Goal: Task Accomplishment & Management: Manage account settings

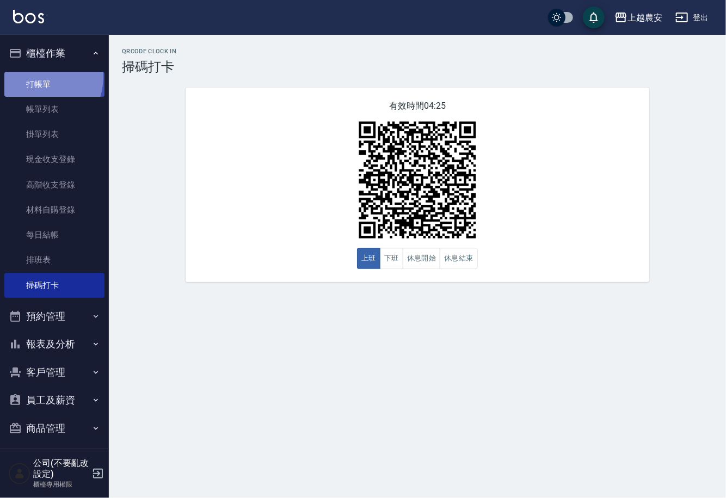
click at [35, 76] on link "打帳單" at bounding box center [54, 84] width 100 height 25
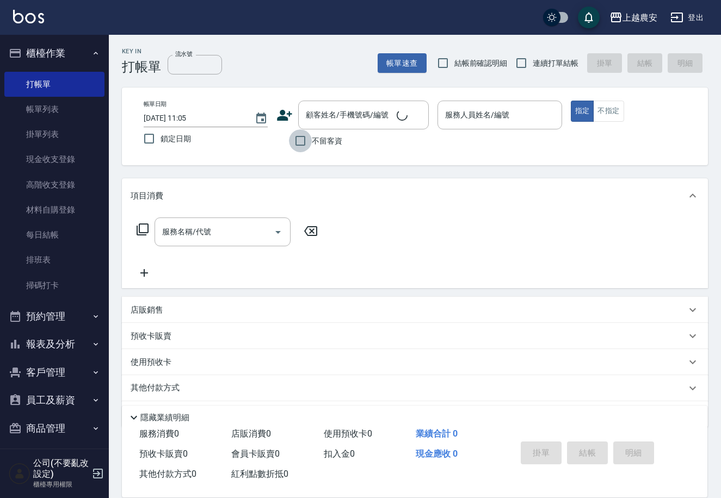
click at [298, 140] on input "不留客資" at bounding box center [300, 140] width 23 height 23
checkbox input "true"
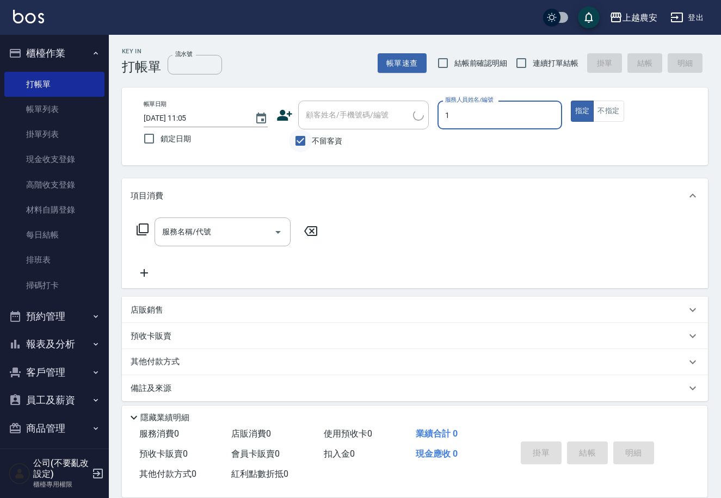
type input "15"
type button "true"
type input "美麗-15"
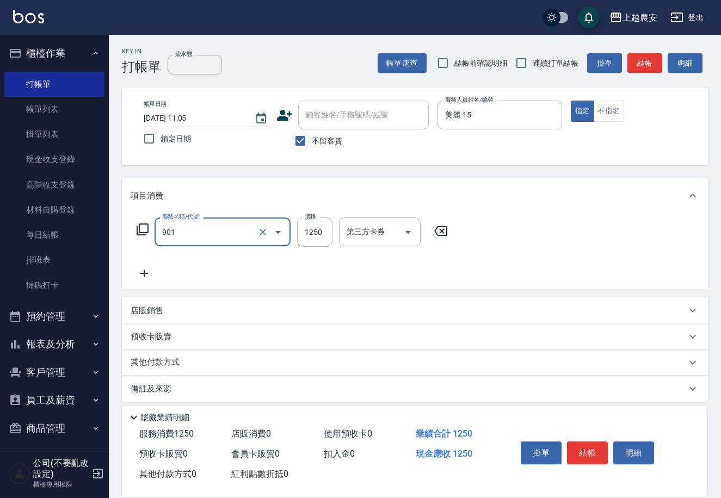
type input "修手指甲(901)"
type input "500"
click at [590, 447] on button "結帳" at bounding box center [587, 453] width 41 height 23
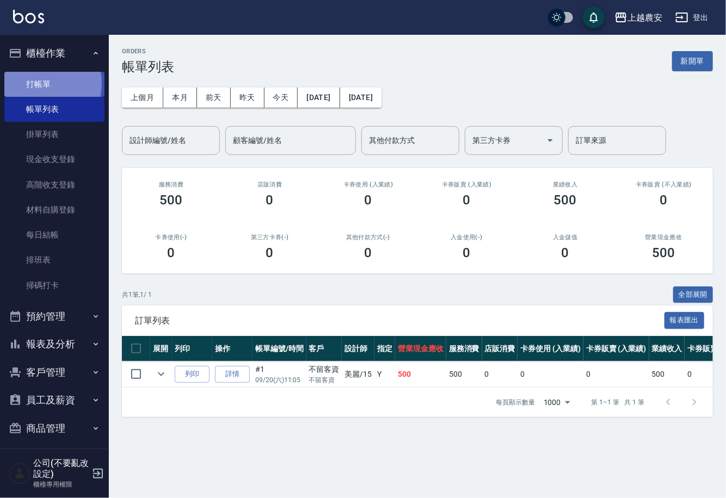
click at [35, 83] on link "打帳單" at bounding box center [54, 84] width 100 height 25
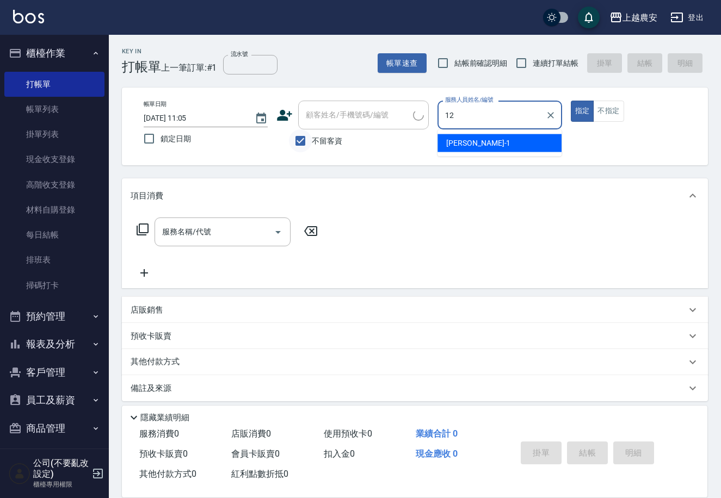
type input "12"
type button "true"
type input "Yoko-12"
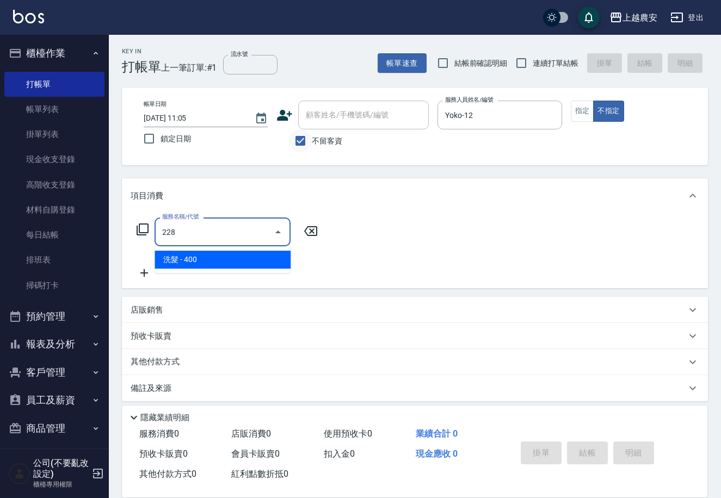
type input "洗髮(228)"
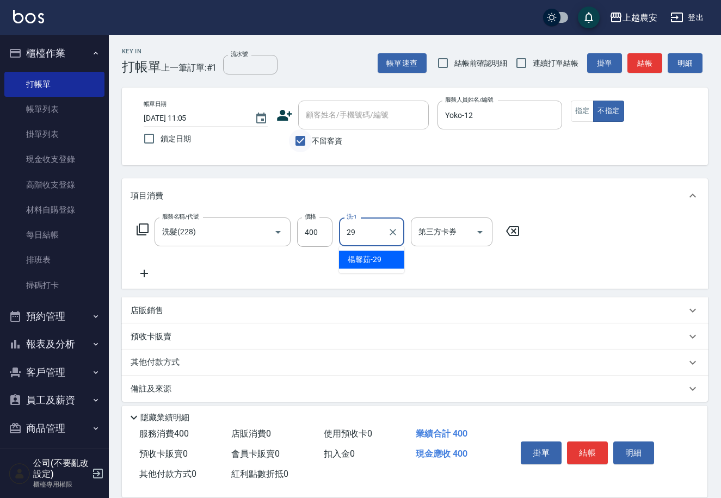
type input "[PERSON_NAME]-29"
click at [589, 443] on button "結帳" at bounding box center [587, 453] width 41 height 23
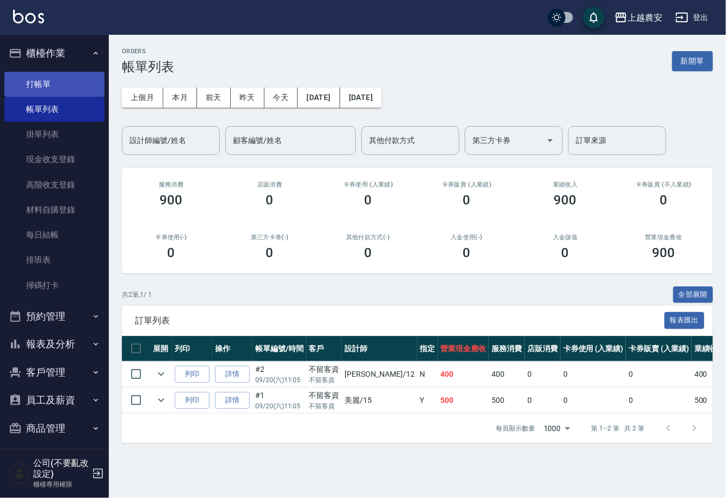
click at [48, 86] on link "打帳單" at bounding box center [54, 84] width 100 height 25
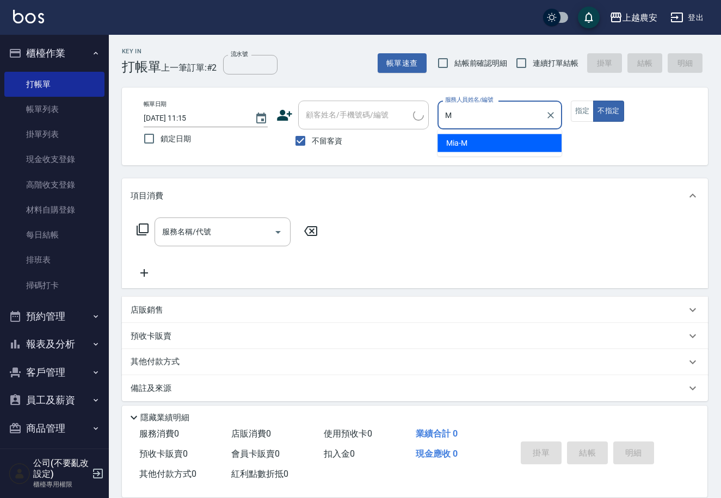
type input "Mia-M"
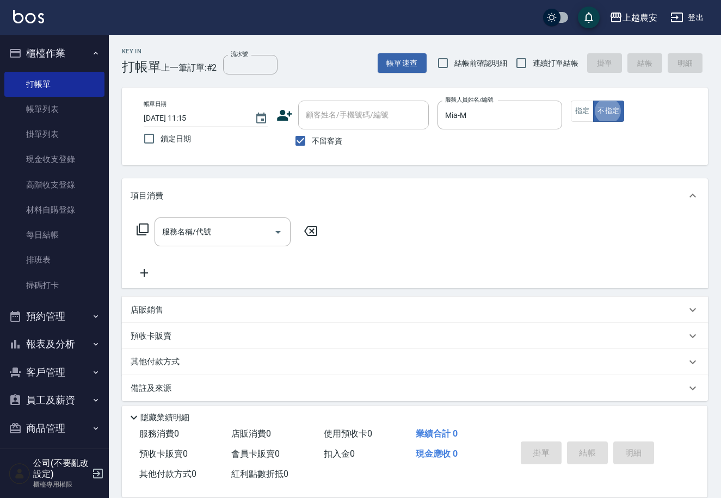
type button "false"
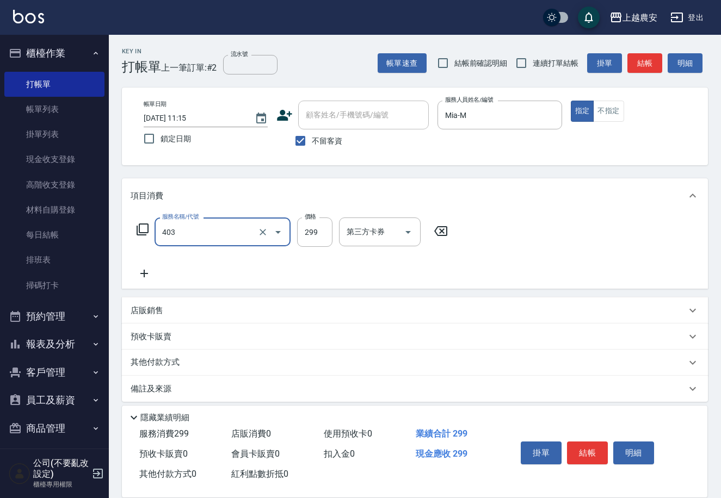
type input "剪髮(403)"
type input "300"
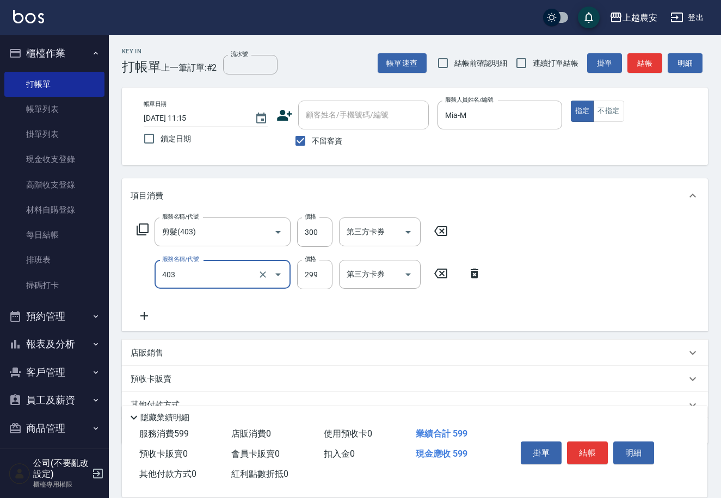
type input "剪髮(403)"
type input "300"
click at [591, 446] on button "結帳" at bounding box center [587, 453] width 41 height 23
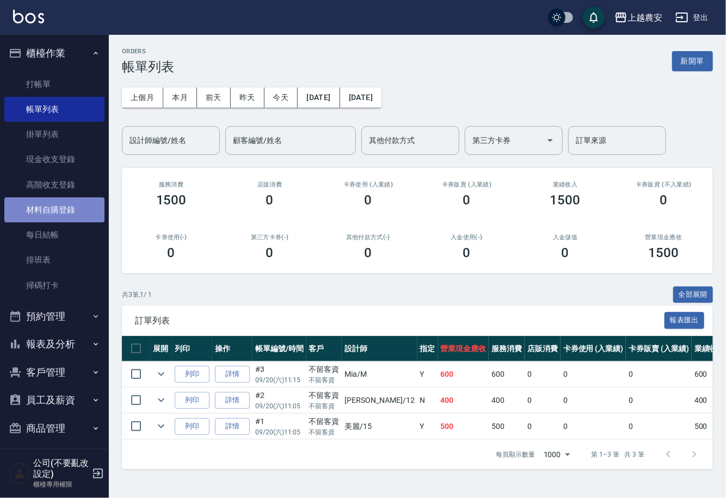
click at [66, 202] on link "材料自購登錄" at bounding box center [54, 209] width 100 height 25
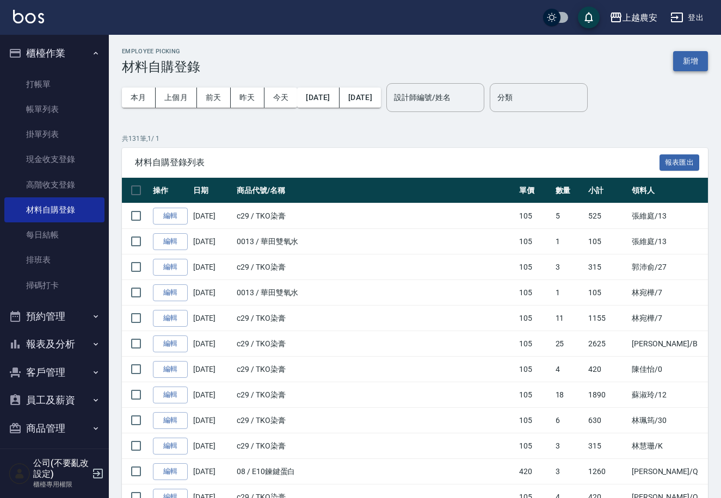
click at [677, 58] on button "新增" at bounding box center [690, 61] width 35 height 20
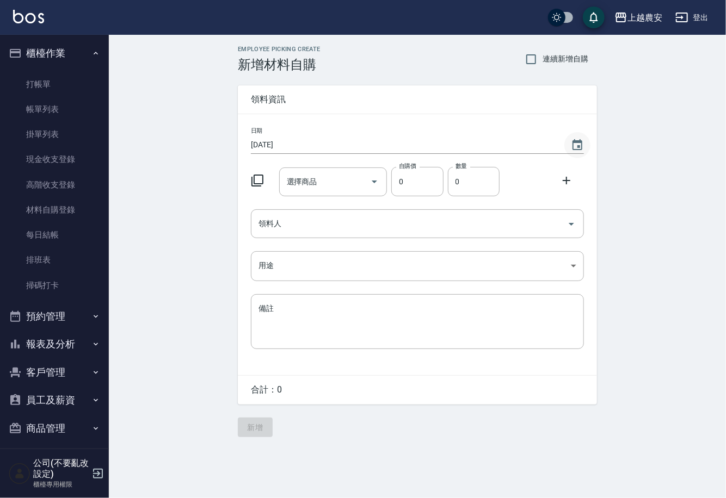
click at [577, 149] on icon "Choose date, selected date is 2025-09-20" at bounding box center [577, 144] width 10 height 11
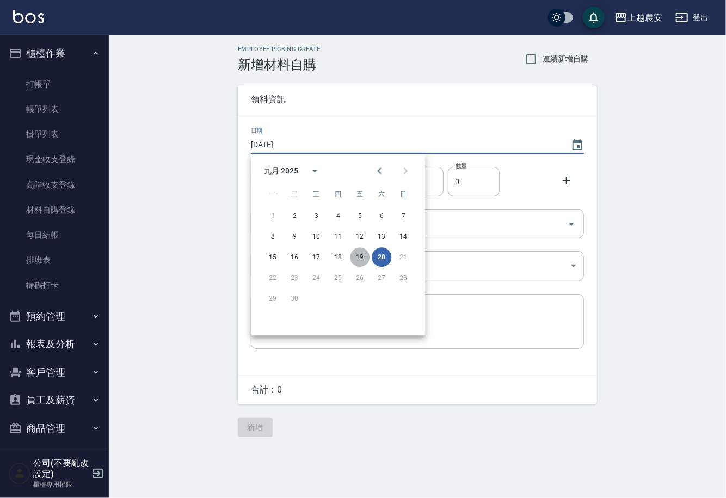
click at [363, 256] on button "19" at bounding box center [360, 258] width 20 height 20
type input "[DATE]"
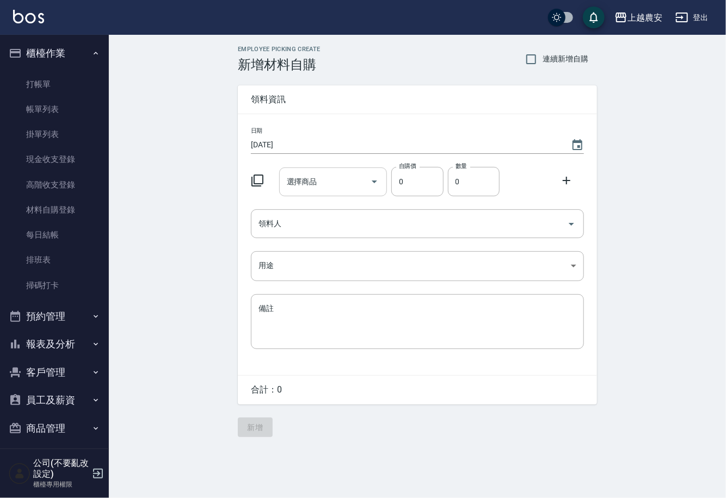
click at [332, 179] on input "選擇商品" at bounding box center [325, 181] width 82 height 19
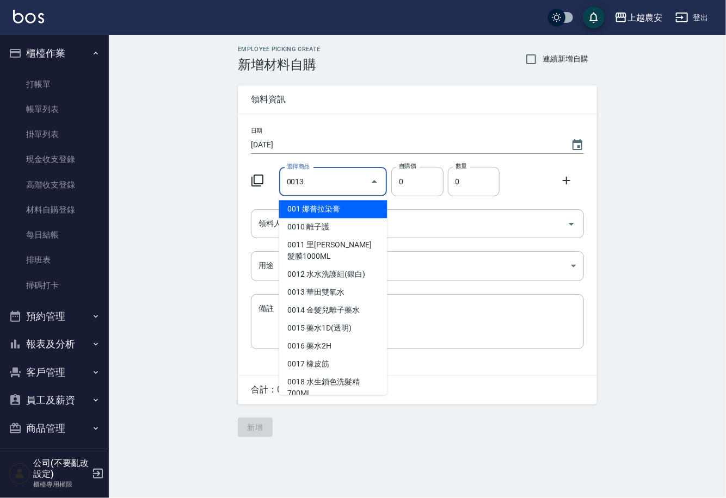
type input "華田雙氧水"
type input "105"
type input "1"
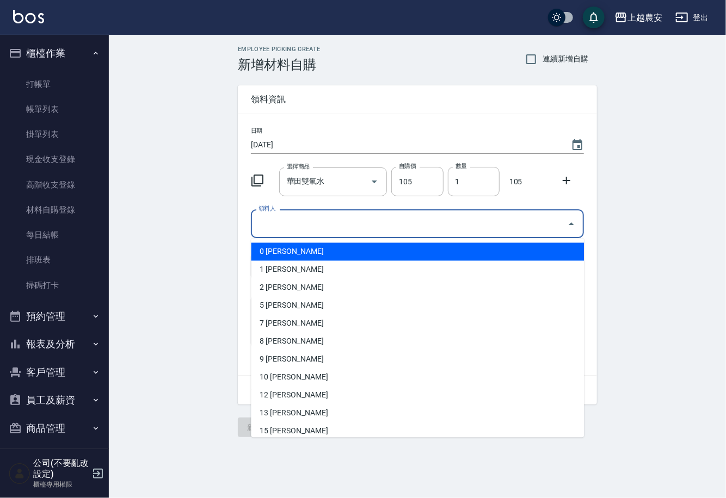
click at [314, 228] on input "領料人" at bounding box center [409, 223] width 307 height 19
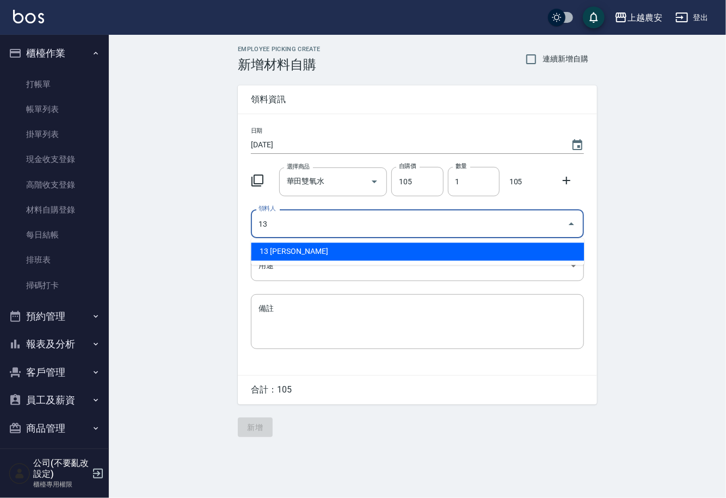
click at [295, 245] on li "13 張維庭" at bounding box center [417, 252] width 333 height 18
type input "13 張維庭"
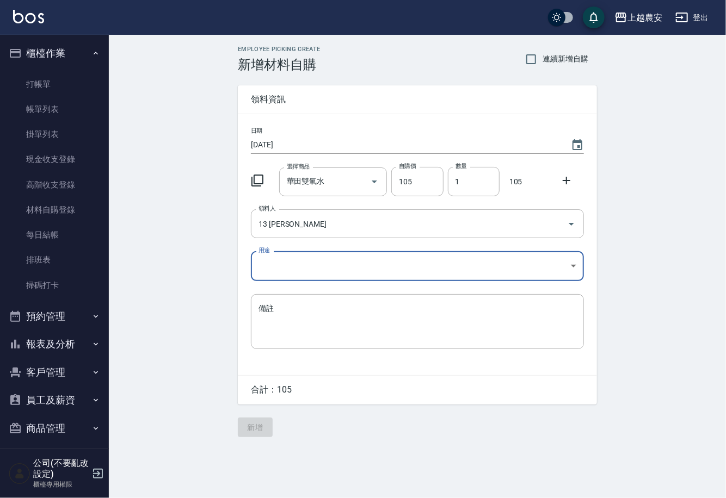
click at [281, 274] on body "上越農安 登出 櫃檯作業 打帳單 帳單列表 掛單列表 現金收支登錄 高階收支登錄 材料自購登錄 每日結帳 排班表 掃碼打卡 預約管理 預約管理 單日預約紀錄 …" at bounding box center [363, 249] width 726 height 498
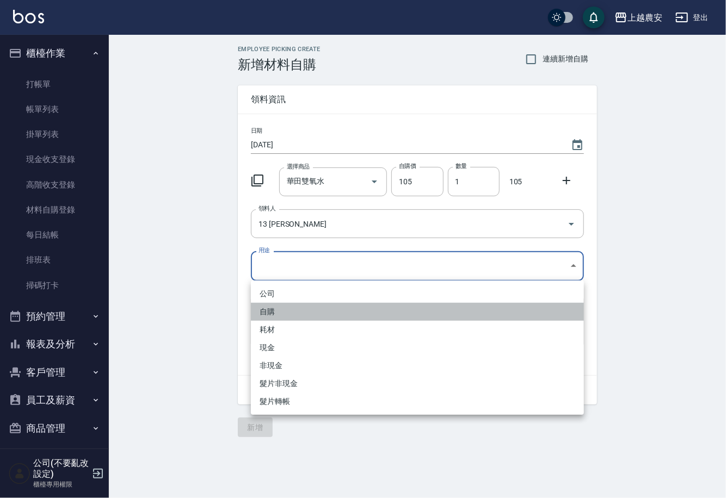
click at [274, 315] on li "自購" at bounding box center [417, 312] width 333 height 18
type input "自購"
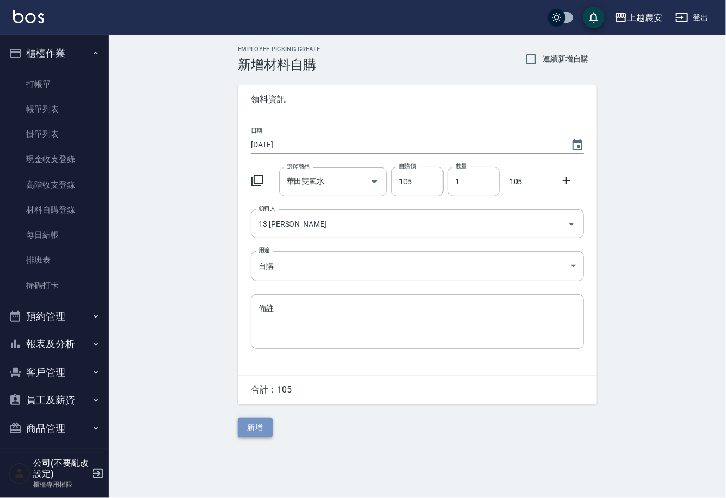
click at [254, 425] on button "新增" at bounding box center [255, 428] width 35 height 20
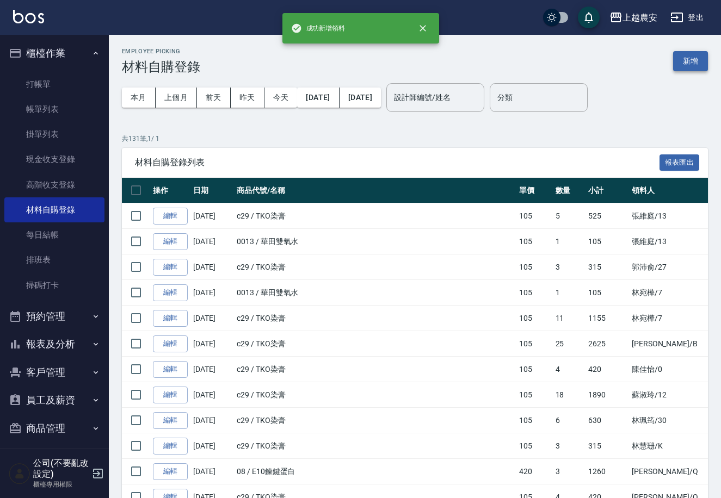
click at [698, 61] on button "新增" at bounding box center [690, 61] width 35 height 20
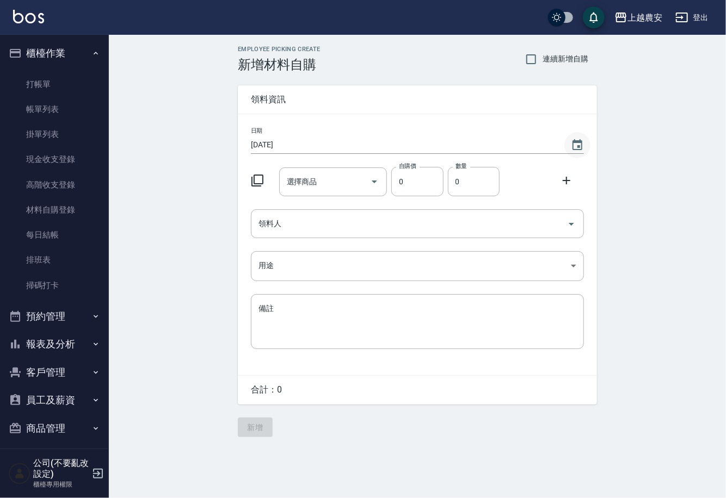
click at [578, 139] on icon "Choose date, selected date is 2025-09-20" at bounding box center [577, 145] width 13 height 13
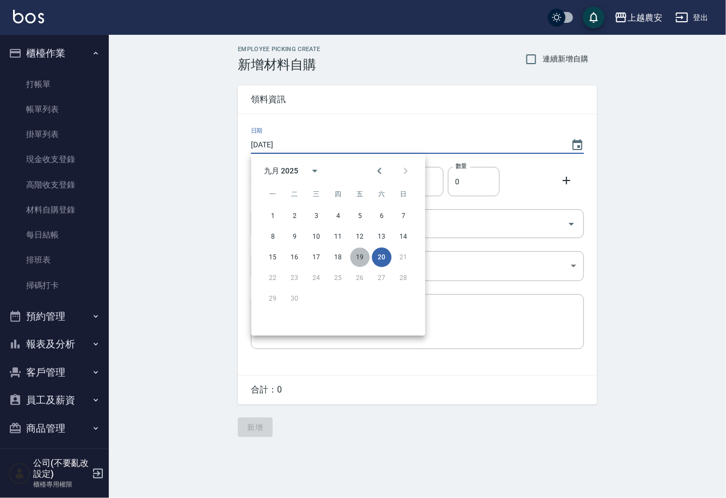
click at [357, 256] on button "19" at bounding box center [360, 258] width 20 height 20
type input "2025/09/19"
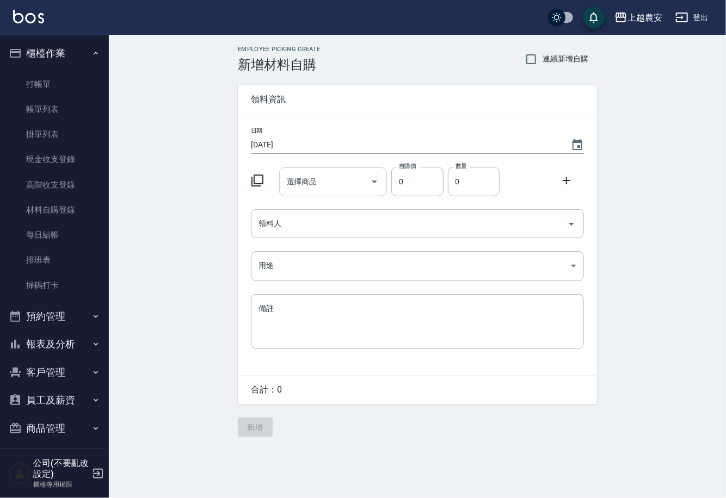
click at [341, 174] on input "選擇商品" at bounding box center [325, 181] width 82 height 19
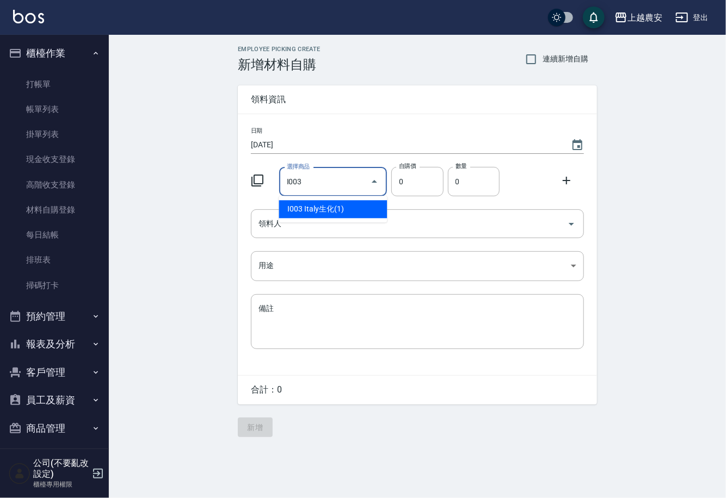
type input "Italy生化(1)"
type input "110"
type input "1"
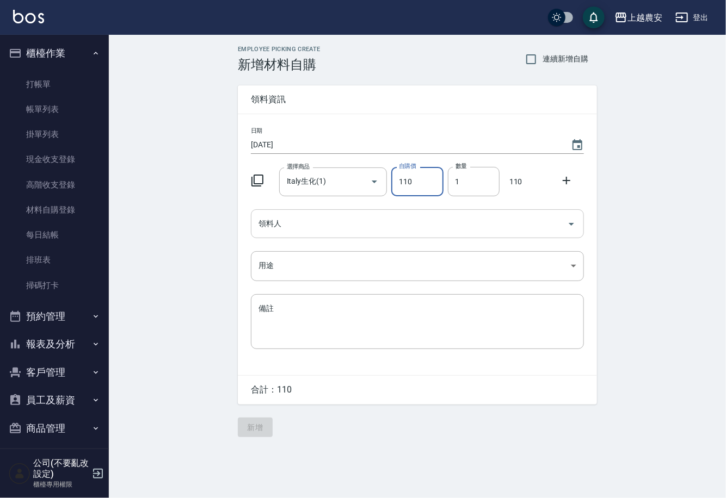
click at [287, 225] on input "領料人" at bounding box center [409, 223] width 307 height 19
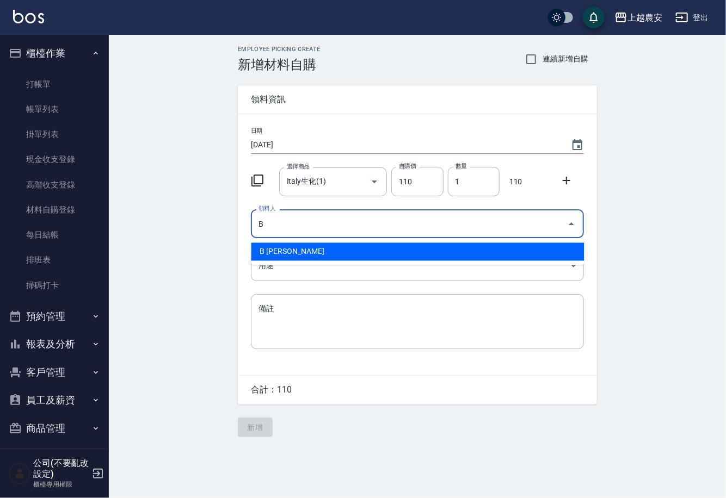
click at [284, 254] on li "B 洪美雅" at bounding box center [417, 252] width 333 height 18
type input "B 洪美雅"
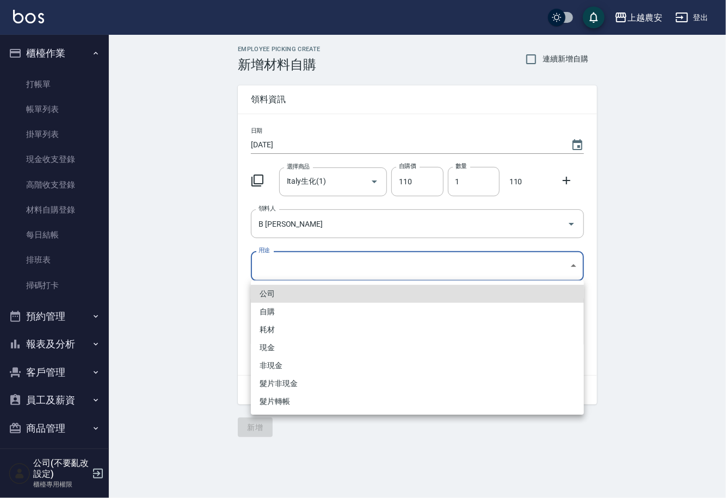
click at [274, 276] on body "上越農安 登出 櫃檯作業 打帳單 帳單列表 掛單列表 現金收支登錄 高階收支登錄 材料自購登錄 每日結帳 排班表 掃碼打卡 預約管理 預約管理 單日預約紀錄 …" at bounding box center [363, 249] width 726 height 498
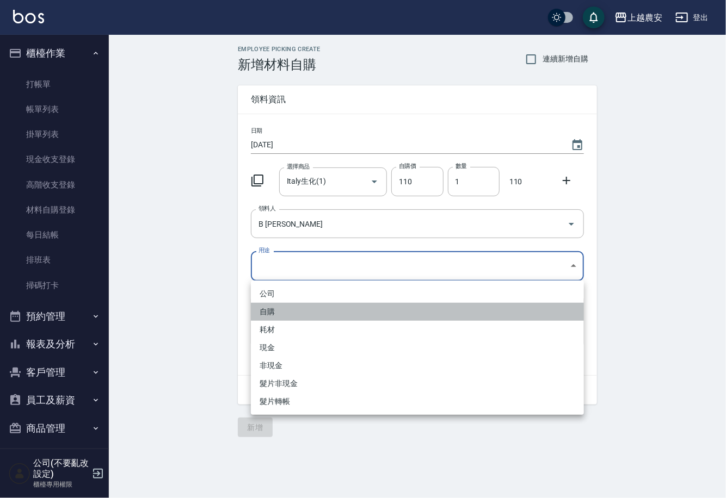
click at [265, 310] on li "自購" at bounding box center [417, 312] width 333 height 18
type input "自購"
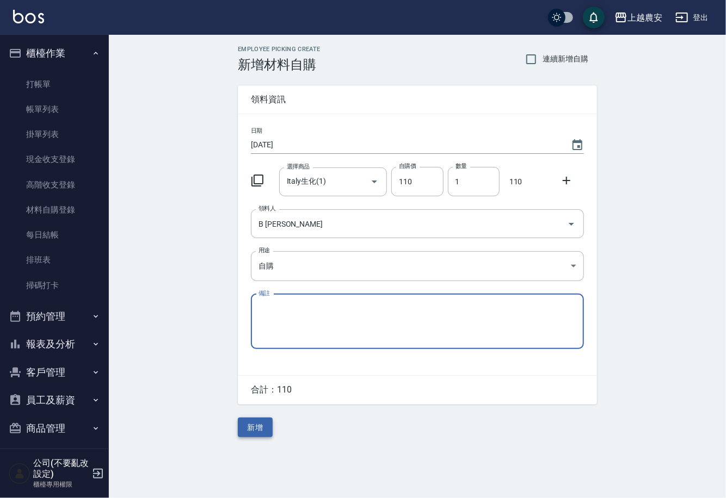
click at [243, 431] on button "新增" at bounding box center [255, 428] width 35 height 20
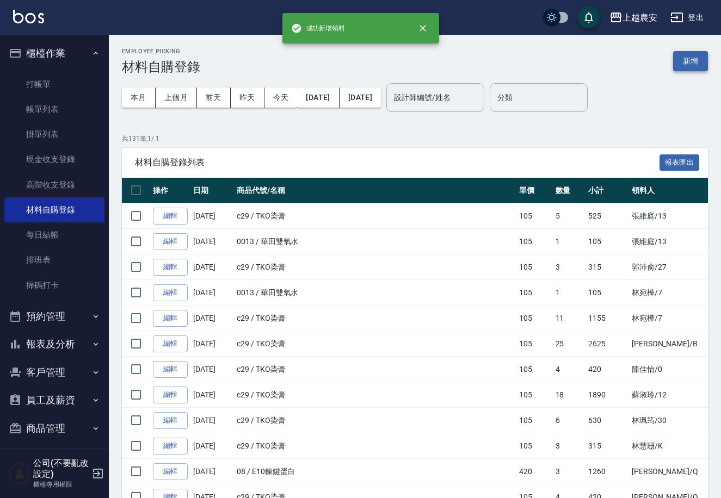
click at [694, 61] on button "新增" at bounding box center [690, 61] width 35 height 20
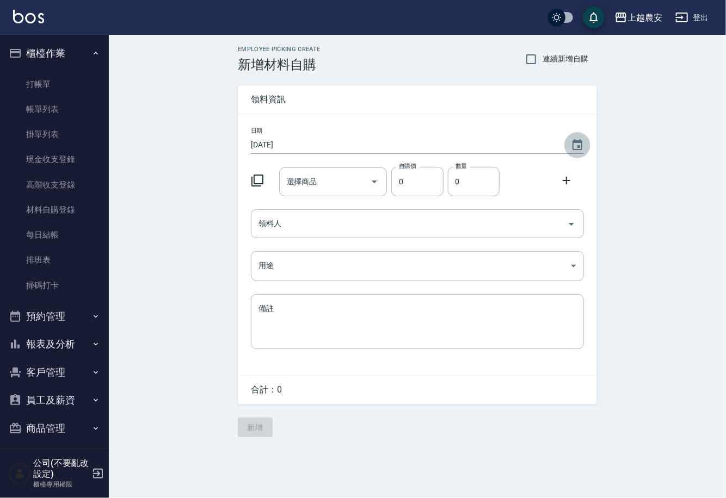
click at [577, 141] on icon "Choose date, selected date is 2025-09-20" at bounding box center [577, 144] width 10 height 11
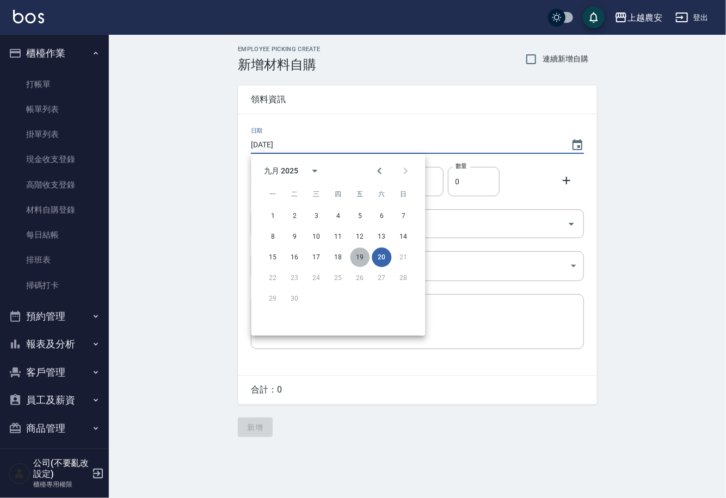
click at [357, 256] on button "19" at bounding box center [360, 258] width 20 height 20
type input "2025/09/19"
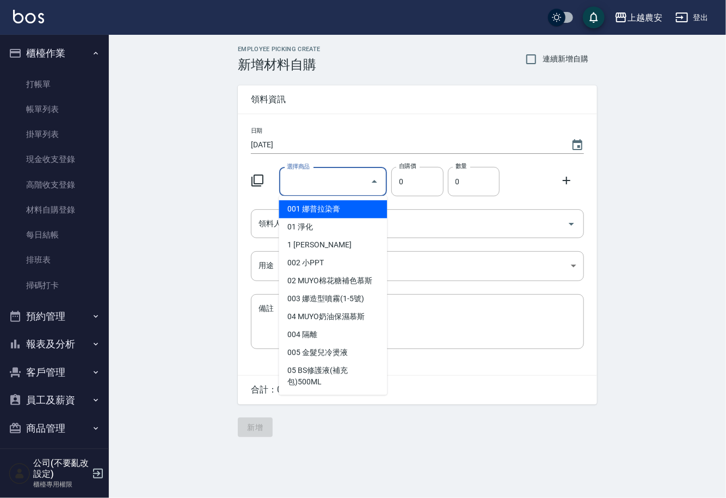
click at [328, 187] on input "選擇商品" at bounding box center [325, 181] width 82 height 19
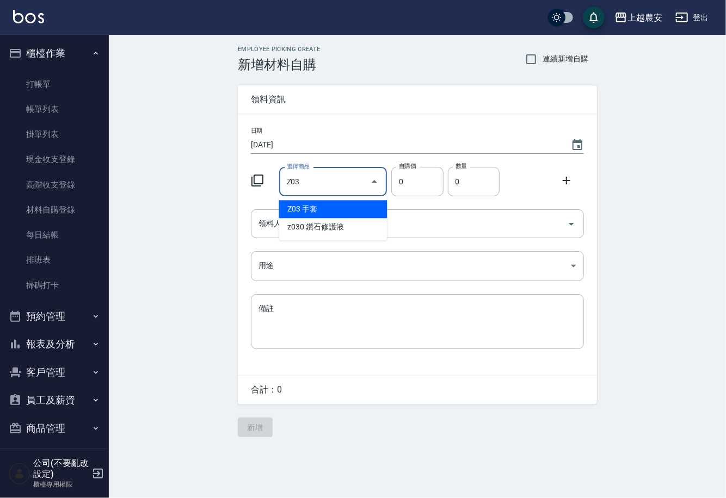
type input "手套"
type input "20"
type input "1"
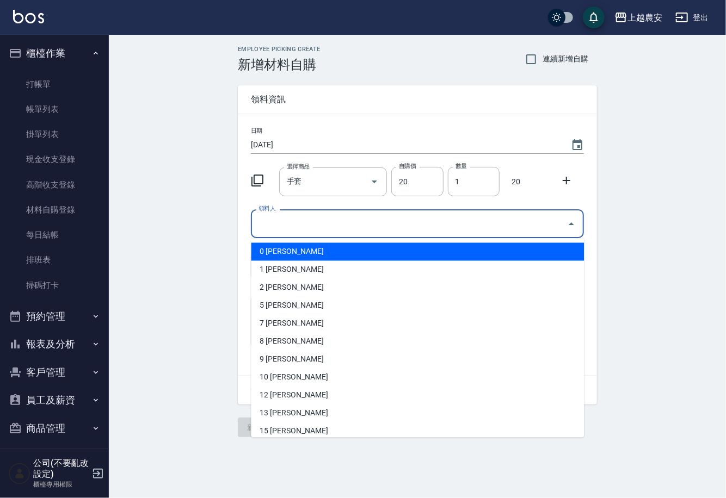
click at [329, 224] on input "領料人" at bounding box center [409, 223] width 307 height 19
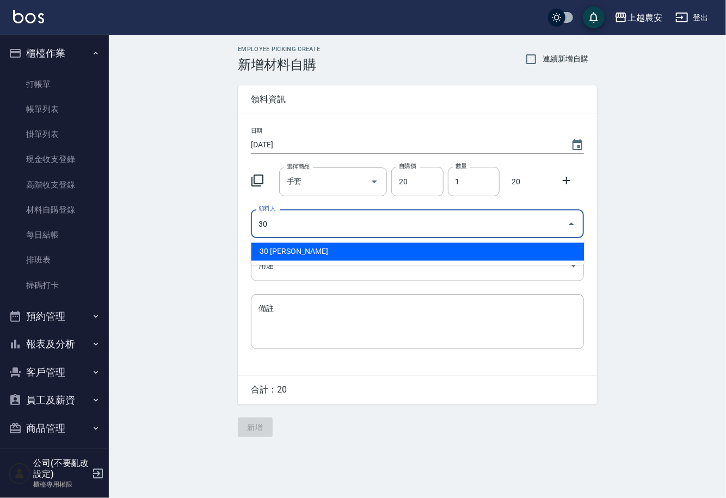
click at [286, 254] on li "30 林珮筠" at bounding box center [417, 252] width 333 height 18
type input "30 林珮筠"
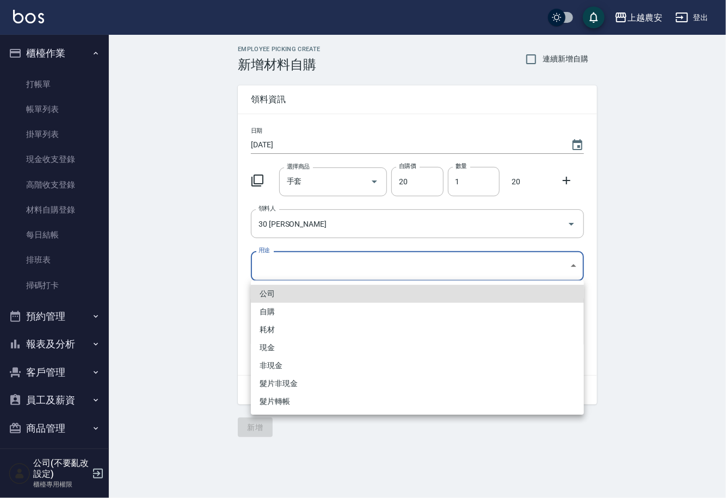
drag, startPoint x: 276, startPoint y: 267, endPoint x: 264, endPoint y: 325, distance: 59.4
click at [275, 268] on body "上越農安 登出 櫃檯作業 打帳單 帳單列表 掛單列表 現金收支登錄 高階收支登錄 材料自購登錄 每日結帳 排班表 掃碼打卡 預約管理 預約管理 單日預約紀錄 …" at bounding box center [363, 249] width 726 height 498
click at [268, 312] on li "自購" at bounding box center [417, 312] width 333 height 18
type input "自購"
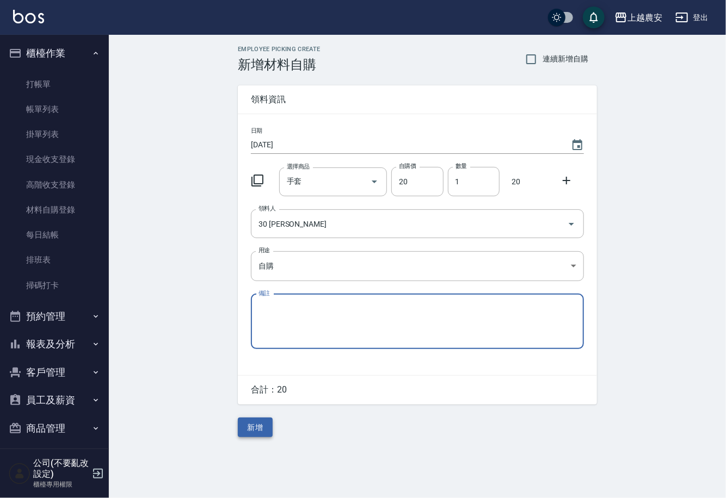
click at [263, 425] on button "新增" at bounding box center [255, 428] width 35 height 20
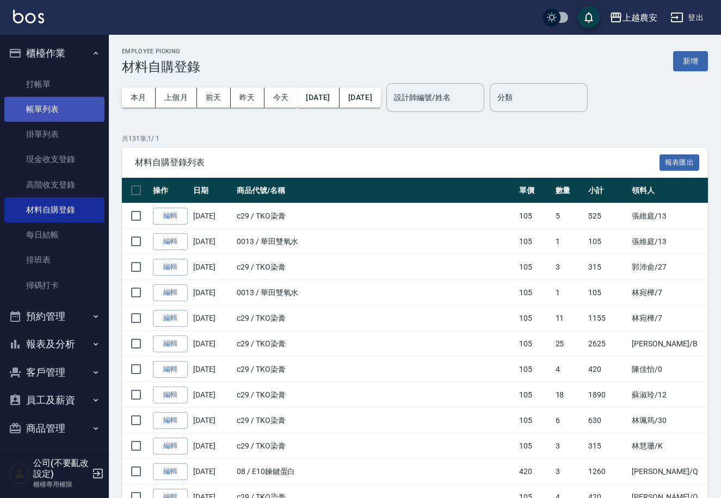
click at [60, 105] on link "帳單列表" at bounding box center [54, 109] width 100 height 25
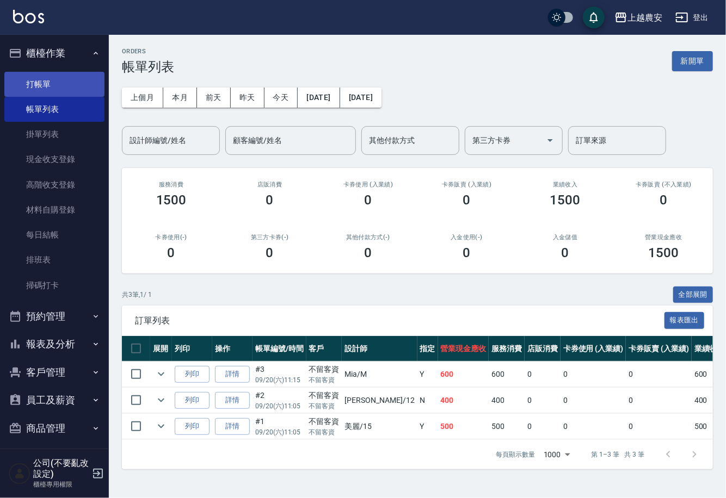
click at [48, 79] on link "打帳單" at bounding box center [54, 84] width 100 height 25
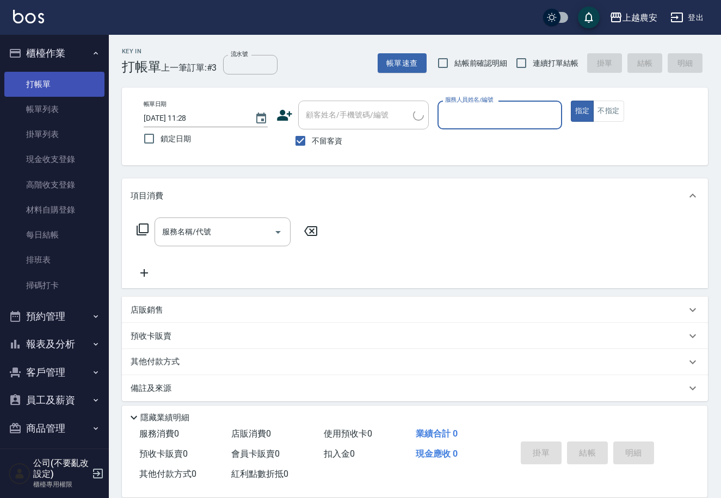
type input "0"
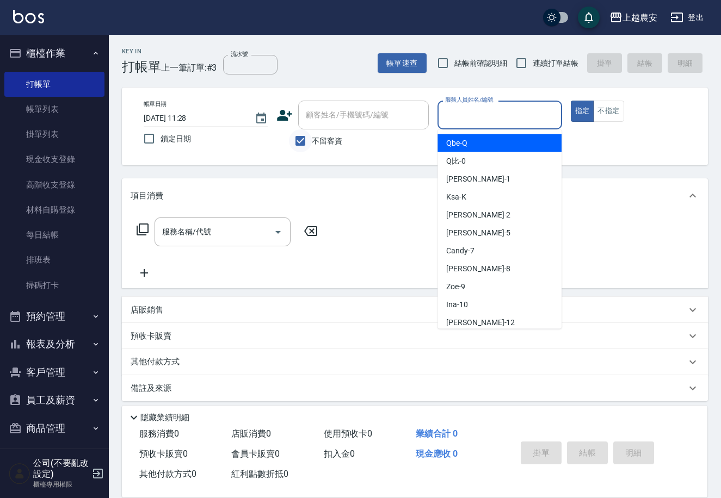
click at [311, 146] on input "不留客資" at bounding box center [300, 140] width 23 height 23
checkbox input "false"
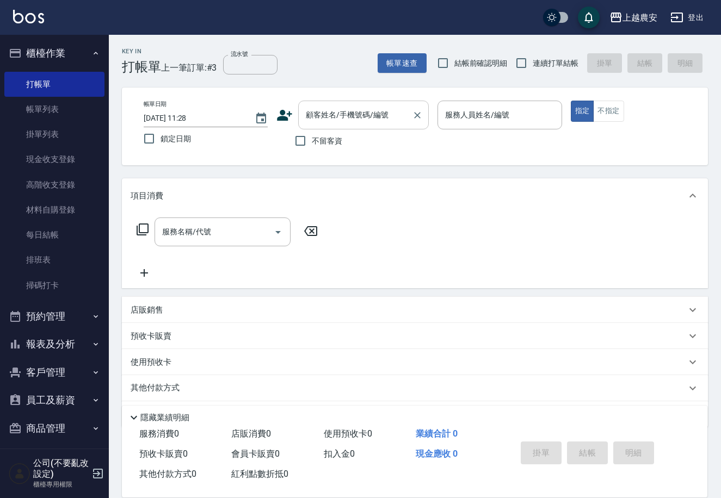
click at [305, 114] on div "顧客姓名/手機號碼/編號 顧客姓名/手機號碼/編號" at bounding box center [363, 115] width 131 height 29
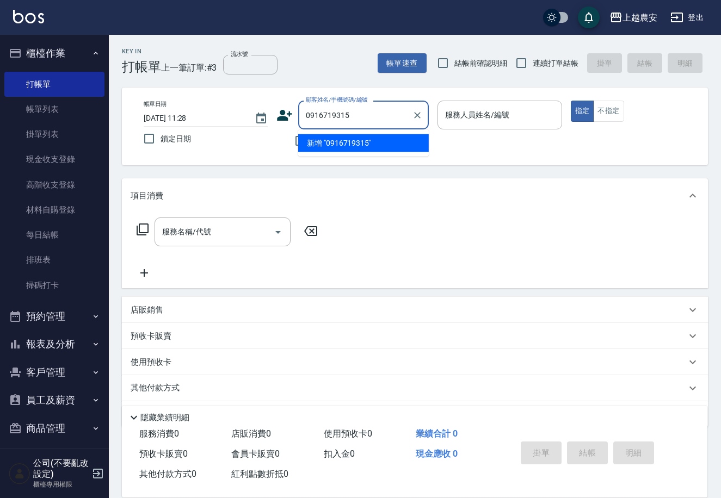
click at [337, 147] on li "新增 "0916719315"" at bounding box center [363, 143] width 131 height 18
type input "0916719315"
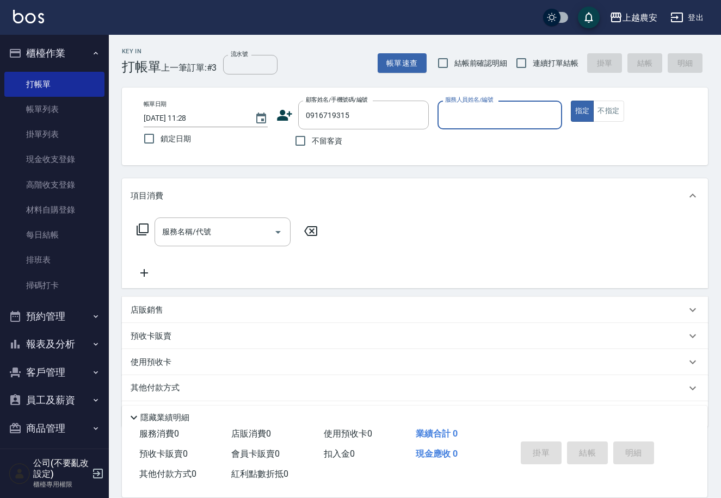
click at [282, 115] on icon at bounding box center [284, 115] width 15 height 11
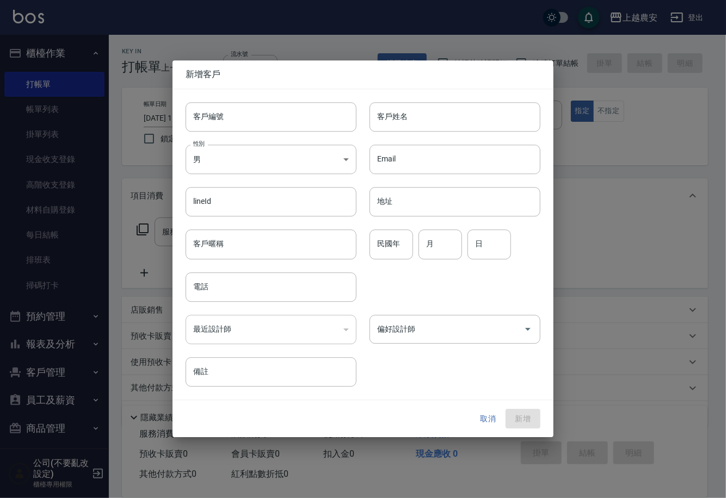
type input "0916719315"
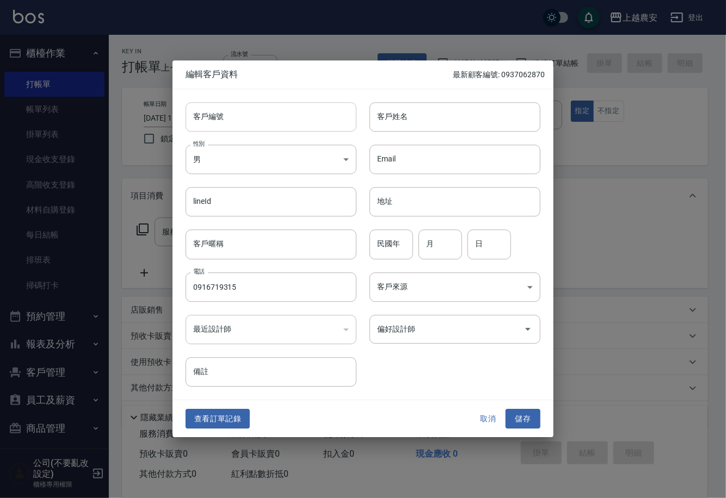
click at [282, 115] on input "客戶編號" at bounding box center [271, 116] width 171 height 29
type input "0916719315"
click at [437, 117] on input "客戶姓名" at bounding box center [454, 116] width 171 height 29
type input "李"
click at [515, 416] on button "儲存" at bounding box center [522, 419] width 35 height 20
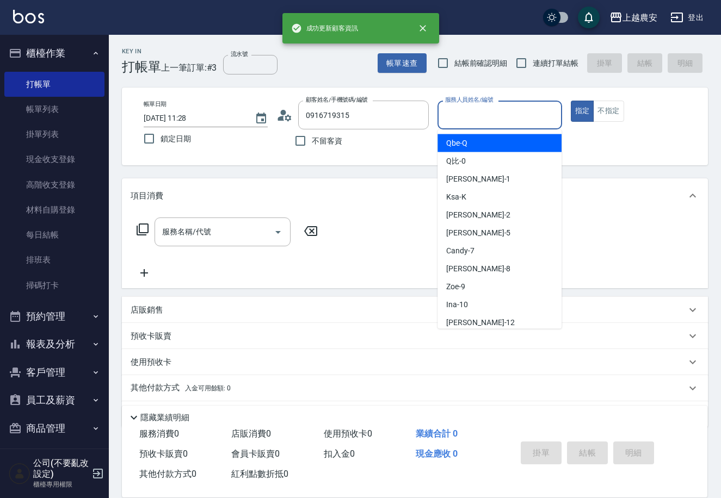
click at [486, 120] on input "服務人員姓名/編號" at bounding box center [499, 115] width 114 height 19
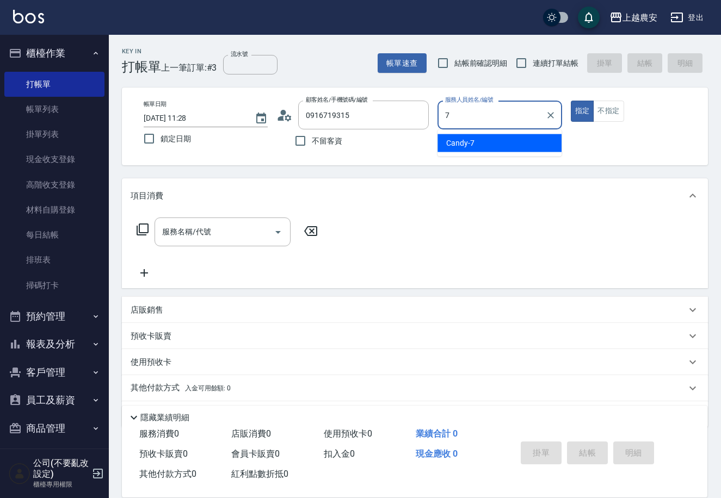
type input "Candy-7"
type button "true"
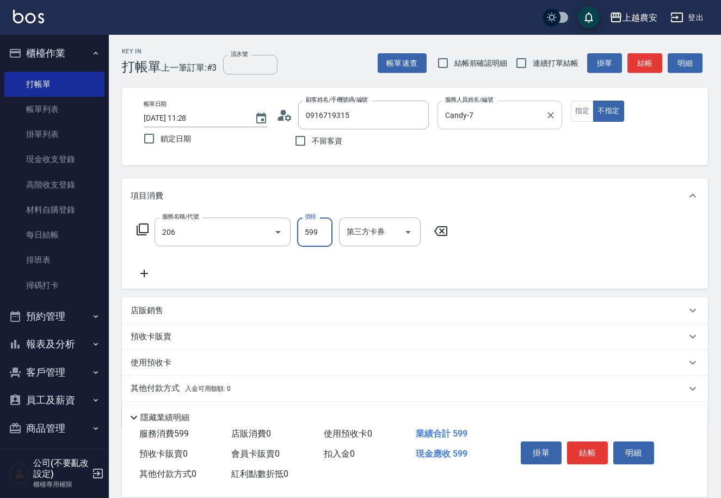
type input "洗+剪(206)"
click at [591, 452] on button "結帳" at bounding box center [587, 453] width 41 height 23
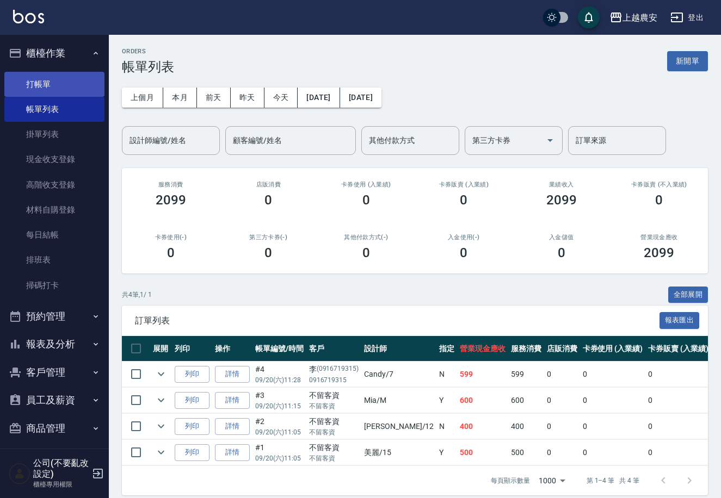
click at [34, 82] on link "打帳單" at bounding box center [54, 84] width 100 height 25
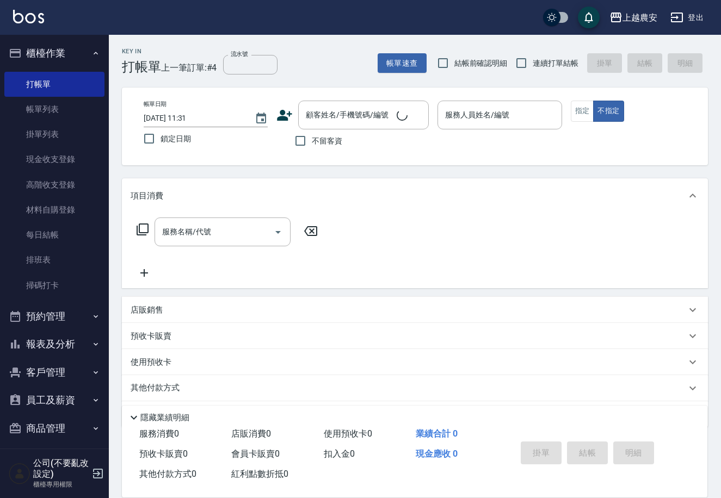
click at [314, 149] on label "不留客資" at bounding box center [315, 140] width 53 height 23
click at [312, 149] on input "不留客資" at bounding box center [300, 140] width 23 height 23
checkbox input "true"
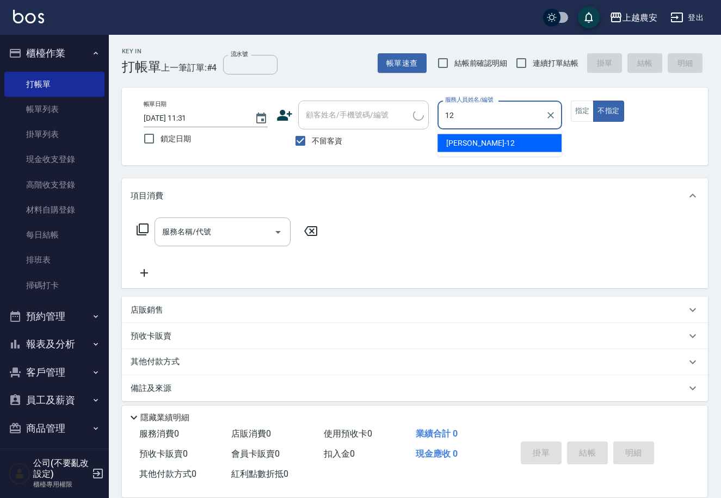
type input "12"
type button "false"
type input "Yoko-12"
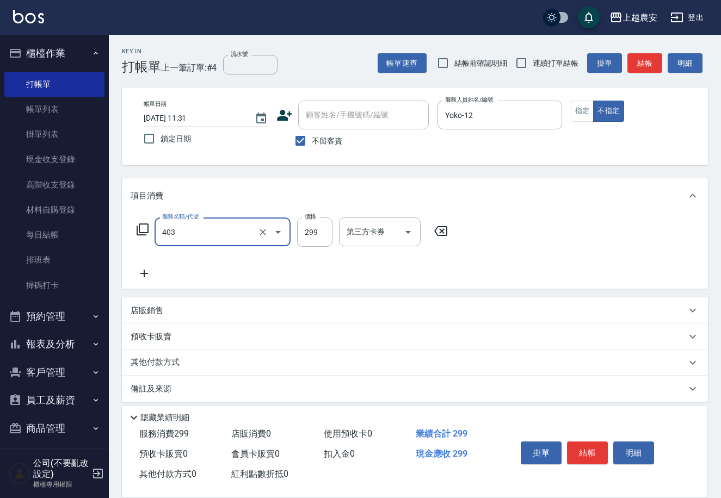
type input "剪髮(403)"
click at [592, 456] on button "結帳" at bounding box center [587, 453] width 41 height 23
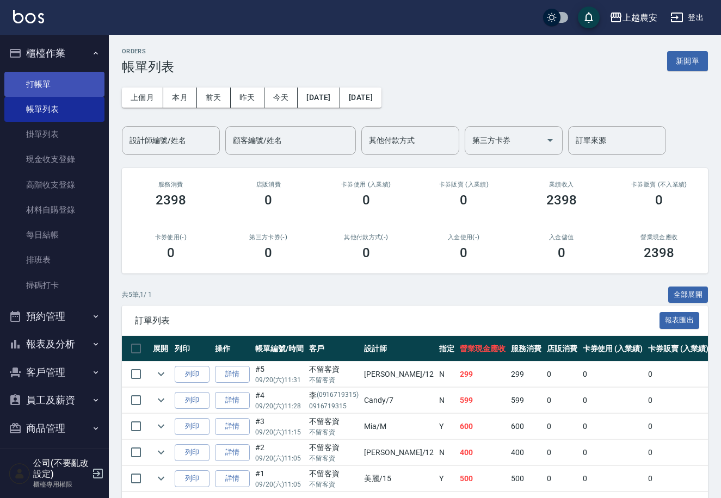
click at [41, 84] on link "打帳單" at bounding box center [54, 84] width 100 height 25
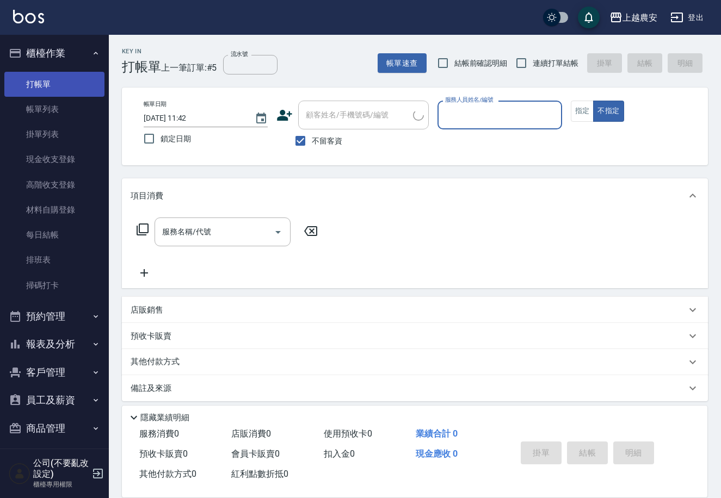
type input "0"
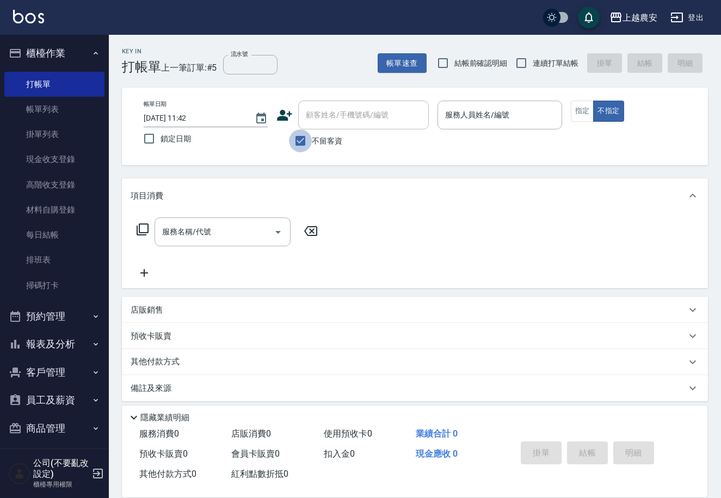
click at [306, 141] on input "不留客資" at bounding box center [300, 140] width 23 height 23
checkbox input "false"
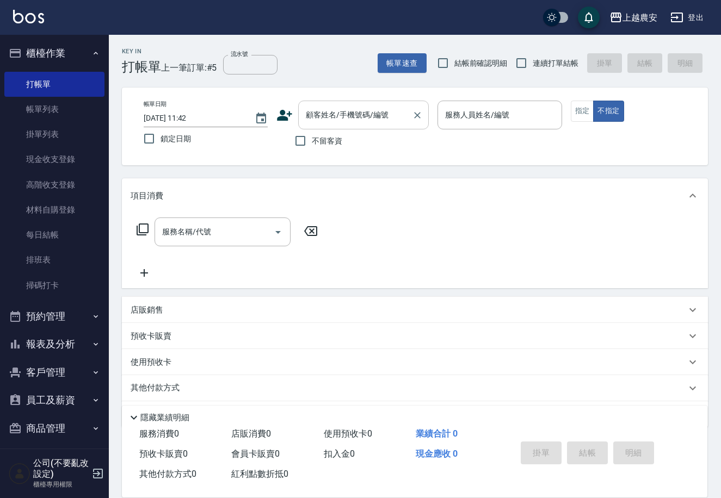
click at [313, 126] on div "顧客姓名/手機號碼/編號" at bounding box center [363, 115] width 131 height 29
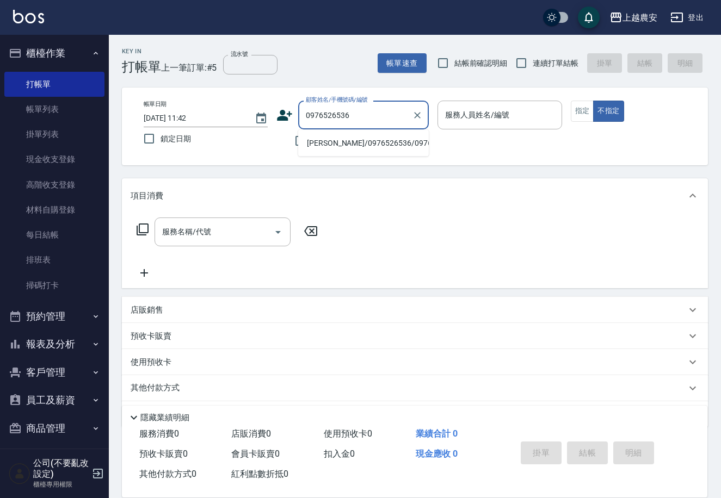
click at [370, 144] on li "林沛瑜/0976526536/0976526536" at bounding box center [363, 143] width 131 height 18
type input "林沛瑜/0976526536/0976526536"
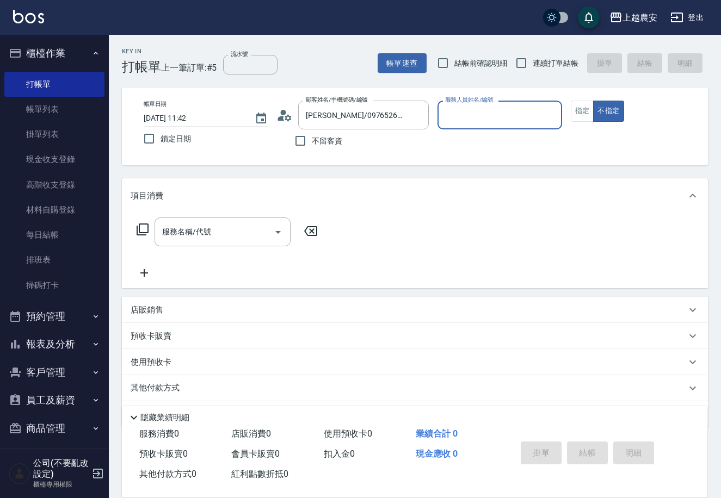
type input "[PERSON_NAME]-8"
click at [584, 111] on button "指定" at bounding box center [582, 111] width 23 height 21
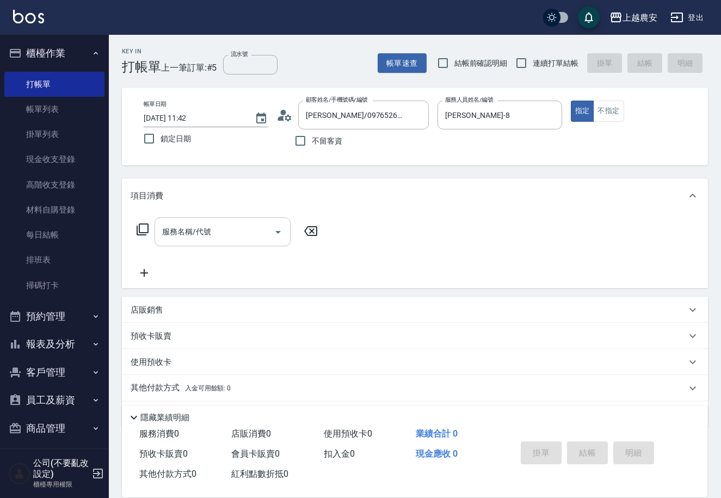
click at [184, 230] on div "服務名稱/代號 服務名稱/代號" at bounding box center [222, 232] width 136 height 29
type input "洗髮(228)"
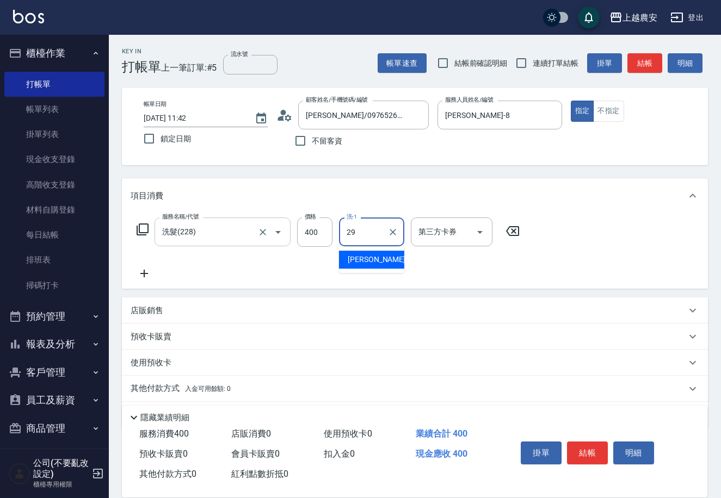
type input "[PERSON_NAME]-29"
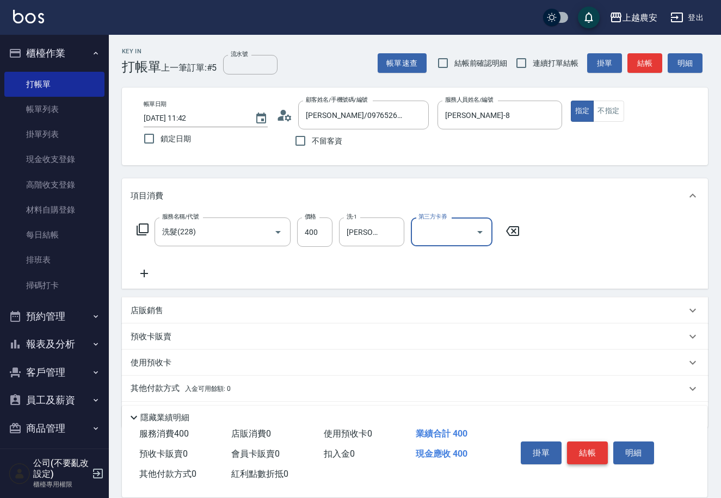
click at [586, 456] on button "結帳" at bounding box center [587, 453] width 41 height 23
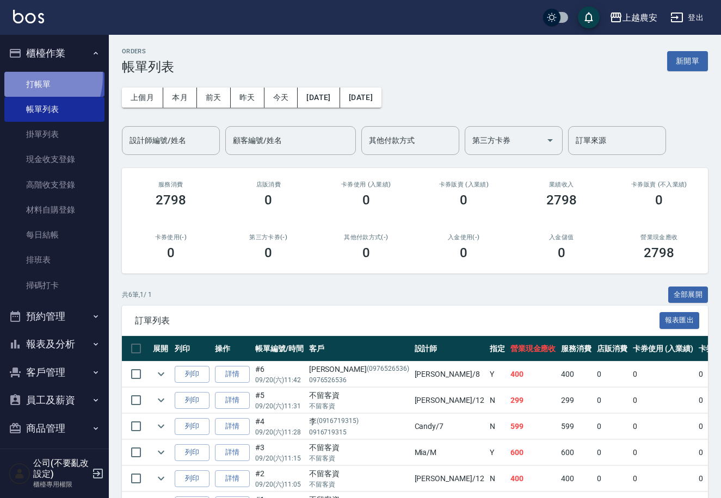
click at [26, 76] on link "打帳單" at bounding box center [54, 84] width 100 height 25
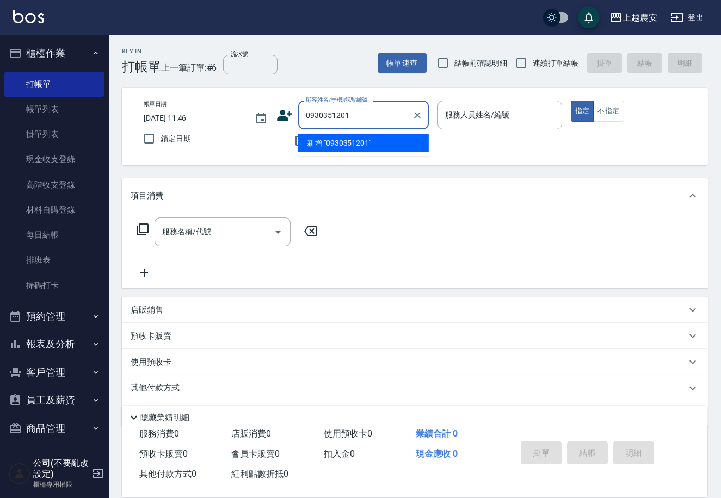
click at [356, 148] on li "新增 "0930351201"" at bounding box center [363, 143] width 131 height 18
type input "0930351201"
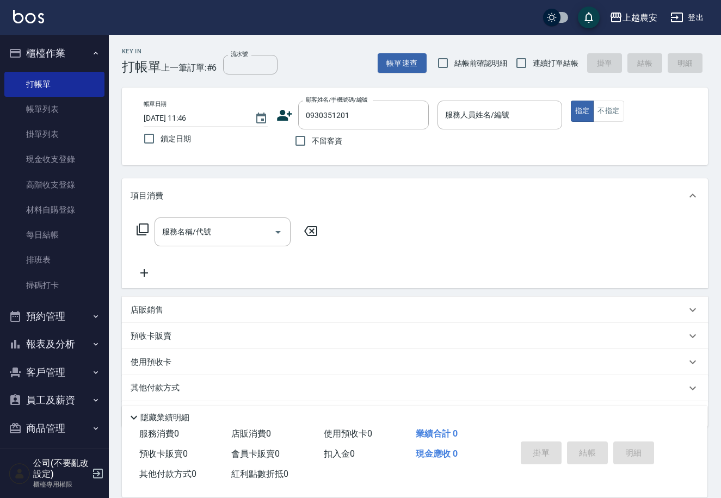
click at [280, 114] on icon at bounding box center [284, 115] width 16 height 16
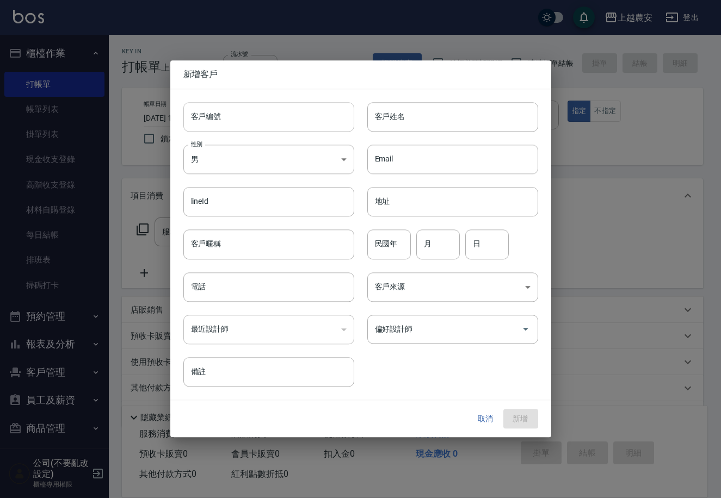
click at [276, 115] on input "客戶編號" at bounding box center [268, 116] width 171 height 29
type input "0930351201"
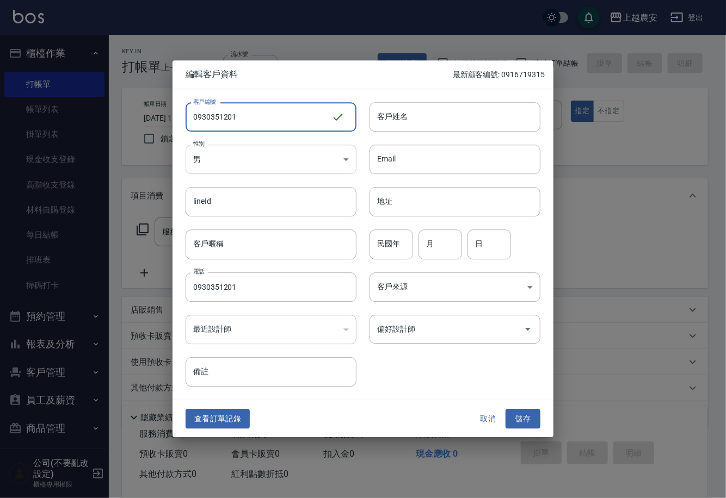
type input "0930351201"
click at [267, 162] on body "上越農安 登出 櫃檯作業 打帳單 帳單列表 掛單列表 現金收支登錄 高階收支登錄 材料自購登錄 每日結帳 排班表 掃碼打卡 預約管理 預約管理 單日預約紀錄 …" at bounding box center [363, 265] width 726 height 530
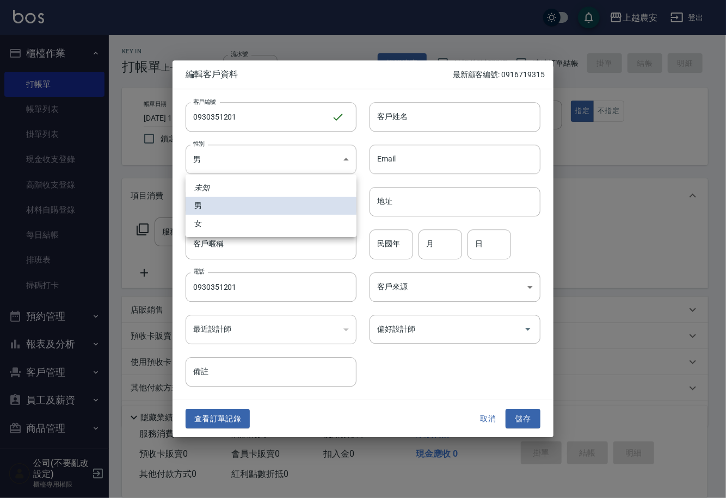
click at [245, 161] on div at bounding box center [363, 249] width 726 height 498
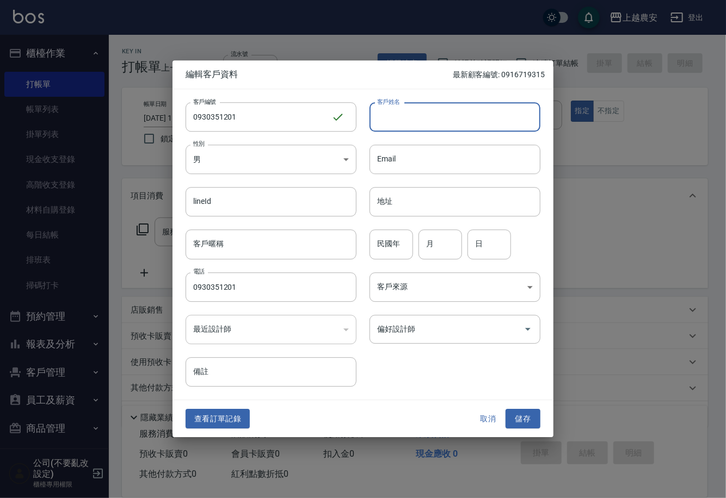
click at [410, 113] on input "客戶姓名" at bounding box center [454, 116] width 171 height 29
type input "陳"
click at [522, 419] on button "儲存" at bounding box center [522, 419] width 35 height 20
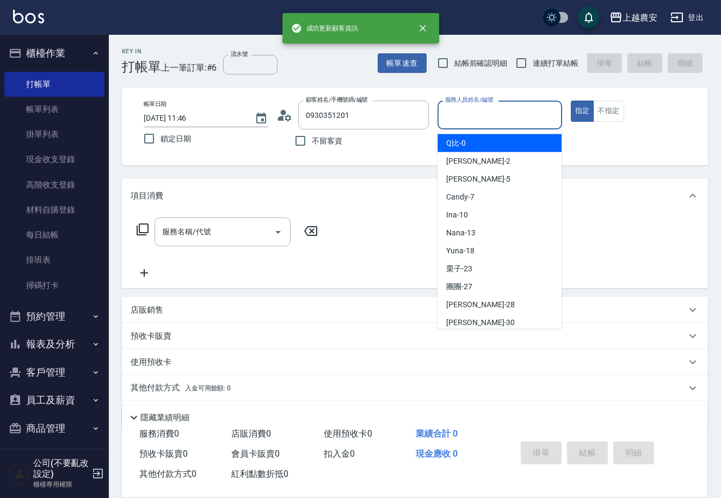
click at [459, 107] on input "服務人員姓名/編號" at bounding box center [499, 115] width 114 height 19
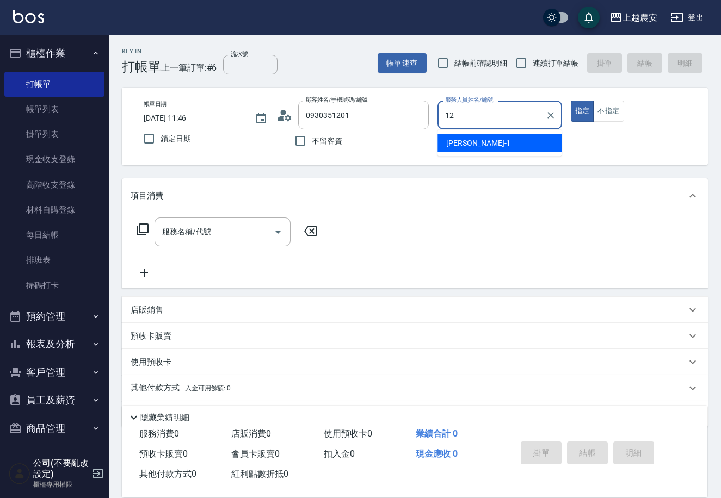
type input "Yoko-12"
type button "true"
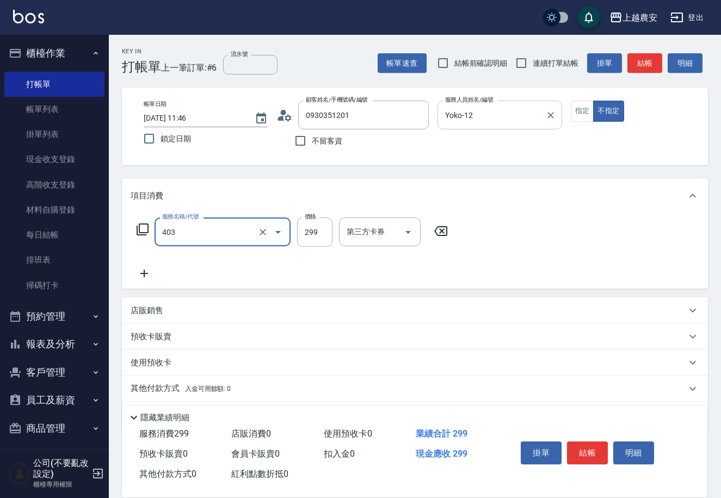
type input "剪髮(403)"
click at [597, 459] on button "結帳" at bounding box center [587, 453] width 41 height 23
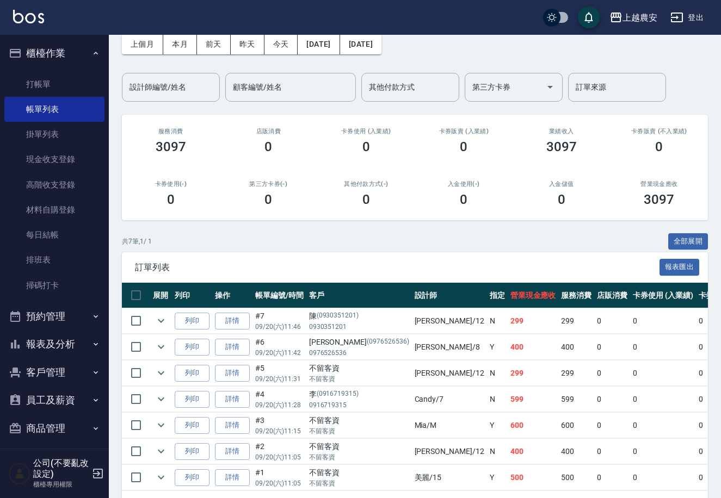
scroll to position [67, 0]
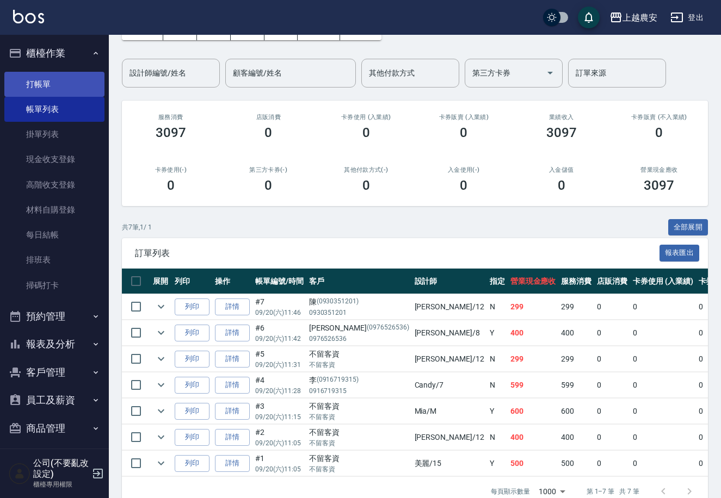
click at [34, 86] on link "打帳單" at bounding box center [54, 84] width 100 height 25
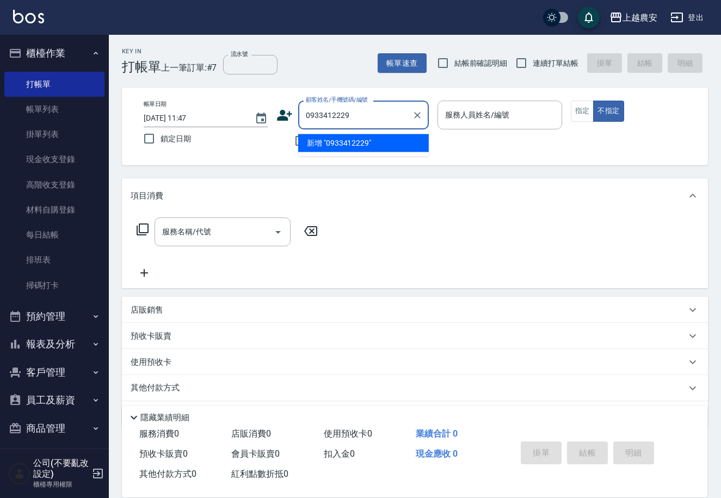
click at [349, 144] on li "新增 "0933412229"" at bounding box center [363, 143] width 131 height 18
type input "0933412229"
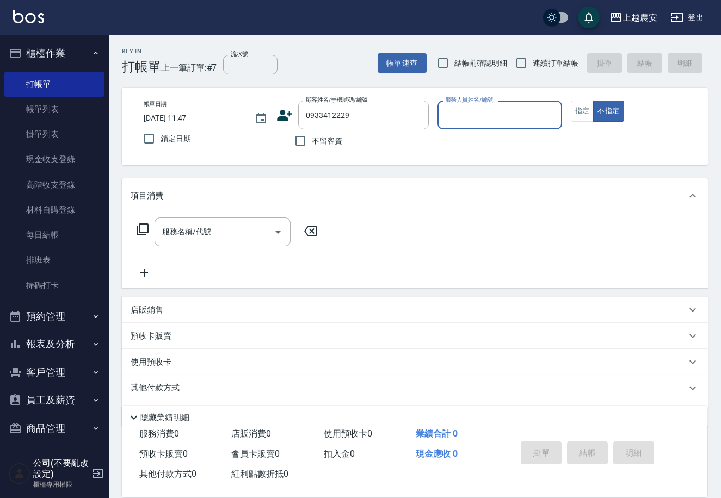
click at [283, 116] on icon at bounding box center [284, 115] width 15 height 11
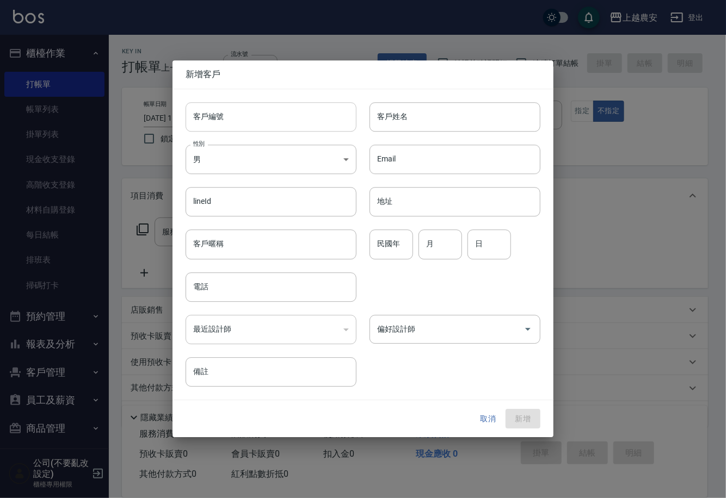
click at [280, 120] on input "客戶編號" at bounding box center [271, 116] width 171 height 29
type input "0933412229"
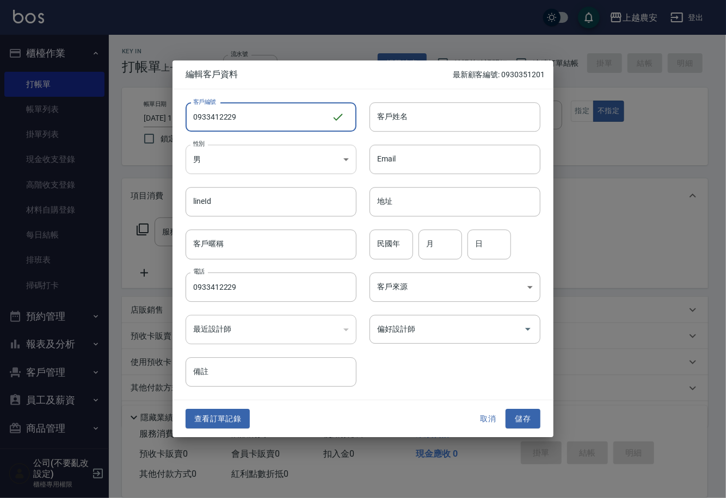
type input "0933412229"
click at [239, 163] on body "上越農安 登出 櫃檯作業 打帳單 帳單列表 掛單列表 現金收支登錄 高階收支登錄 材料自購登錄 每日結帳 排班表 掃碼打卡 預約管理 預約管理 單日預約紀錄 …" at bounding box center [363, 265] width 726 height 530
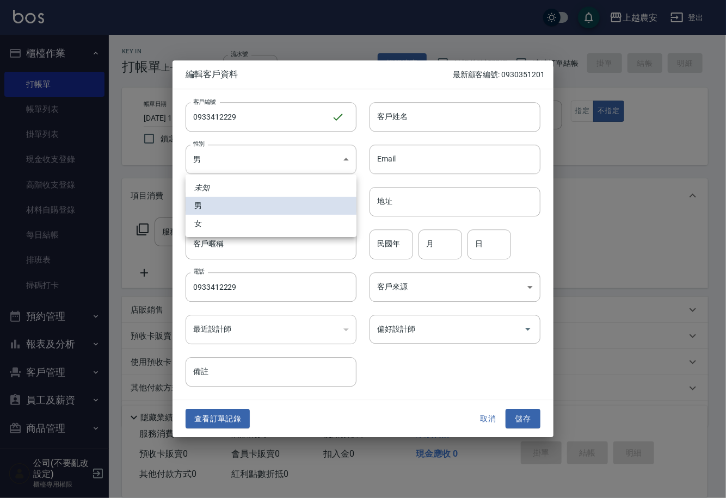
drag, startPoint x: 239, startPoint y: 230, endPoint x: 232, endPoint y: 221, distance: 11.6
click at [239, 229] on li "女" at bounding box center [271, 224] width 171 height 18
type input "[DEMOGRAPHIC_DATA]"
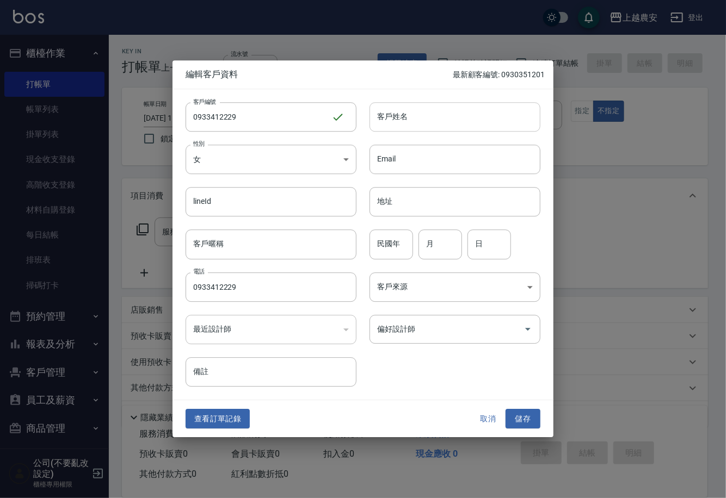
click at [401, 116] on input "客戶姓名" at bounding box center [454, 116] width 171 height 29
type input "林"
click at [524, 422] on button "儲存" at bounding box center [522, 419] width 35 height 20
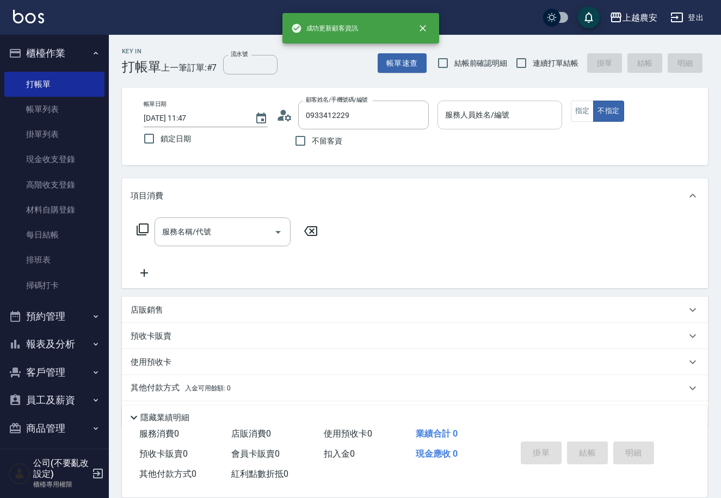
click at [520, 121] on input "服務人員姓名/編號" at bounding box center [499, 115] width 114 height 19
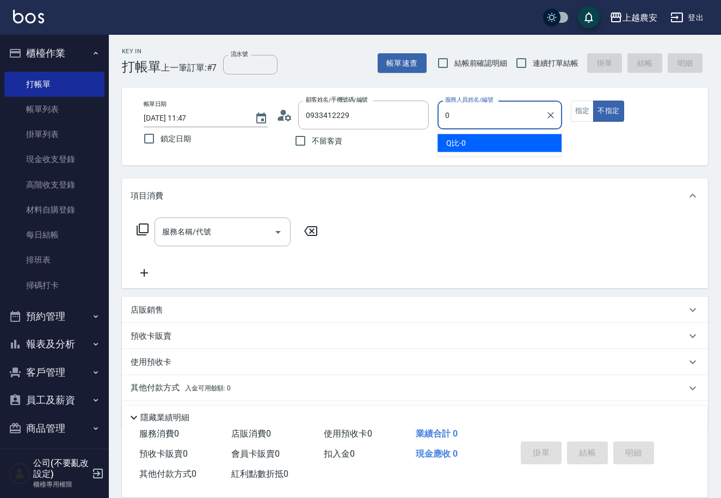
type input "Q比-0"
type button "false"
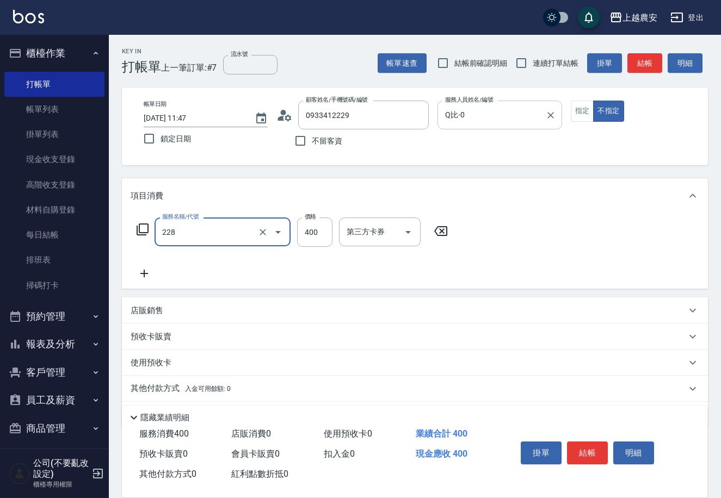
type input "洗髮(228)"
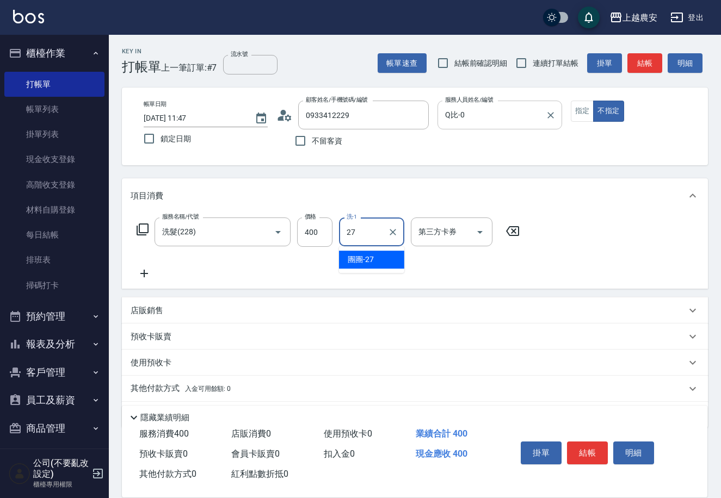
type input "團團-27"
click at [580, 455] on button "結帳" at bounding box center [587, 453] width 41 height 23
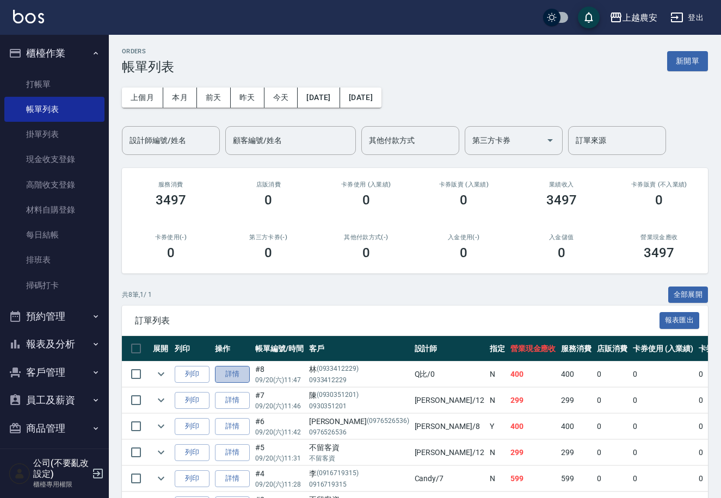
click at [237, 375] on link "詳情" at bounding box center [232, 374] width 35 height 17
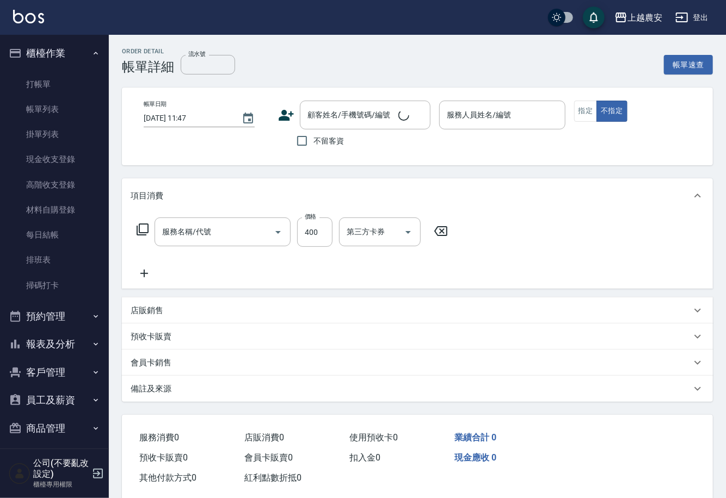
type input "Q比-0"
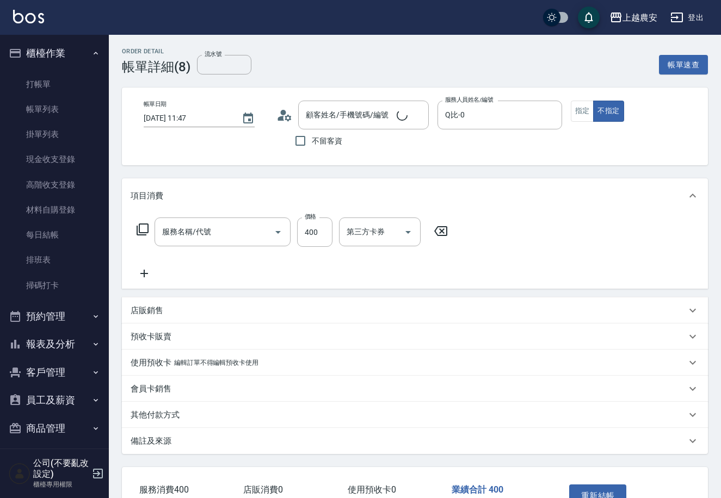
type input "洗髮(228)"
type input "林/0933412229/0933412229"
click at [141, 272] on icon at bounding box center [144, 273] width 27 height 13
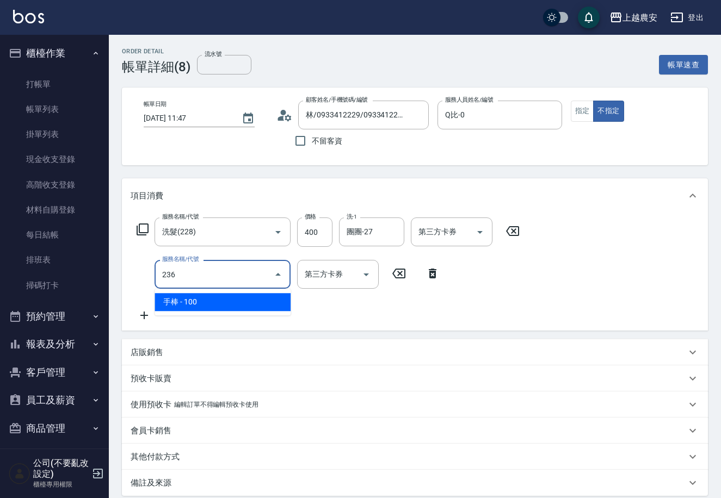
type input "手棒(236)"
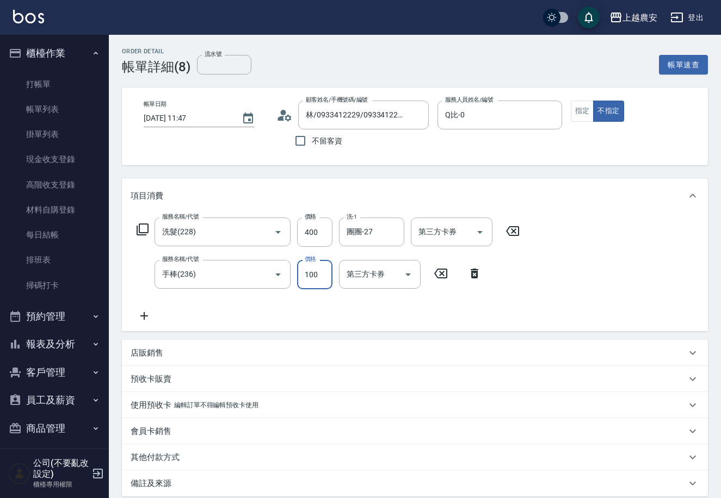
scroll to position [114, 0]
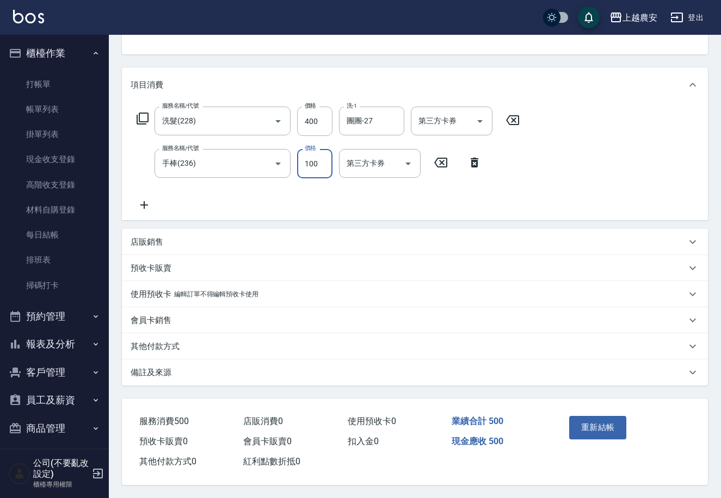
click at [586, 428] on button "重新結帳" at bounding box center [598, 427] width 58 height 23
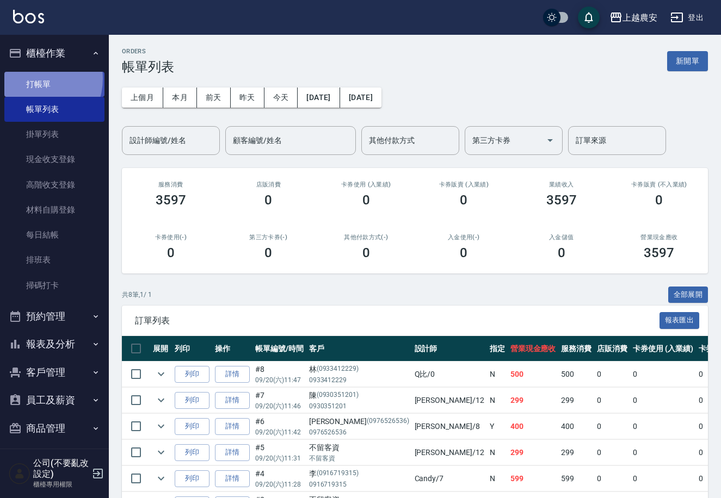
click at [32, 78] on link "打帳單" at bounding box center [54, 84] width 100 height 25
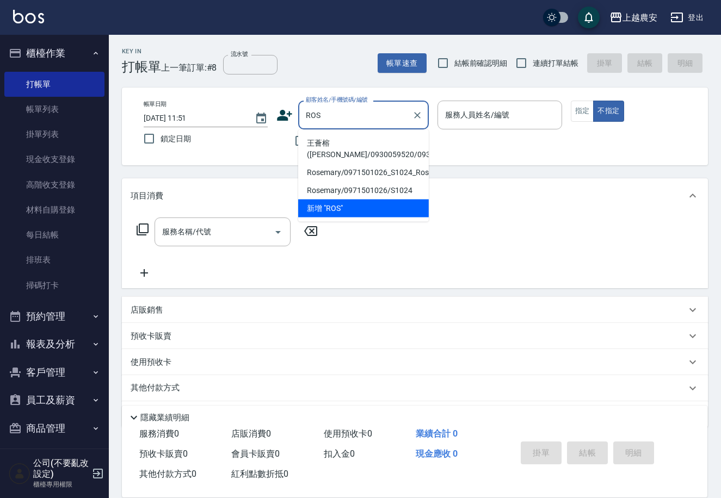
click at [327, 144] on li "王薈榕(ROSE WANG/0930059520/0930059520" at bounding box center [363, 148] width 131 height 29
type input "王薈榕(ROSE WANG/0930059520/0930059520"
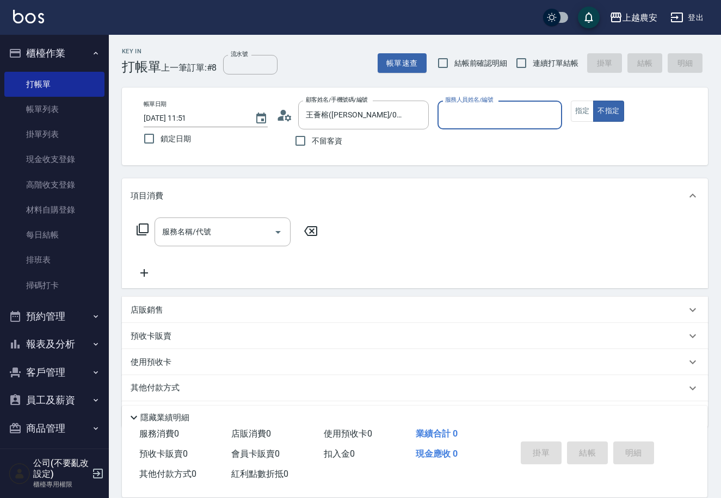
type input "Yoko-12"
drag, startPoint x: 582, startPoint y: 119, endPoint x: 512, endPoint y: 135, distance: 71.6
click at [579, 119] on button "指定" at bounding box center [582, 111] width 23 height 21
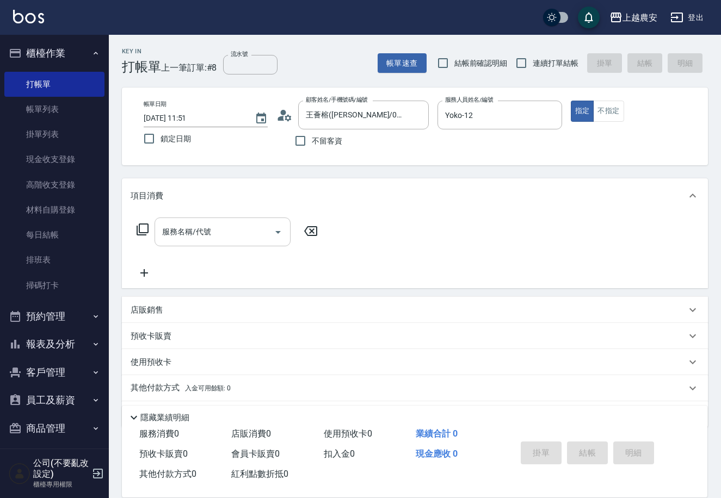
click at [209, 242] on div "服務名稱/代號" at bounding box center [222, 232] width 136 height 29
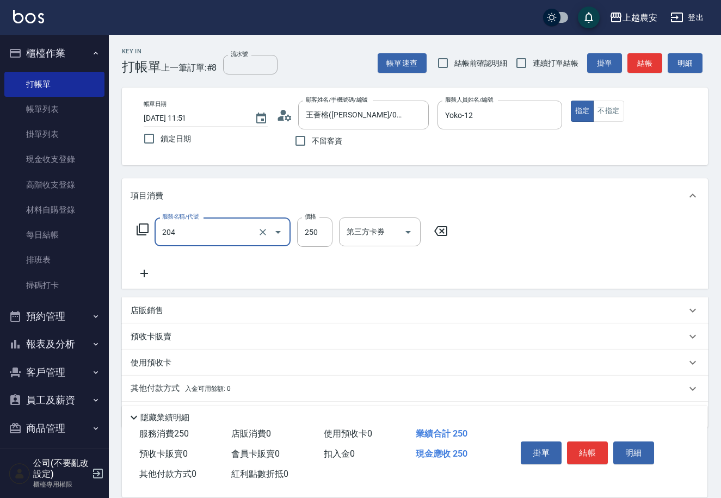
type input "梳髮(204)"
type input "300"
click at [589, 458] on button "結帳" at bounding box center [587, 453] width 41 height 23
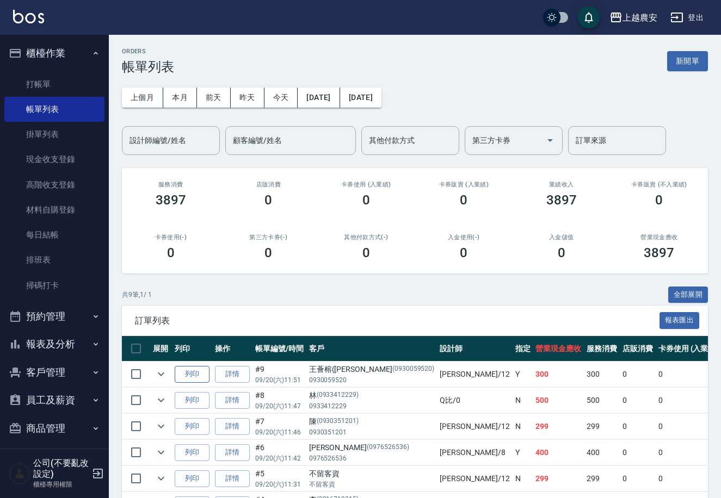
click at [189, 368] on button "列印" at bounding box center [192, 374] width 35 height 17
click at [38, 79] on link "打帳單" at bounding box center [54, 84] width 100 height 25
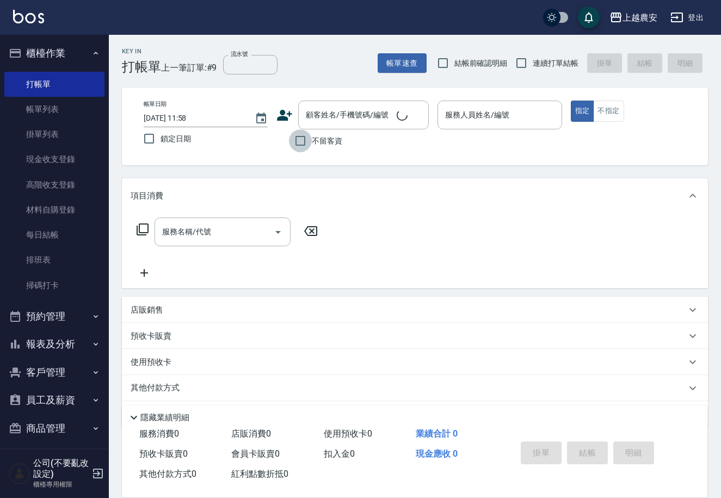
click at [307, 138] on input "不留客資" at bounding box center [300, 140] width 23 height 23
checkbox input "true"
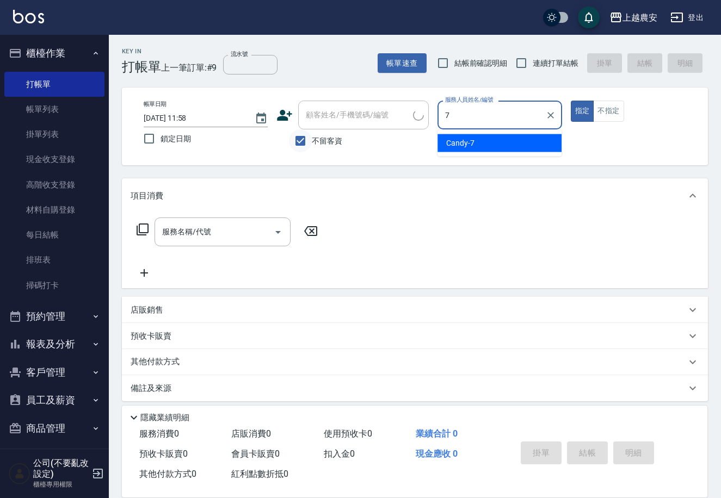
type input "Candy-7"
type button "true"
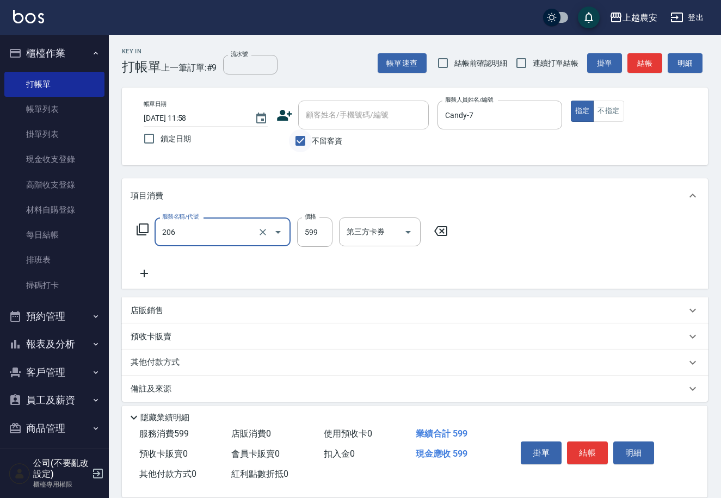
type input "洗+剪(206)"
type input "600"
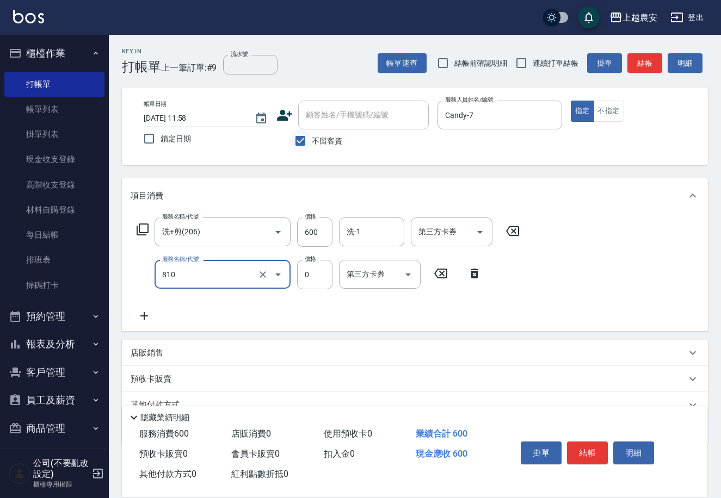
type input "頭皮護髮卡券使用(810)"
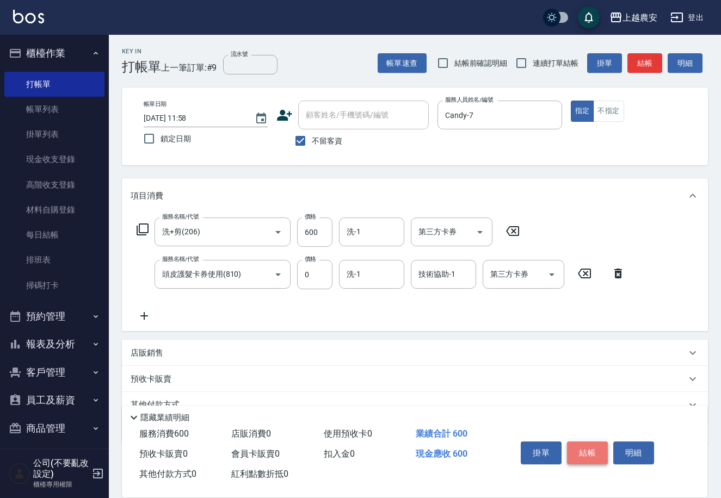
click at [595, 455] on button "結帳" at bounding box center [587, 453] width 41 height 23
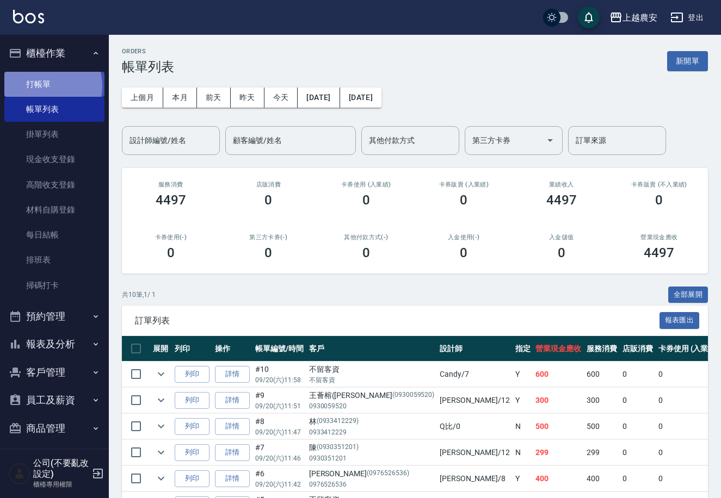
click at [43, 86] on link "打帳單" at bounding box center [54, 84] width 100 height 25
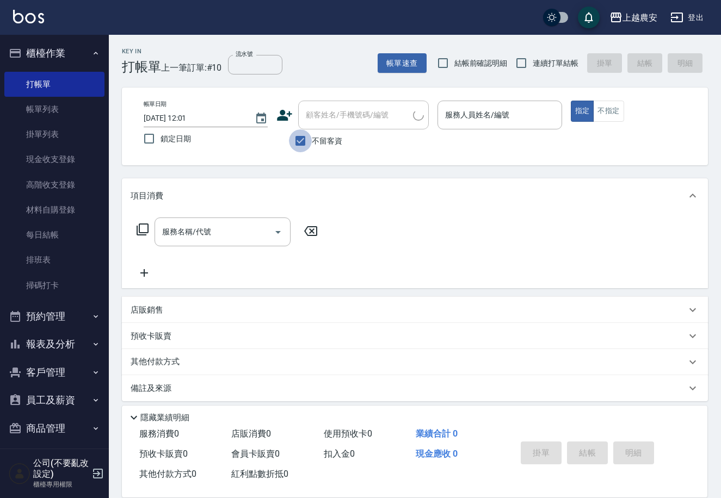
click at [302, 146] on input "不留客資" at bounding box center [300, 140] width 23 height 23
checkbox input "false"
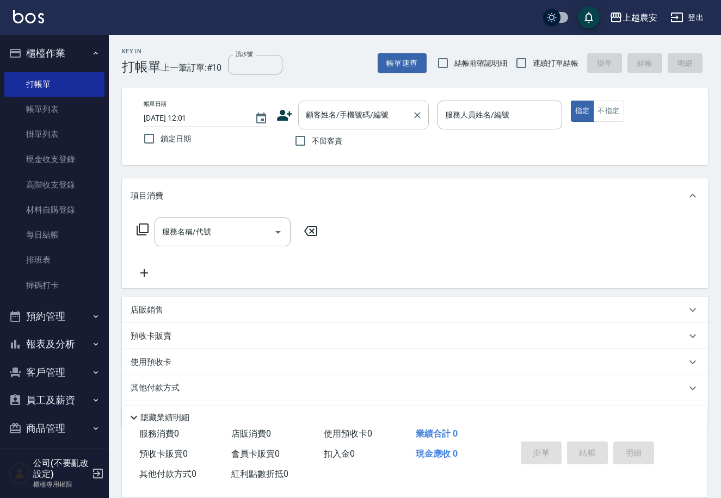
click at [315, 120] on input "顧客姓名/手機號碼/編號" at bounding box center [355, 115] width 104 height 19
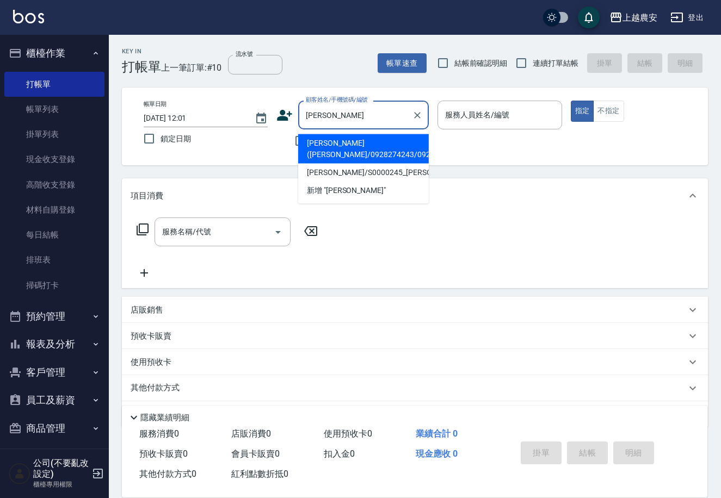
click at [319, 148] on li "[PERSON_NAME]([PERSON_NAME]/0928274243/0928274243" at bounding box center [363, 148] width 131 height 29
type input "[PERSON_NAME]([PERSON_NAME]/0928274243/0928274243"
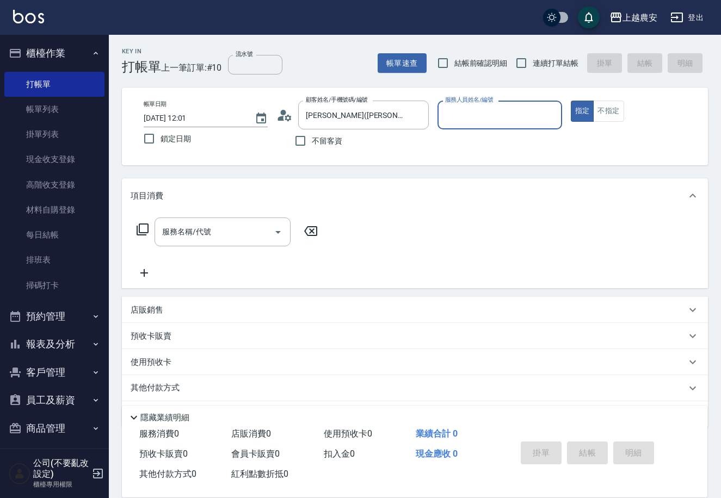
type input "美雅-B"
click at [224, 233] on input "服務名稱/代號" at bounding box center [214, 231] width 110 height 19
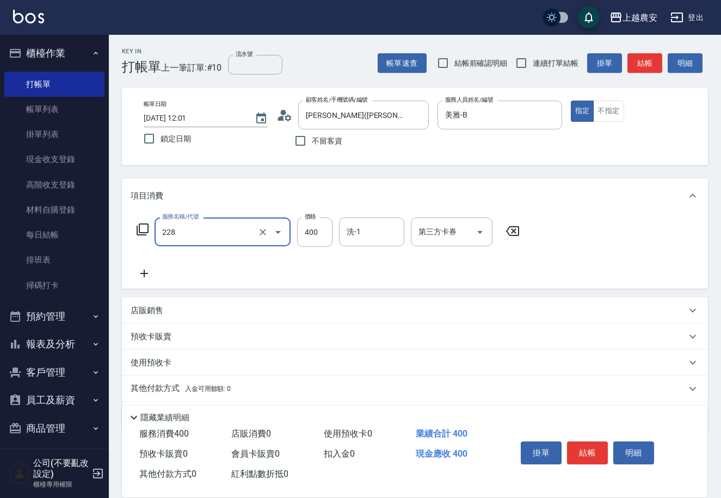
type input "洗髮(228)"
click at [589, 455] on button "結帳" at bounding box center [587, 453] width 41 height 23
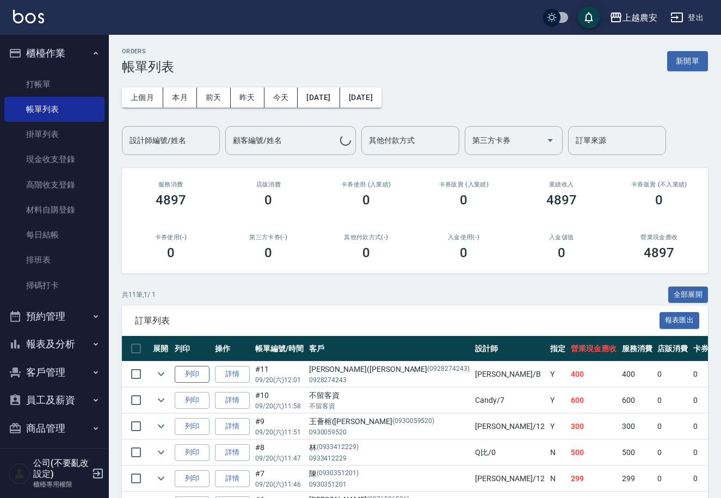
click at [184, 375] on button "列印" at bounding box center [192, 374] width 35 height 17
click at [45, 82] on link "打帳單" at bounding box center [54, 84] width 100 height 25
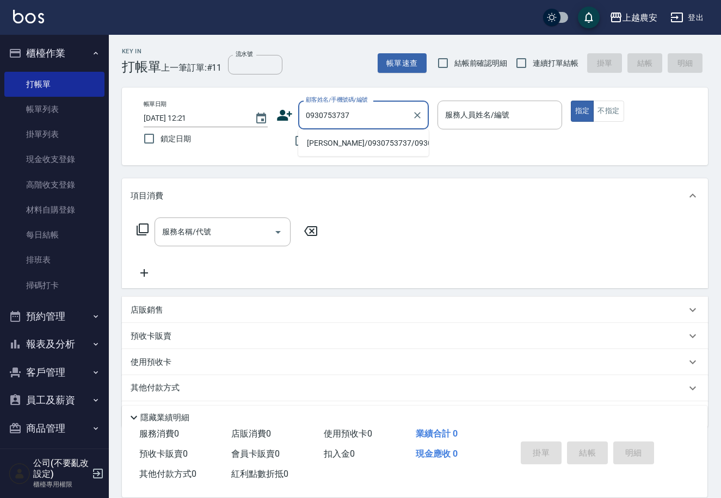
click at [361, 145] on li "蘇武傑/0930753737/0930753737" at bounding box center [363, 143] width 131 height 18
type input "蘇武傑/0930753737/0930753737"
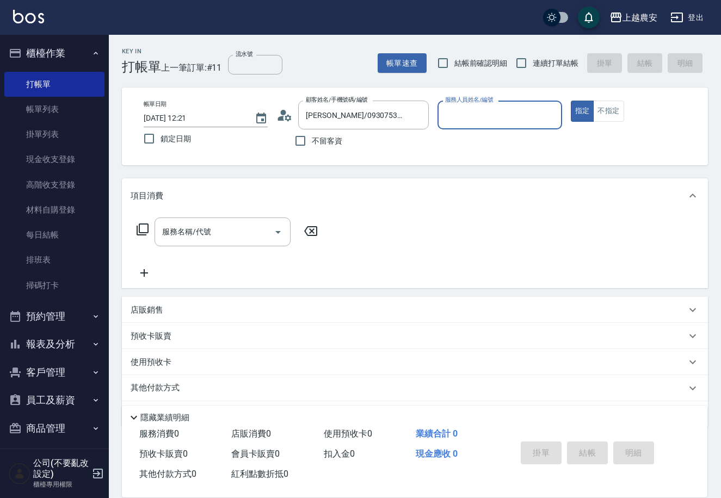
type input "Q比-0"
click at [227, 242] on div "服務名稱/代號" at bounding box center [222, 232] width 136 height 29
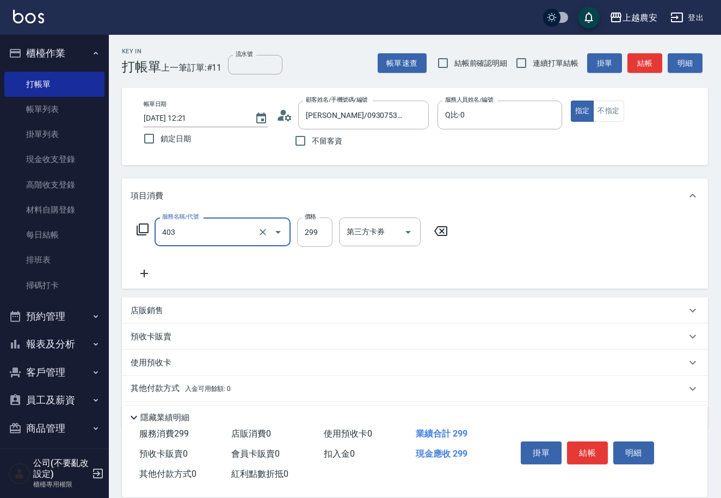
type input "剪髮(403)"
type input "500"
click at [590, 453] on button "結帳" at bounding box center [587, 453] width 41 height 23
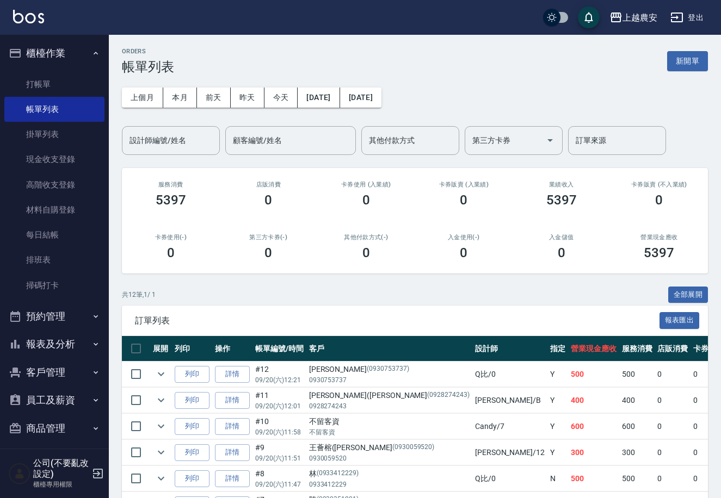
click at [50, 70] on ul "打帳單 帳單列表 掛單列表 現金收支登錄 高階收支登錄 材料自購登錄 每日結帳 排班表 掃碼打卡" at bounding box center [54, 184] width 100 height 235
click at [43, 85] on link "打帳單" at bounding box center [54, 84] width 100 height 25
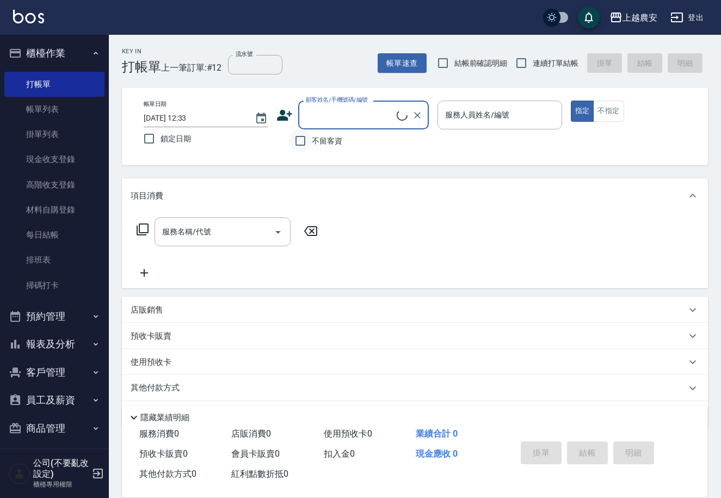
click at [296, 143] on input "不留客資" at bounding box center [300, 140] width 23 height 23
checkbox input "true"
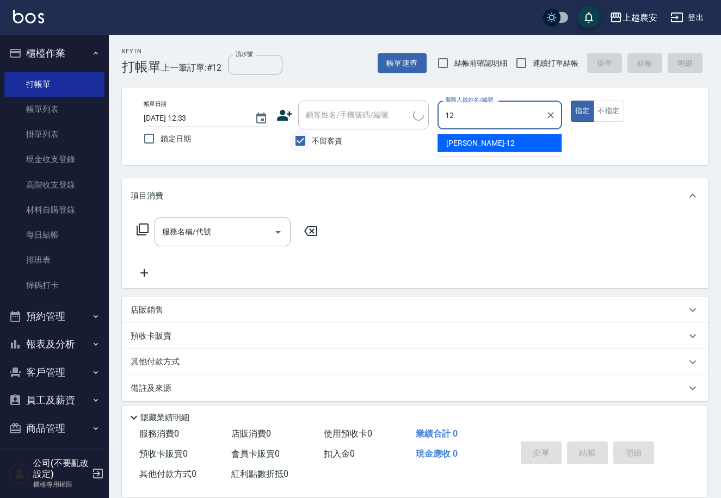
type input "12"
type button "true"
type input "Yoko-12"
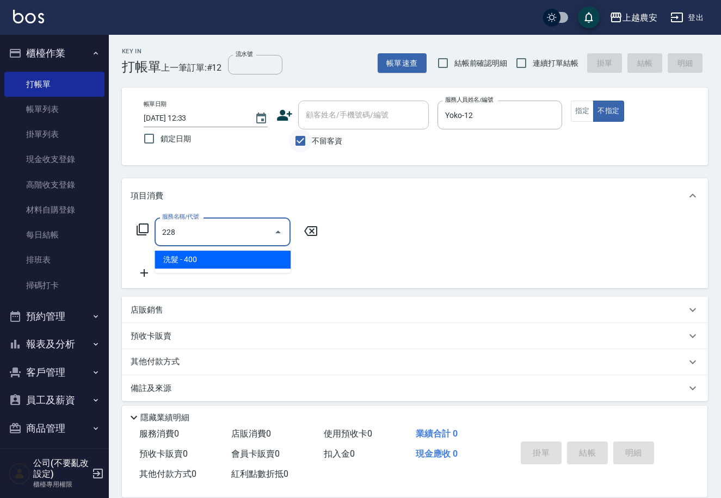
type input "洗髮(228)"
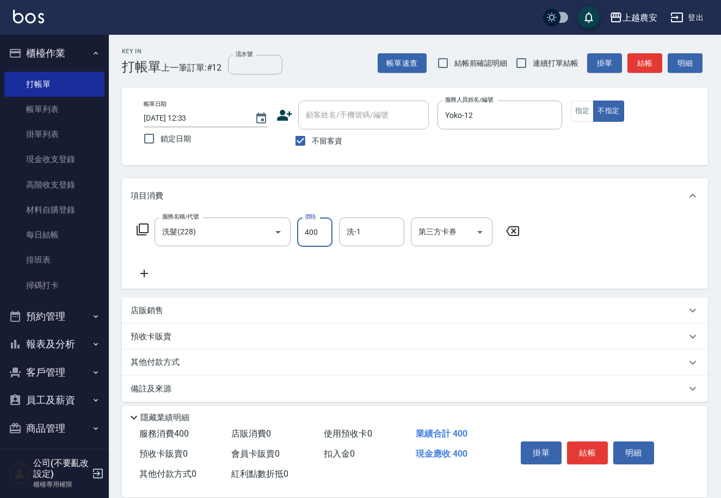
drag, startPoint x: 178, startPoint y: 366, endPoint x: 182, endPoint y: 382, distance: 16.6
click at [178, 366] on p "其他付款方式" at bounding box center [158, 363] width 54 height 12
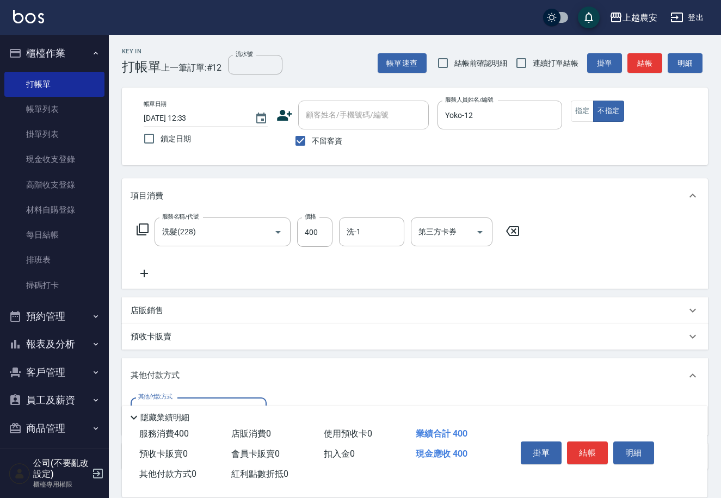
scroll to position [74, 0]
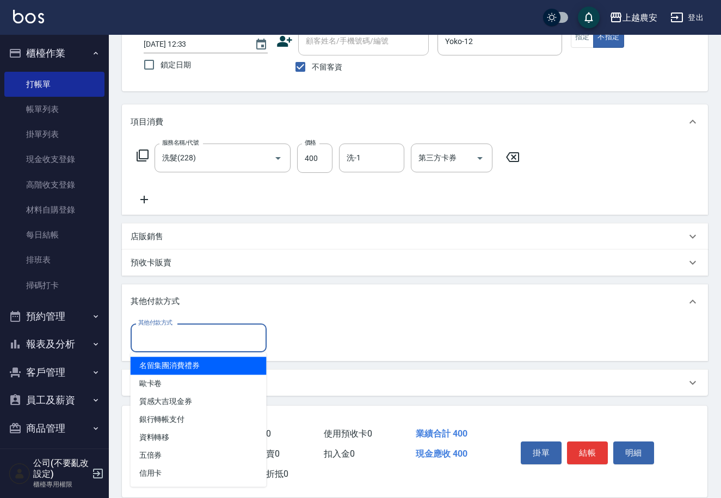
click at [191, 335] on input "其他付款方式" at bounding box center [198, 338] width 126 height 19
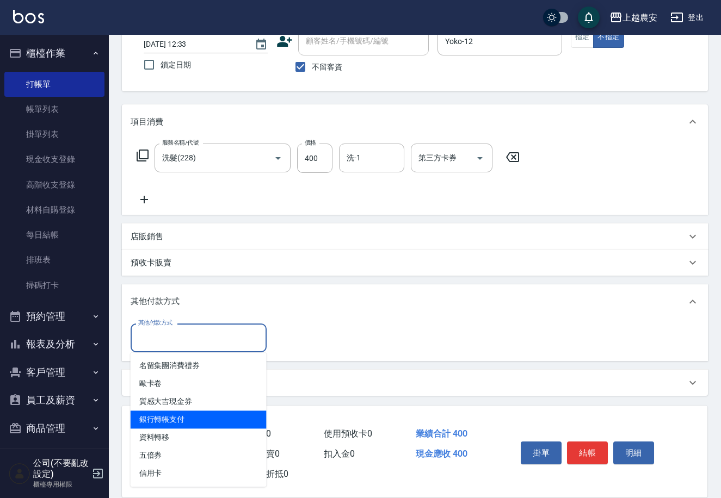
click at [198, 416] on span "銀行轉帳支付" at bounding box center [199, 420] width 136 height 18
type input "銀行轉帳支付"
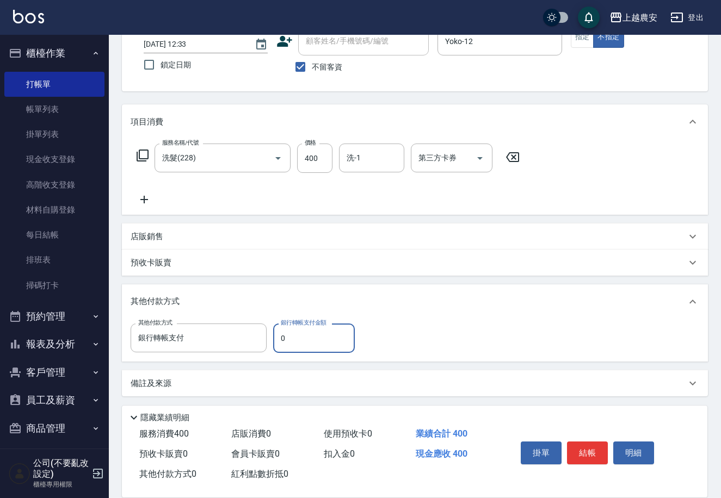
click at [274, 339] on input "0" at bounding box center [314, 338] width 82 height 29
type input "400"
click at [594, 453] on button "結帳" at bounding box center [587, 453] width 41 height 23
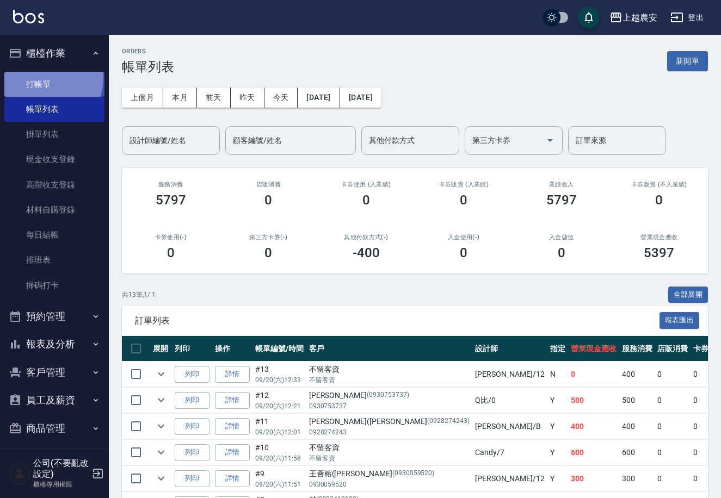
click at [38, 77] on link "打帳單" at bounding box center [54, 84] width 100 height 25
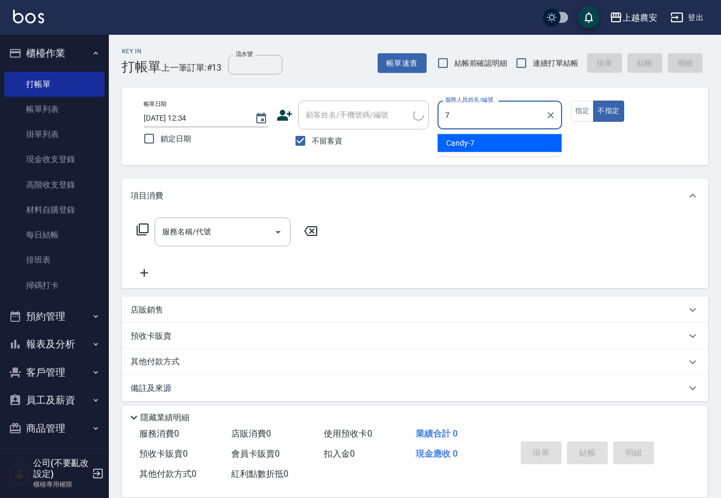
type input "Candy-7"
type button "false"
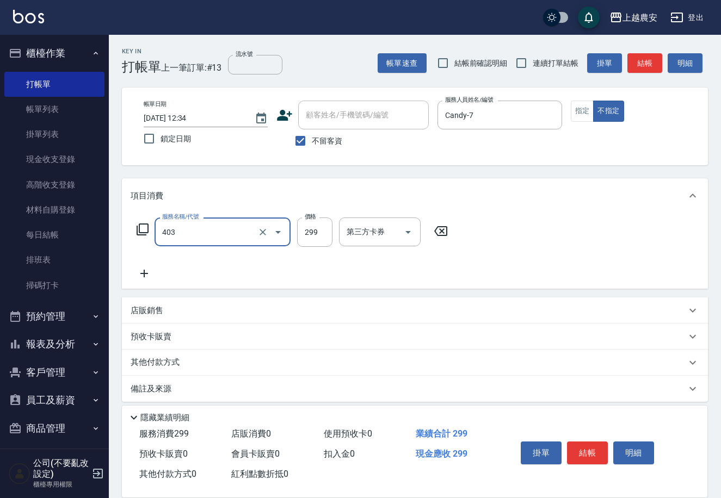
type input "剪髮(403)"
click at [149, 355] on div "其他付款方式" at bounding box center [415, 363] width 586 height 26
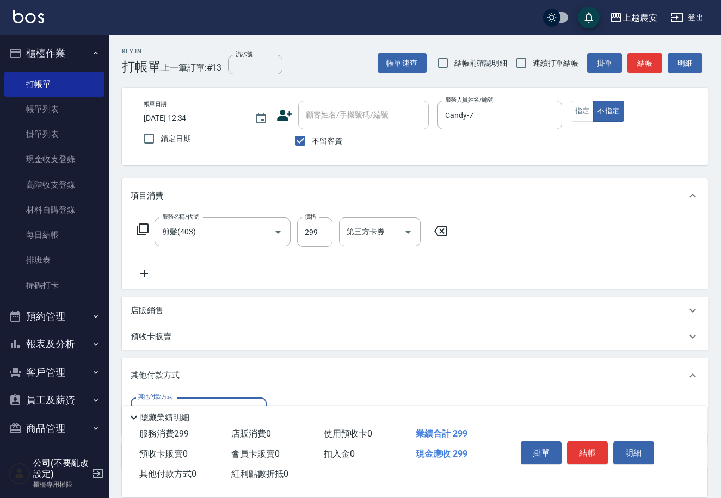
scroll to position [74, 0]
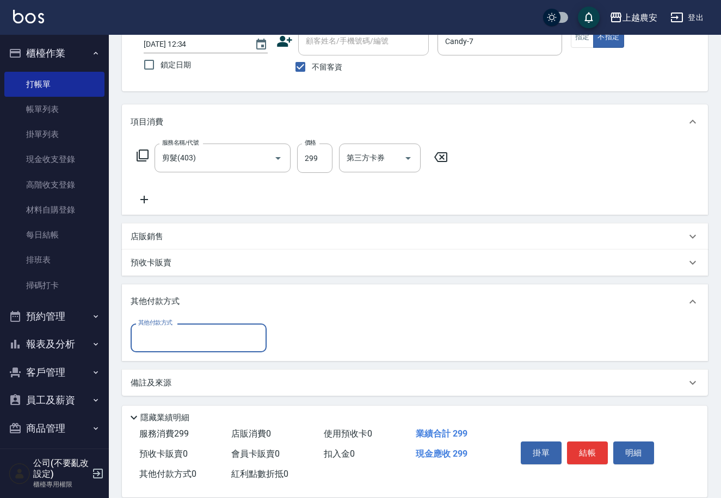
click at [189, 345] on input "其他付款方式" at bounding box center [198, 338] width 126 height 19
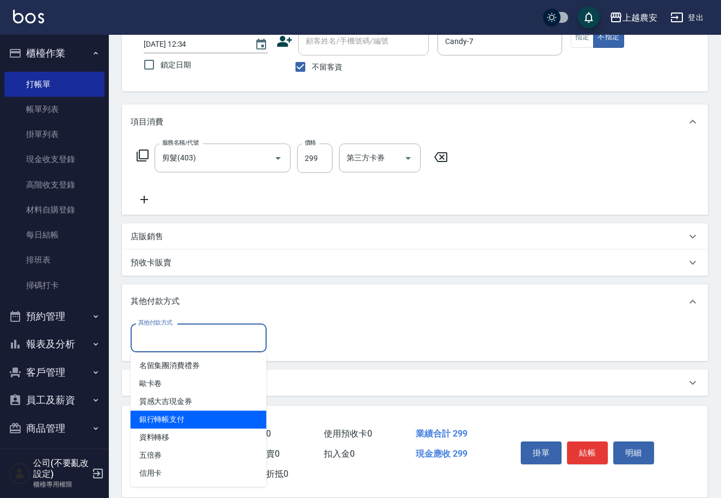
click at [201, 425] on span "銀行轉帳支付" at bounding box center [199, 420] width 136 height 18
type input "銀行轉帳支付"
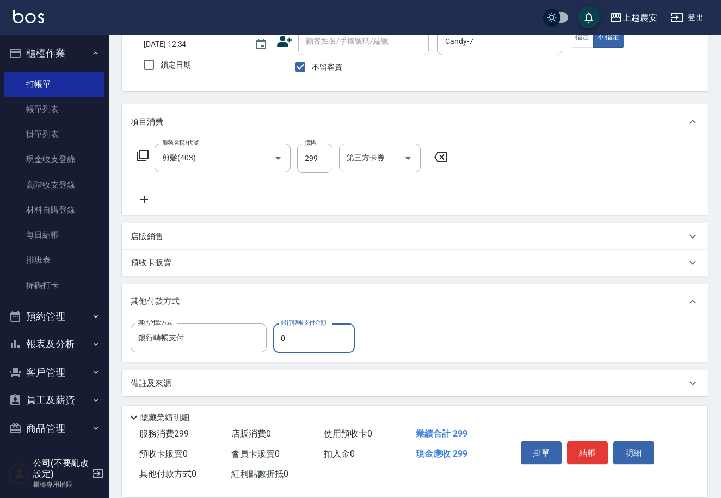
drag, startPoint x: 276, startPoint y: 338, endPoint x: 336, endPoint y: 341, distance: 59.3
click at [330, 341] on input "0" at bounding box center [314, 338] width 82 height 29
type input "299"
click at [582, 450] on button "結帳" at bounding box center [587, 453] width 41 height 23
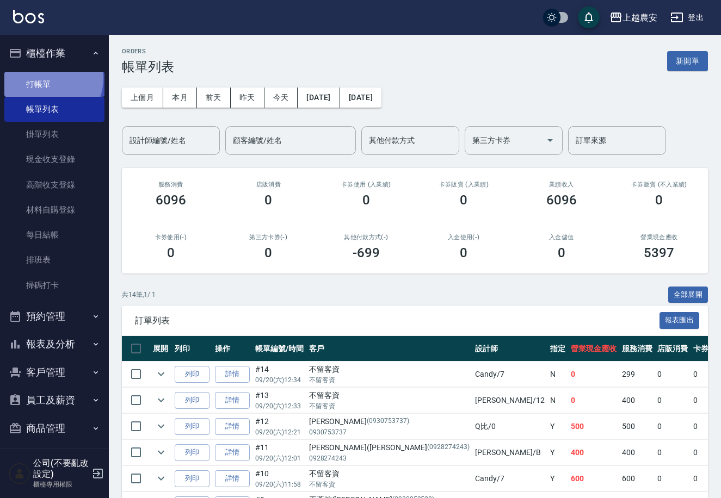
click at [46, 78] on link "打帳單" at bounding box center [54, 84] width 100 height 25
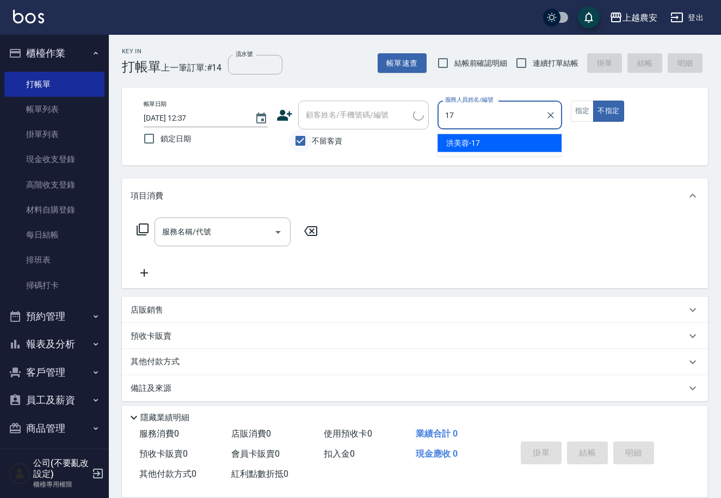
type input "洪美蓉-17"
type button "false"
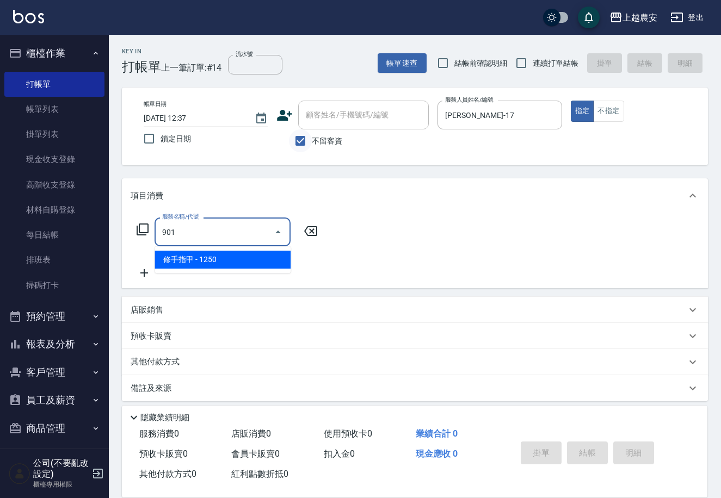
type input "修手指甲(901)"
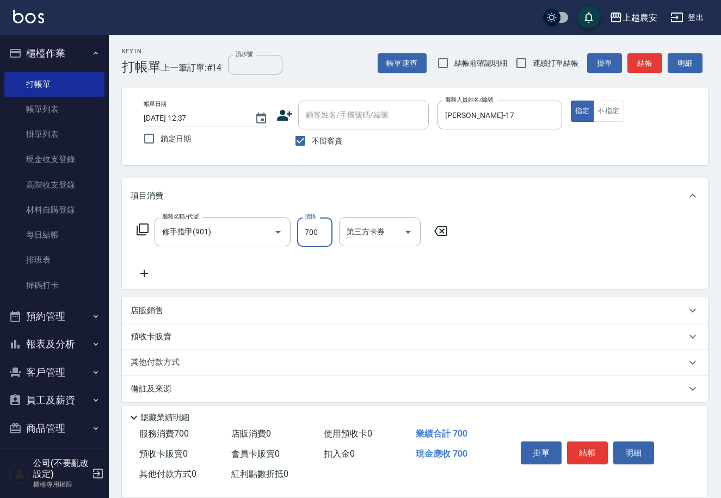
type input "700"
click at [181, 355] on div "其他付款方式" at bounding box center [415, 363] width 586 height 26
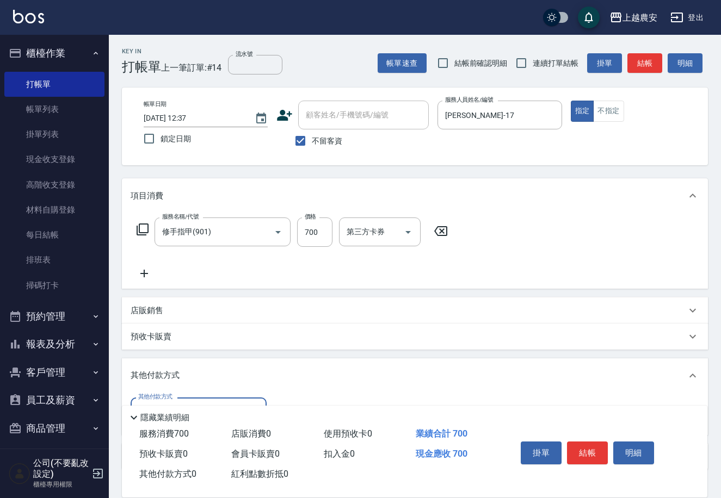
scroll to position [74, 0]
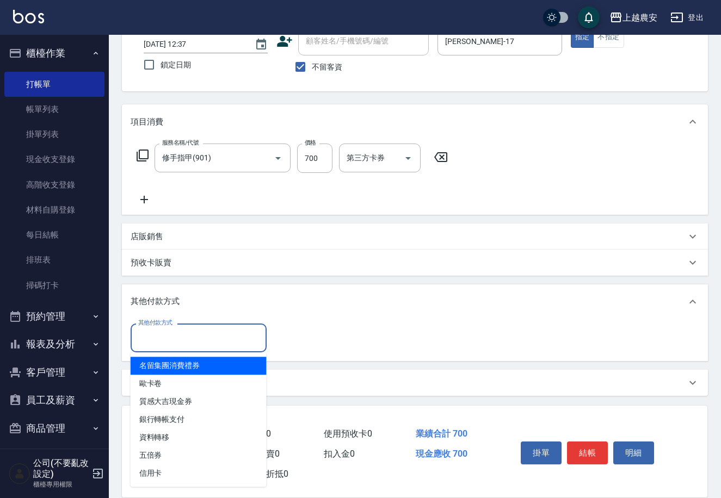
drag, startPoint x: 166, startPoint y: 339, endPoint x: 223, endPoint y: 440, distance: 115.5
click at [166, 339] on input "其他付款方式" at bounding box center [198, 338] width 126 height 19
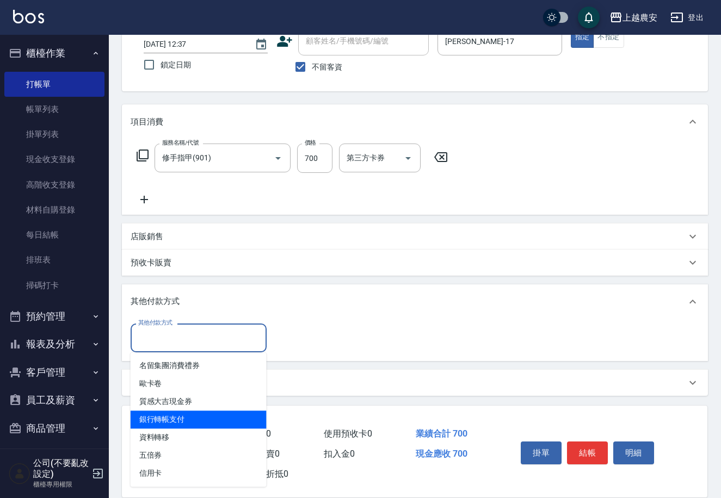
click at [208, 423] on span "銀行轉帳支付" at bounding box center [199, 420] width 136 height 18
type input "銀行轉帳支付"
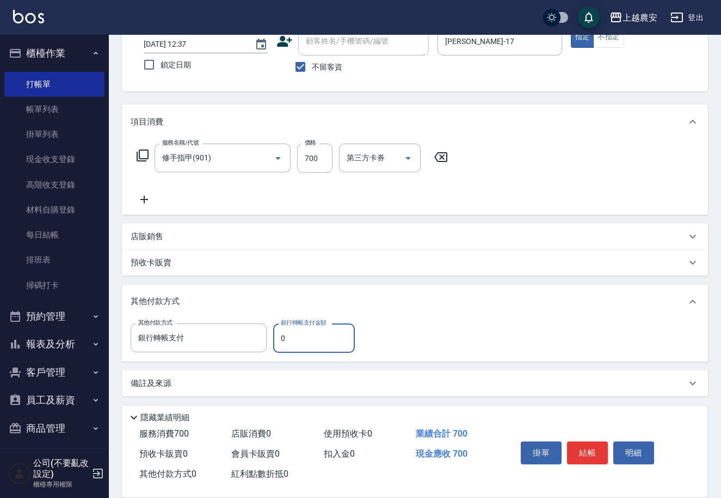
click at [279, 335] on input "0" at bounding box center [314, 338] width 82 height 29
type input "700"
click at [588, 450] on button "結帳" at bounding box center [587, 453] width 41 height 23
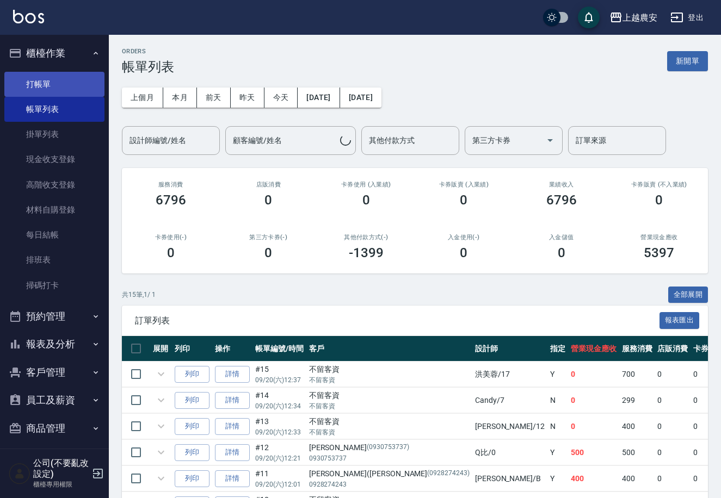
click at [55, 79] on link "打帳單" at bounding box center [54, 84] width 100 height 25
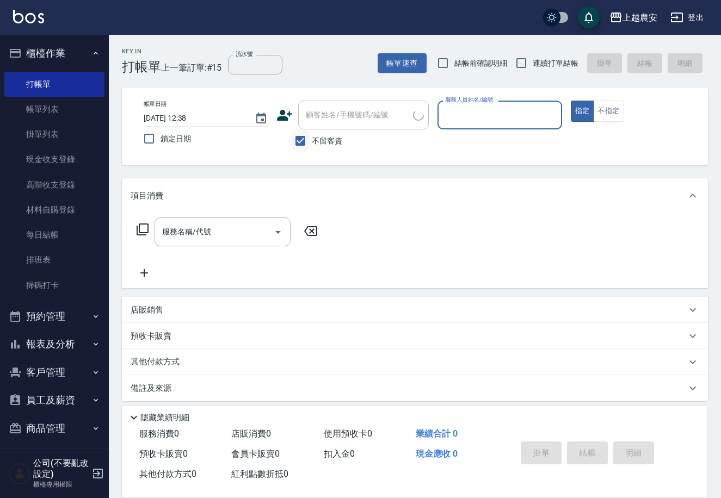
click at [305, 134] on input "不留客資" at bounding box center [300, 140] width 23 height 23
checkbox input "false"
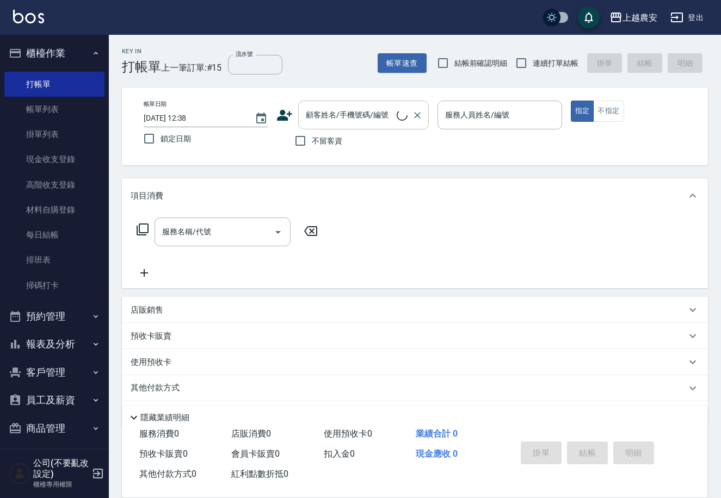
click at [319, 123] on input "顧客姓名/手機號碼/編號" at bounding box center [350, 115] width 94 height 19
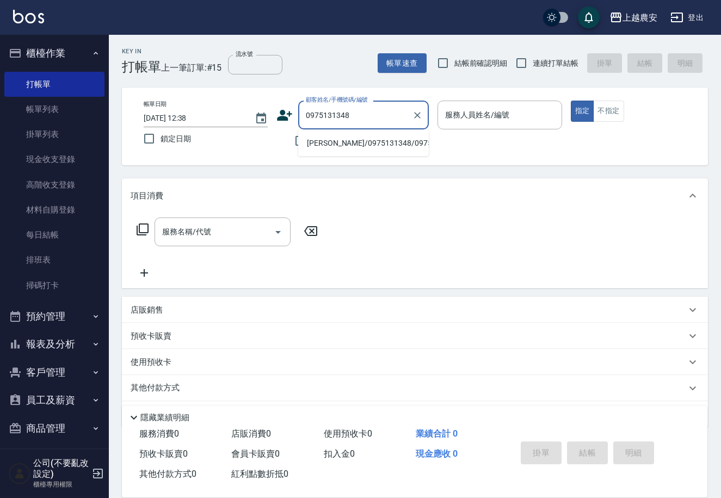
click at [347, 145] on li "楊羽絜/0975131348/0975131348" at bounding box center [363, 143] width 131 height 18
type input "楊羽絜/0975131348/0975131348"
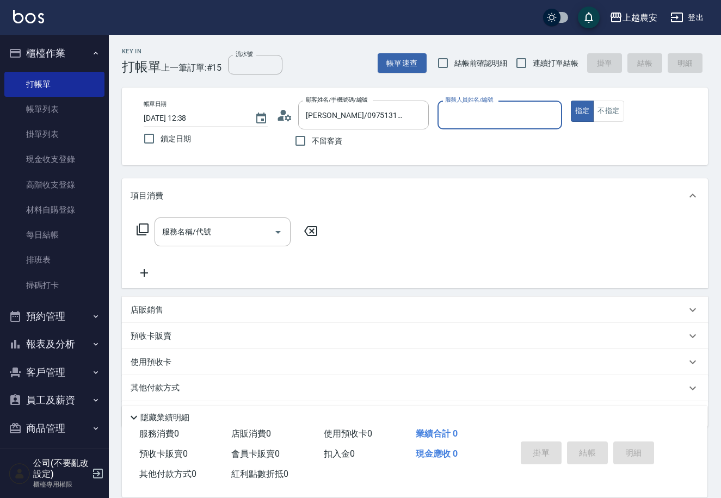
type input "Yuna-18"
click at [209, 228] on div "服務名稱/代號 服務名稱/代號" at bounding box center [222, 232] width 136 height 29
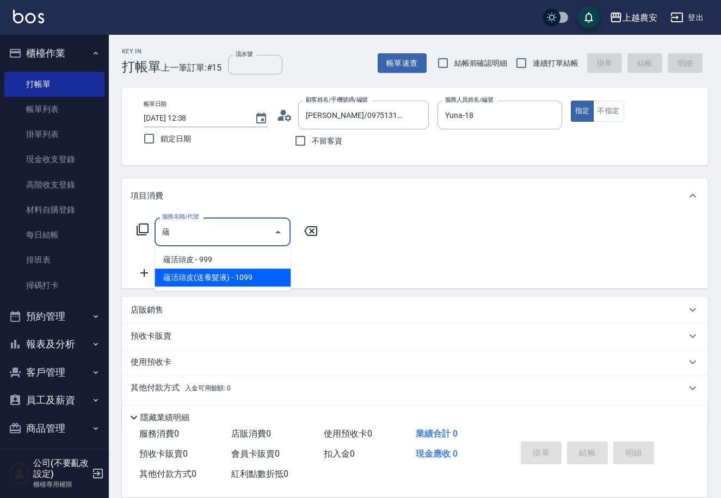
click at [241, 276] on span "蘊活頭皮(送養髮液) - 1099" at bounding box center [222, 278] width 136 height 18
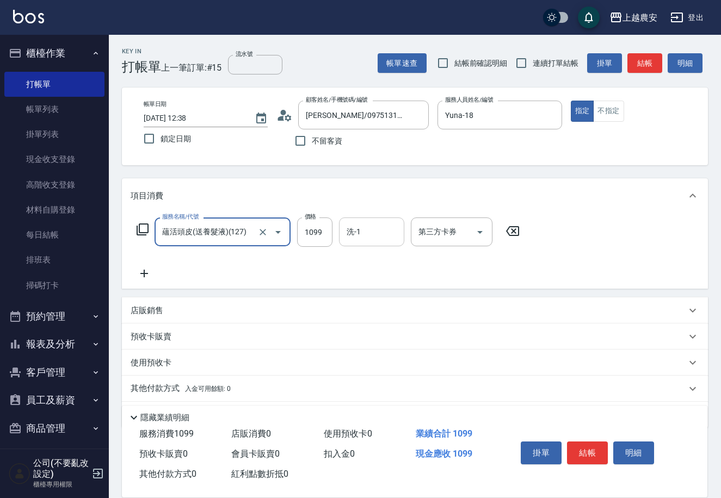
type input "蘊活頭皮(送養髮液)(127)"
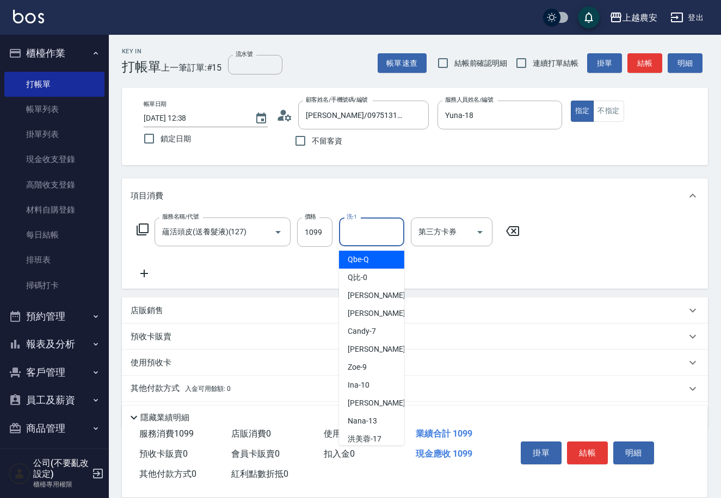
click at [349, 237] on input "洗-1" at bounding box center [371, 231] width 55 height 19
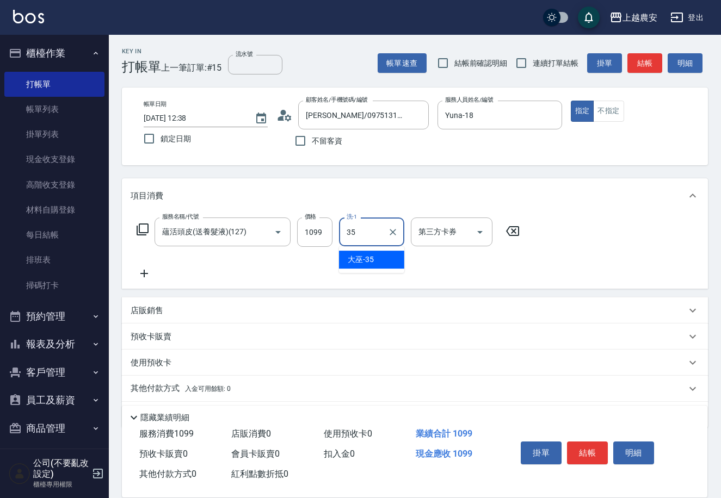
type input "大巫-35"
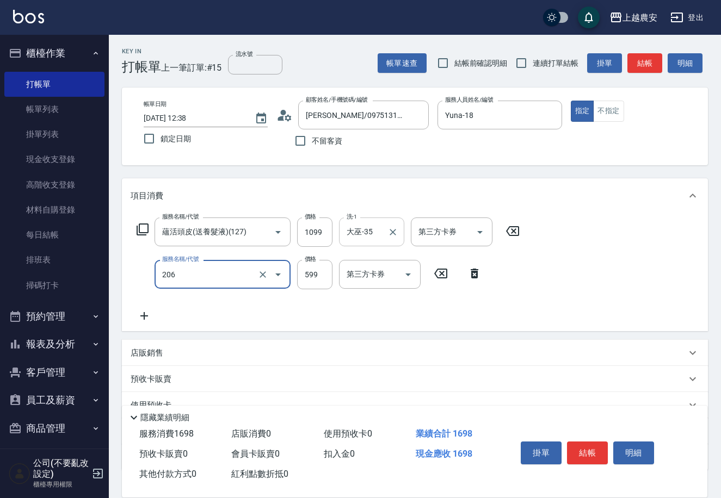
type input "洗+剪(206)"
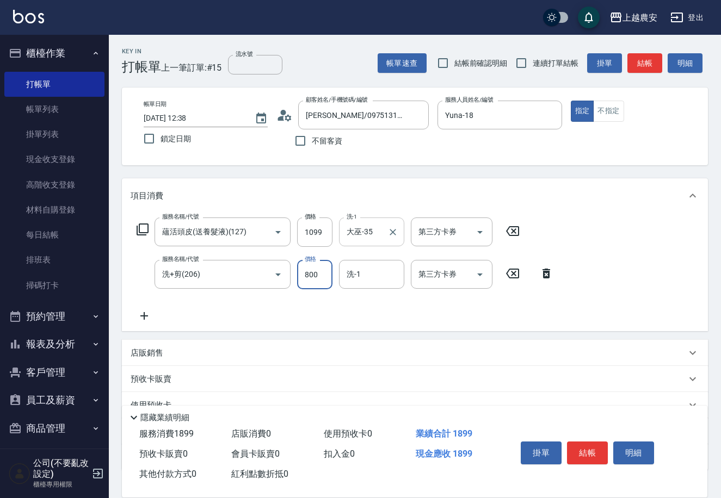
type input "800"
type input "團團-27"
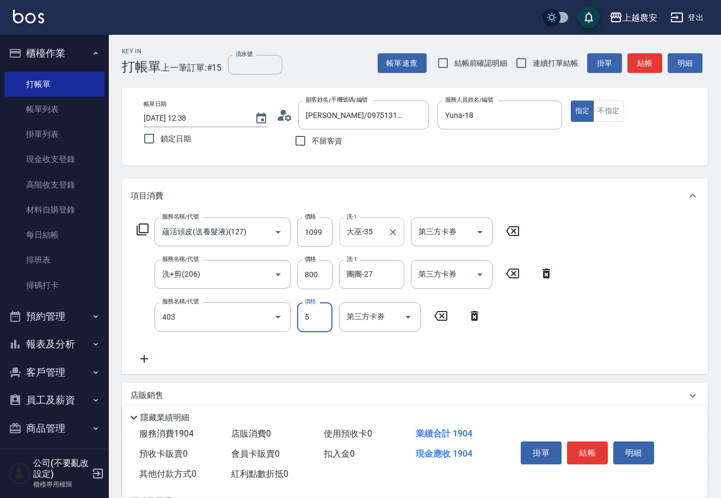
type input "剪髮(403)"
type input "0"
click at [206, 322] on input "剪髮(403)" at bounding box center [207, 316] width 96 height 19
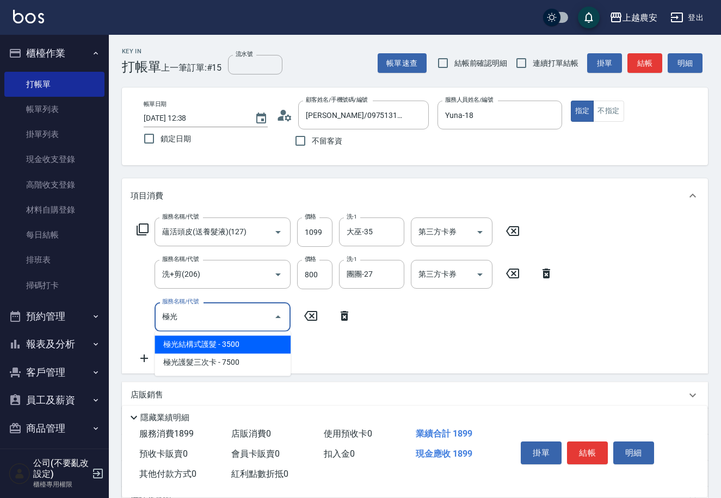
click at [197, 338] on span "極光結構式護髮 - 3500" at bounding box center [222, 345] width 136 height 18
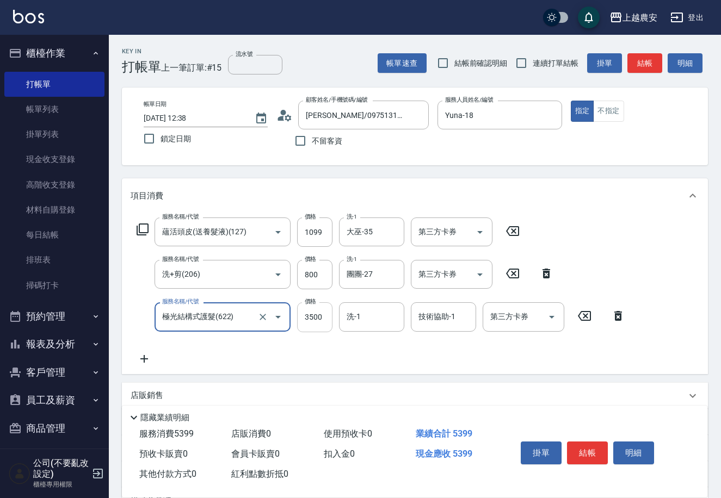
type input "極光結構式護髮(622)"
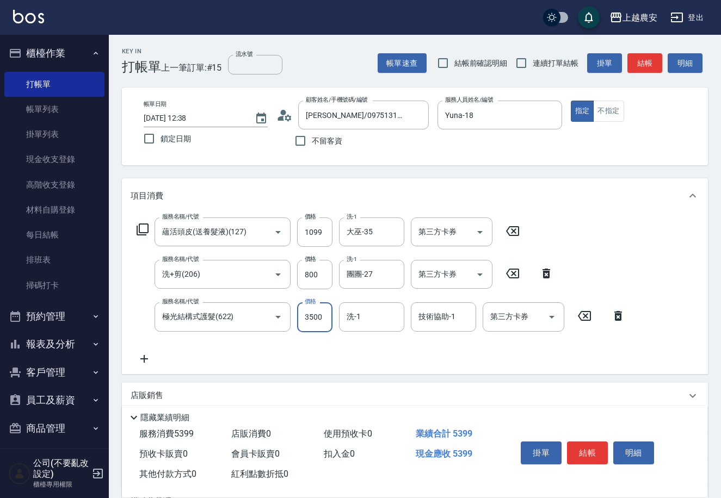
click at [317, 320] on input "3500" at bounding box center [314, 316] width 35 height 29
click at [306, 319] on input "2500" at bounding box center [314, 316] width 35 height 29
drag, startPoint x: 306, startPoint y: 319, endPoint x: 338, endPoint y: 312, distance: 32.2
click at [338, 312] on div "服務名稱/代號 極光結構式護髮(622) 服務名稱/代號 價格 2500 價格 洗-1 洗-1 技術協助-1 技術協助-1 第三方卡券 第三方卡券" at bounding box center [381, 316] width 501 height 29
type input "3000"
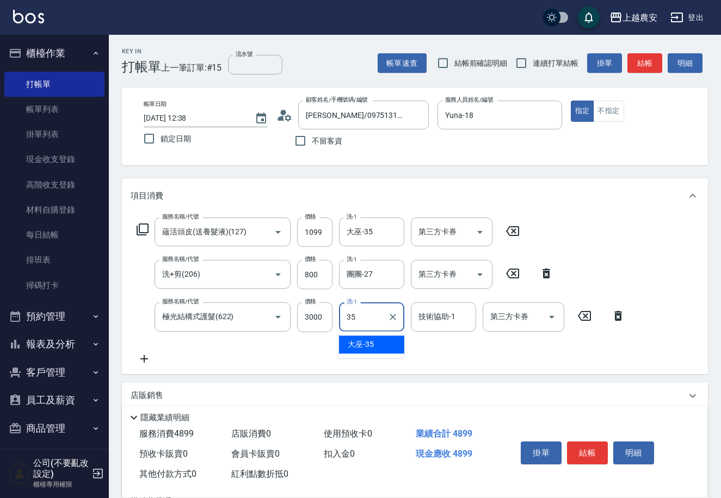
type input "大巫-35"
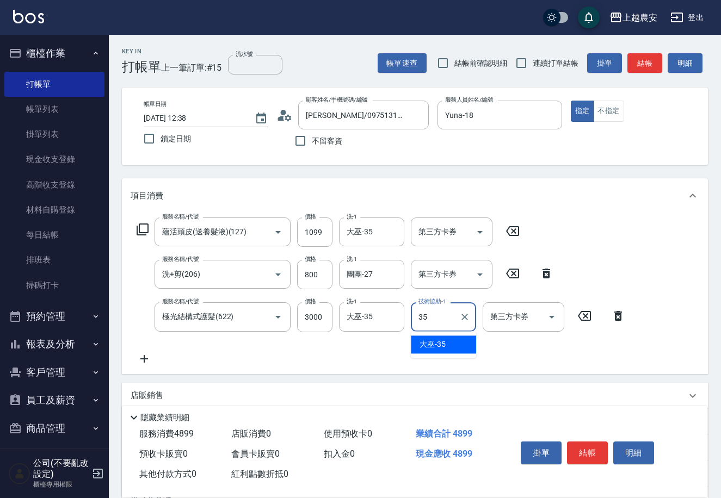
type input "大巫-35"
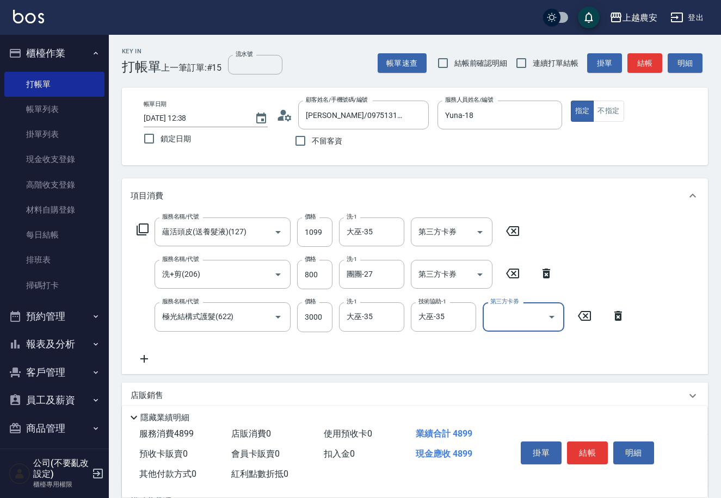
scroll to position [117, 0]
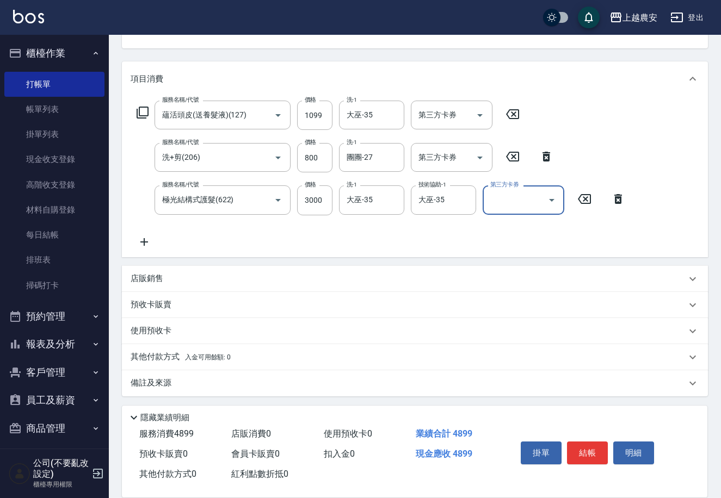
click at [209, 354] on span "入金可用餘額: 0" at bounding box center [208, 358] width 46 height 8
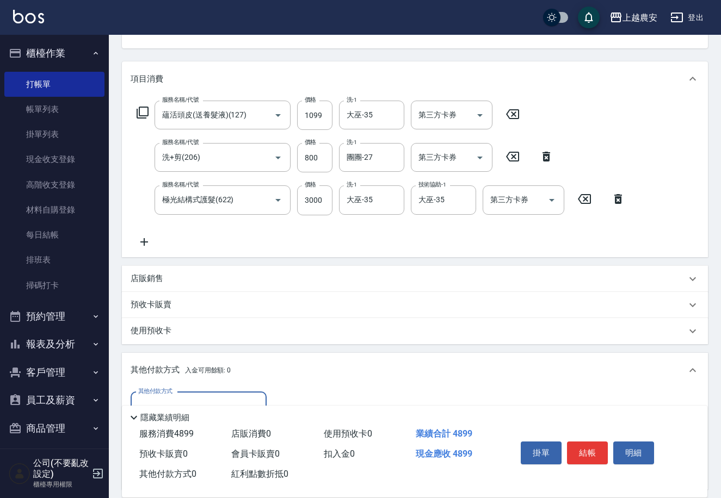
scroll to position [245, 0]
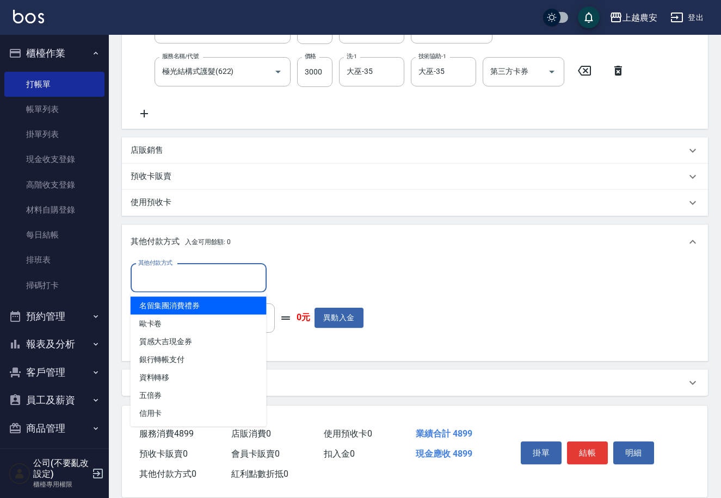
click at [174, 282] on input "其他付款方式" at bounding box center [198, 278] width 126 height 19
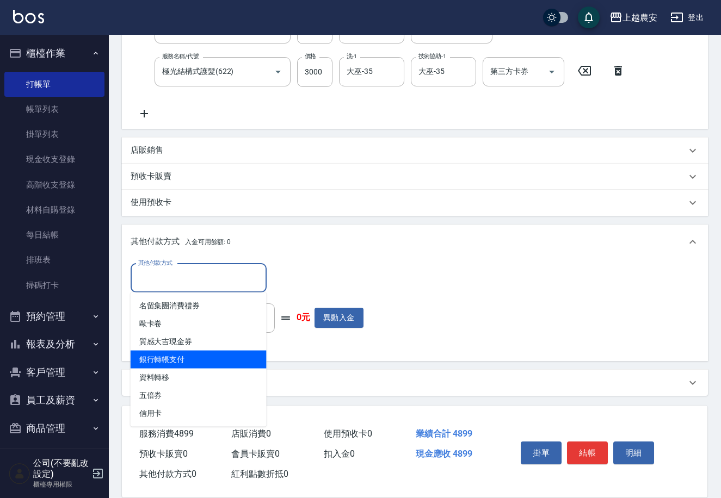
click at [186, 357] on span "銀行轉帳支付" at bounding box center [199, 360] width 136 height 18
type input "銀行轉帳支付"
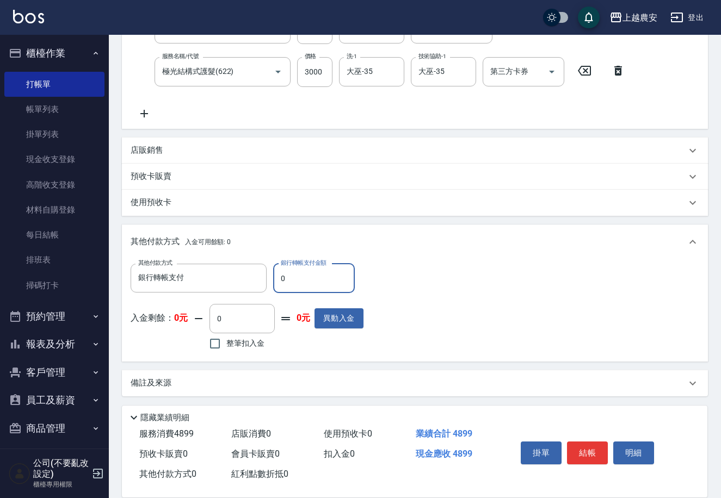
drag, startPoint x: 276, startPoint y: 276, endPoint x: 315, endPoint y: 279, distance: 38.7
click at [315, 279] on input "0" at bounding box center [314, 278] width 82 height 29
type input "4899"
click at [587, 444] on button "結帳" at bounding box center [587, 453] width 41 height 23
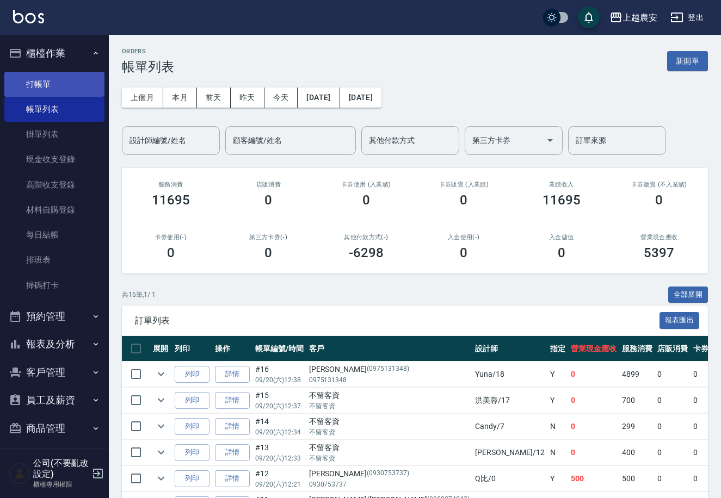
click at [51, 85] on link "打帳單" at bounding box center [54, 84] width 100 height 25
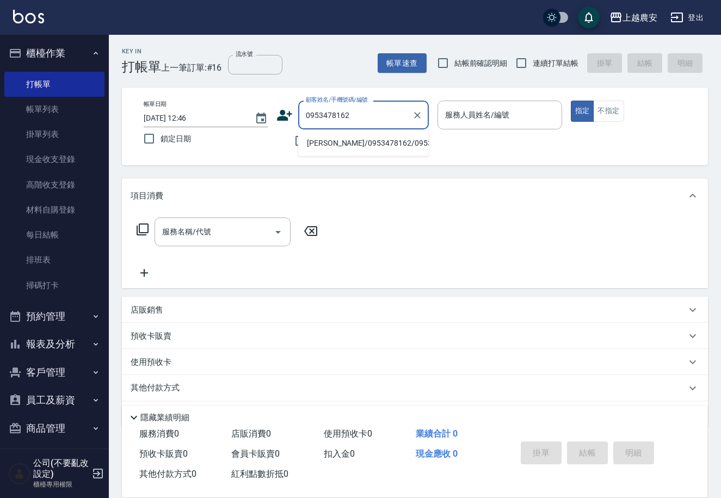
click at [361, 145] on li "張耀華/0953478162/0953478162" at bounding box center [363, 143] width 131 height 18
type input "張耀華/0953478162/0953478162"
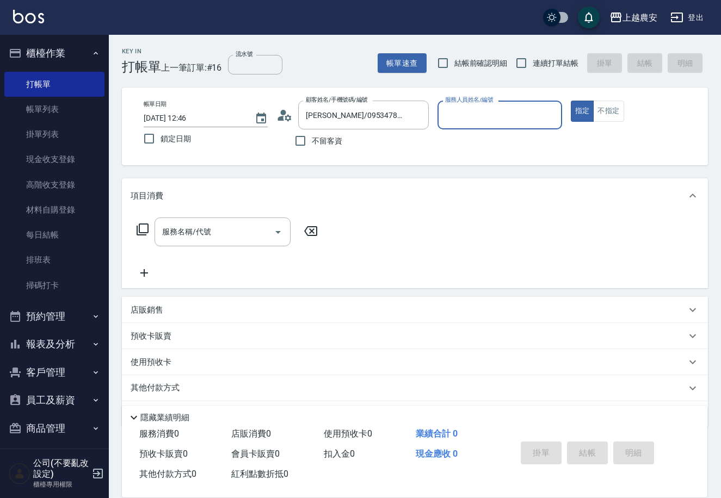
type input "Candy-7"
click at [199, 231] on div "服務名稱/代號 服務名稱/代號" at bounding box center [222, 232] width 136 height 29
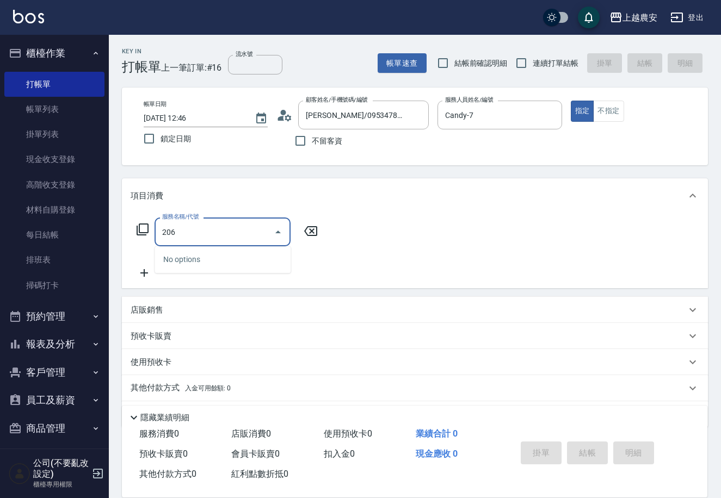
type input "洗+剪(206)"
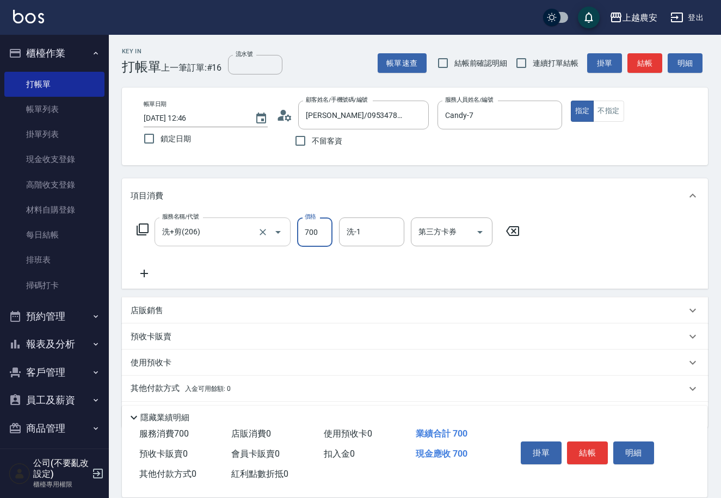
type input "700"
type input "團團-27"
click at [589, 448] on button "結帳" at bounding box center [587, 453] width 41 height 23
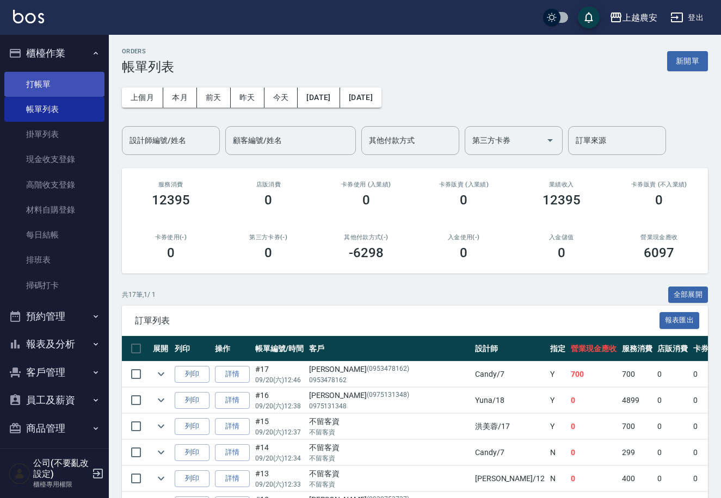
click at [37, 82] on link "打帳單" at bounding box center [54, 84] width 100 height 25
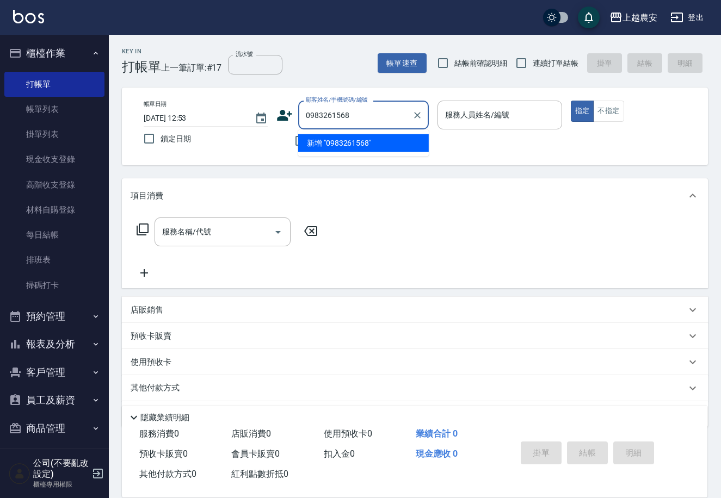
click at [356, 140] on li "新增 "0983261568"" at bounding box center [363, 143] width 131 height 18
type input "0983261568"
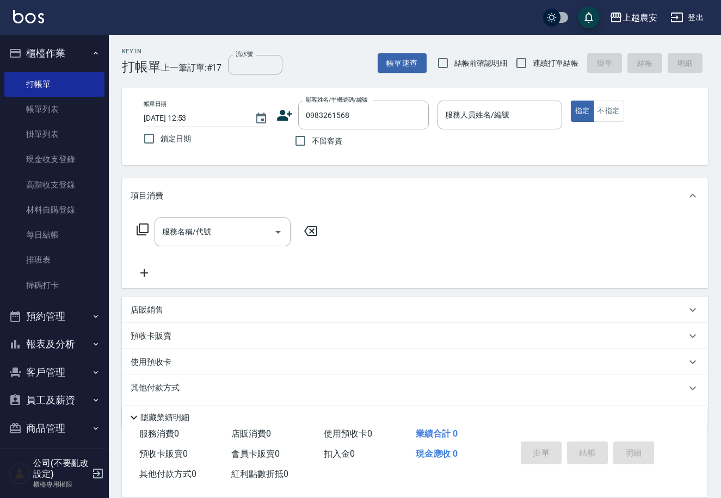
click at [282, 121] on icon at bounding box center [284, 115] width 16 height 16
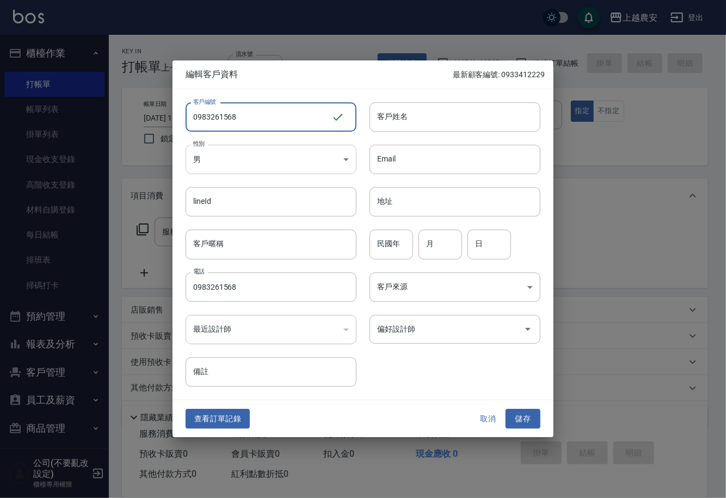
type input "0983261568"
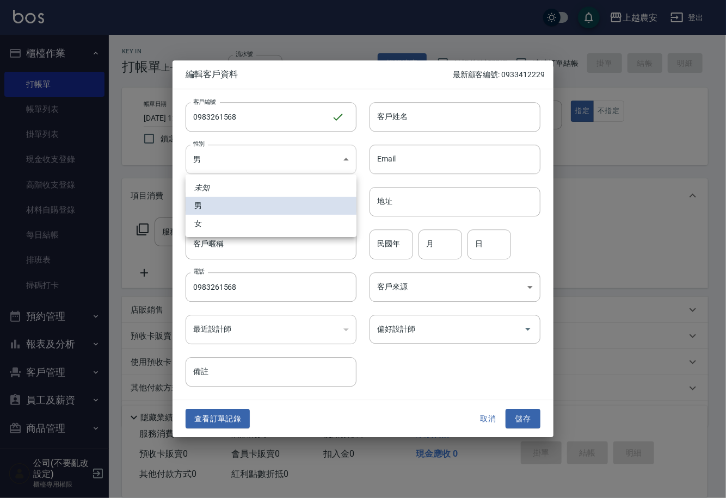
click at [202, 169] on body "上越農安 登出 櫃檯作業 打帳單 帳單列表 掛單列表 現金收支登錄 高階收支登錄 材料自購登錄 每日結帳 排班表 掃碼打卡 預約管理 預約管理 單日預約紀錄 …" at bounding box center [363, 265] width 726 height 530
click at [222, 231] on li "女" at bounding box center [271, 224] width 171 height 18
type input "[DEMOGRAPHIC_DATA]"
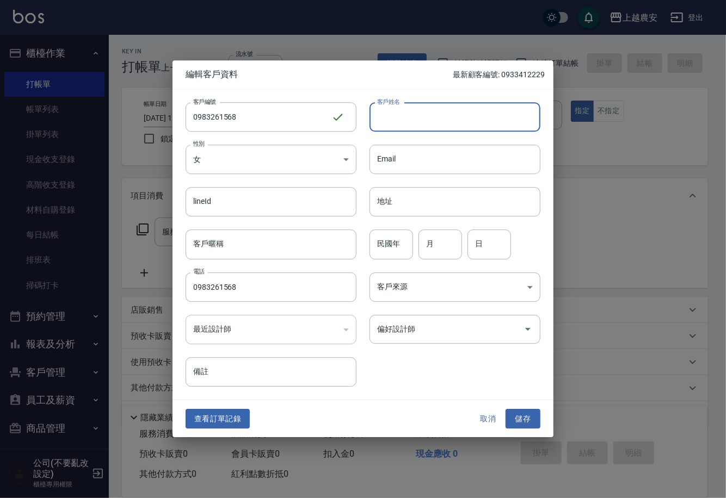
click at [430, 129] on input "客戶姓名" at bounding box center [454, 116] width 171 height 29
type input "黃"
drag, startPoint x: 514, startPoint y: 422, endPoint x: 529, endPoint y: 341, distance: 82.5
click at [514, 422] on button "儲存" at bounding box center [522, 419] width 35 height 20
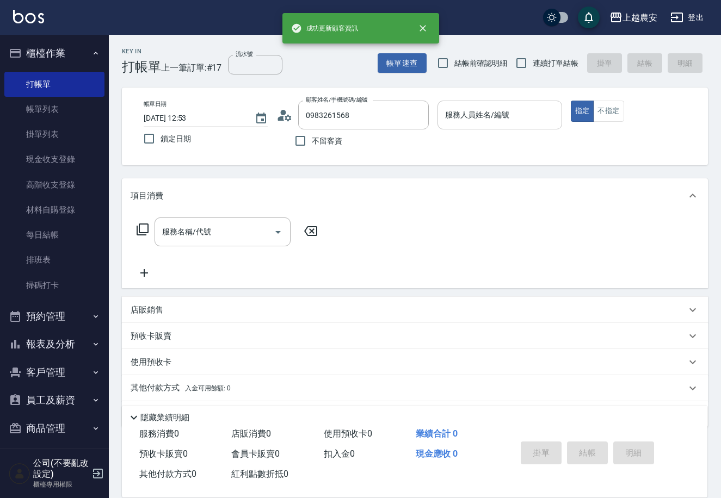
click at [524, 113] on input "服務人員姓名/編號" at bounding box center [499, 115] width 114 height 19
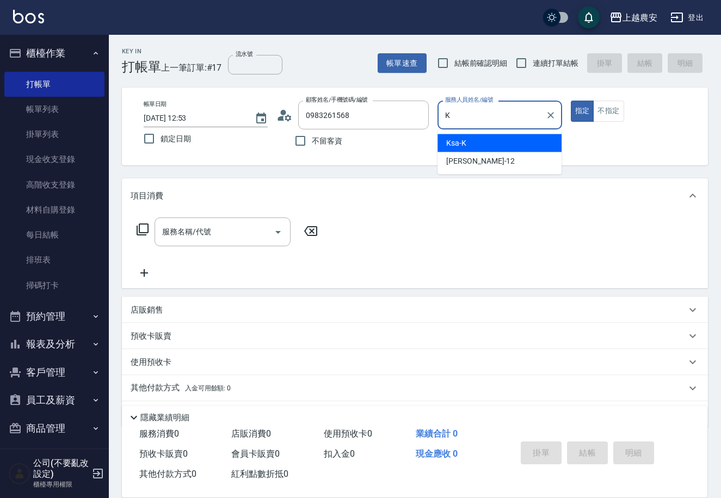
type input "Ksa-K"
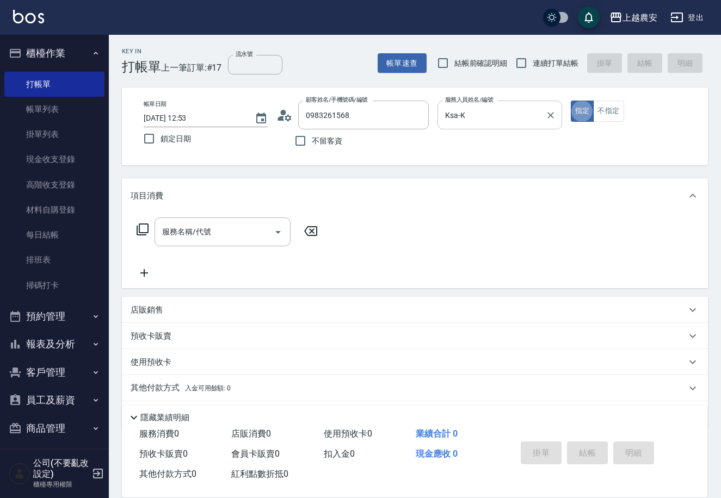
type button "true"
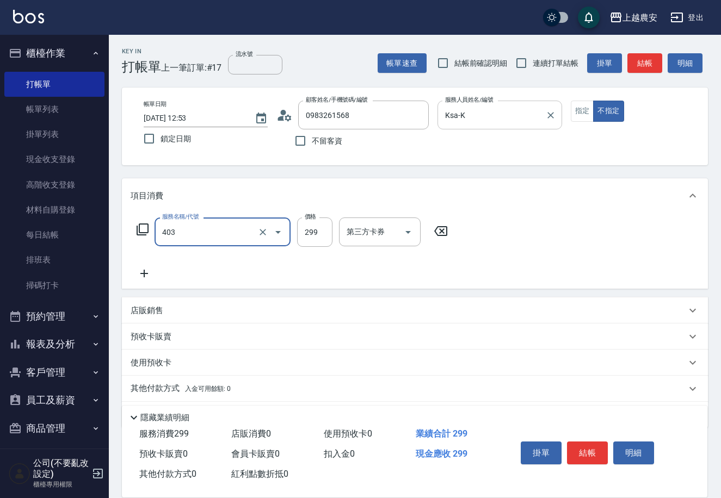
type input "剪髮(403)"
click at [595, 452] on button "結帳" at bounding box center [587, 453] width 41 height 23
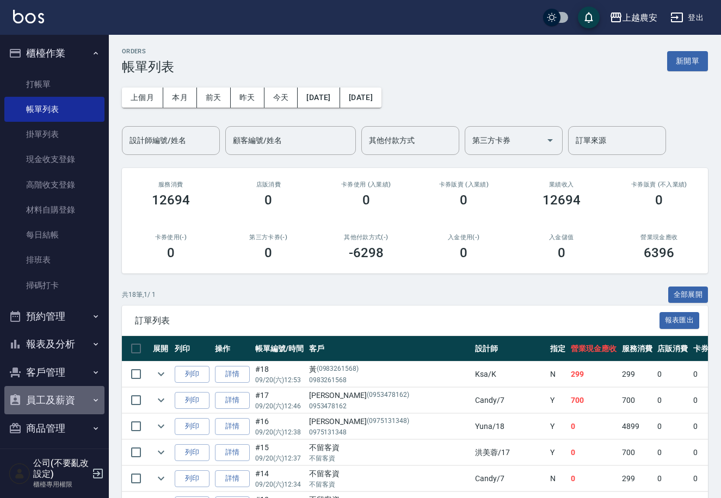
click at [91, 397] on icon "button" at bounding box center [95, 400] width 9 height 9
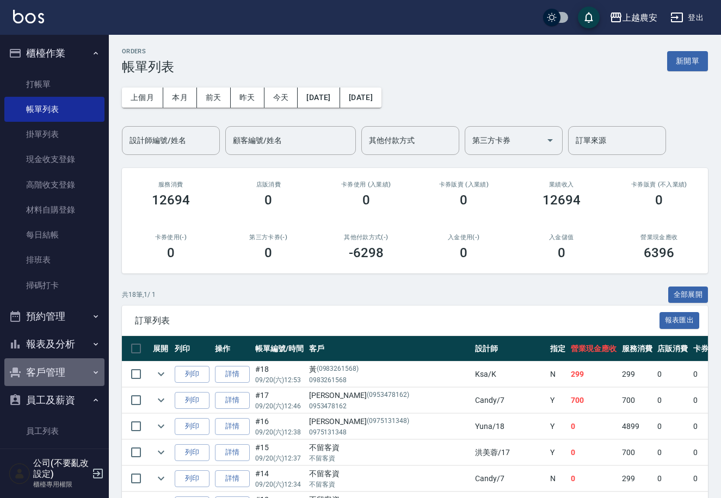
click at [83, 370] on button "客戶管理" at bounding box center [54, 373] width 100 height 28
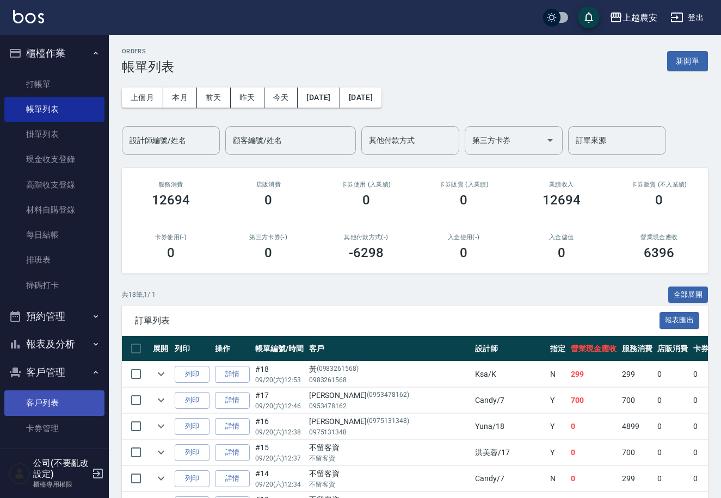
click at [64, 407] on link "客戶列表" at bounding box center [54, 403] width 100 height 25
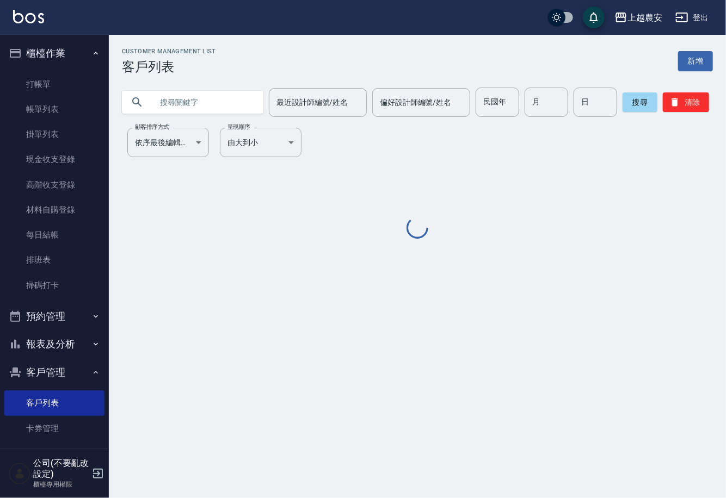
click at [209, 103] on input "text" at bounding box center [203, 102] width 102 height 29
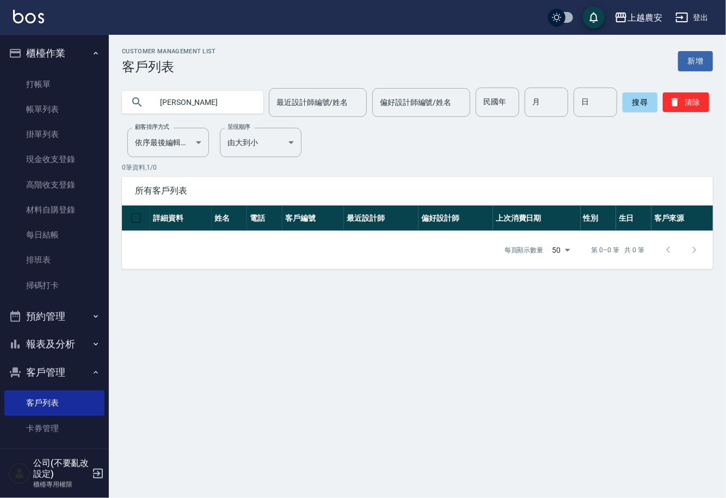
type input "蕭淑"
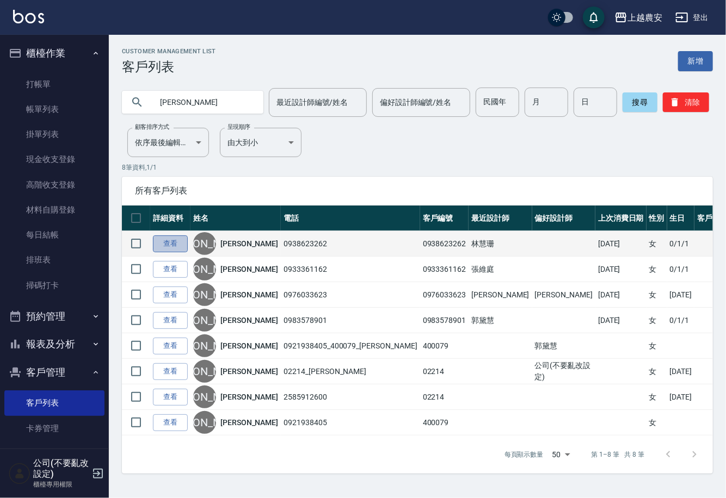
click at [182, 244] on link "查看" at bounding box center [170, 244] width 35 height 17
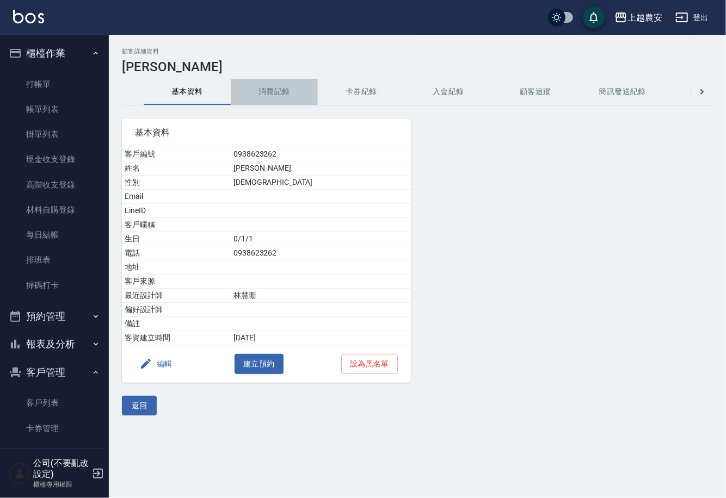
click at [267, 87] on button "消費記錄" at bounding box center [274, 92] width 87 height 26
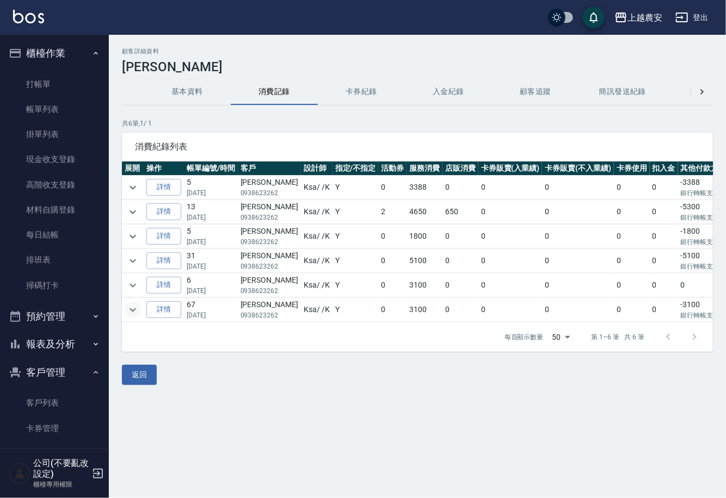
click at [127, 311] on icon "expand row" at bounding box center [132, 310] width 13 height 13
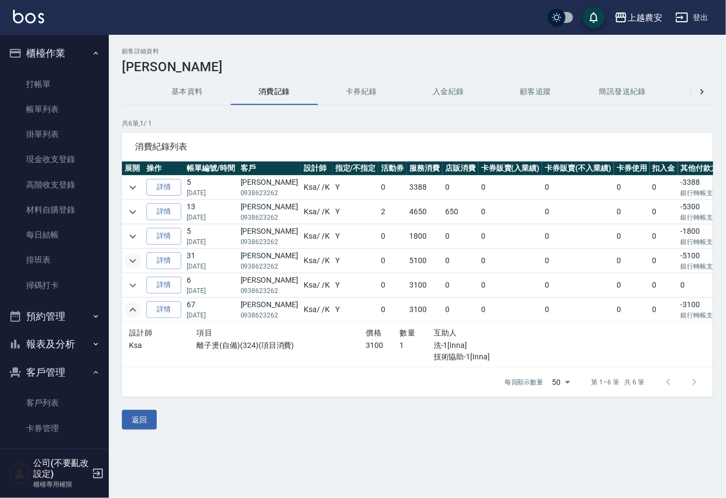
click at [138, 259] on icon "expand row" at bounding box center [132, 261] width 13 height 13
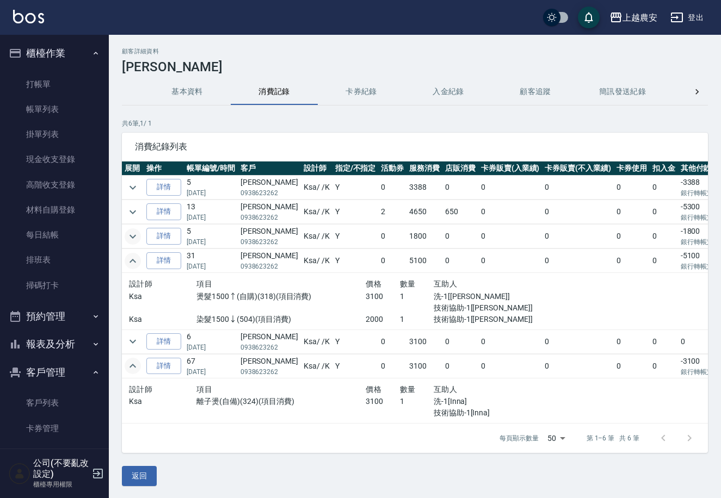
click at [134, 237] on icon "expand row" at bounding box center [132, 236] width 13 height 13
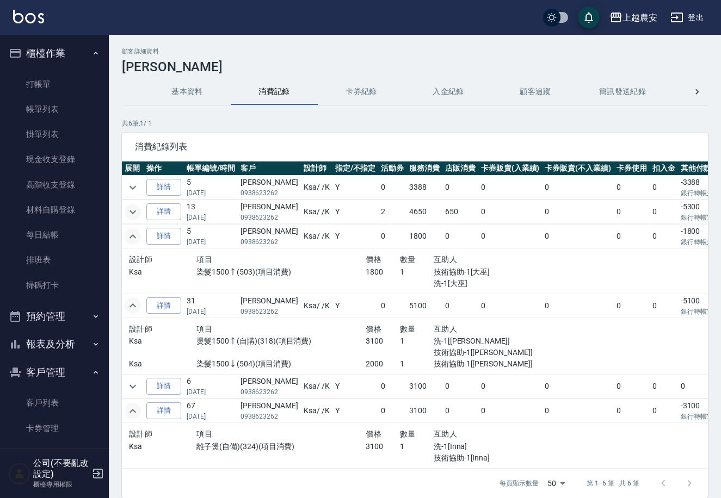
click at [134, 211] on icon "expand row" at bounding box center [132, 212] width 7 height 4
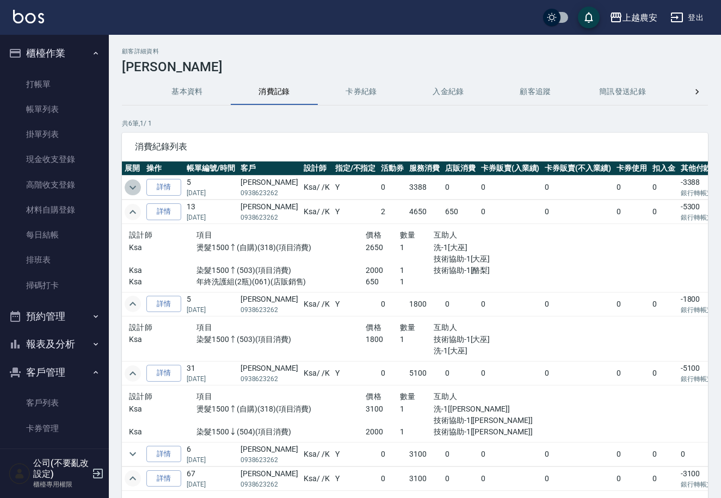
click at [135, 185] on icon "expand row" at bounding box center [132, 187] width 13 height 13
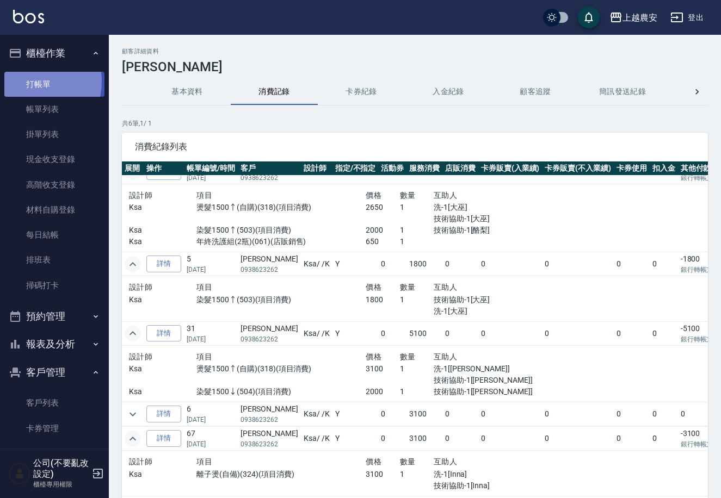
click at [36, 82] on link "打帳單" at bounding box center [54, 84] width 100 height 25
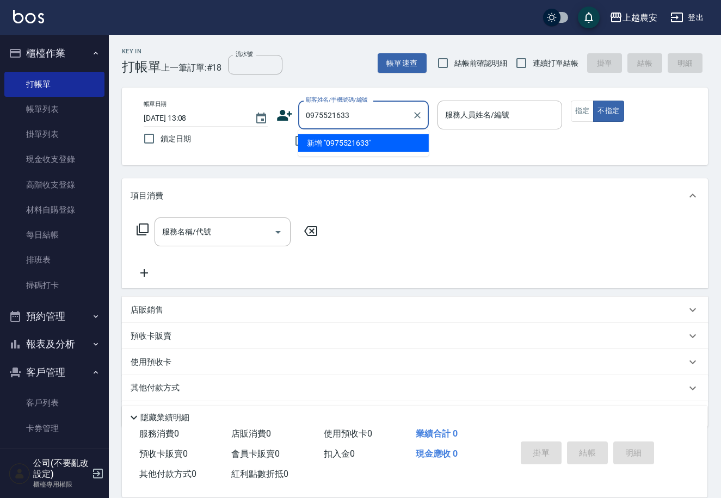
drag, startPoint x: 352, startPoint y: 118, endPoint x: 295, endPoint y: 112, distance: 56.9
click at [295, 112] on div "顧客姓名/手機號碼/編號 0975521633 顧客姓名/手機號碼/編號" at bounding box center [352, 115] width 152 height 29
click at [354, 143] on li "陳(笑嘻)/0932667577/0932667577" at bounding box center [363, 148] width 131 height 29
type input "陳(笑嘻)/0932667577/0932667577"
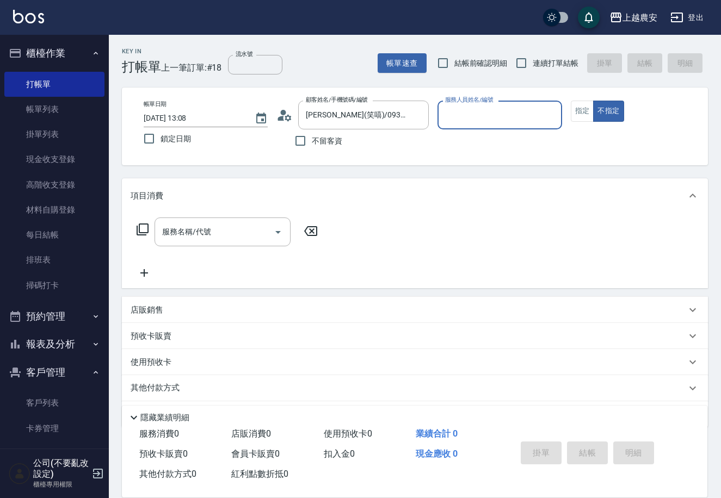
type input "Mia-M"
drag, startPoint x: 582, startPoint y: 111, endPoint x: 564, endPoint y: 121, distance: 20.4
click at [580, 111] on button "指定" at bounding box center [582, 111] width 23 height 21
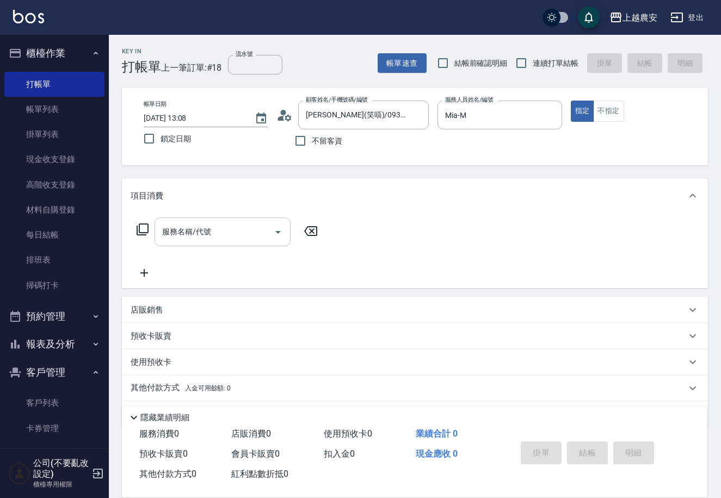
click at [189, 232] on div "服務名稱/代號 服務名稱/代號" at bounding box center [222, 232] width 136 height 29
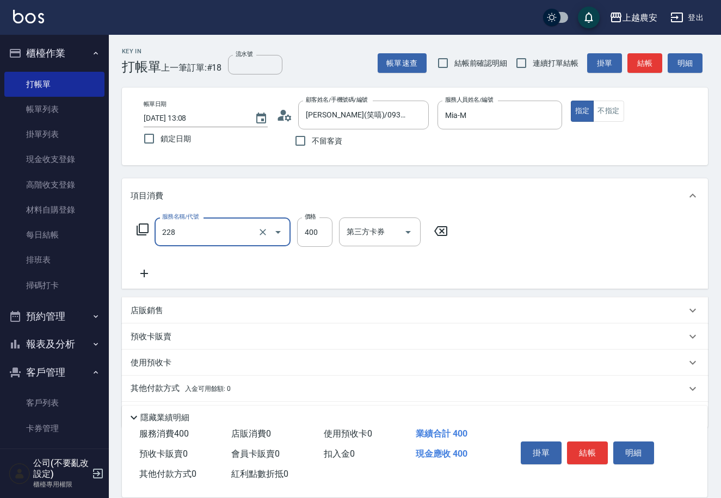
type input "洗髮(228)"
type input "24"
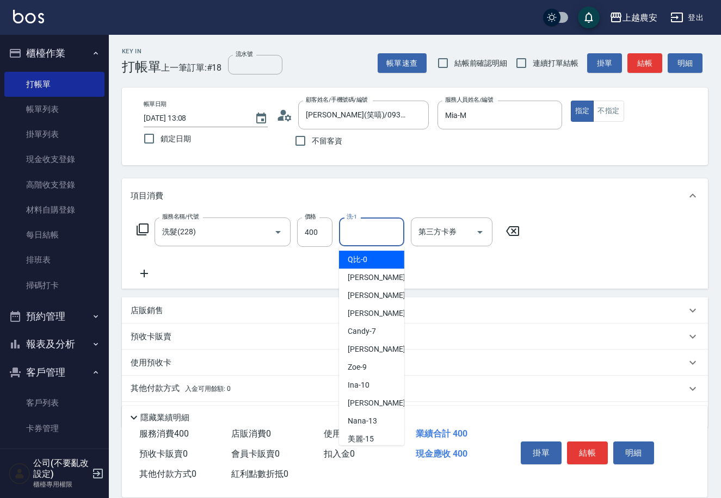
click at [391, 225] on input "洗-1" at bounding box center [371, 231] width 55 height 19
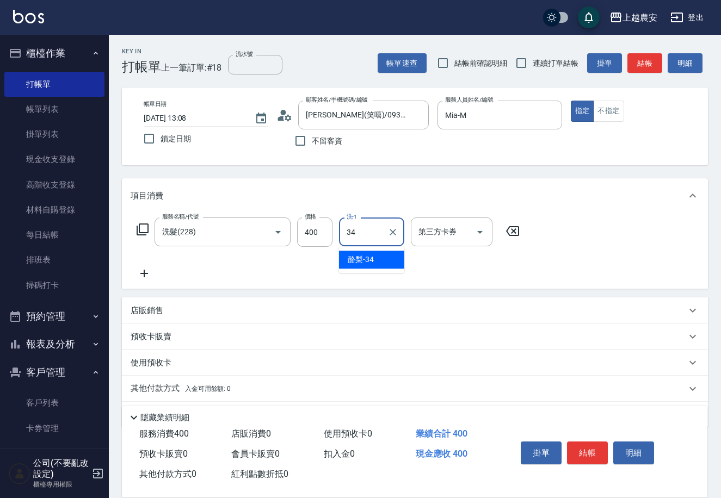
type input "酪梨-34"
click at [574, 445] on button "結帳" at bounding box center [587, 453] width 41 height 23
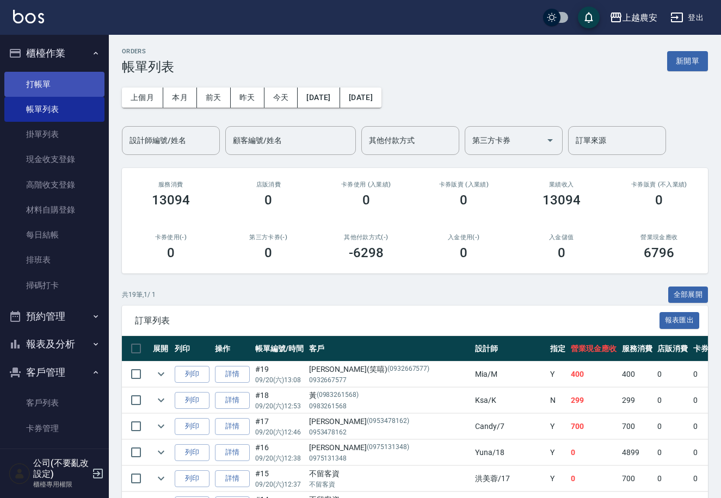
click at [52, 86] on link "打帳單" at bounding box center [54, 84] width 100 height 25
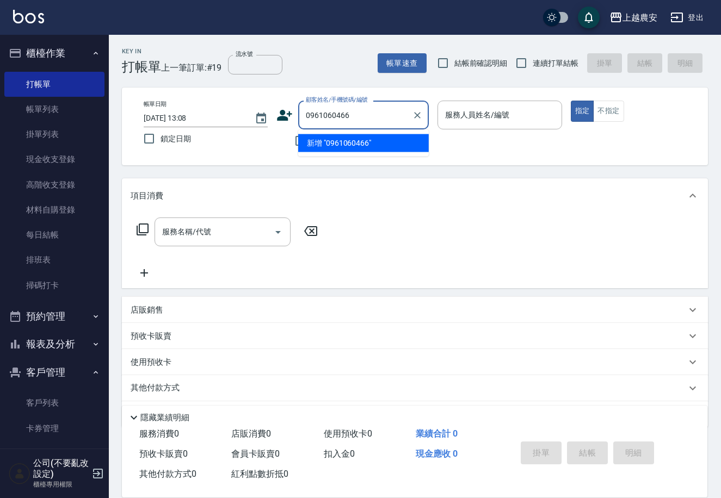
click at [330, 144] on li "新增 "0961060466"" at bounding box center [363, 143] width 131 height 18
type input "0961060466"
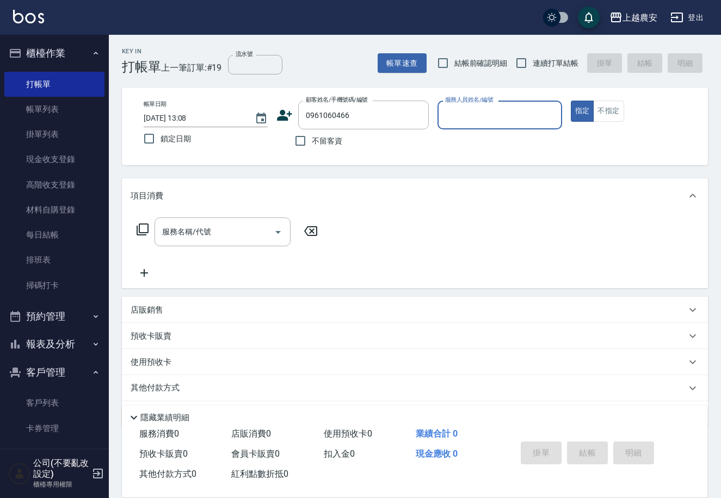
click at [280, 116] on icon at bounding box center [284, 115] width 16 height 16
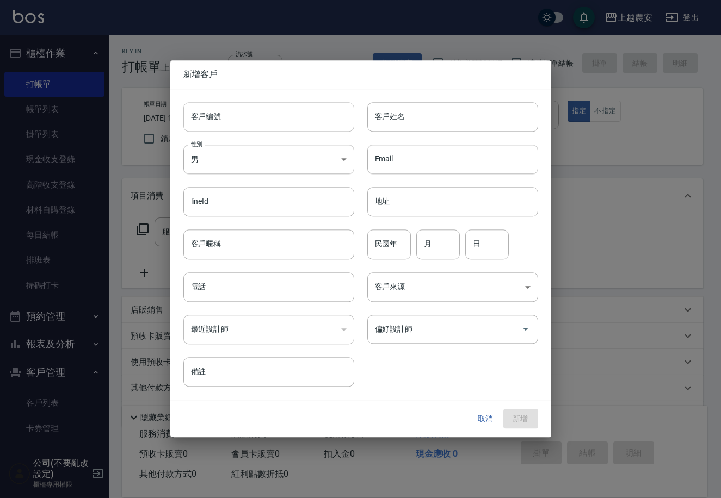
click at [279, 117] on input "客戶編號" at bounding box center [268, 116] width 171 height 29
type input "0961060466"
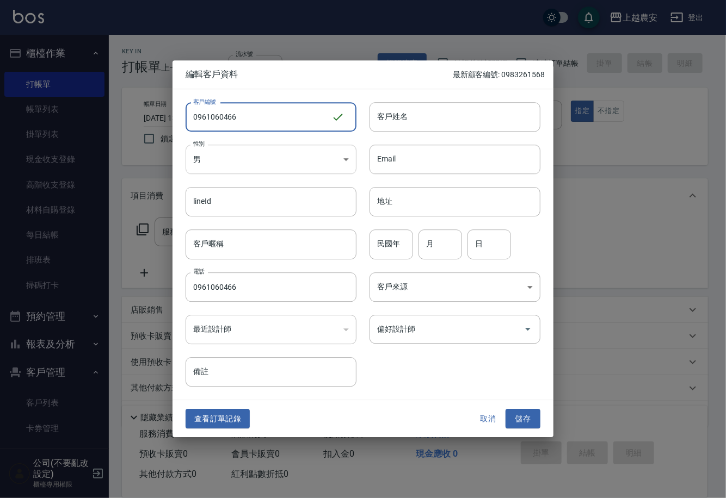
type input "0961060466"
click at [236, 171] on body "上越農安 登出 櫃檯作業 打帳單 帳單列表 掛單列表 現金收支登錄 高階收支登錄 材料自購登錄 每日結帳 排班表 掃碼打卡 預約管理 預約管理 單日預約紀錄 …" at bounding box center [363, 265] width 726 height 530
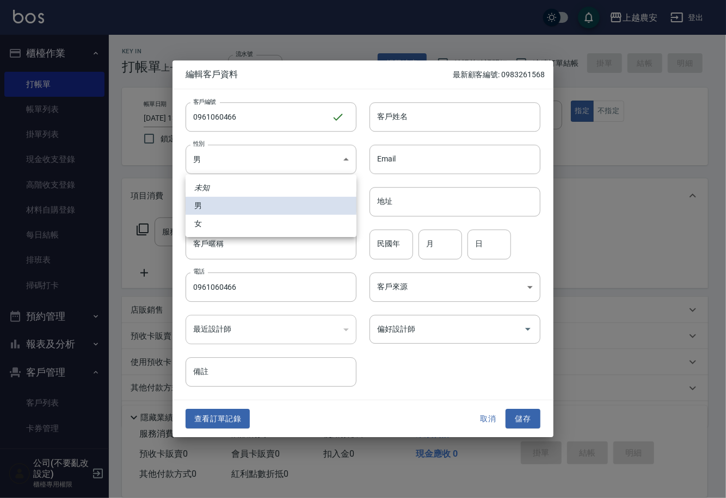
click at [239, 225] on li "女" at bounding box center [271, 224] width 171 height 18
type input "[DEMOGRAPHIC_DATA]"
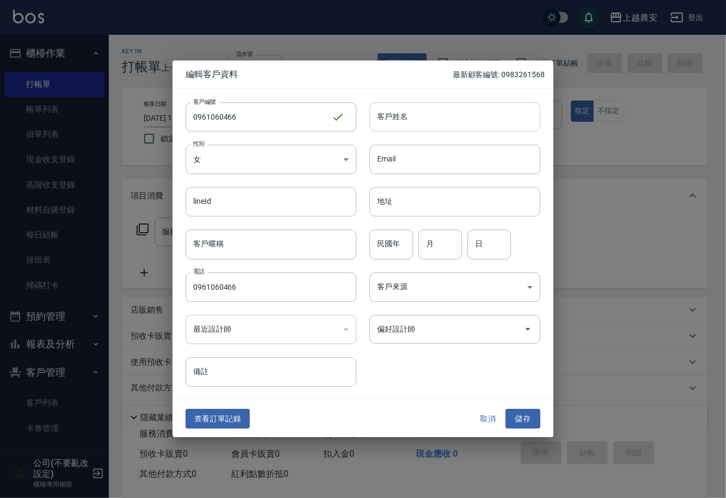
click at [408, 127] on input "客戶姓名" at bounding box center [454, 116] width 171 height 29
type input "陳"
drag, startPoint x: 521, startPoint y: 410, endPoint x: 521, endPoint y: 357, distance: 53.3
click at [521, 410] on button "儲存" at bounding box center [522, 419] width 35 height 20
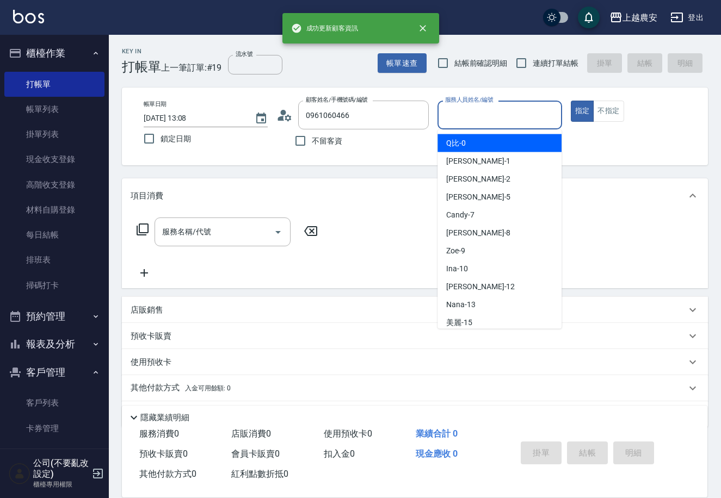
click at [478, 113] on input "服務人員姓名/編號" at bounding box center [499, 115] width 114 height 19
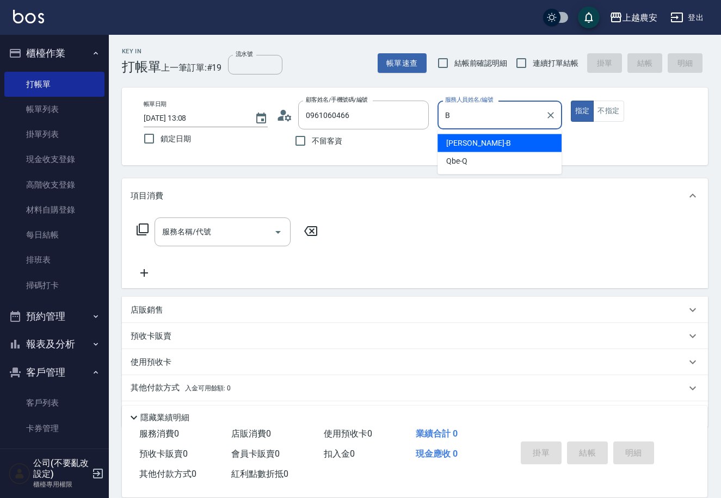
type input "美雅-B"
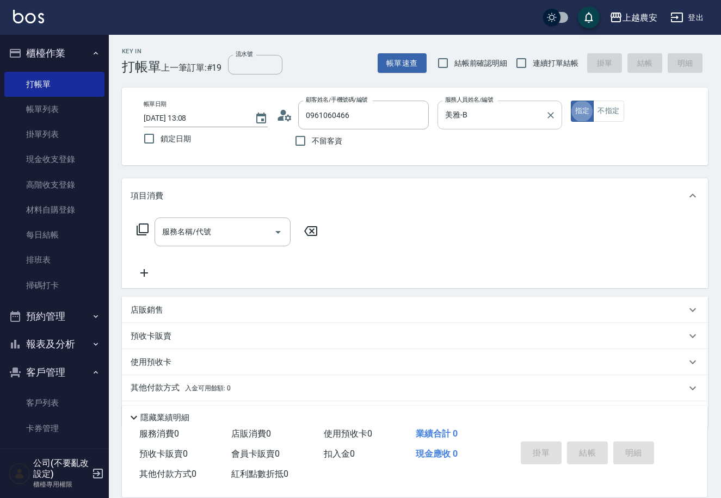
type button "true"
click at [616, 119] on button "不指定" at bounding box center [608, 111] width 30 height 21
click at [233, 238] on input "服務名稱/代號" at bounding box center [214, 231] width 110 height 19
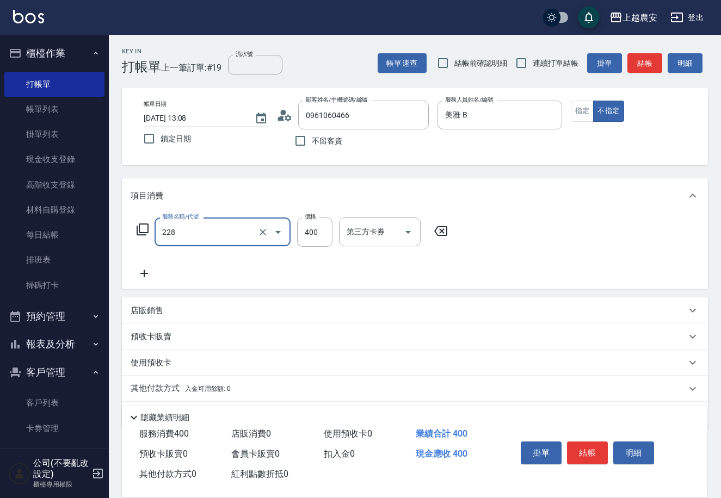
type input "洗髮(228)"
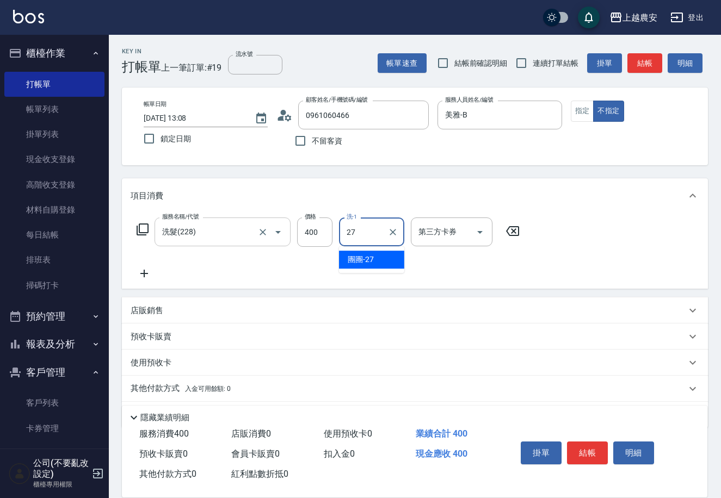
type input "團團-27"
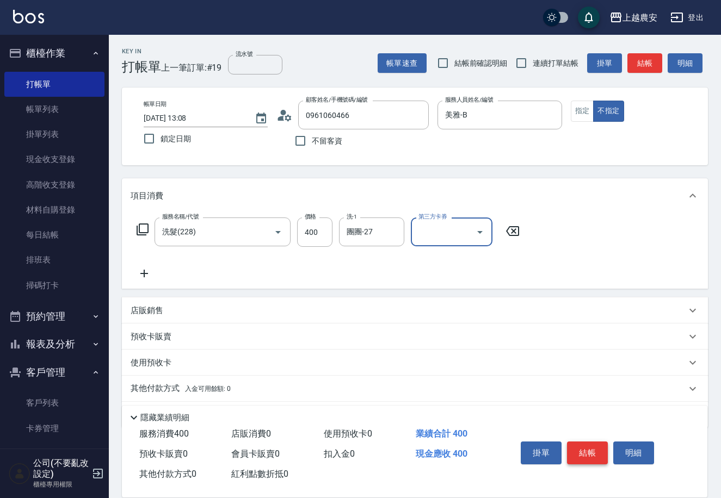
click at [585, 447] on button "結帳" at bounding box center [587, 453] width 41 height 23
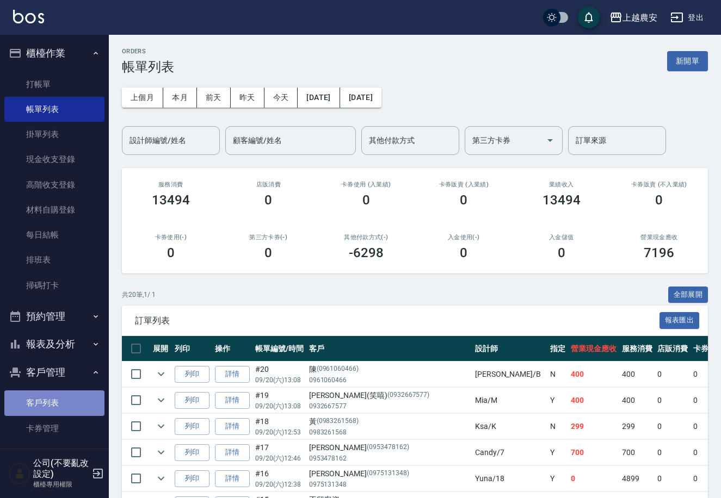
click at [62, 410] on link "客戶列表" at bounding box center [54, 403] width 100 height 25
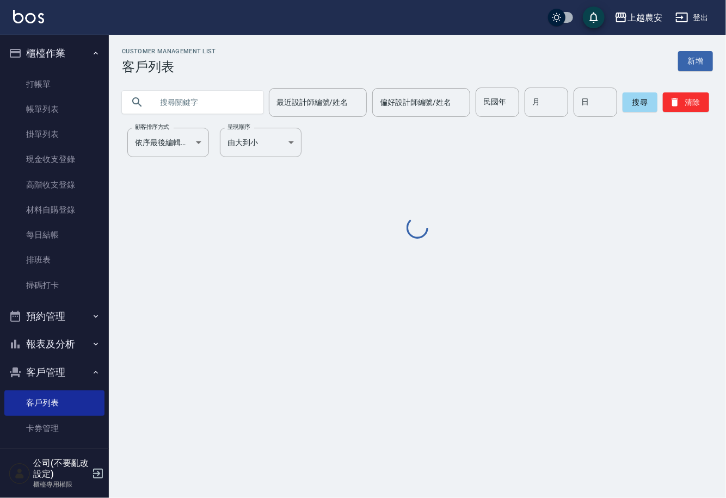
click at [194, 113] on input "text" at bounding box center [203, 102] width 102 height 29
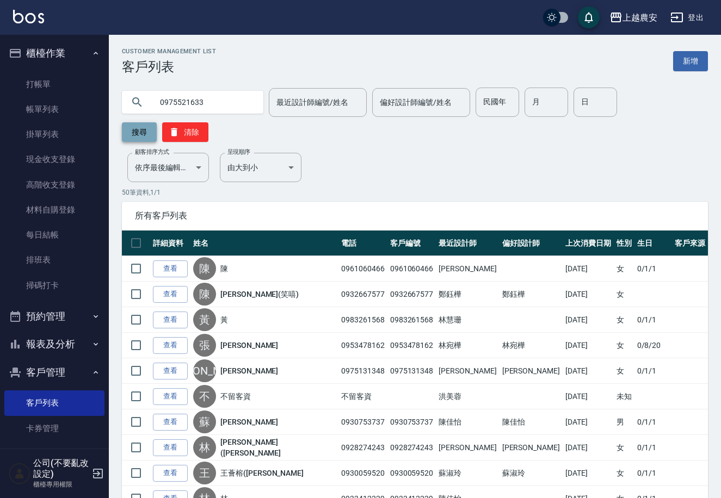
type input "0975521633"
click at [157, 122] on button "搜尋" at bounding box center [139, 132] width 35 height 20
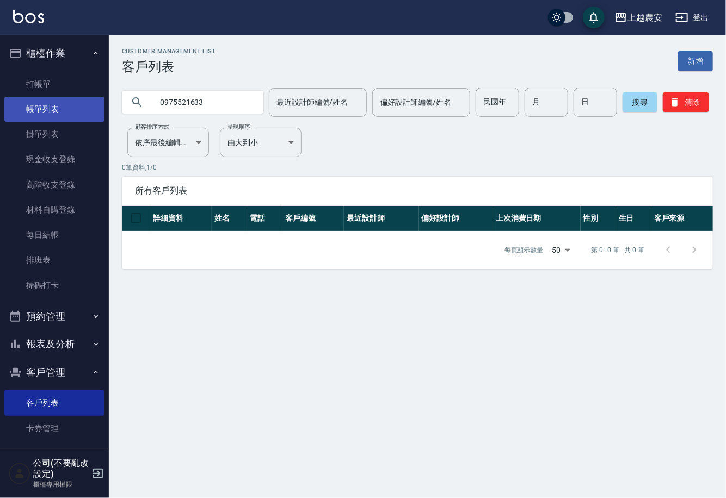
click at [55, 116] on link "帳單列表" at bounding box center [54, 109] width 100 height 25
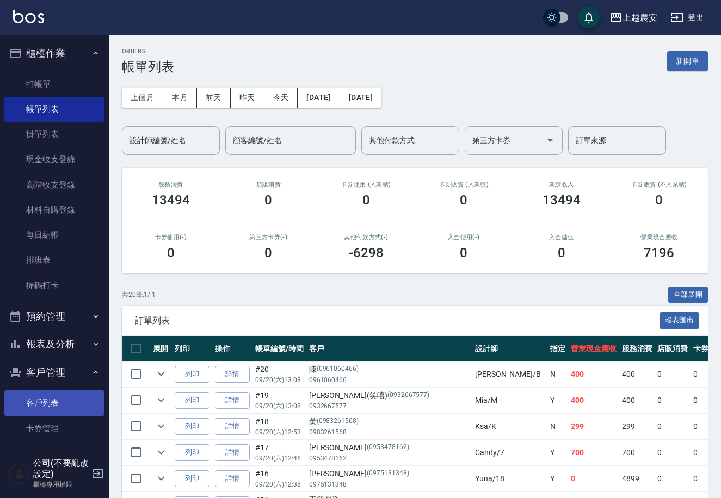
click at [35, 407] on link "客戶列表" at bounding box center [54, 403] width 100 height 25
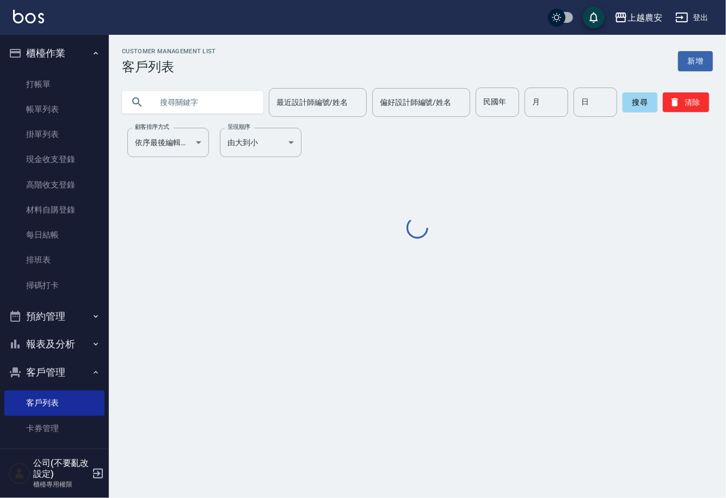
click at [216, 106] on input "text" at bounding box center [203, 102] width 102 height 29
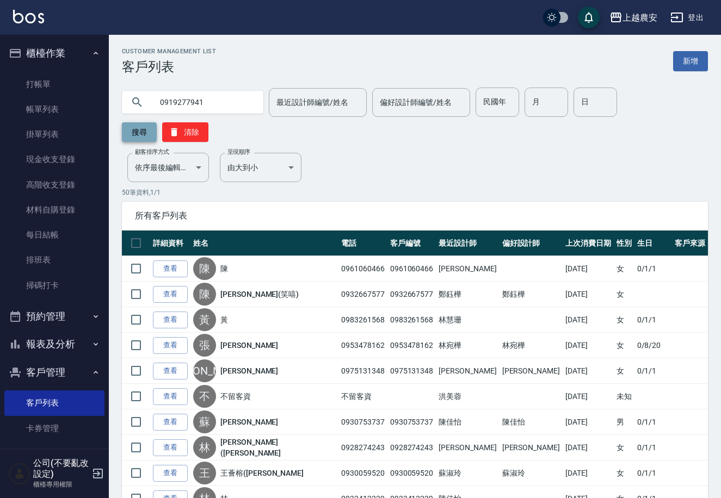
type input "0919277941"
click at [157, 122] on button "搜尋" at bounding box center [139, 132] width 35 height 20
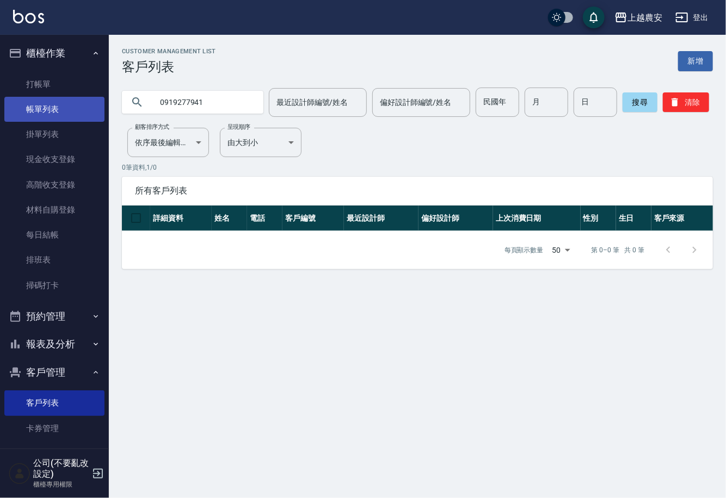
click at [46, 113] on link "帳單列表" at bounding box center [54, 109] width 100 height 25
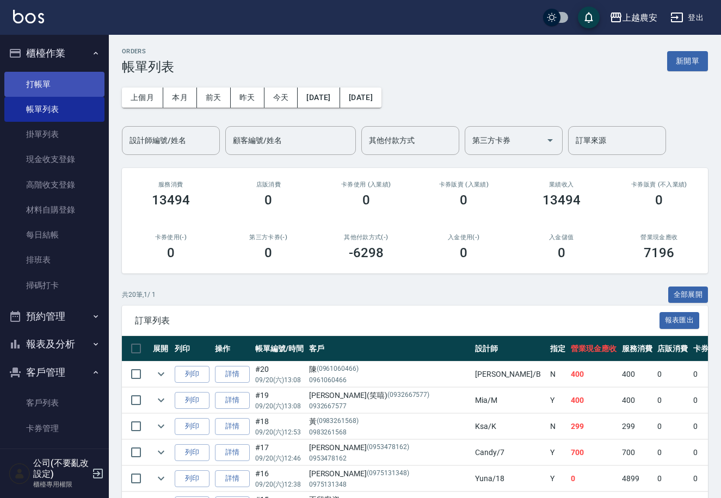
click at [55, 84] on link "打帳單" at bounding box center [54, 84] width 100 height 25
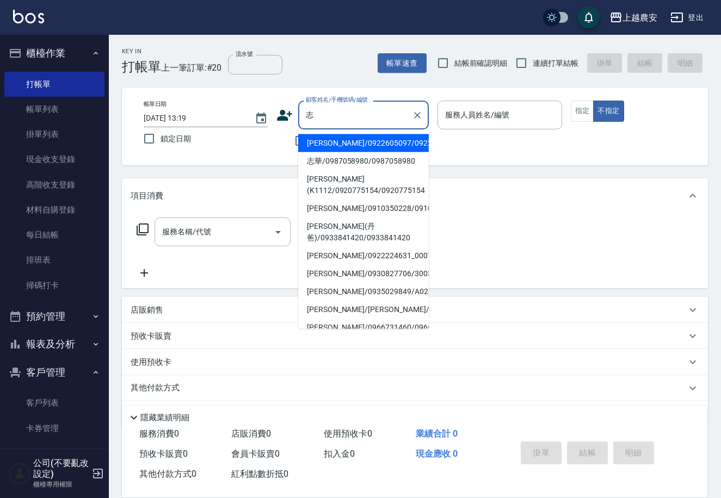
click at [323, 165] on li "志華/0987058980/0987058980" at bounding box center [363, 161] width 131 height 18
type input "志華/0987058980/0987058980"
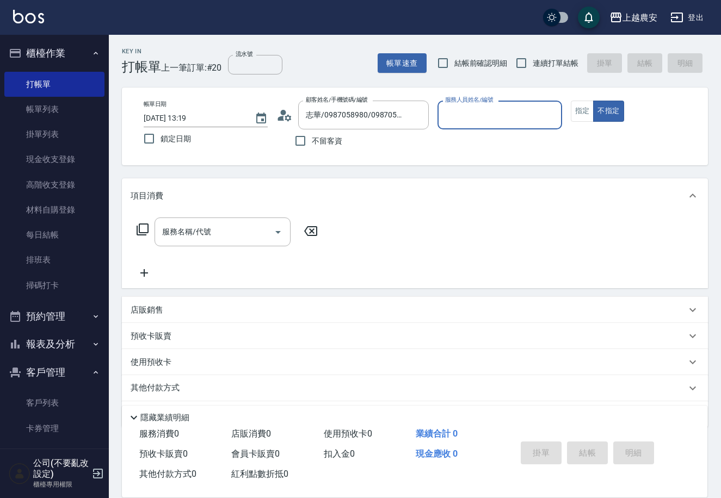
type input "Ksa-K"
drag, startPoint x: 598, startPoint y: 103, endPoint x: 576, endPoint y: 109, distance: 23.1
click at [593, 106] on button "不指定" at bounding box center [608, 111] width 30 height 21
drag, startPoint x: 576, startPoint y: 112, endPoint x: 552, endPoint y: 123, distance: 26.0
click at [571, 113] on button "指定" at bounding box center [582, 111] width 23 height 21
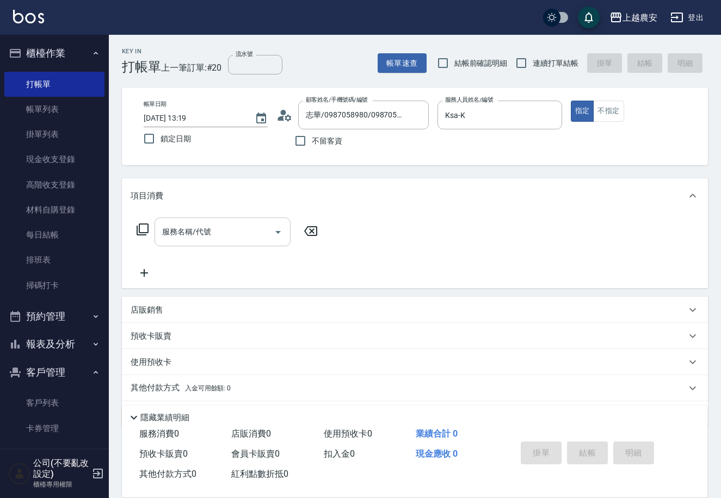
click at [242, 234] on input "服務名稱/代號" at bounding box center [214, 231] width 110 height 19
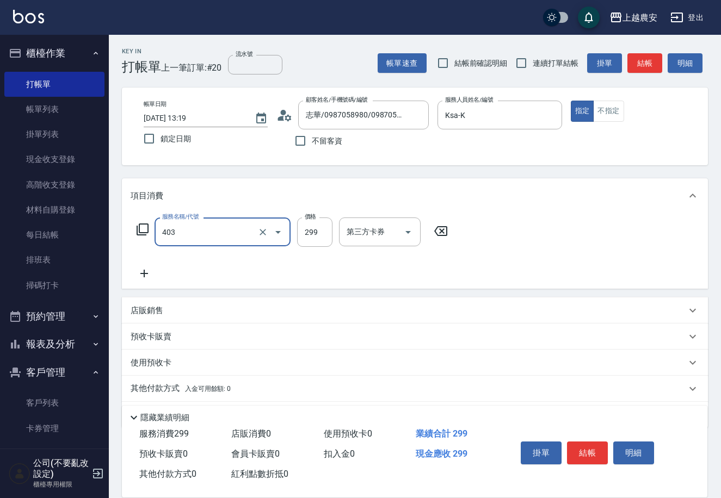
type input "剪髮(403)"
type input "300"
click at [597, 456] on button "結帳" at bounding box center [587, 453] width 41 height 23
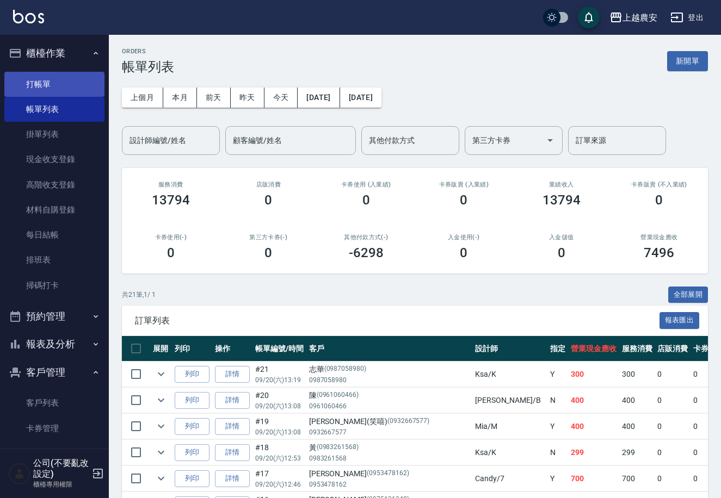
click at [52, 84] on link "打帳單" at bounding box center [54, 84] width 100 height 25
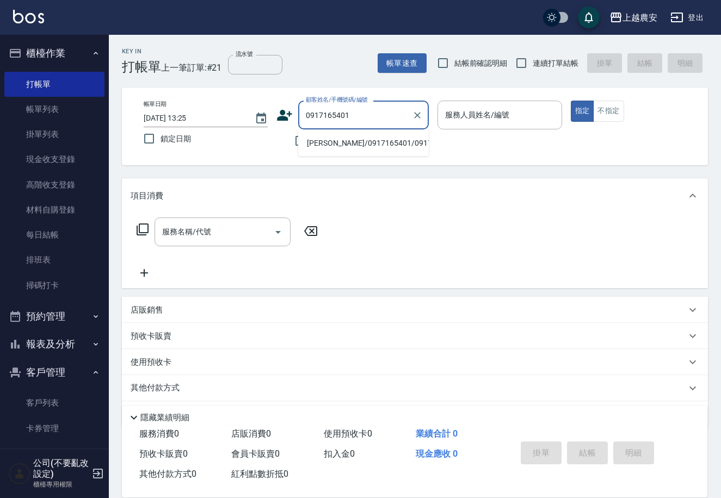
click at [348, 144] on li "林穎/0917165401/0917165401" at bounding box center [363, 143] width 131 height 18
type input "林穎/0917165401/0917165401"
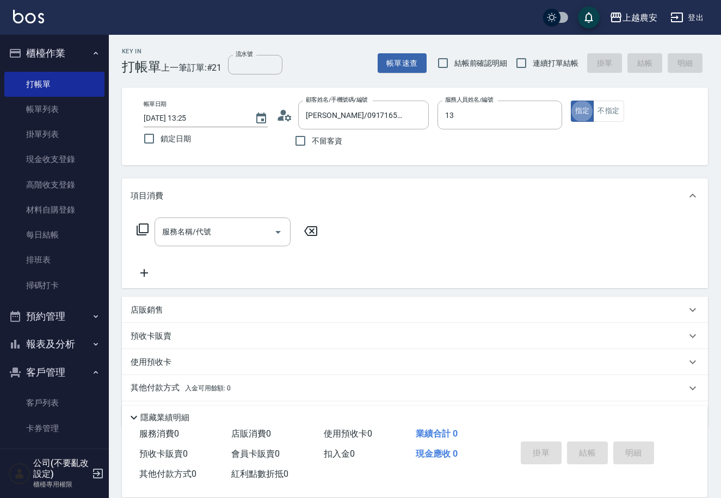
type input "Nana-13"
type button "true"
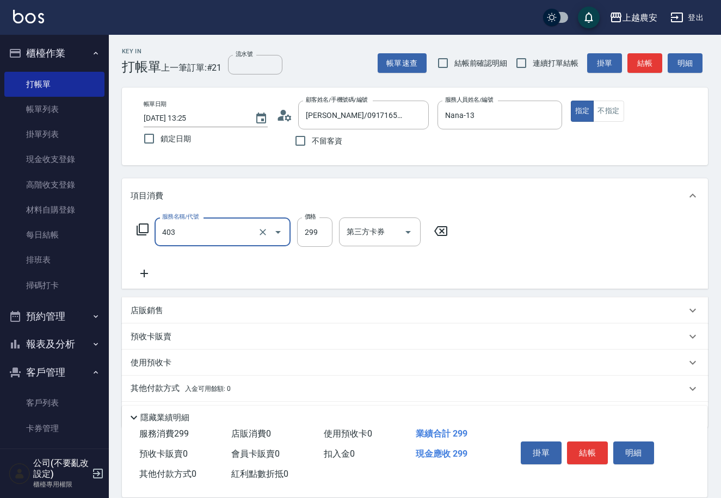
type input "剪髮(403)"
type input "500"
click at [591, 458] on button "結帳" at bounding box center [587, 453] width 41 height 23
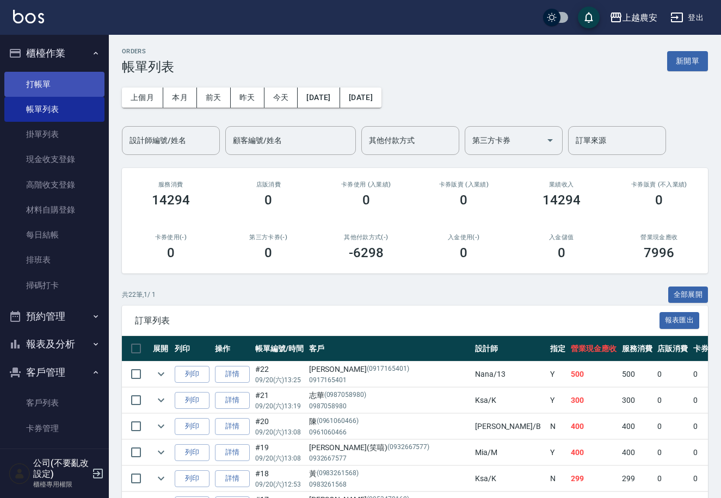
click at [41, 77] on link "打帳單" at bounding box center [54, 84] width 100 height 25
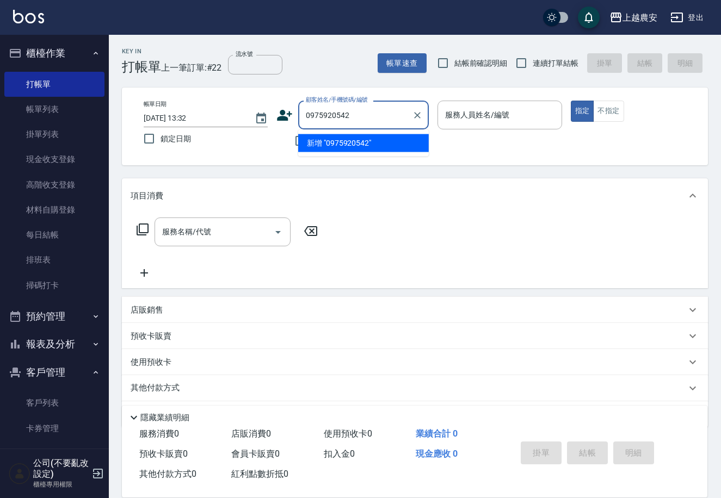
click at [360, 145] on li "新增 "0975920542"" at bounding box center [363, 143] width 131 height 18
type input "0975920542"
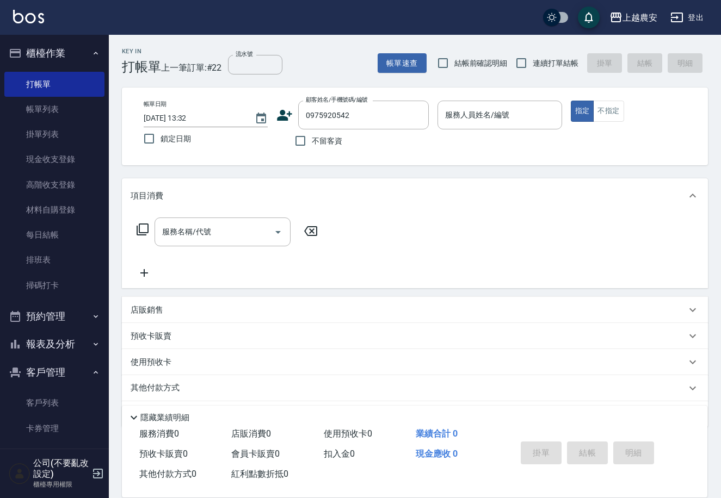
click at [281, 117] on icon at bounding box center [284, 115] width 15 height 11
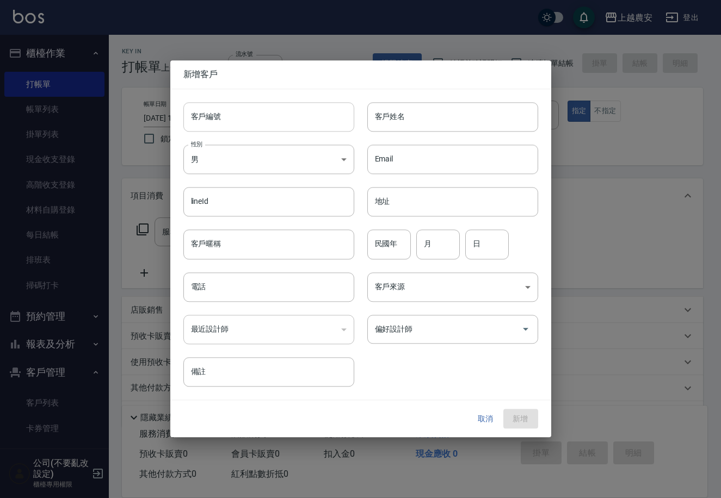
click at [275, 120] on input "客戶編號" at bounding box center [268, 116] width 171 height 29
type input "0975920542"
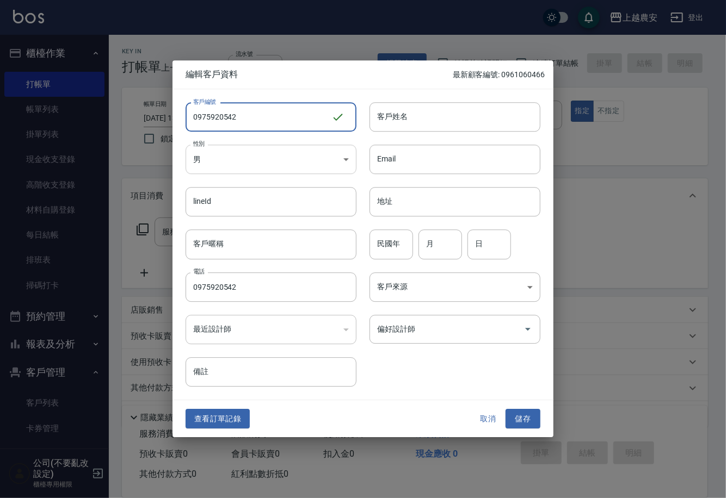
type input "0975920542"
click at [200, 160] on body "上越農安 登出 櫃檯作業 打帳單 帳單列表 掛單列表 現金收支登錄 高階收支登錄 材料自購登錄 每日結帳 排班表 掃碼打卡 預約管理 預約管理 單日預約紀錄 …" at bounding box center [363, 265] width 726 height 530
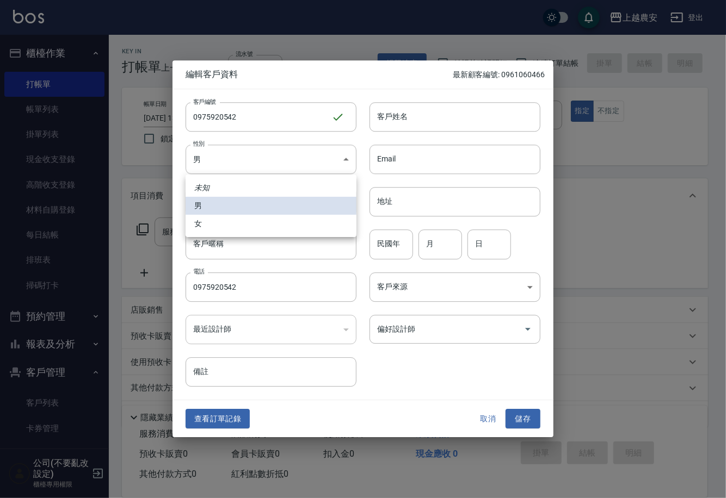
click at [215, 220] on li "女" at bounding box center [271, 224] width 171 height 18
type input "[DEMOGRAPHIC_DATA]"
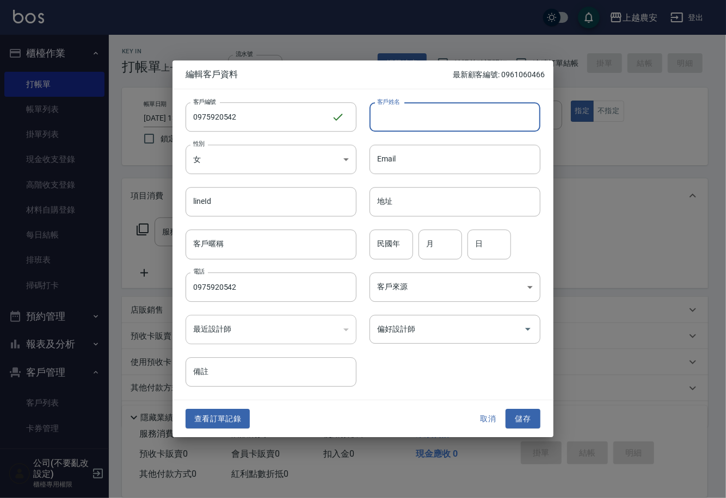
drag, startPoint x: 419, startPoint y: 128, endPoint x: 399, endPoint y: 115, distance: 24.0
click at [415, 125] on input "客戶姓名" at bounding box center [454, 116] width 171 height 29
click at [423, 111] on input "李文君君" at bounding box center [454, 116] width 171 height 29
click at [412, 114] on input "李文" at bounding box center [454, 116] width 171 height 29
type input "李"
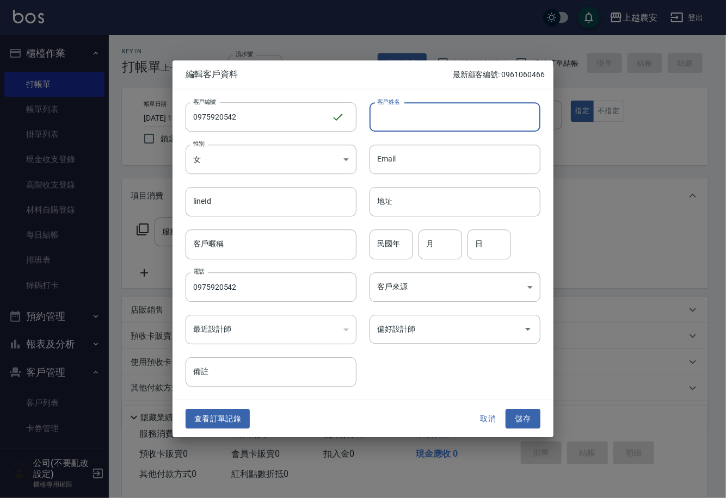
click at [420, 122] on input "客戶姓名" at bounding box center [454, 116] width 171 height 29
type input "[PERSON_NAME]"
click at [522, 419] on button "儲存" at bounding box center [522, 419] width 35 height 20
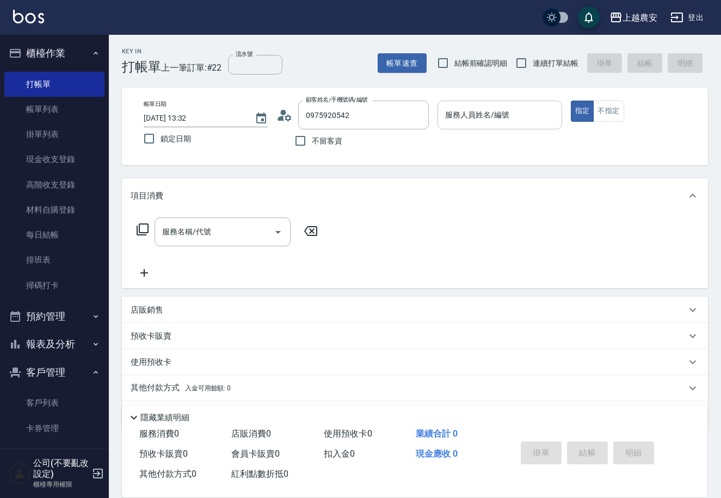
click at [487, 121] on input "服務人員姓名/編號" at bounding box center [499, 115] width 114 height 19
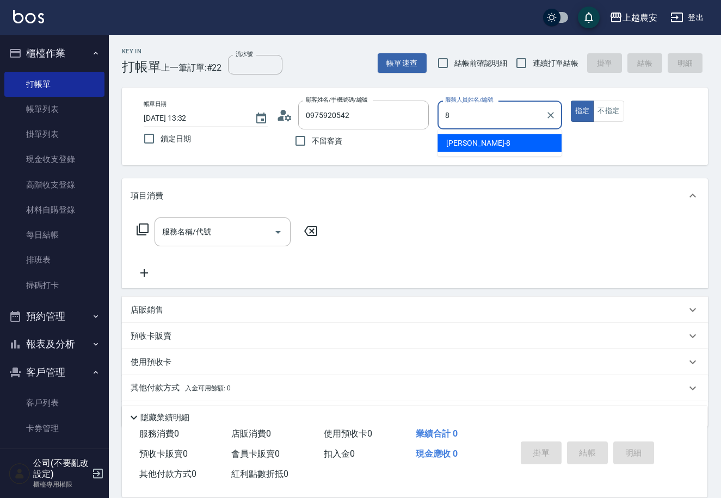
type input "[PERSON_NAME]-8"
type button "true"
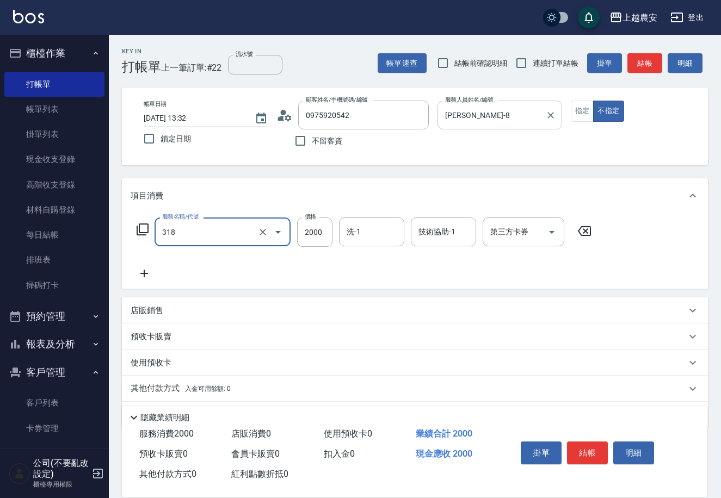
type input "燙髮1500↑(自購)(318)"
type input "2500"
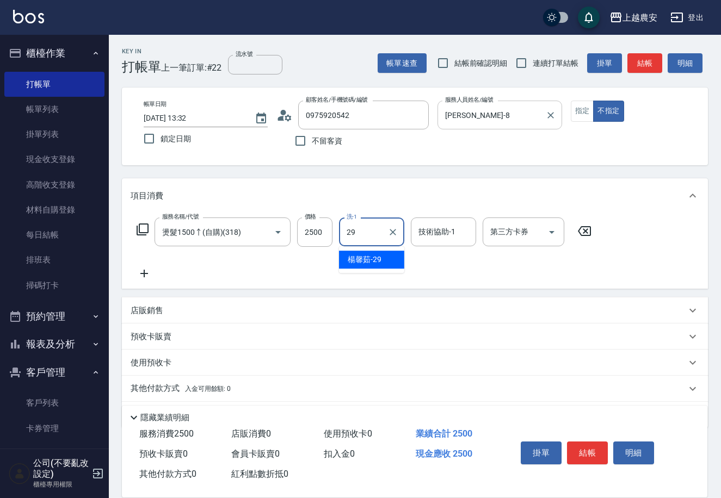
type input "[PERSON_NAME]-29"
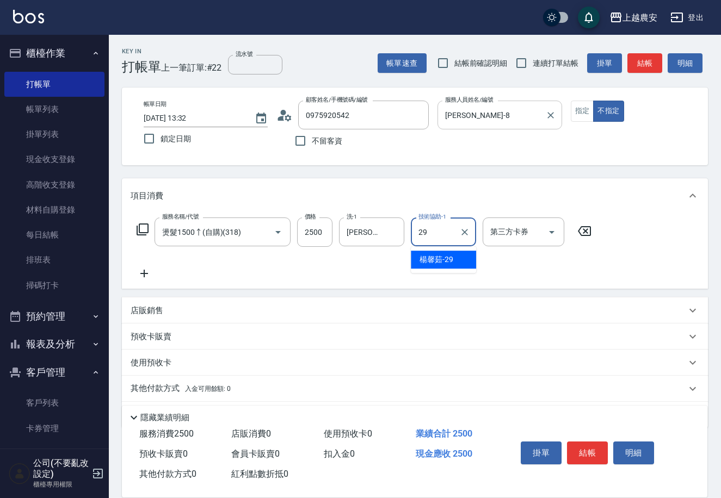
type input "[PERSON_NAME]-29"
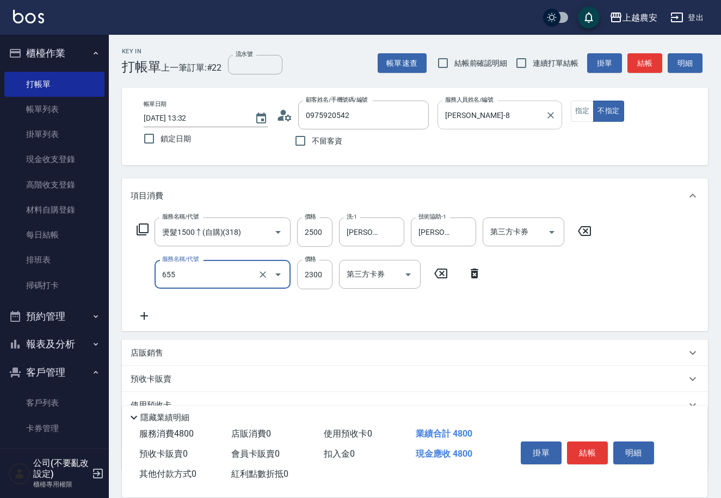
type input "結構2段式(自)(655)"
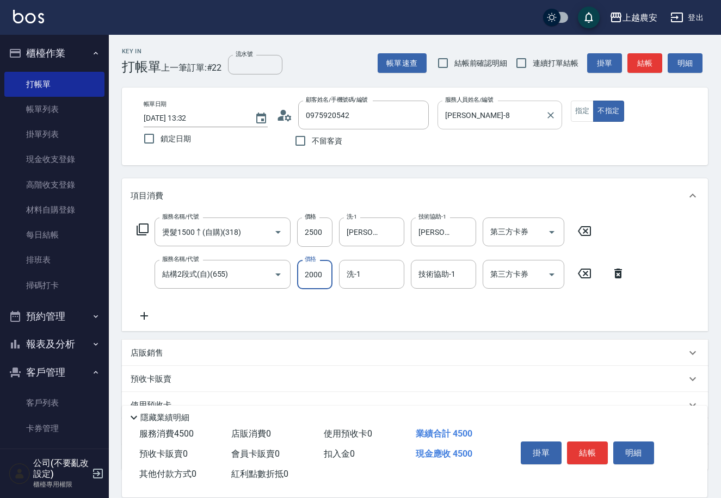
type input "2000"
type input "[PERSON_NAME]-29"
click at [172, 356] on div "店販銷售" at bounding box center [408, 353] width 555 height 11
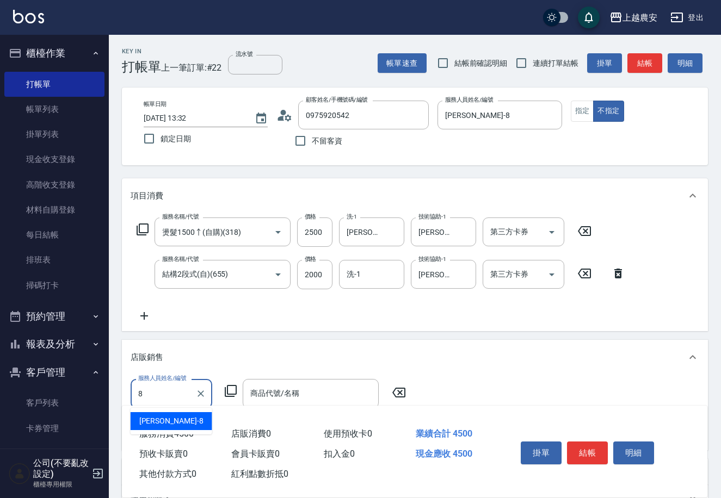
type input "[PERSON_NAME]-8"
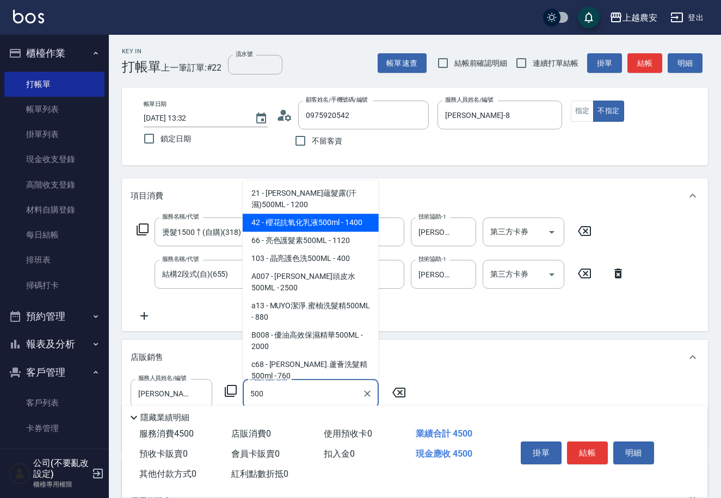
click at [326, 214] on span "42 - 櫻花抗氧化乳液500ml - 1400" at bounding box center [311, 223] width 136 height 18
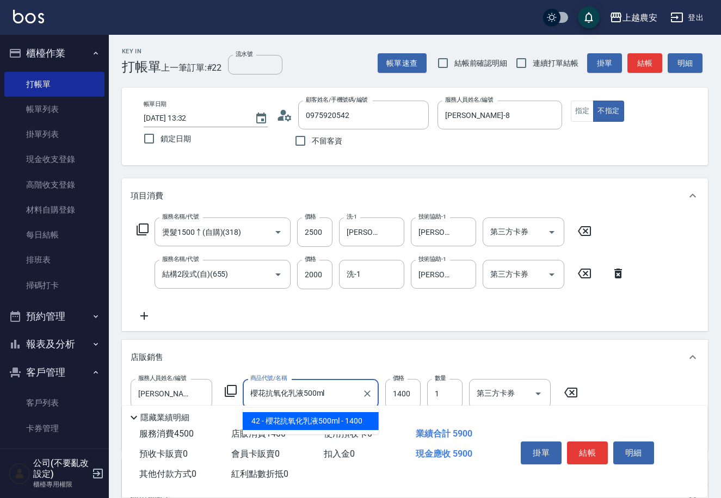
drag, startPoint x: 321, startPoint y: 422, endPoint x: 337, endPoint y: 410, distance: 20.6
click at [323, 422] on span "42 - 櫻花抗氧化乳液500ml - 1400" at bounding box center [311, 421] width 136 height 18
type input "櫻花抗氧化乳液500ml"
click at [387, 392] on input "1400" at bounding box center [402, 393] width 35 height 29
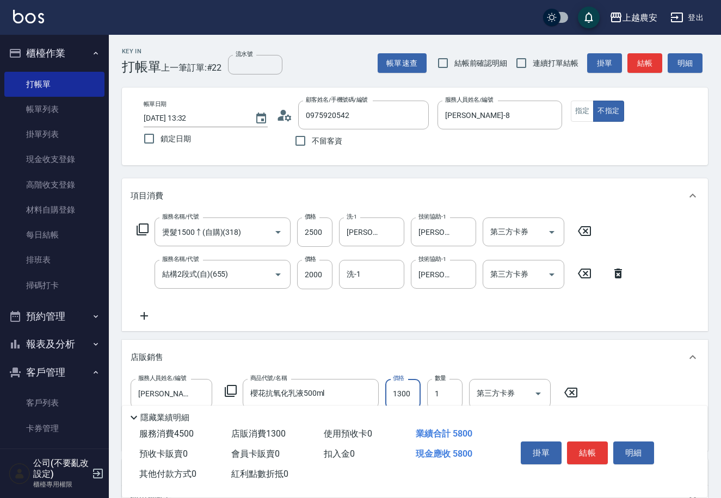
scroll to position [168, 0]
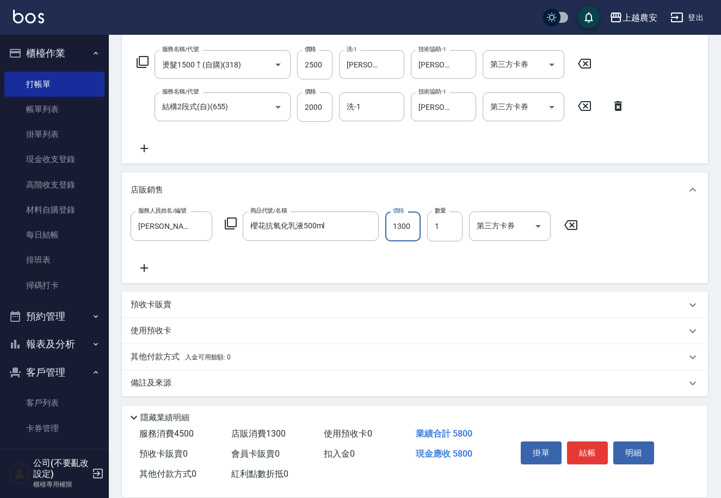
type input "1300"
click at [168, 358] on p "其他付款方式 入金可用餘額: 0" at bounding box center [181, 357] width 100 height 12
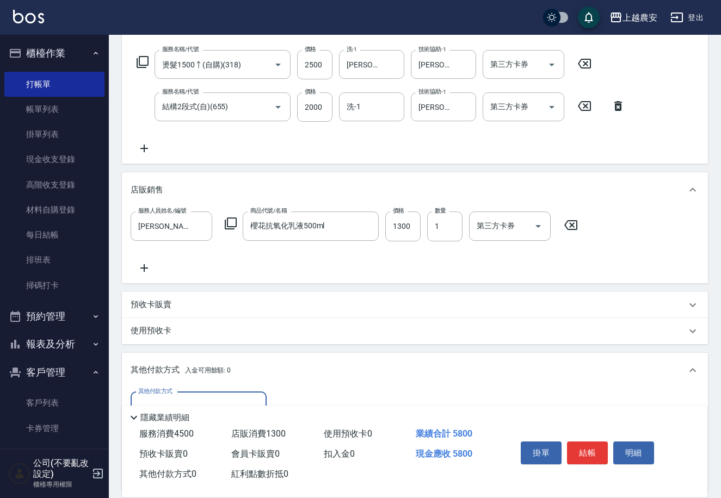
scroll to position [295, 0]
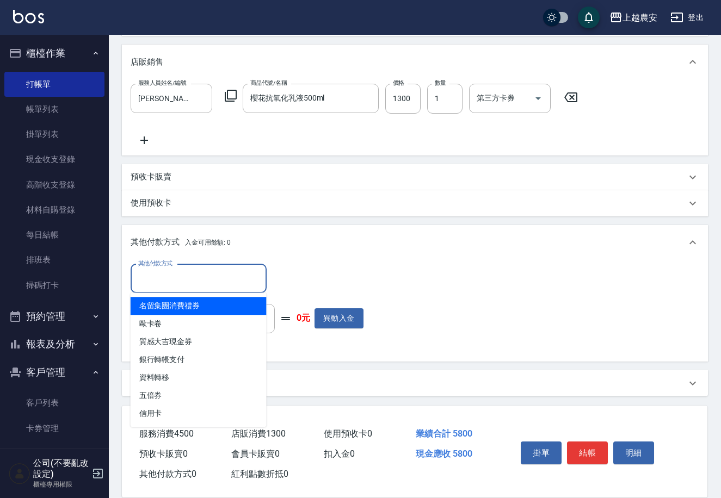
click at [150, 276] on input "其他付款方式" at bounding box center [198, 278] width 126 height 19
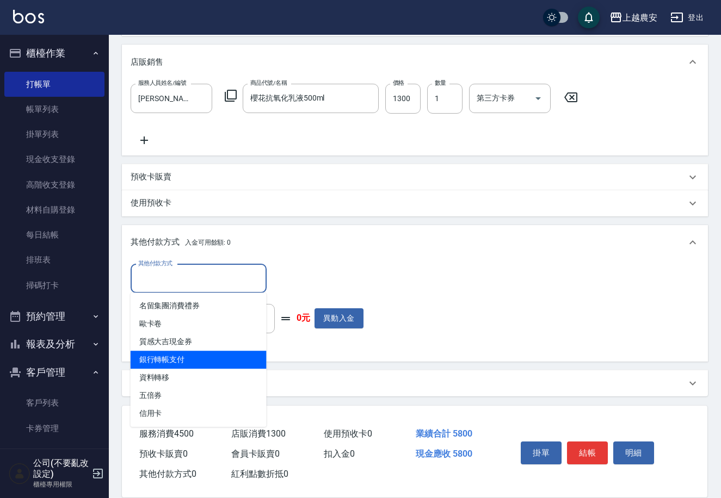
click at [180, 366] on span "銀行轉帳支付" at bounding box center [199, 360] width 136 height 18
type input "銀行轉帳支付"
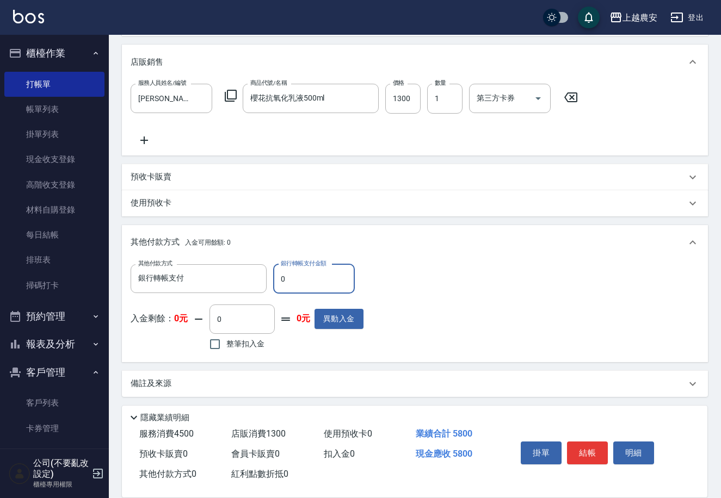
drag, startPoint x: 276, startPoint y: 287, endPoint x: 288, endPoint y: 287, distance: 12.0
click at [288, 287] on input "0" at bounding box center [314, 278] width 82 height 29
type input "5800"
click at [592, 456] on button "結帳" at bounding box center [587, 453] width 41 height 23
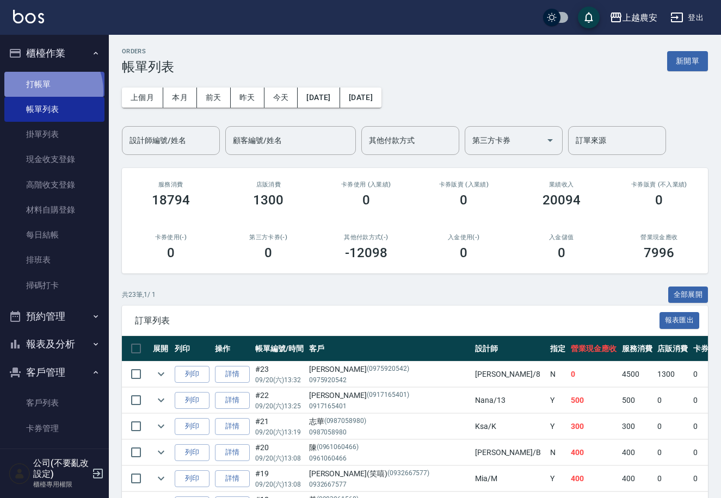
click at [43, 90] on link "打帳單" at bounding box center [54, 84] width 100 height 25
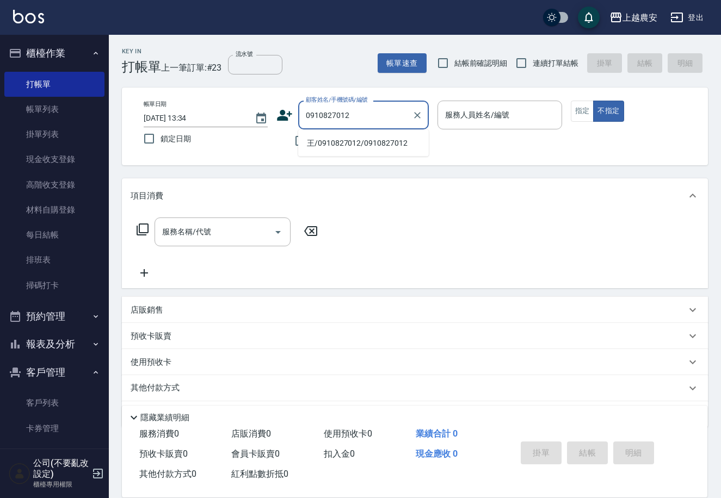
click at [355, 143] on li "王/0910827012/0910827012" at bounding box center [363, 143] width 131 height 18
type input "王/0910827012/0910827012"
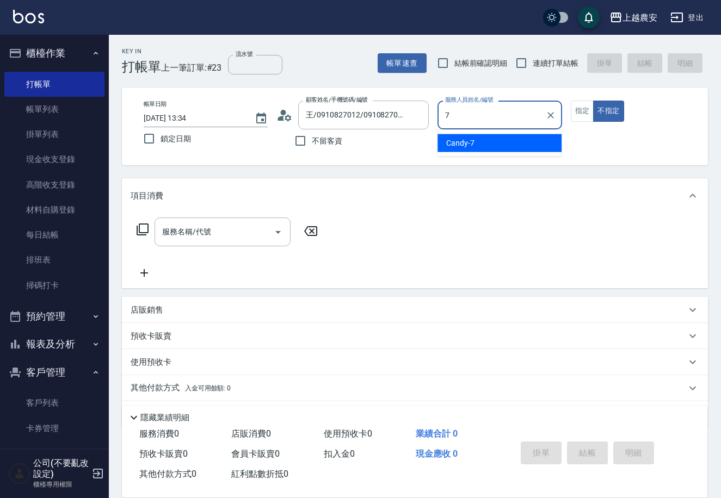
type input "Candy-7"
type button "false"
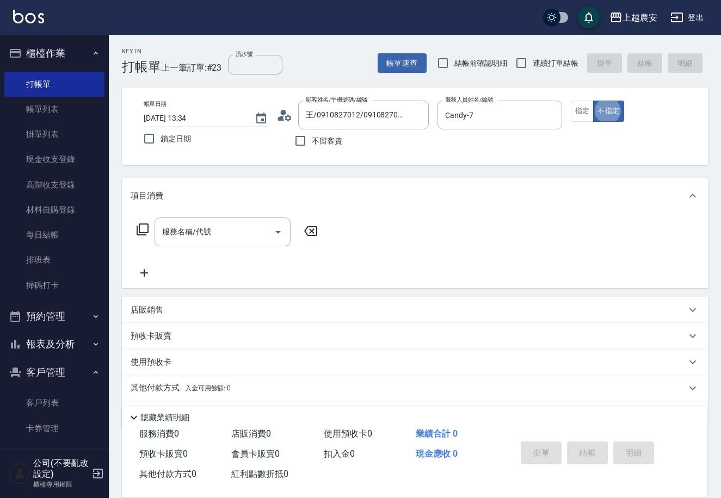
scroll to position [27, 0]
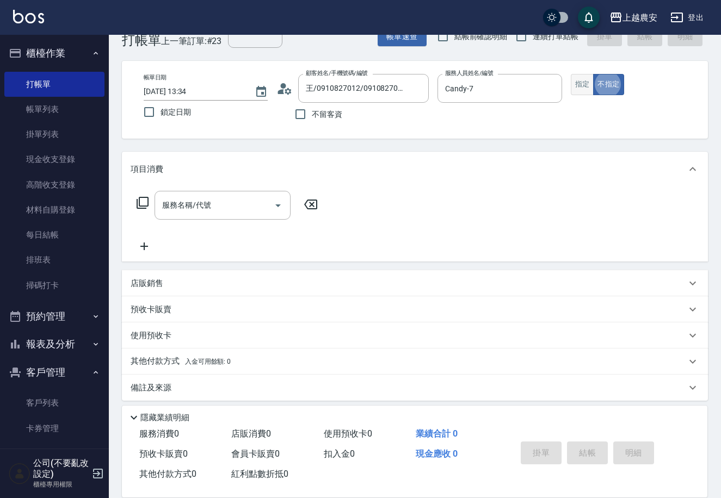
click at [586, 81] on button "指定" at bounding box center [582, 84] width 23 height 21
click at [173, 209] on input "服務名稱/代號" at bounding box center [214, 205] width 110 height 19
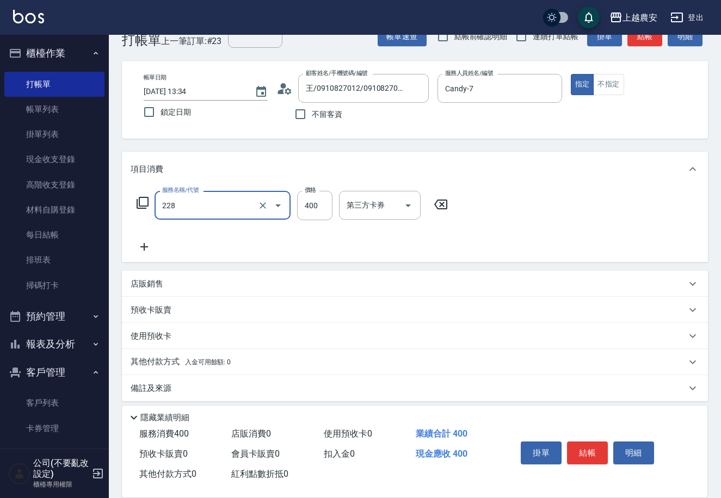
type input "洗髮(228)"
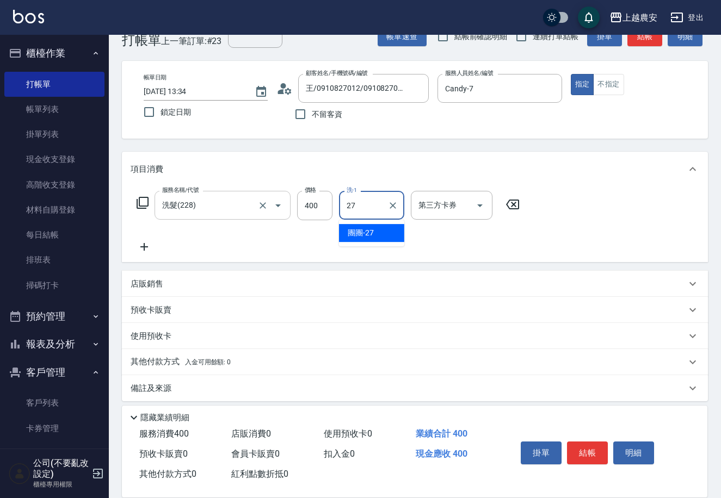
type input "團團-27"
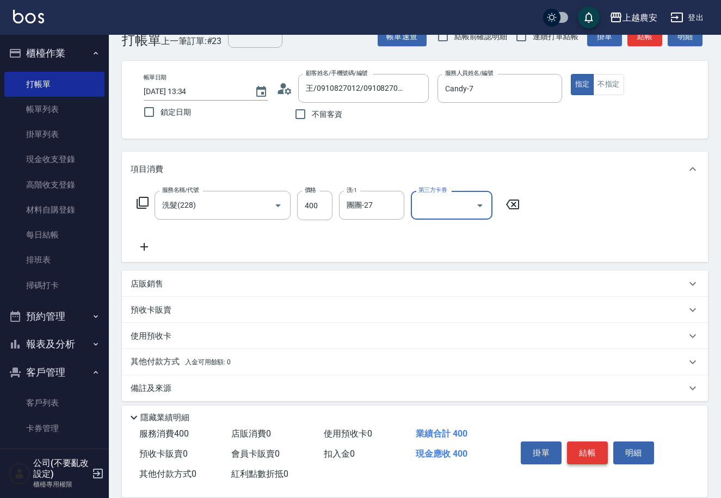
click at [597, 453] on button "結帳" at bounding box center [587, 453] width 41 height 23
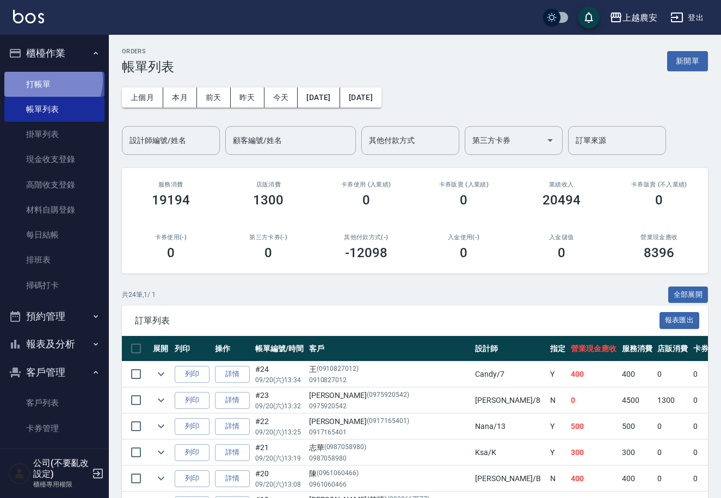
click at [50, 80] on link "打帳單" at bounding box center [54, 84] width 100 height 25
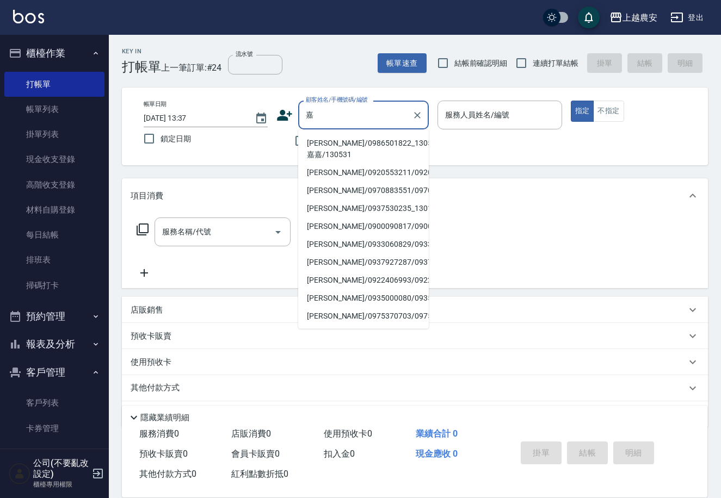
click at [328, 147] on li "嘉嘉/0986501822_130531_嘉嘉/130531" at bounding box center [363, 148] width 131 height 29
type input "嘉嘉/0986501822_130531_嘉嘉/130531"
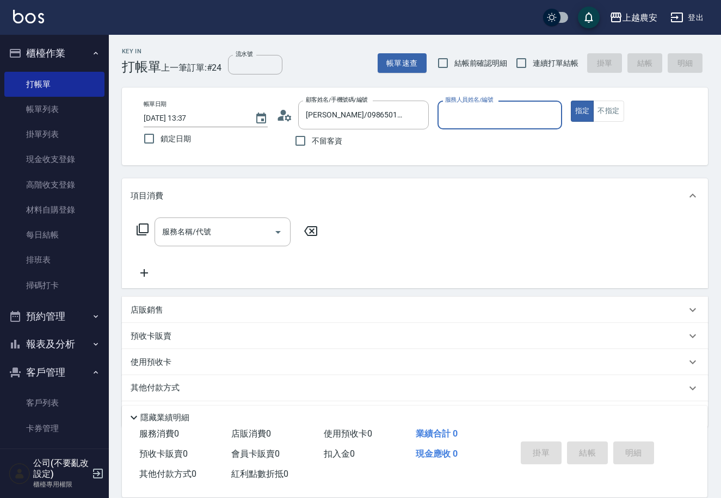
type input "Nana-13"
click at [228, 235] on input "服務名稱/代號" at bounding box center [214, 231] width 110 height 19
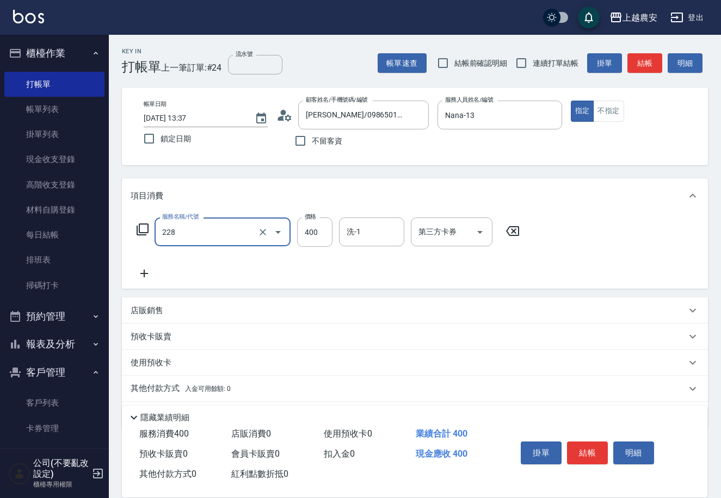
type input "洗髮(228)"
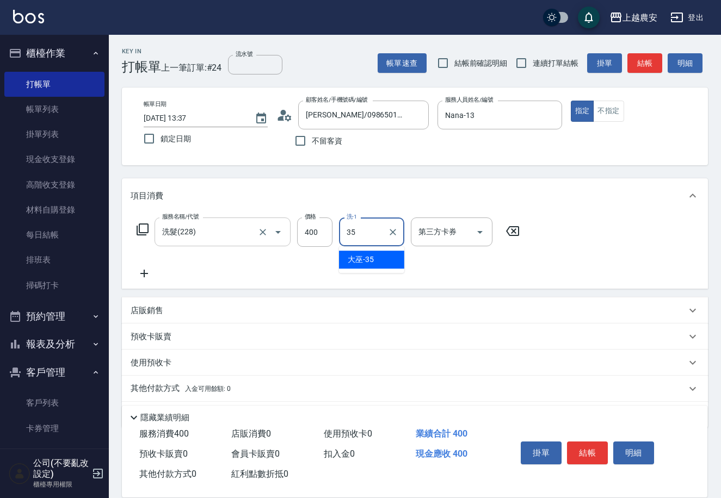
type input "大巫-35"
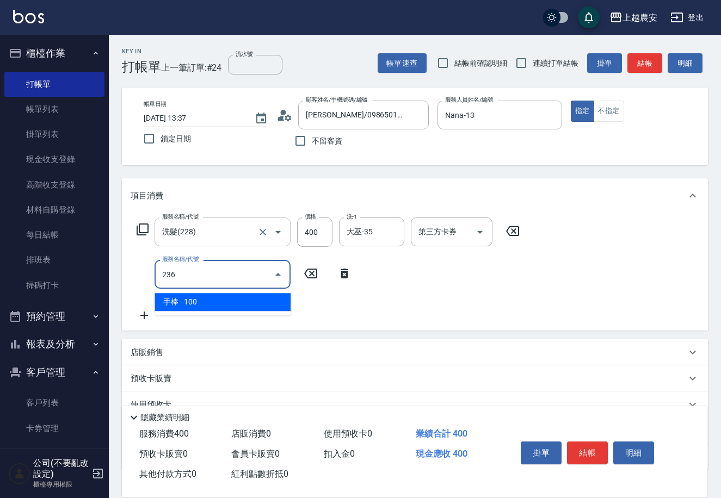
type input "手棒(236)"
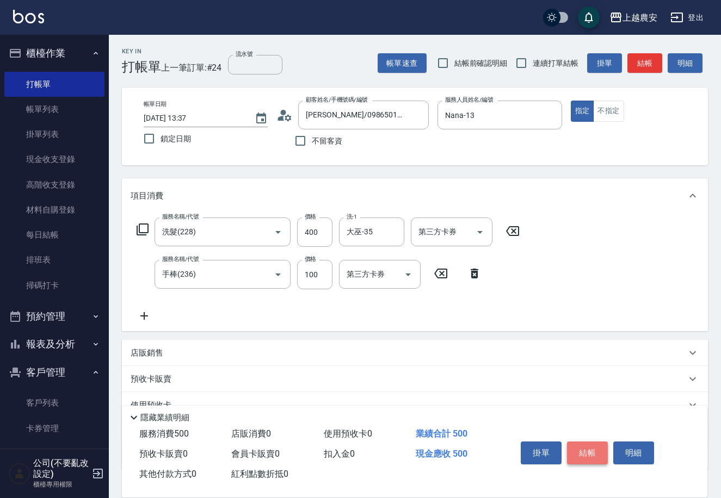
click at [578, 454] on button "結帳" at bounding box center [587, 453] width 41 height 23
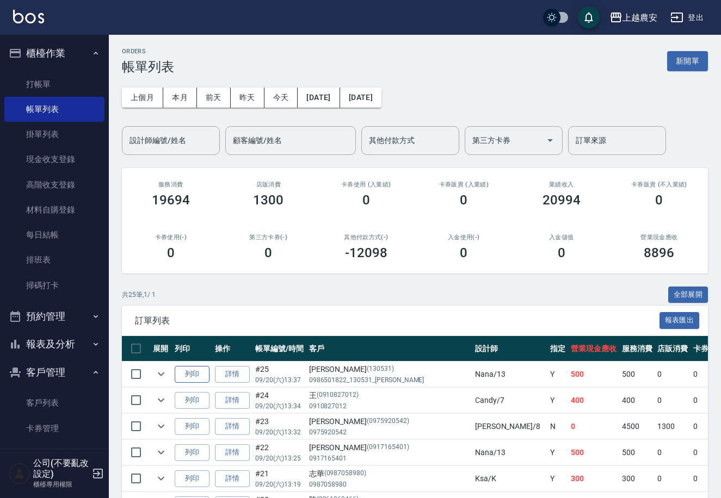
click at [187, 375] on button "列印" at bounding box center [192, 374] width 35 height 17
click at [48, 84] on link "打帳單" at bounding box center [54, 84] width 100 height 25
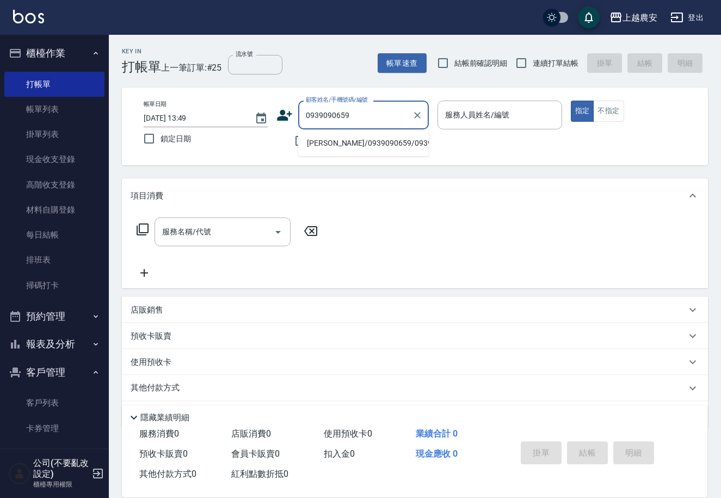
click at [343, 146] on li "詹/0939090659/0939090659" at bounding box center [363, 143] width 131 height 18
type input "詹/0939090659/0939090659"
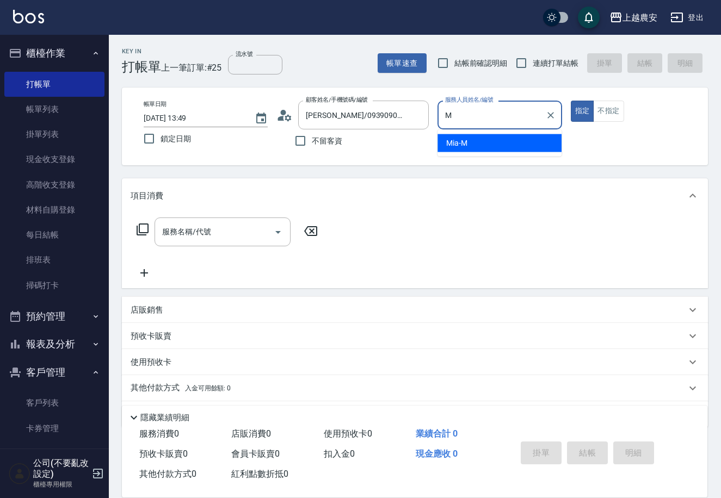
type input "Mia-M"
type button "true"
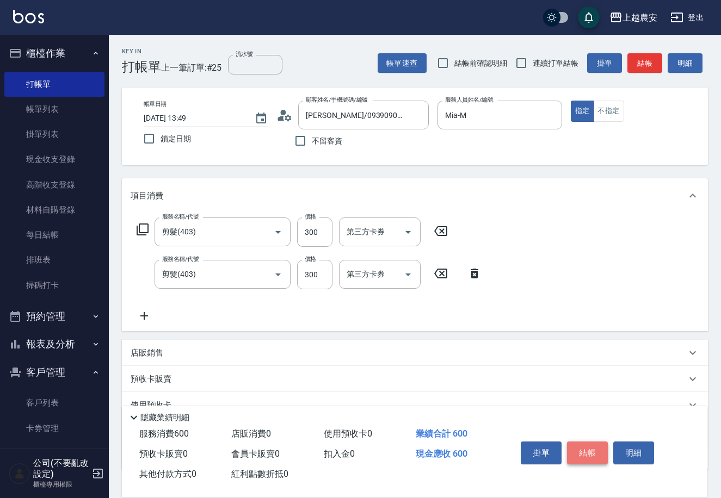
click at [582, 450] on button "結帳" at bounding box center [587, 453] width 41 height 23
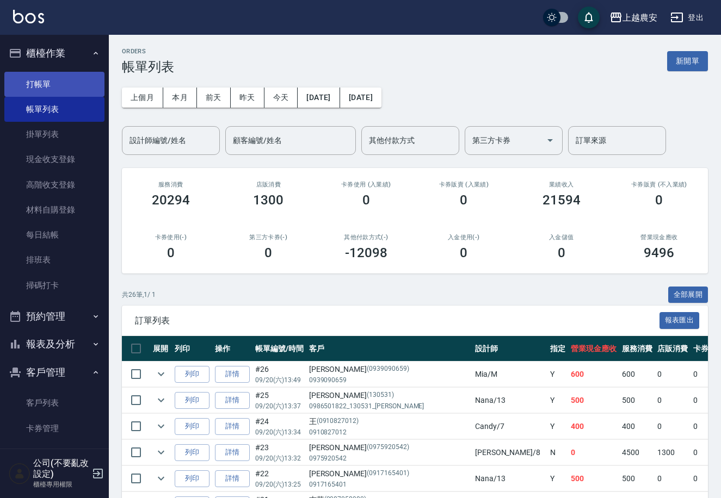
click at [32, 76] on link "打帳單" at bounding box center [54, 84] width 100 height 25
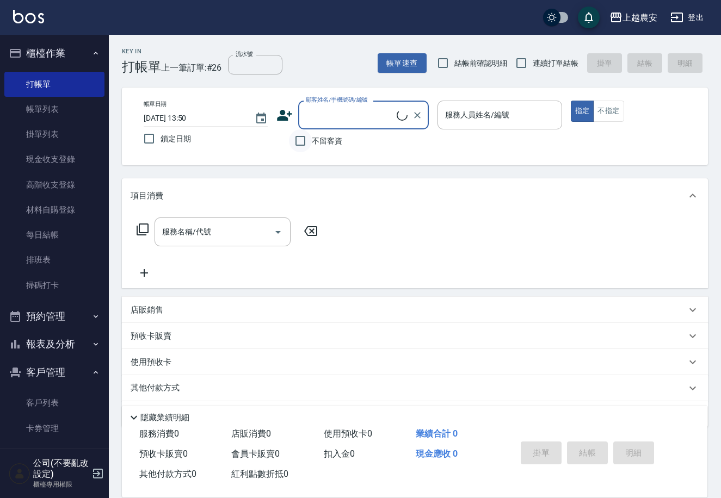
click at [301, 141] on input "不留客資" at bounding box center [300, 140] width 23 height 23
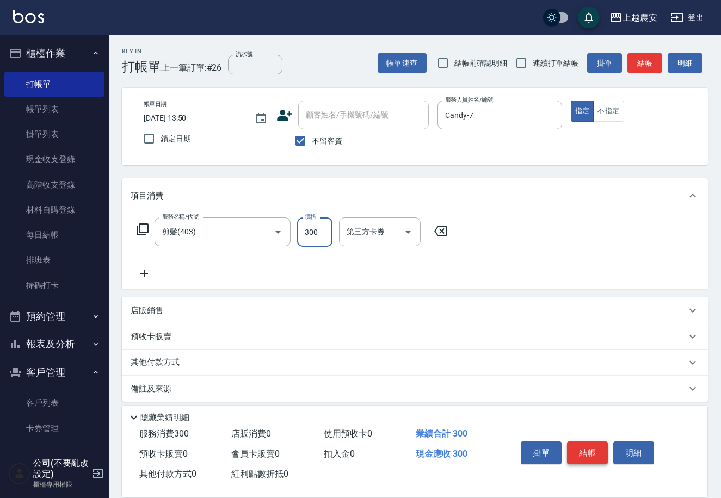
click at [589, 454] on button "結帳" at bounding box center [587, 453] width 41 height 23
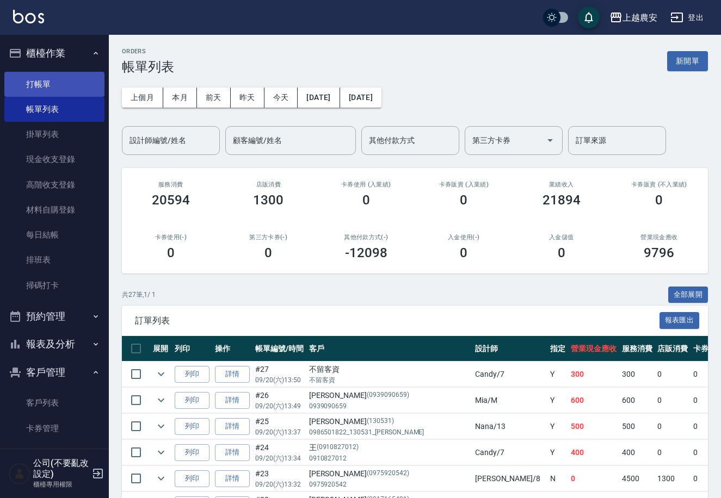
click at [44, 84] on link "打帳單" at bounding box center [54, 84] width 100 height 25
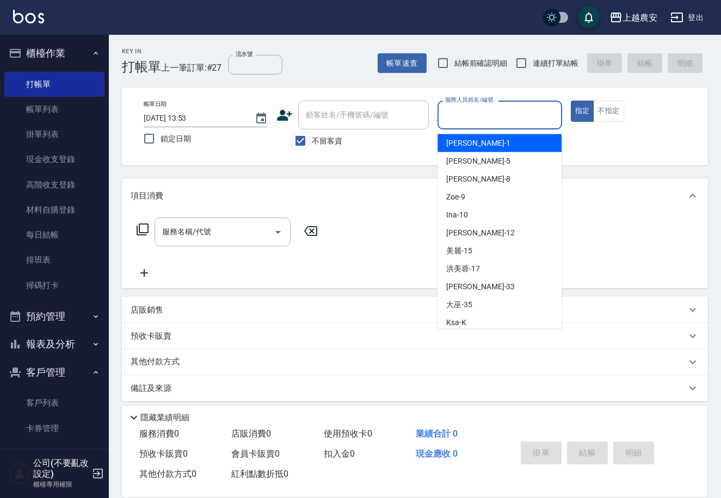
click at [301, 140] on input "不留客資" at bounding box center [300, 140] width 23 height 23
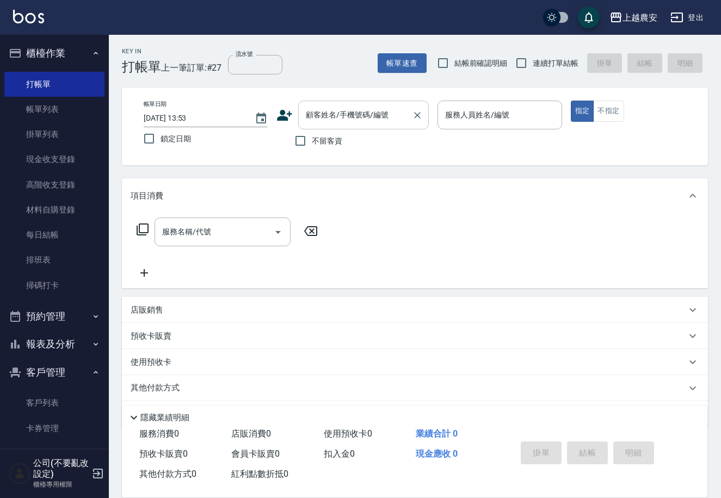
click at [338, 117] on input "顧客姓名/手機號碼/編號" at bounding box center [355, 115] width 104 height 19
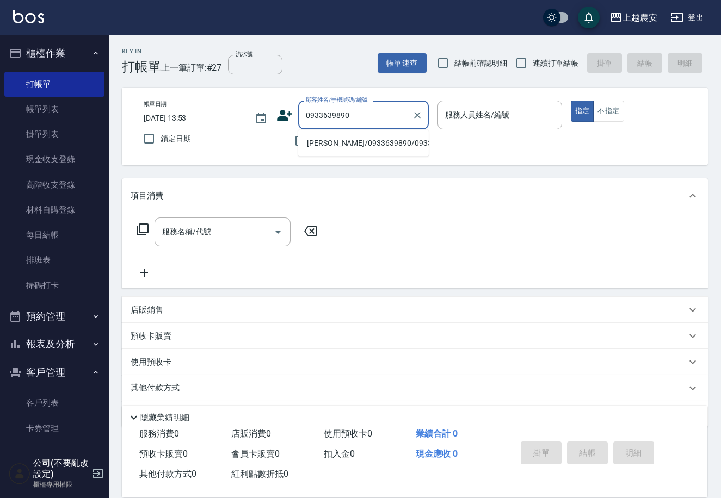
click at [338, 142] on li "LYNN/0933639890/0933639890" at bounding box center [363, 143] width 131 height 18
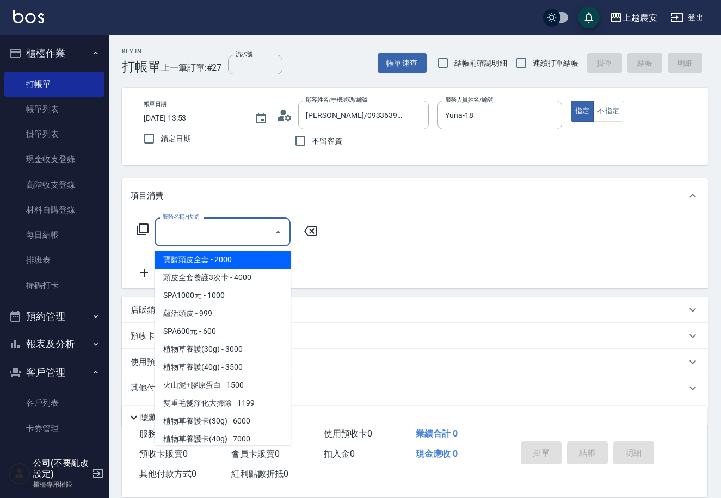
click at [234, 237] on input "服務名稱/代號" at bounding box center [214, 231] width 110 height 19
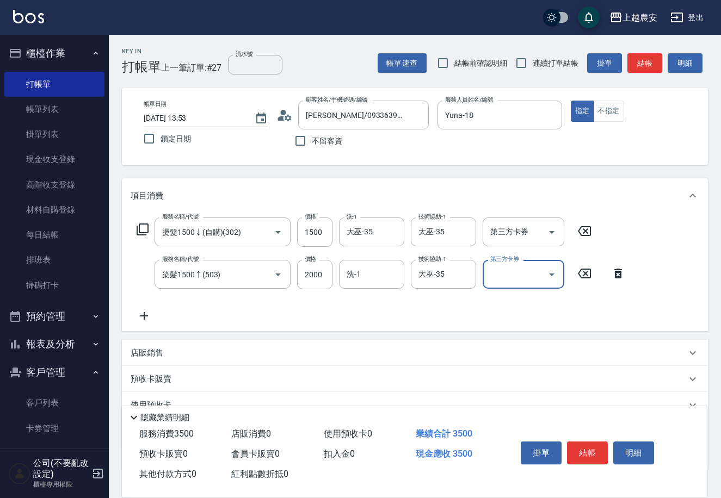
scroll to position [75, 0]
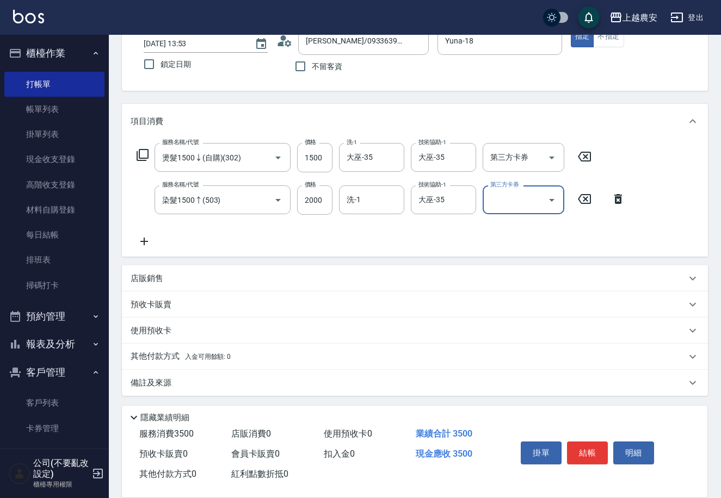
click at [205, 354] on span "入金可用餘額: 0" at bounding box center [208, 357] width 46 height 8
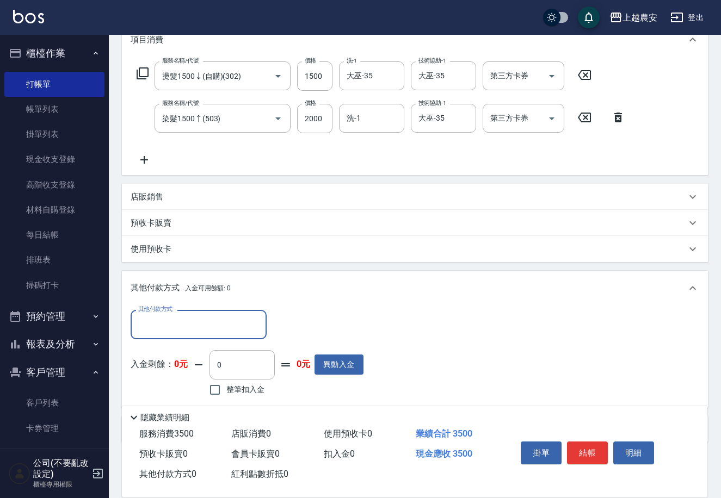
scroll to position [202, 0]
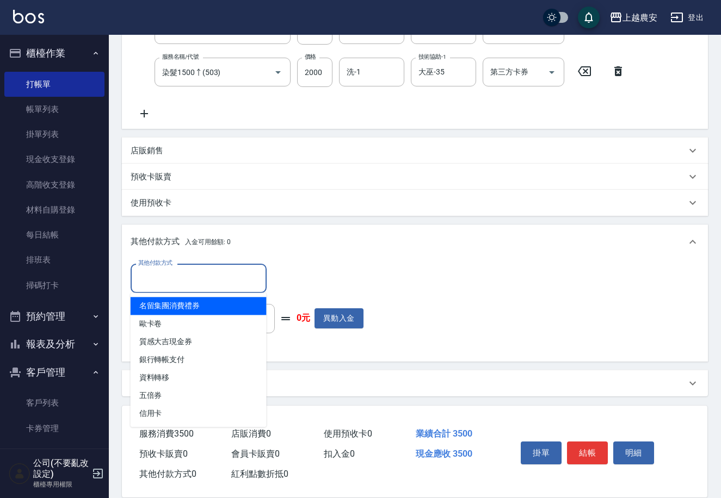
click at [191, 286] on input "其他付款方式" at bounding box center [198, 278] width 126 height 19
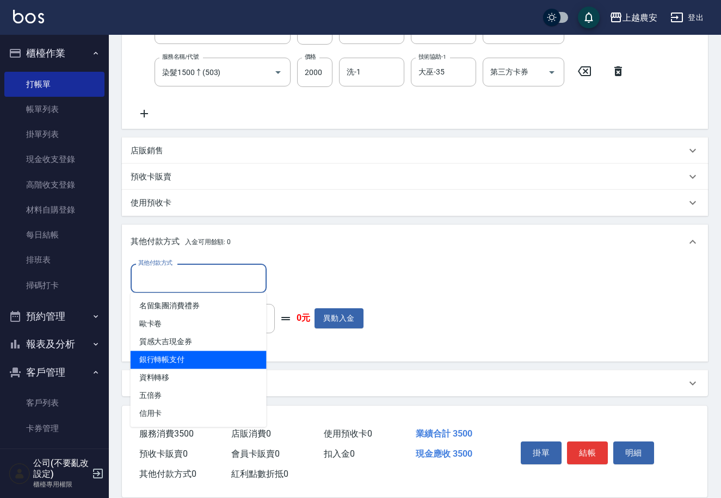
click at [193, 355] on span "銀行轉帳支付" at bounding box center [199, 360] width 136 height 18
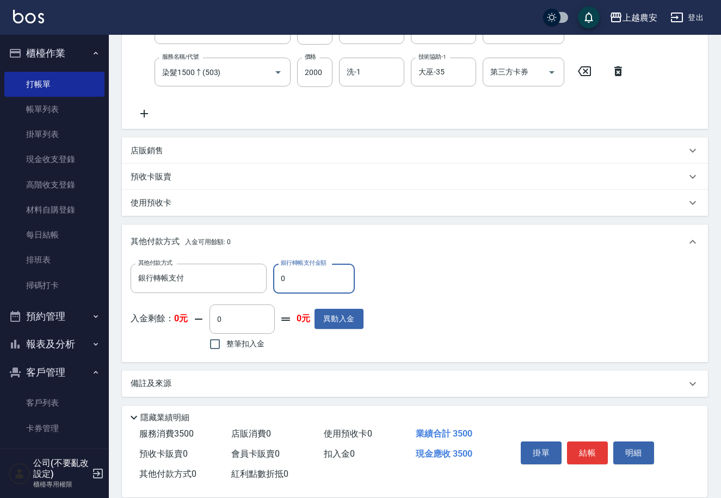
drag, startPoint x: 275, startPoint y: 283, endPoint x: 300, endPoint y: 280, distance: 25.2
click at [300, 280] on input "0" at bounding box center [314, 278] width 82 height 29
click at [591, 450] on button "結帳" at bounding box center [587, 453] width 41 height 23
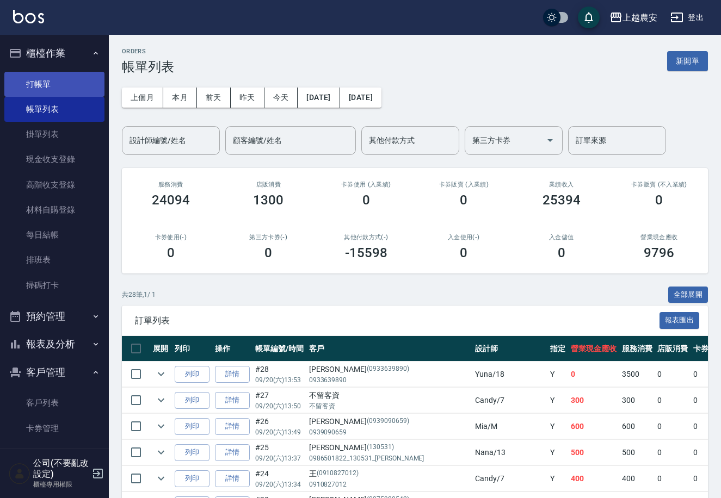
click at [48, 92] on link "打帳單" at bounding box center [54, 84] width 100 height 25
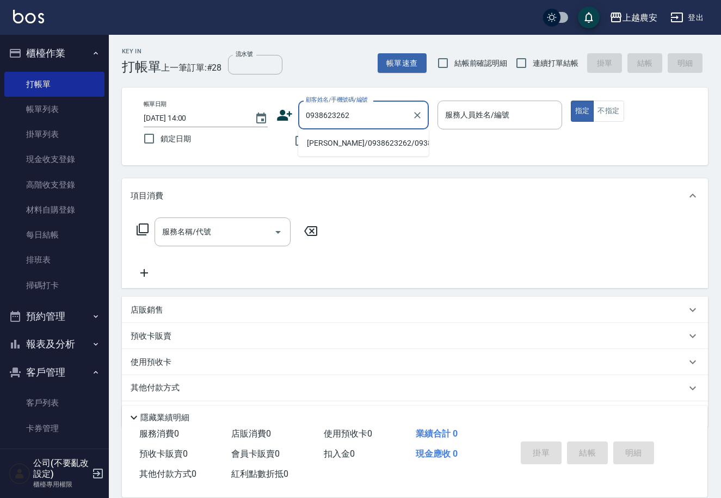
click at [362, 145] on li "蕭淑芳/0938623262/0938623262" at bounding box center [363, 143] width 131 height 18
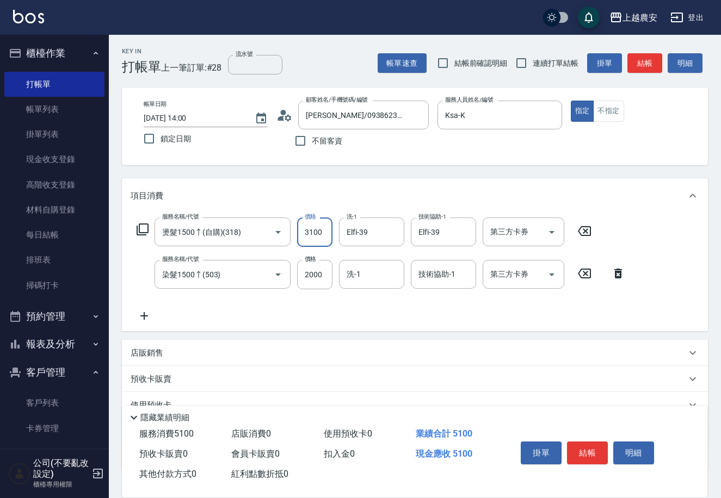
click at [314, 230] on input "3100" at bounding box center [314, 232] width 35 height 29
click at [302, 274] on input "2000" at bounding box center [314, 274] width 35 height 29
click at [145, 314] on icon at bounding box center [144, 316] width 27 height 13
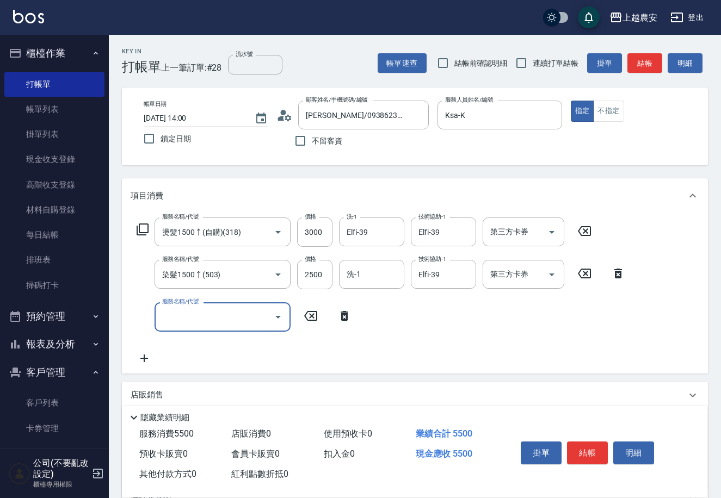
scroll to position [116, 0]
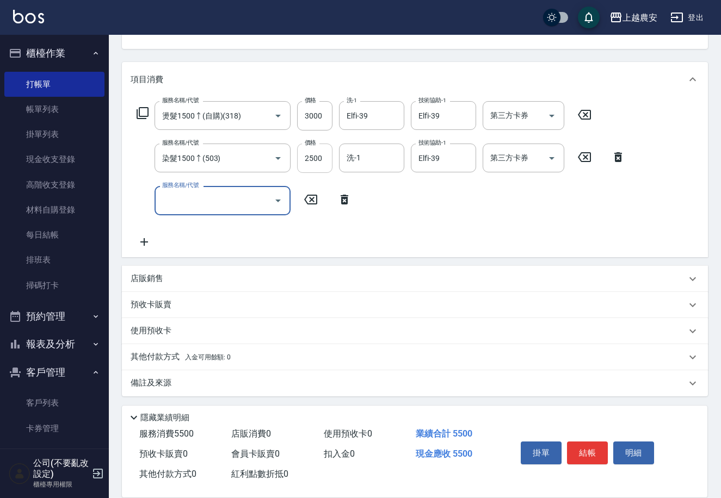
click at [314, 156] on input "2500" at bounding box center [314, 158] width 35 height 29
click at [227, 203] on input "服務名稱/代號" at bounding box center [214, 200] width 110 height 19
click at [245, 242] on span "蘊活頭皮(送養髮液) - 1099" at bounding box center [222, 246] width 136 height 18
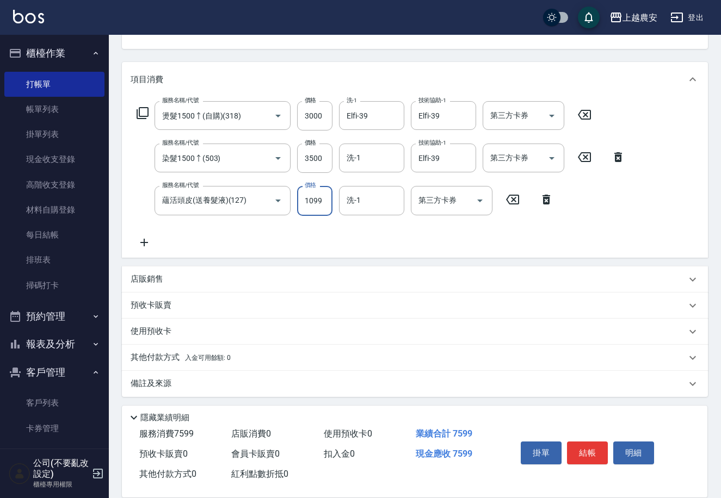
click at [306, 201] on input "1099" at bounding box center [314, 200] width 35 height 29
click at [152, 360] on p "其他付款方式 入金可用餘額: 0" at bounding box center [181, 358] width 100 height 12
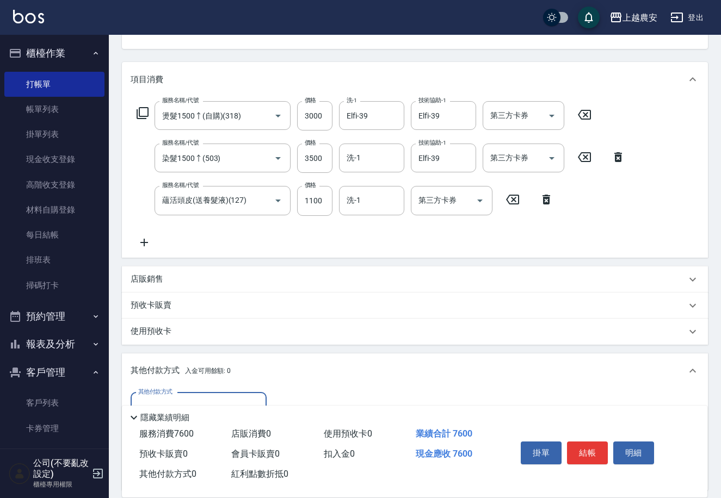
scroll to position [245, 0]
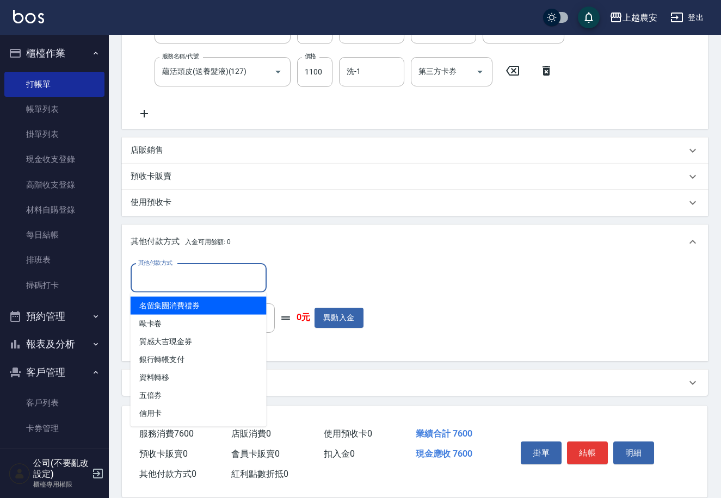
click at [184, 285] on input "其他付款方式" at bounding box center [198, 278] width 126 height 19
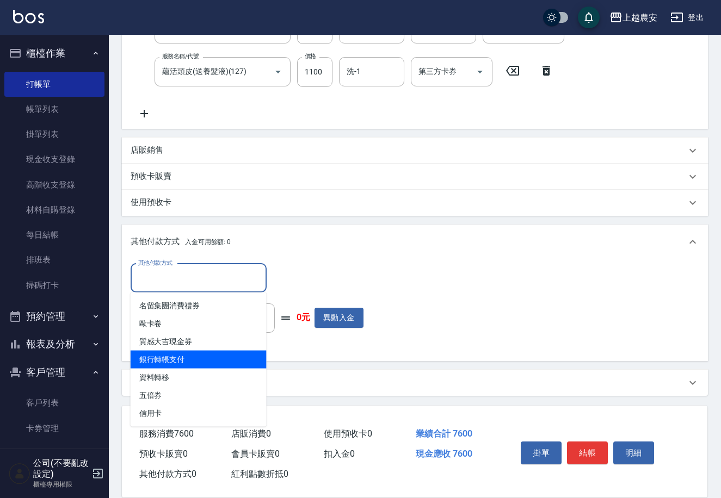
click at [188, 358] on span "銀行轉帳支付" at bounding box center [199, 360] width 136 height 18
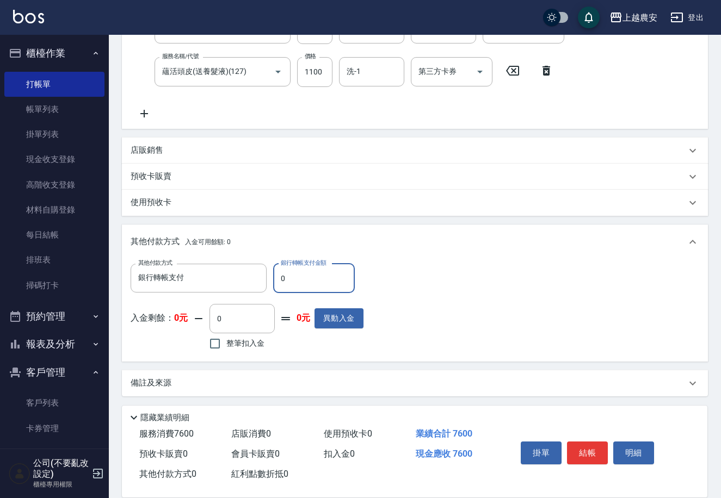
drag, startPoint x: 275, startPoint y: 276, endPoint x: 328, endPoint y: 275, distance: 52.8
click at [328, 275] on input "0" at bounding box center [314, 278] width 82 height 29
click at [588, 447] on button "結帳" at bounding box center [587, 453] width 41 height 23
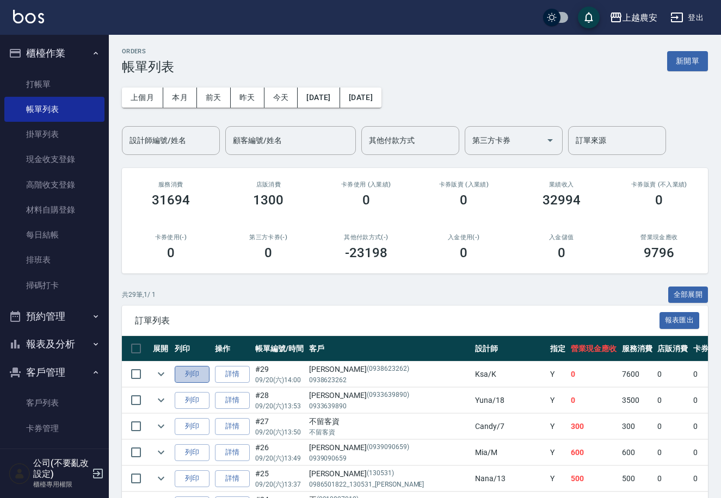
click at [191, 379] on button "列印" at bounding box center [192, 374] width 35 height 17
click at [57, 394] on link "客戶列表" at bounding box center [54, 403] width 100 height 25
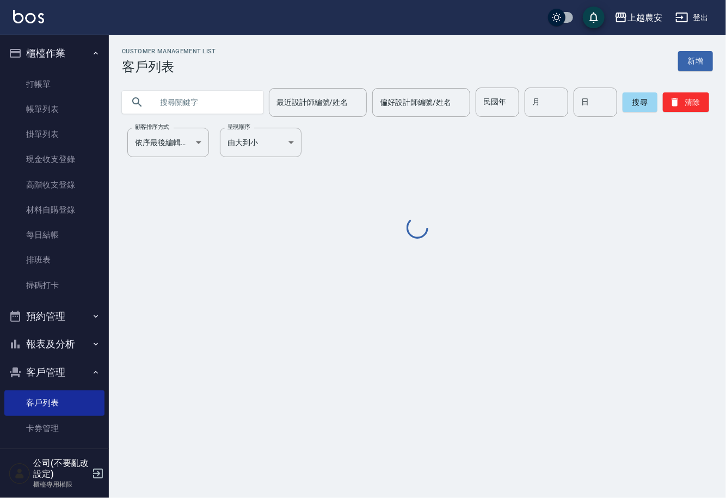
click at [209, 103] on input "text" at bounding box center [203, 102] width 102 height 29
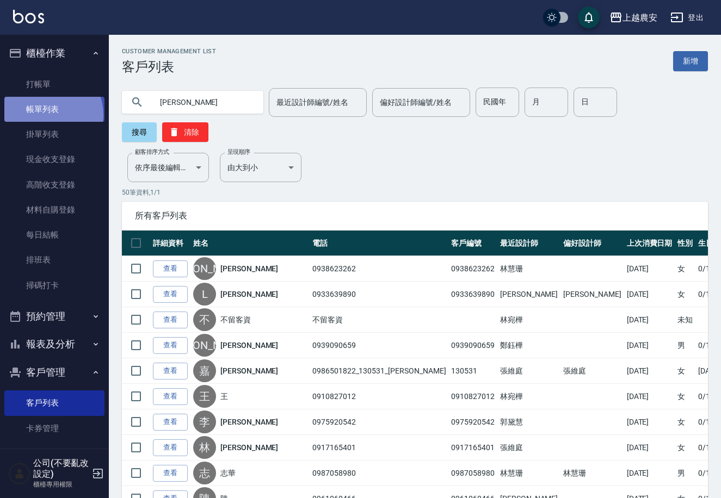
click at [42, 115] on link "帳單列表" at bounding box center [54, 109] width 100 height 25
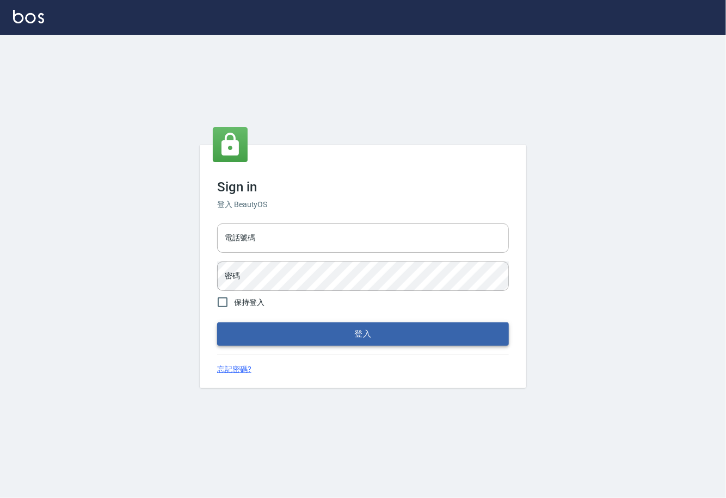
type input "0225929166"
click at [370, 333] on button "登入" at bounding box center [363, 334] width 292 height 23
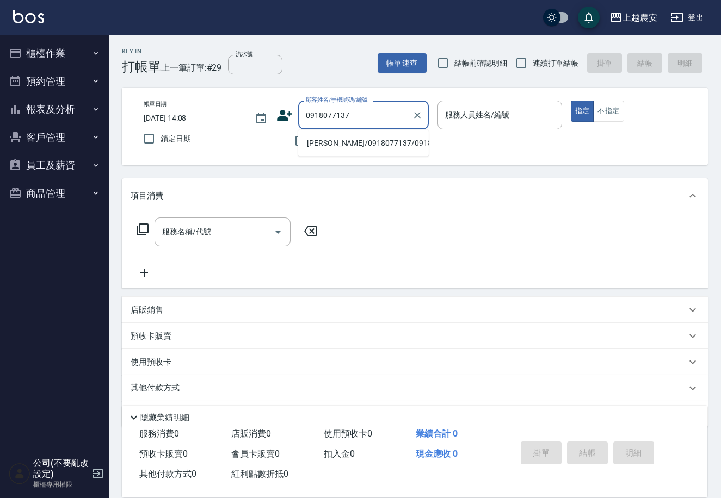
click at [345, 146] on li "[PERSON_NAME]/0918077137/0918077137" at bounding box center [363, 143] width 131 height 18
type input "[PERSON_NAME]/0918077137/0918077137"
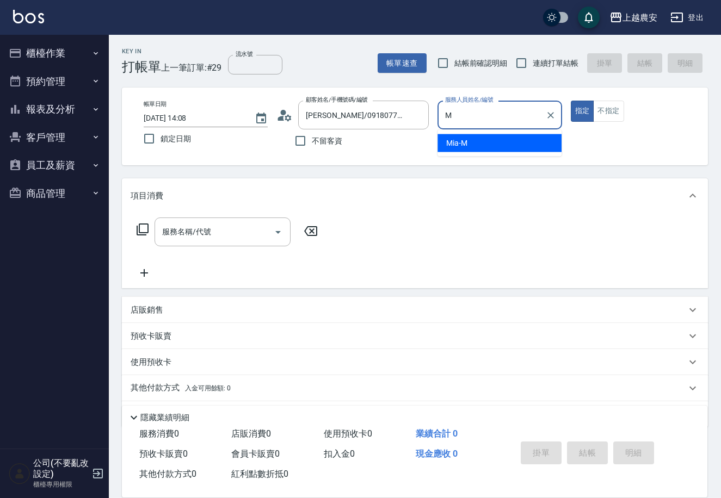
drag, startPoint x: 484, startPoint y: 140, endPoint x: 295, endPoint y: 229, distance: 209.1
click at [484, 141] on div "Mia -M" at bounding box center [499, 143] width 124 height 18
type input "Mia-M"
click at [200, 232] on div "服務名稱/代號 服務名稱/代號" at bounding box center [222, 232] width 136 height 29
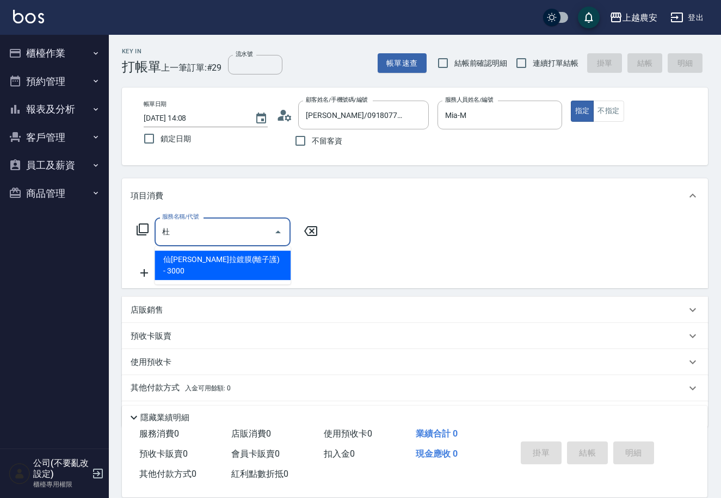
click at [224, 267] on span "仙[PERSON_NAME]拉鍍膜(離子護) - 3000" at bounding box center [222, 265] width 136 height 29
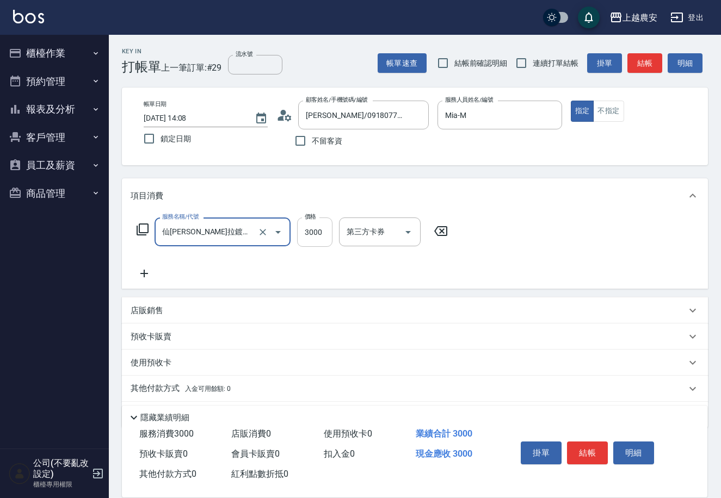
type input "仙杜瑞拉鍍膜(離子護)(663)"
click at [308, 238] on input "3000" at bounding box center [314, 232] width 35 height 29
type input "5000"
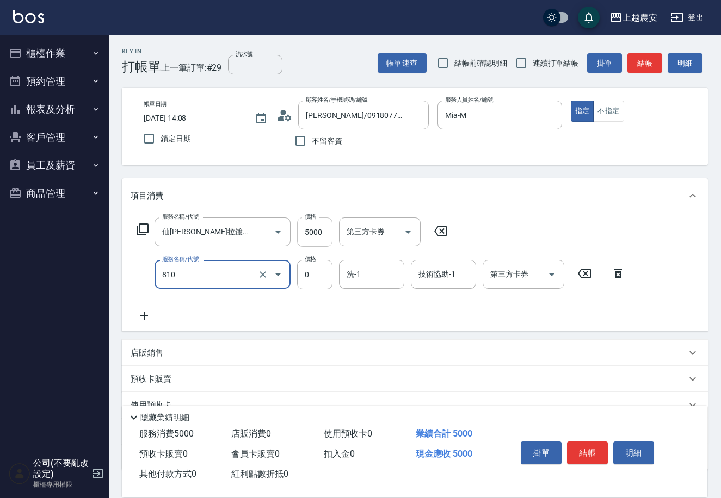
type input "頭皮護髮卡券使用(810)"
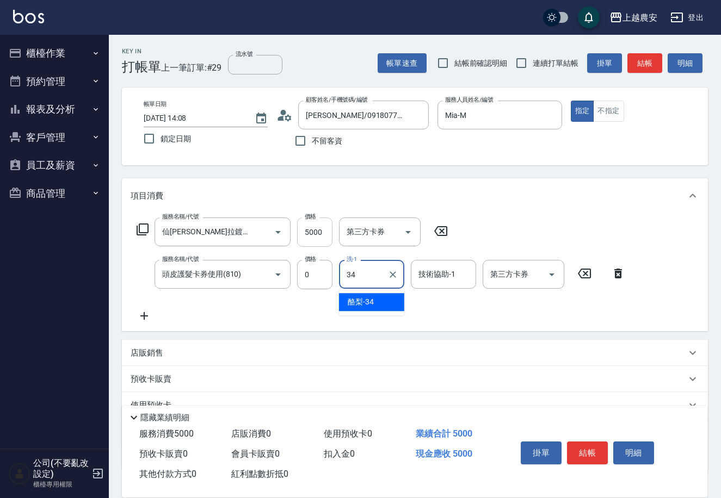
type input "酪梨-34"
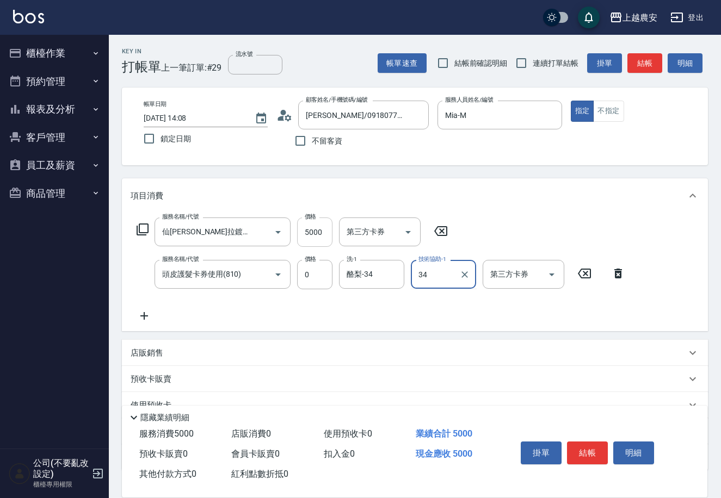
type input "酪梨-34"
click at [576, 448] on button "結帳" at bounding box center [587, 453] width 41 height 23
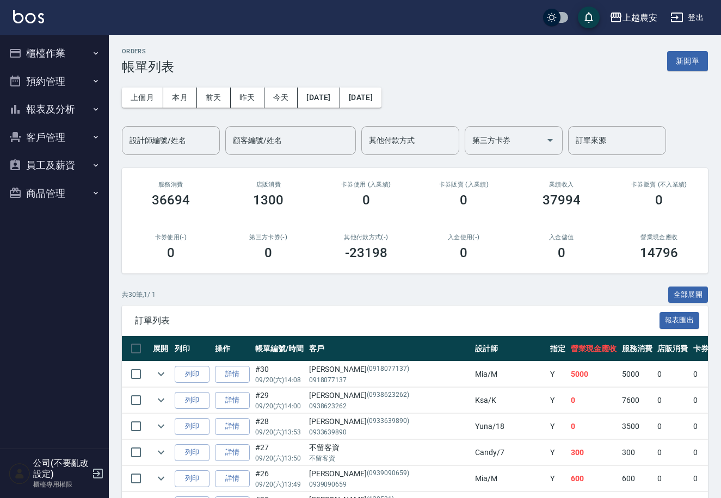
click at [38, 49] on button "櫃檯作業" at bounding box center [54, 53] width 100 height 28
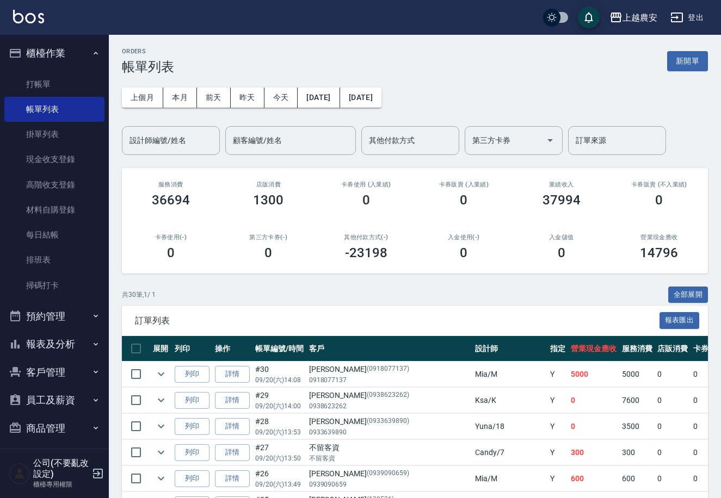
drag, startPoint x: 33, startPoint y: 82, endPoint x: 208, endPoint y: 147, distance: 186.9
click at [33, 82] on link "打帳單" at bounding box center [54, 84] width 100 height 25
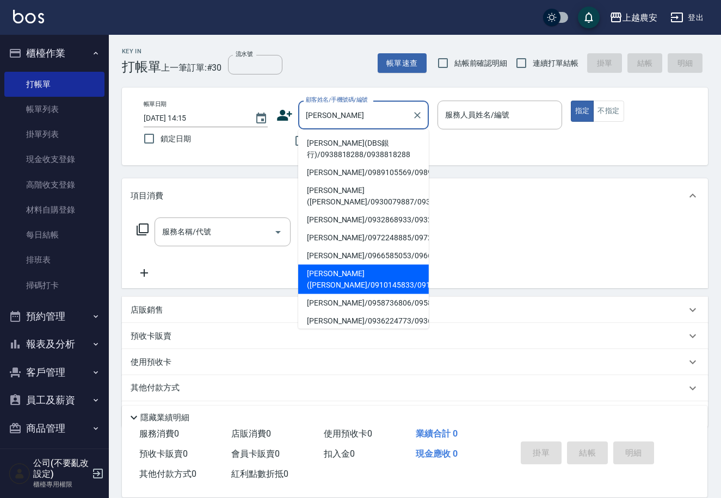
click at [343, 281] on li "[PERSON_NAME]([PERSON_NAME]/0910145833/0910145833" at bounding box center [363, 279] width 131 height 29
type input "[PERSON_NAME]([PERSON_NAME]/0910145833/0910145833"
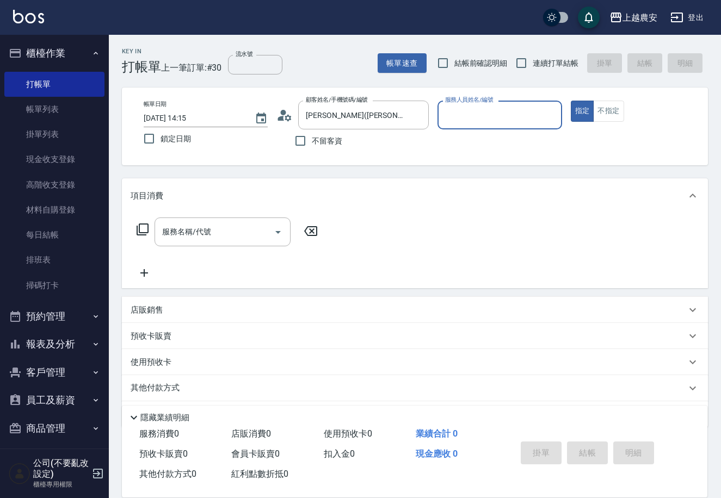
type input "Candy-7"
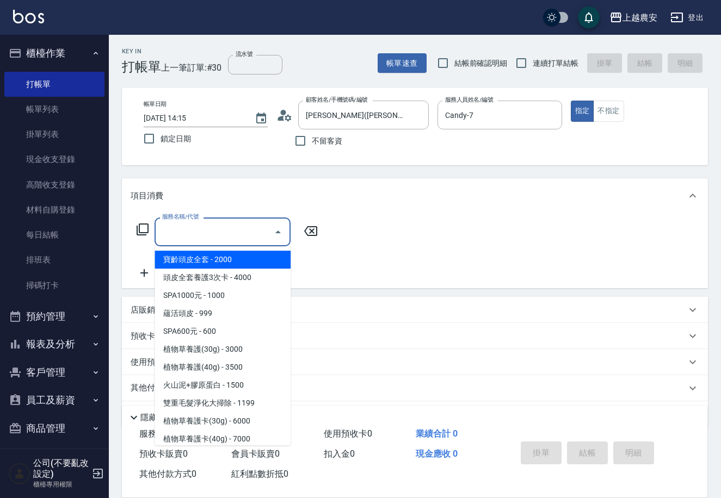
click at [225, 237] on input "服務名稱/代號" at bounding box center [214, 231] width 110 height 19
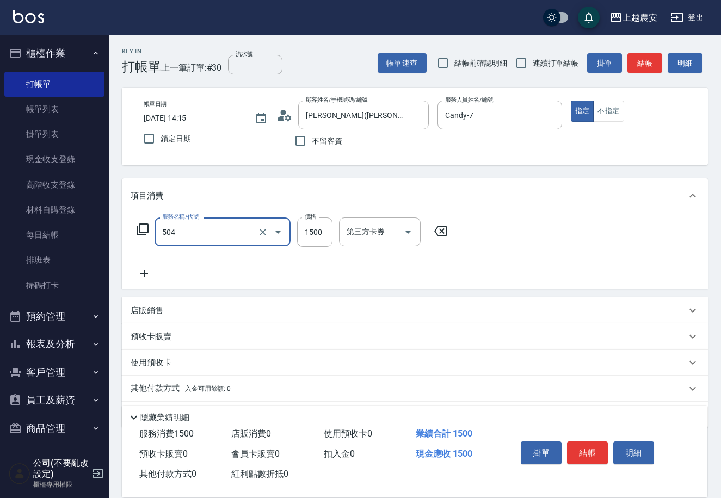
type input "染髮1500↓(504)"
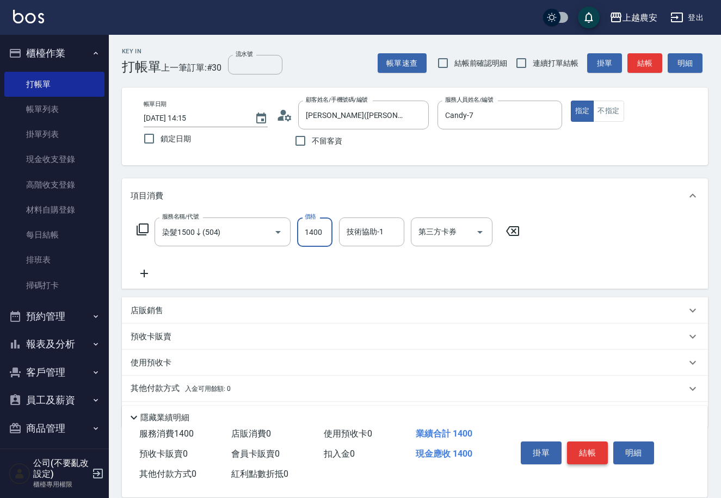
type input "1400"
click at [588, 453] on button "結帳" at bounding box center [587, 453] width 41 height 23
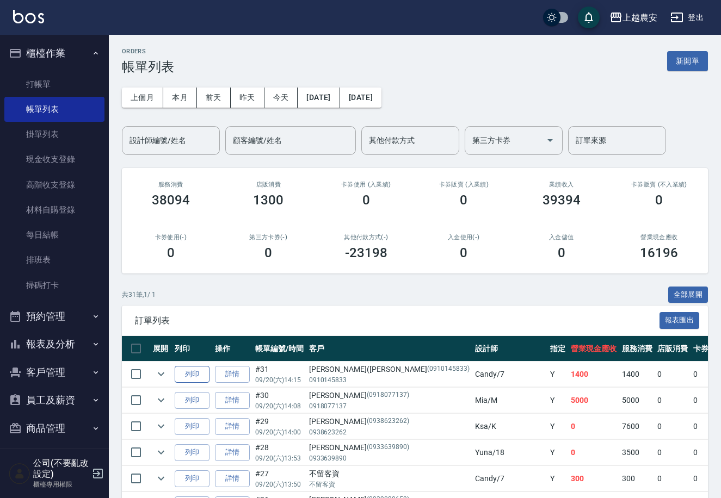
click at [194, 370] on button "列印" at bounding box center [192, 374] width 35 height 17
click at [55, 85] on link "打帳單" at bounding box center [54, 84] width 100 height 25
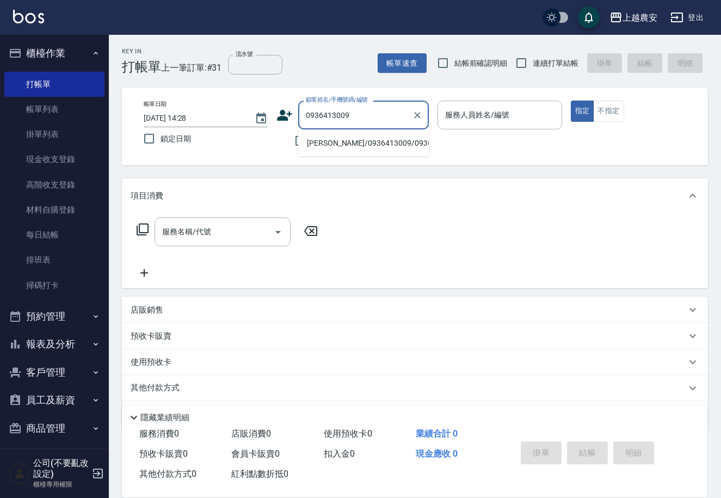
click at [346, 145] on li "[PERSON_NAME]/0936413009/0936413009" at bounding box center [363, 143] width 131 height 18
type input "[PERSON_NAME]/0936413009/0936413009"
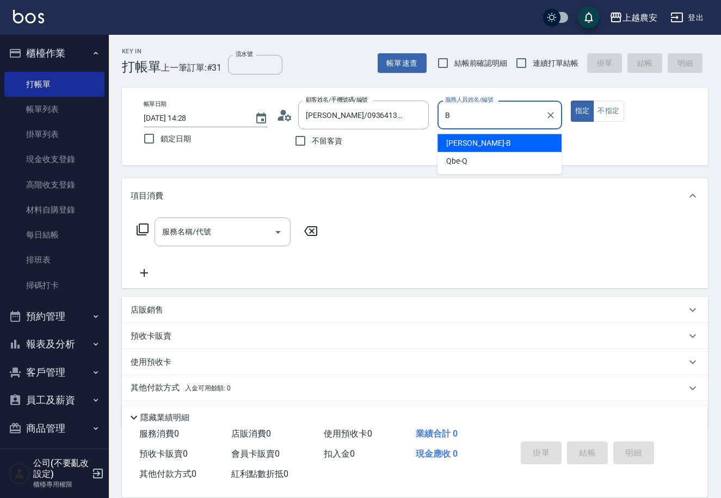
type input "美雅-B"
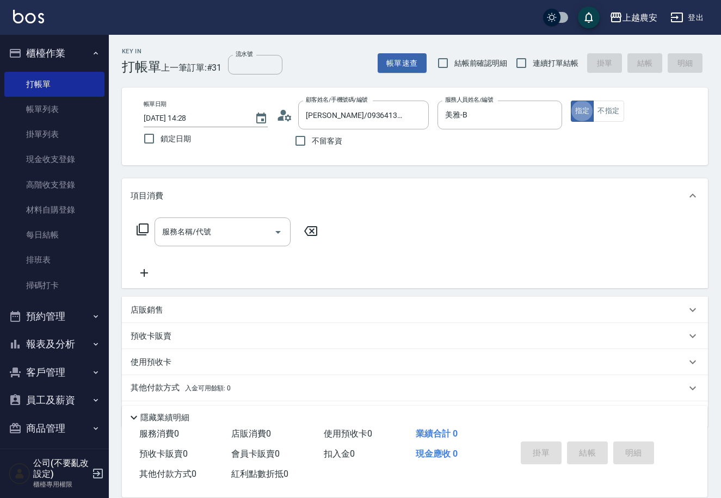
type button "true"
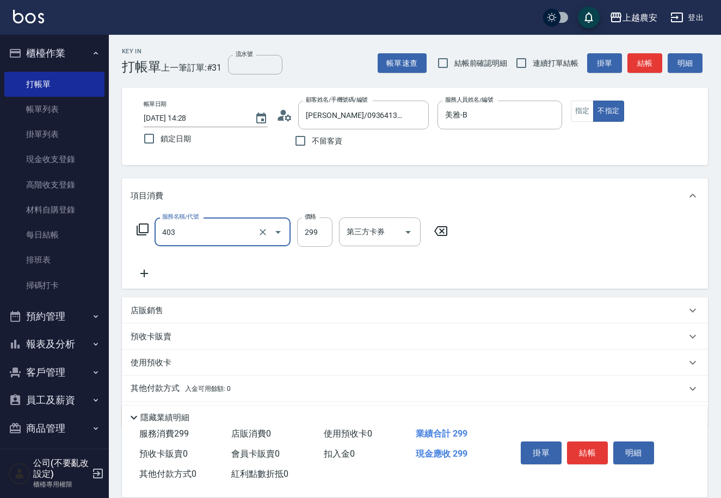
type input "剪髮(403)"
click at [144, 279] on icon at bounding box center [144, 273] width 27 height 13
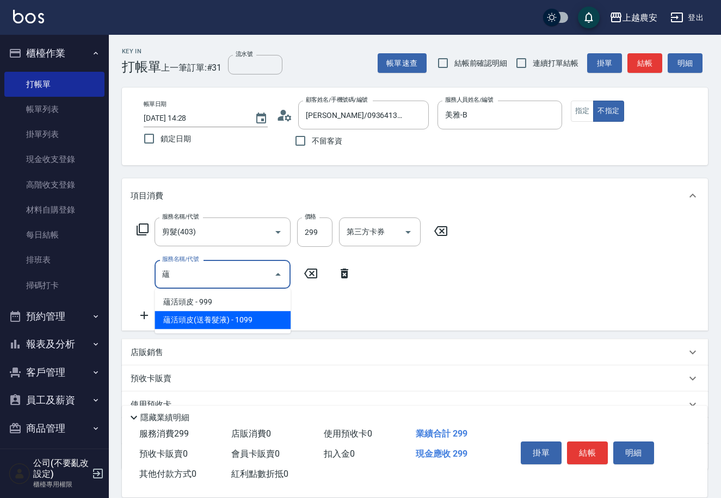
click at [230, 319] on span "蘊活頭皮(送養髮液) - 1099" at bounding box center [222, 320] width 136 height 18
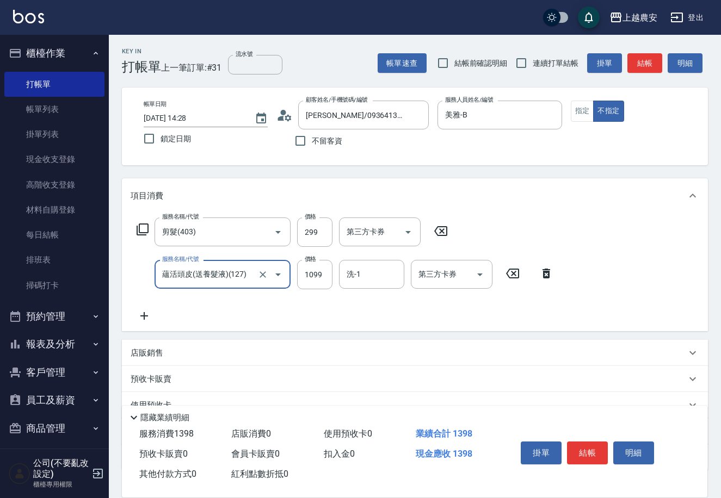
scroll to position [75, 0]
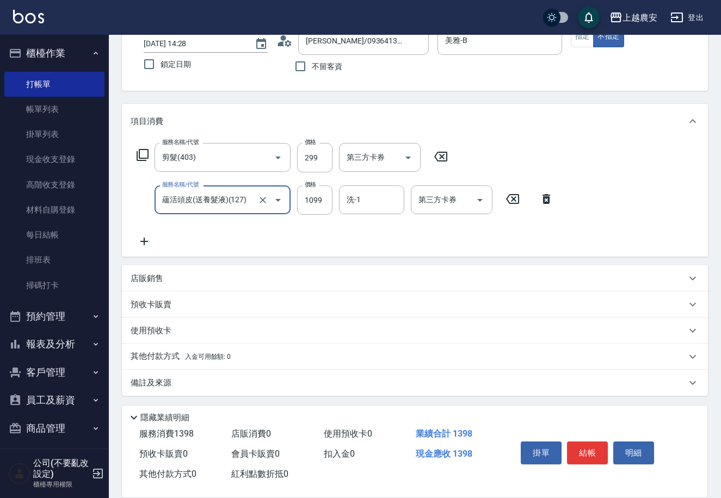
type input "蘊活頭皮(送養髮液)(127)"
click at [172, 356] on p "其他付款方式 入金可用餘額: 0" at bounding box center [181, 357] width 100 height 12
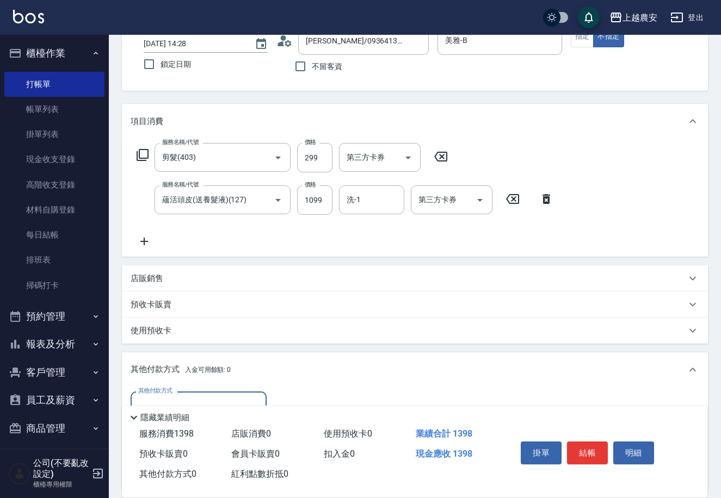
scroll to position [202, 0]
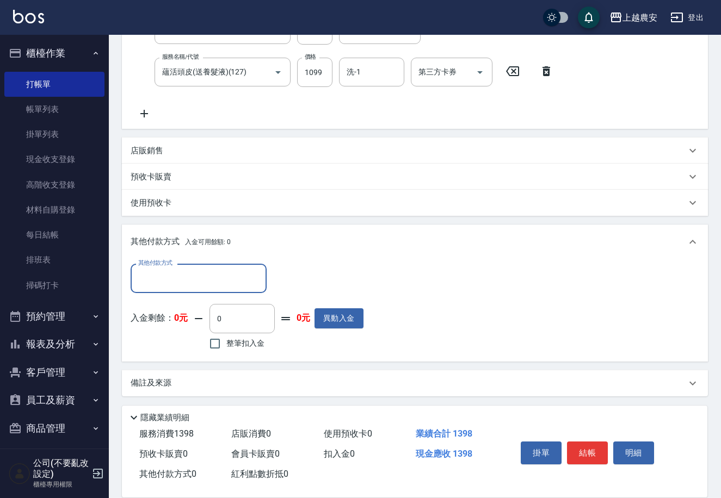
click at [192, 292] on div "其他付款方式" at bounding box center [199, 278] width 136 height 29
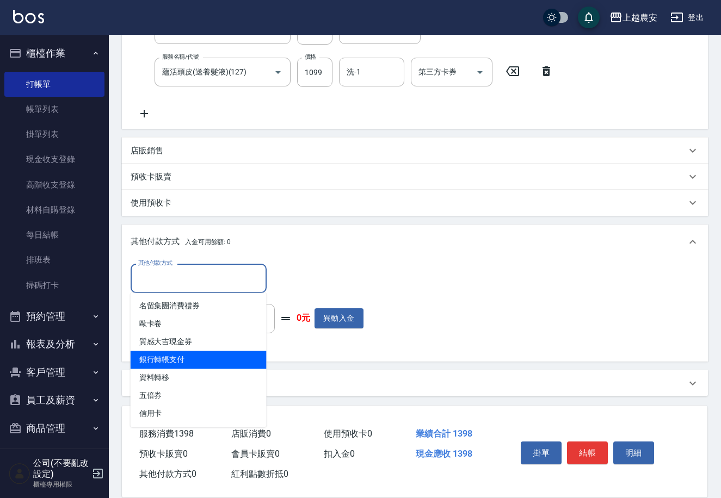
click at [188, 354] on span "銀行轉帳支付" at bounding box center [199, 360] width 136 height 18
type input "銀行轉帳支付"
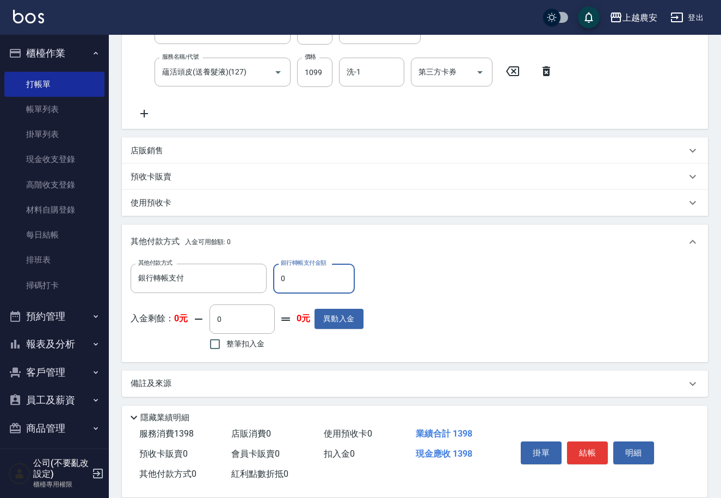
drag, startPoint x: 278, startPoint y: 281, endPoint x: 332, endPoint y: 282, distance: 54.4
click at [332, 282] on input "0" at bounding box center [314, 278] width 82 height 29
type input "1398"
click at [595, 448] on button "結帳" at bounding box center [587, 453] width 41 height 23
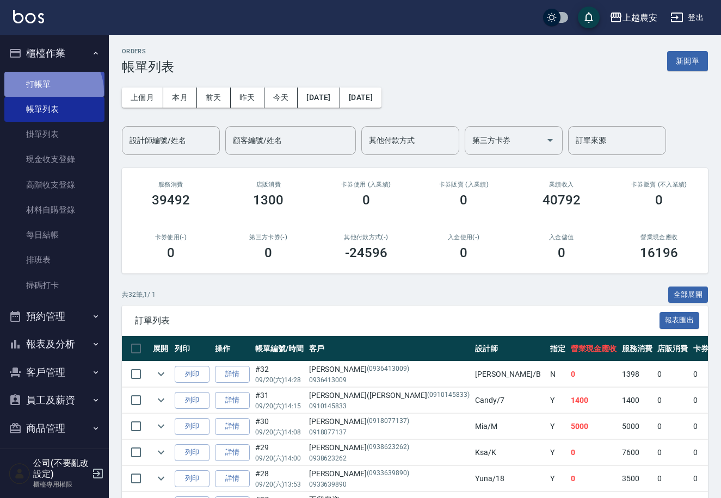
click at [50, 91] on link "打帳單" at bounding box center [54, 84] width 100 height 25
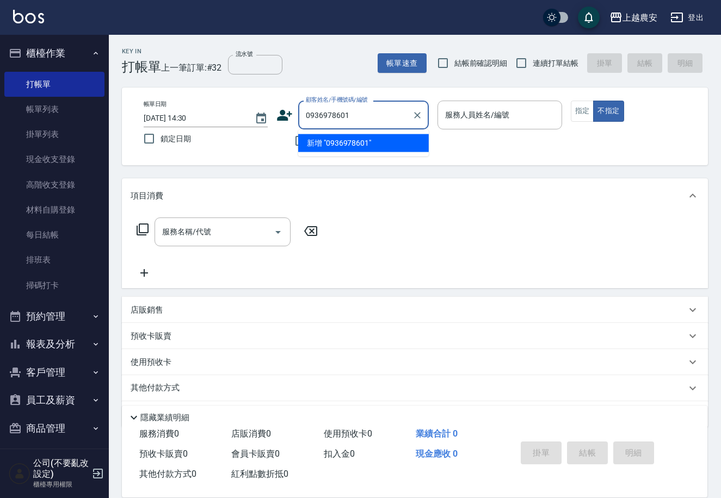
click at [340, 144] on li "新增 "0936978601"" at bounding box center [363, 143] width 131 height 18
type input "0936978601"
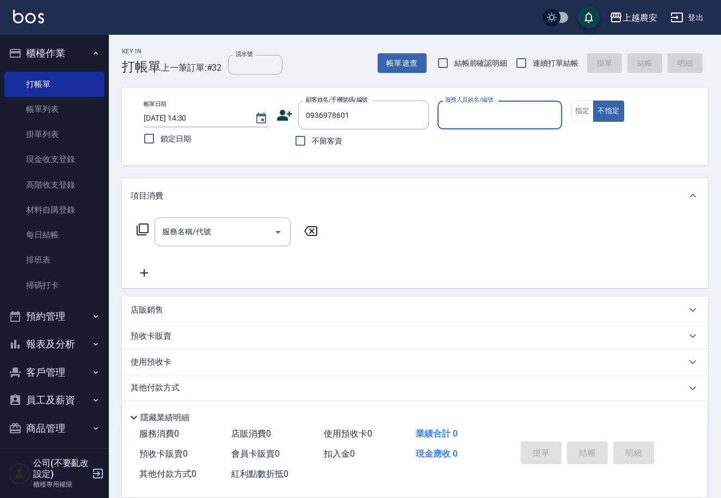
click at [282, 117] on icon at bounding box center [284, 115] width 15 height 11
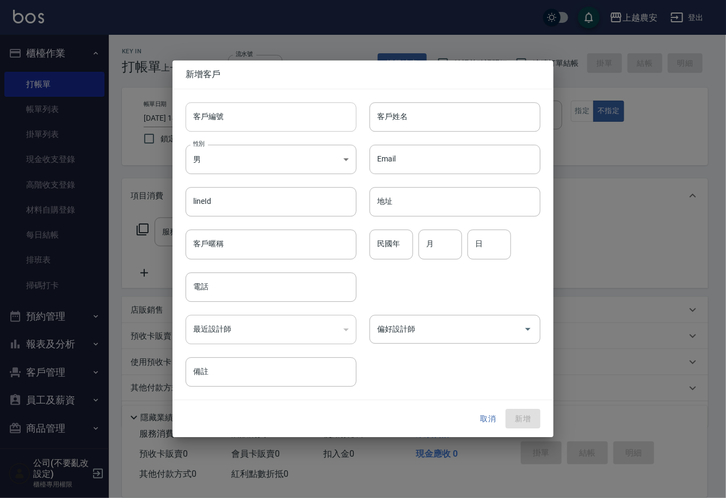
click at [279, 117] on input "客戶編號" at bounding box center [271, 116] width 171 height 29
type input "0936978601"
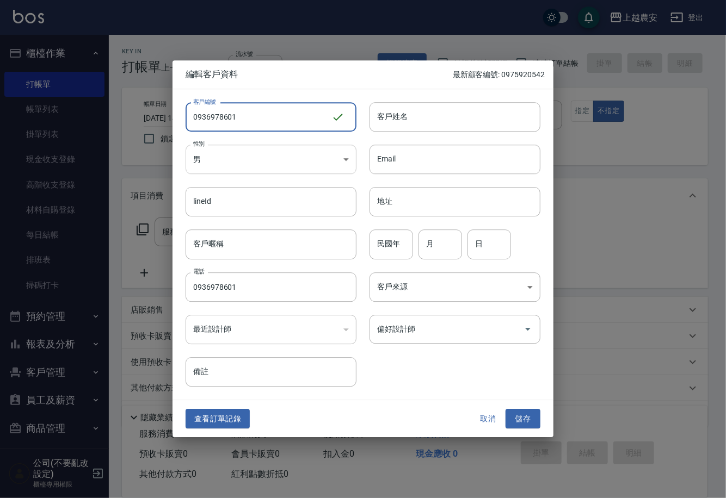
type input "0936978601"
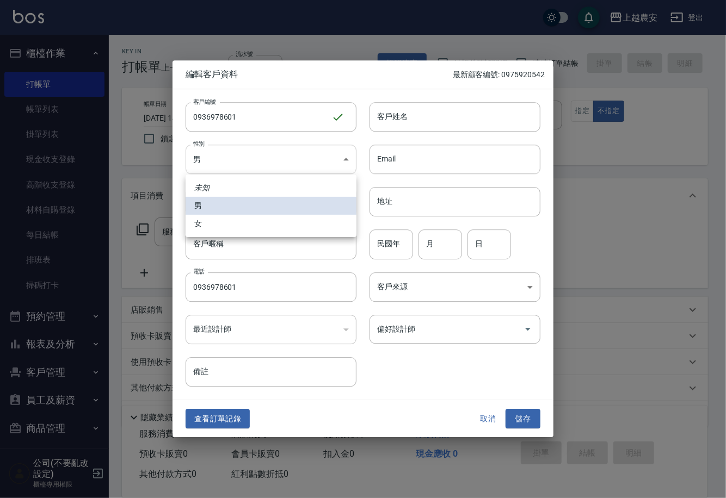
click at [249, 157] on body "上越農安 登出 櫃檯作業 打帳單 帳單列表 掛單列表 現金收支登錄 高階收支登錄 材料自購登錄 每日結帳 排班表 掃碼打卡 預約管理 預約管理 單日預約紀錄 …" at bounding box center [363, 265] width 726 height 530
click at [248, 228] on li "女" at bounding box center [271, 224] width 171 height 18
type input "[DEMOGRAPHIC_DATA]"
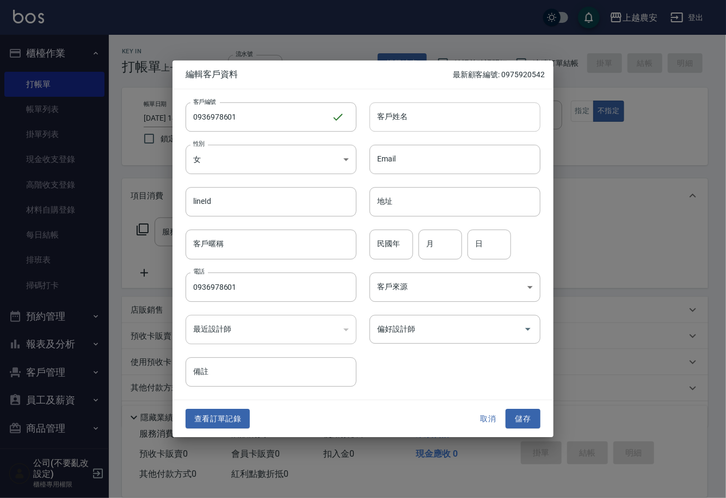
click at [385, 122] on input "客戶姓名" at bounding box center [454, 116] width 171 height 29
type input "[PERSON_NAME]([PERSON_NAME]"
click at [423, 333] on input "偏好設計師" at bounding box center [446, 329] width 145 height 19
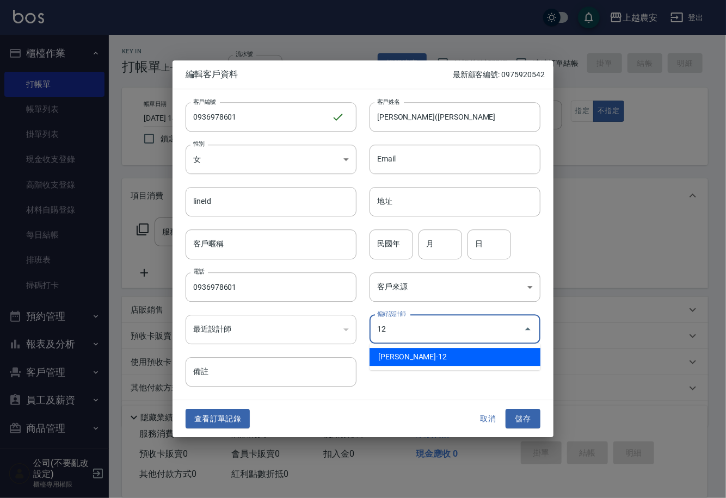
click at [402, 356] on li "蘇淑玲-12" at bounding box center [454, 357] width 171 height 18
type input "蘇淑玲"
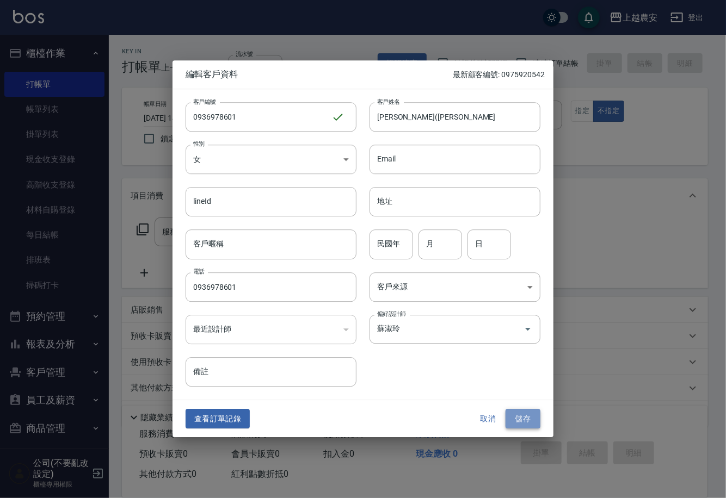
click at [527, 416] on button "儲存" at bounding box center [522, 419] width 35 height 20
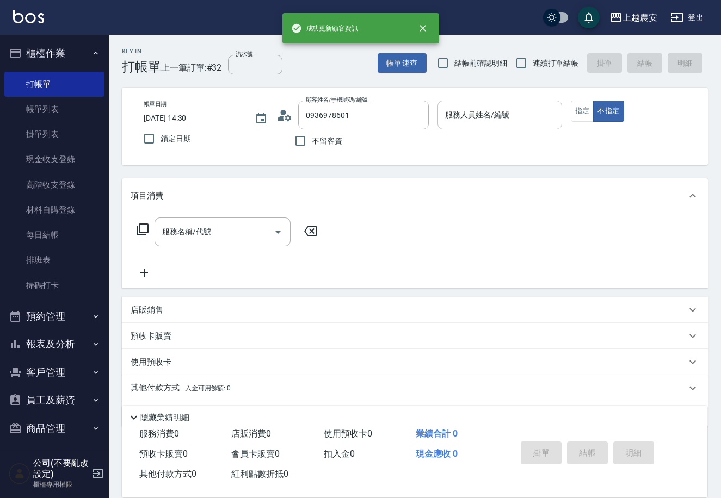
click at [500, 116] on input "服務人員姓名/編號" at bounding box center [499, 115] width 114 height 19
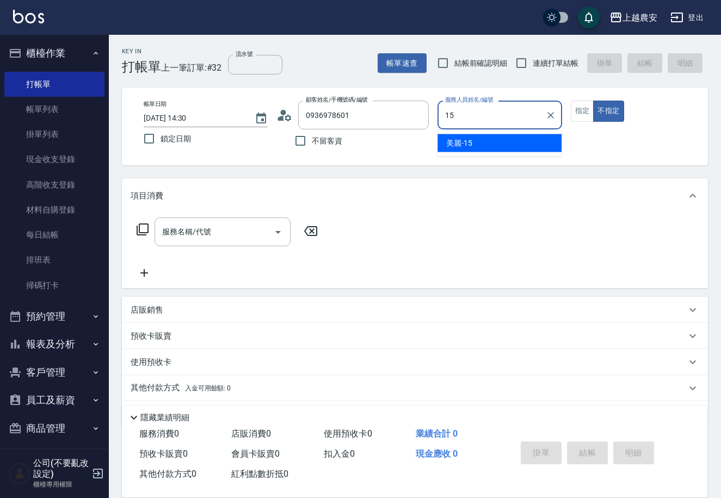
type input "美麗-15"
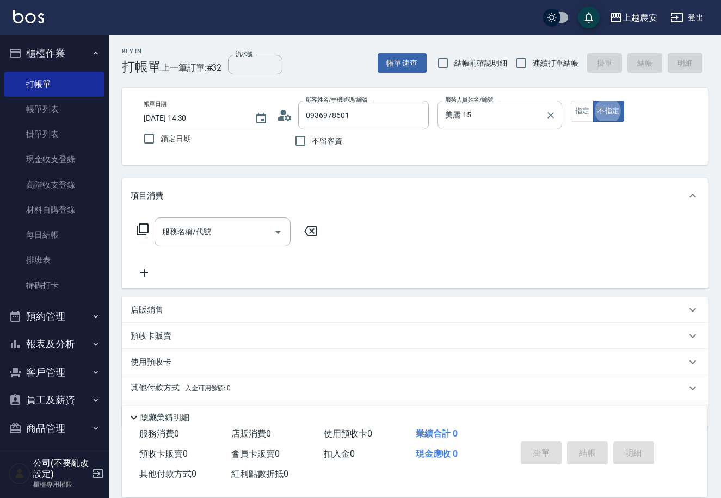
type button "false"
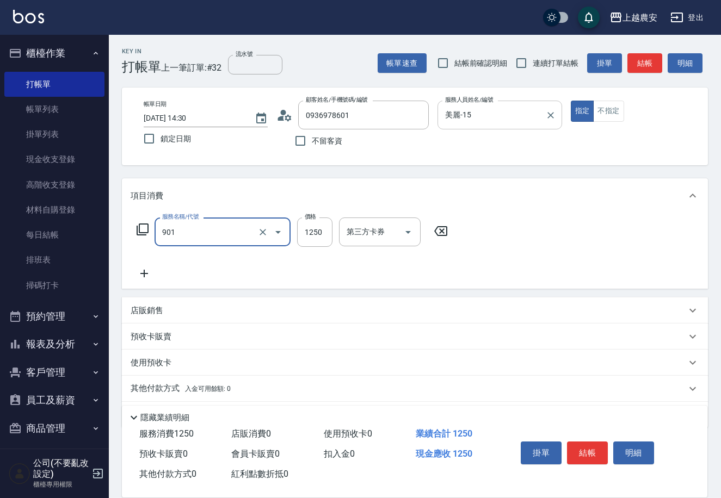
type input "修手指甲(901)"
type input "1100"
drag, startPoint x: 188, startPoint y: 389, endPoint x: 209, endPoint y: 371, distance: 27.8
click at [188, 389] on span "入金可用餘額: 0" at bounding box center [208, 389] width 46 height 8
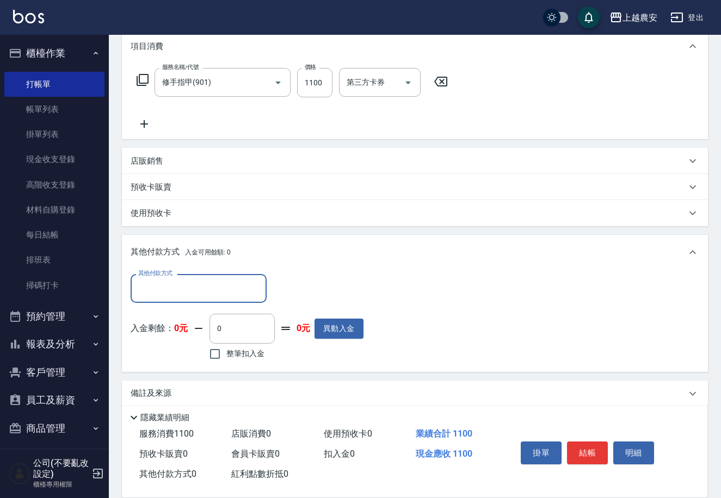
scroll to position [160, 0]
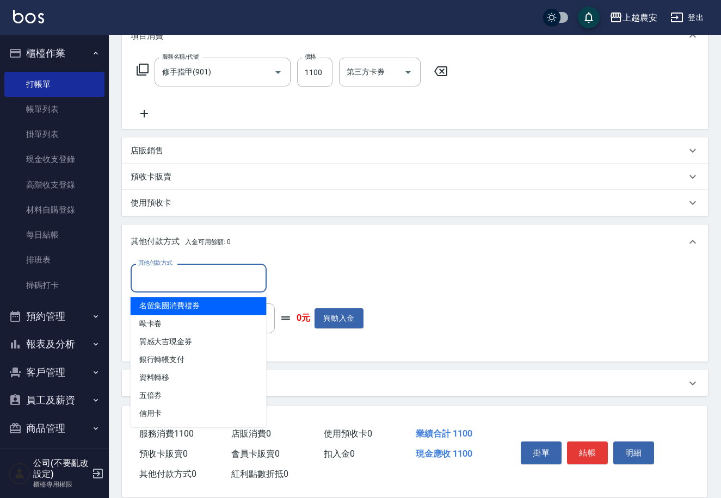
click at [200, 287] on input "其他付款方式" at bounding box center [198, 278] width 126 height 19
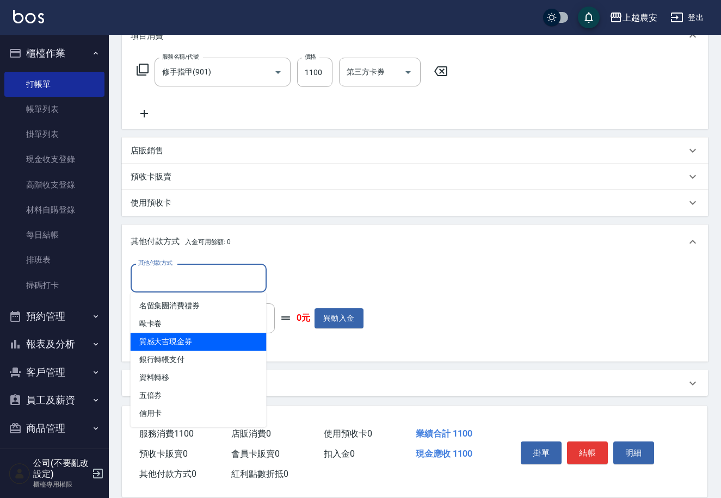
click at [208, 344] on span "質感大吉現金券" at bounding box center [199, 342] width 136 height 18
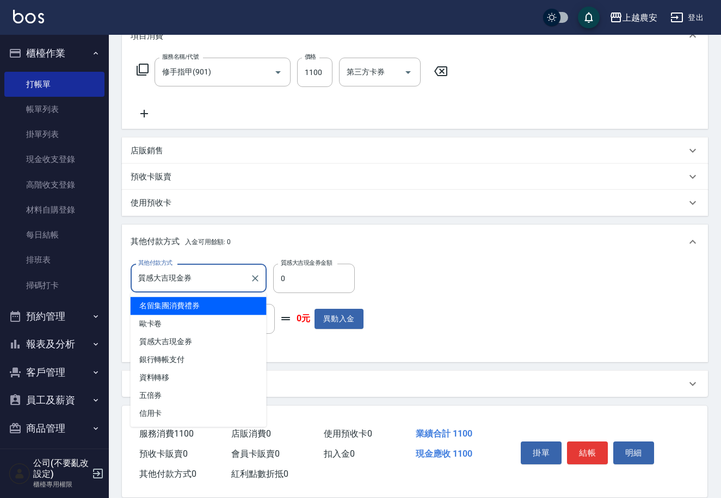
click at [220, 275] on input "質感大吉現金券" at bounding box center [190, 278] width 110 height 19
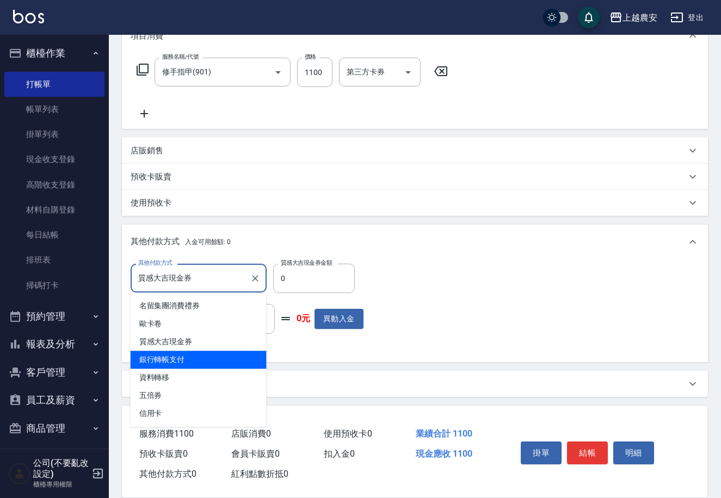
click at [202, 361] on span "銀行轉帳支付" at bounding box center [199, 360] width 136 height 18
type input "銀行轉帳支付"
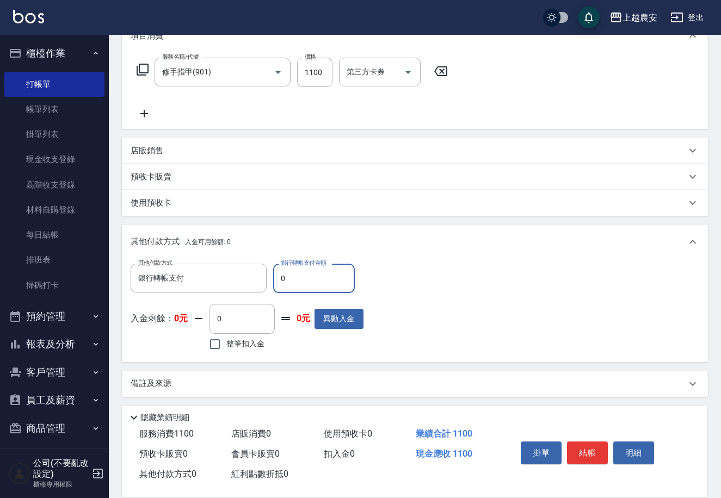
drag, startPoint x: 277, startPoint y: 280, endPoint x: 341, endPoint y: 279, distance: 64.2
click at [341, 279] on input "0" at bounding box center [314, 278] width 82 height 29
type input "1100"
drag, startPoint x: 588, startPoint y: 449, endPoint x: 391, endPoint y: 327, distance: 231.9
click at [588, 449] on button "結帳" at bounding box center [587, 453] width 41 height 23
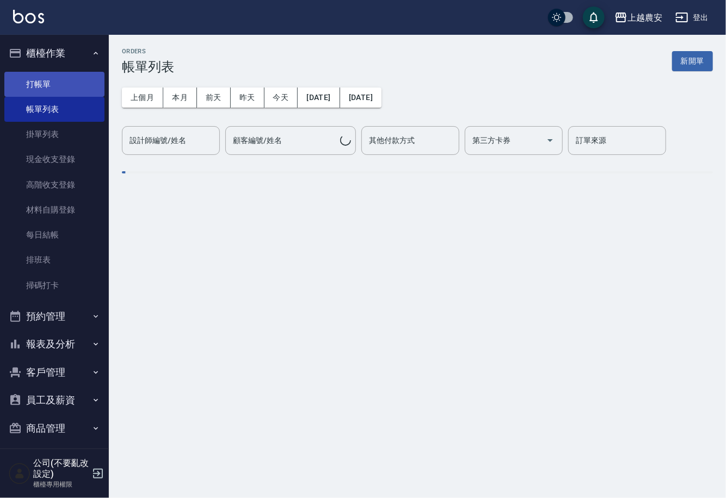
click at [39, 85] on link "打帳單" at bounding box center [54, 84] width 100 height 25
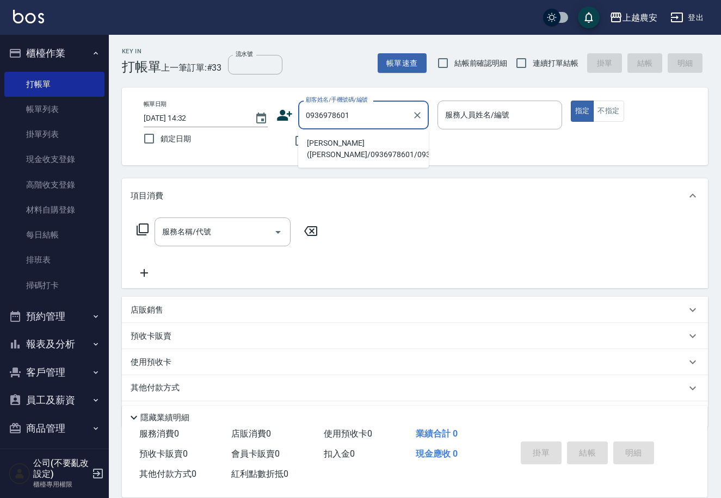
click at [306, 139] on li "[PERSON_NAME]([PERSON_NAME]/0936978601/0936978601" at bounding box center [363, 148] width 131 height 29
type input "[PERSON_NAME]([PERSON_NAME]/0936978601/0936978601"
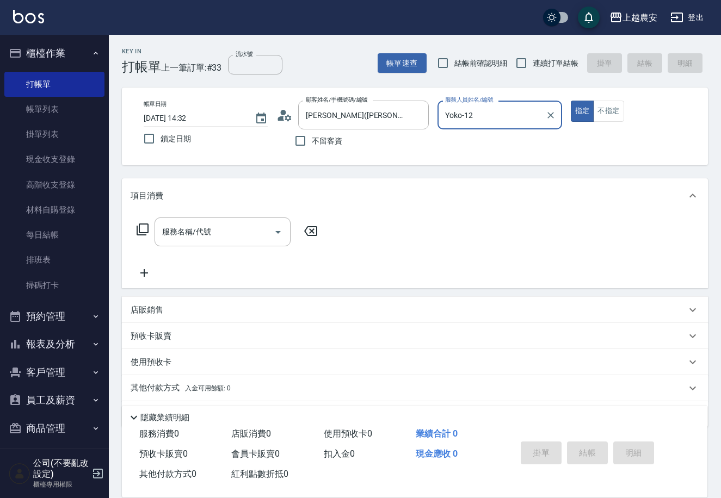
type input "Yoko-12"
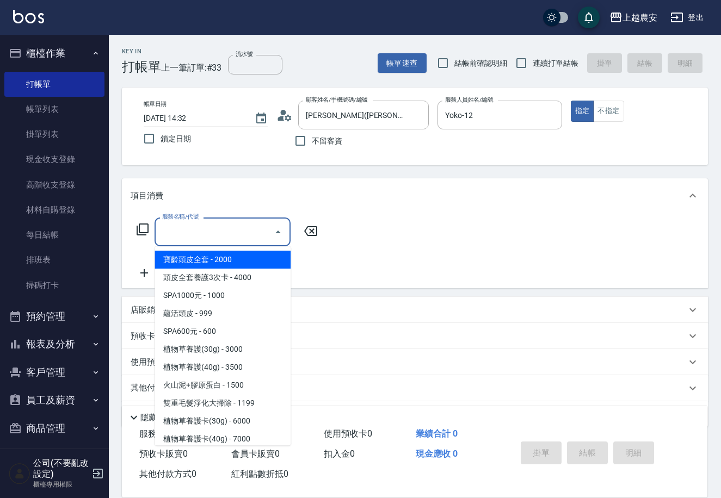
click at [227, 233] on input "服務名稱/代號" at bounding box center [214, 231] width 110 height 19
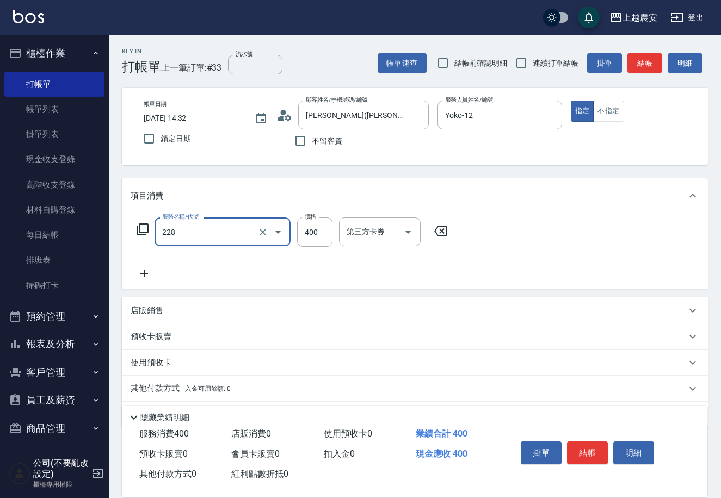
type input "洗髮(228)"
click at [157, 384] on p "其他付款方式 入金可用餘額: 0" at bounding box center [181, 389] width 100 height 12
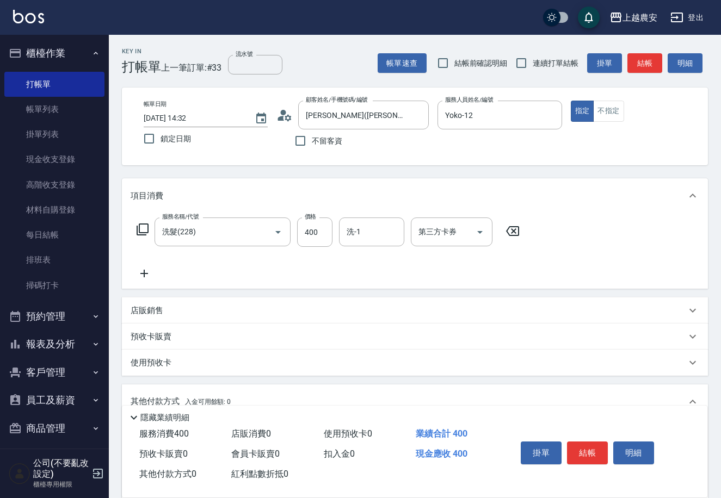
scroll to position [160, 0]
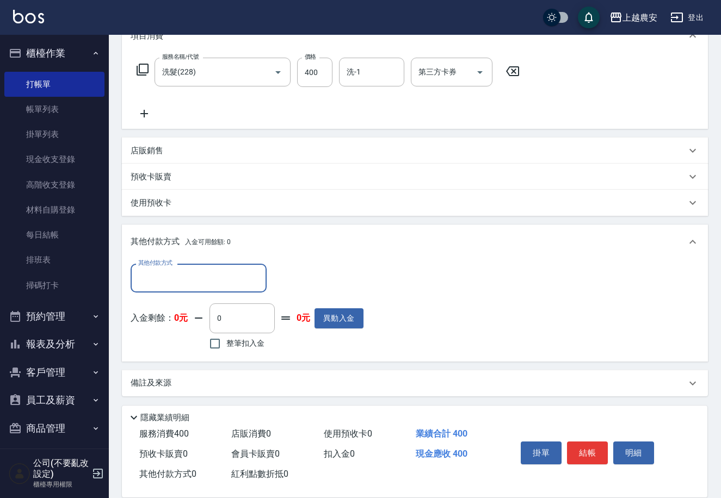
click at [193, 280] on input "其他付款方式" at bounding box center [198, 278] width 126 height 19
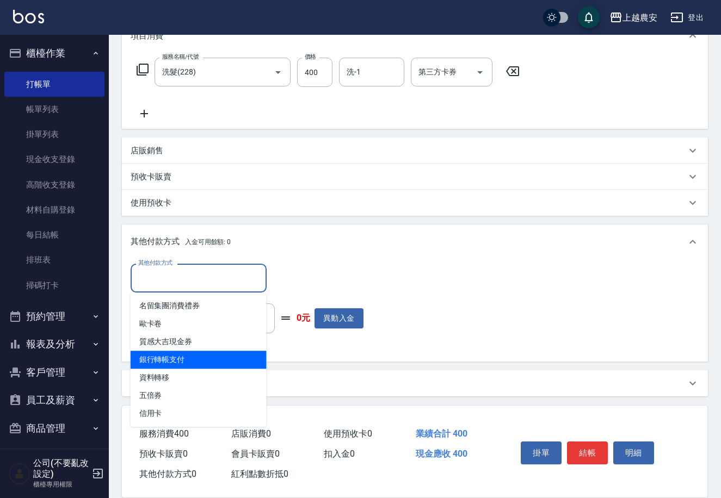
click at [204, 355] on span "銀行轉帳支付" at bounding box center [199, 360] width 136 height 18
type input "銀行轉帳支付"
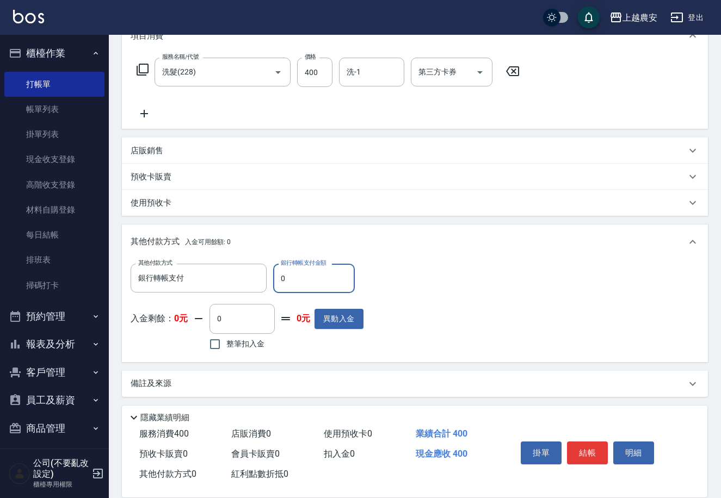
click at [280, 284] on input "0" at bounding box center [314, 278] width 82 height 29
type input "400"
click at [579, 456] on button "結帳" at bounding box center [587, 453] width 41 height 23
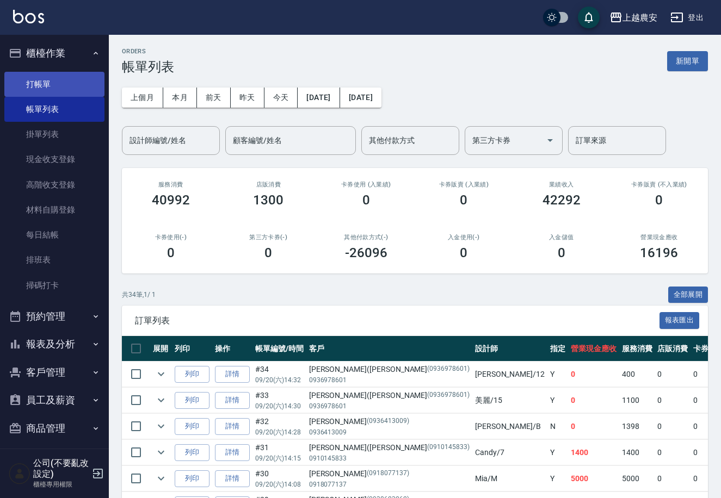
click at [42, 84] on link "打帳單" at bounding box center [54, 84] width 100 height 25
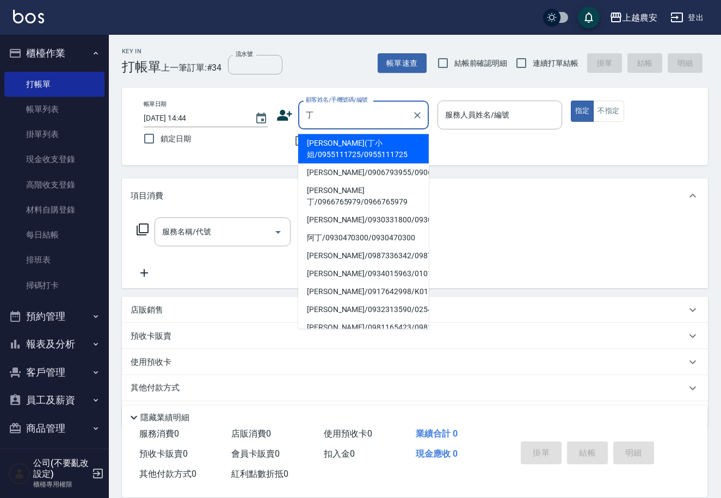
click at [351, 147] on li "[PERSON_NAME](丁小姐/0955111725/0955111725" at bounding box center [363, 148] width 131 height 29
type input "[PERSON_NAME](丁小姐/0955111725/0955111725"
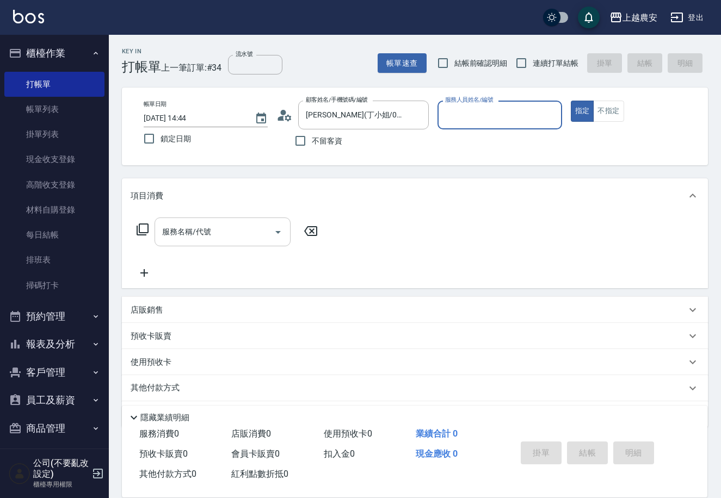
type input "美雅-B"
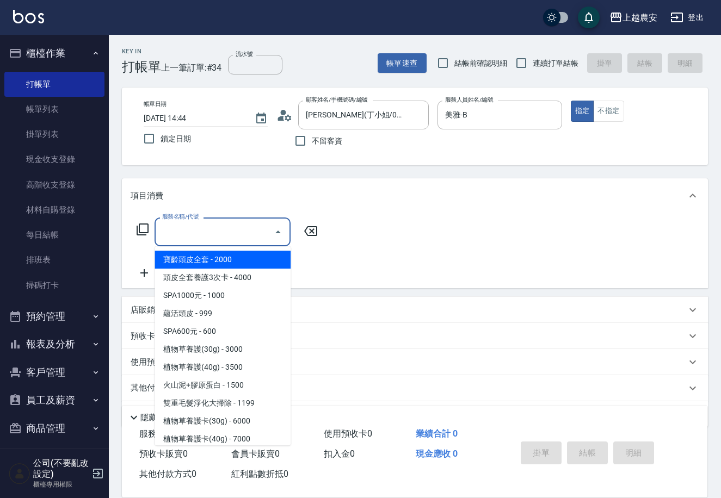
click at [210, 239] on input "服務名稱/代號" at bounding box center [214, 231] width 110 height 19
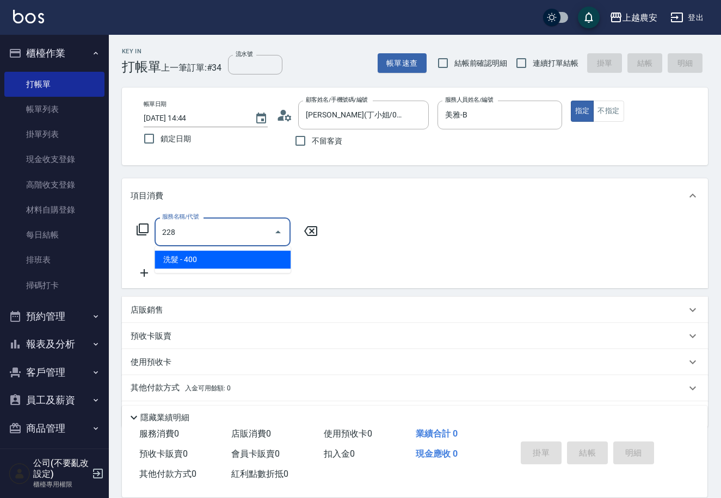
type input "洗髮(228)"
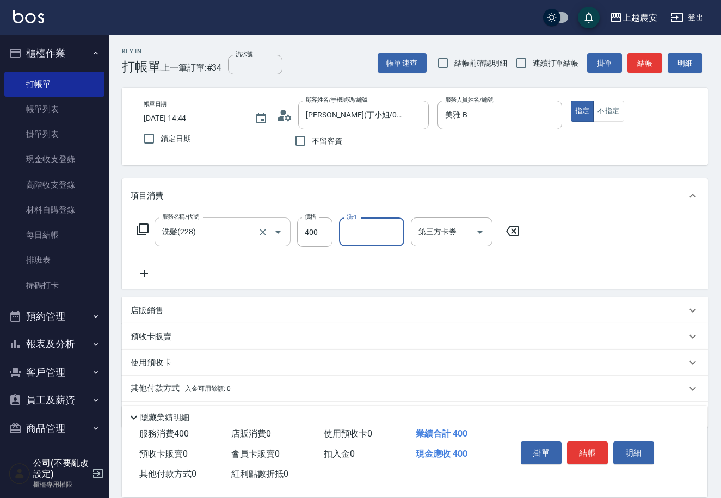
type input "2"
type input "酪梨-34"
click at [590, 452] on button "結帳" at bounding box center [587, 453] width 41 height 23
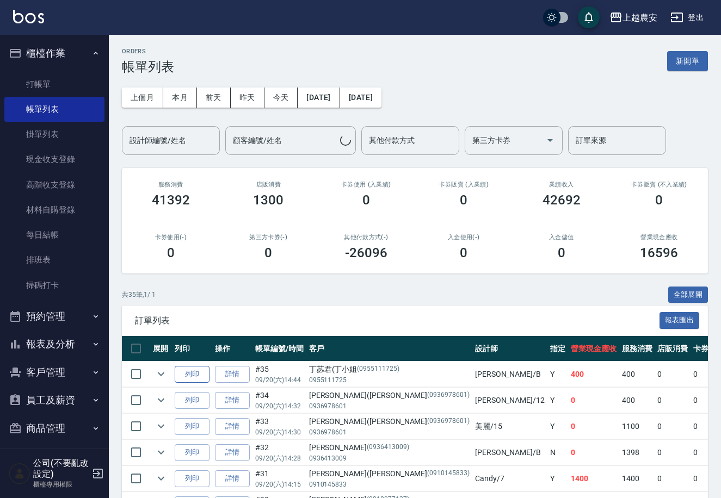
click at [202, 380] on button "列印" at bounding box center [192, 374] width 35 height 17
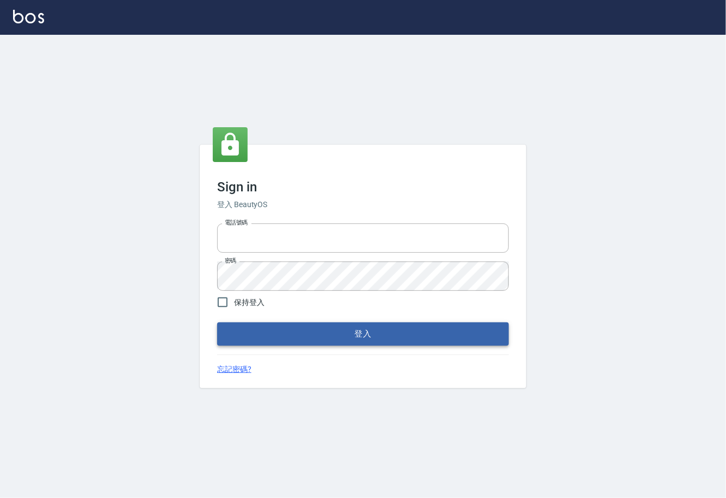
type input "0225929166"
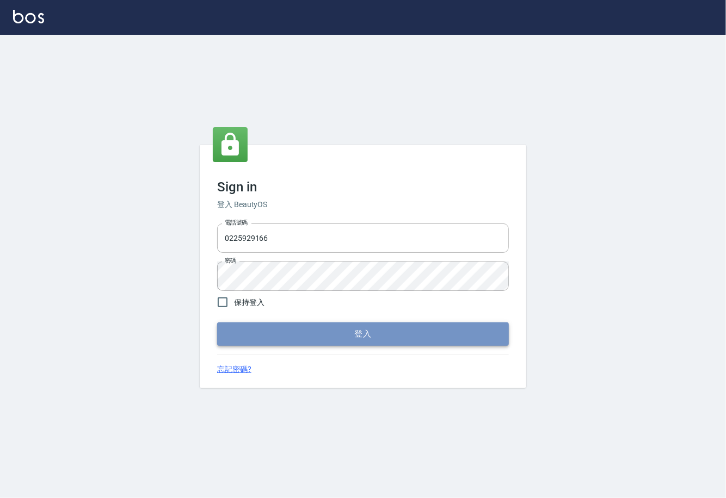
click at [359, 334] on button "登入" at bounding box center [363, 334] width 292 height 23
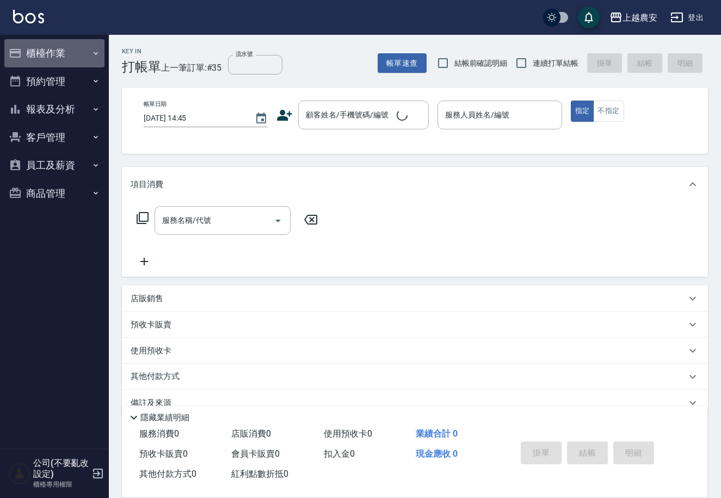
click at [50, 52] on button "櫃檯作業" at bounding box center [54, 53] width 100 height 28
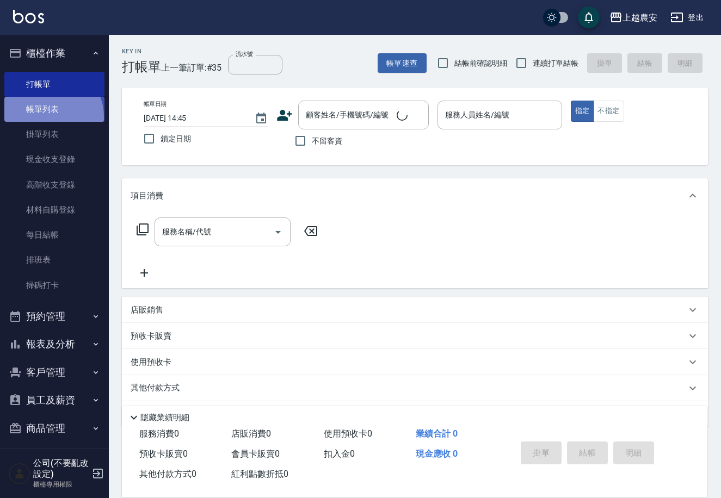
click at [47, 117] on link "帳單列表" at bounding box center [54, 109] width 100 height 25
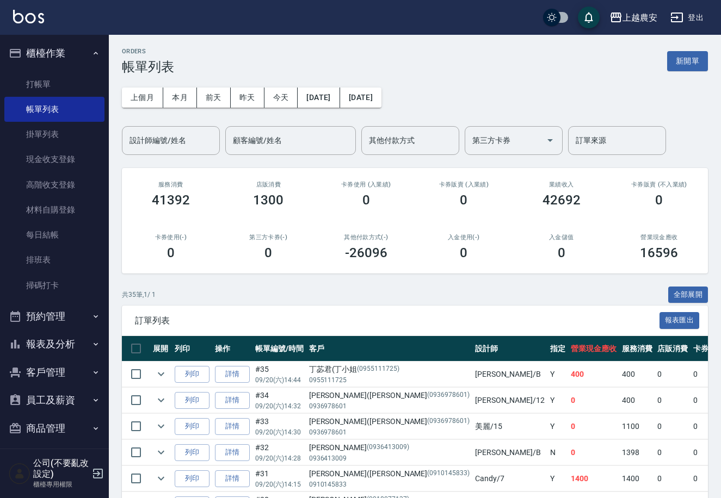
click at [91, 376] on icon "button" at bounding box center [95, 372] width 9 height 9
click at [59, 409] on link "客戶列表" at bounding box center [54, 403] width 100 height 25
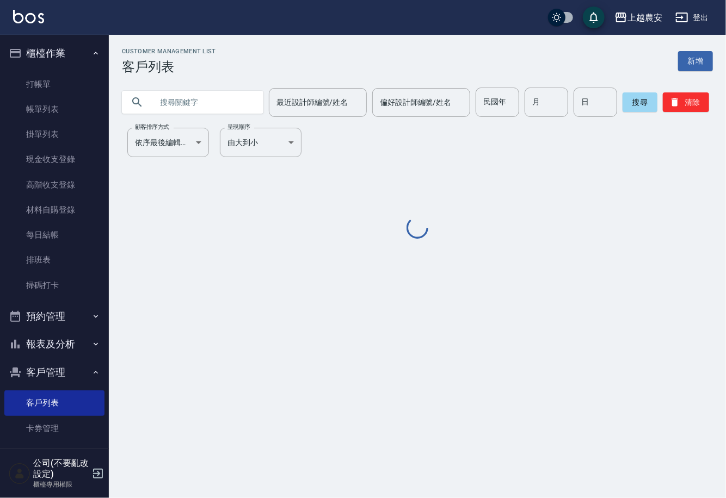
click at [217, 99] on input "text" at bounding box center [203, 102] width 102 height 29
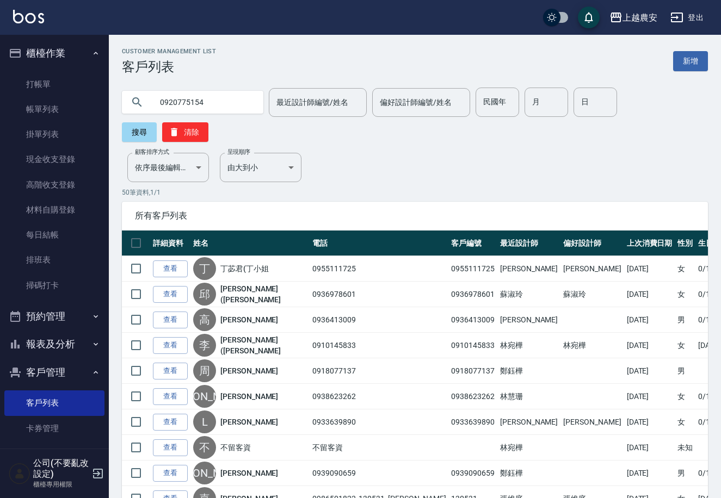
type input "0920775154"
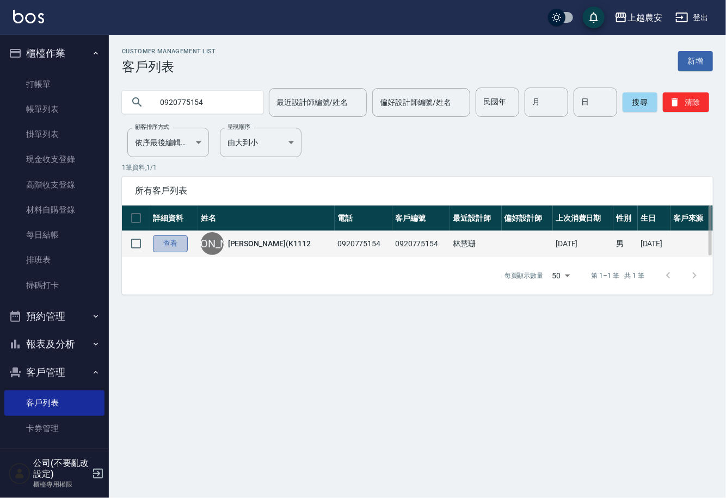
click at [158, 240] on link "查看" at bounding box center [170, 244] width 35 height 17
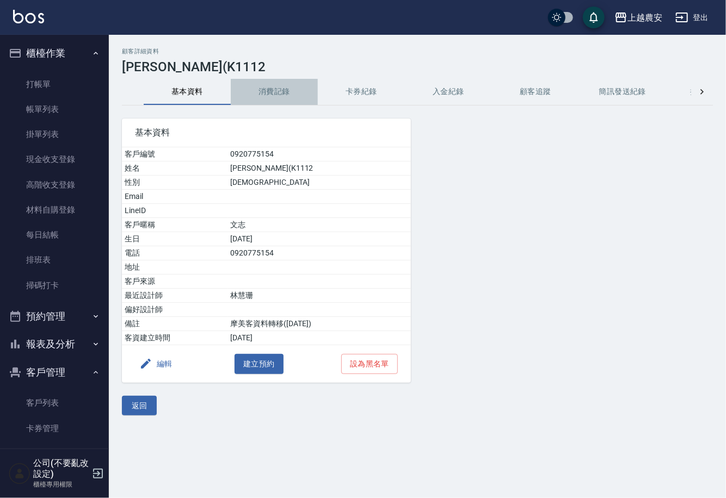
click at [263, 92] on button "消費記錄" at bounding box center [274, 92] width 87 height 26
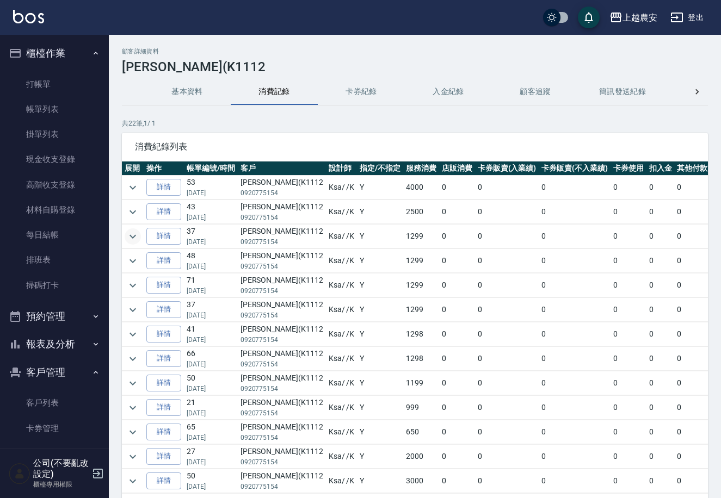
click at [129, 235] on icon "expand row" at bounding box center [132, 236] width 7 height 4
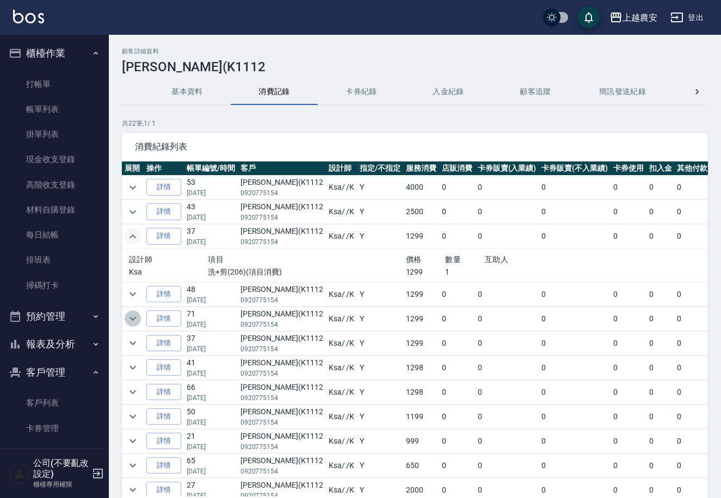
click at [135, 323] on icon "expand row" at bounding box center [132, 318] width 13 height 13
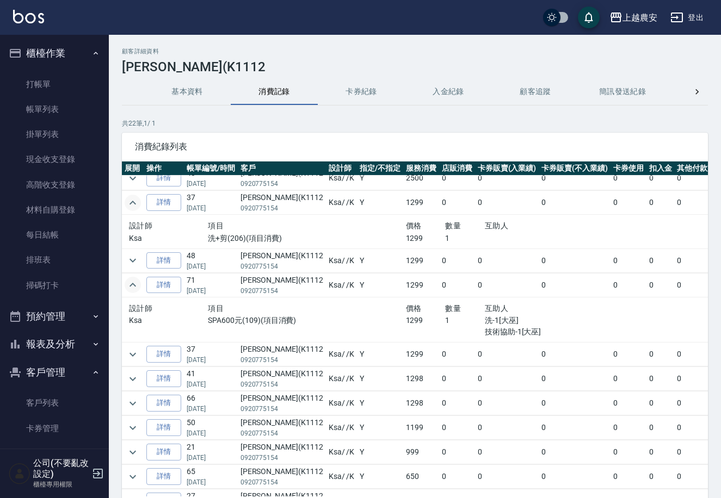
scroll to position [29, 0]
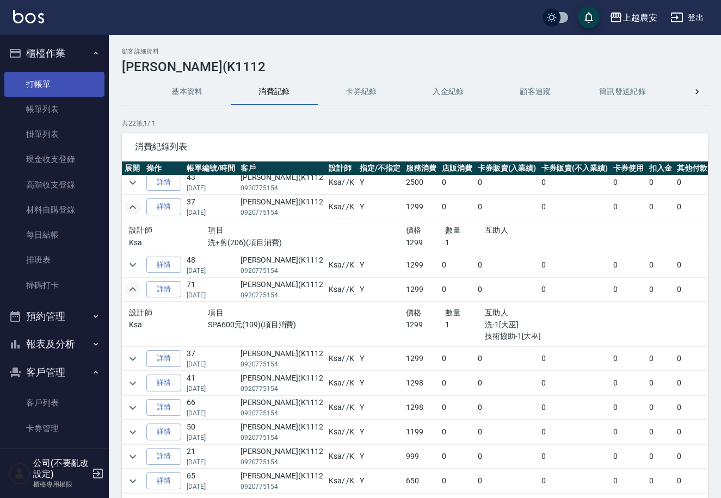
click at [54, 79] on link "打帳單" at bounding box center [54, 84] width 100 height 25
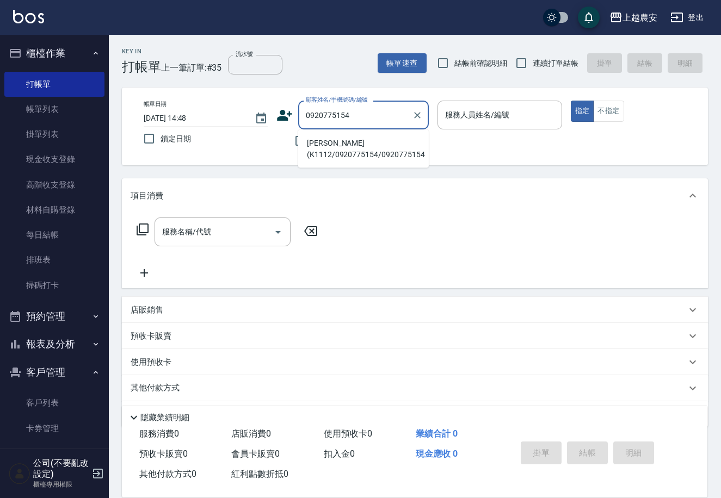
click at [335, 153] on li "[PERSON_NAME](K1112/0920775154/0920775154" at bounding box center [363, 148] width 131 height 29
type input "[PERSON_NAME](K1112/0920775154/0920775154"
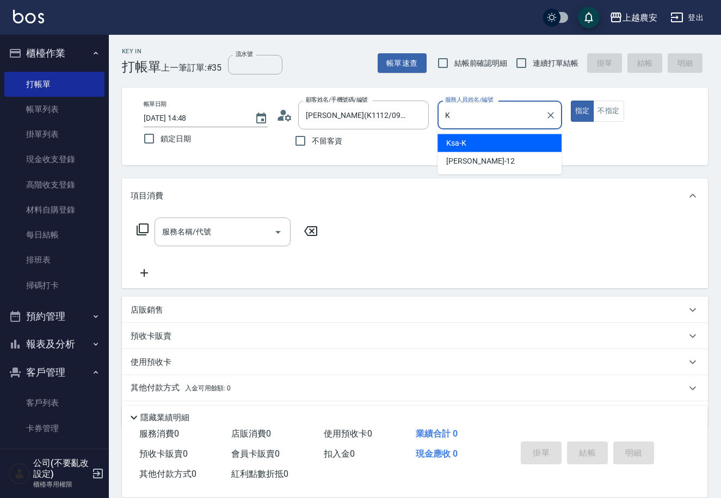
type input "Ksa-K"
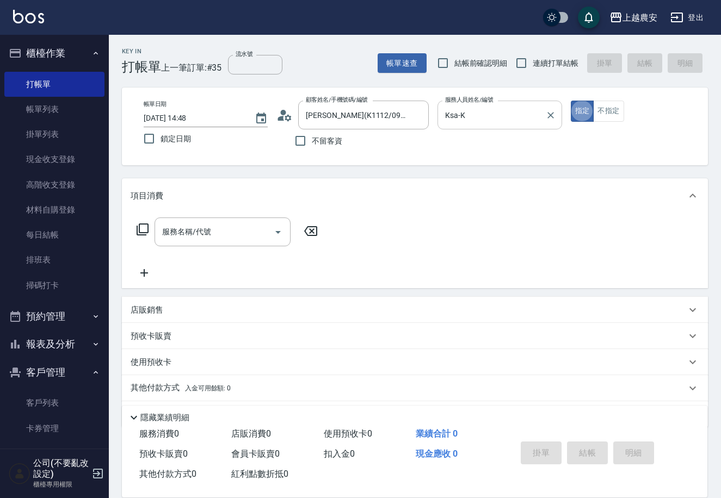
type button "true"
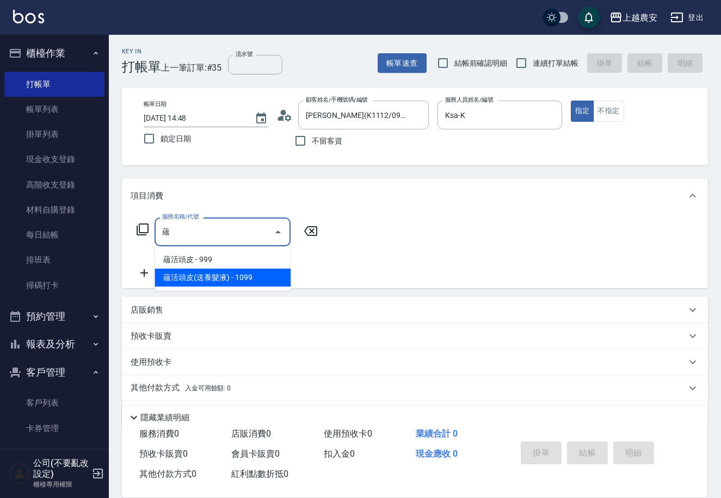
click at [222, 280] on span "蘊活頭皮(送養髮液) - 1099" at bounding box center [222, 278] width 136 height 18
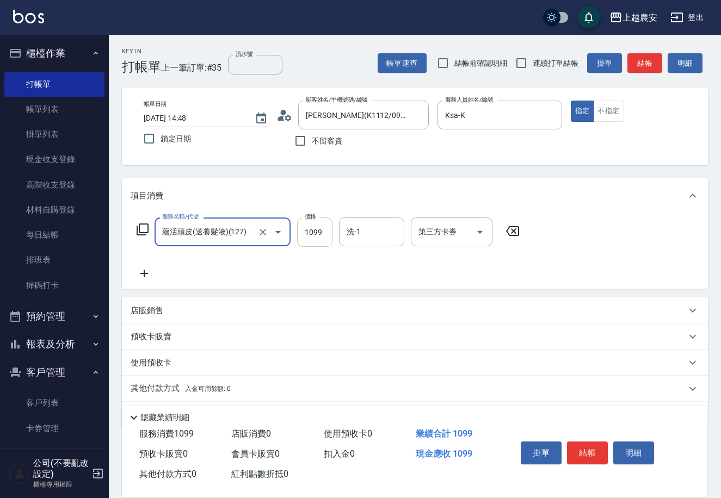
type input "蘊活頭皮(送養髮液)(127)"
click at [308, 233] on input "1099" at bounding box center [314, 232] width 35 height 29
type input "1399"
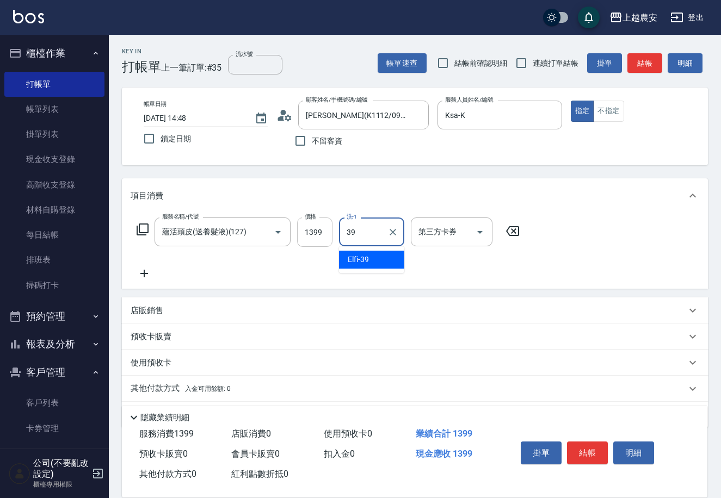
type input "Elfi-39"
click at [565, 444] on div "掛單 結帳 明細" at bounding box center [587, 454] width 142 height 34
drag, startPoint x: 566, startPoint y: 444, endPoint x: 581, endPoint y: 444, distance: 14.7
click at [567, 444] on button "結帳" at bounding box center [587, 453] width 41 height 23
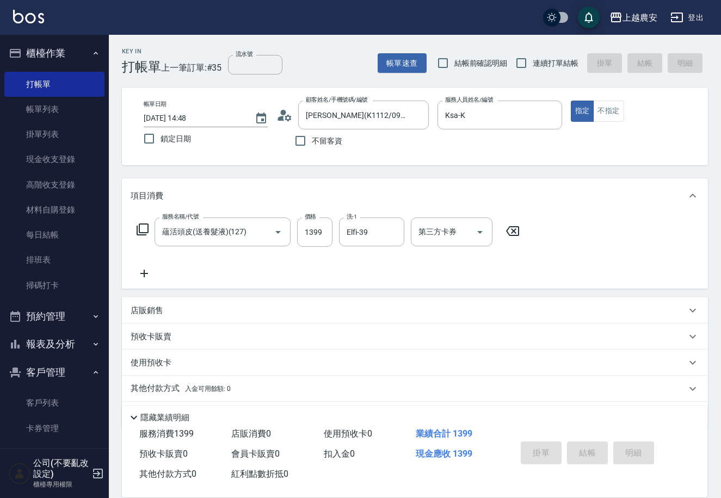
click at [581, 444] on div "Key In 打帳單 上一筆訂單:#35 流水號 流水號 帳單速查 結帳前確認明細 連續打單結帳 掛單 結帳 明細 帳單日期 2025/09/20 14:48…" at bounding box center [360, 265] width 721 height 531
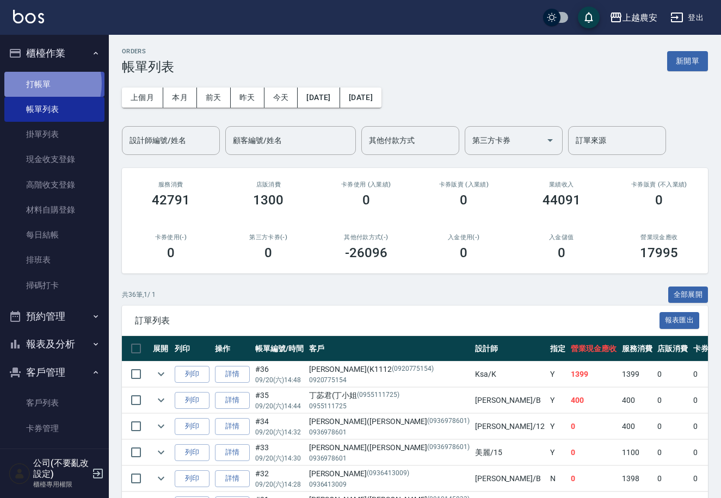
click at [36, 83] on link "打帳單" at bounding box center [54, 84] width 100 height 25
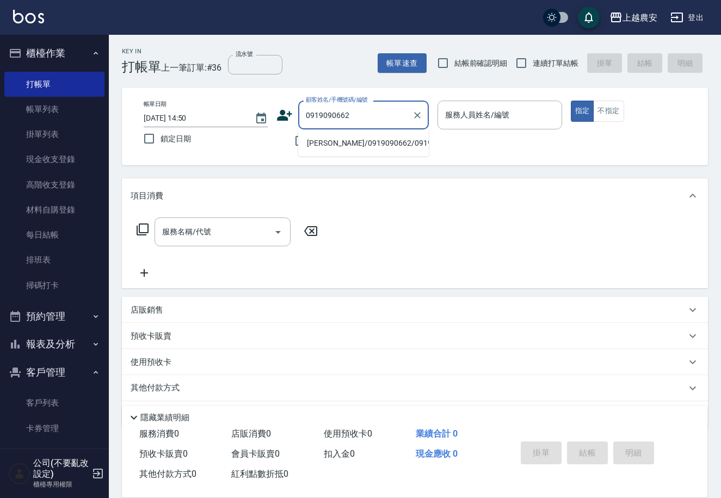
click at [327, 144] on li "馬淑惠/0919090662/0919090662" at bounding box center [363, 143] width 131 height 18
type input "馬淑惠/0919090662/0919090662"
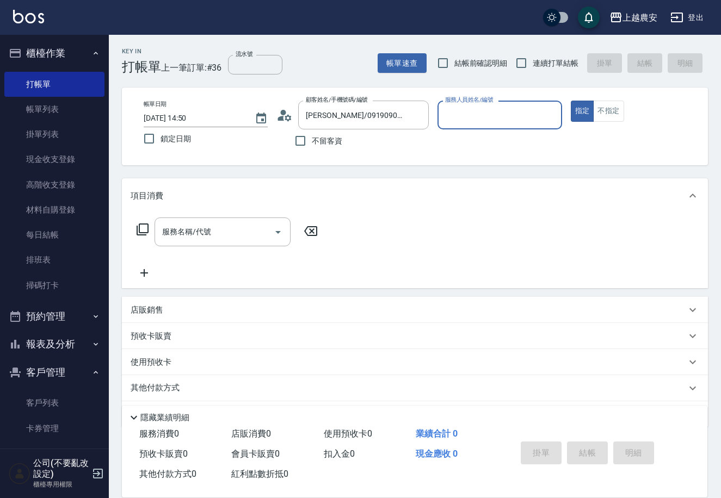
type input "Q比-0"
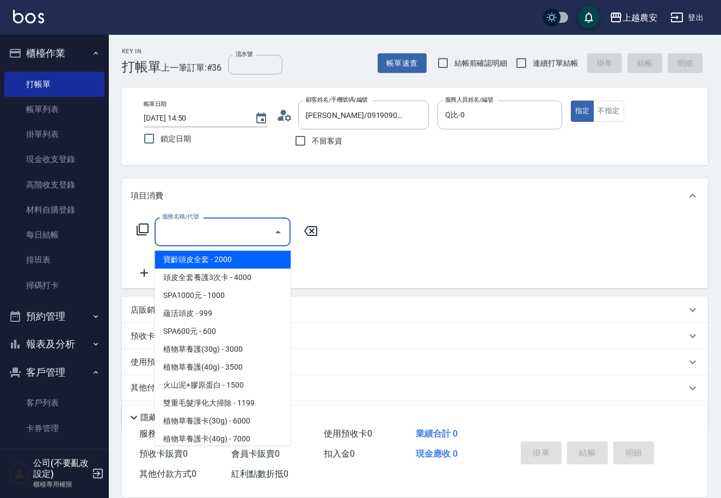
click at [216, 231] on input "服務名稱/代號" at bounding box center [214, 231] width 110 height 19
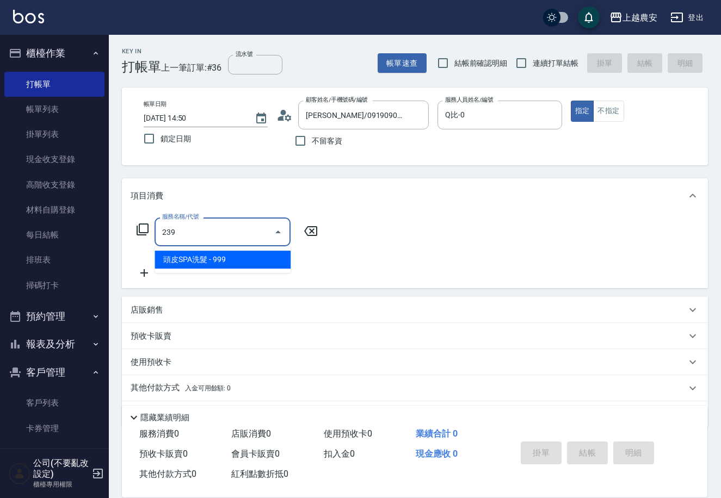
type input "頭皮SPA洗髮(239)"
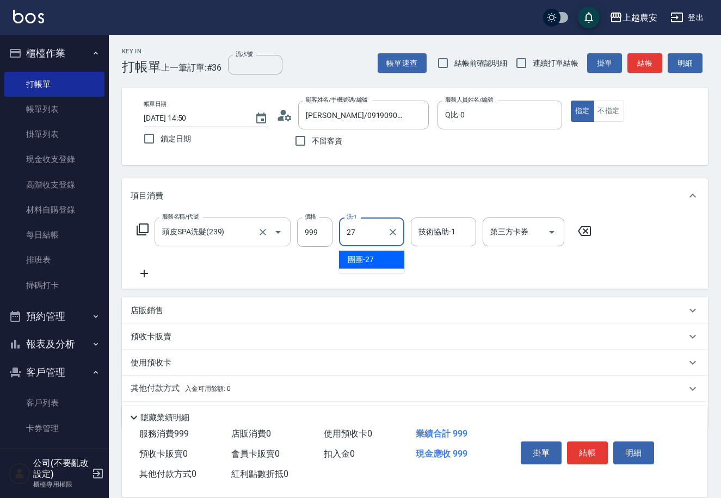
type input "團團-27"
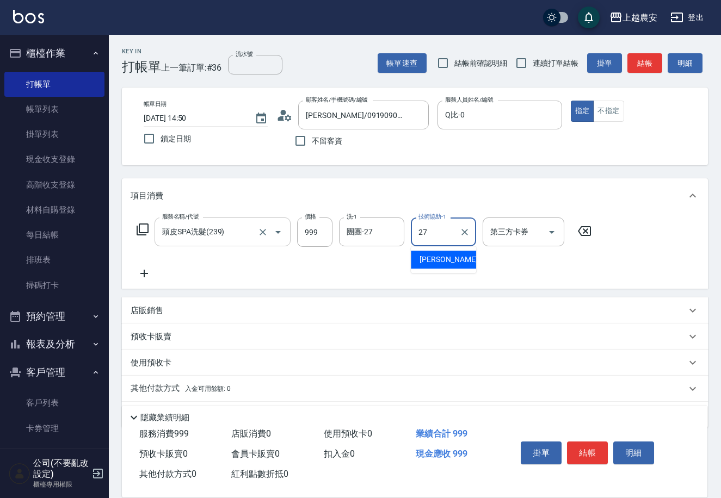
type input "團團-27"
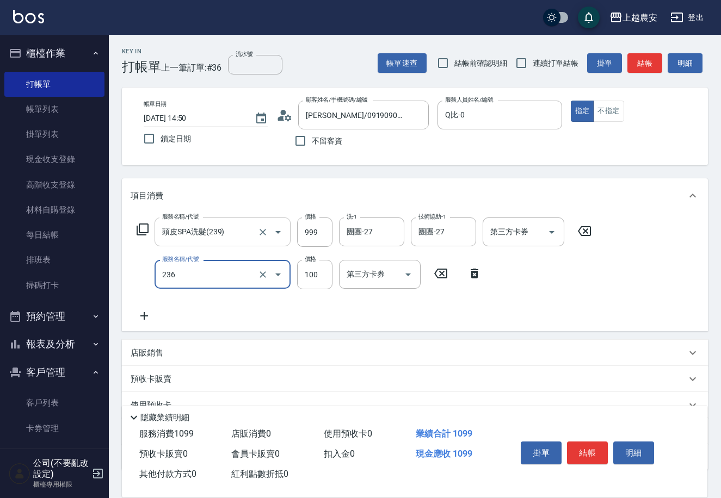
type input "手棒(236)"
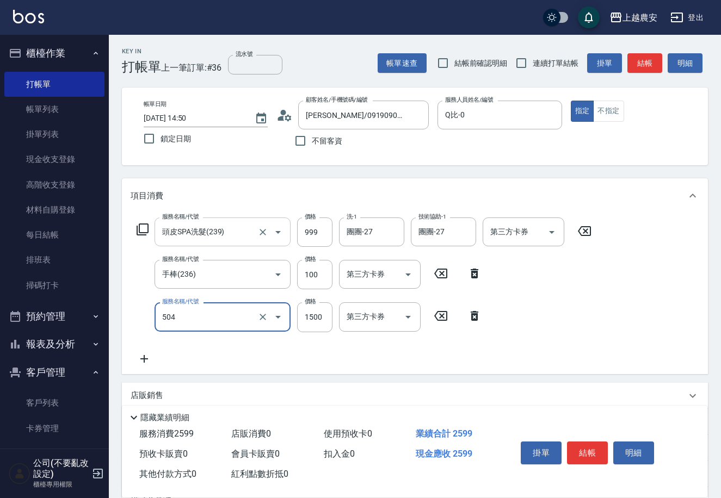
type input "染髮1500↓(504)"
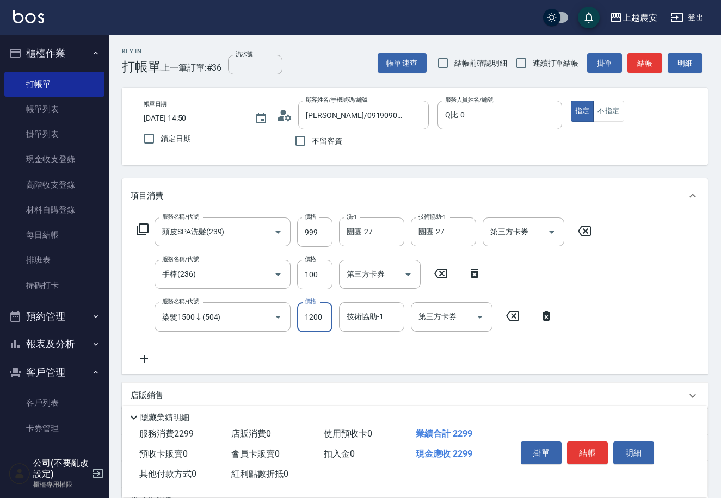
scroll to position [117, 0]
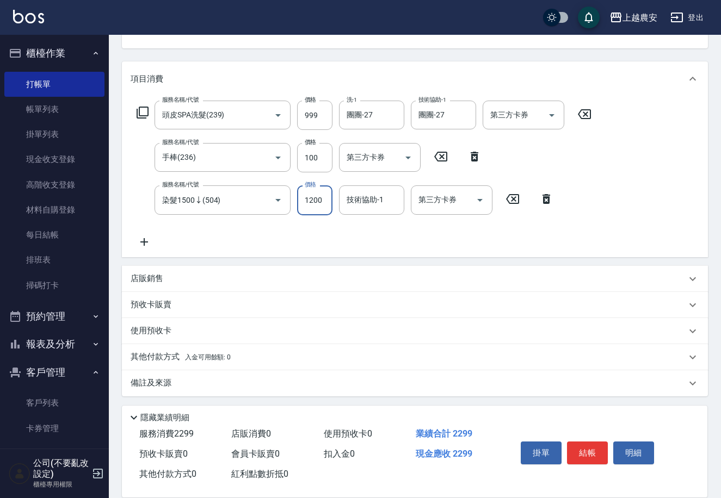
type input "1200"
click at [189, 356] on span "入金可用餘額: 0" at bounding box center [208, 358] width 46 height 8
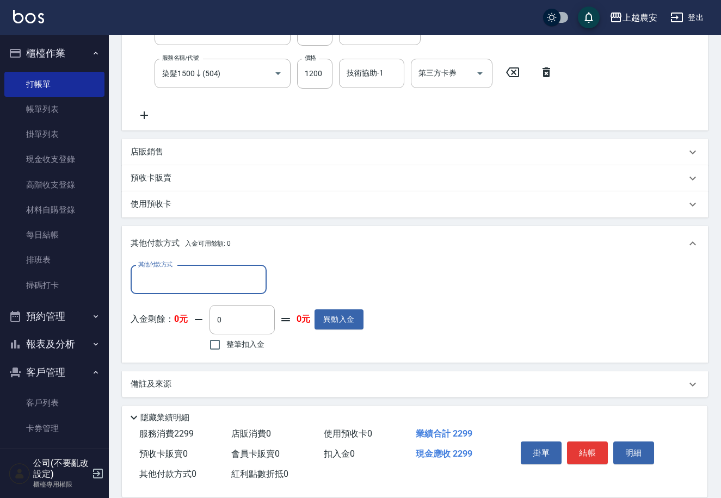
scroll to position [245, 0]
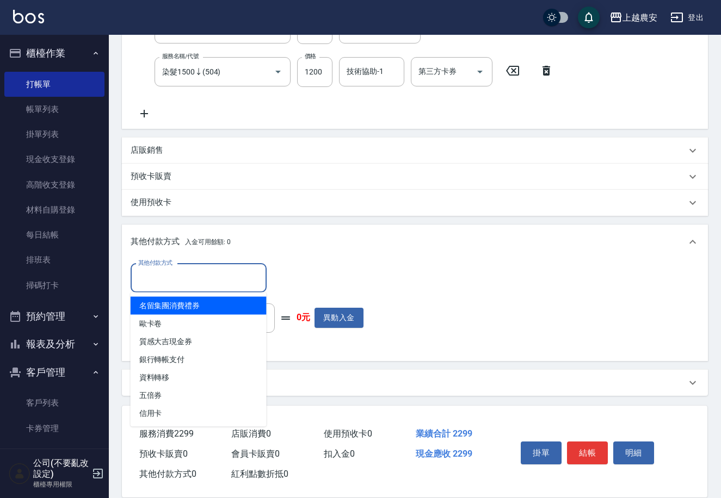
click at [146, 281] on input "其他付款方式" at bounding box center [198, 278] width 126 height 19
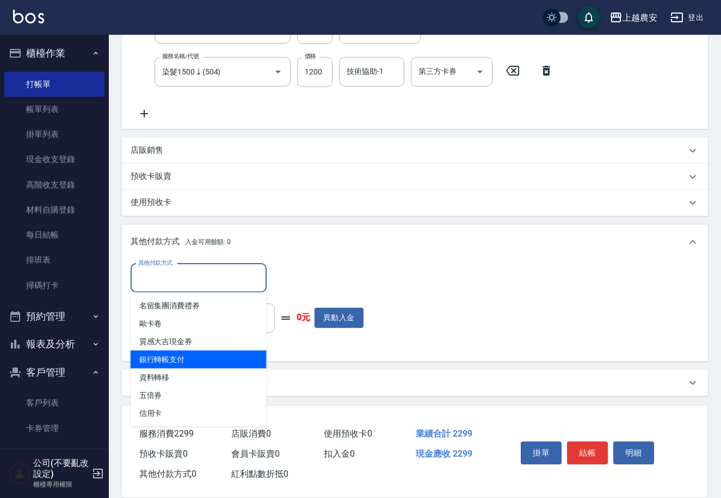
click at [170, 360] on span "銀行轉帳支付" at bounding box center [199, 360] width 136 height 18
type input "銀行轉帳支付"
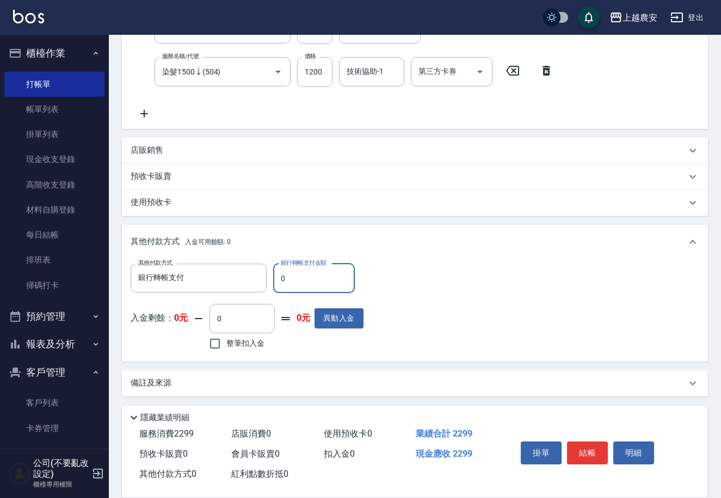
drag, startPoint x: 276, startPoint y: 279, endPoint x: 294, endPoint y: 280, distance: 18.0
click at [294, 280] on input "0" at bounding box center [314, 278] width 82 height 29
type input "2299"
click at [580, 450] on button "結帳" at bounding box center [587, 453] width 41 height 23
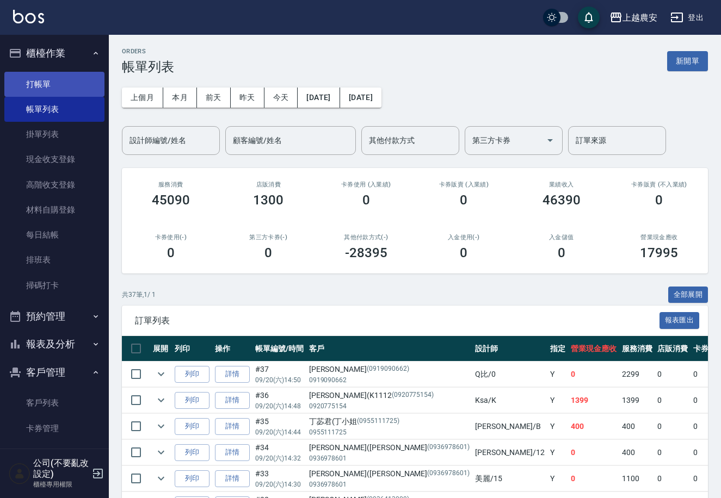
click at [54, 79] on link "打帳單" at bounding box center [54, 84] width 100 height 25
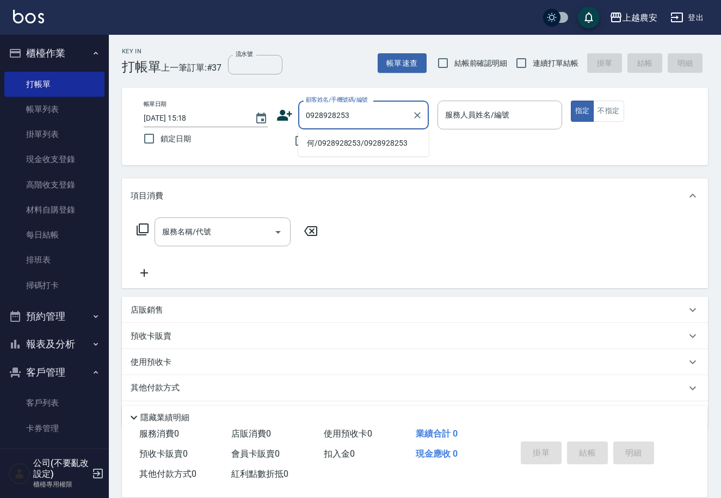
click at [345, 142] on li "何/0928928253/0928928253" at bounding box center [363, 143] width 131 height 18
type input "何/0928928253/0928928253"
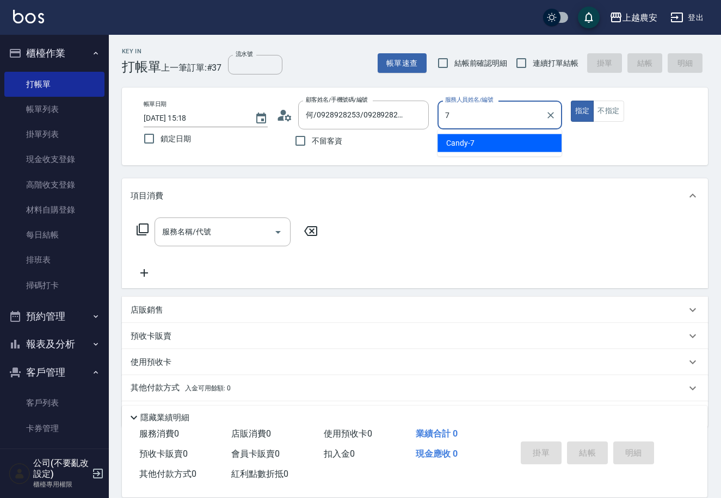
type input "Candy-7"
type button "true"
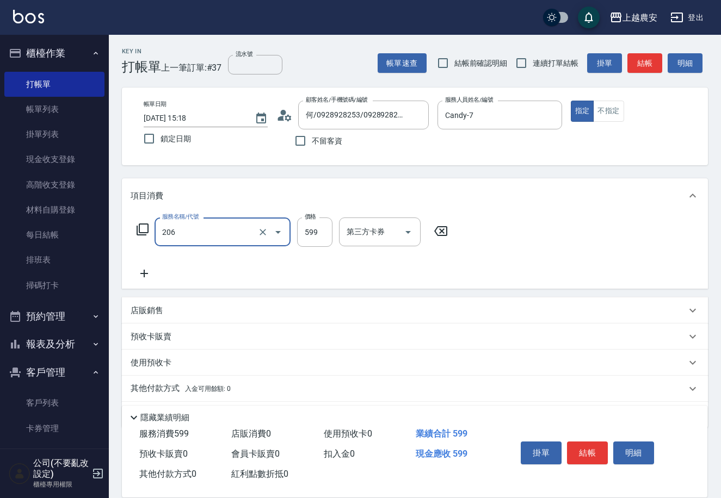
type input "洗+剪(206)"
type input "600"
click at [592, 450] on button "結帳" at bounding box center [587, 453] width 41 height 23
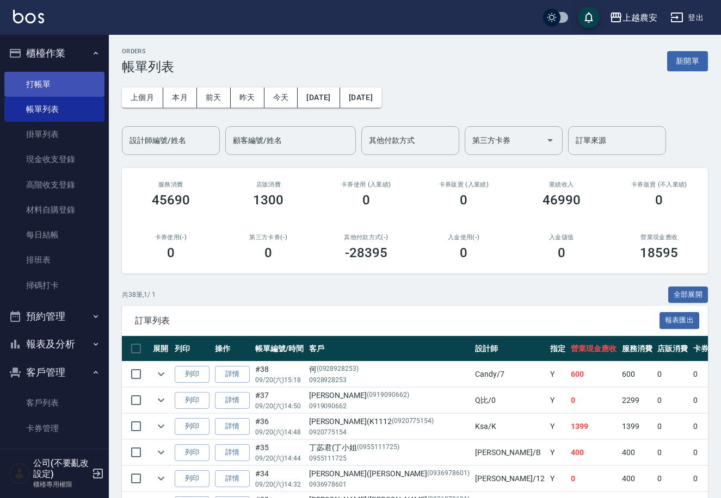
click at [49, 88] on link "打帳單" at bounding box center [54, 84] width 100 height 25
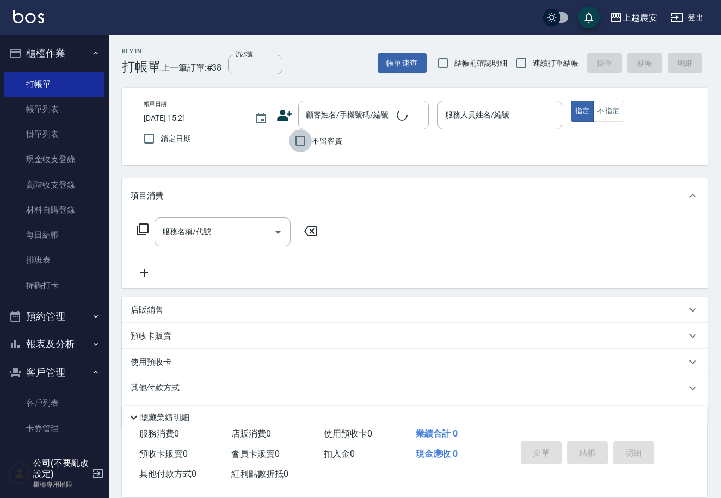
click at [298, 142] on input "不留客資" at bounding box center [300, 140] width 23 height 23
checkbox input "true"
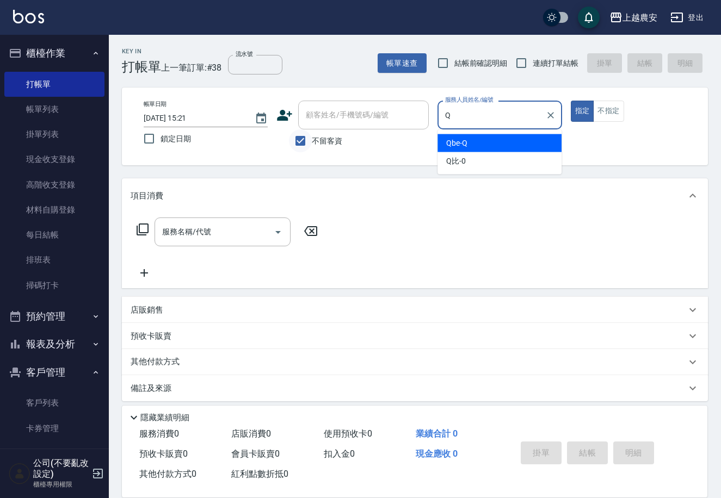
type input "Q"
type button "true"
type input "Qbe-Q"
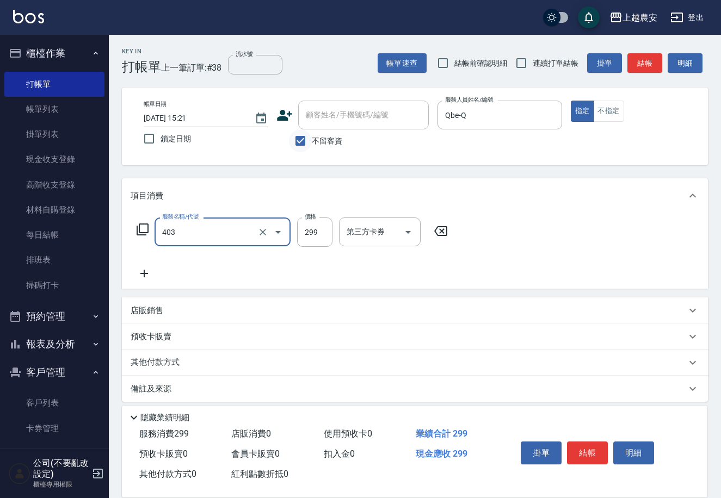
type input "剪髮(403)"
type input "400"
click at [582, 450] on button "結帳" at bounding box center [587, 453] width 41 height 23
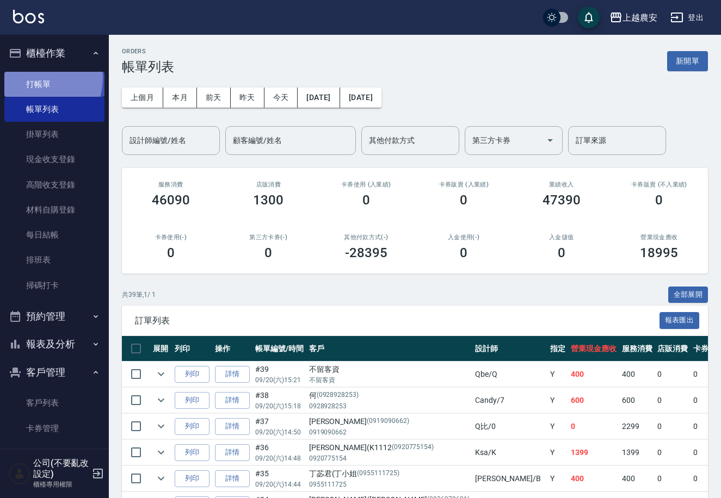
click at [30, 77] on link "打帳單" at bounding box center [54, 84] width 100 height 25
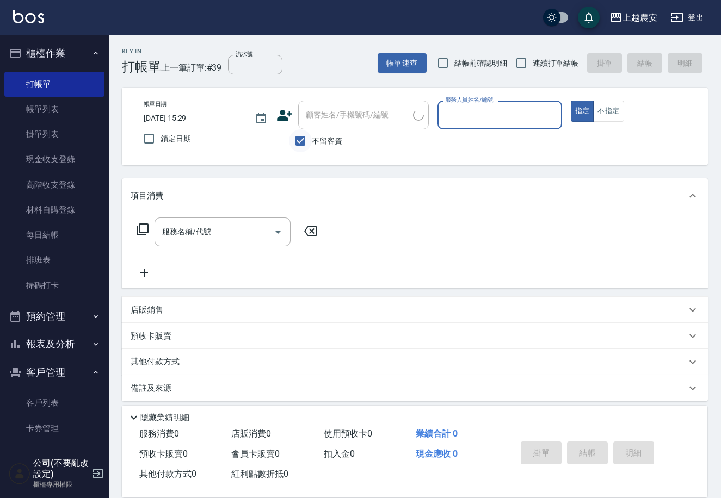
click at [301, 139] on input "不留客資" at bounding box center [300, 140] width 23 height 23
checkbox input "false"
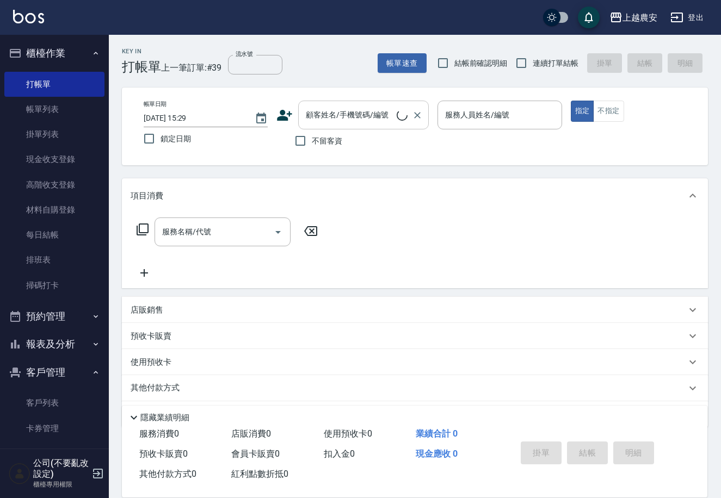
click at [308, 121] on input "顧客姓名/手機號碼/編號" at bounding box center [350, 115] width 94 height 19
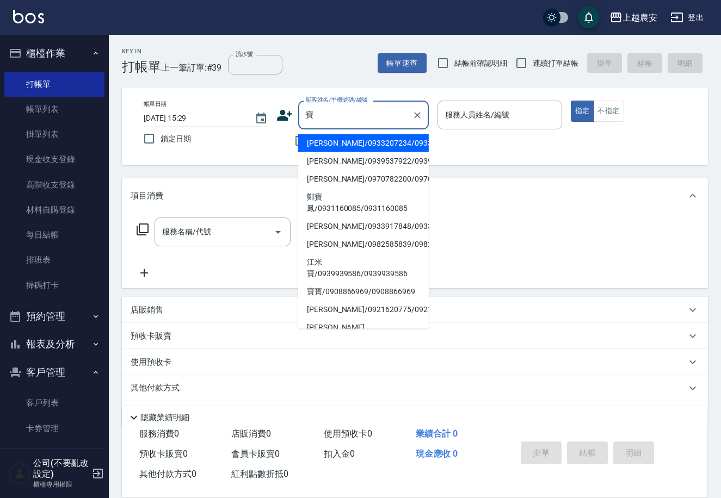
click at [324, 137] on li "楊寶蓮/0933207234/0933207234" at bounding box center [363, 143] width 131 height 18
type input "楊寶蓮/0933207234/0933207234"
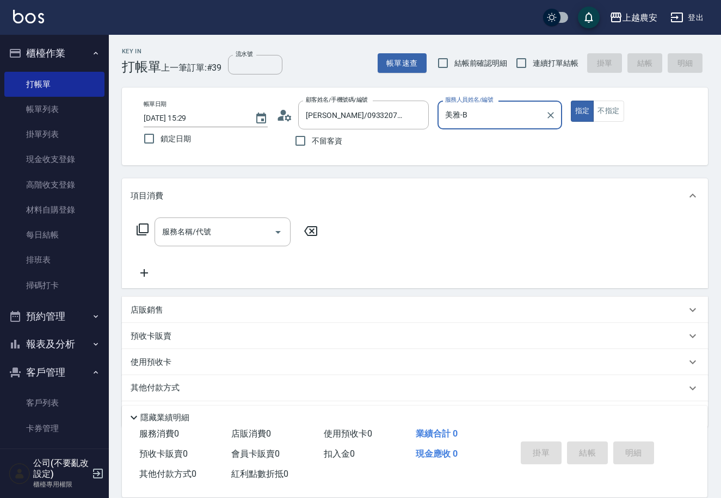
type input "美雅-B"
click at [210, 229] on input "服務名稱/代號" at bounding box center [214, 231] width 110 height 19
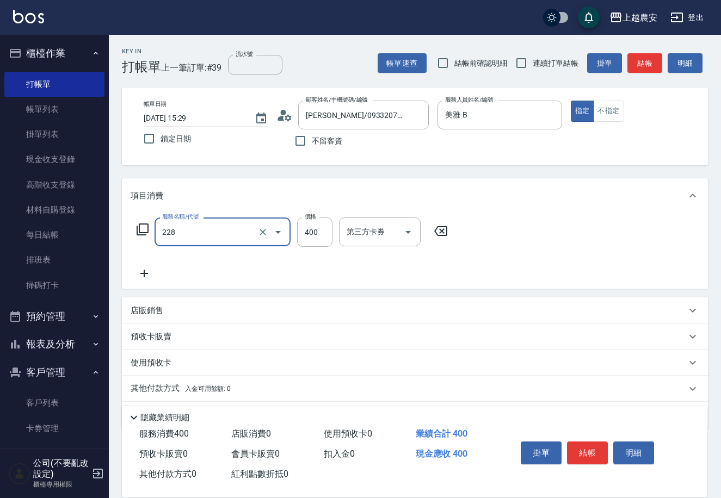
type input "洗髮(228)"
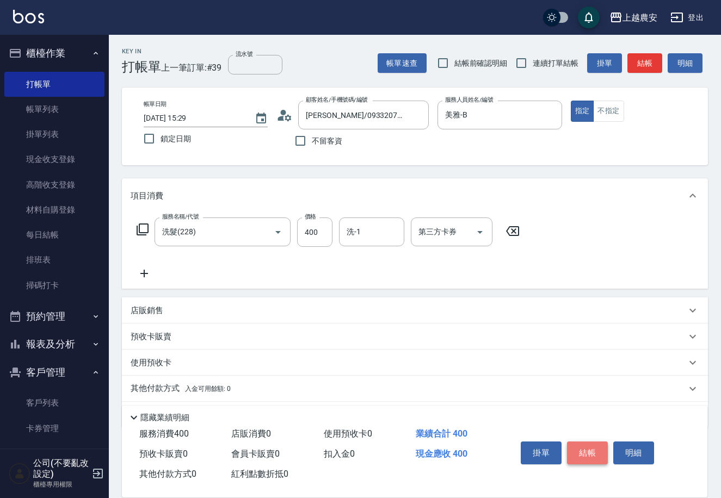
click at [580, 442] on button "結帳" at bounding box center [587, 453] width 41 height 23
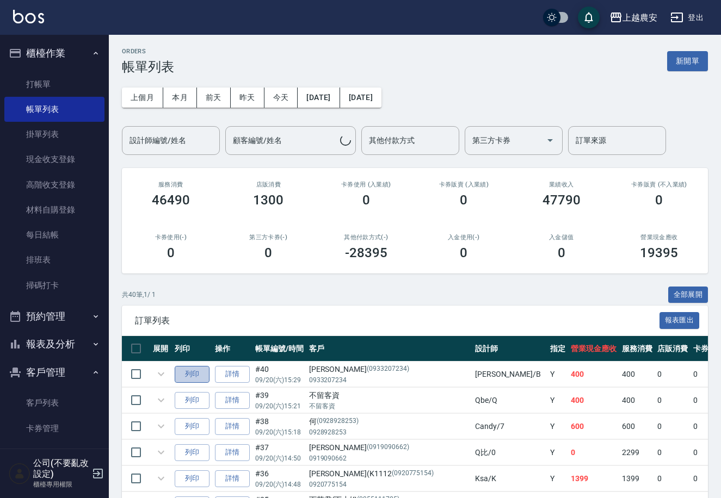
click at [188, 374] on button "列印" at bounding box center [192, 374] width 35 height 17
click at [42, 80] on link "打帳單" at bounding box center [54, 84] width 100 height 25
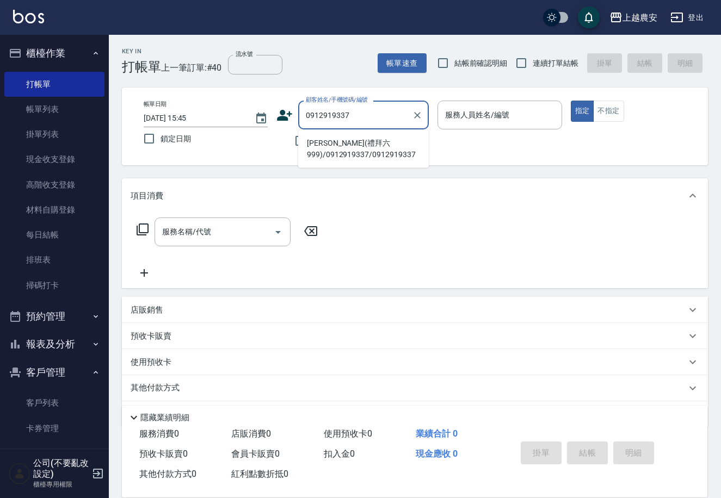
click at [335, 143] on li "劉小姐(禮拜六999)/0912919337/0912919337" at bounding box center [363, 148] width 131 height 29
type input "劉小姐(禮拜六999)/0912919337/0912919337"
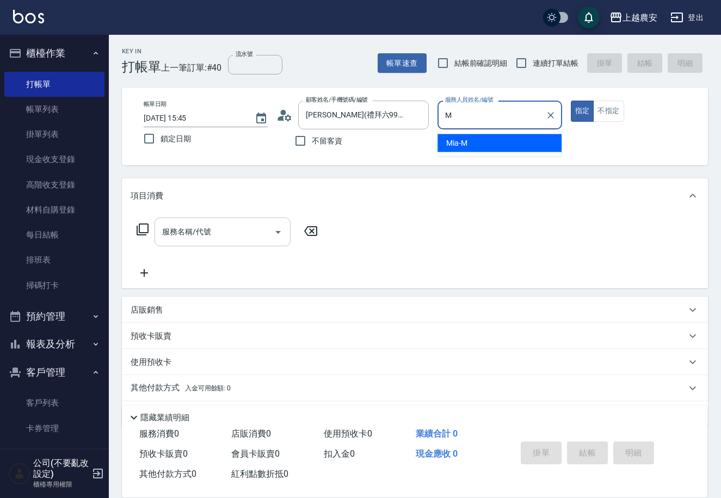
type input "Mia-M"
type button "true"
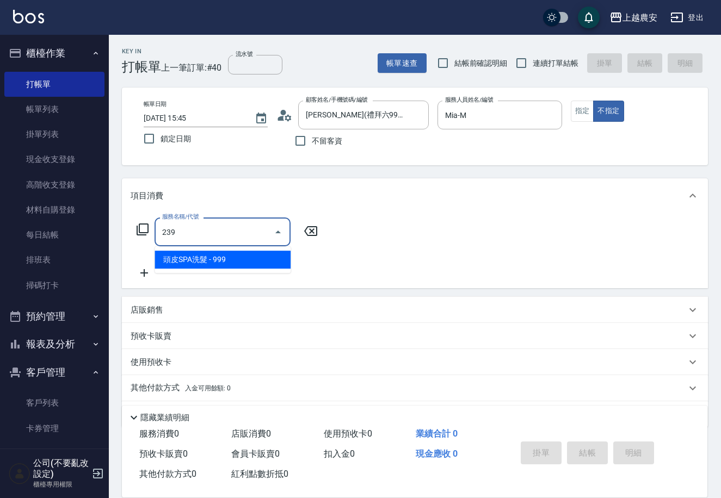
type input "頭皮SPA洗髮(239)"
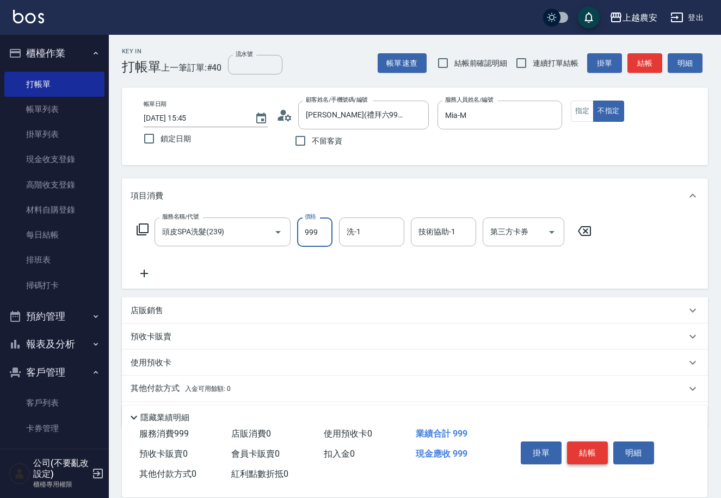
click at [586, 450] on button "結帳" at bounding box center [587, 453] width 41 height 23
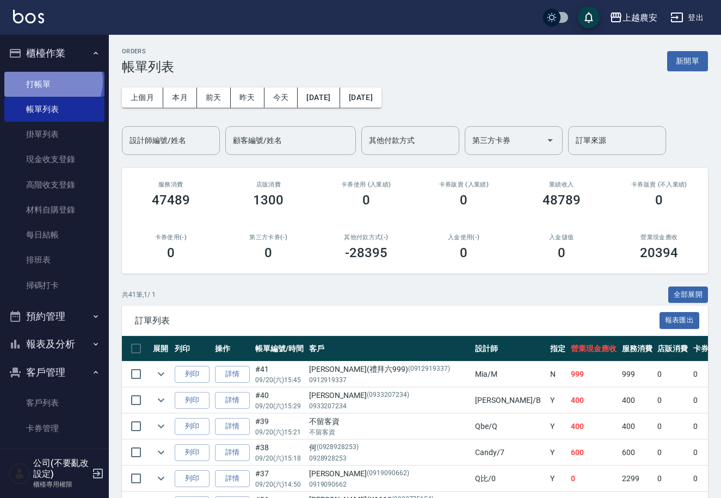
click at [47, 81] on link "打帳單" at bounding box center [54, 84] width 100 height 25
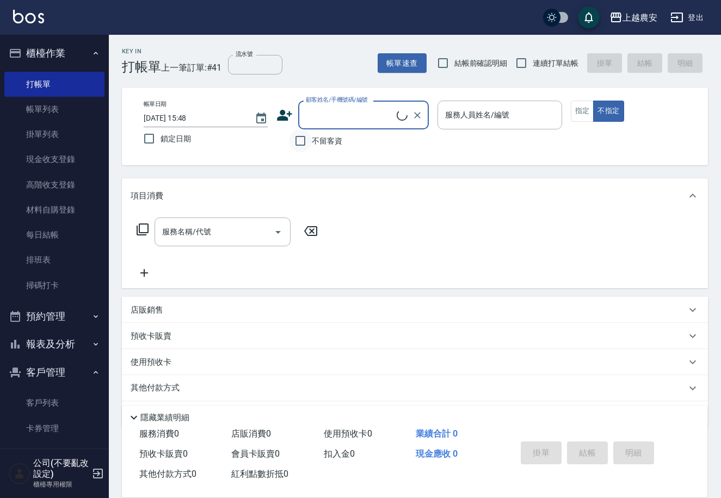
click at [304, 140] on input "不留客資" at bounding box center [300, 140] width 23 height 23
checkbox input "true"
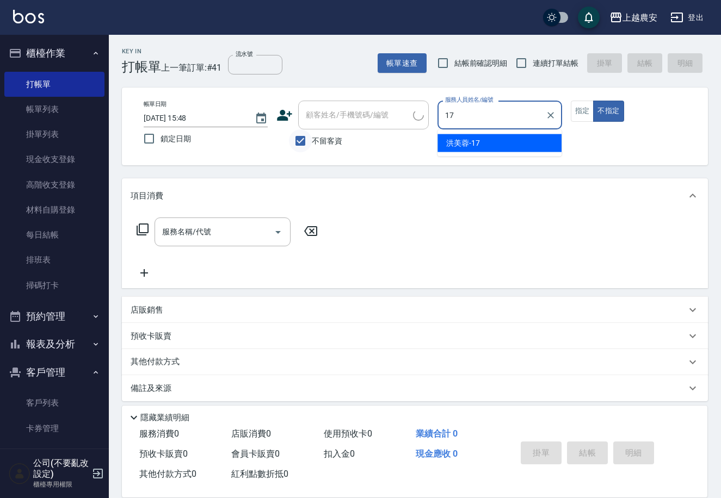
type input "洪美蓉-17"
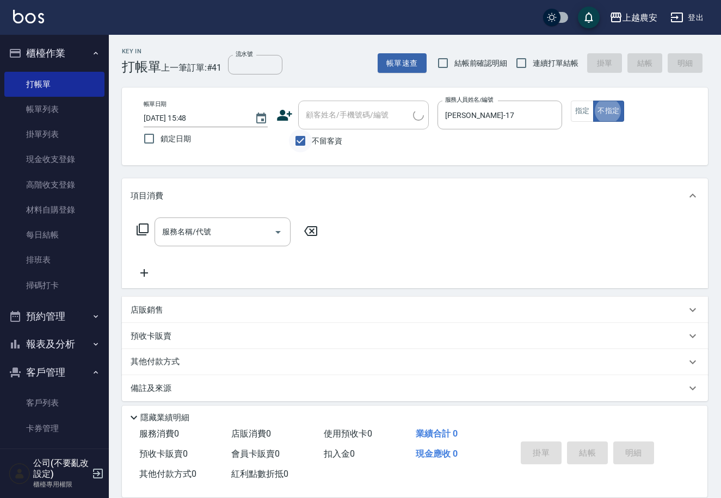
type button "false"
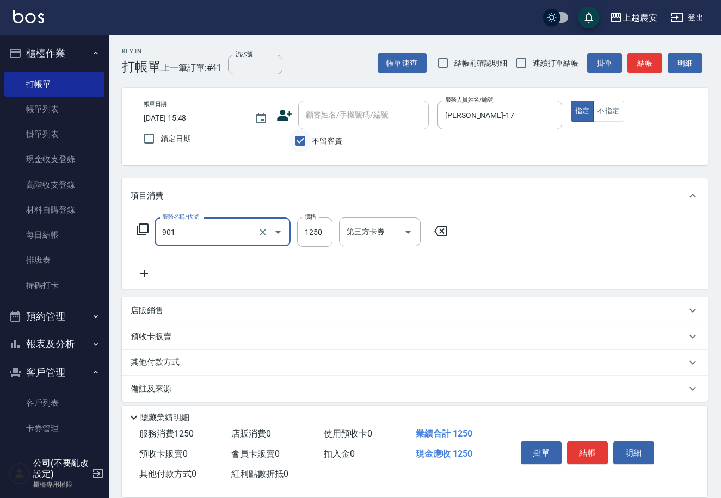
type input "修手指甲(901)"
type input "1800"
click at [589, 448] on button "結帳" at bounding box center [587, 453] width 41 height 23
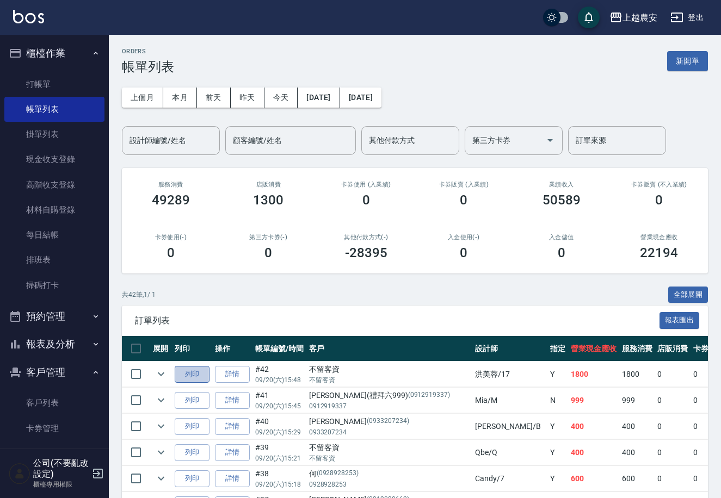
click at [191, 375] on button "列印" at bounding box center [192, 374] width 35 height 17
click at [50, 83] on link "打帳單" at bounding box center [54, 84] width 100 height 25
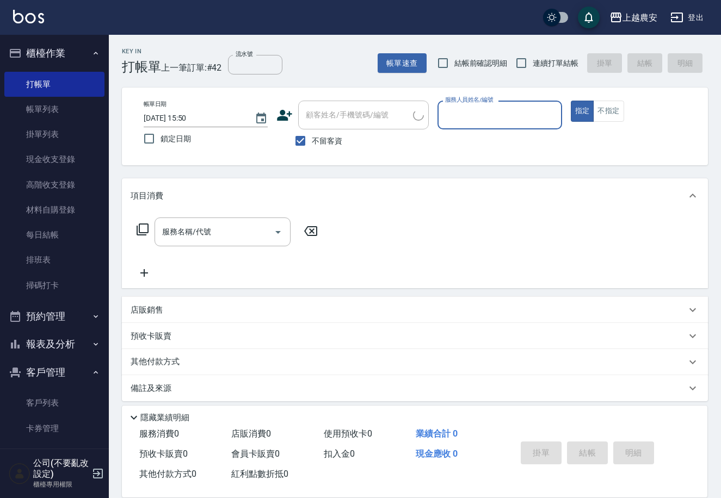
click at [328, 138] on span "不留客資" at bounding box center [327, 140] width 30 height 11
click at [312, 138] on input "不留客資" at bounding box center [300, 140] width 23 height 23
checkbox input "false"
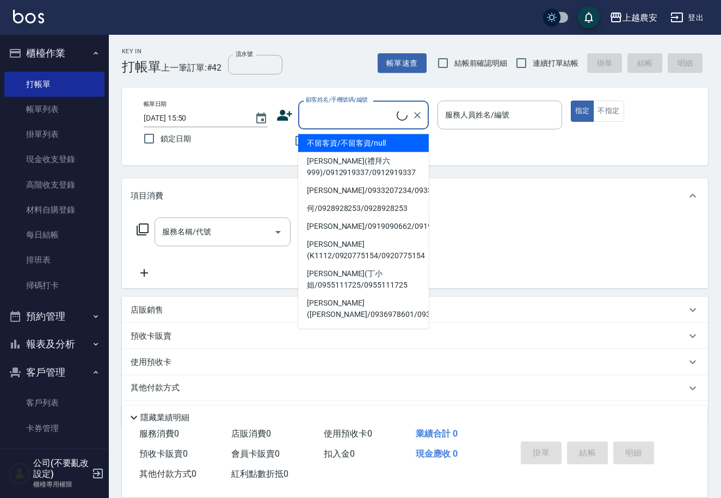
click at [324, 121] on input "顧客姓名/手機號碼/編號" at bounding box center [350, 115] width 94 height 19
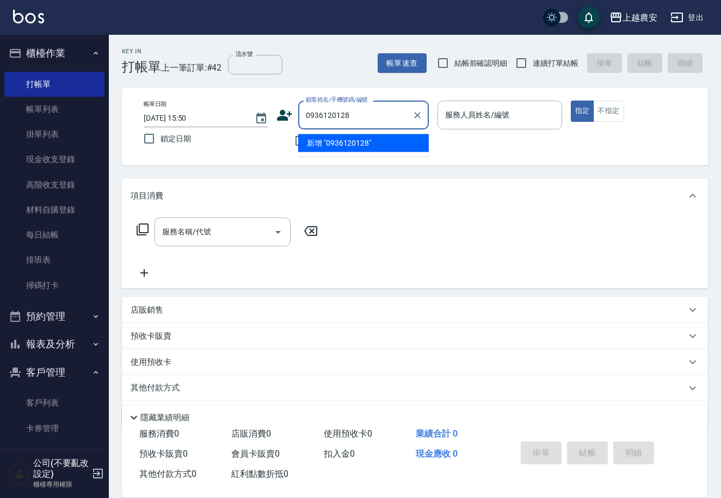
click at [343, 145] on li "新增 "0936120128"" at bounding box center [363, 143] width 131 height 18
type input "0936120128"
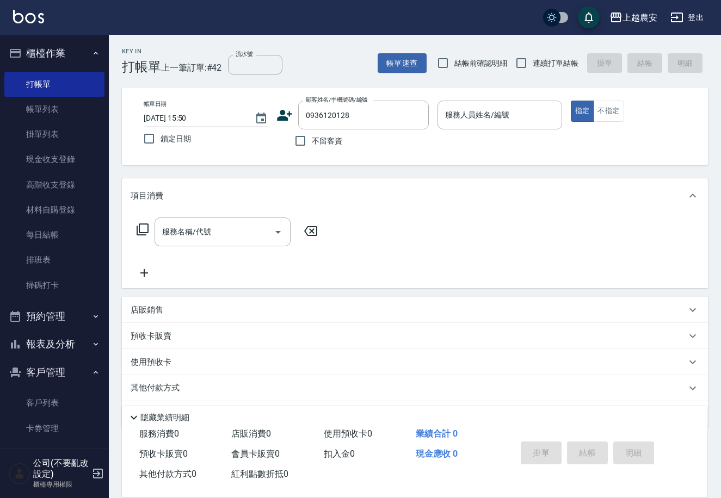
click at [280, 118] on icon at bounding box center [284, 115] width 15 height 11
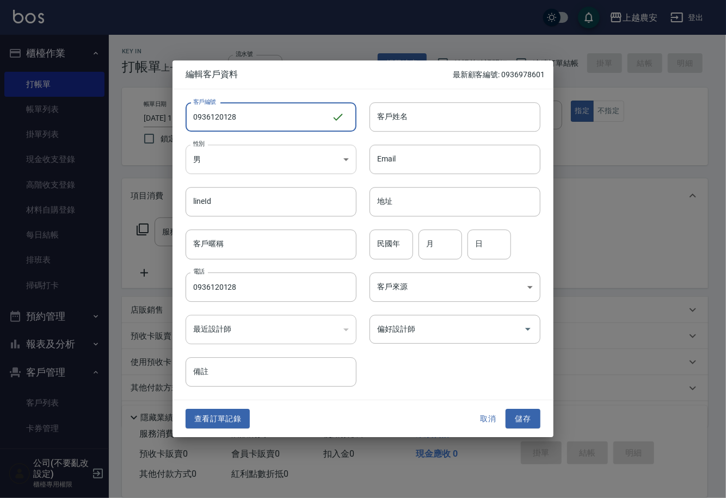
type input "0936120128"
click at [238, 160] on body "上越農安 登出 櫃檯作業 打帳單 帳單列表 掛單列表 現金收支登錄 高階收支登錄 材料自購登錄 每日結帳 排班表 掃碼打卡 預約管理 預約管理 單日預約紀錄 …" at bounding box center [363, 265] width 726 height 530
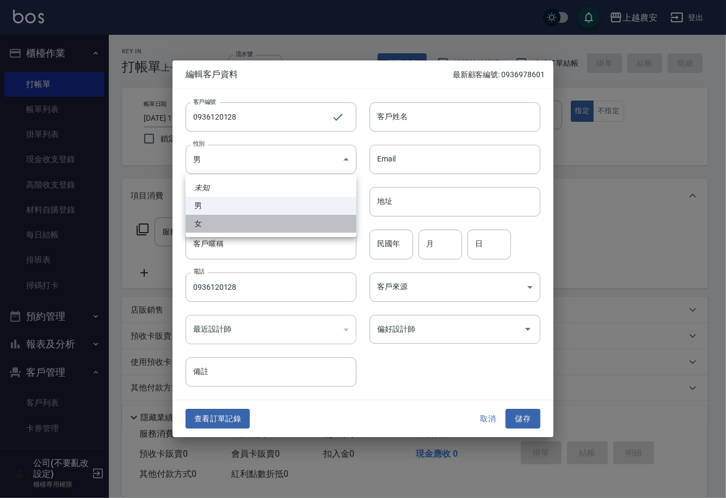
click at [240, 217] on li "女" at bounding box center [271, 224] width 171 height 18
type input "FEMALE"
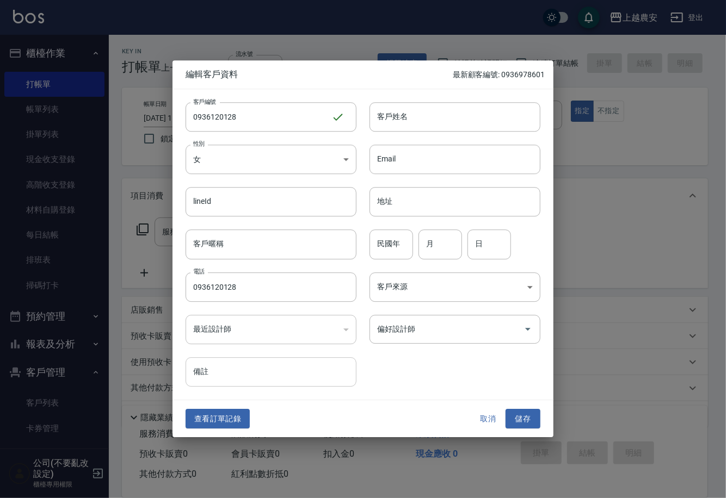
drag, startPoint x: 397, startPoint y: 120, endPoint x: 333, endPoint y: 363, distance: 250.8
click at [397, 120] on input "客戶姓名" at bounding box center [454, 116] width 171 height 29
type input "陳瑋霓"
click at [523, 429] on button "儲存" at bounding box center [522, 419] width 35 height 20
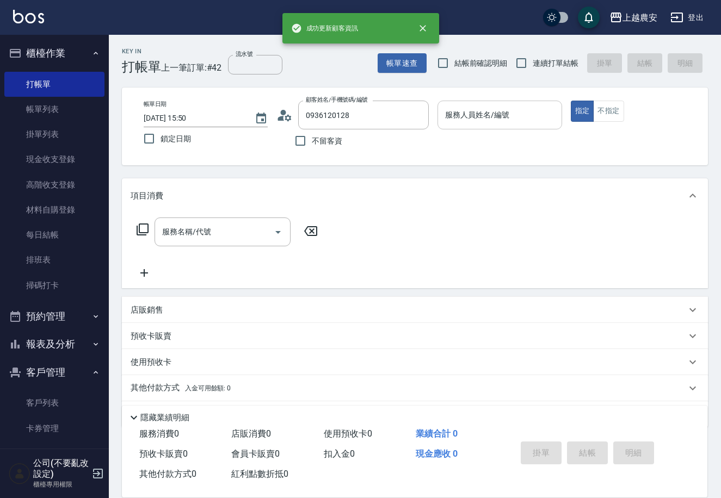
click at [505, 123] on input "服務人員姓名/編號" at bounding box center [499, 115] width 114 height 19
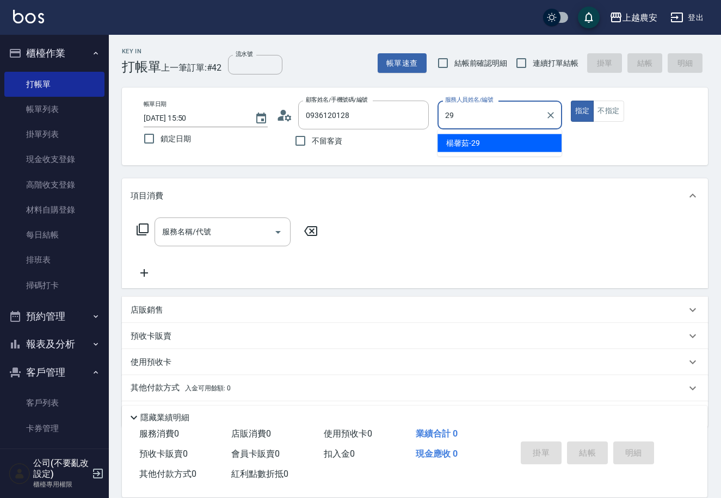
type input "楊馨茹-29"
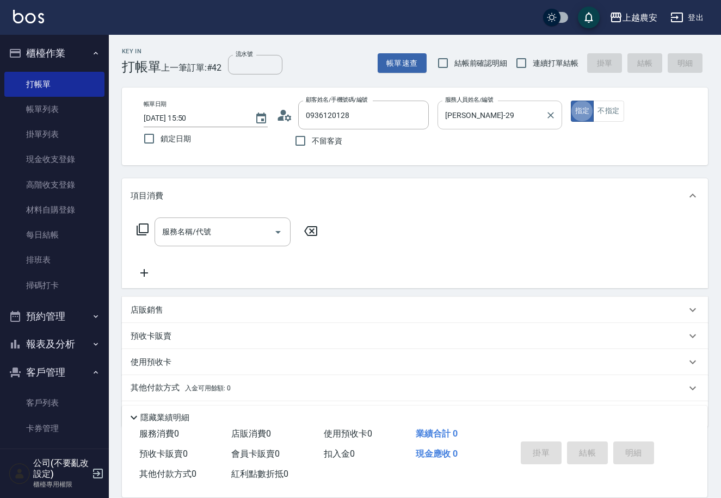
type button "true"
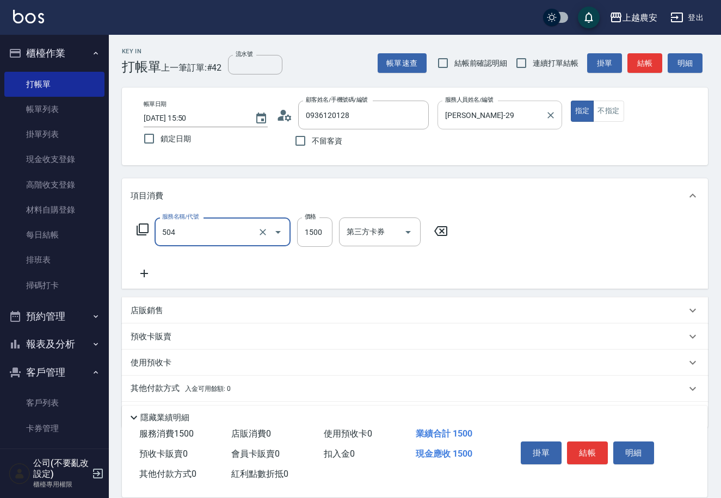
type input "染髮1500↓(504)"
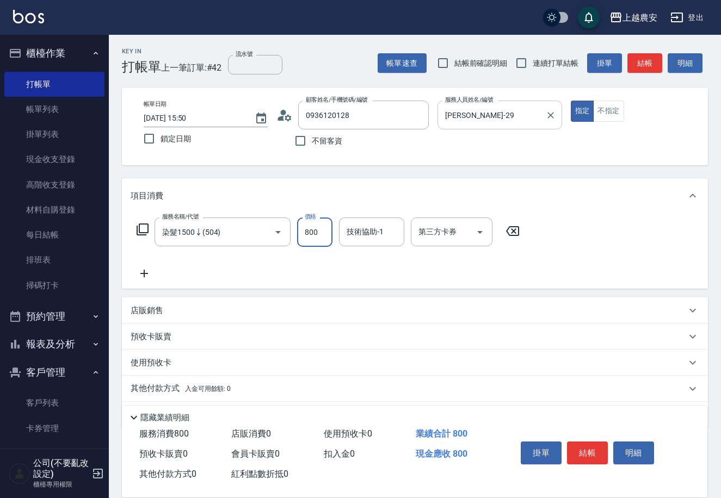
type input "800"
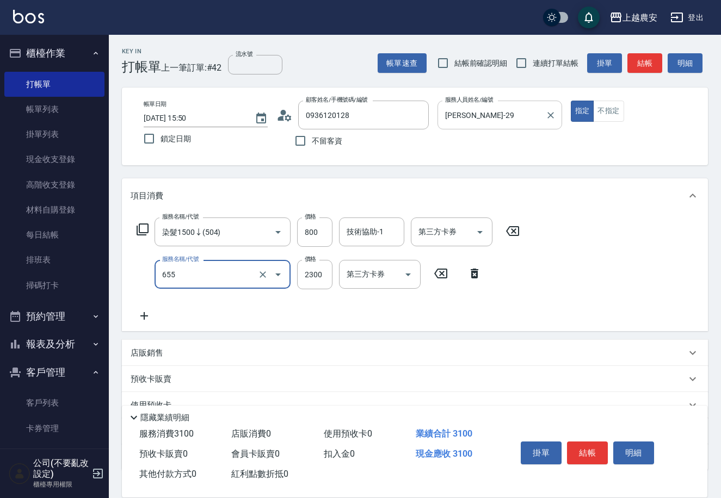
type input "結構2段式(自)(655)"
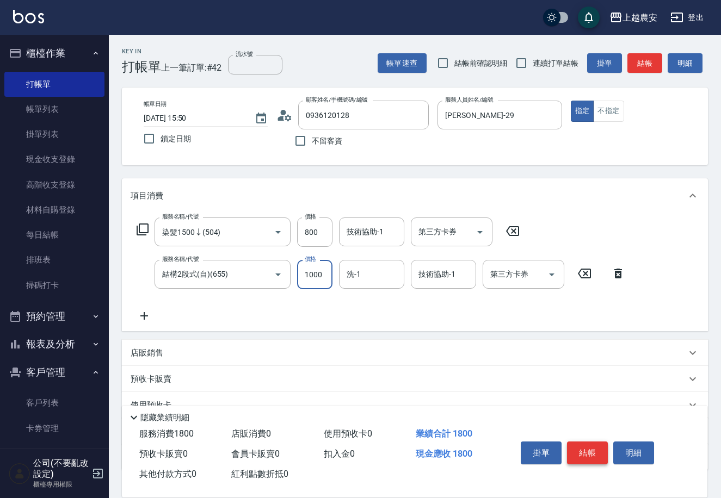
type input "1000"
click at [577, 447] on button "結帳" at bounding box center [587, 453] width 41 height 23
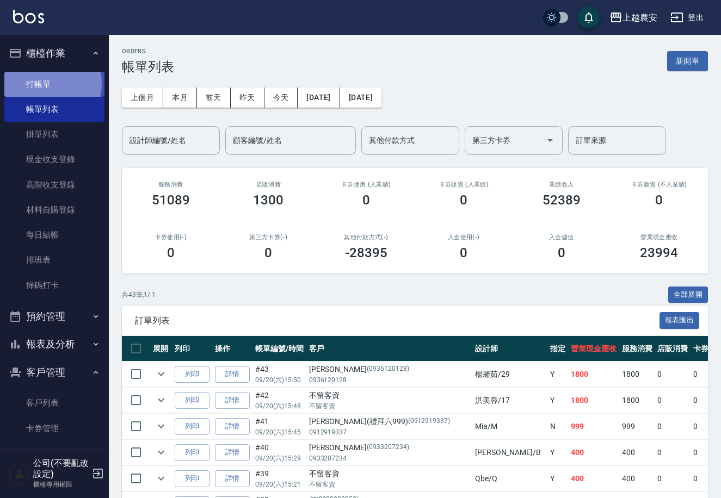
click at [42, 83] on link "打帳單" at bounding box center [54, 84] width 100 height 25
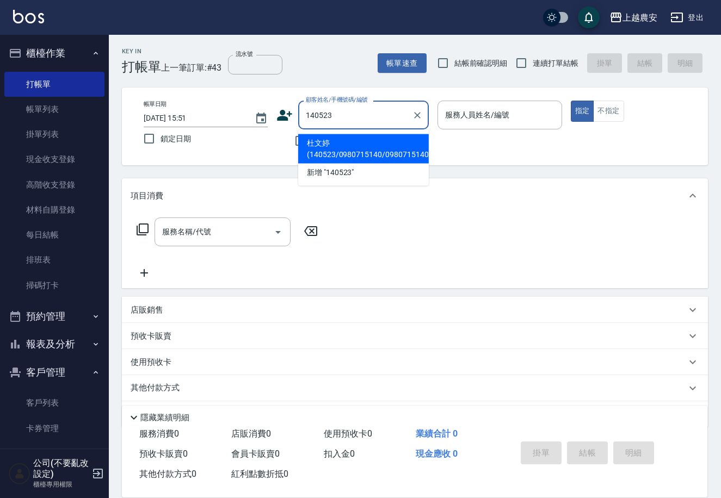
click at [339, 149] on li "杜文婷(140523/0980715140/0980715140" at bounding box center [363, 148] width 131 height 29
type input "杜文婷(140523/0980715140/0980715140"
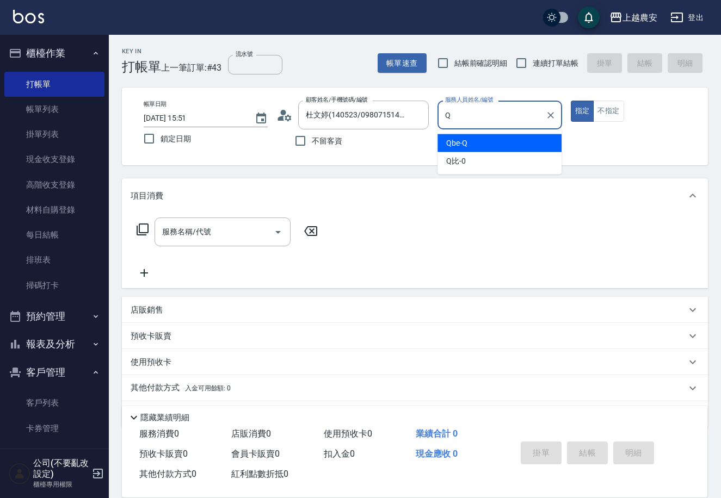
type input "Qbe-Q"
type button "true"
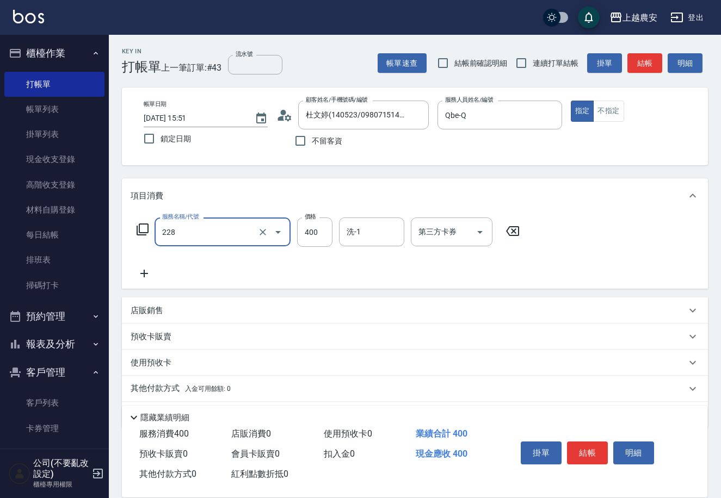
type input "洗髮(228)"
click at [593, 449] on button "結帳" at bounding box center [587, 453] width 41 height 23
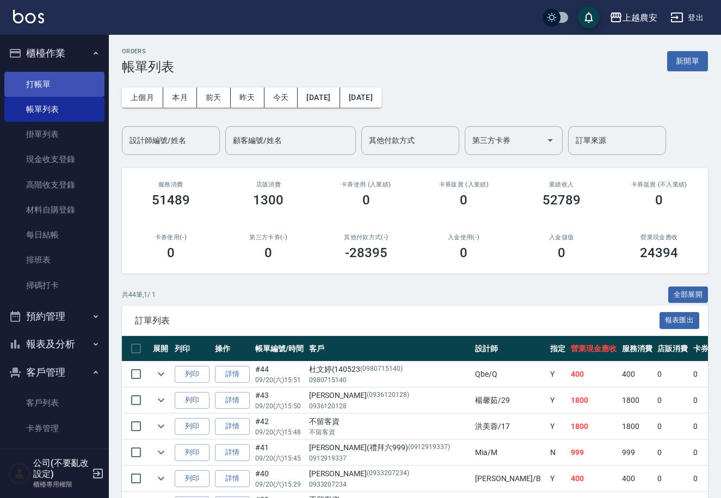
click at [43, 92] on link "打帳單" at bounding box center [54, 84] width 100 height 25
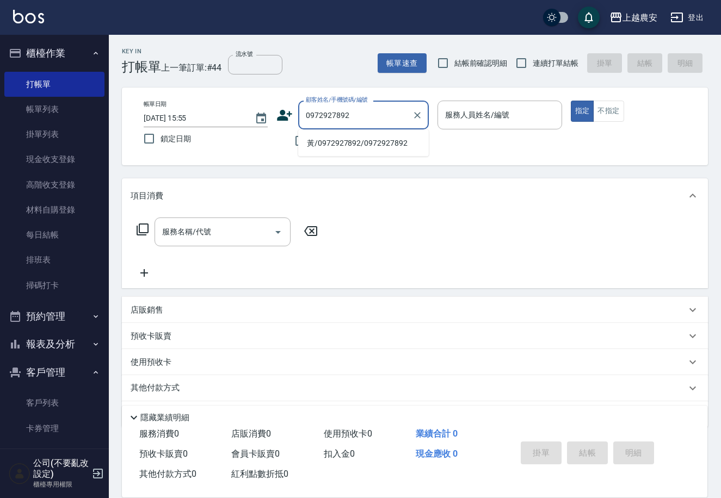
click at [351, 139] on li "黃/0972927892/0972927892" at bounding box center [363, 143] width 131 height 18
type input "黃/0972927892/0972927892"
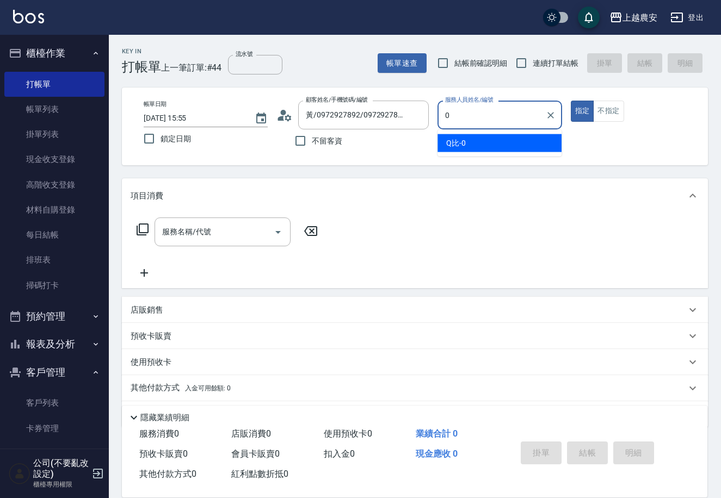
type input "0"
type button "true"
type input "Q比-0"
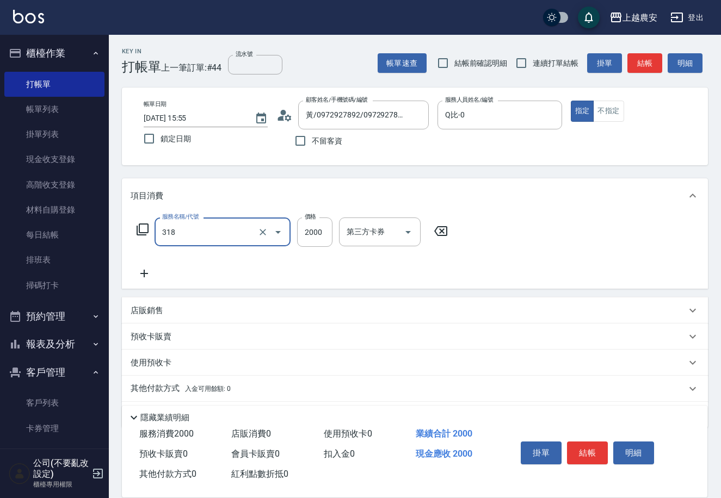
type input "燙髮1500↑(自購)(318)"
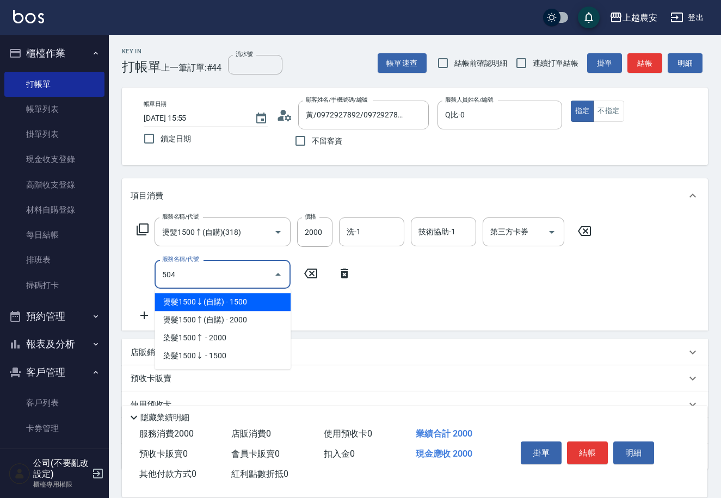
type input "染髮1500↓(504)"
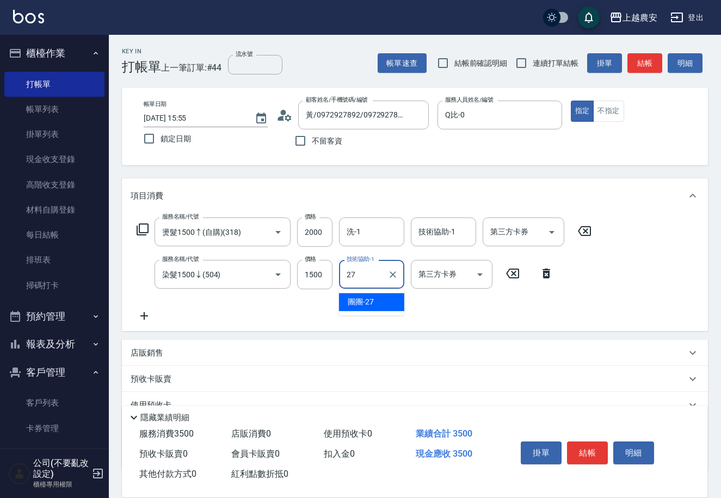
type input "團團-27"
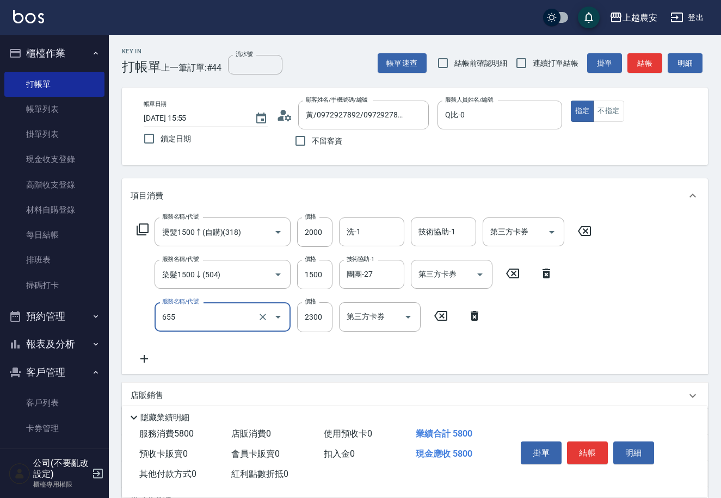
type input "結構2段式(自)(655)"
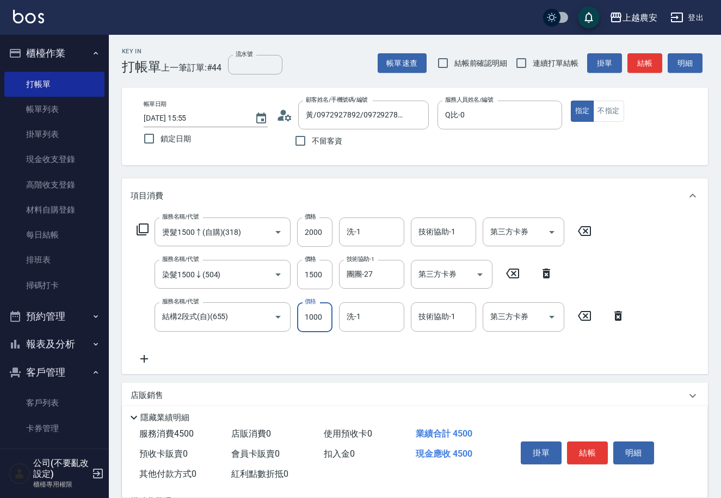
type input "1000"
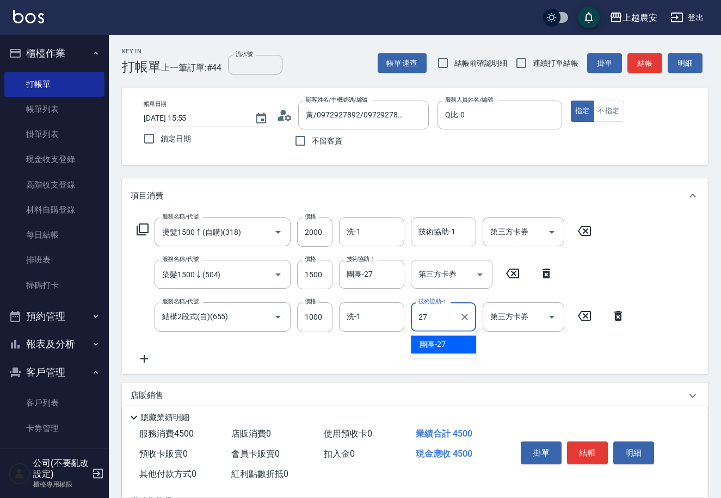
type input "團團-27"
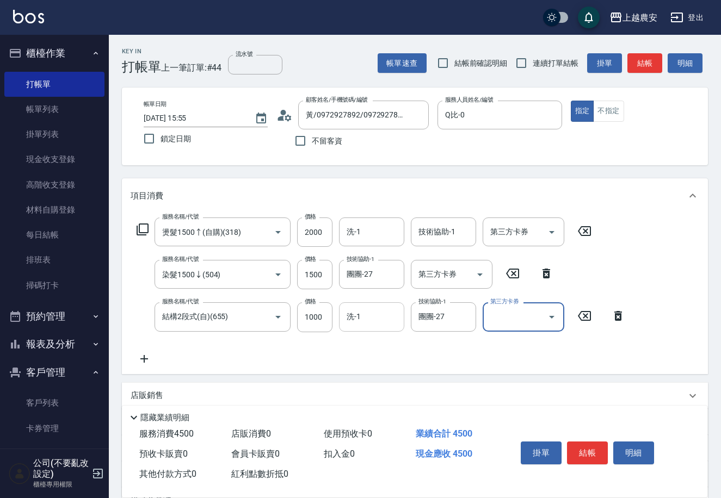
click at [364, 322] on input "洗-1" at bounding box center [371, 316] width 55 height 19
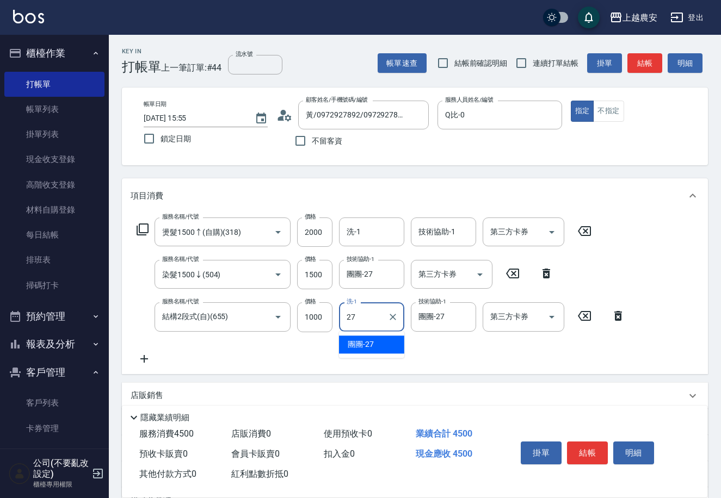
type input "團團-27"
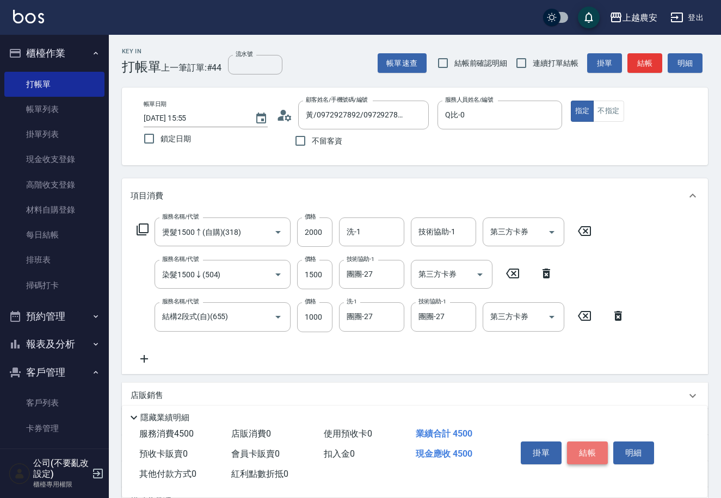
click at [585, 454] on button "結帳" at bounding box center [587, 453] width 41 height 23
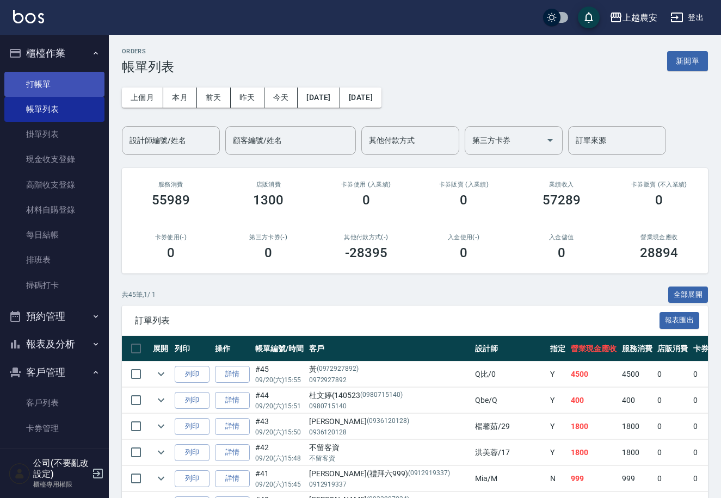
click at [42, 81] on link "打帳單" at bounding box center [54, 84] width 100 height 25
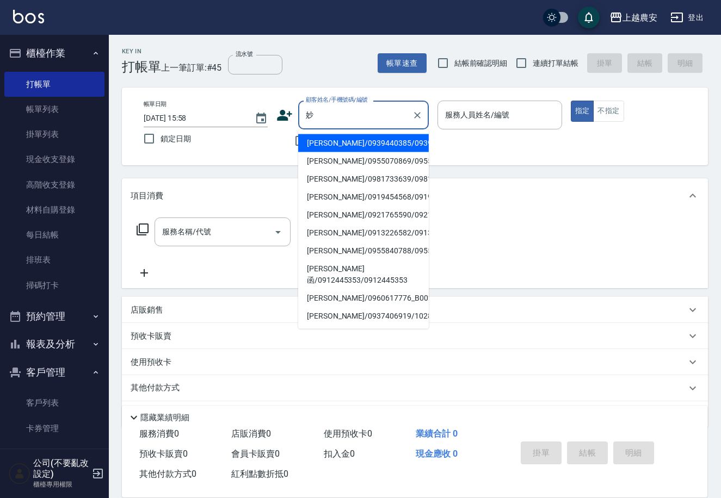
click at [326, 230] on li "許妙琴/0913226582/0913226582" at bounding box center [363, 233] width 131 height 18
type input "許妙琴/0913226582/0913226582"
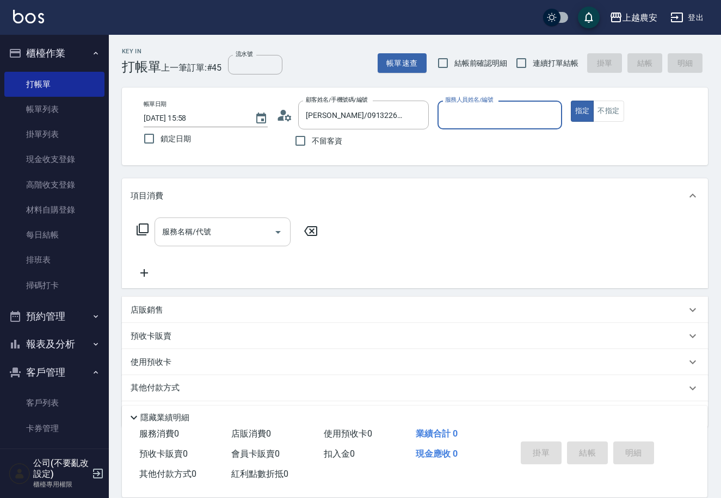
type input "Candy-7"
click at [226, 228] on input "服務名稱/代號" at bounding box center [214, 231] width 110 height 19
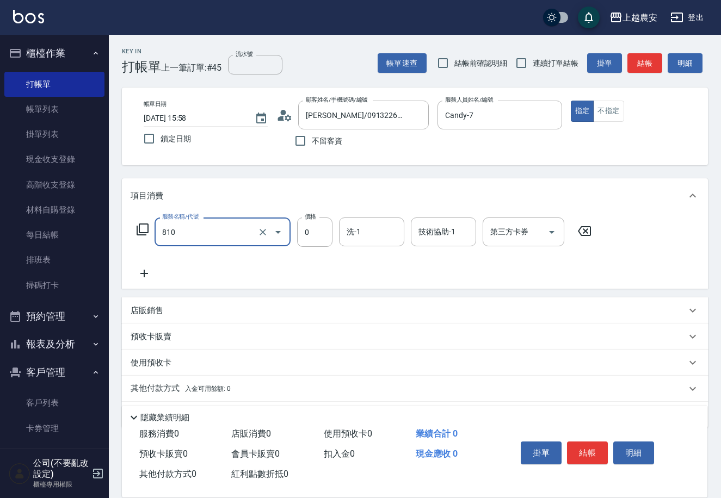
type input "頭皮護髮卡券使用(810)"
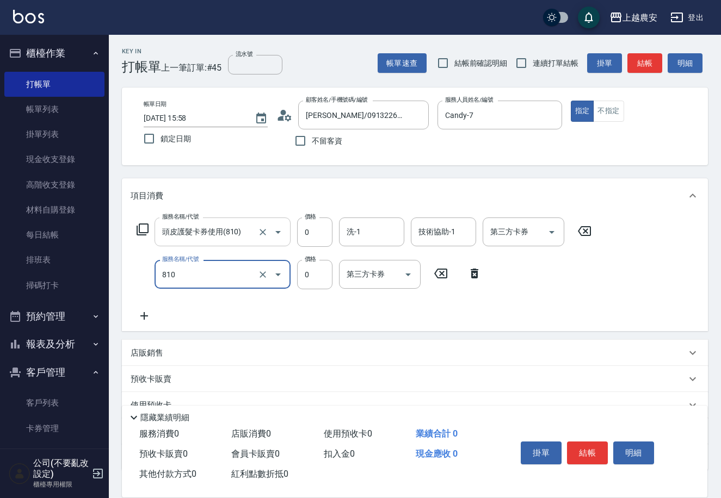
type input "頭皮護髮卡券使用(810)"
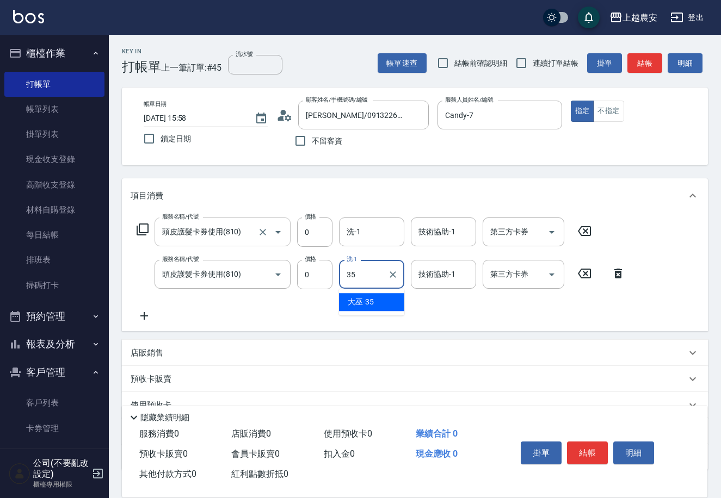
type input "大巫-35"
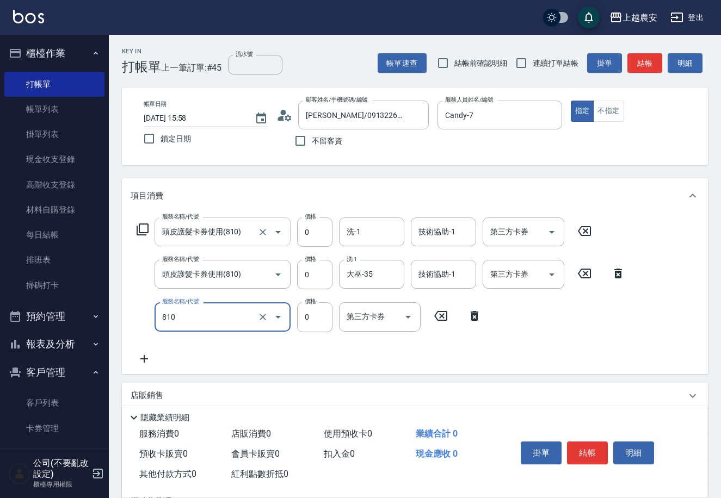
type input "頭皮護髮卡券使用(810)"
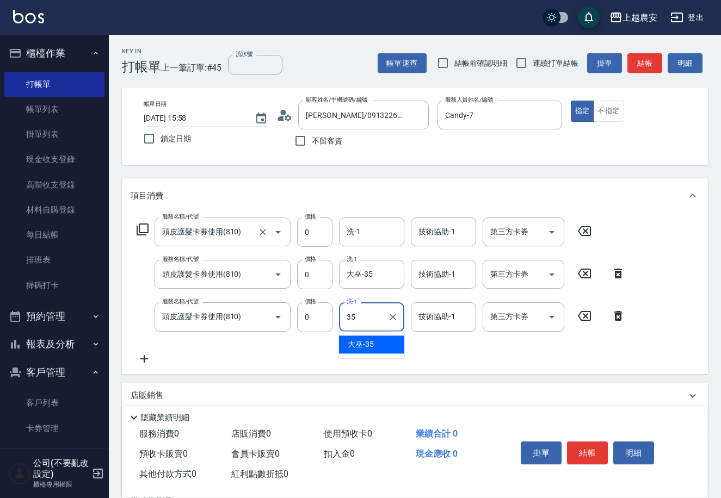
type input "大巫-35"
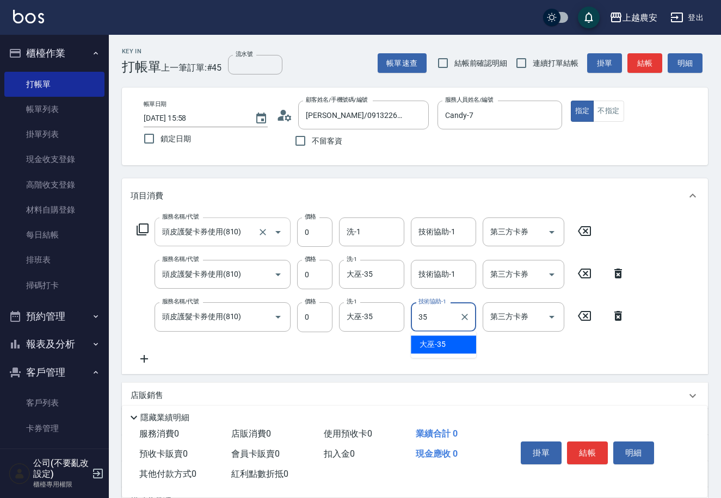
type input "大巫-35"
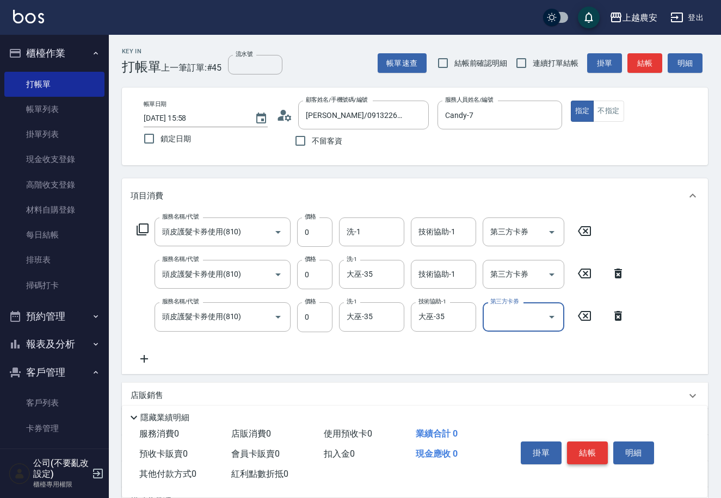
click at [596, 450] on button "結帳" at bounding box center [587, 453] width 41 height 23
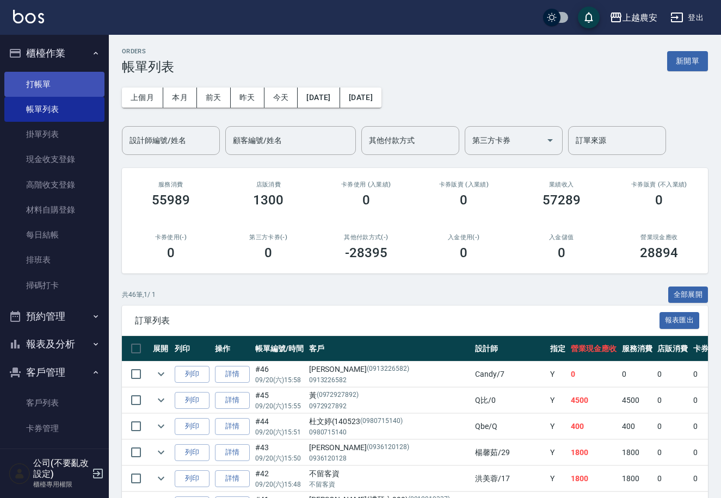
click at [37, 87] on link "打帳單" at bounding box center [54, 84] width 100 height 25
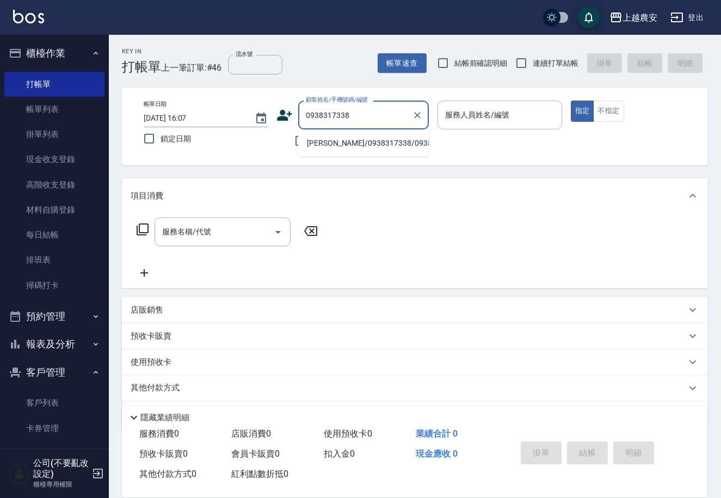
click at [337, 139] on li "吳智捷/0938317338/0938317338" at bounding box center [363, 143] width 131 height 18
type input "吳智捷/0938317338/0938317338"
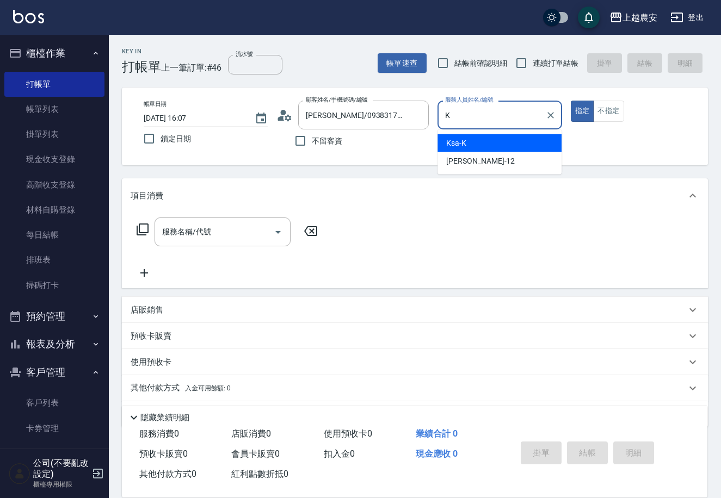
type input "Ksa-K"
type button "true"
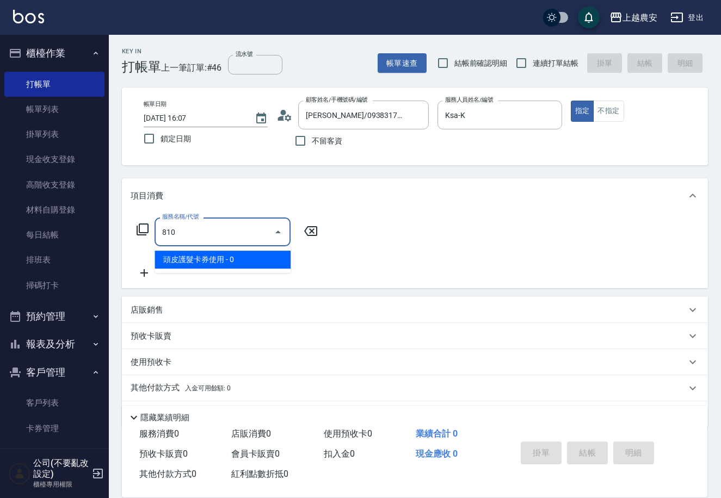
type input "頭皮護髮卡券使用(810)"
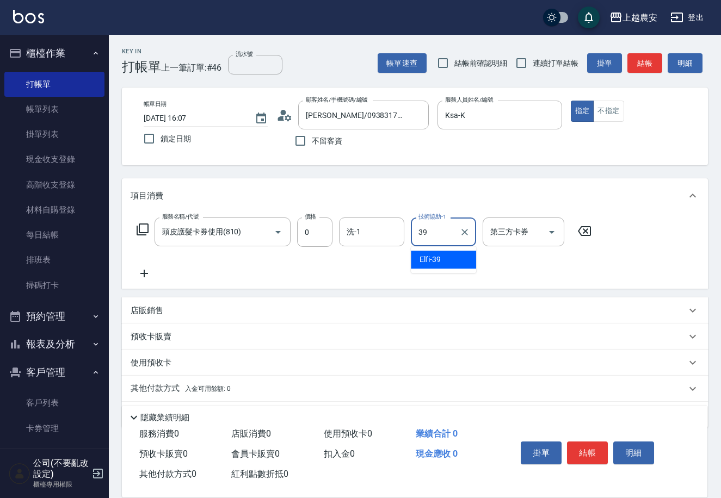
click at [444, 259] on div "Elfi -39" at bounding box center [443, 260] width 65 height 18
type input "Elfi-39"
click at [362, 231] on input "洗-1" at bounding box center [371, 231] width 55 height 19
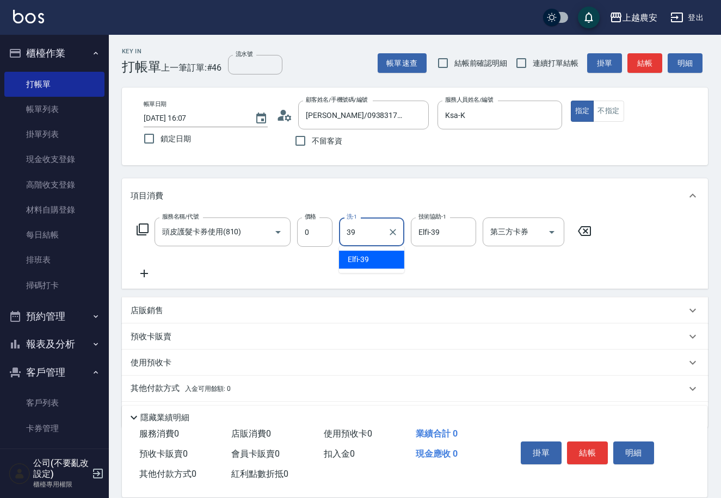
type input "Elfi-39"
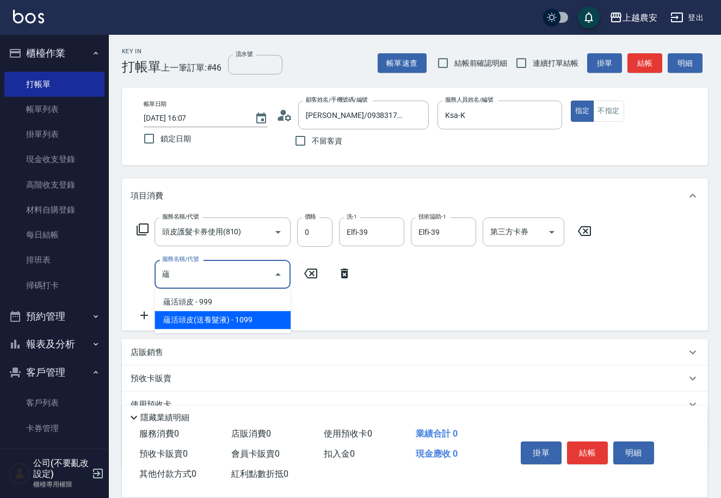
click at [237, 318] on span "蘊活頭皮(送養髮液) - 1099" at bounding box center [222, 320] width 136 height 18
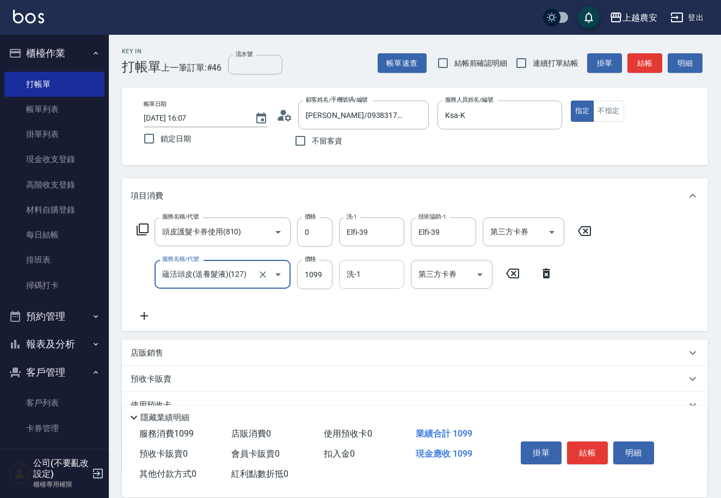
type input "蘊活頭皮(送養髮液)(127)"
click at [365, 281] on input "洗-1" at bounding box center [371, 274] width 55 height 19
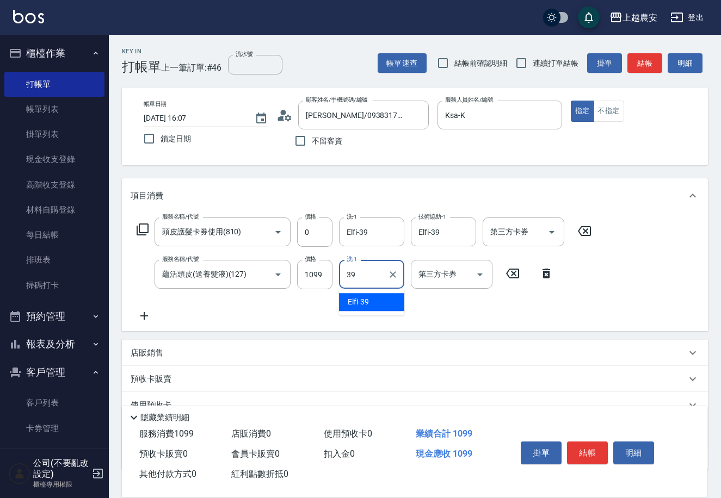
type input "Elfi-39"
click at [576, 446] on button "結帳" at bounding box center [587, 453] width 41 height 23
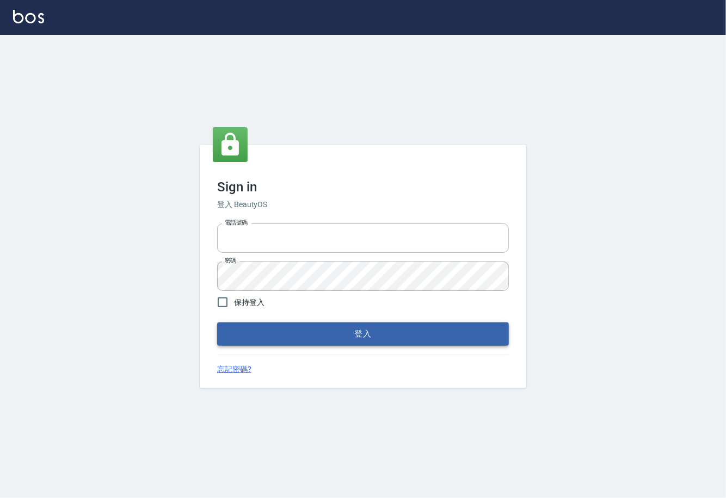
type input "0225929166"
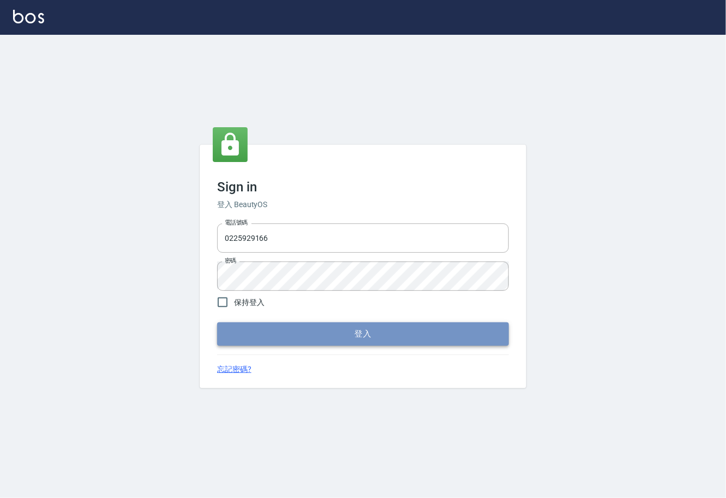
click at [373, 334] on button "登入" at bounding box center [363, 334] width 292 height 23
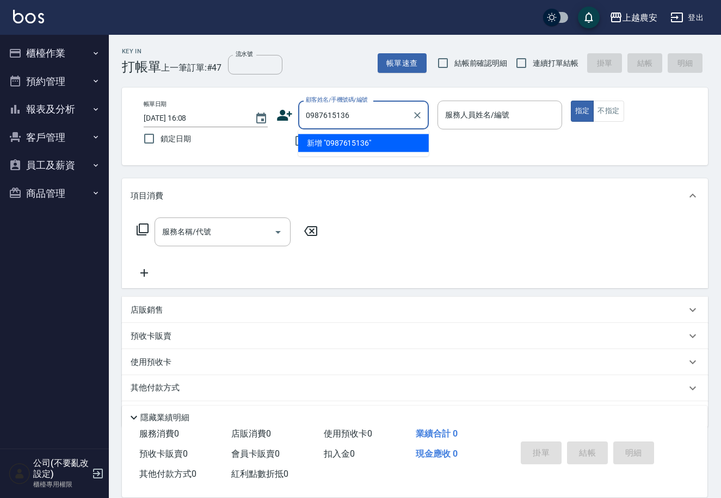
drag, startPoint x: 354, startPoint y: 148, endPoint x: 330, endPoint y: 140, distance: 25.1
click at [354, 147] on li "新增 "0987615136"" at bounding box center [363, 143] width 131 height 18
type input "0987615136"
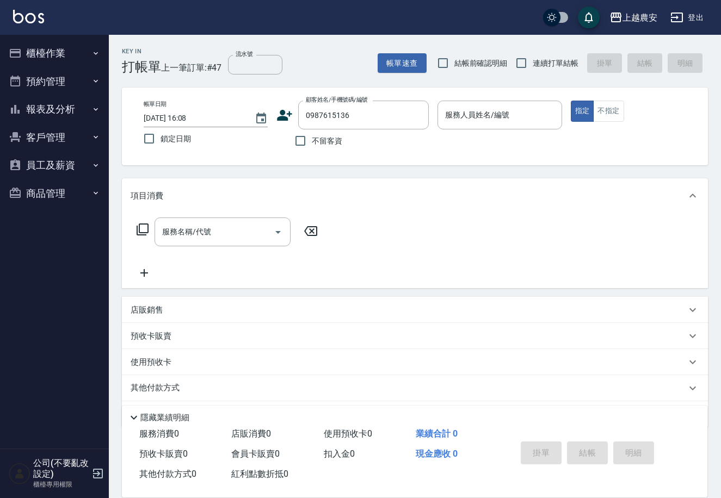
click at [287, 116] on icon at bounding box center [284, 115] width 16 height 16
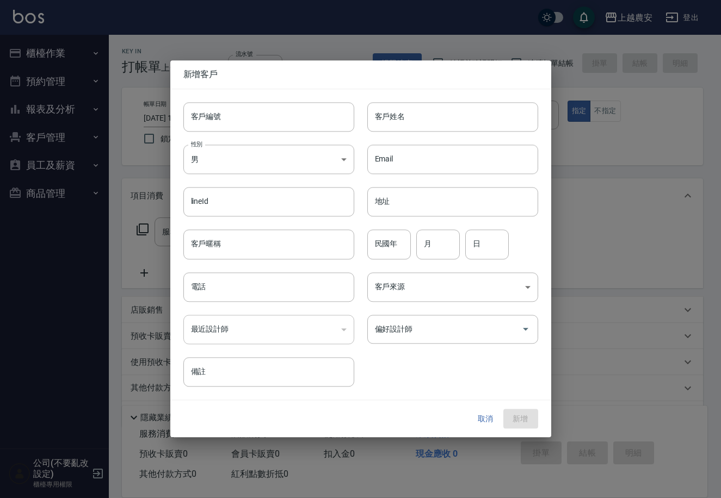
click at [287, 119] on input "客戶編號" at bounding box center [268, 116] width 171 height 29
type input "0987615136"
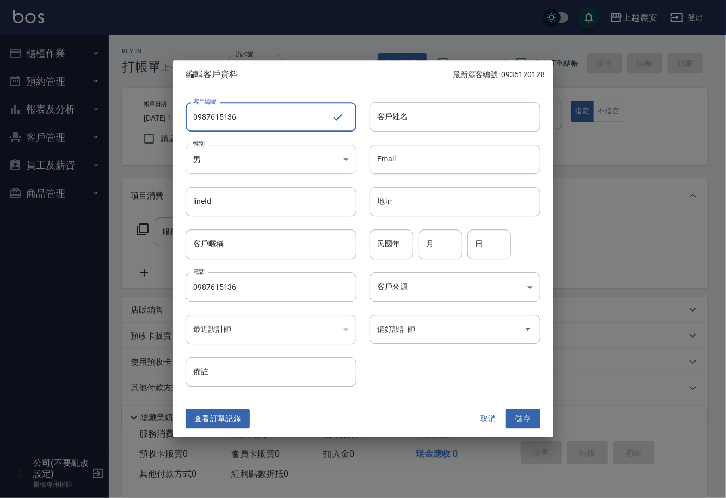
type input "0987615136"
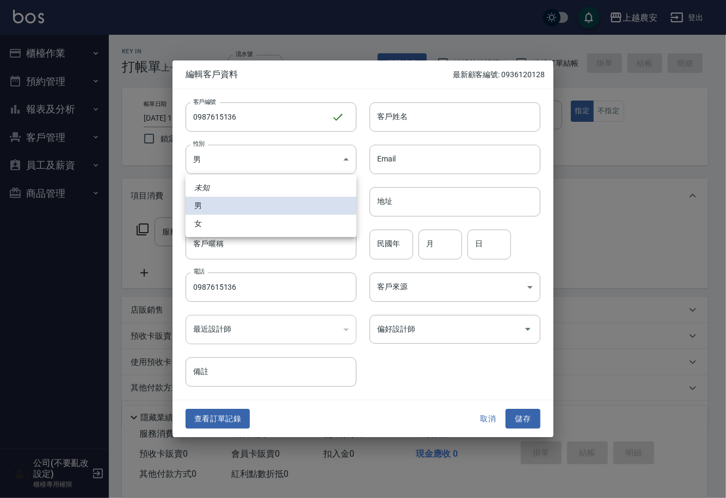
drag, startPoint x: 255, startPoint y: 158, endPoint x: 237, endPoint y: 225, distance: 69.4
click at [254, 161] on body "上越農安 登出 櫃檯作業 打帳單 帳單列表 掛單列表 現金收支登錄 高階收支登錄 材料自購登錄 每日結帳 排班表 掃碼打卡 預約管理 預約管理 單日預約紀錄 …" at bounding box center [363, 265] width 726 height 531
click at [237, 226] on li "女" at bounding box center [271, 224] width 171 height 18
type input "[DEMOGRAPHIC_DATA]"
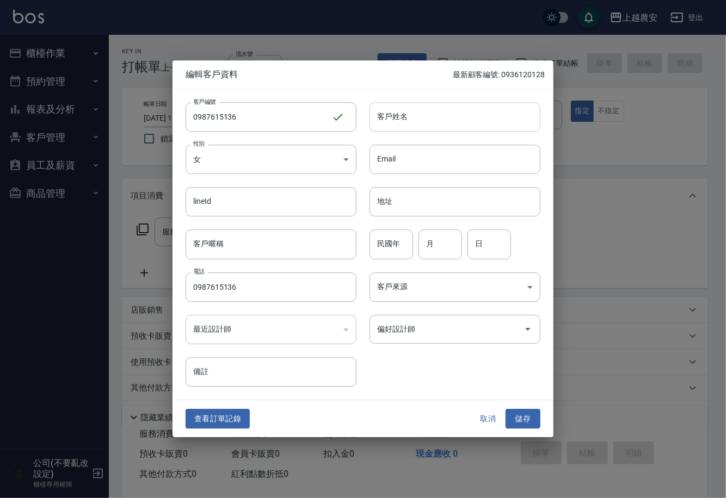
click at [401, 121] on input "客戶姓名" at bounding box center [454, 116] width 171 height 29
type input "林"
drag, startPoint x: 529, startPoint y: 421, endPoint x: 532, endPoint y: 398, distance: 22.5
click at [529, 421] on button "儲存" at bounding box center [522, 419] width 35 height 20
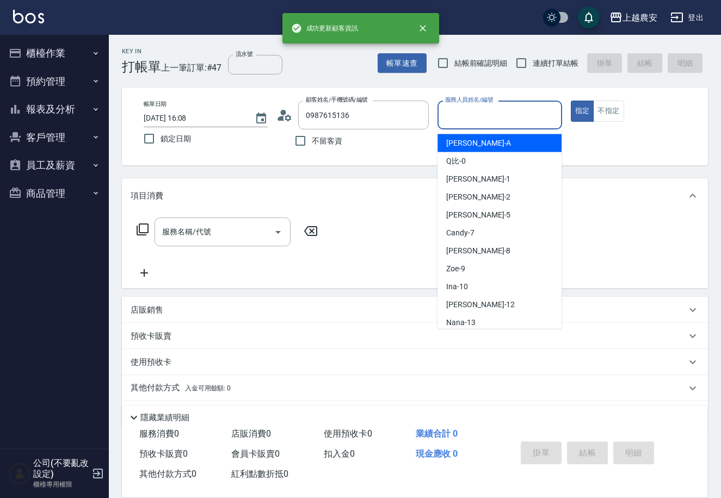
click at [473, 114] on div "服務人員姓名/編號 服務人員姓名/編號" at bounding box center [499, 115] width 124 height 29
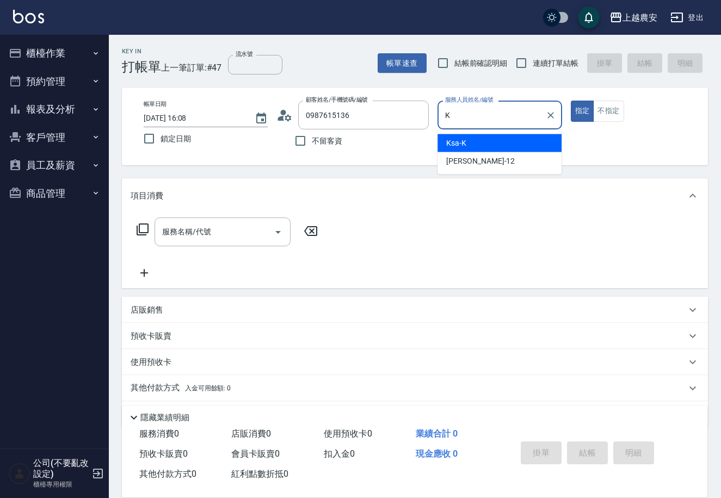
type input "Ksa-K"
type button "true"
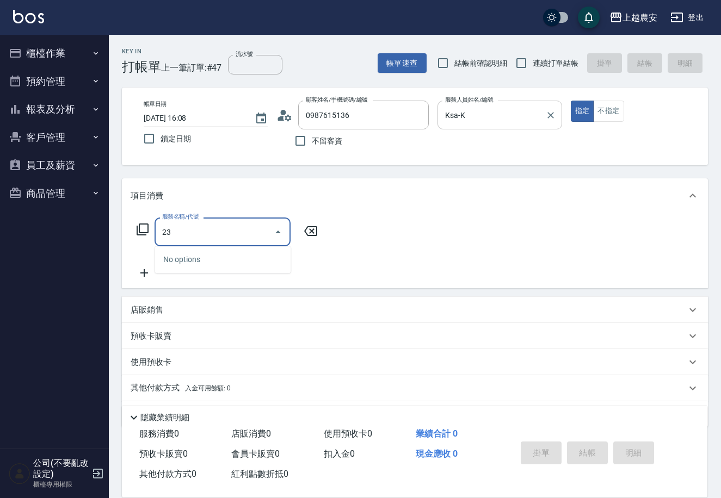
type input "2"
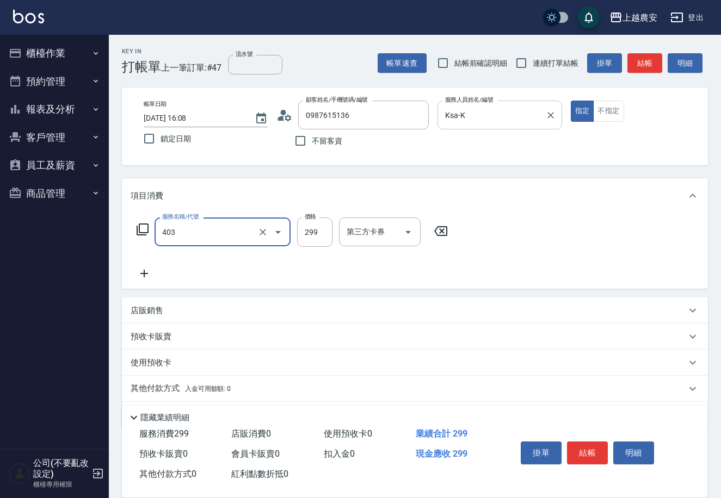
type input "剪髮(403)"
type input "100"
click at [585, 444] on button "結帳" at bounding box center [587, 453] width 41 height 23
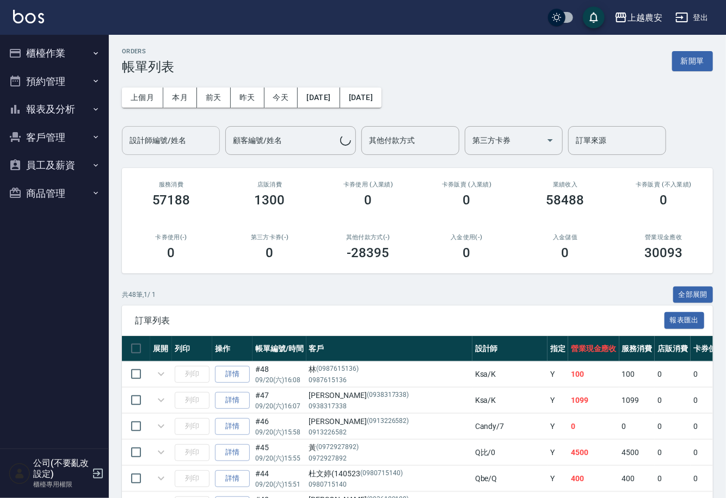
click at [146, 141] on div "設計師編號/姓名 設計師編號/姓名" at bounding box center [171, 140] width 98 height 29
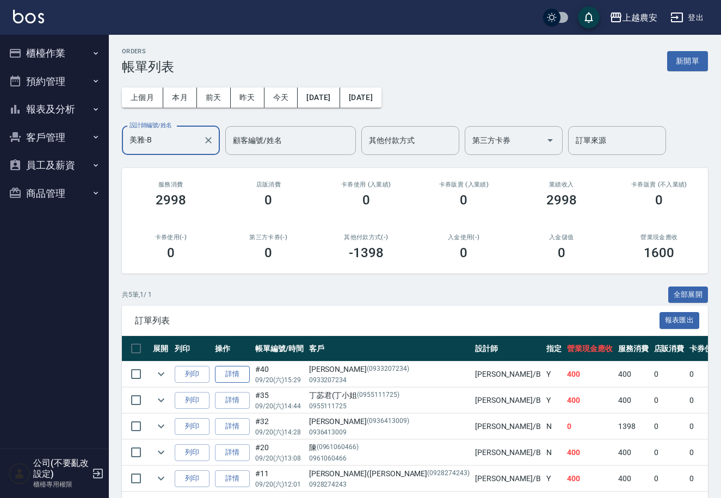
type input "美雅-B"
click at [242, 375] on link "詳情" at bounding box center [232, 374] width 35 height 17
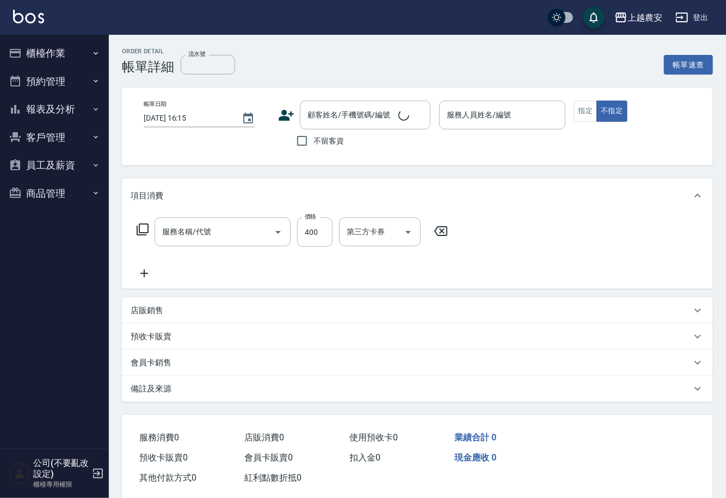
type input "洗髮(228)"
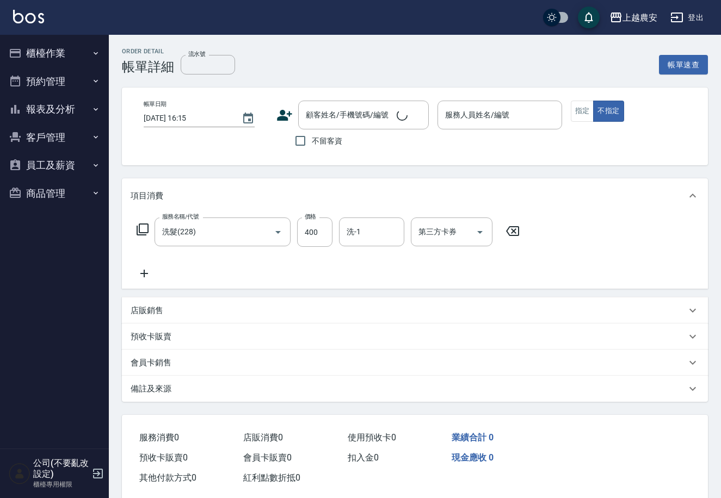
click at [145, 268] on icon at bounding box center [144, 273] width 27 height 13
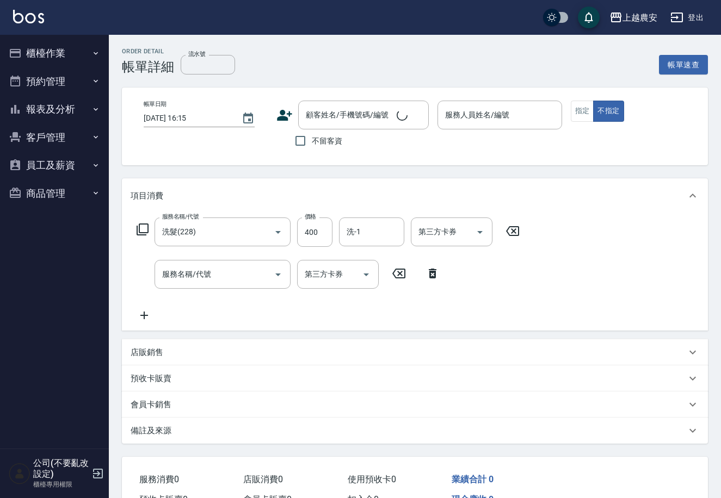
type input "[DATE] 15:29"
type input "美雅-B"
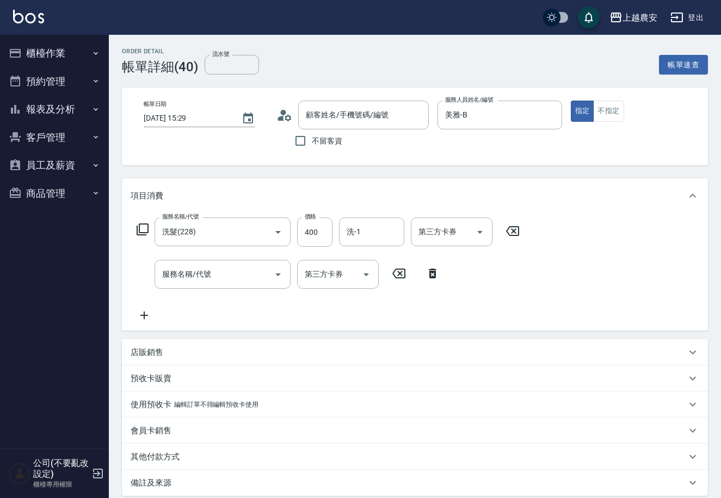
type input "[PERSON_NAME]/0933207234/0933207234"
click at [172, 268] on div "服務名稱/代號 服務名稱/代號" at bounding box center [222, 274] width 136 height 29
type input "手棒(236)"
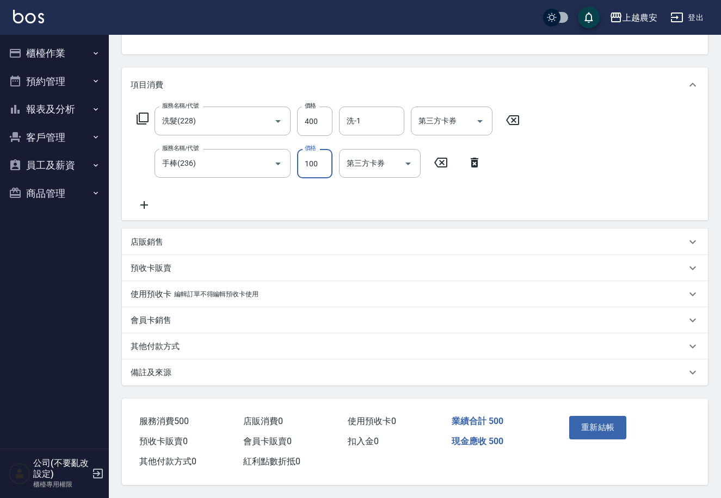
click at [604, 428] on button "重新結帳" at bounding box center [598, 427] width 58 height 23
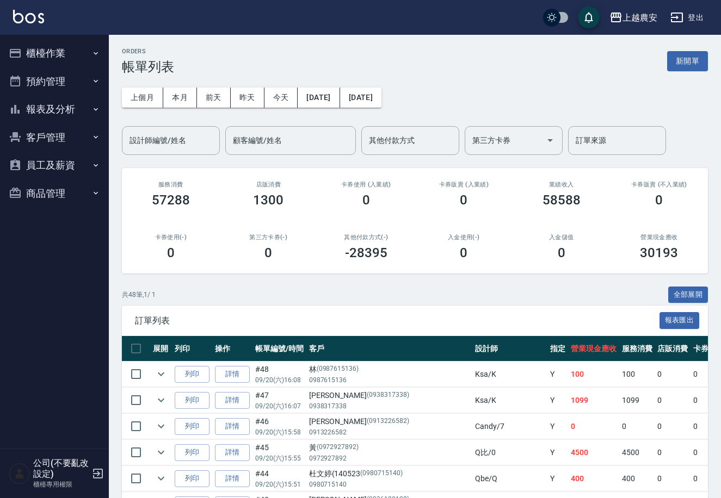
scroll to position [189, 0]
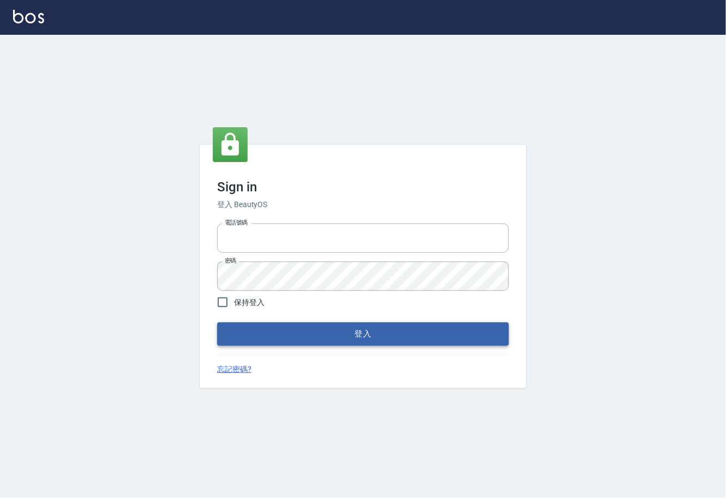
type input "0225929166"
click at [364, 342] on button "登入" at bounding box center [363, 334] width 292 height 23
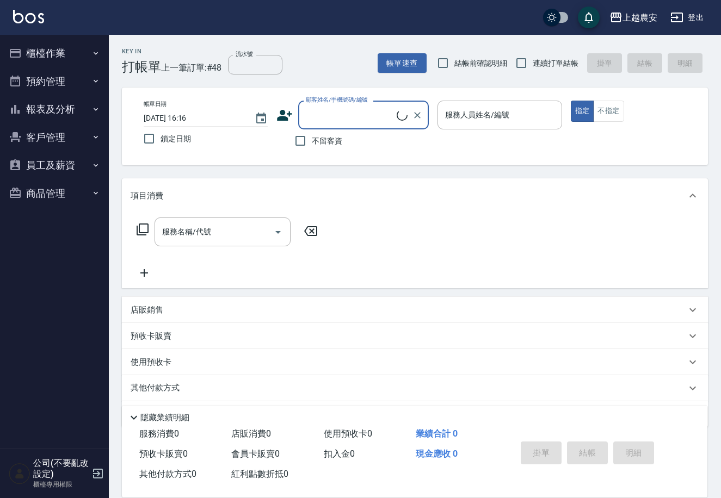
click at [46, 52] on button "櫃檯作業" at bounding box center [54, 53] width 100 height 28
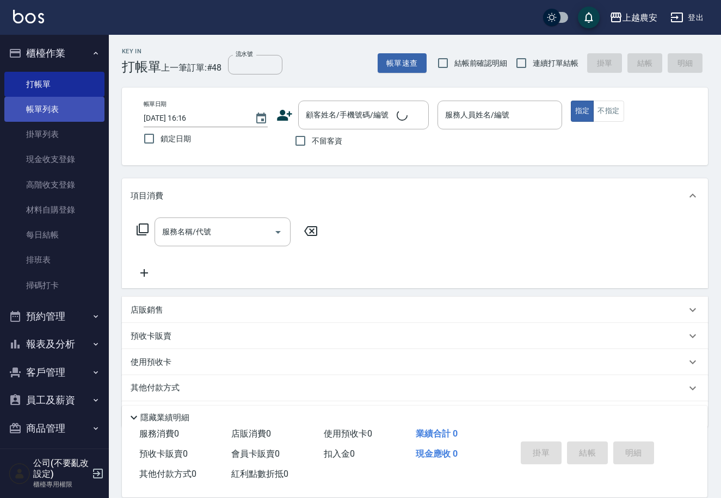
click at [55, 115] on link "帳單列表" at bounding box center [54, 109] width 100 height 25
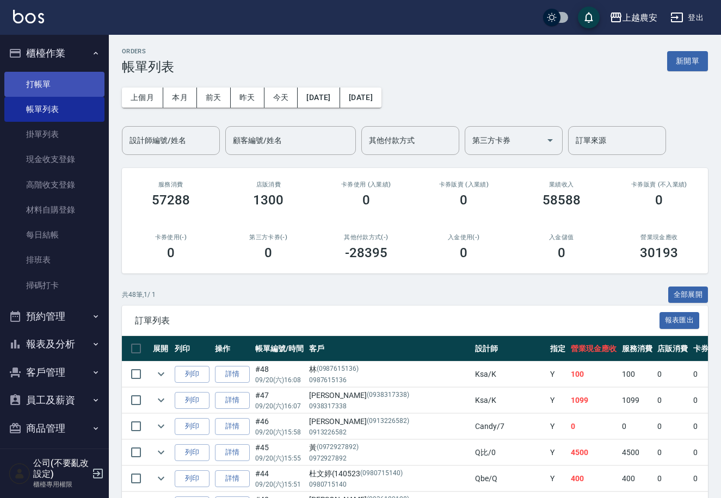
click at [42, 89] on link "打帳單" at bounding box center [54, 84] width 100 height 25
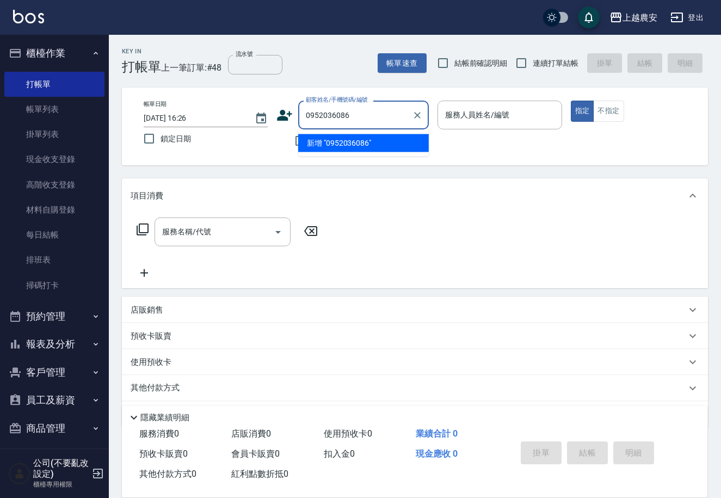
click at [336, 145] on li "新增 "0952036086"" at bounding box center [363, 143] width 131 height 18
type input "0952036086"
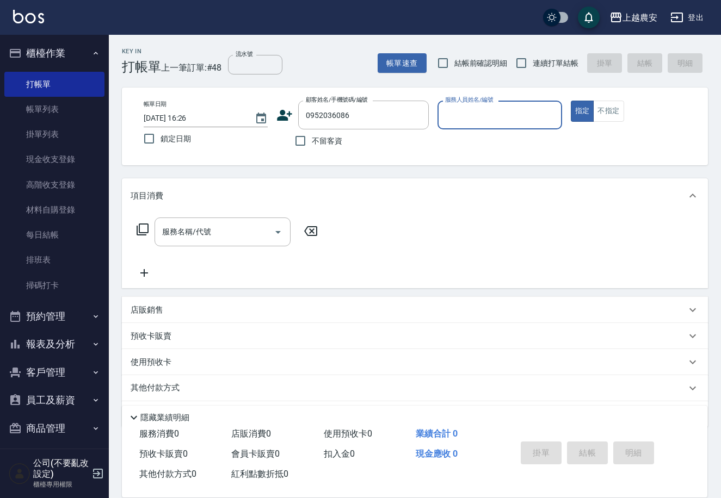
click at [283, 117] on icon at bounding box center [284, 115] width 15 height 11
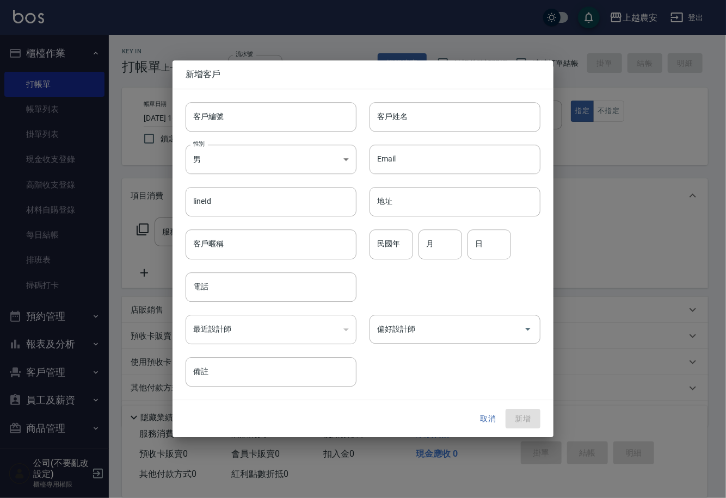
click at [283, 117] on input "客戶編號" at bounding box center [271, 116] width 171 height 29
type input "0952036086"
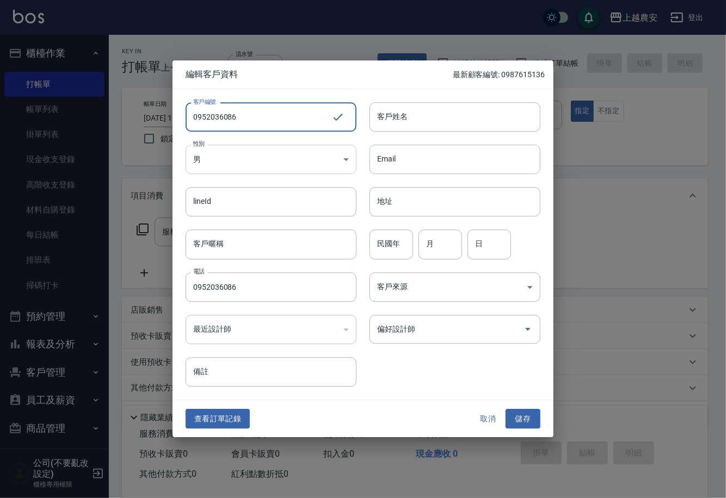
type input "0952036086"
click at [256, 159] on body "上越農安 登出 櫃檯作業 打帳單 帳單列表 掛單列表 現金收支登錄 高階收支登錄 材料自購登錄 每日結帳 排班表 掃碼打卡 預約管理 預約管理 單日預約紀錄 …" at bounding box center [363, 265] width 726 height 530
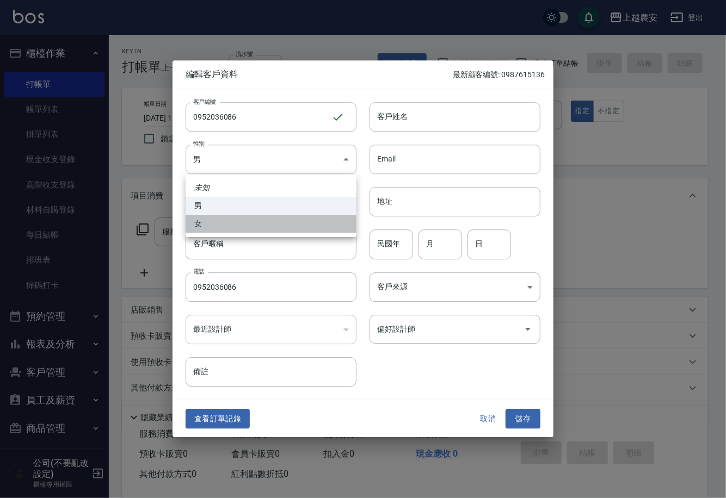
click at [257, 221] on li "女" at bounding box center [271, 224] width 171 height 18
type input "[DEMOGRAPHIC_DATA]"
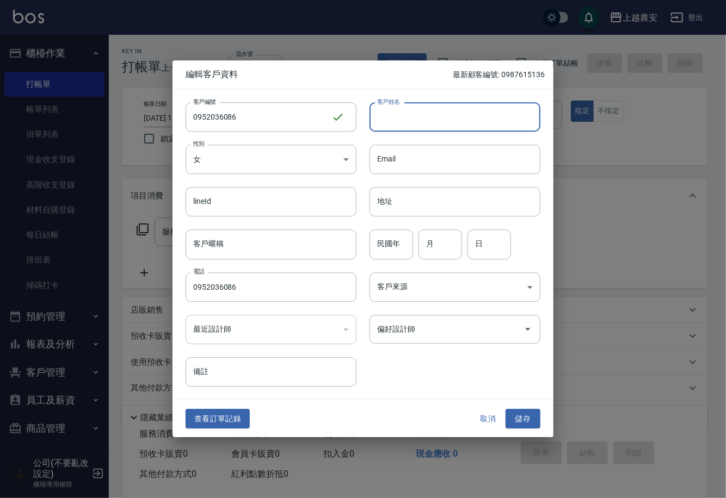
click at [400, 117] on input "客戶姓名" at bounding box center [454, 116] width 171 height 29
type input "葉"
click at [441, 327] on input "偏好設計師" at bounding box center [446, 329] width 145 height 19
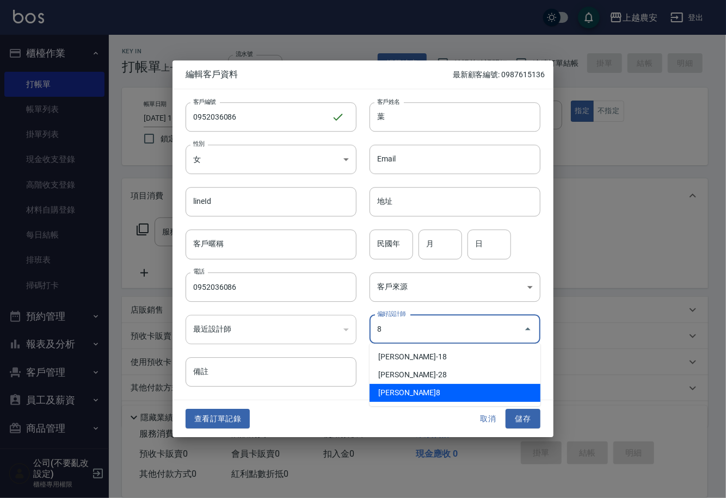
click at [409, 391] on li "[PERSON_NAME]8" at bounding box center [454, 393] width 171 height 18
type input "郭黛慧"
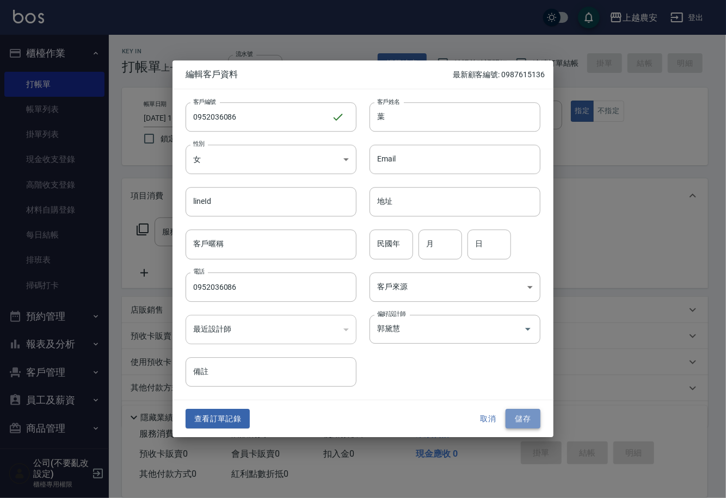
click at [525, 415] on button "儲存" at bounding box center [522, 419] width 35 height 20
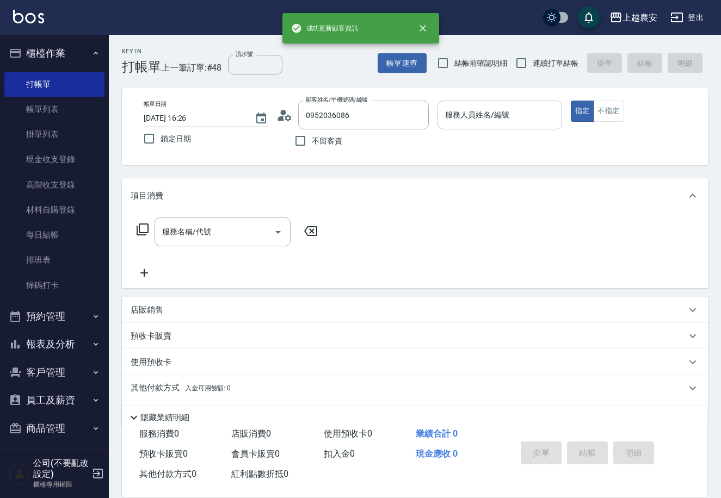
click at [468, 103] on div "服務人員姓名/編號" at bounding box center [499, 115] width 124 height 29
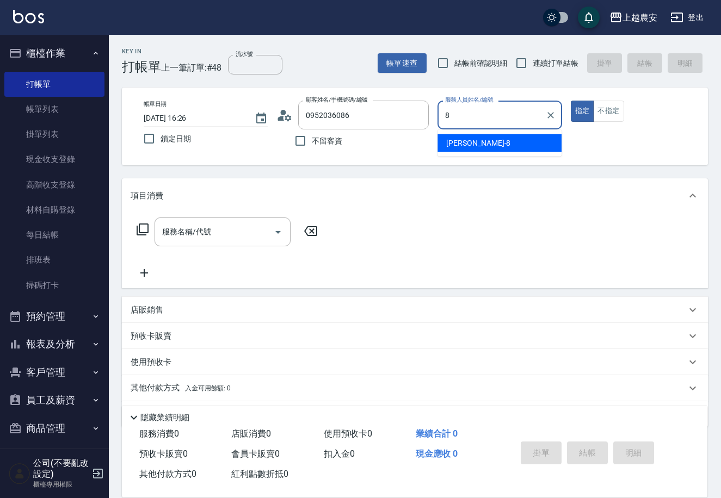
type input "[PERSON_NAME]-8"
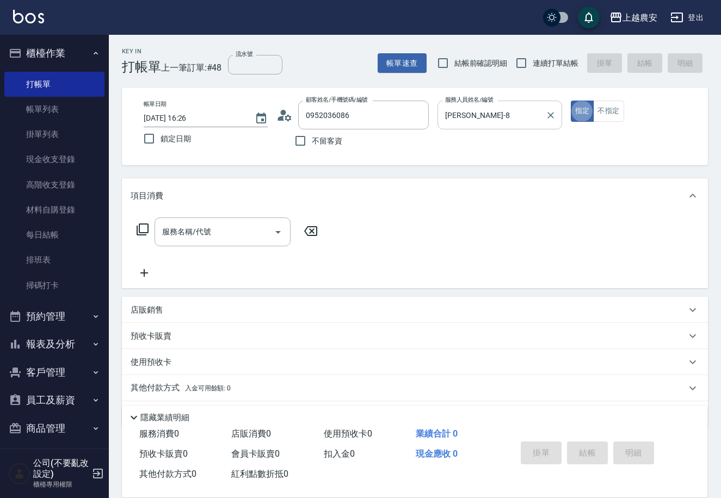
type button "true"
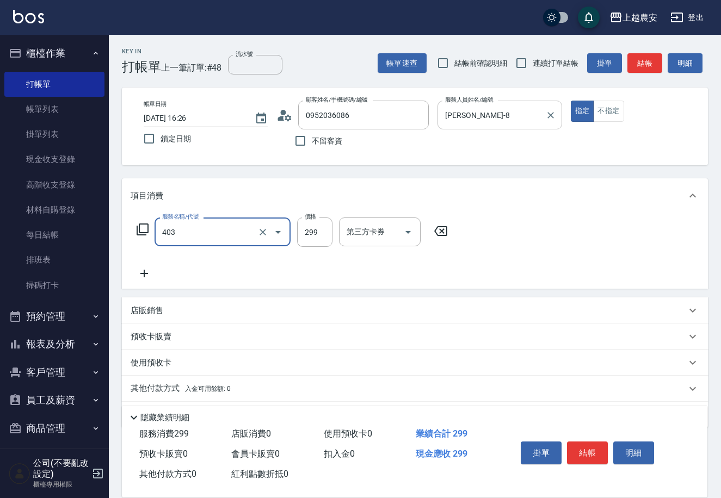
type input "剪髮(403)"
type input "500"
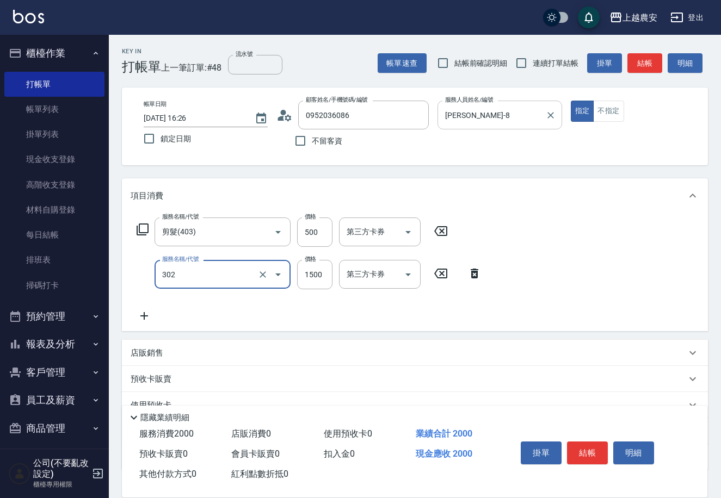
type input "燙髮1500↓(自購)(302)"
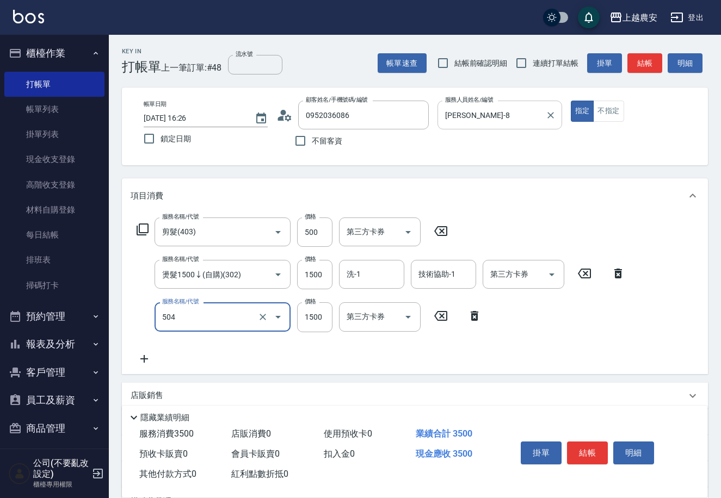
type input "染髮1500↓(504)"
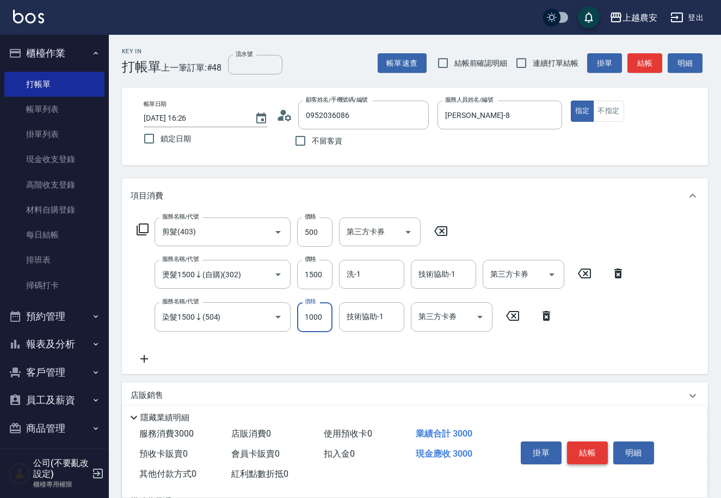
type input "1000"
click at [588, 448] on button "結帳" at bounding box center [587, 453] width 41 height 23
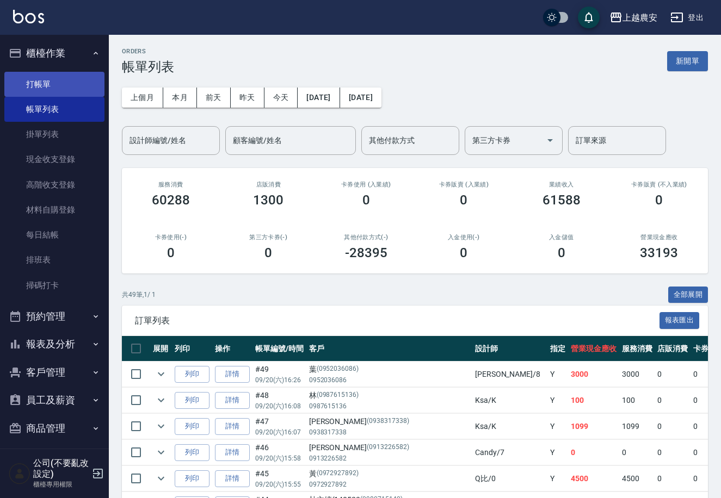
click at [41, 78] on link "打帳單" at bounding box center [54, 84] width 100 height 25
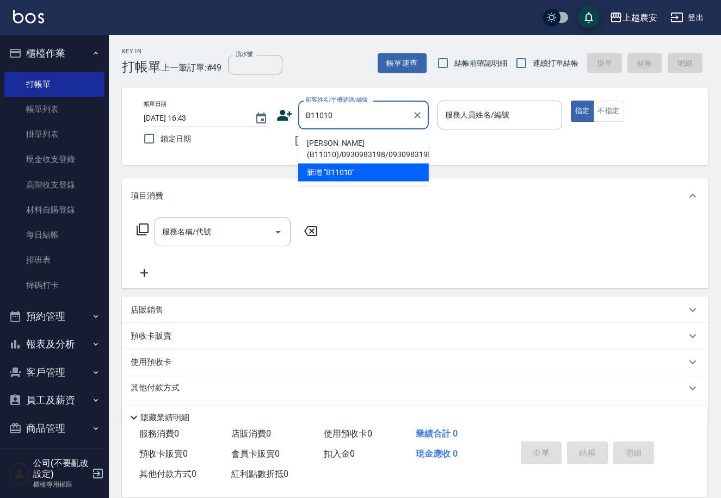
click at [333, 143] on li "[PERSON_NAME](B11010)/0930983198/0930983198" at bounding box center [363, 148] width 131 height 29
type input "[PERSON_NAME](B11010)/0930983198/0930983198"
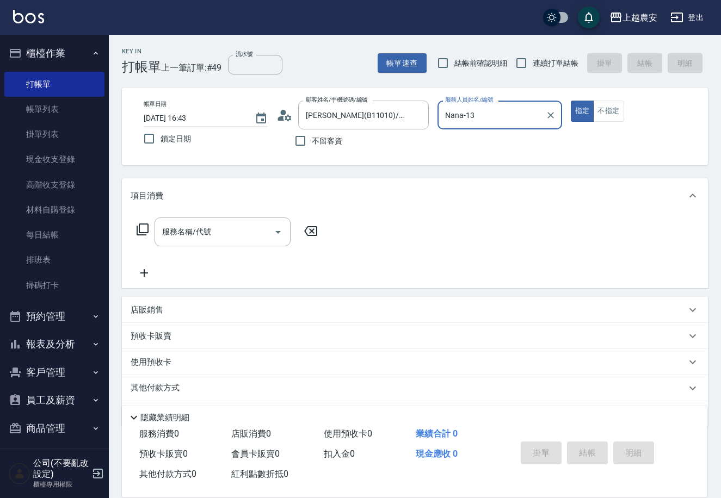
type input "Nana-13"
click at [232, 220] on div "服務名稱/代號" at bounding box center [222, 232] width 136 height 29
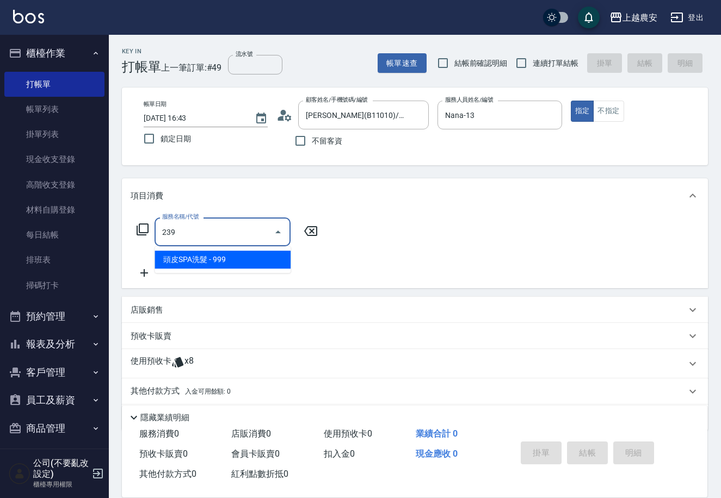
type input "頭皮SPA洗髮(239)"
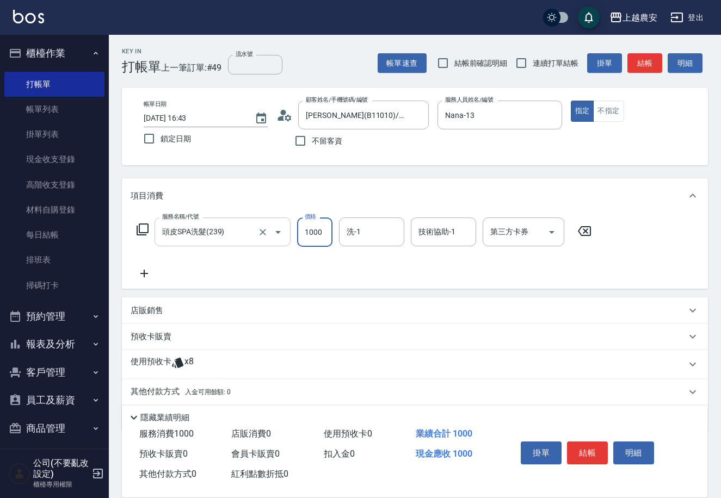
type input "1000"
type input "大巫-35"
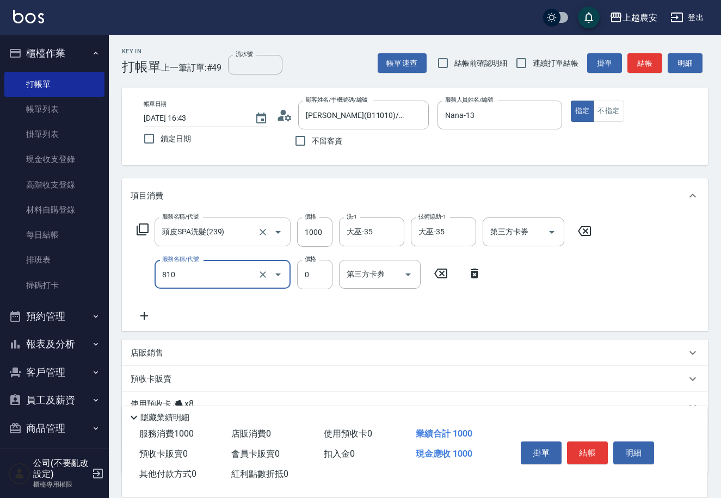
type input "頭皮護髮卡券使用(810)"
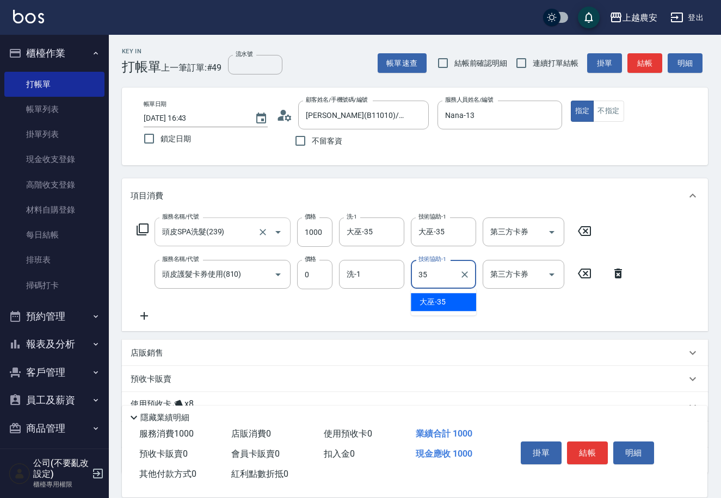
type input "大巫-35"
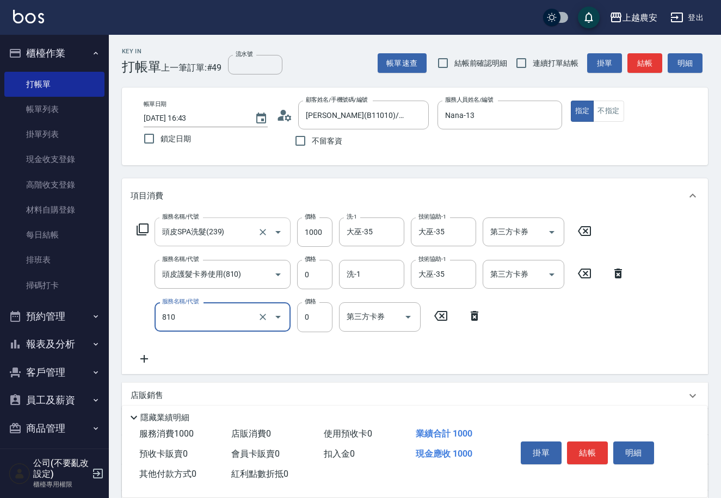
type input "頭皮護髮卡券使用(810)"
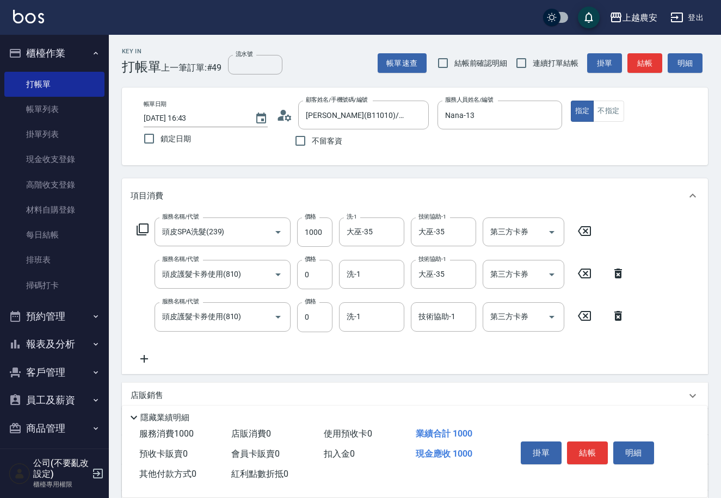
click at [617, 319] on icon at bounding box center [618, 316] width 8 height 10
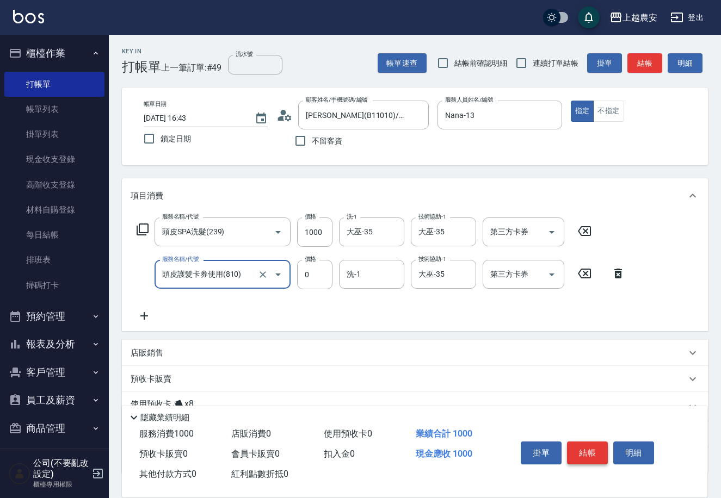
click at [594, 450] on button "結帳" at bounding box center [587, 453] width 41 height 23
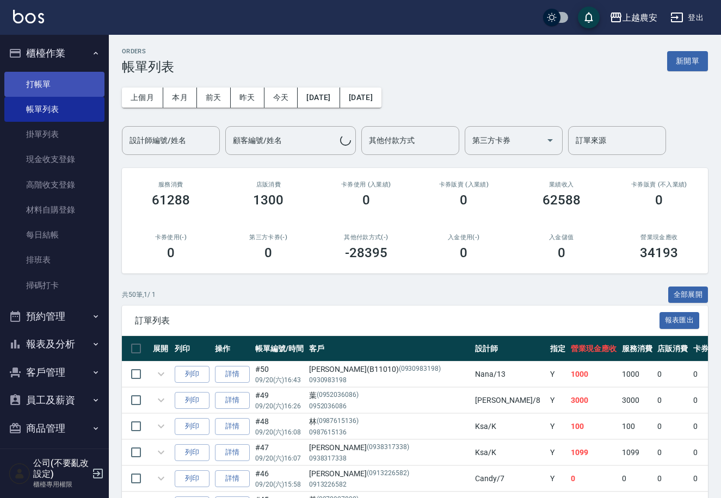
click at [46, 77] on link "打帳單" at bounding box center [54, 84] width 100 height 25
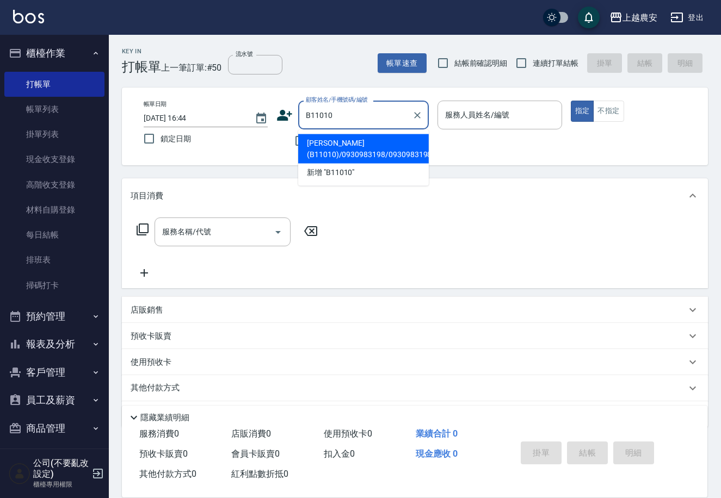
click at [341, 148] on li "[PERSON_NAME](B11010)/0930983198/0930983198" at bounding box center [363, 148] width 131 height 29
type input "[PERSON_NAME](B11010)/0930983198/0930983198"
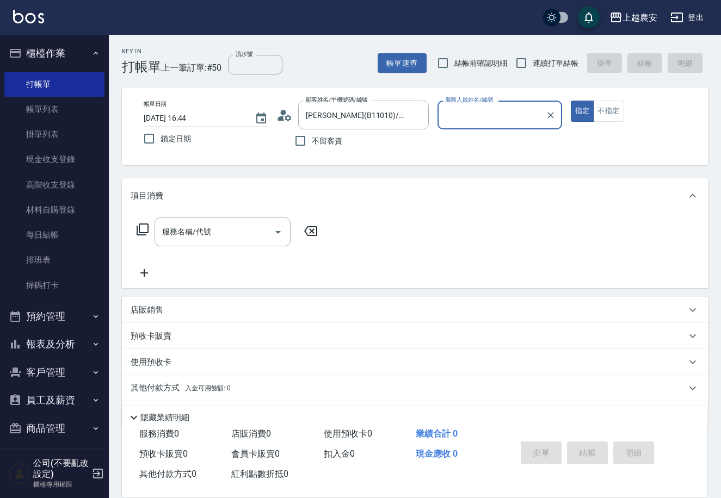
type input "Nana-13"
click at [226, 234] on input "服務名稱/代號" at bounding box center [214, 231] width 110 height 19
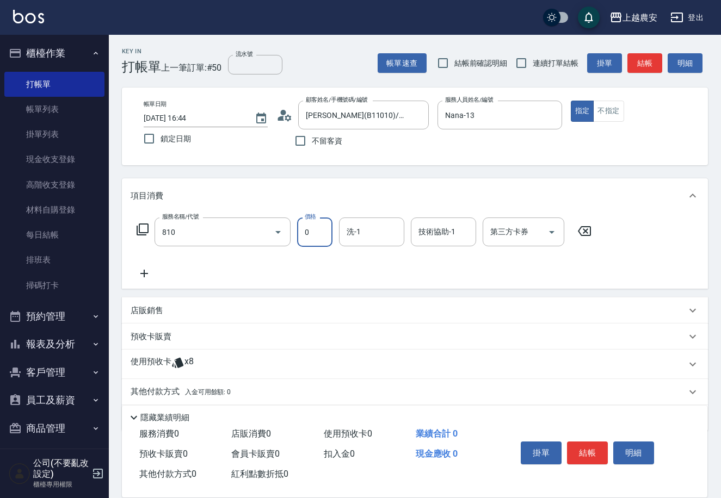
type input "頭皮護髮卡券使用(810)"
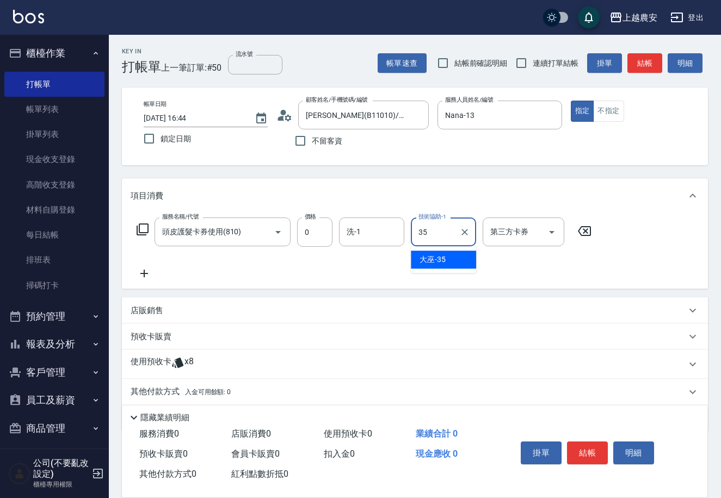
type input "大巫-35"
click at [144, 370] on p "使用預收卡" at bounding box center [151, 364] width 41 height 16
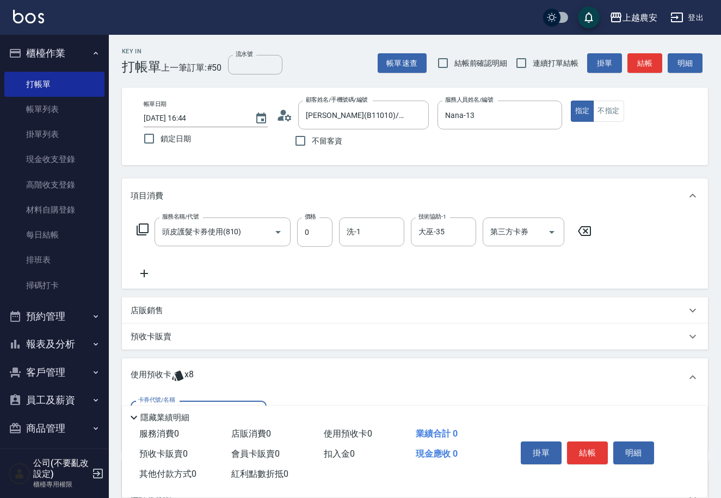
scroll to position [116, 0]
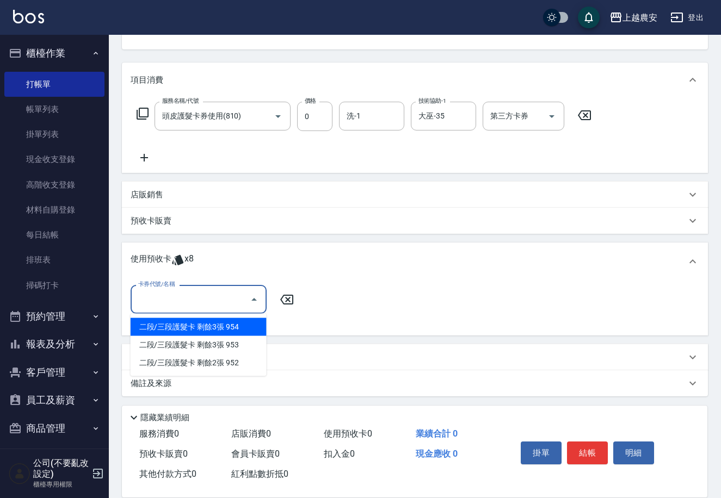
click at [164, 302] on input "卡券代號/名稱" at bounding box center [190, 299] width 110 height 19
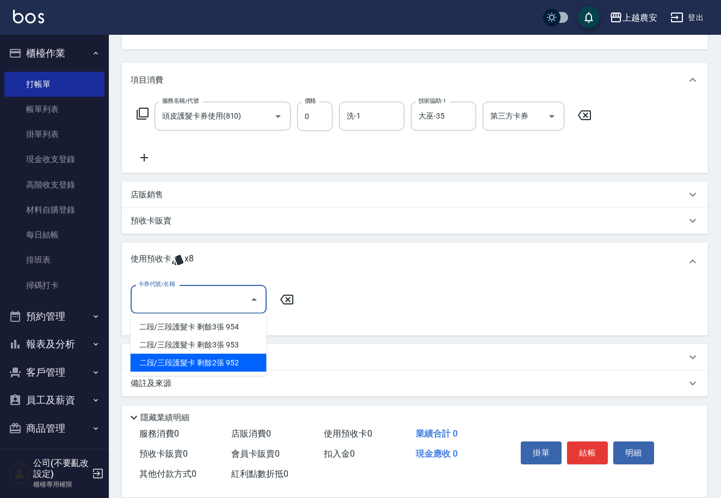
click at [218, 363] on div "二段/三段護髮卡 剩餘2張 952" at bounding box center [199, 363] width 136 height 18
type input "二段/三段護髮卡 952"
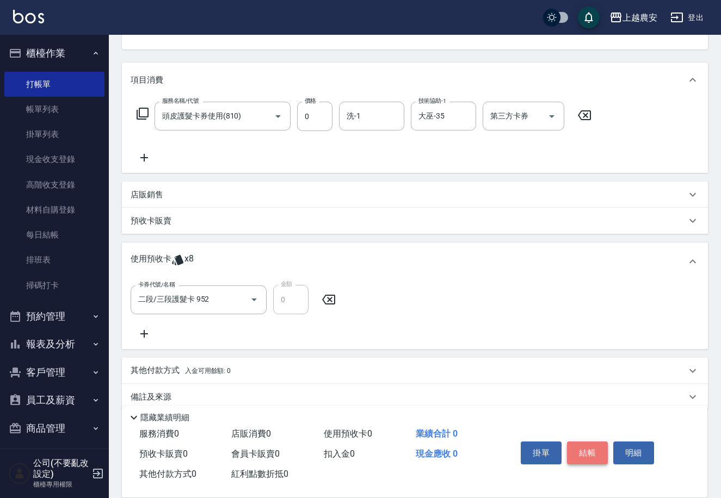
click at [586, 456] on button "結帳" at bounding box center [587, 453] width 41 height 23
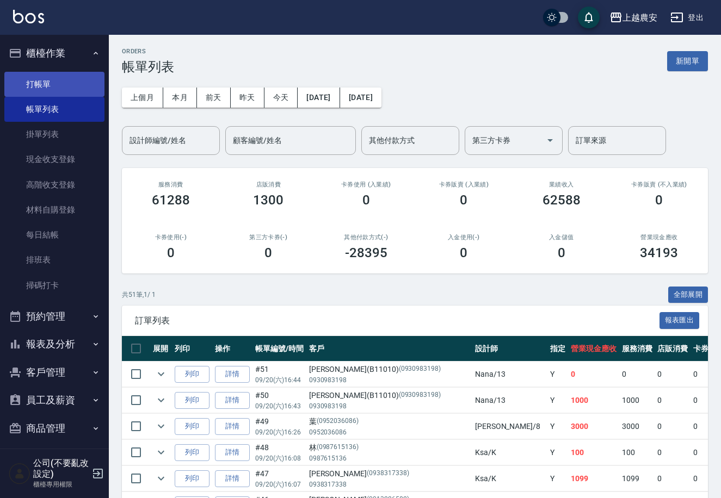
click at [38, 90] on link "打帳單" at bounding box center [54, 84] width 100 height 25
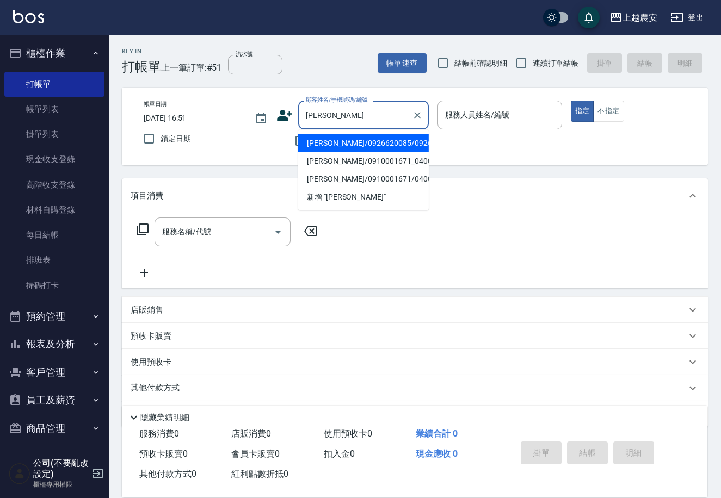
click at [372, 140] on li "[PERSON_NAME]/0926620085/0926620085" at bounding box center [363, 143] width 131 height 18
type input "[PERSON_NAME]/0926620085/0926620085"
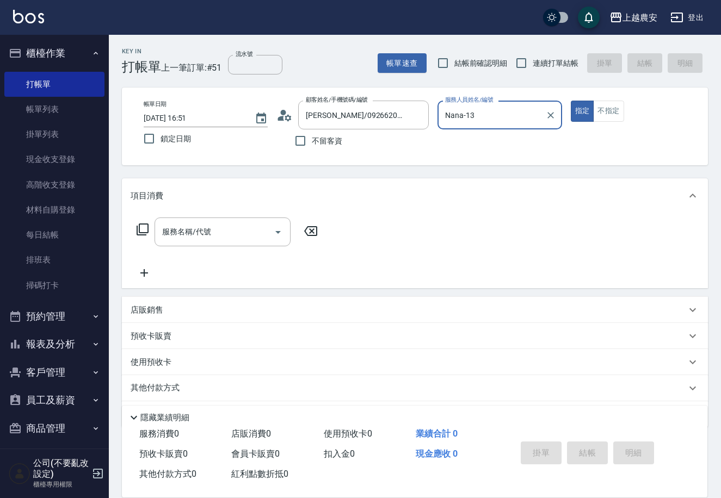
type input "Nana-13"
click at [202, 246] on div "服務名稱/代號" at bounding box center [222, 232] width 136 height 29
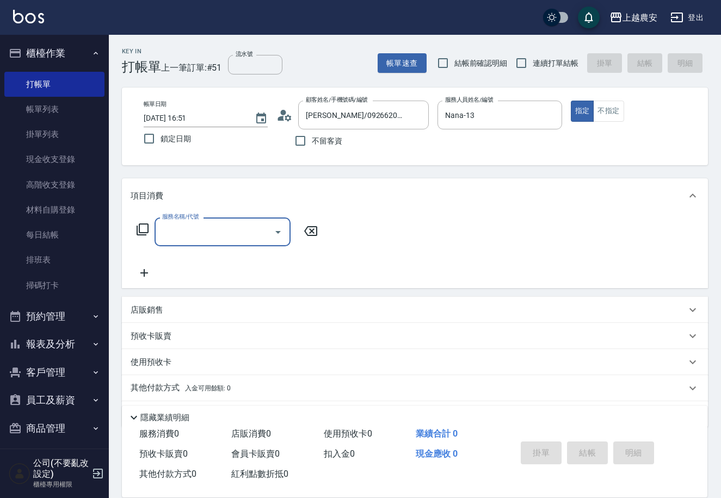
click at [206, 236] on input "服務名稱/代號" at bounding box center [214, 231] width 110 height 19
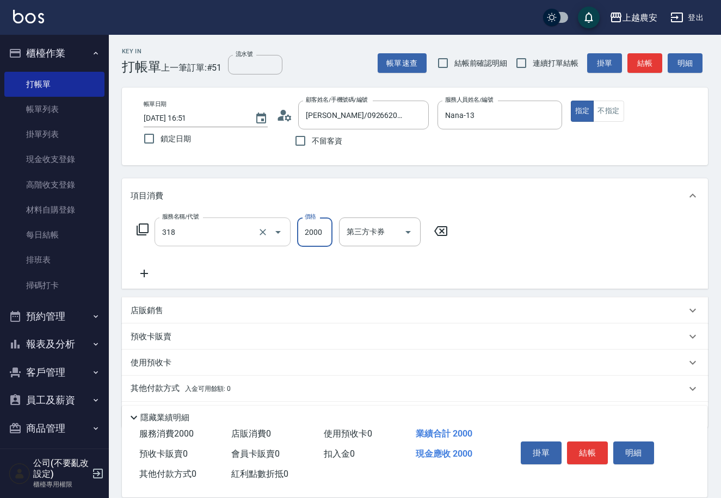
type input "燙髮1500↑(自購)(318)"
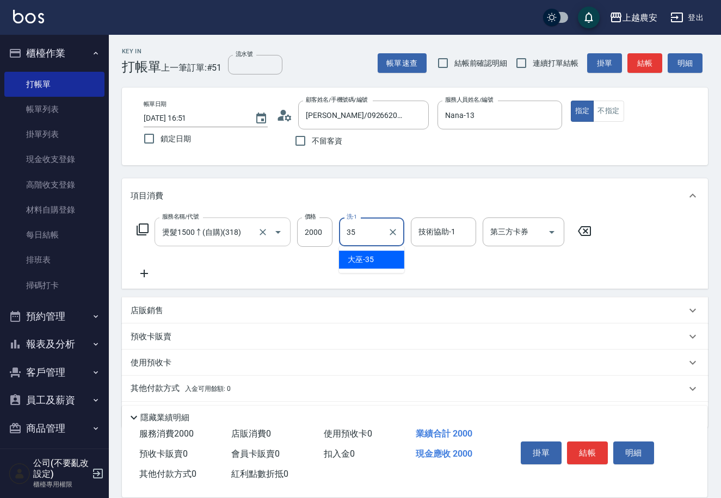
type input "大巫-35"
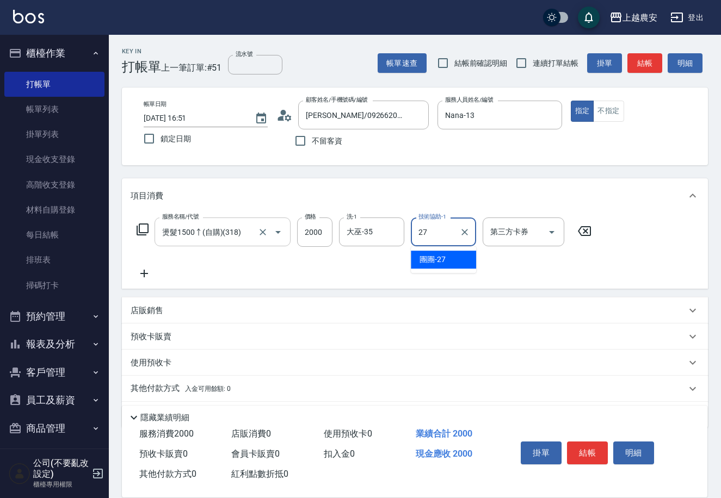
type input "團團-27"
click at [582, 452] on button "結帳" at bounding box center [587, 453] width 41 height 23
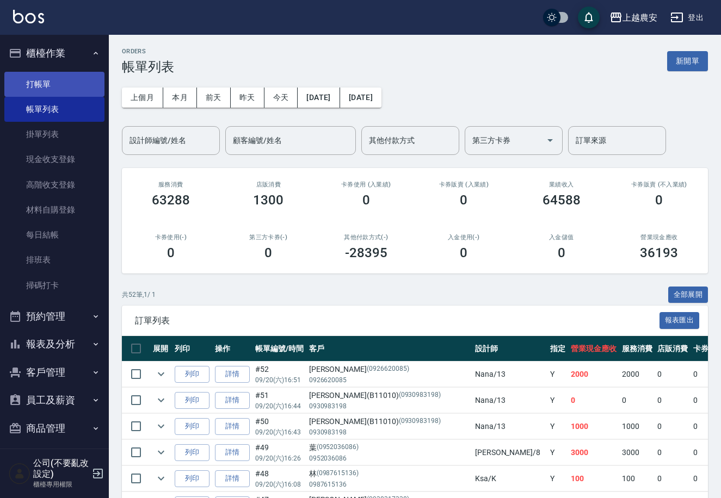
click at [47, 88] on link "打帳單" at bounding box center [54, 84] width 100 height 25
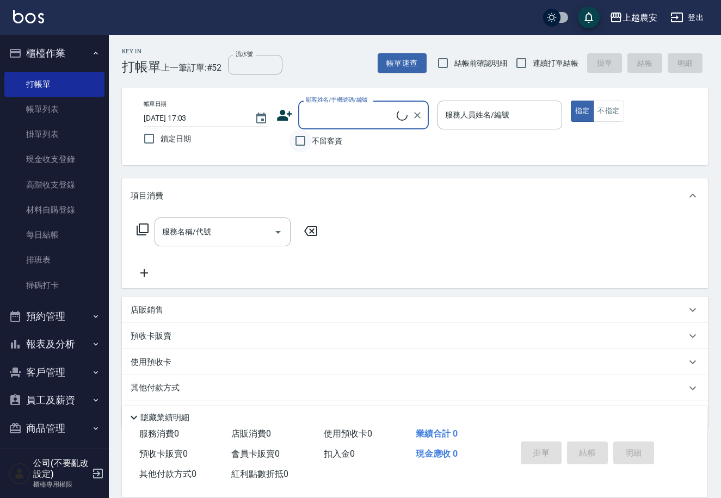
click at [310, 140] on input "不留客資" at bounding box center [300, 140] width 23 height 23
checkbox input "true"
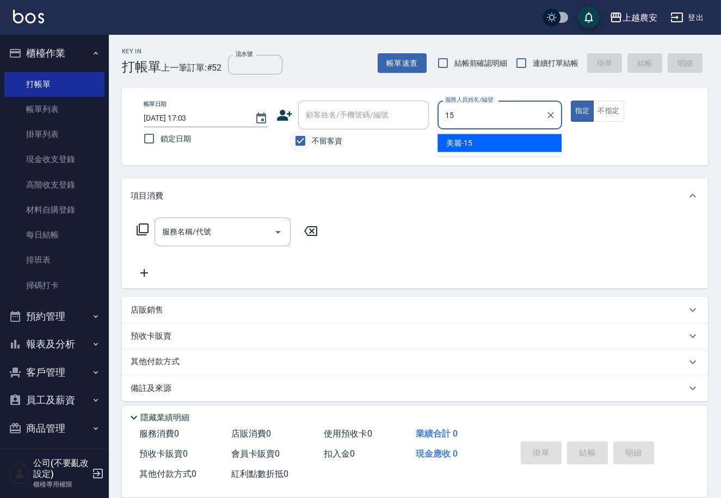
type input "美麗-15"
type button "true"
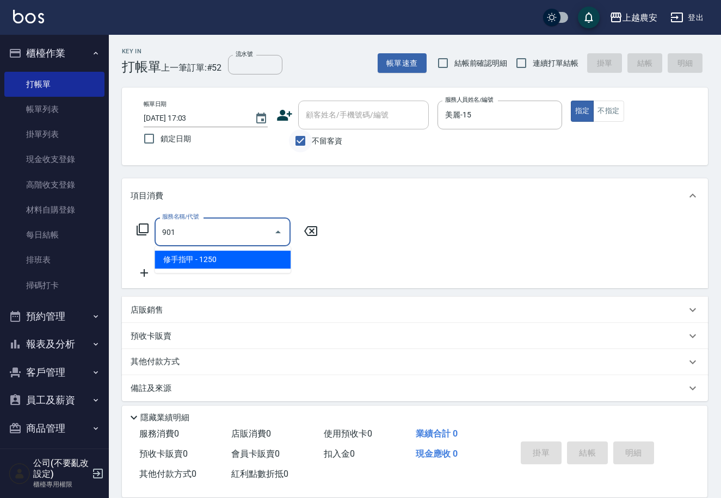
type input "修手指甲(901)"
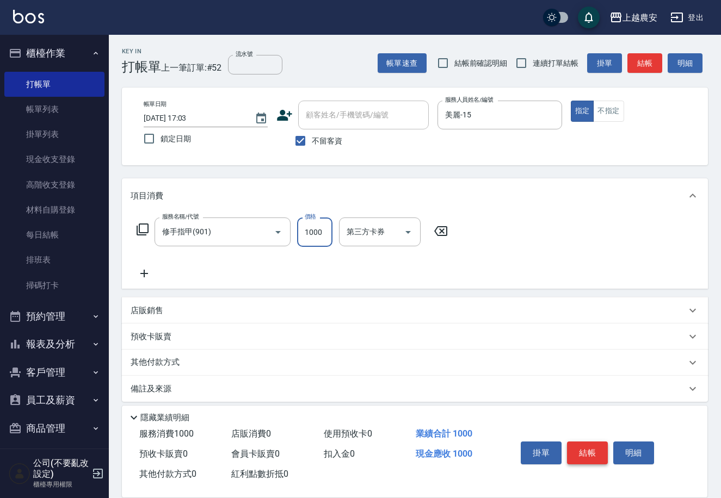
type input "1000"
click at [579, 452] on button "結帳" at bounding box center [587, 453] width 41 height 23
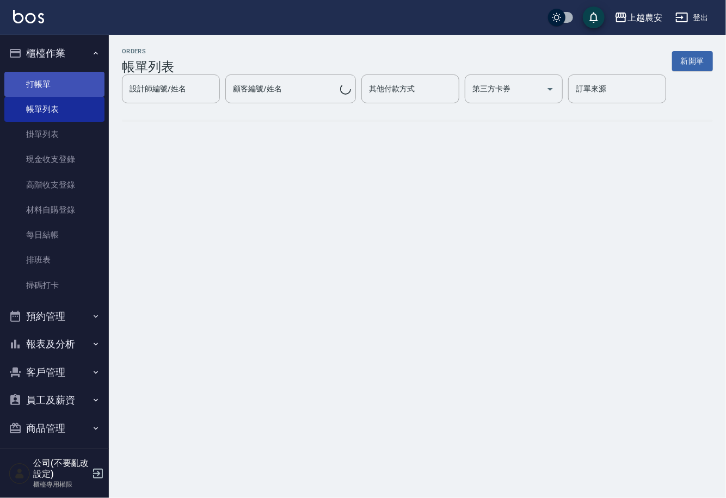
click at [33, 91] on link "打帳單" at bounding box center [54, 84] width 100 height 25
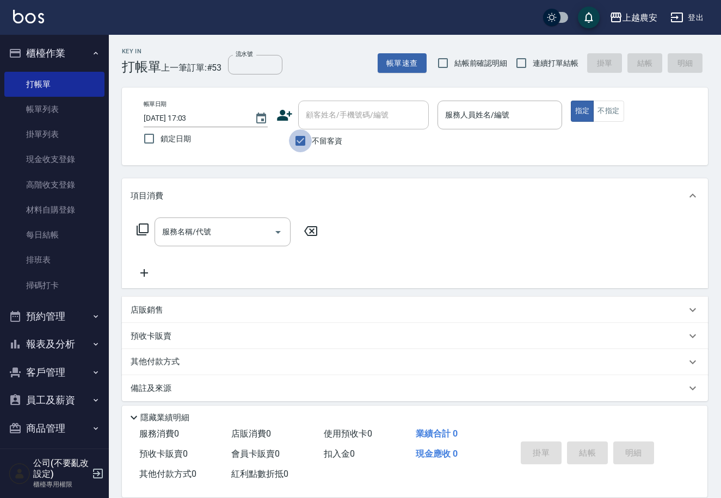
click at [307, 134] on input "不留客資" at bounding box center [300, 140] width 23 height 23
checkbox input "false"
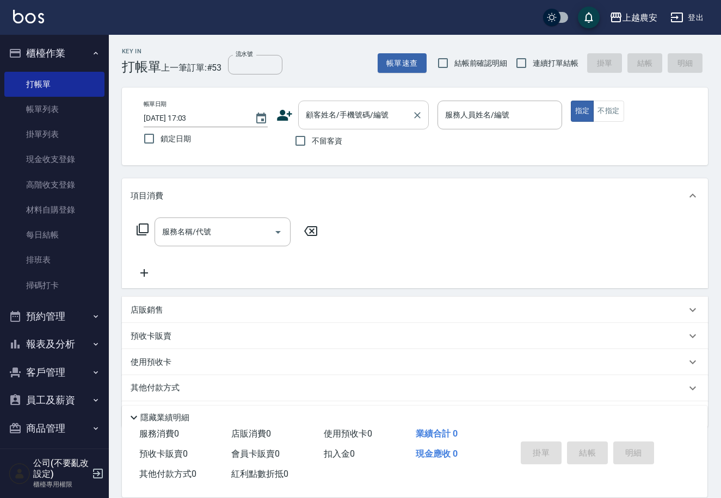
click at [314, 122] on input "顧客姓名/手機號碼/編號" at bounding box center [355, 115] width 104 height 19
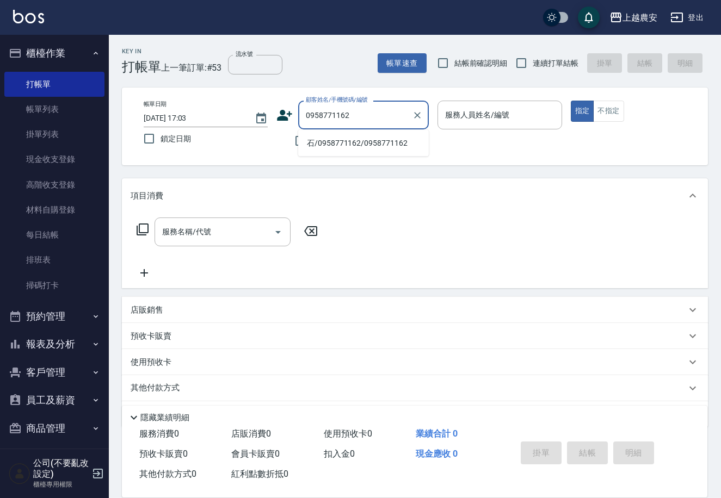
click at [340, 144] on li "石/0958771162/0958771162" at bounding box center [363, 143] width 131 height 18
type input "石/0958771162/0958771162"
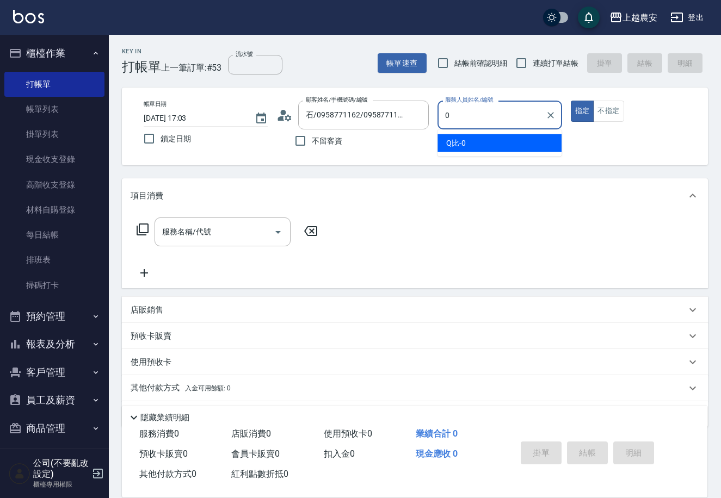
type input "Q比-0"
type button "true"
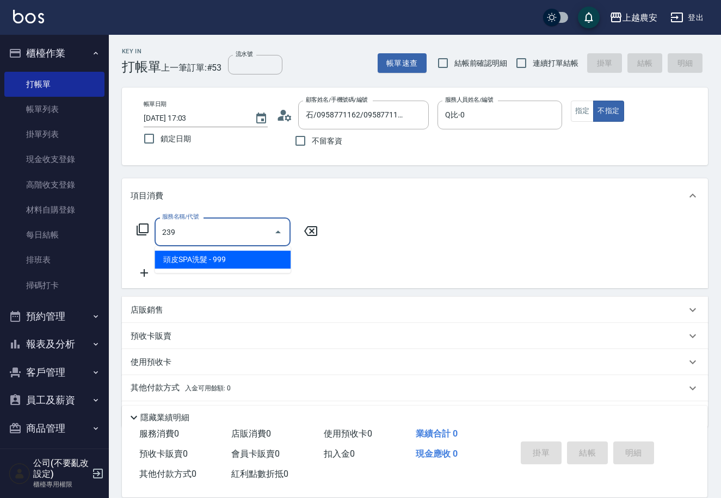
type input "頭皮SPA洗髮(239)"
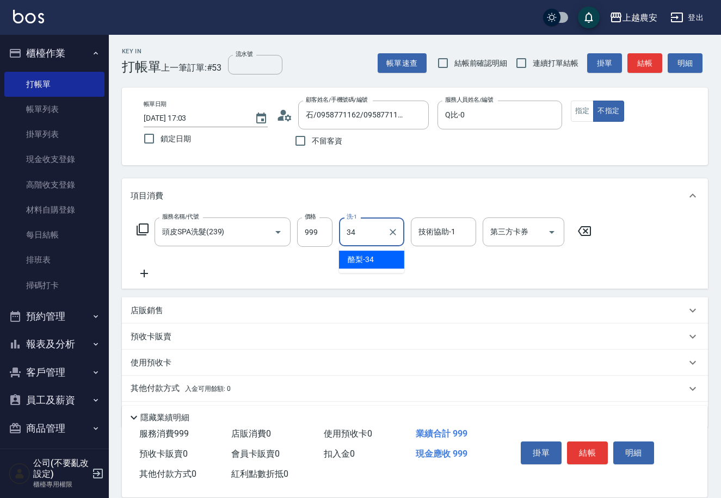
type input "酪梨-34"
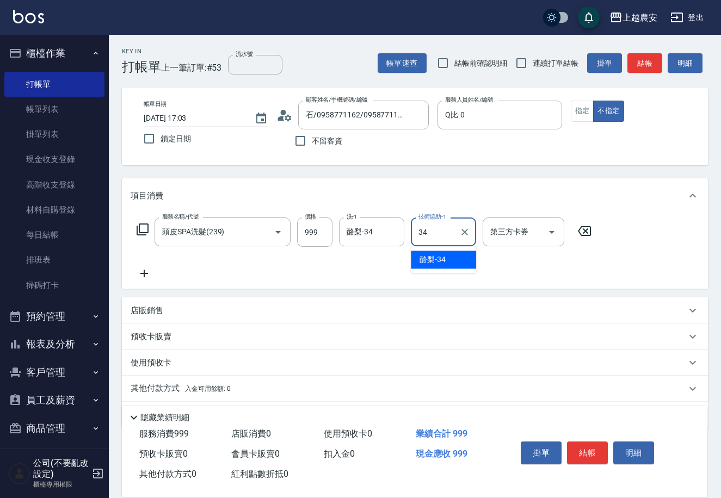
type input "酪梨-34"
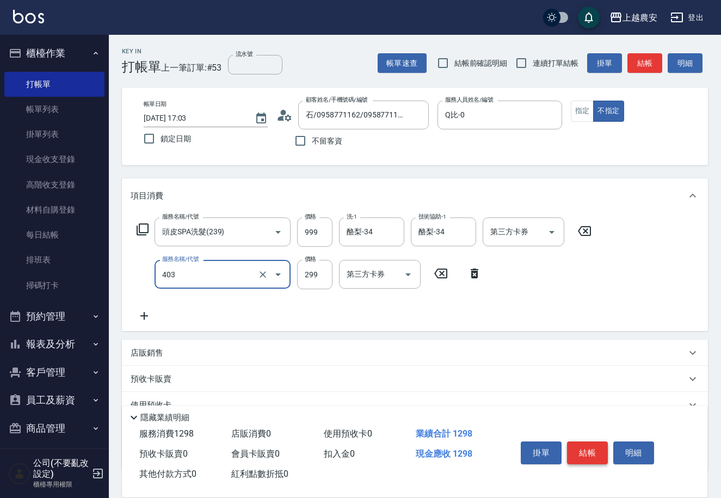
type input "剪髮(403)"
click at [576, 456] on button "結帳" at bounding box center [587, 453] width 41 height 23
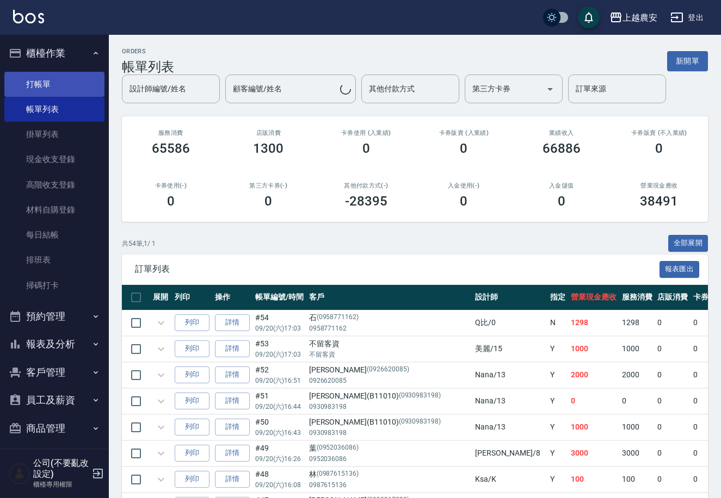
click at [34, 83] on link "打帳單" at bounding box center [54, 84] width 100 height 25
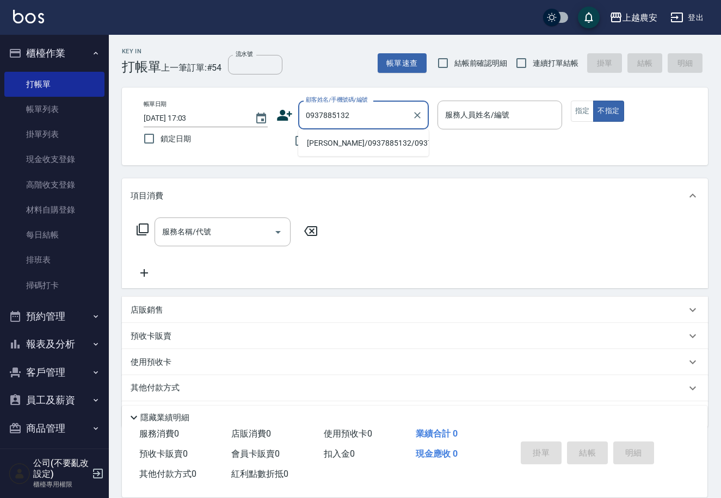
click at [352, 139] on li "[PERSON_NAME]/0937885132/0937885132" at bounding box center [363, 143] width 131 height 18
type input "[PERSON_NAME]/0937885132/0937885132"
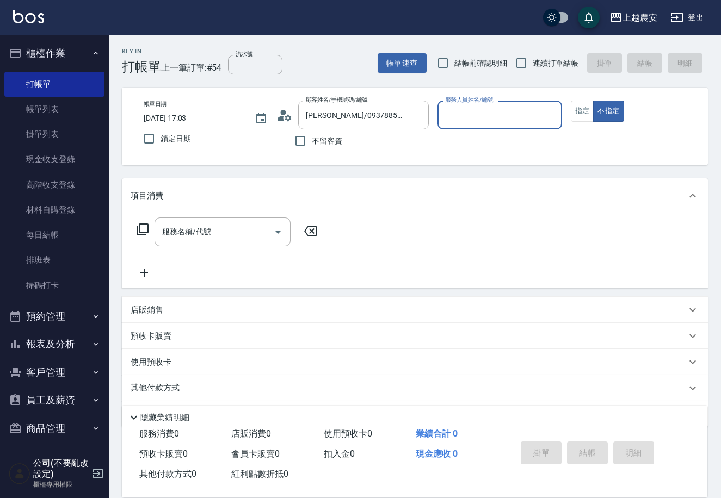
type input "Ksa-K"
click at [586, 114] on button "指定" at bounding box center [582, 111] width 23 height 21
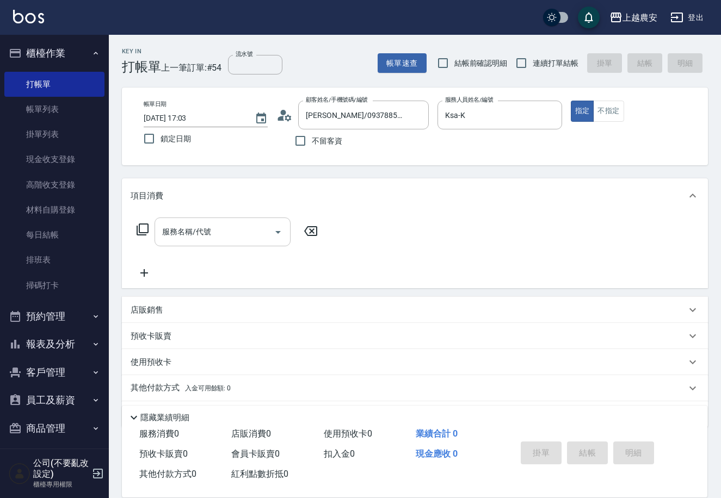
click at [249, 230] on input "服務名稱/代號" at bounding box center [214, 231] width 110 height 19
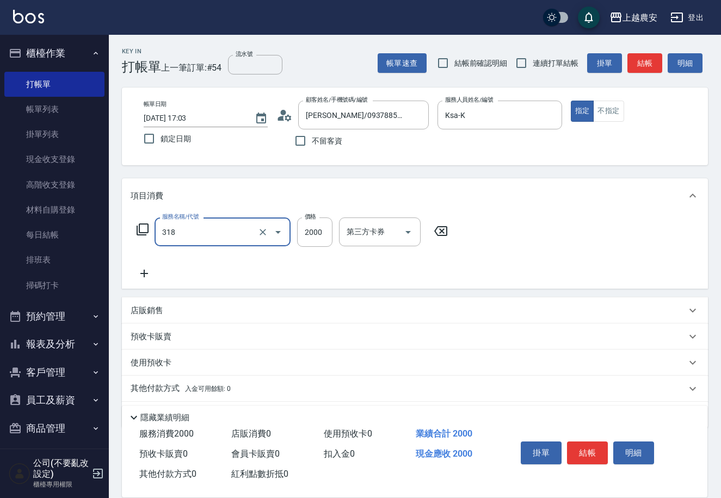
type input "燙髮1500↑(自購)(318)"
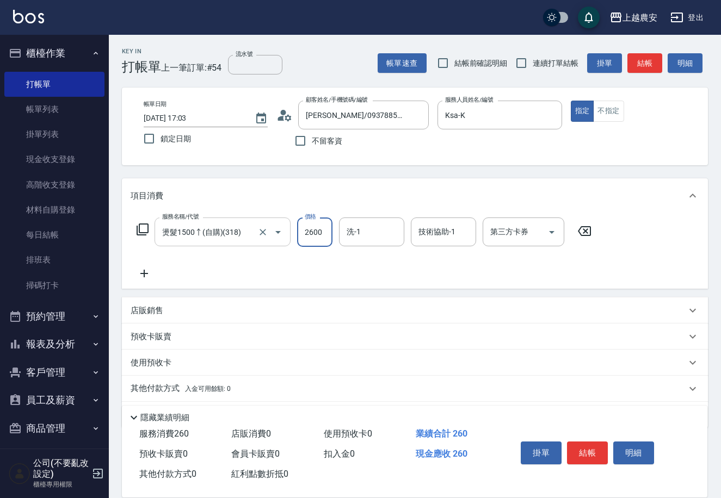
type input "2600"
type input "Elfi-39"
click at [591, 450] on button "結帳" at bounding box center [587, 453] width 41 height 23
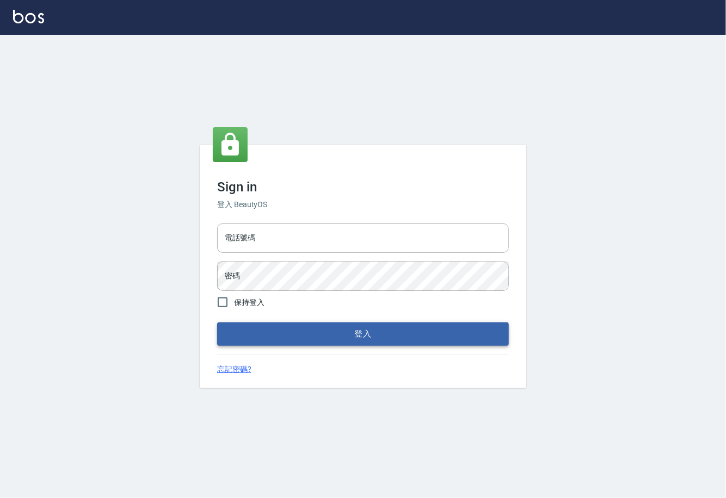
type input "0225929166"
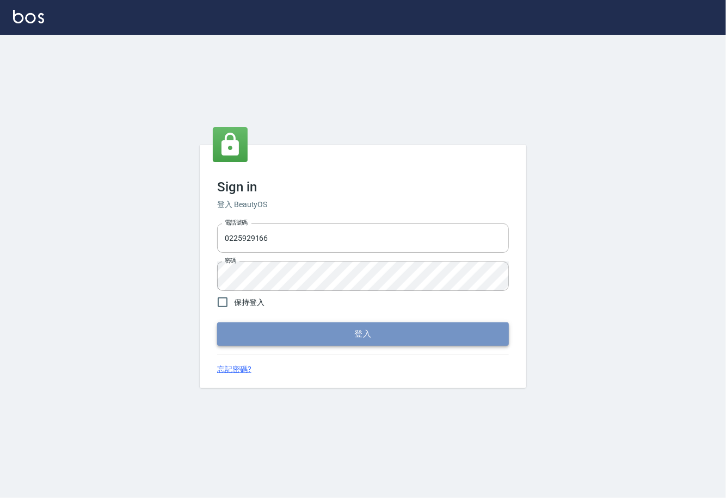
click at [349, 339] on button "登入" at bounding box center [363, 334] width 292 height 23
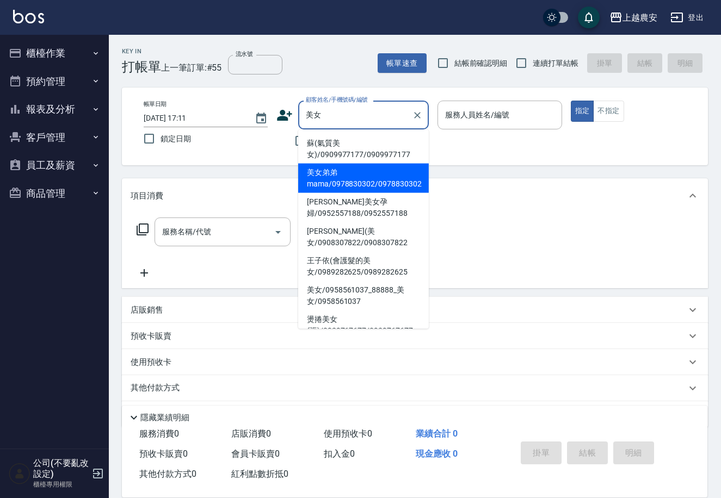
click at [327, 179] on li "美女弟弟mama/0978830302/0978830302" at bounding box center [363, 178] width 131 height 29
type input "美女弟弟mama/0978830302/0978830302"
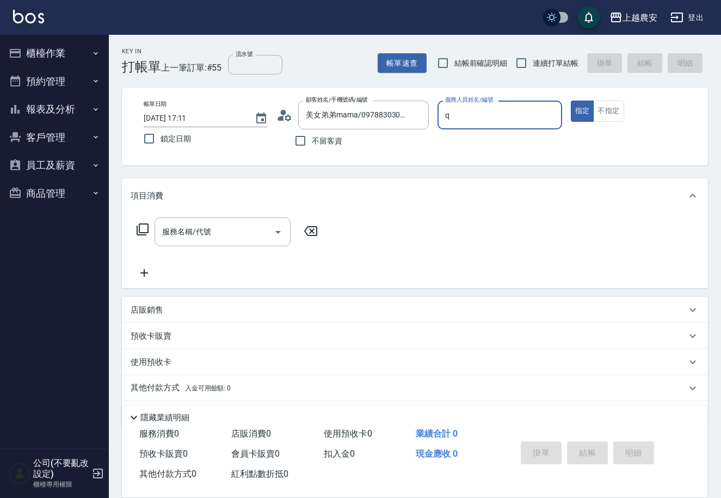
type input "Qbe-Q"
type button "true"
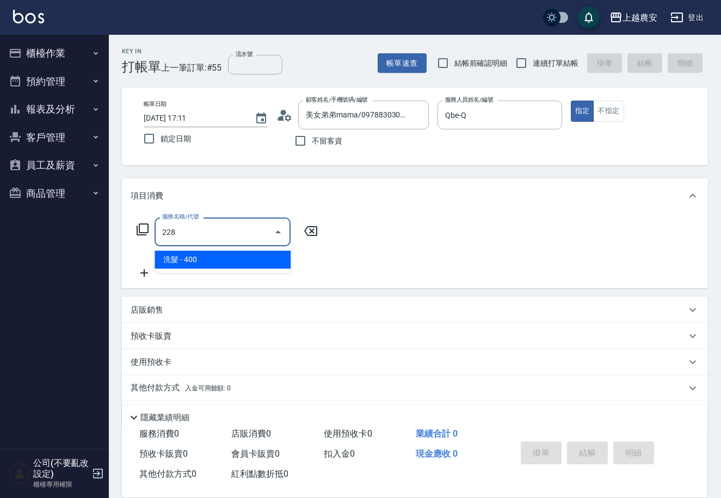
type input "洗髮(228)"
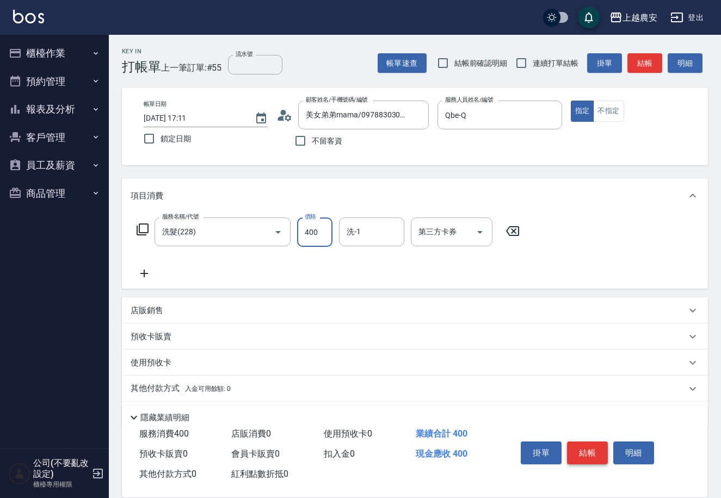
click at [592, 451] on button "結帳" at bounding box center [587, 453] width 41 height 23
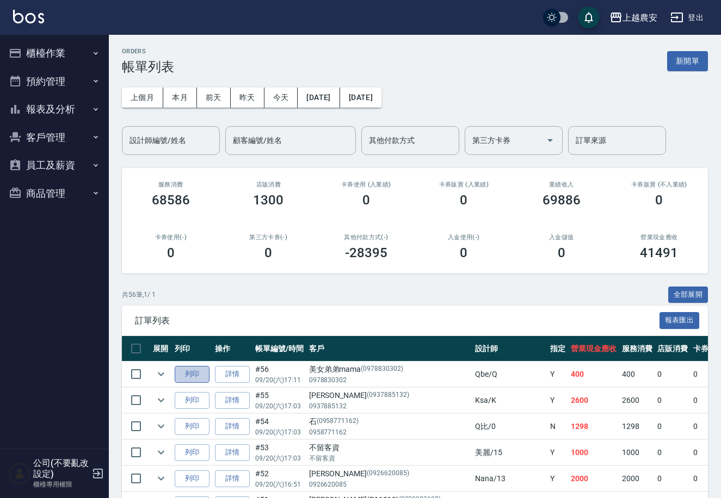
click at [188, 376] on button "列印" at bounding box center [192, 374] width 35 height 17
click at [59, 134] on button "客戶管理" at bounding box center [54, 137] width 100 height 28
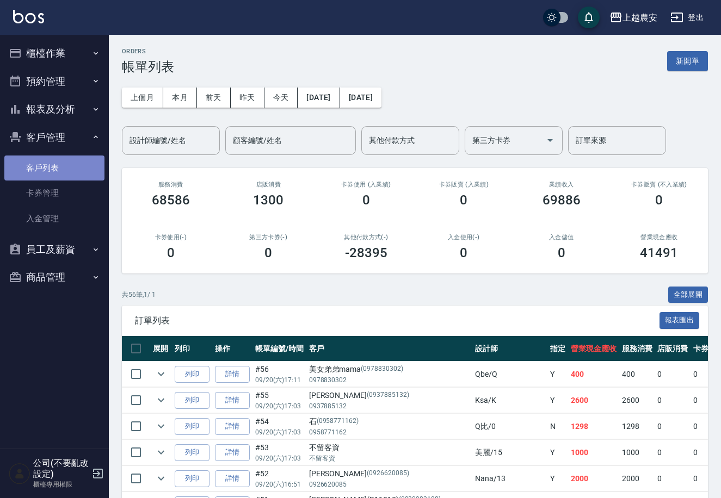
click at [48, 164] on link "客戶列表" at bounding box center [54, 168] width 100 height 25
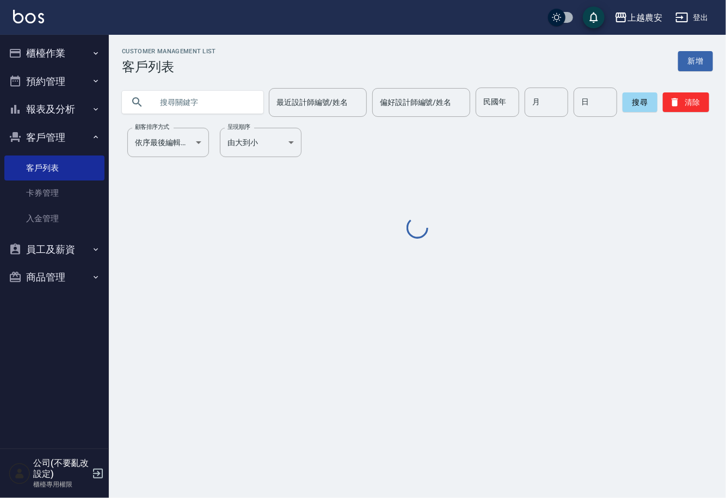
click at [159, 109] on input "text" at bounding box center [203, 102] width 102 height 29
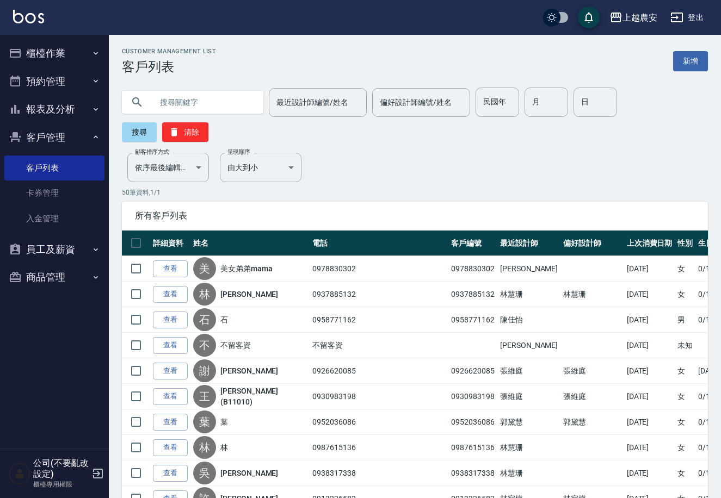
click at [36, 47] on button "櫃檯作業" at bounding box center [54, 53] width 100 height 28
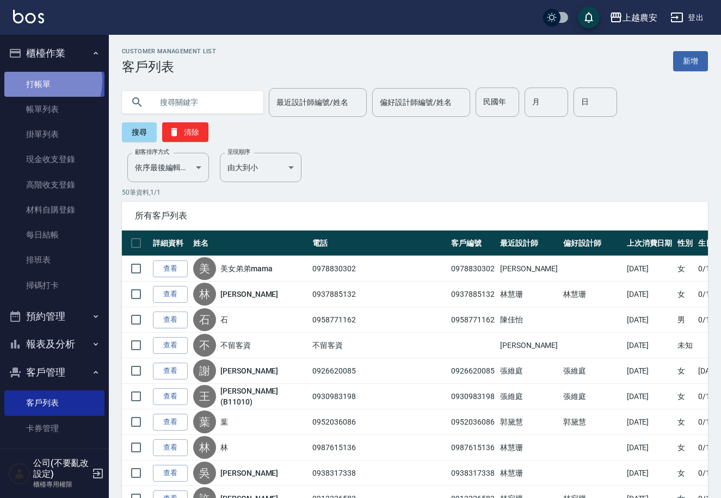
click at [41, 81] on link "打帳單" at bounding box center [54, 84] width 100 height 25
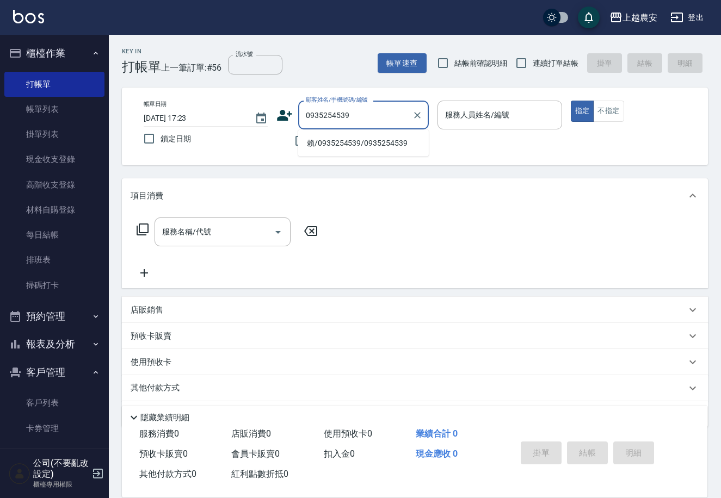
type input "0935254539"
click at [46, 403] on link "客戶列表" at bounding box center [54, 403] width 100 height 25
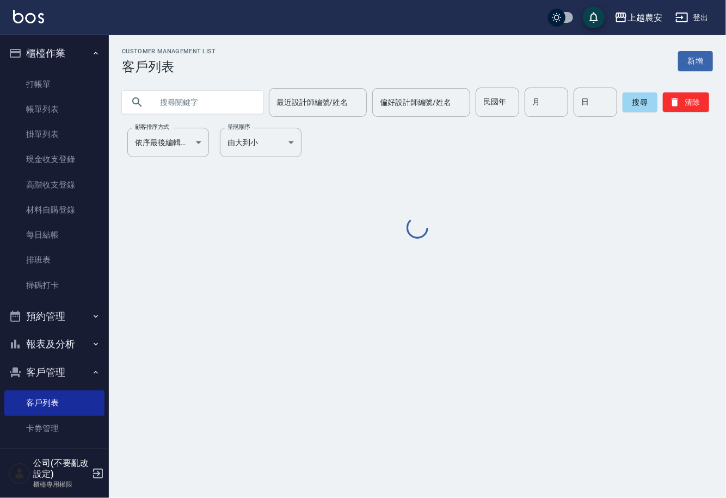
click at [222, 102] on input "text" at bounding box center [203, 102] width 102 height 29
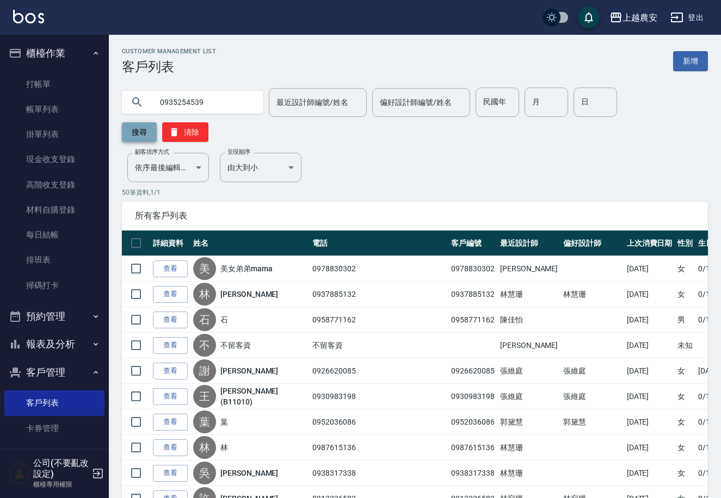
type input "0935254539"
click at [157, 122] on button "搜尋" at bounding box center [139, 132] width 35 height 20
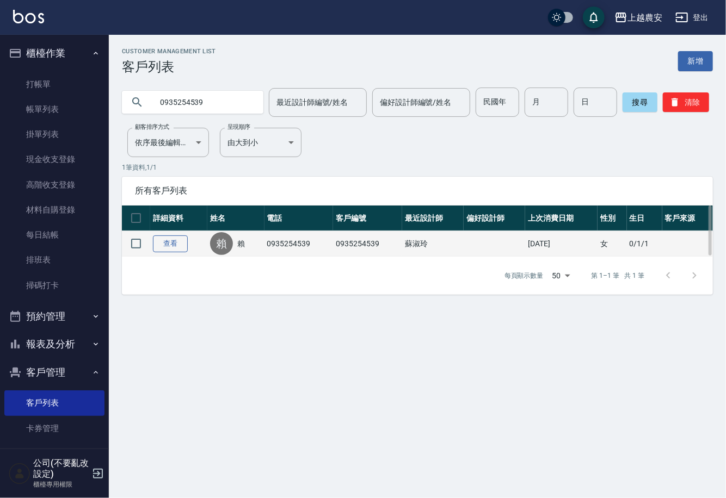
click at [170, 244] on link "查看" at bounding box center [170, 244] width 35 height 17
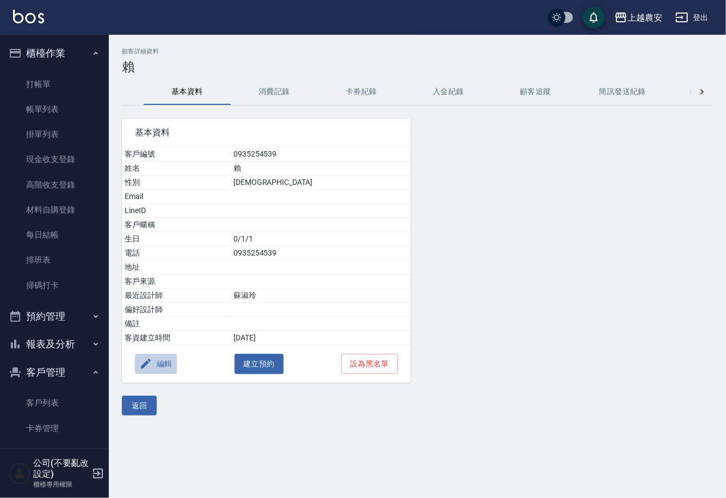
click at [162, 362] on button "編輯" at bounding box center [156, 364] width 42 height 20
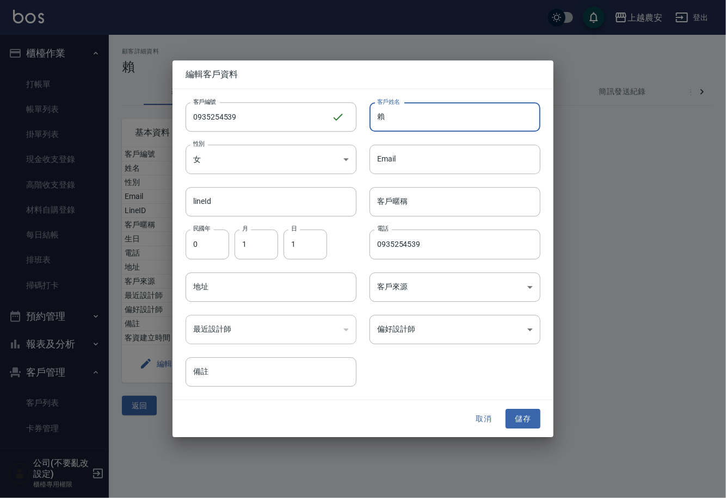
click at [399, 125] on input "賴" at bounding box center [454, 116] width 171 height 29
type input "[PERSON_NAME]"
click at [420, 332] on body "上越農安 登出 櫃檯作業 打帳單 帳單列表 掛單列表 現金收支登錄 高階收支登錄 材料自購登錄 每日結帳 排班表 掃碼打卡 預約管理 預約管理 單日預約紀錄 …" at bounding box center [363, 249] width 726 height 498
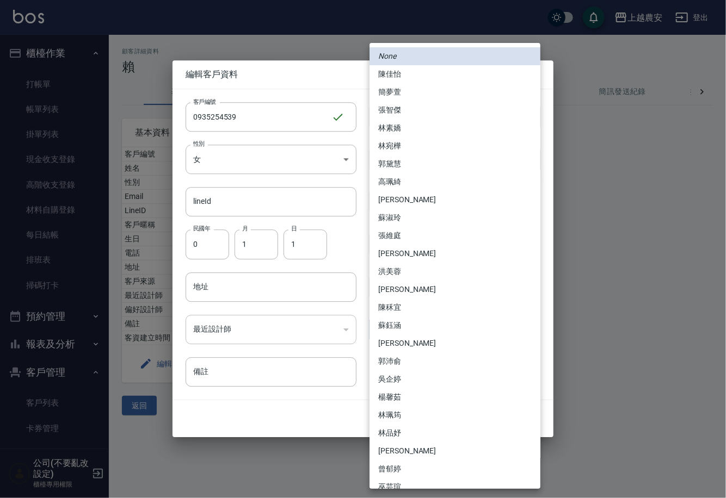
click at [393, 219] on li "蘇淑玲" at bounding box center [454, 218] width 171 height 18
type input "a68f1167-00ea-4bf2-8347-0c25dcbc0fef"
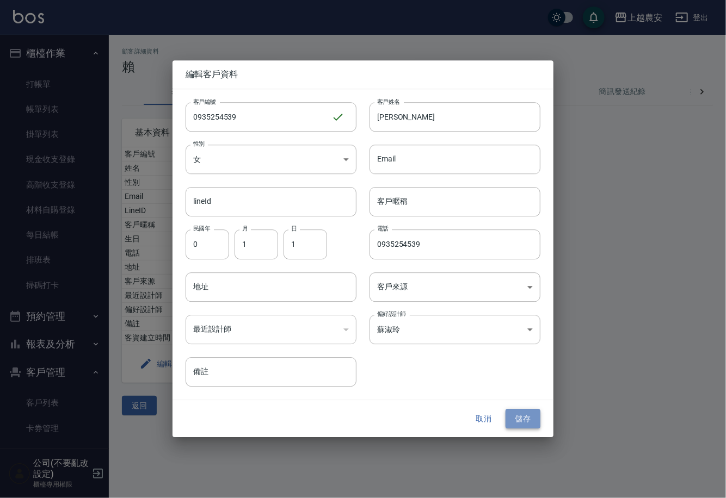
click at [519, 417] on button "儲存" at bounding box center [522, 419] width 35 height 20
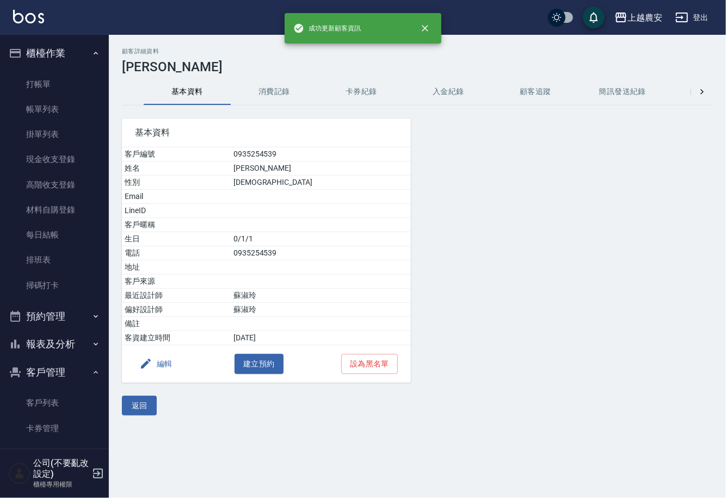
click at [264, 99] on button "消費記錄" at bounding box center [274, 92] width 87 height 26
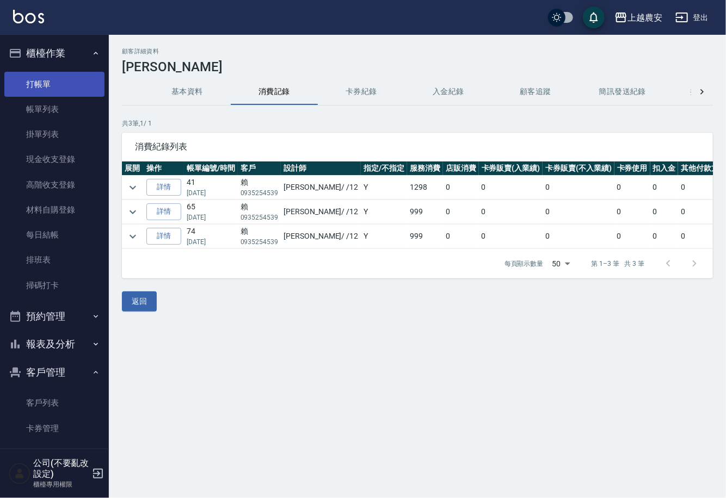
click at [48, 81] on link "打帳單" at bounding box center [54, 84] width 100 height 25
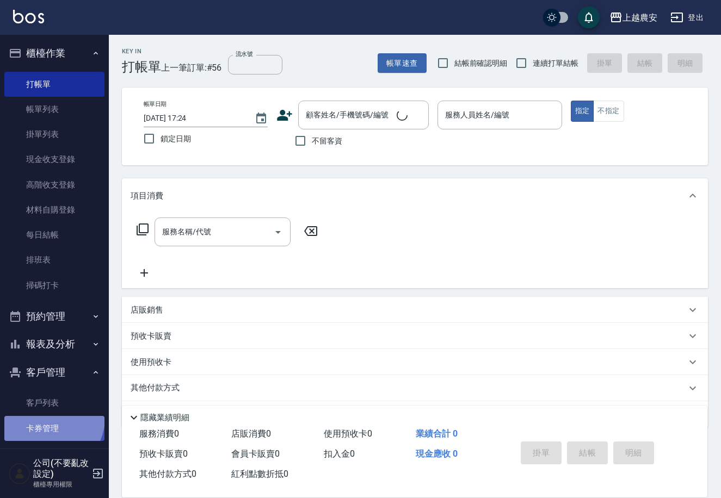
click at [46, 417] on link "卡券管理" at bounding box center [54, 428] width 100 height 25
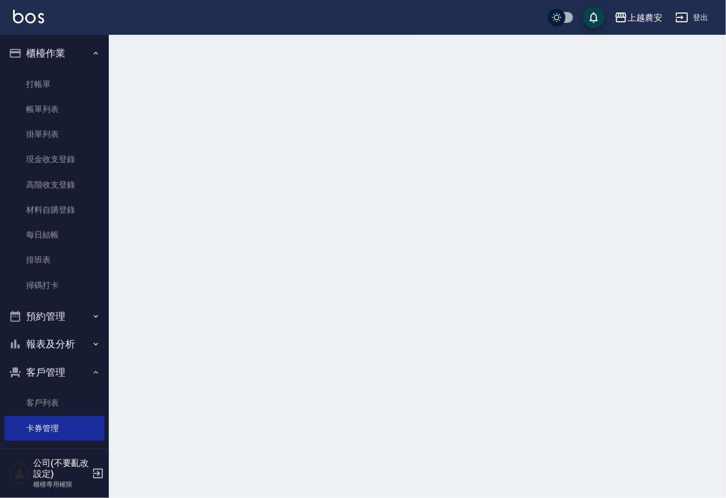
click at [46, 401] on link "客戶列表" at bounding box center [54, 403] width 100 height 25
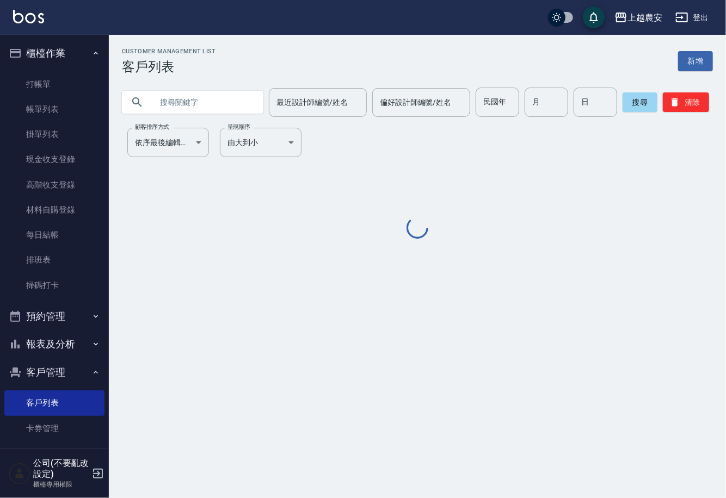
click at [184, 105] on input "text" at bounding box center [203, 102] width 102 height 29
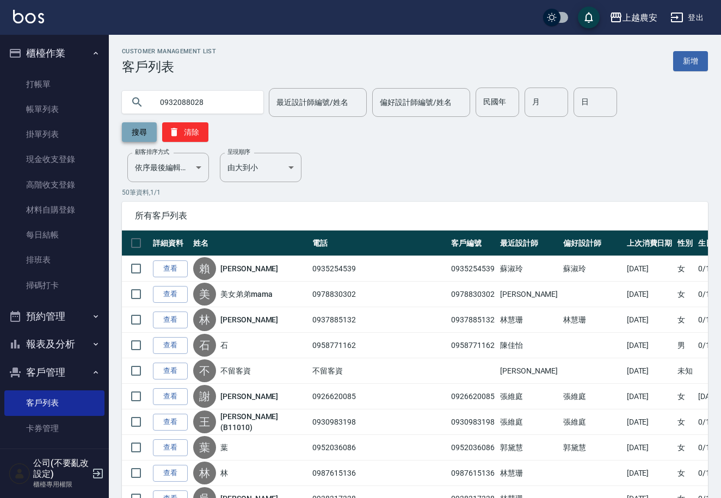
type input "0932088028"
click at [157, 122] on button "搜尋" at bounding box center [139, 132] width 35 height 20
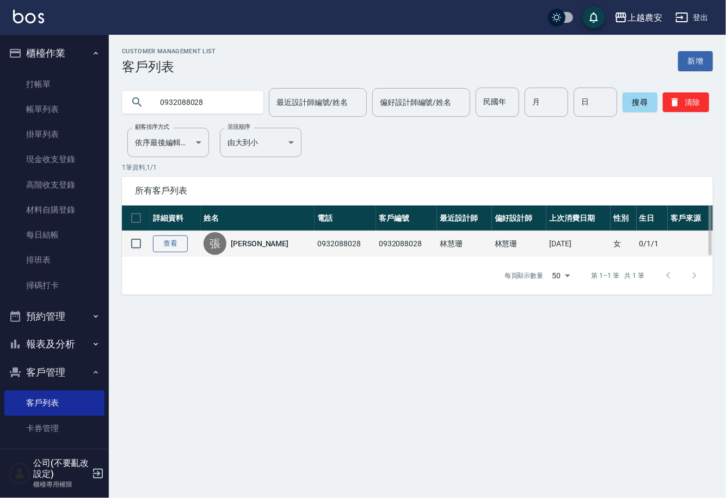
click at [178, 243] on link "查看" at bounding box center [170, 244] width 35 height 17
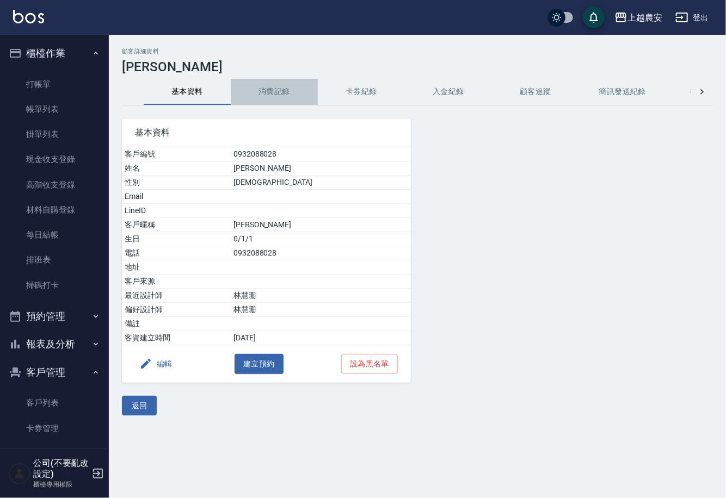
click at [280, 90] on button "消費記錄" at bounding box center [274, 92] width 87 height 26
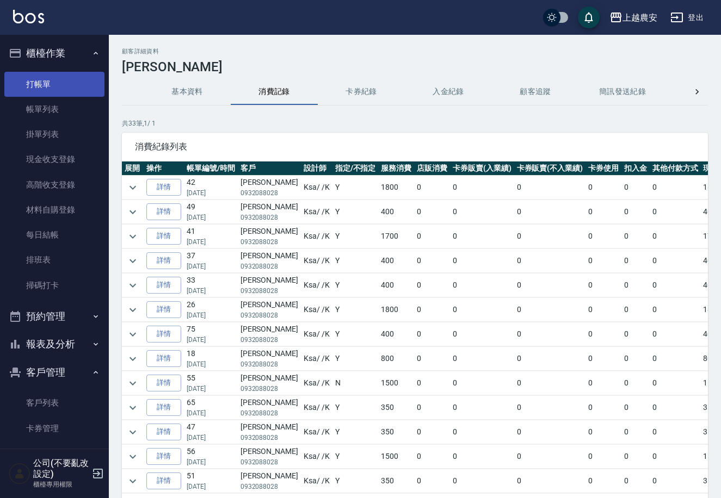
click at [55, 76] on link "打帳單" at bounding box center [54, 84] width 100 height 25
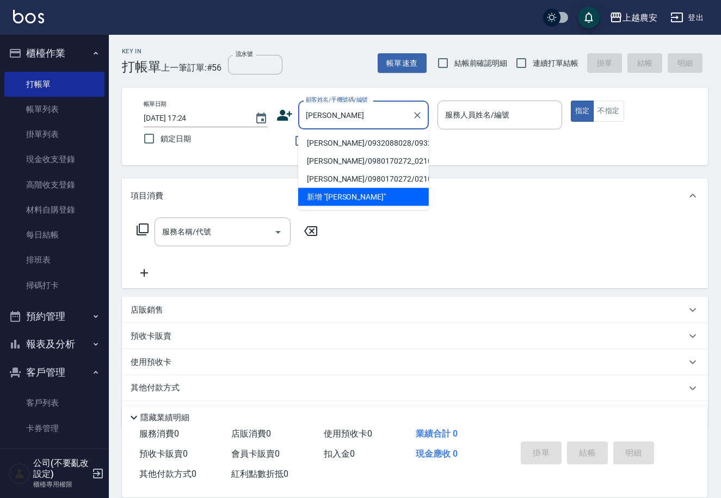
click at [330, 146] on li "[PERSON_NAME]/0932088028/0932088028" at bounding box center [363, 143] width 131 height 18
type input "[PERSON_NAME]/0932088028/0932088028"
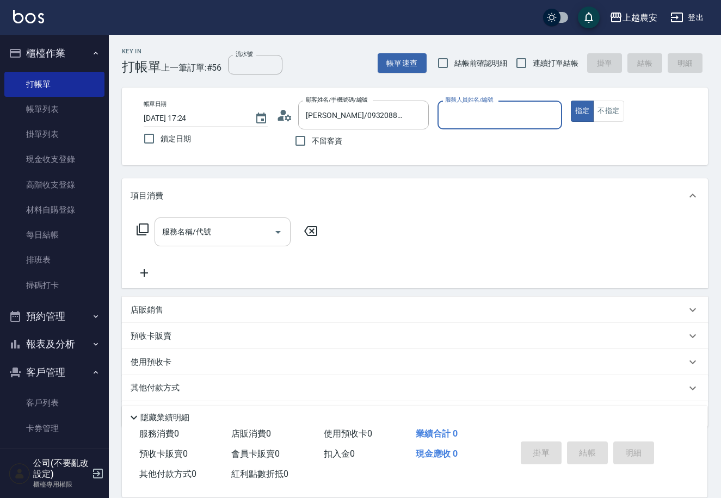
type input "Ksa-K"
click at [250, 222] on input "服務名稱/代號" at bounding box center [214, 231] width 110 height 19
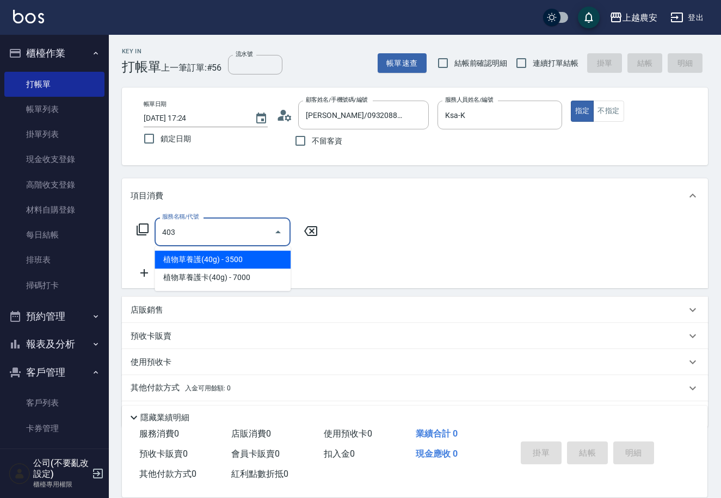
type input "剪髮(403)"
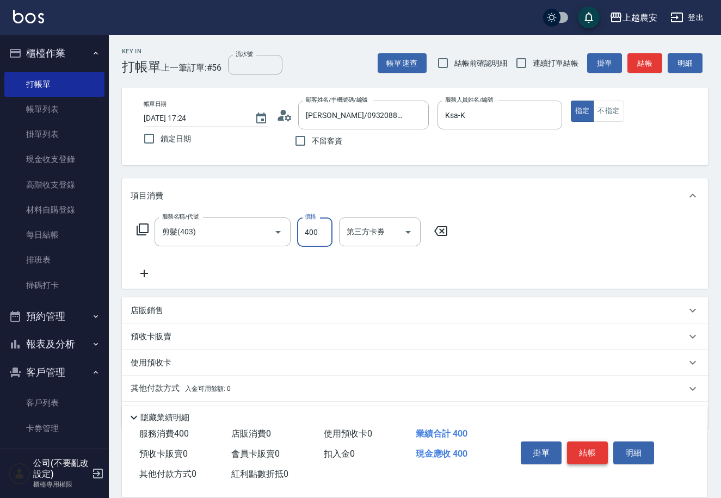
type input "400"
click at [589, 455] on button "結帳" at bounding box center [587, 453] width 41 height 23
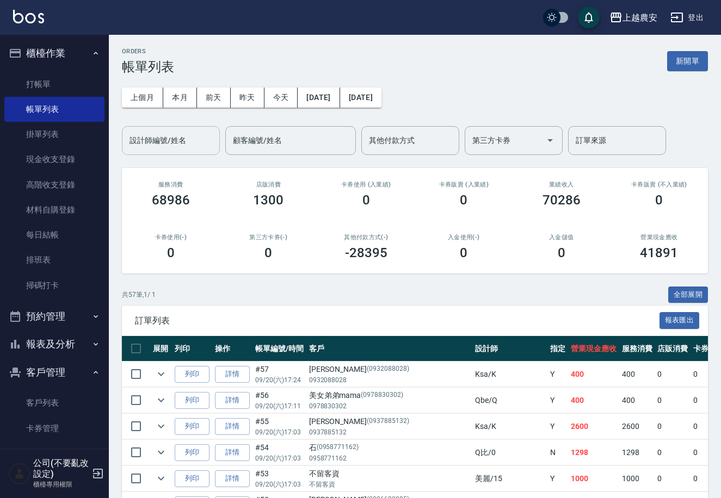
click at [164, 144] on input "設計師編號/姓名" at bounding box center [171, 140] width 88 height 19
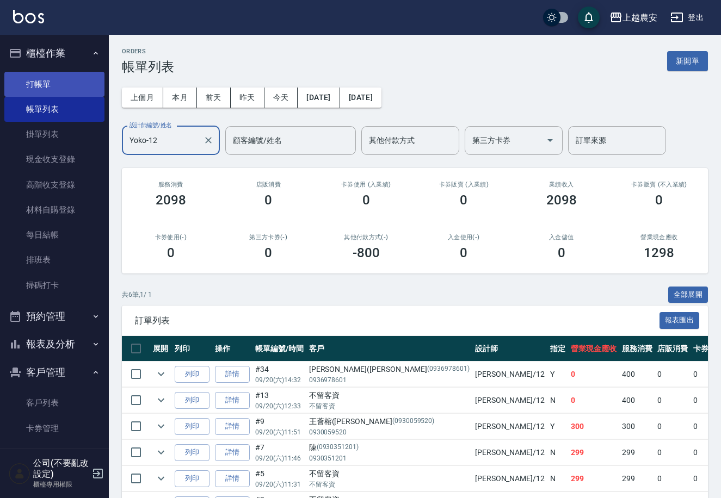
type input "Yoko-12"
click at [44, 81] on link "打帳單" at bounding box center [54, 84] width 100 height 25
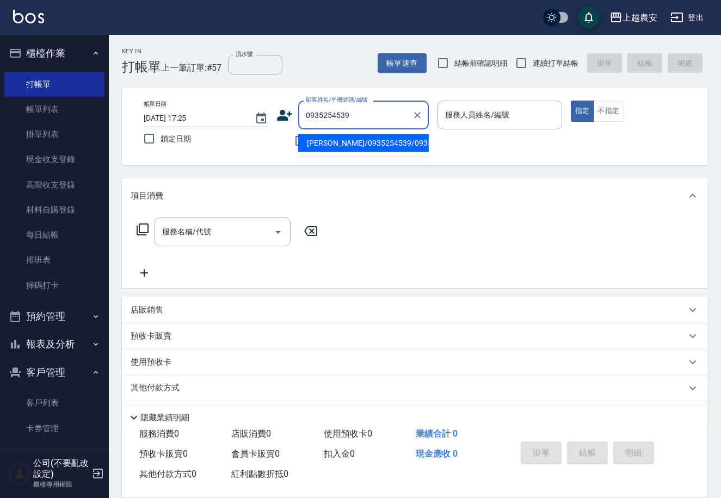
click at [329, 138] on li "[PERSON_NAME]/0935254539/0935254539" at bounding box center [363, 143] width 131 height 18
type input "[PERSON_NAME]/0935254539/0935254539"
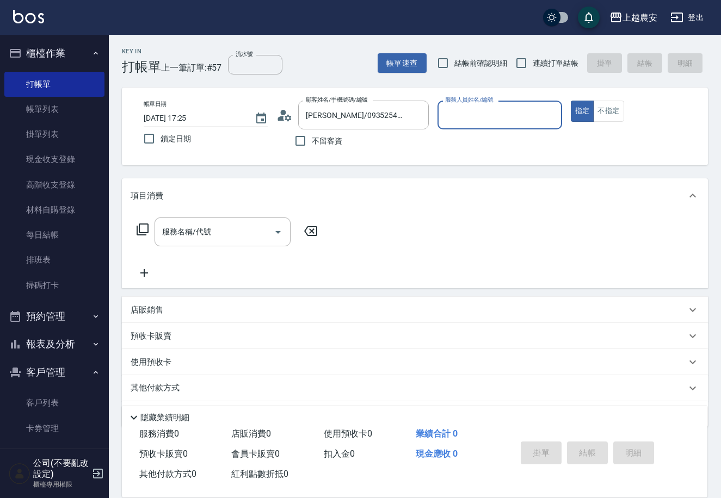
type input "Yoko-12"
click at [571, 101] on button "指定" at bounding box center [582, 111] width 23 height 21
type button "true"
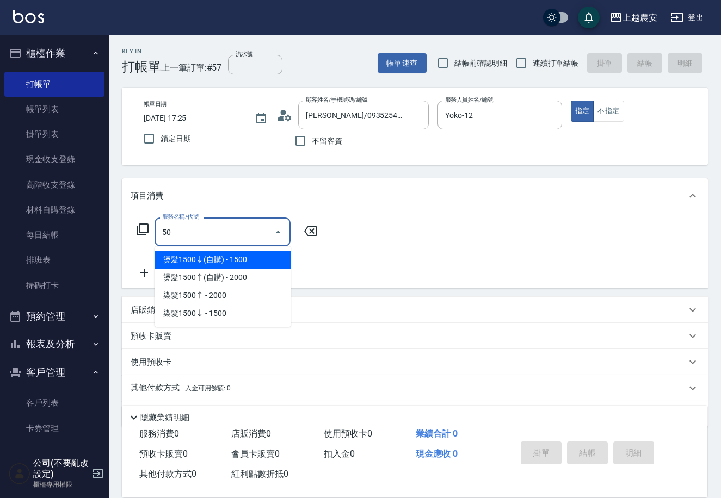
type input "503"
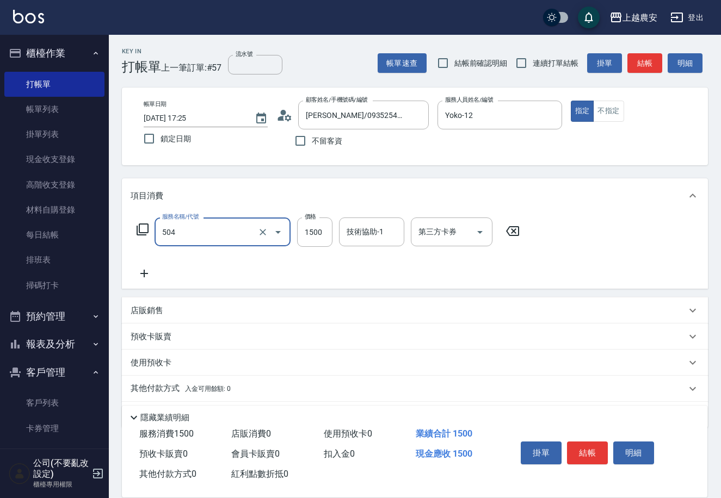
type input "染髮1500↓(504)"
type input "1298"
click at [602, 447] on button "結帳" at bounding box center [587, 453] width 41 height 23
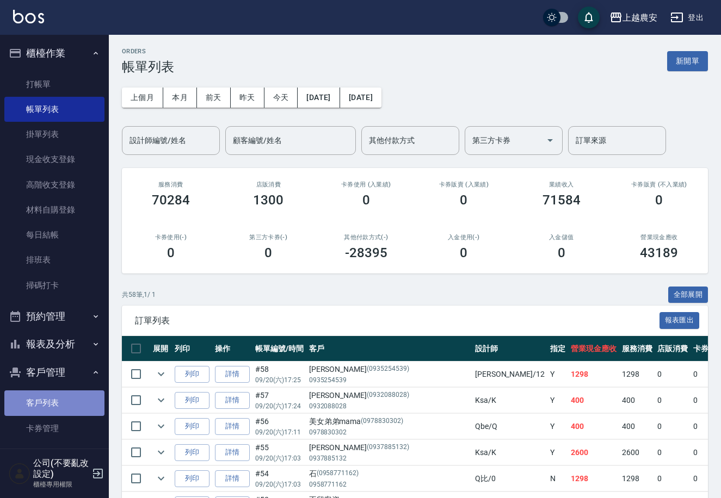
click at [71, 399] on link "客戶列表" at bounding box center [54, 403] width 100 height 25
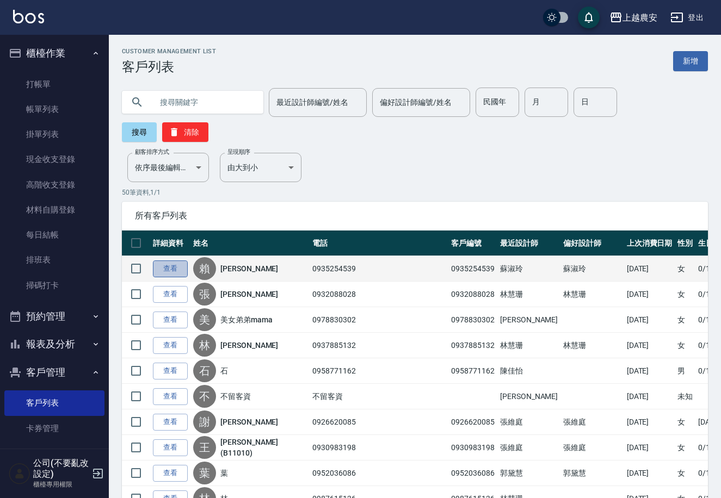
click at [171, 261] on link "查看" at bounding box center [170, 269] width 35 height 17
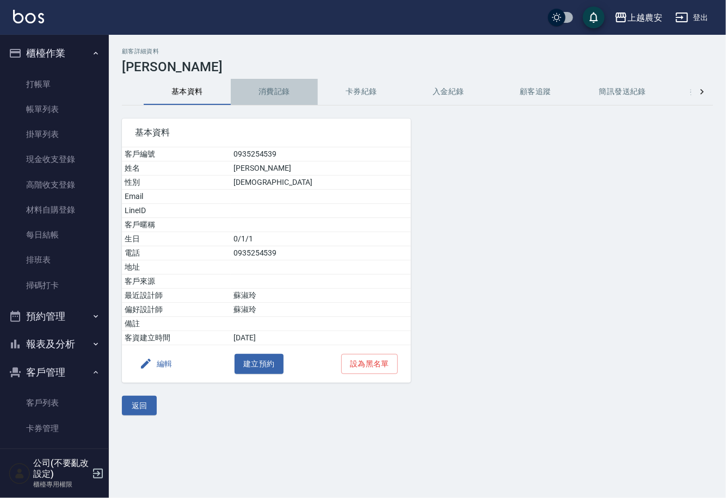
click at [276, 94] on button "消費記錄" at bounding box center [274, 92] width 87 height 26
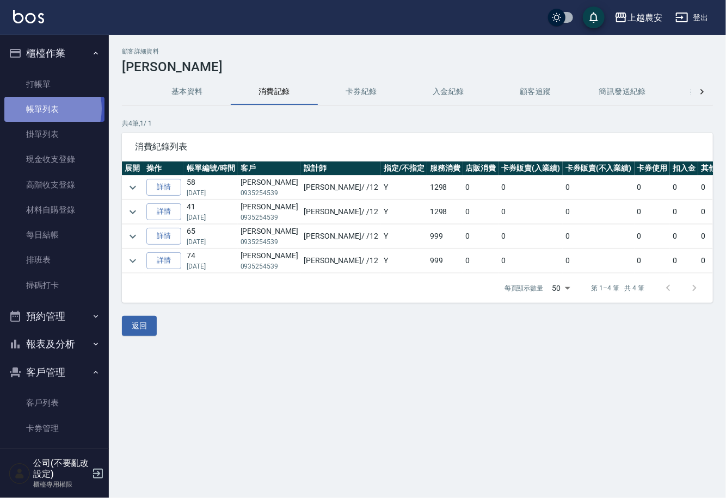
click at [41, 109] on link "帳單列表" at bounding box center [54, 109] width 100 height 25
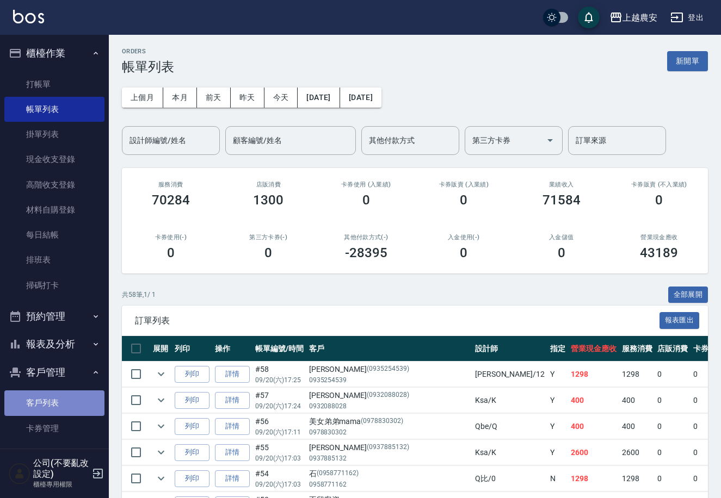
drag, startPoint x: 57, startPoint y: 398, endPoint x: 112, endPoint y: 255, distance: 153.3
click at [58, 398] on link "客戶列表" at bounding box center [54, 403] width 100 height 25
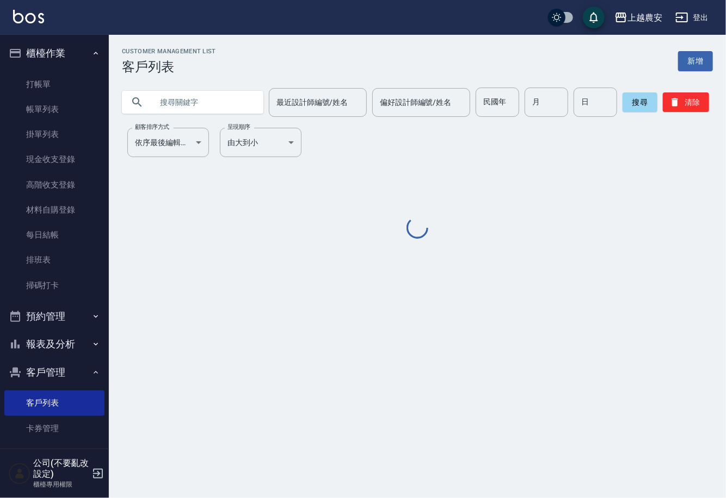
click at [179, 98] on input "text" at bounding box center [203, 102] width 102 height 29
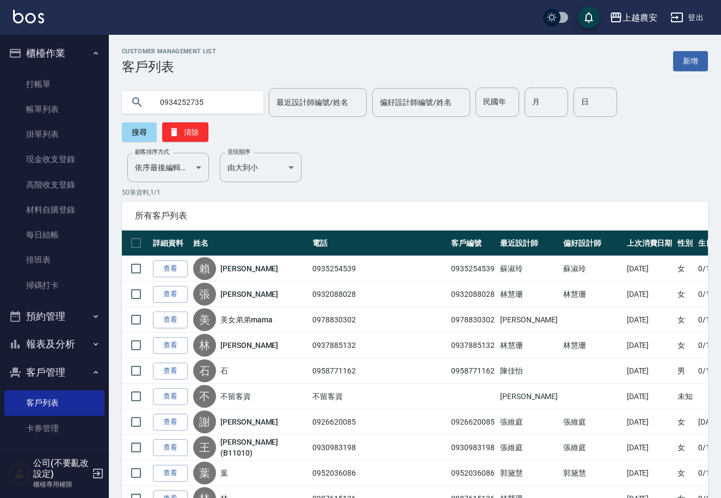
type input "0934252735"
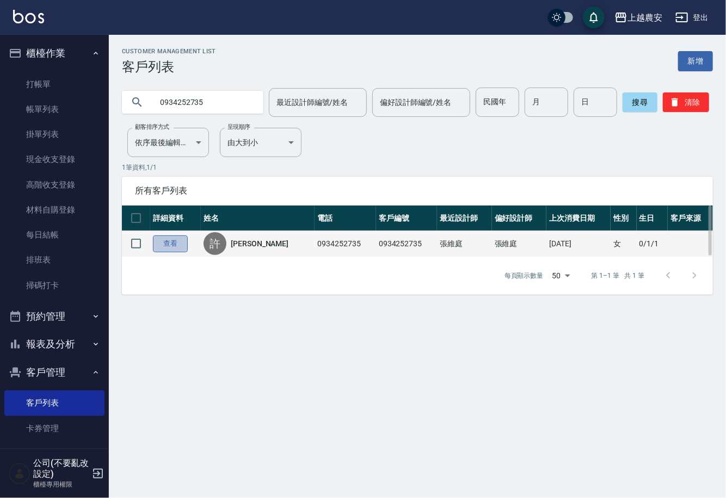
click at [175, 240] on link "查看" at bounding box center [170, 244] width 35 height 17
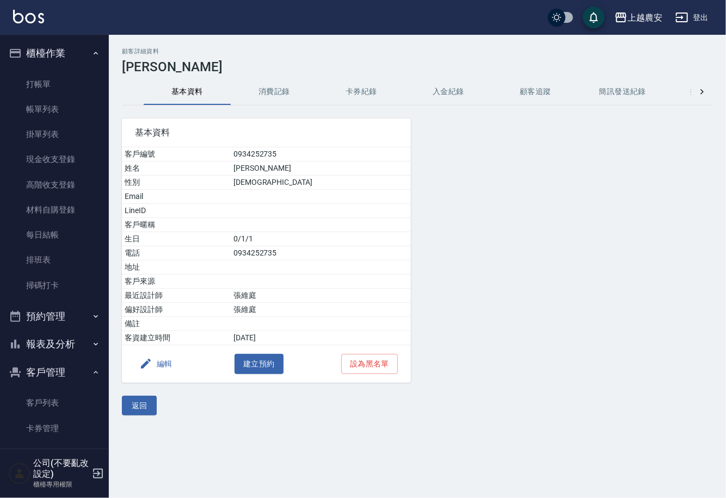
click at [270, 88] on button "消費記錄" at bounding box center [274, 92] width 87 height 26
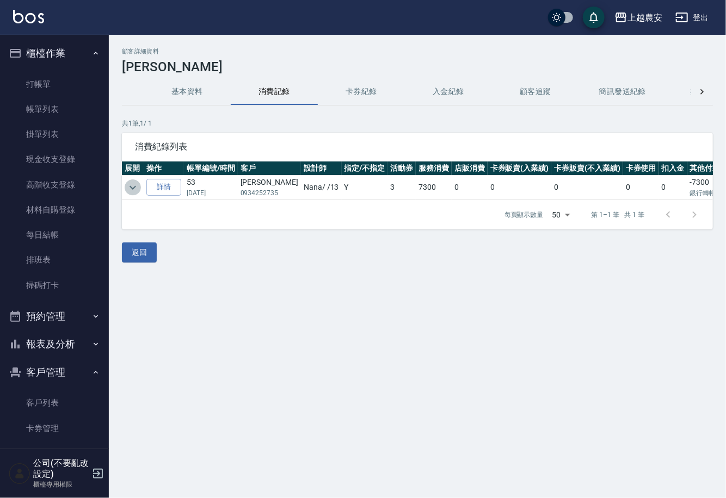
click at [129, 183] on icon "expand row" at bounding box center [132, 187] width 13 height 13
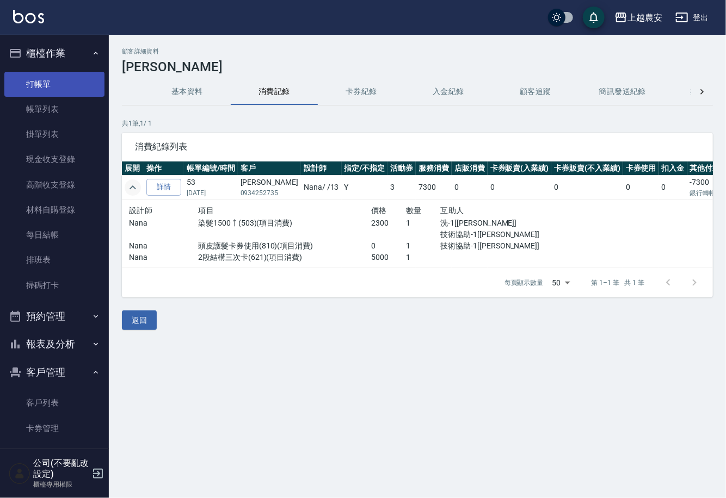
click at [51, 85] on link "打帳單" at bounding box center [54, 84] width 100 height 25
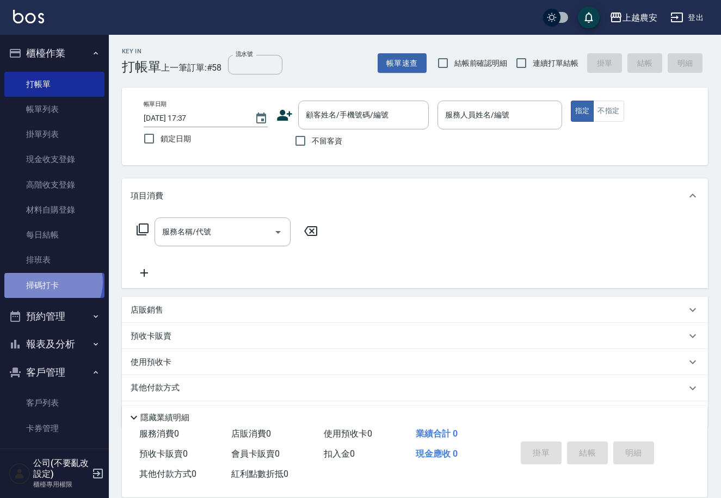
click at [51, 282] on link "掃碼打卡" at bounding box center [54, 285] width 100 height 25
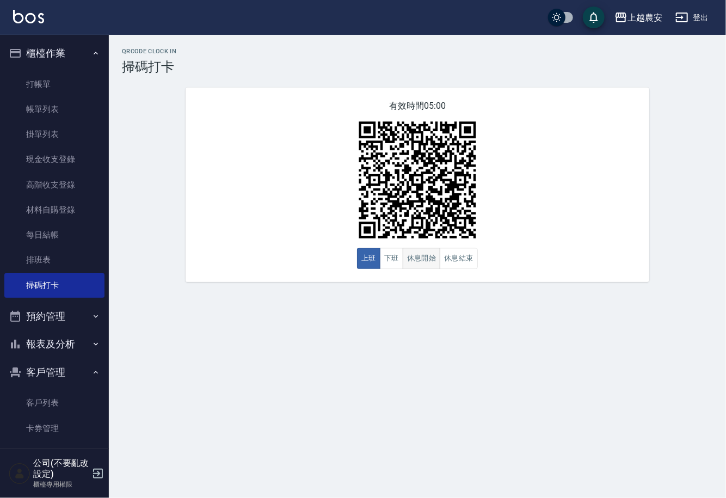
click at [416, 253] on button "休息開始" at bounding box center [422, 258] width 38 height 21
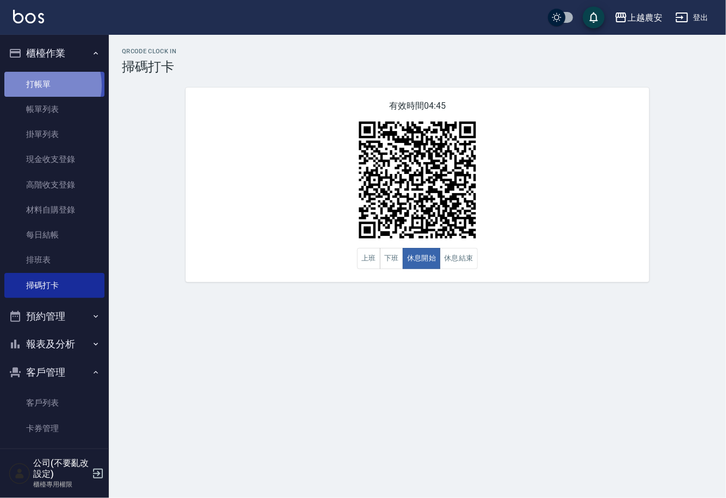
click at [43, 85] on link "打帳單" at bounding box center [54, 84] width 100 height 25
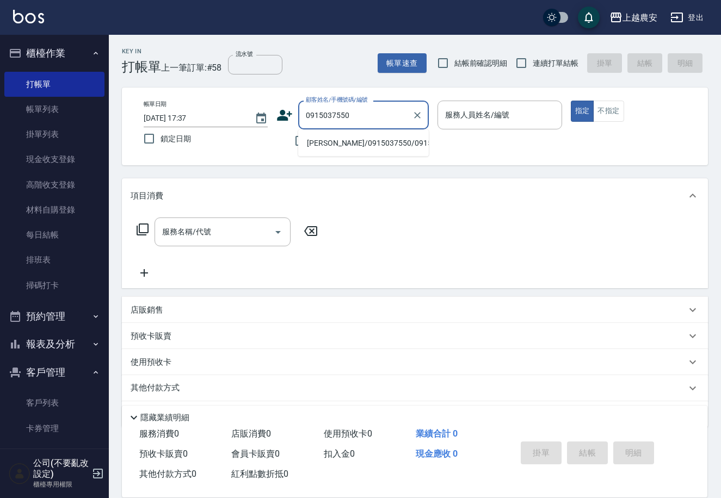
click at [337, 141] on li "[PERSON_NAME]/0915037550/0915037550" at bounding box center [363, 143] width 131 height 18
type input "[PERSON_NAME]/0915037550/0915037550"
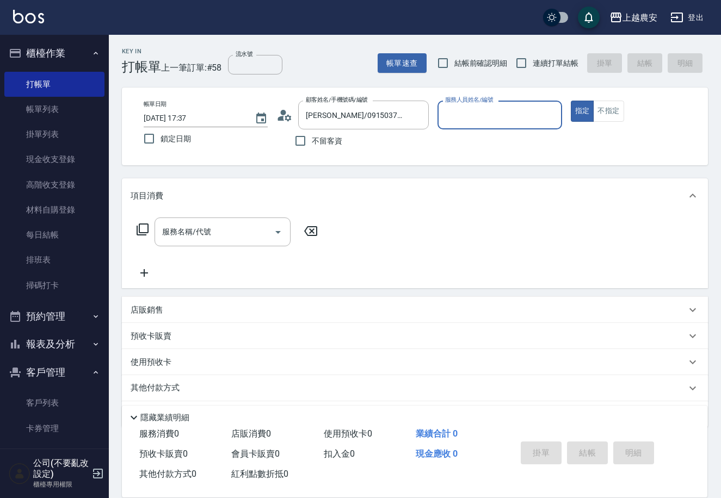
type input "Yoko-12"
click at [243, 231] on input "服務名稱/代號" at bounding box center [214, 231] width 110 height 19
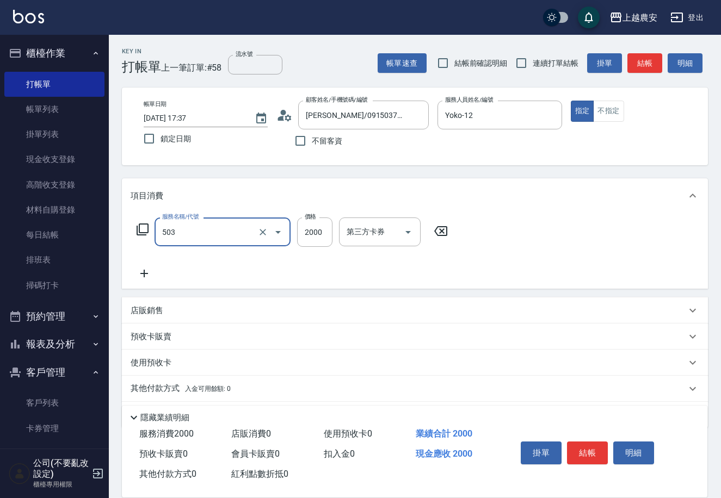
type input "染髮1500↑(503)"
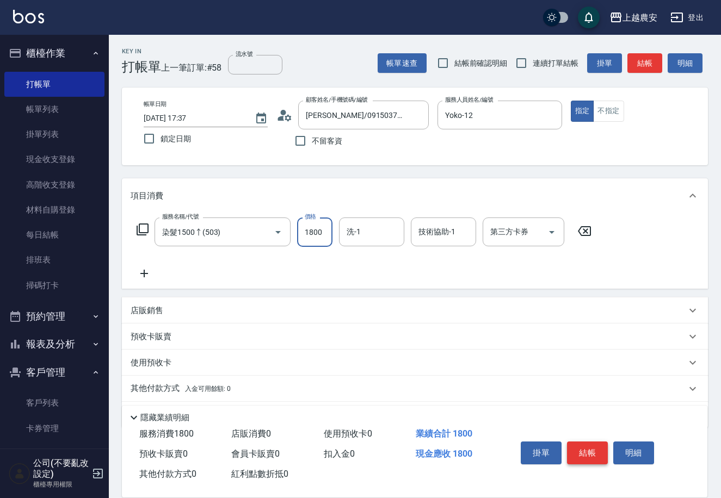
type input "1800"
click at [590, 449] on button "結帳" at bounding box center [587, 453] width 41 height 23
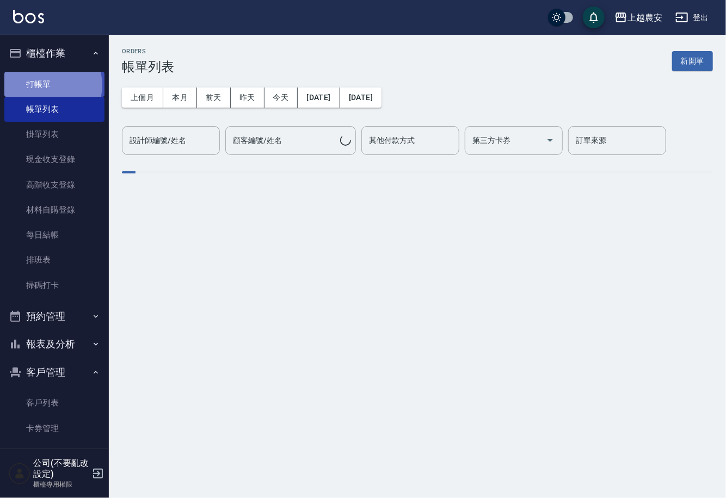
click at [50, 85] on link "打帳單" at bounding box center [54, 84] width 100 height 25
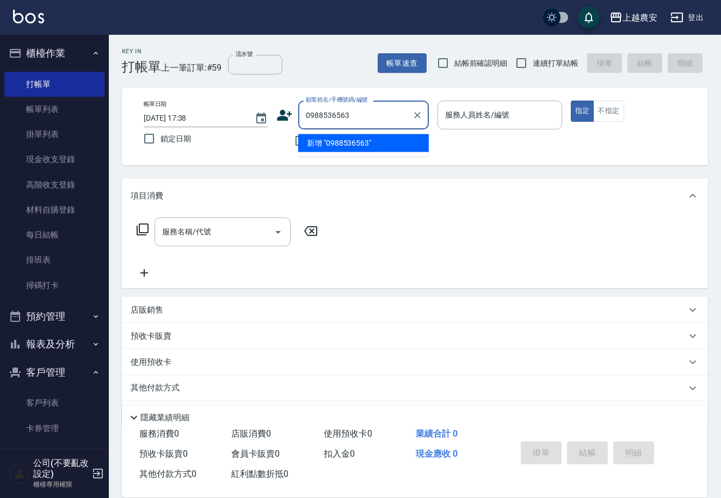
click at [347, 139] on li "新增 "0988536563"" at bounding box center [363, 143] width 131 height 18
type input "0988536563"
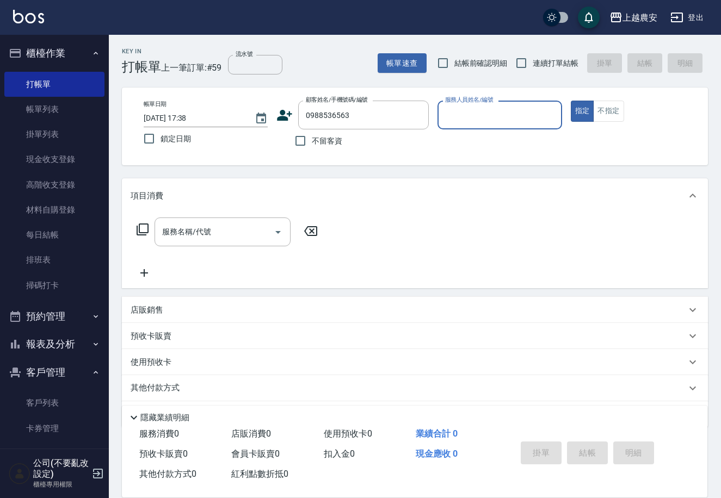
click at [286, 119] on icon at bounding box center [284, 115] width 15 height 11
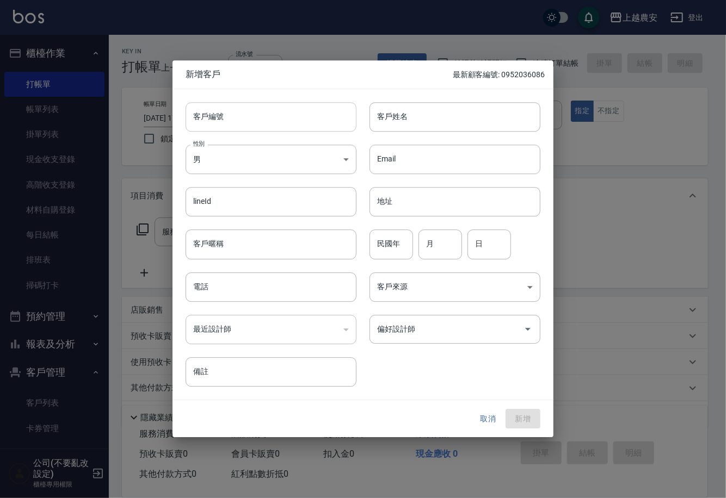
click at [285, 119] on input "客戶編號" at bounding box center [271, 116] width 171 height 29
type input "09"
type input "8"
type input "0988536563"
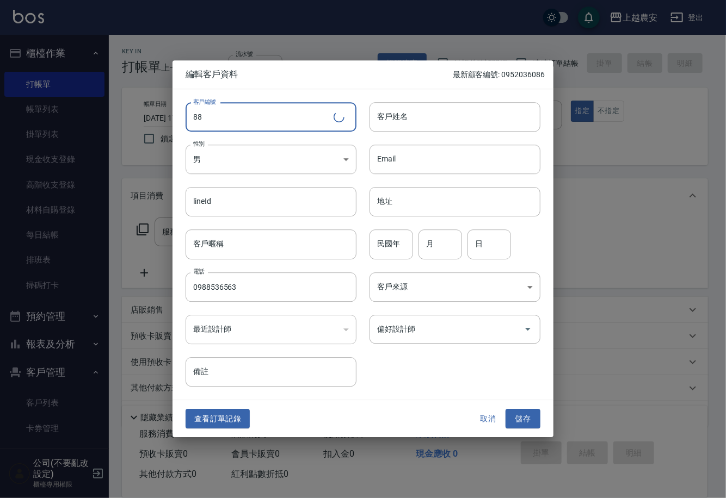
type input "8"
type input "0988536563"
click at [264, 165] on body "上越農安 登出 櫃檯作業 打帳單 帳單列表 掛單列表 現金收支登錄 高階收支登錄 材料自購登錄 每日結帳 排班表 掃碼打卡 預約管理 預約管理 單日預約紀錄 …" at bounding box center [363, 265] width 726 height 530
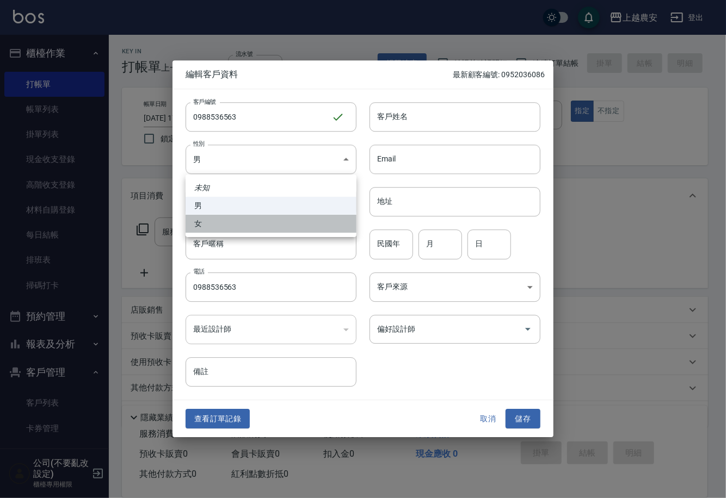
click at [248, 224] on li "女" at bounding box center [271, 224] width 171 height 18
type input "[DEMOGRAPHIC_DATA]"
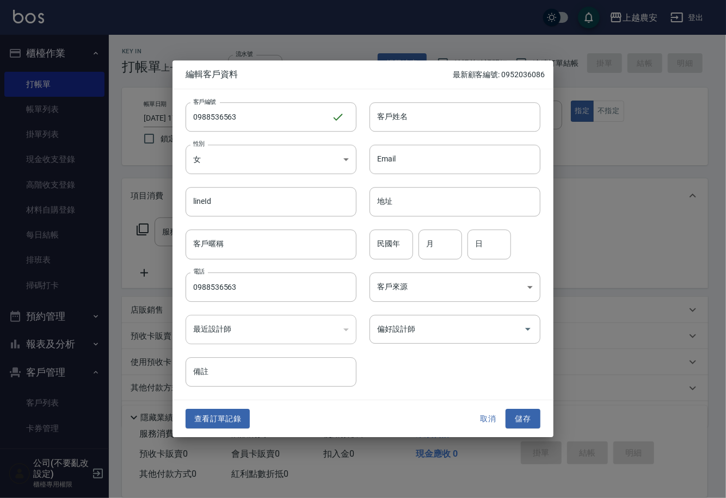
click at [399, 111] on input "客戶姓名" at bounding box center [454, 116] width 171 height 29
type input "ㄨ"
type input "王"
click at [517, 416] on button "儲存" at bounding box center [522, 419] width 35 height 20
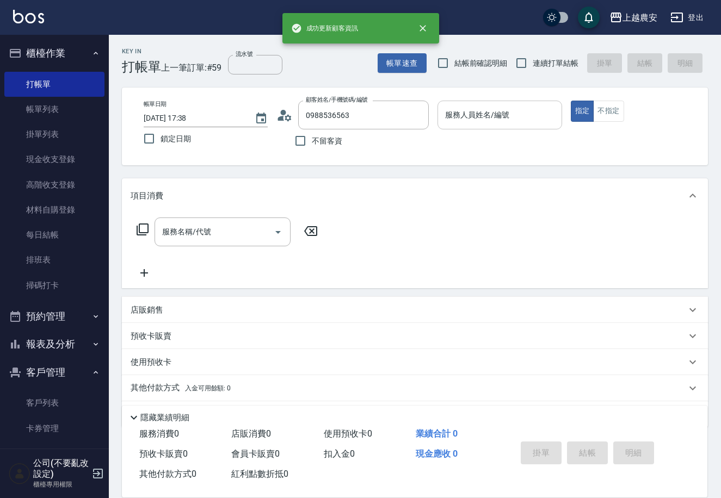
click at [452, 111] on input "服務人員姓名/編號" at bounding box center [499, 115] width 114 height 19
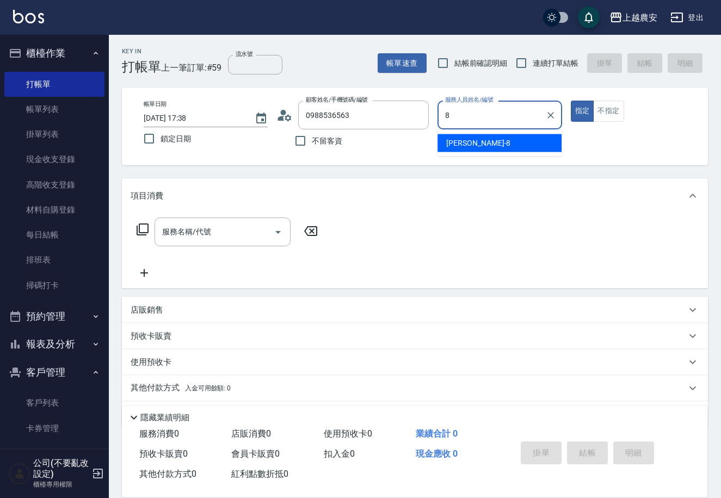
type input "[PERSON_NAME]-8"
type button "true"
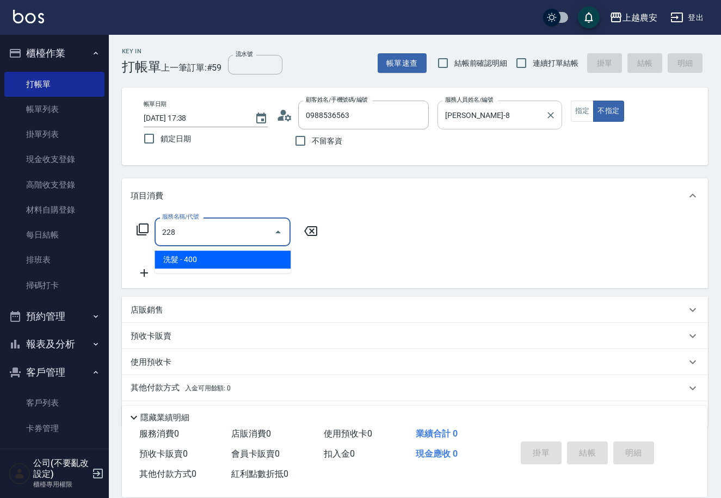
type input "洗髮(228)"
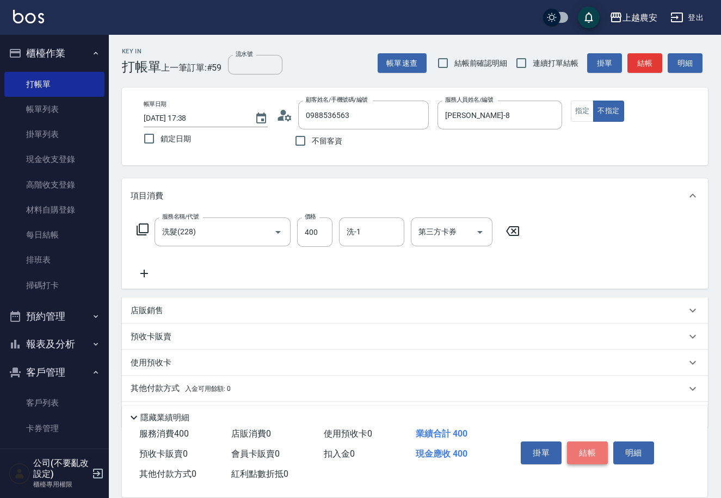
click at [595, 446] on button "結帳" at bounding box center [587, 453] width 41 height 23
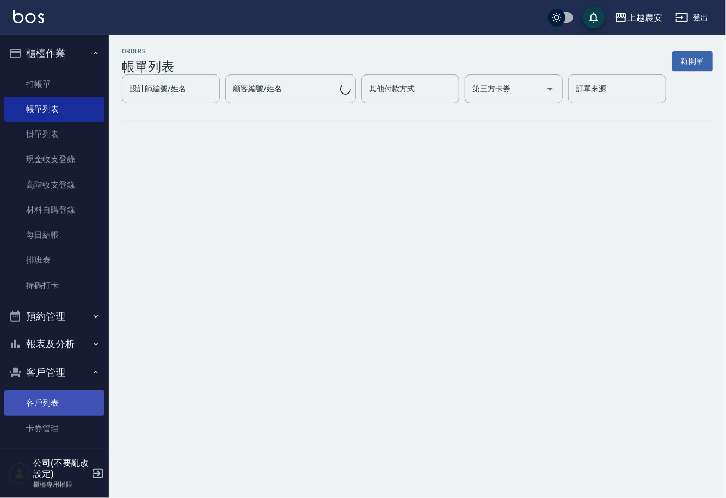
click at [64, 403] on link "客戶列表" at bounding box center [54, 403] width 100 height 25
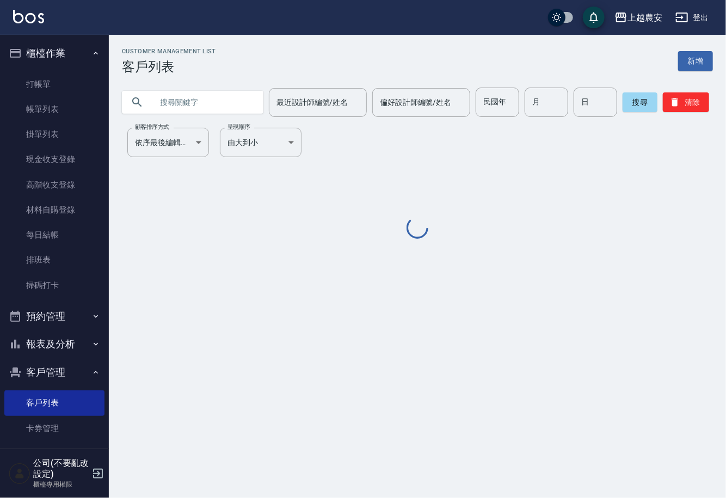
click at [191, 105] on input "text" at bounding box center [203, 102] width 102 height 29
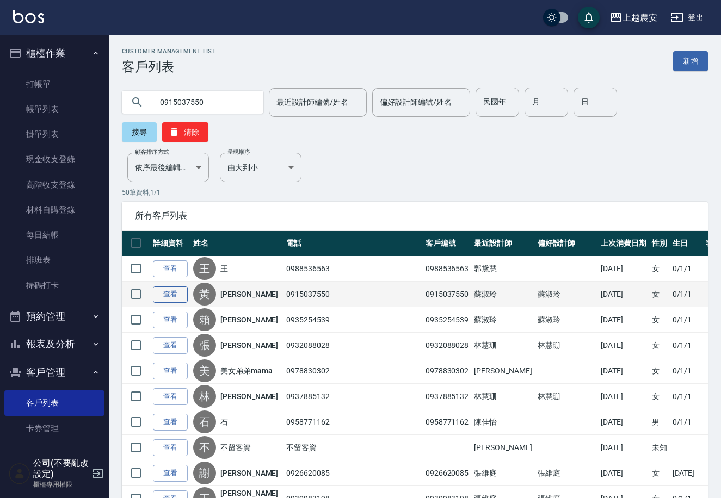
type input "0915037550"
click at [174, 286] on link "查看" at bounding box center [170, 294] width 35 height 17
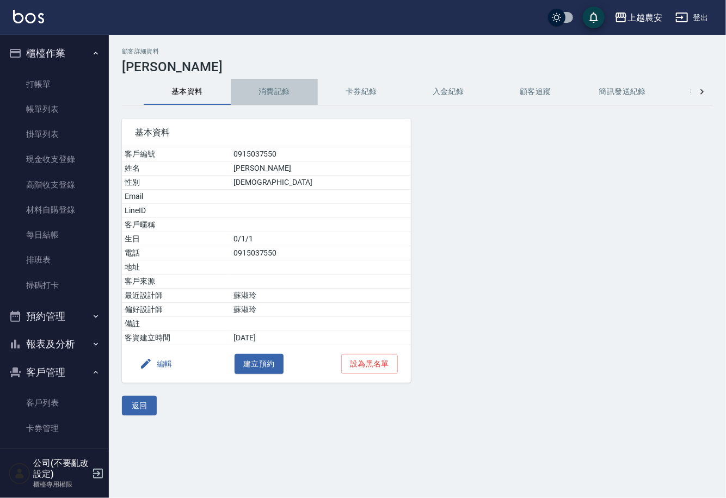
click at [286, 90] on button "消費記錄" at bounding box center [274, 92] width 87 height 26
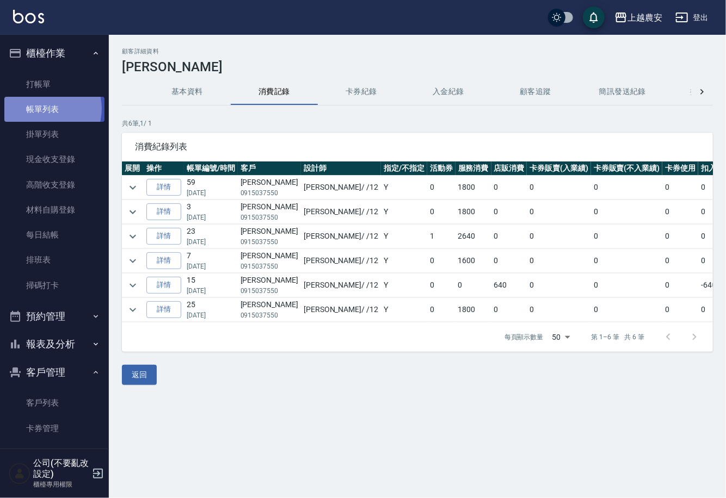
click at [44, 109] on link "帳單列表" at bounding box center [54, 109] width 100 height 25
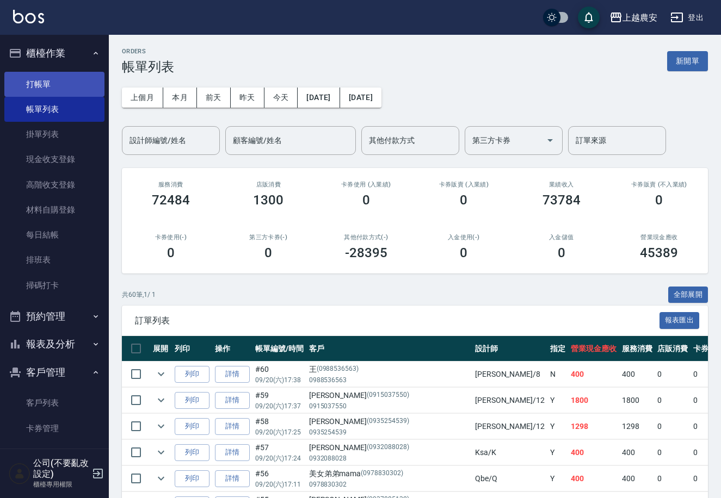
click at [44, 92] on link "打帳單" at bounding box center [54, 84] width 100 height 25
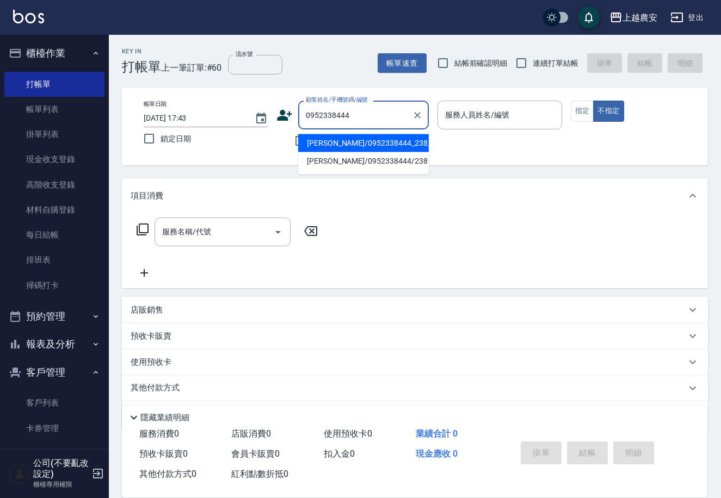
click at [372, 146] on li "[PERSON_NAME]/0952338444_238_[PERSON_NAME]/238" at bounding box center [363, 143] width 131 height 18
type input "[PERSON_NAME]/0952338444_238_[PERSON_NAME]/238"
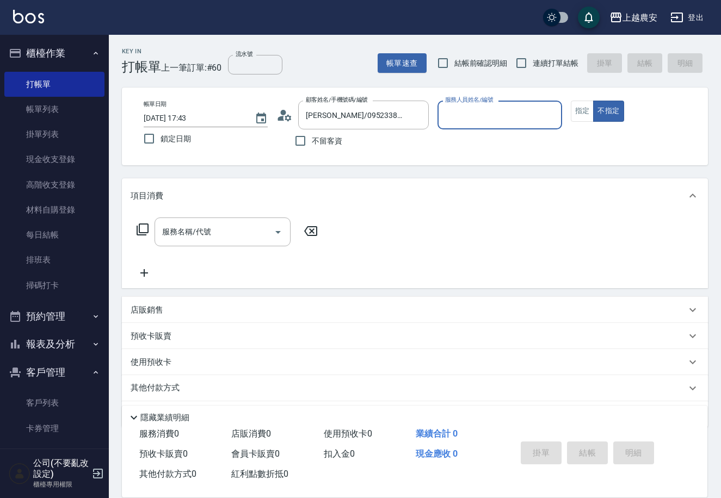
type input "不要亂改設定-99"
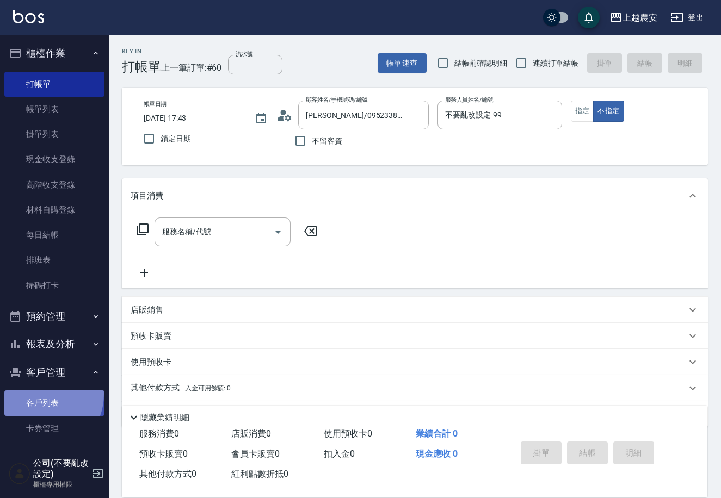
click at [40, 394] on link "客戶列表" at bounding box center [54, 403] width 100 height 25
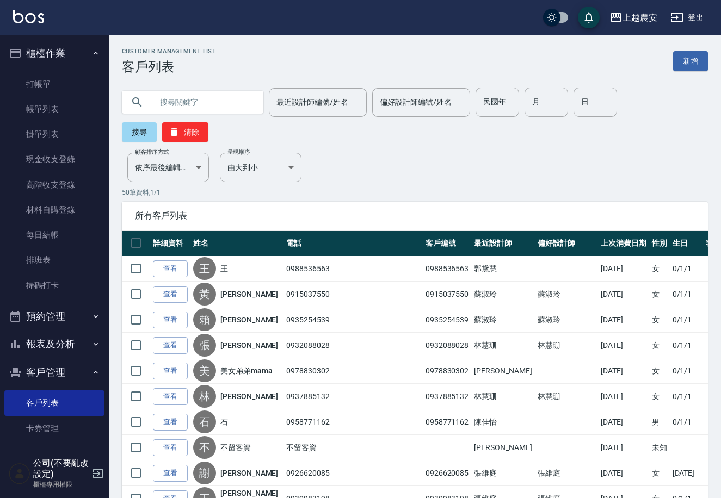
click at [192, 104] on input "text" at bounding box center [203, 102] width 102 height 29
type input "0952338444"
click at [157, 122] on button "搜尋" at bounding box center [139, 132] width 35 height 20
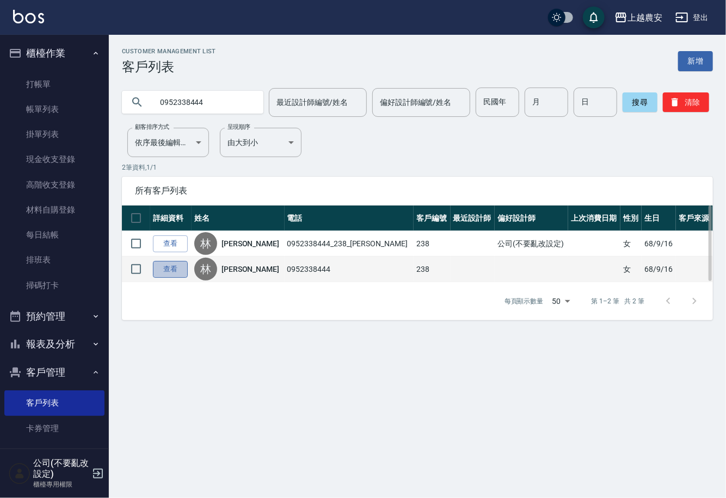
click at [172, 267] on link "查看" at bounding box center [170, 269] width 35 height 17
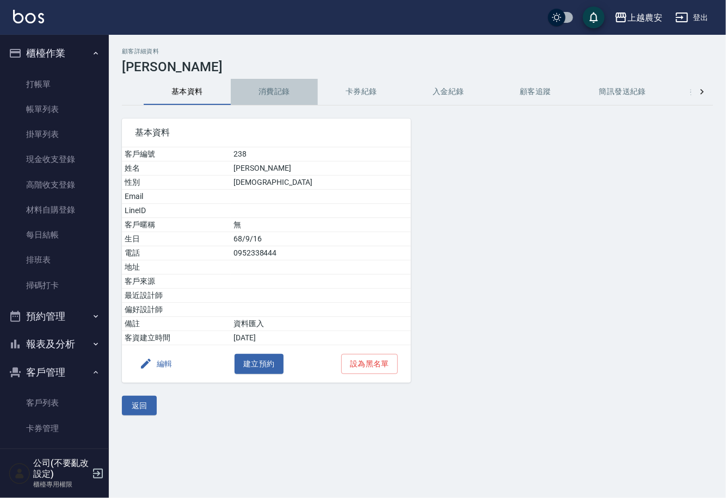
click at [281, 93] on button "消費記錄" at bounding box center [274, 92] width 87 height 26
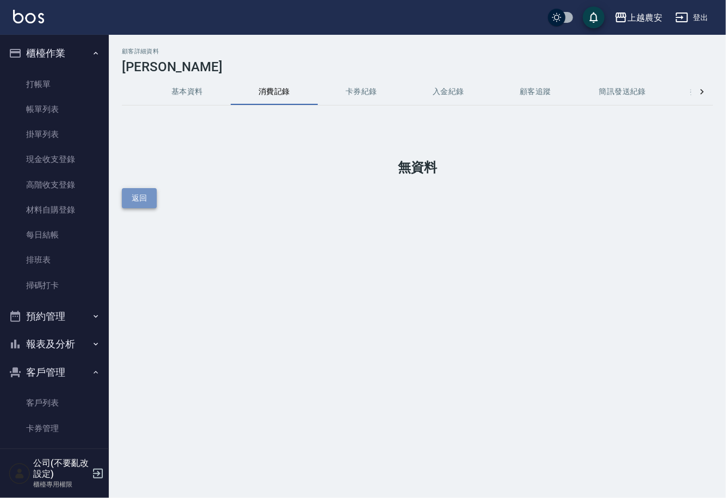
click at [145, 198] on button "返回" at bounding box center [139, 198] width 35 height 20
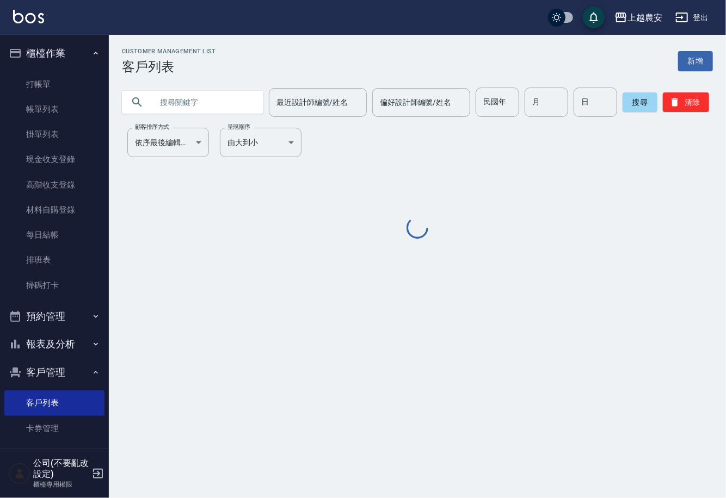
click at [187, 107] on input "text" at bounding box center [203, 102] width 102 height 29
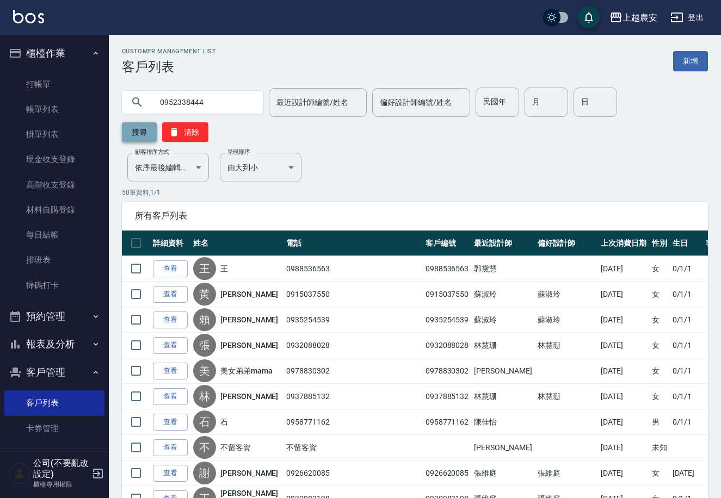
type input "0952338444"
click at [157, 122] on button "搜尋" at bounding box center [139, 132] width 35 height 20
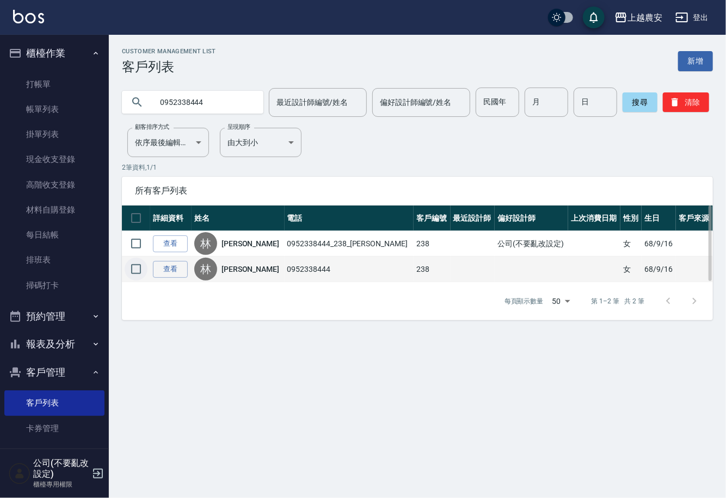
click at [131, 267] on input "checkbox" at bounding box center [136, 269] width 23 height 23
checkbox input "true"
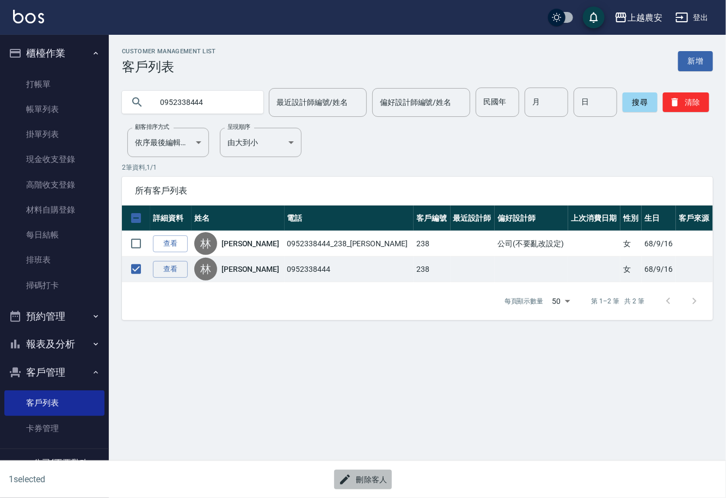
click at [373, 476] on button "刪除客人" at bounding box center [363, 480] width 58 height 20
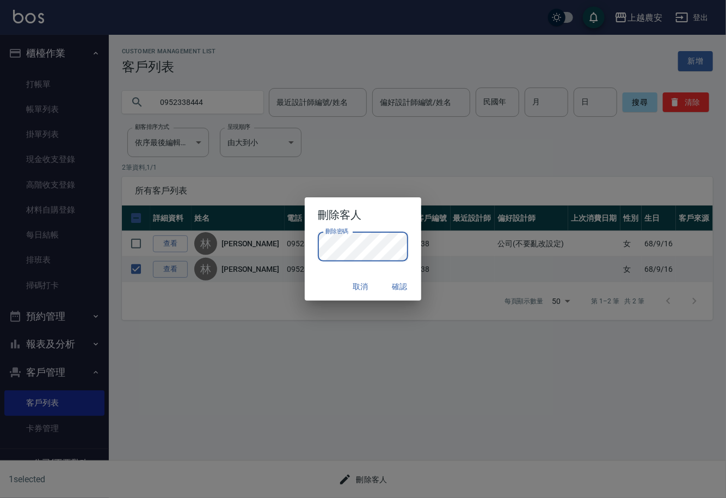
click at [399, 288] on button "確認" at bounding box center [399, 287] width 35 height 20
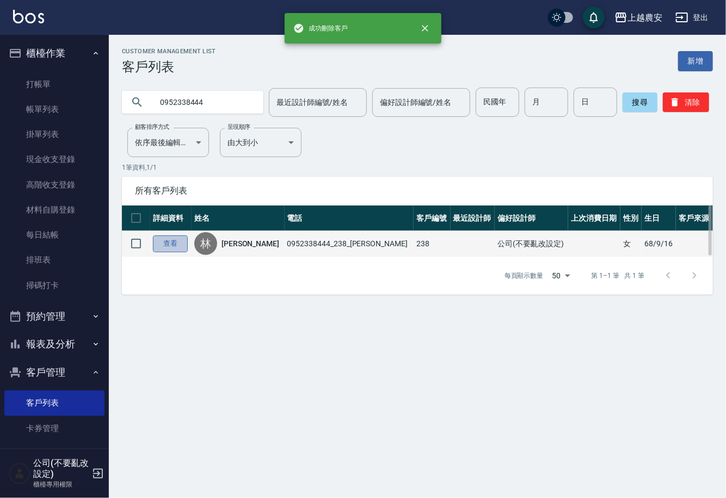
click at [165, 244] on link "查看" at bounding box center [170, 244] width 35 height 17
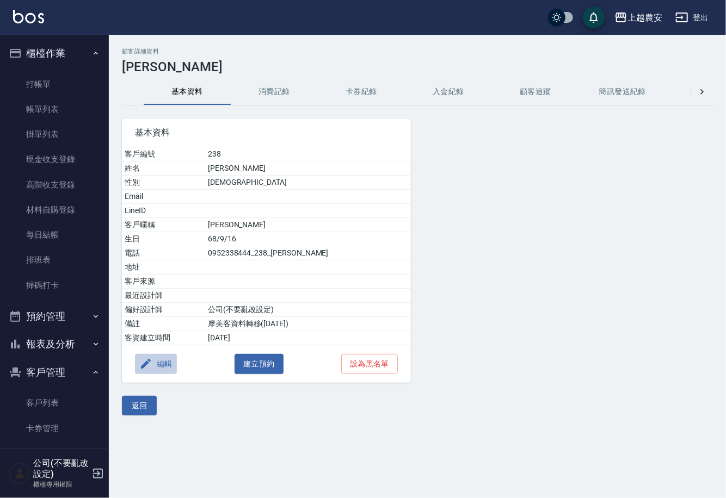
click at [163, 368] on button "編輯" at bounding box center [156, 364] width 42 height 20
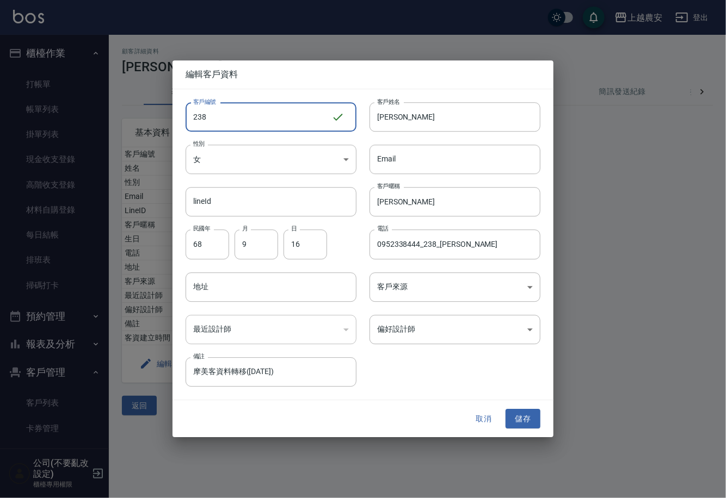
drag, startPoint x: 243, startPoint y: 113, endPoint x: 120, endPoint y: 135, distance: 125.5
click at [120, 135] on div "編輯客戶資料 客戶編號 238 ​ 客戶編號 客戶姓名 [PERSON_NAME]姓名 性別 女 [DEMOGRAPHIC_DATA] 性別 Email Em…" at bounding box center [363, 249] width 726 height 498
type input "0952338444"
click at [477, 243] on input "0952338444_238_[PERSON_NAME]" at bounding box center [454, 244] width 171 height 29
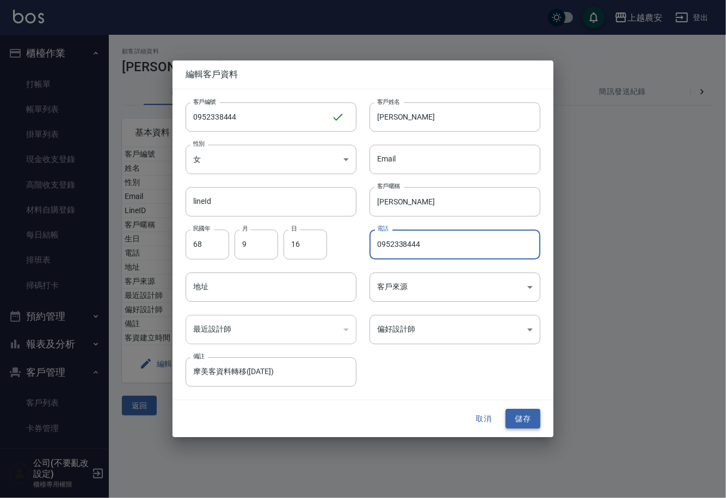
type input "0952338444"
click at [523, 416] on button "儲存" at bounding box center [522, 419] width 35 height 20
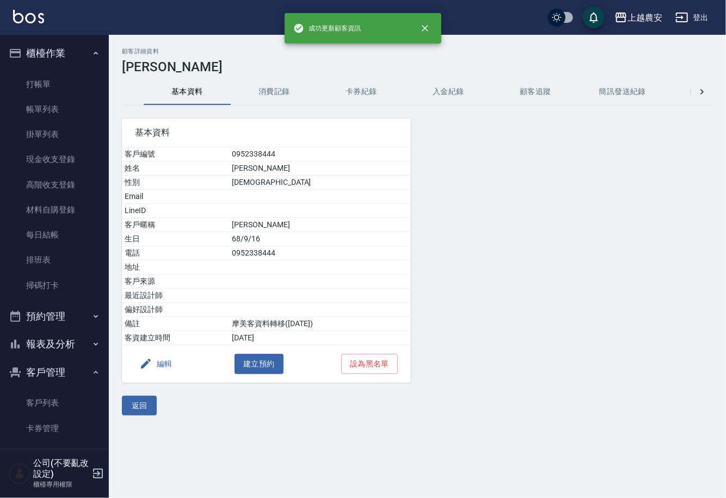
click at [279, 92] on button "消費記錄" at bounding box center [274, 92] width 87 height 26
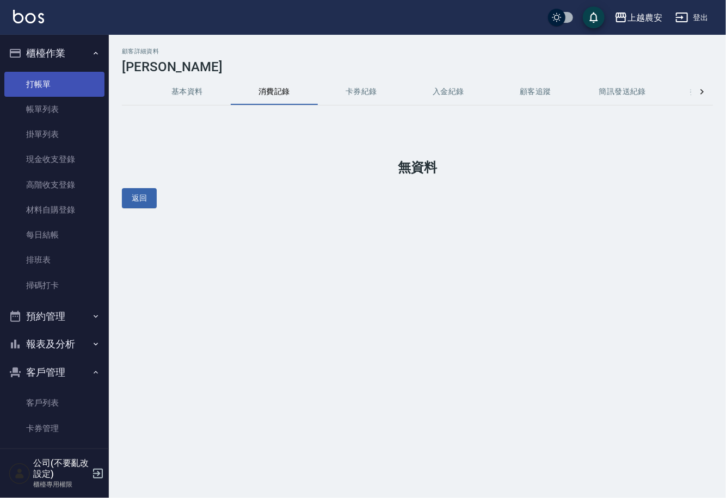
click at [38, 76] on link "打帳單" at bounding box center [54, 84] width 100 height 25
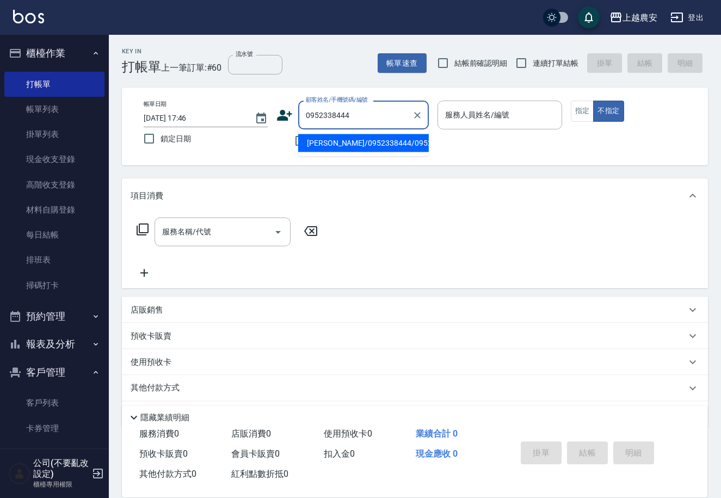
click at [363, 149] on li "[PERSON_NAME]/0952338444/0952338444" at bounding box center [363, 143] width 131 height 18
type input "[PERSON_NAME]/0952338444/0952338444"
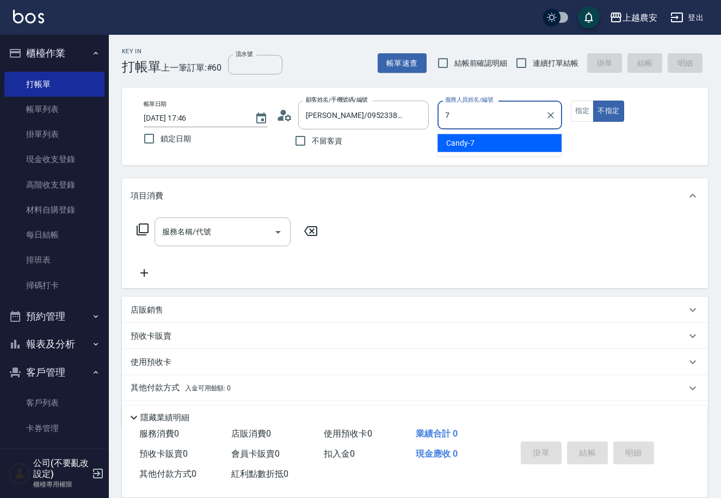
type input "Candy-7"
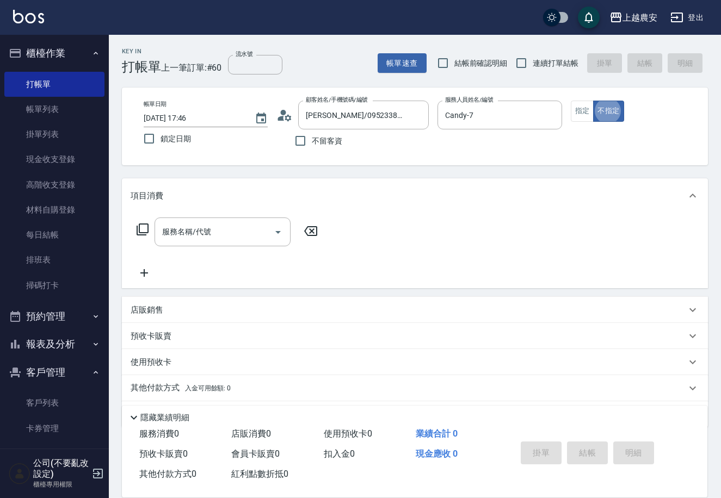
type button "false"
click at [195, 234] on input "服務名稱/代號" at bounding box center [214, 231] width 110 height 19
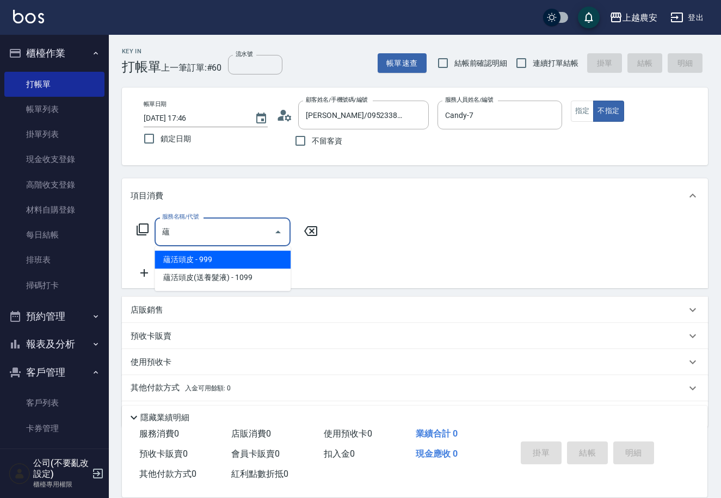
click at [220, 279] on span "蘊活頭皮(送養髮液) - 1099" at bounding box center [222, 278] width 136 height 18
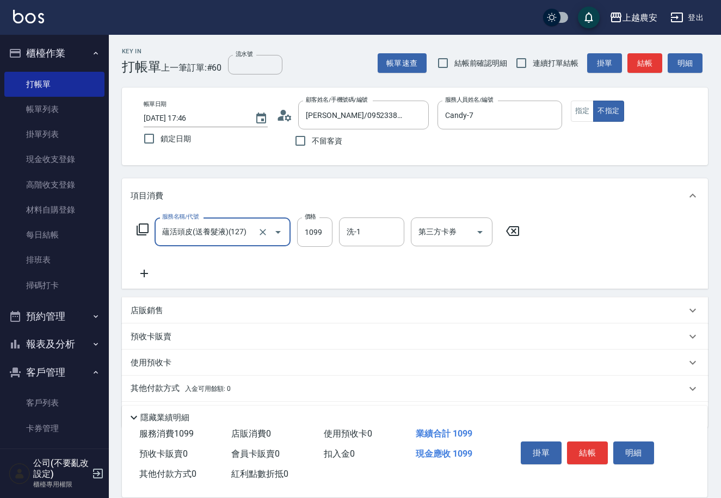
type input "蘊活頭皮(送養髮液)(127)"
click at [185, 389] on span "入金可用餘額: 0" at bounding box center [208, 389] width 46 height 8
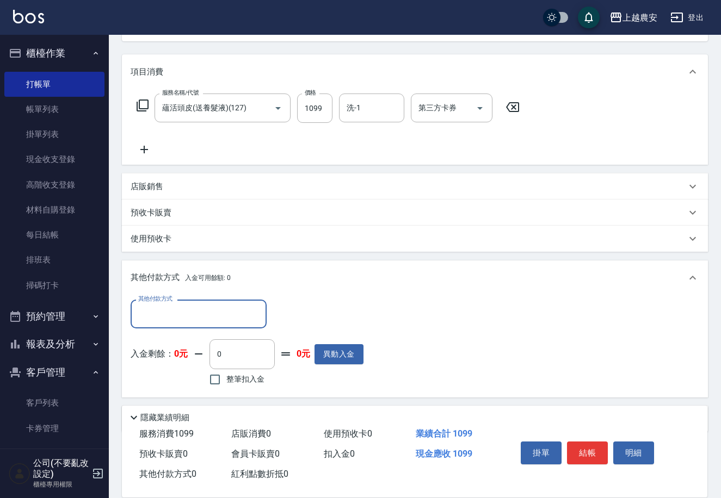
scroll to position [160, 0]
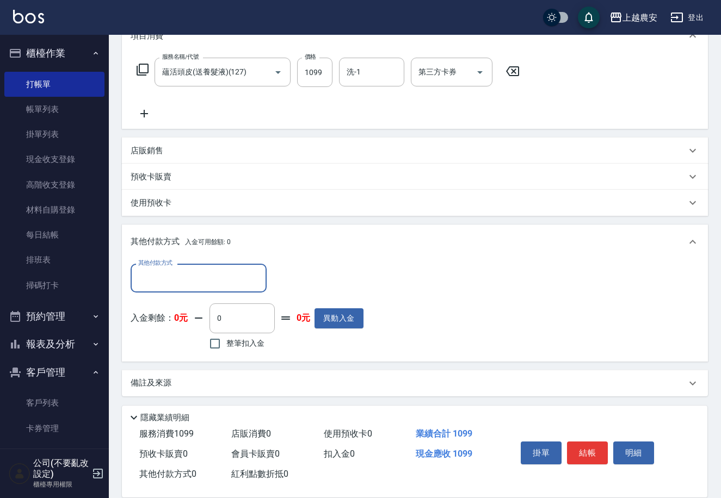
click at [198, 278] on input "其他付款方式" at bounding box center [198, 278] width 126 height 19
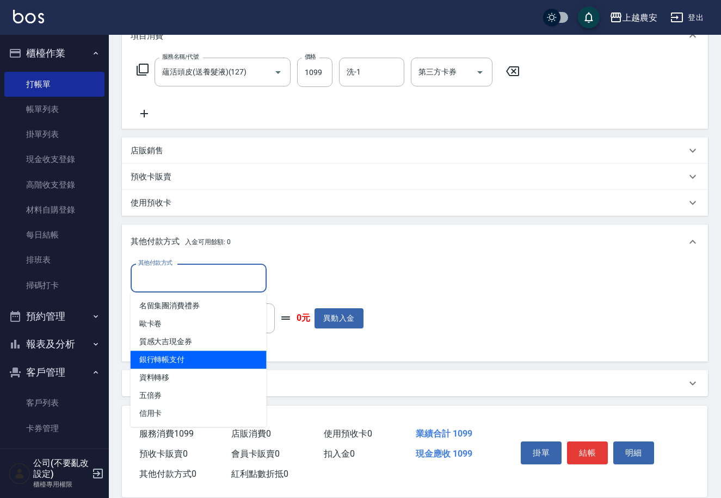
click at [204, 356] on span "銀行轉帳支付" at bounding box center [199, 360] width 136 height 18
type input "銀行轉帳支付"
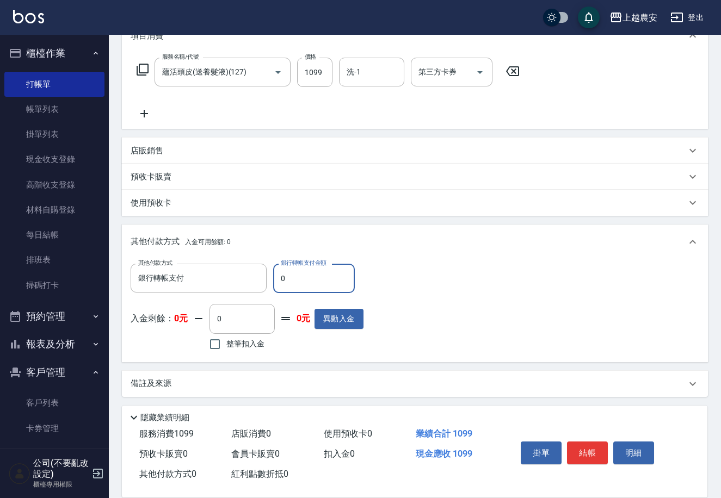
drag, startPoint x: 274, startPoint y: 285, endPoint x: 336, endPoint y: 288, distance: 62.1
click at [335, 288] on input "0" at bounding box center [314, 278] width 82 height 29
type input "1099"
click at [584, 449] on button "結帳" at bounding box center [587, 453] width 41 height 23
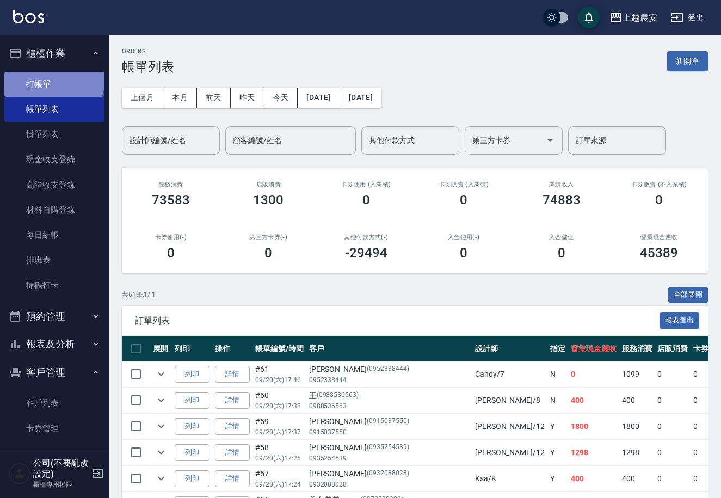
click at [53, 78] on link "打帳單" at bounding box center [54, 84] width 100 height 25
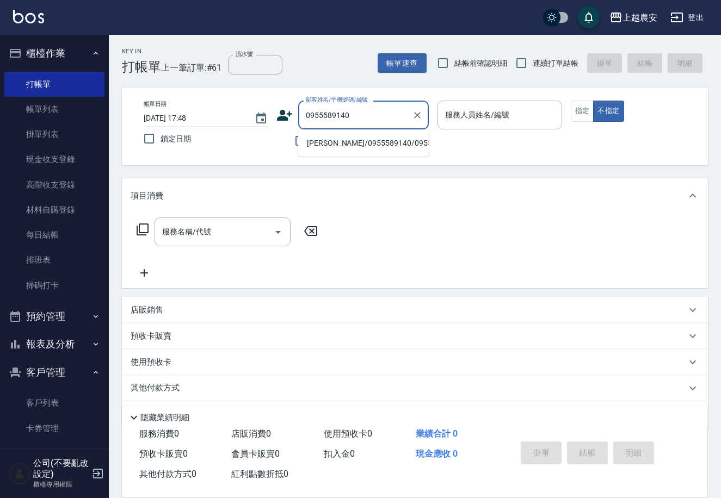
click at [359, 143] on li "[PERSON_NAME]/0955589140/0955589140" at bounding box center [363, 143] width 131 height 18
type input "[PERSON_NAME]/0955589140/0955589140"
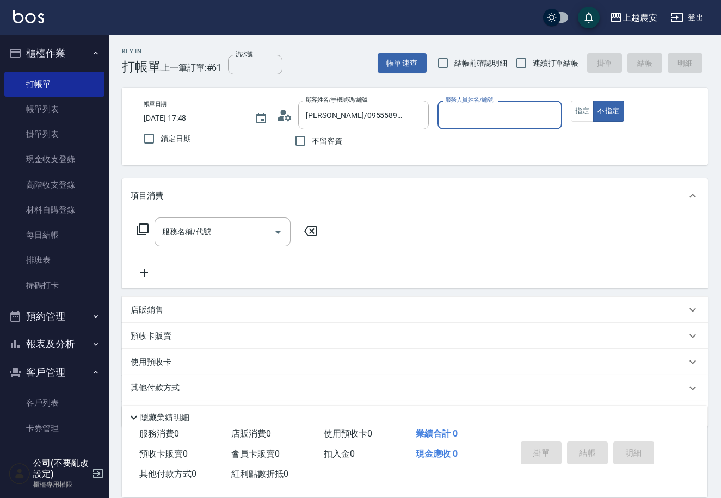
type input "Nana-13"
click at [582, 109] on button "指定" at bounding box center [582, 111] width 23 height 21
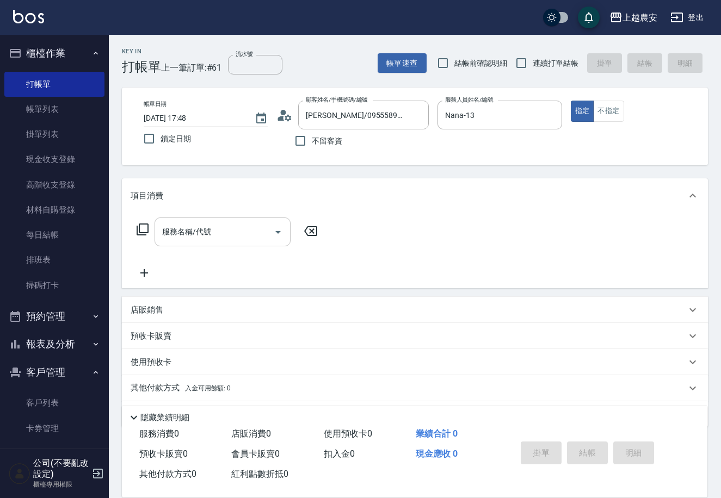
click at [243, 237] on input "服務名稱/代號" at bounding box center [214, 231] width 110 height 19
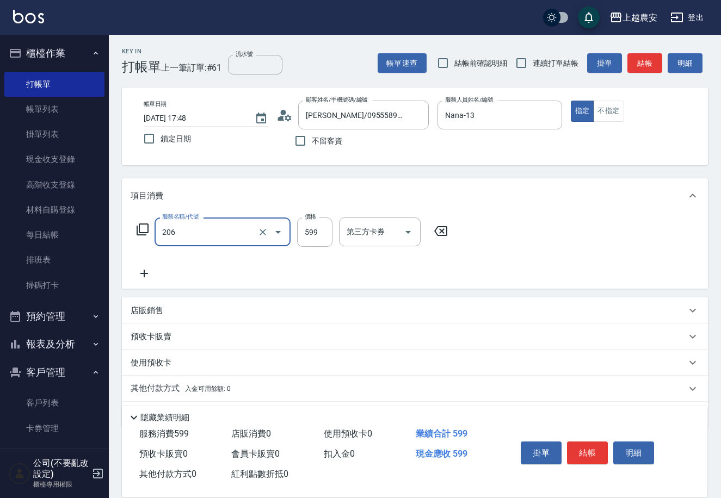
type input "洗+剪(206)"
type input "800"
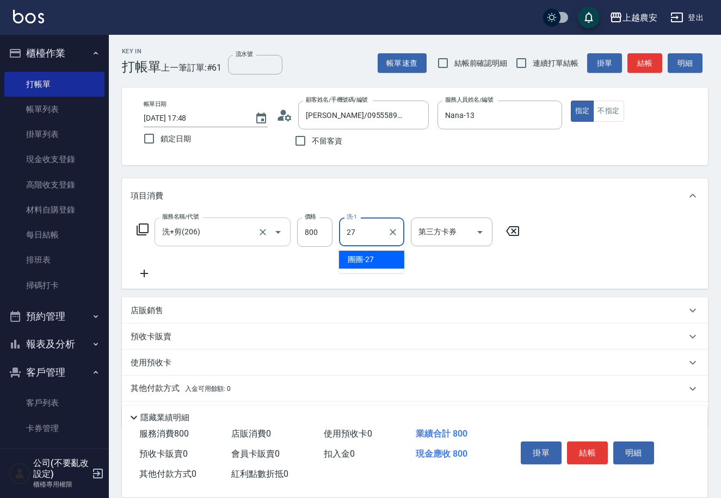
type input "團團-27"
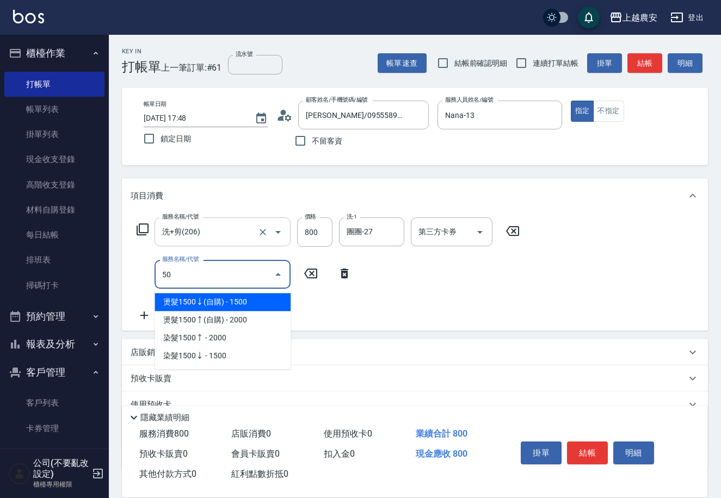
type input "燙髮1500↓(自購)(302)"
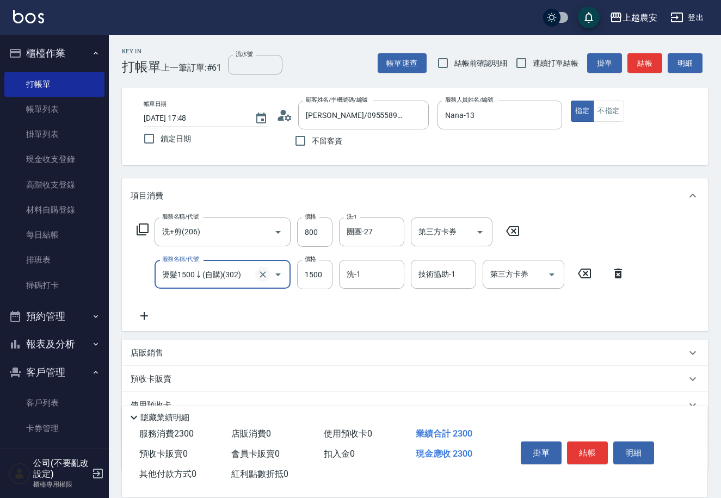
click at [263, 274] on icon "Clear" at bounding box center [262, 274] width 7 height 7
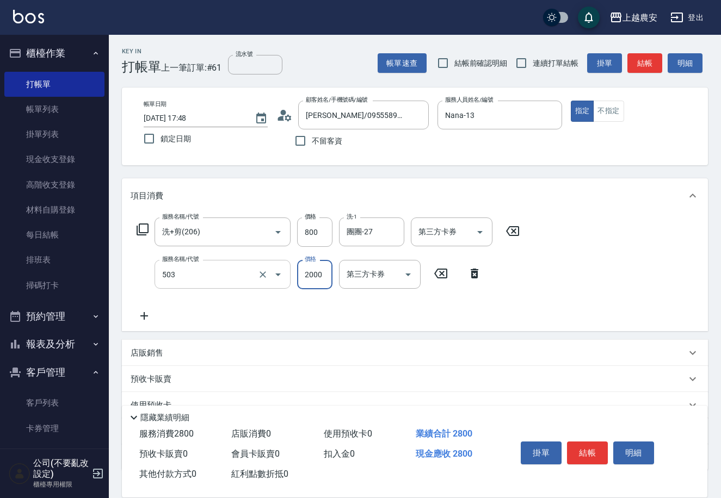
type input "染髮1500↑(503)"
type input "3000"
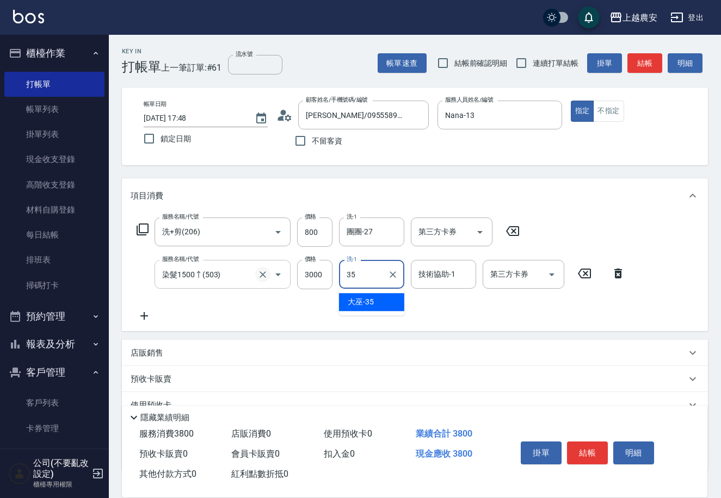
type input "大巫-35"
type input "3"
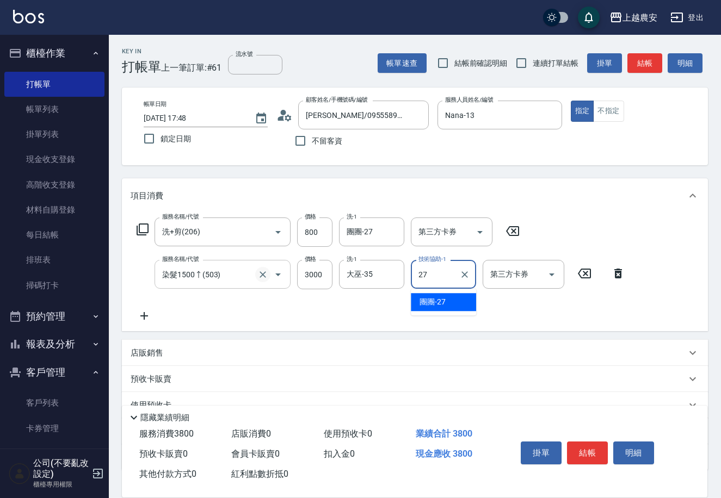
type input "團團-27"
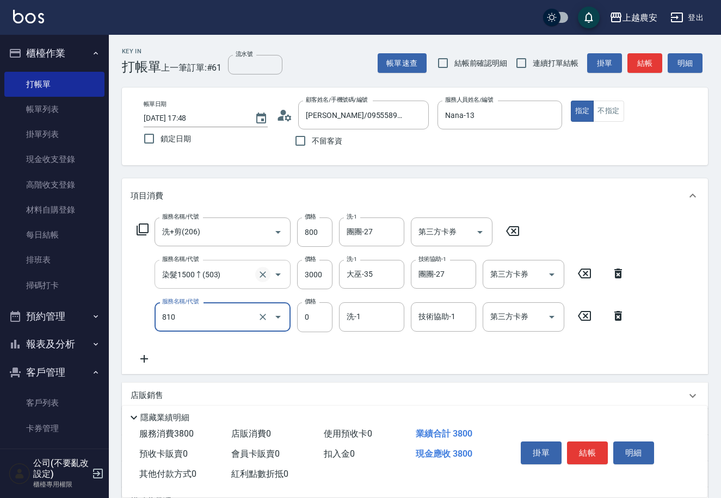
type input "頭皮護髮卡券使用(810)"
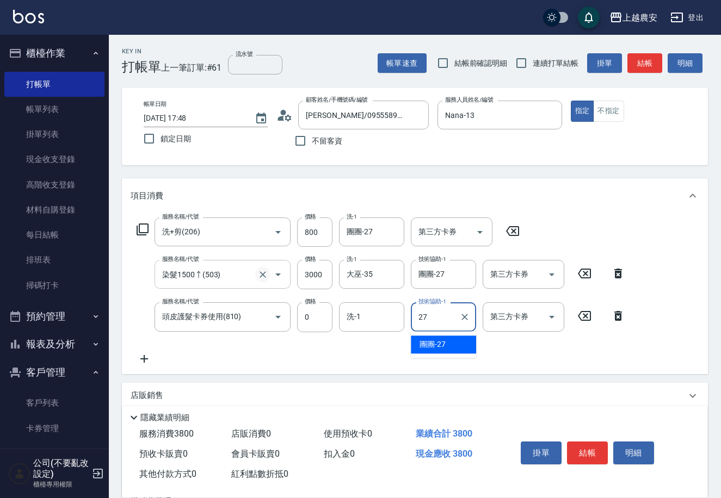
type input "團團-27"
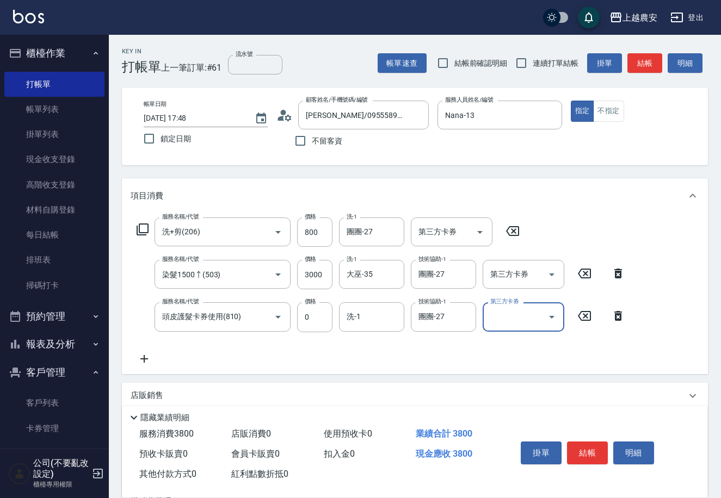
scroll to position [117, 0]
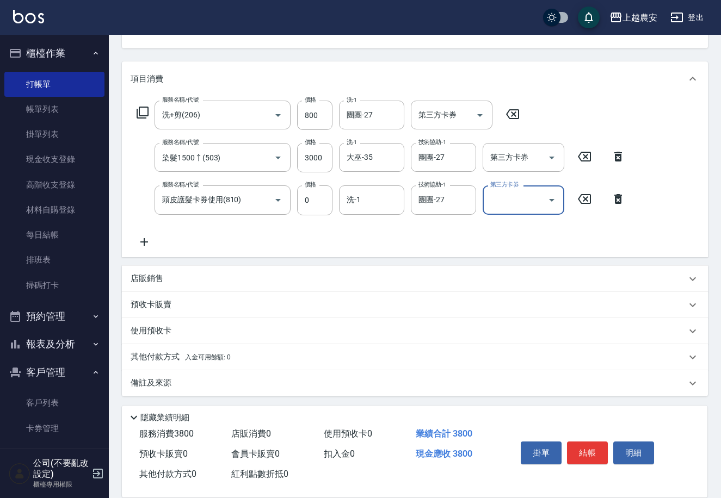
click at [146, 359] on p "其他付款方式 入金可用餘額: 0" at bounding box center [181, 357] width 100 height 12
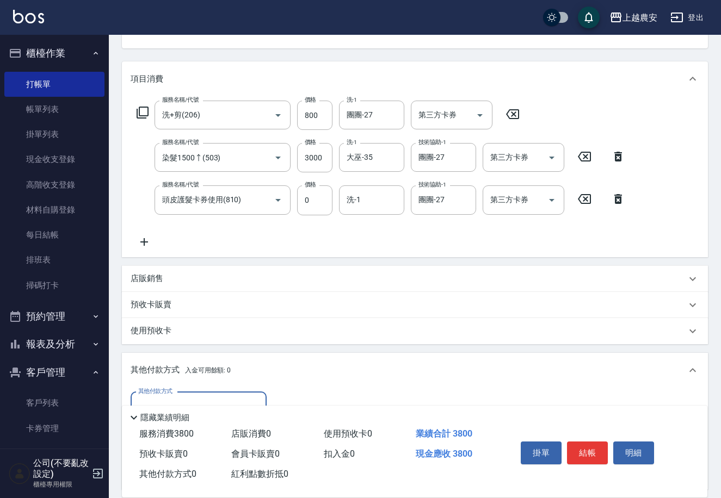
scroll to position [245, 0]
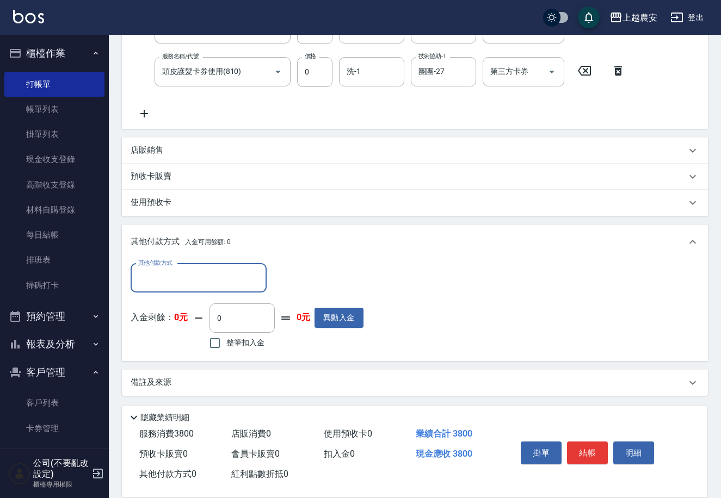
click at [177, 281] on input "其他付款方式" at bounding box center [198, 278] width 126 height 19
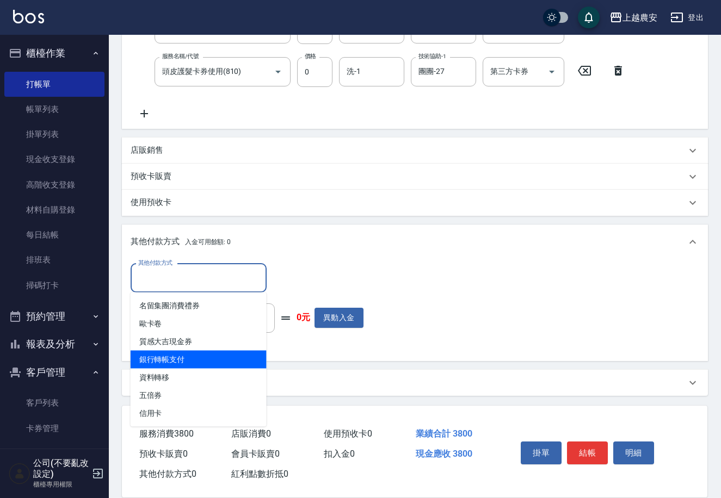
click at [178, 364] on span "銀行轉帳支付" at bounding box center [199, 360] width 136 height 18
type input "銀行轉帳支付"
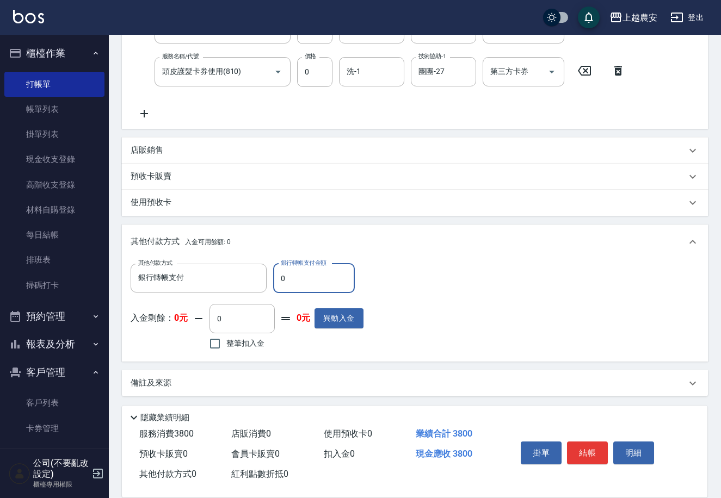
drag, startPoint x: 279, startPoint y: 280, endPoint x: 327, endPoint y: 280, distance: 48.4
click at [327, 280] on input "0" at bounding box center [314, 278] width 82 height 29
type input "3800"
click at [595, 456] on button "結帳" at bounding box center [587, 453] width 41 height 23
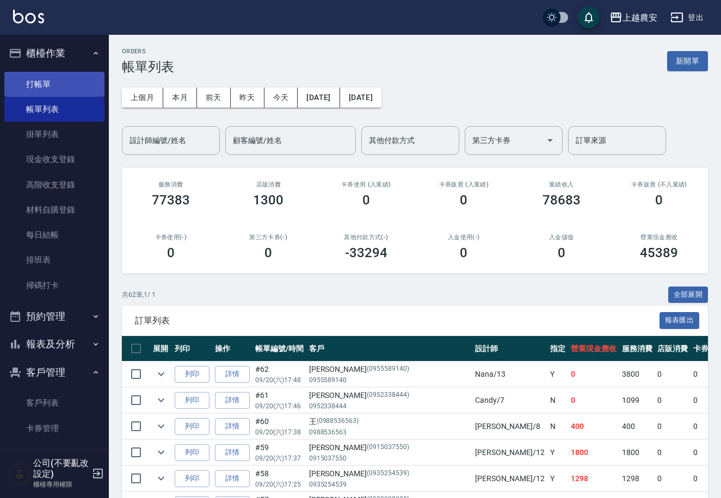
click at [33, 75] on link "打帳單" at bounding box center [54, 84] width 100 height 25
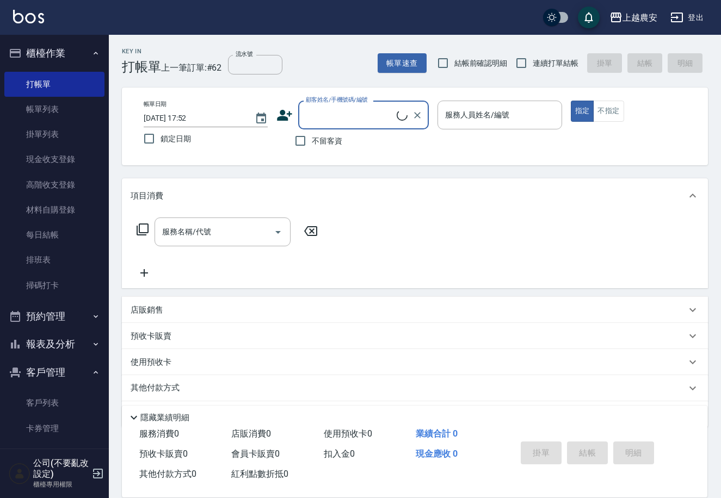
click at [320, 140] on span "不留客資" at bounding box center [327, 140] width 30 height 11
click at [312, 140] on input "不留客資" at bounding box center [300, 140] width 23 height 23
checkbox input "true"
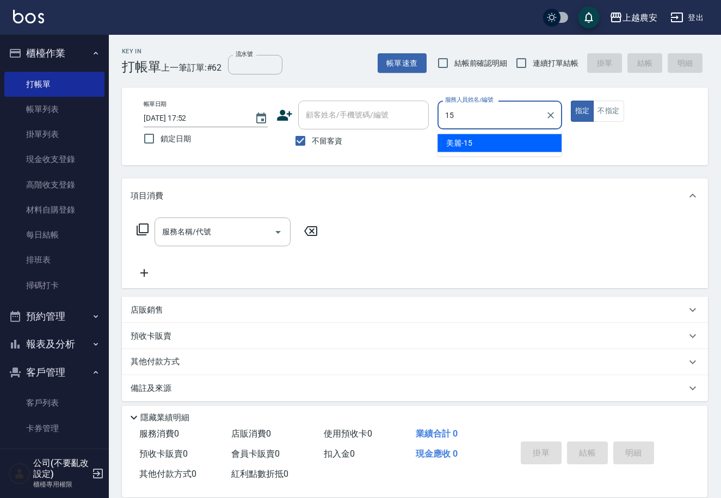
type input "美麗-15"
type button "true"
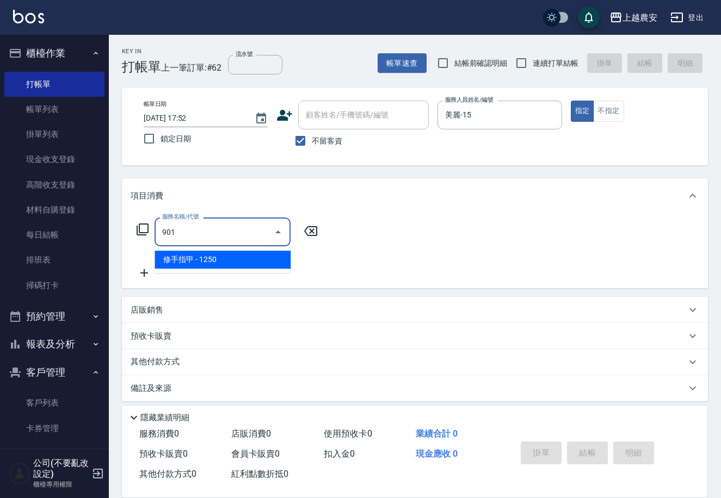
type input "修手指甲(901)"
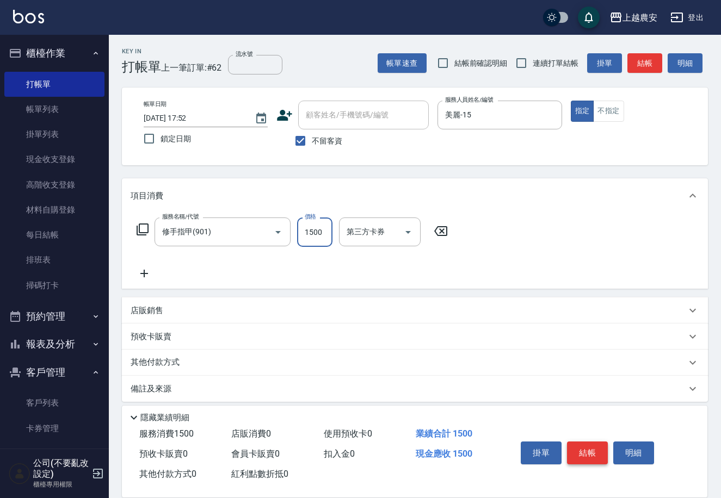
type input "1500"
click at [578, 453] on button "結帳" at bounding box center [587, 453] width 41 height 23
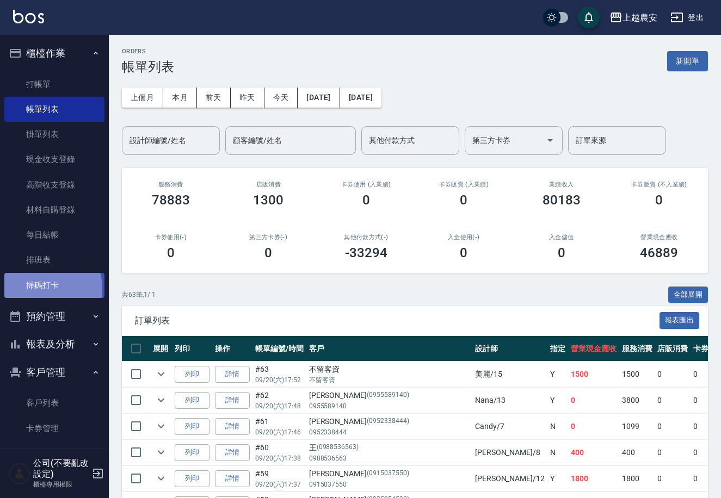
drag, startPoint x: 45, startPoint y: 288, endPoint x: 55, endPoint y: 285, distance: 11.0
click at [47, 287] on link "掃碼打卡" at bounding box center [54, 285] width 100 height 25
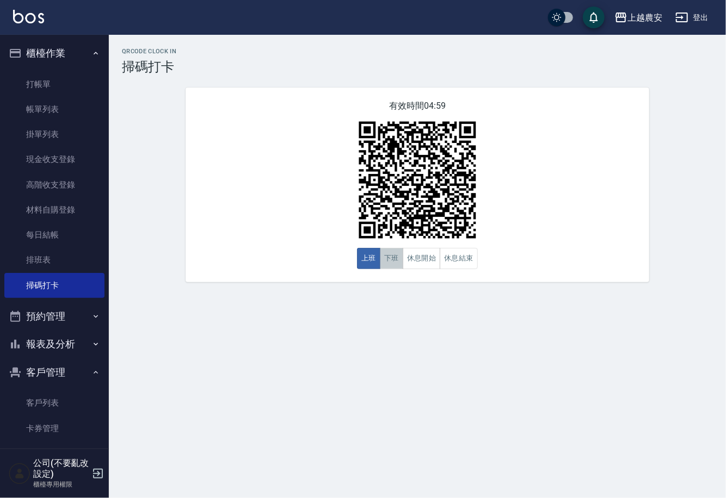
click at [391, 254] on button "下班" at bounding box center [391, 258] width 23 height 21
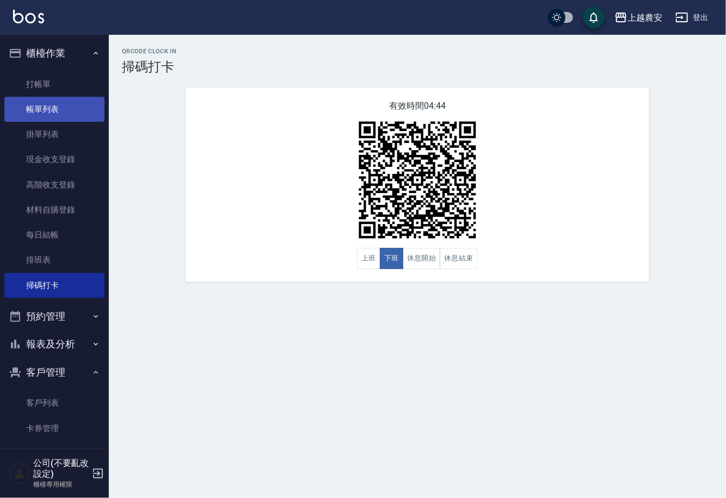
click at [51, 113] on link "帳單列表" at bounding box center [54, 109] width 100 height 25
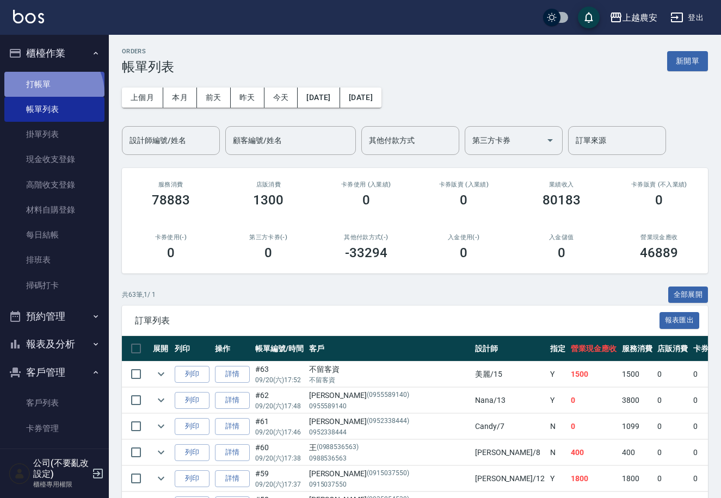
click at [48, 93] on link "打帳單" at bounding box center [54, 84] width 100 height 25
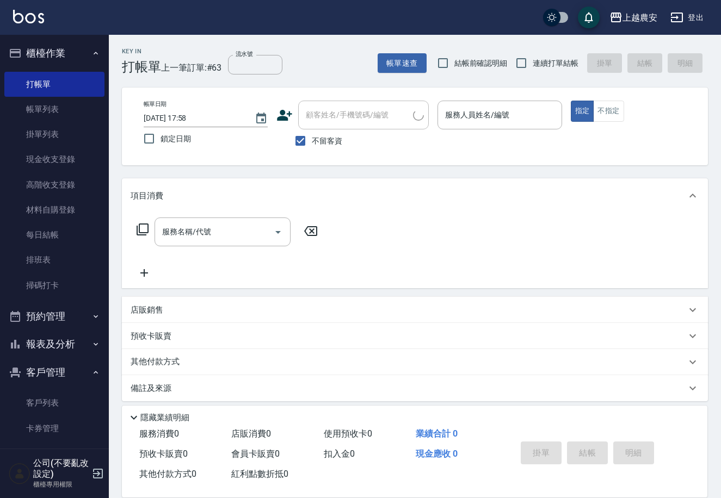
click at [324, 152] on label "不留客資" at bounding box center [315, 140] width 53 height 23
click at [312, 152] on input "不留客資" at bounding box center [300, 140] width 23 height 23
checkbox input "false"
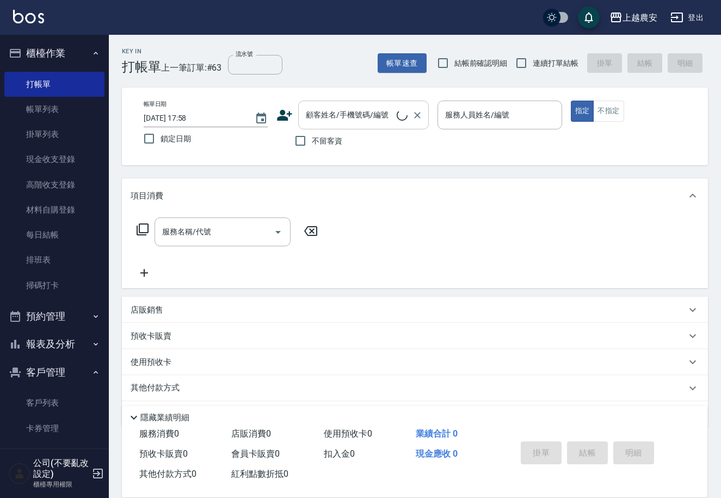
click at [324, 111] on div "顧客姓名/手機號碼/編號 顧客姓名/手機號碼/編號" at bounding box center [363, 115] width 131 height 29
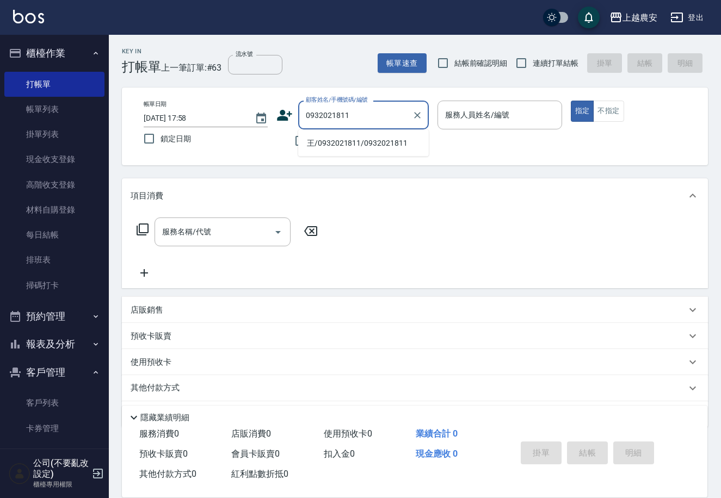
click at [339, 145] on li "王/0932021811/0932021811" at bounding box center [363, 143] width 131 height 18
type input "王/0932021811/0932021811"
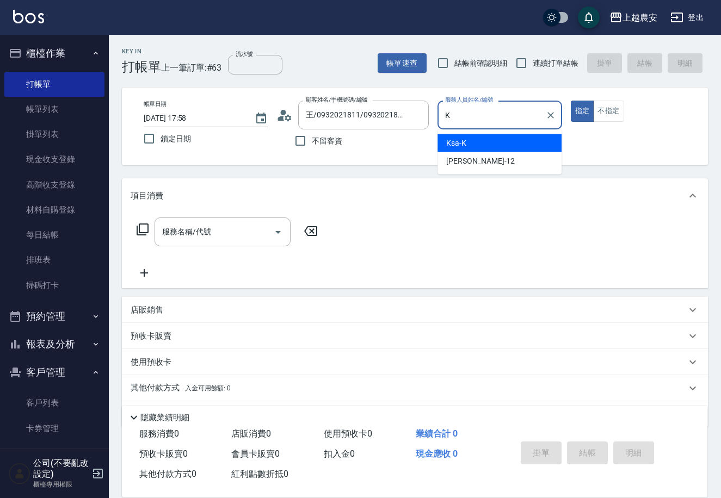
type input "Ksa-K"
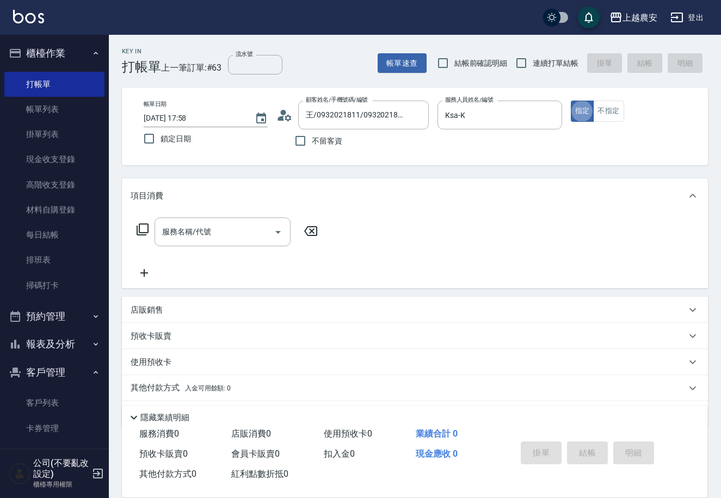
type button "true"
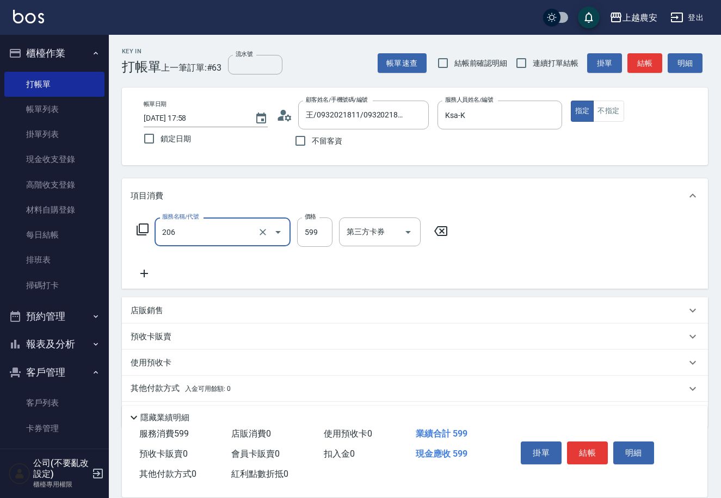
type input "洗+剪(206)"
type input "800"
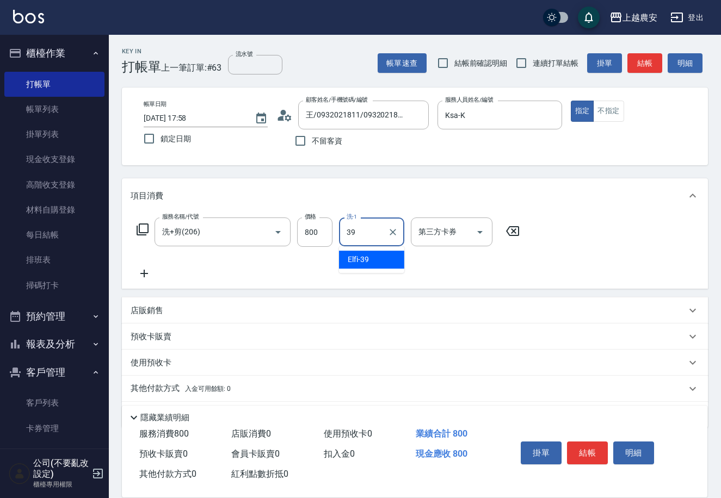
type input "Elfi-39"
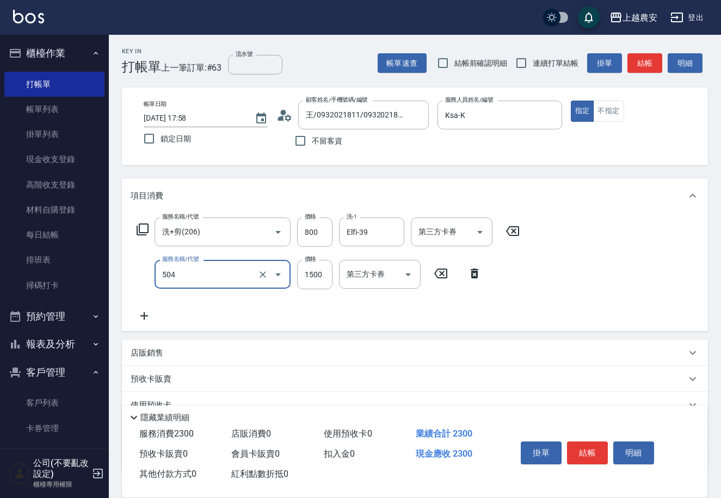
type input "染髮1500↓(504)"
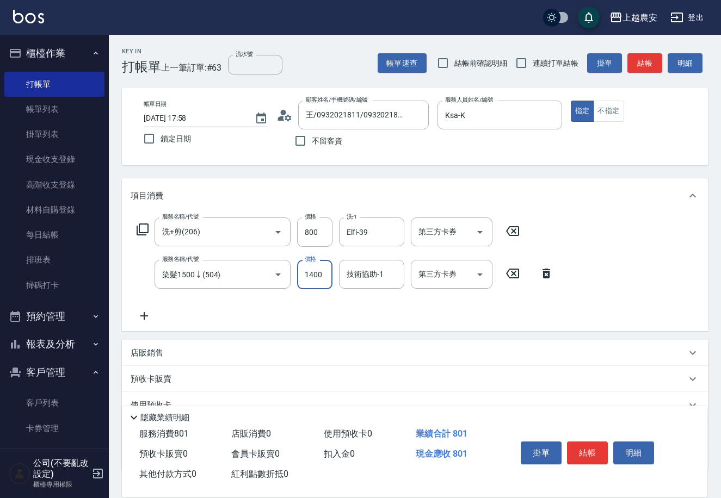
type input "1400"
type input "Elfi-39"
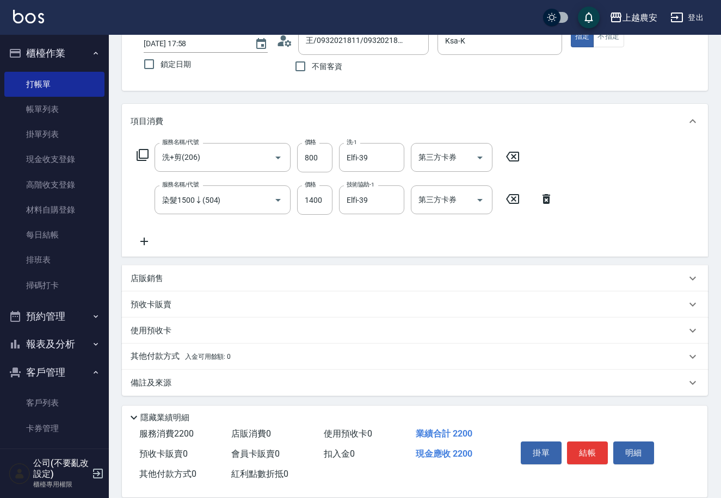
click at [189, 351] on p "其他付款方式 入金可用餘額: 0" at bounding box center [181, 357] width 100 height 12
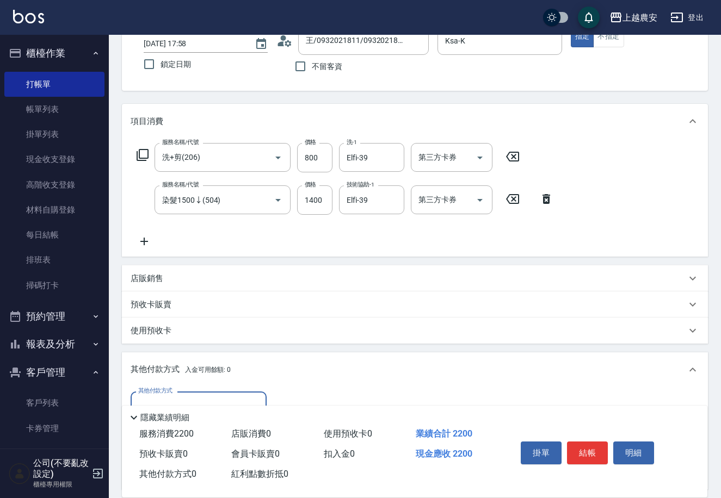
scroll to position [202, 0]
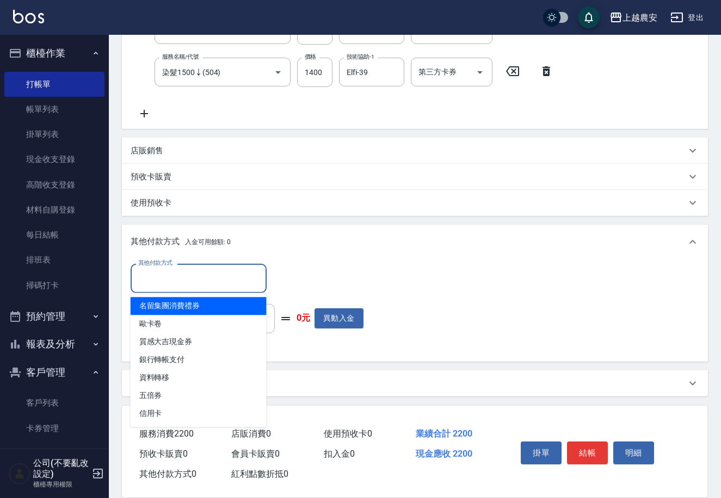
click at [179, 270] on input "其他付款方式" at bounding box center [198, 278] width 126 height 19
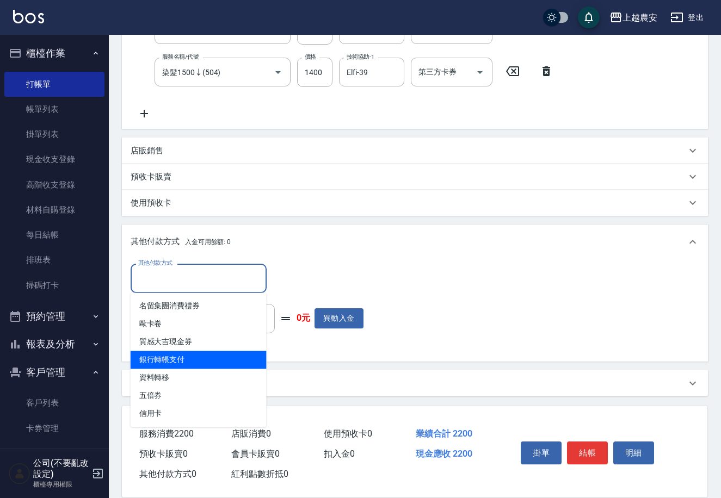
click at [200, 363] on span "銀行轉帳支付" at bounding box center [199, 360] width 136 height 18
type input "銀行轉帳支付"
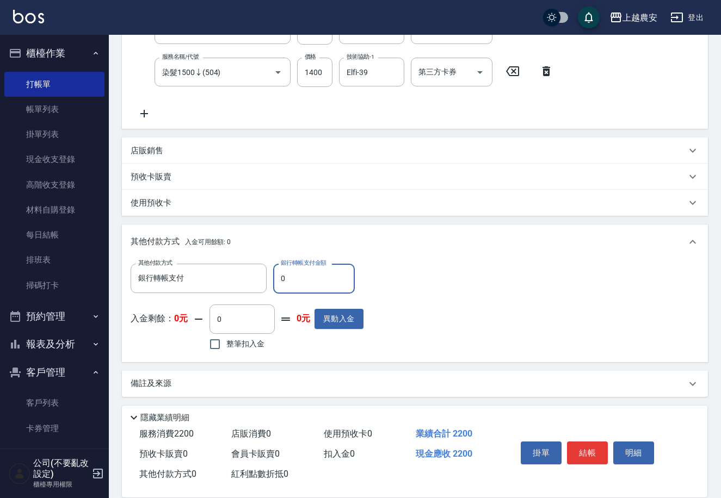
drag, startPoint x: 279, startPoint y: 283, endPoint x: 302, endPoint y: 270, distance: 26.8
click at [317, 276] on input "0" at bounding box center [314, 278] width 82 height 29
type input "2200"
click at [585, 451] on button "結帳" at bounding box center [587, 453] width 41 height 23
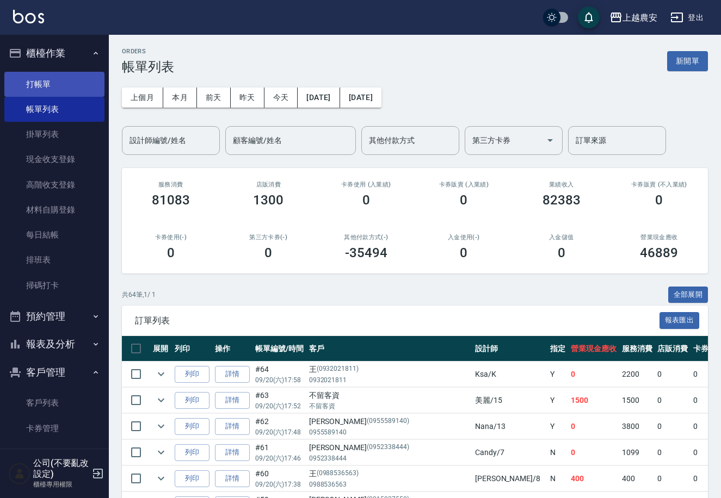
click at [32, 87] on link "打帳單" at bounding box center [54, 84] width 100 height 25
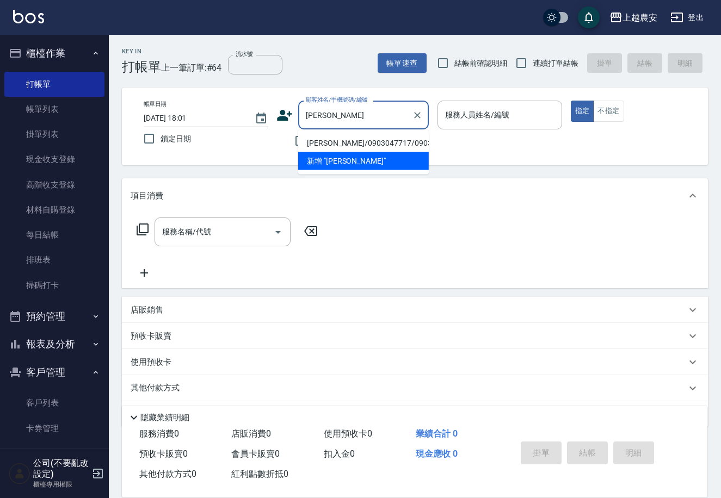
click at [328, 143] on li "[PERSON_NAME]/0903047717/0903047717" at bounding box center [363, 143] width 131 height 18
type input "[PERSON_NAME]/0903047717/0903047717"
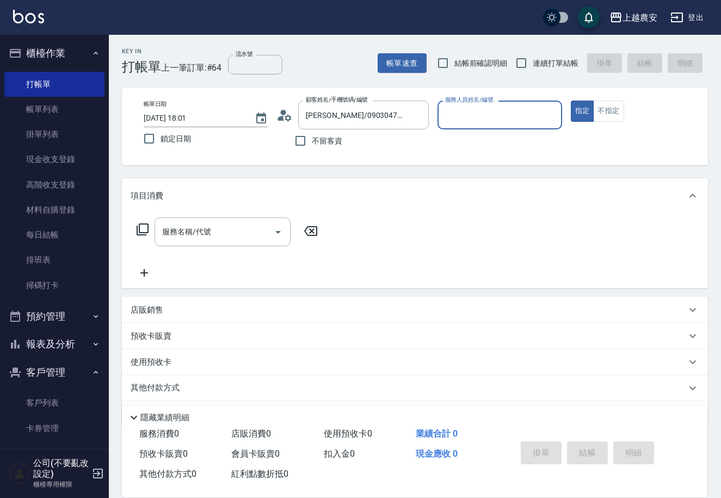
type input "Nana-13"
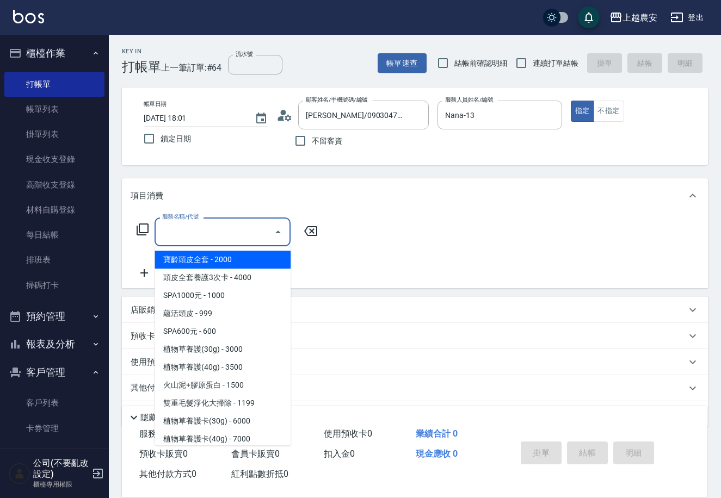
click at [213, 226] on input "服務名稱/代號" at bounding box center [214, 231] width 110 height 19
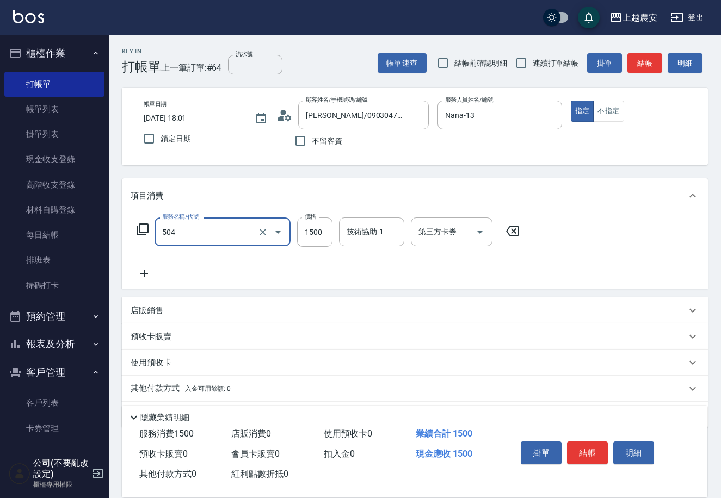
type input "染髮1500↓(504)"
type input "2500"
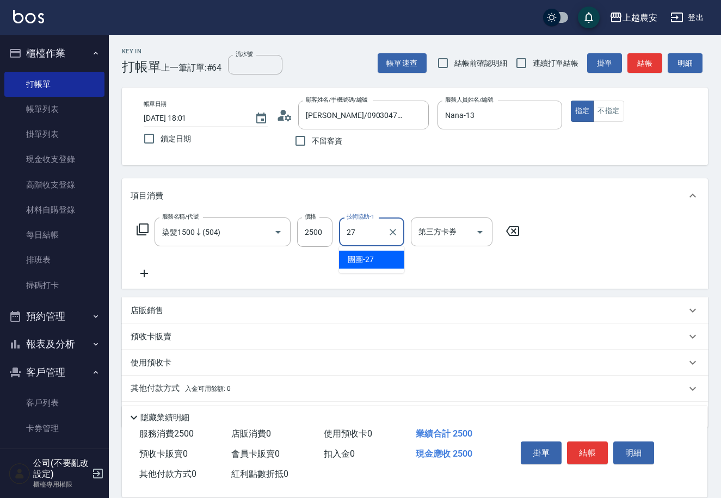
type input "團團-27"
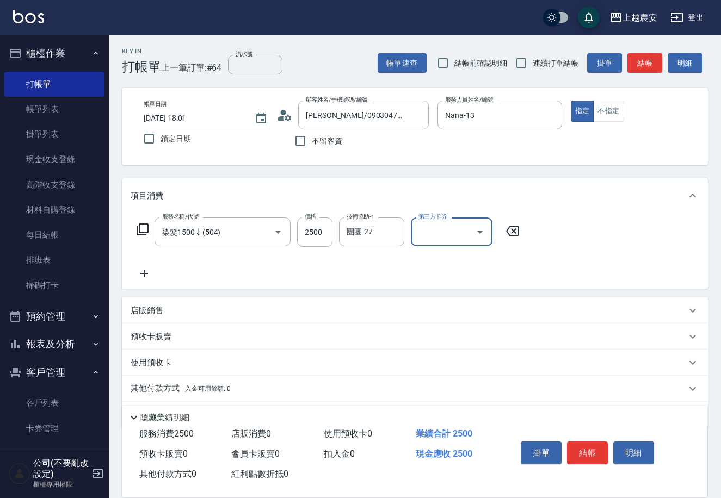
click at [592, 448] on button "結帳" at bounding box center [587, 453] width 41 height 23
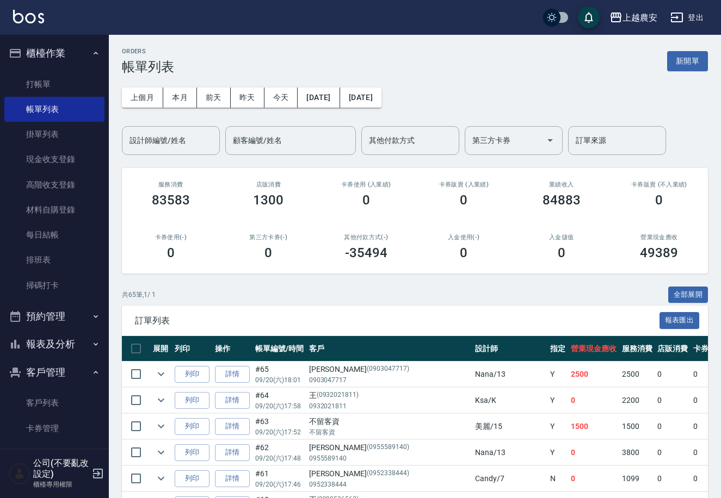
click at [53, 337] on button "報表及分析" at bounding box center [54, 344] width 100 height 28
drag, startPoint x: 109, startPoint y: 285, endPoint x: 109, endPoint y: 372, distance: 86.5
click at [109, 372] on div "櫃檯作業 打帳單 帳單列表 掛單列表 現金收支登錄 高階收支登錄 材料自購登錄 每日結帳 排班表 掃碼打卡 預約管理 預約管理 單日預約紀錄 單週預約紀錄 報…" at bounding box center [54, 266] width 109 height 463
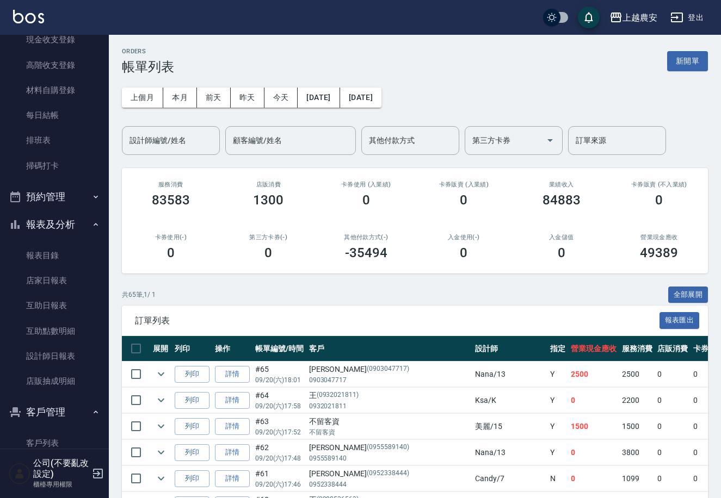
scroll to position [135, 0]
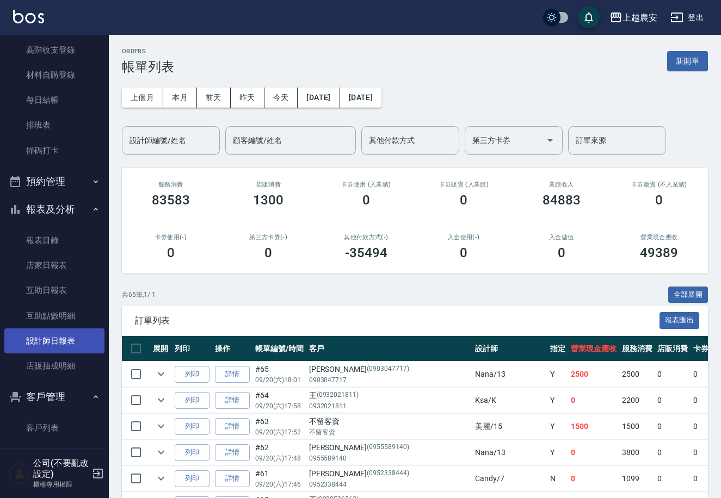
click at [52, 329] on link "設計師日報表" at bounding box center [54, 341] width 100 height 25
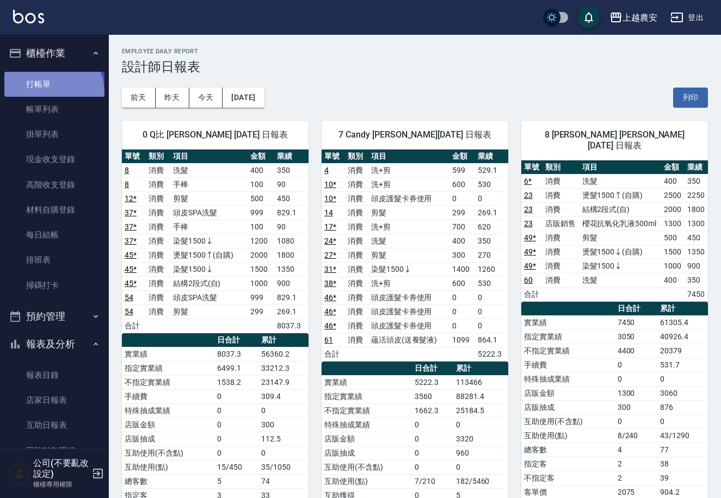
click at [46, 93] on link "打帳單" at bounding box center [54, 84] width 100 height 25
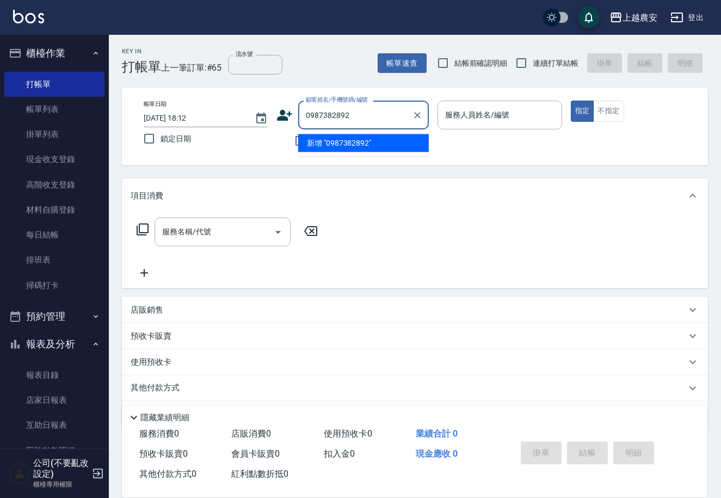
click at [332, 143] on li "新增 "0987382892"" at bounding box center [363, 143] width 131 height 18
type input "0987382892"
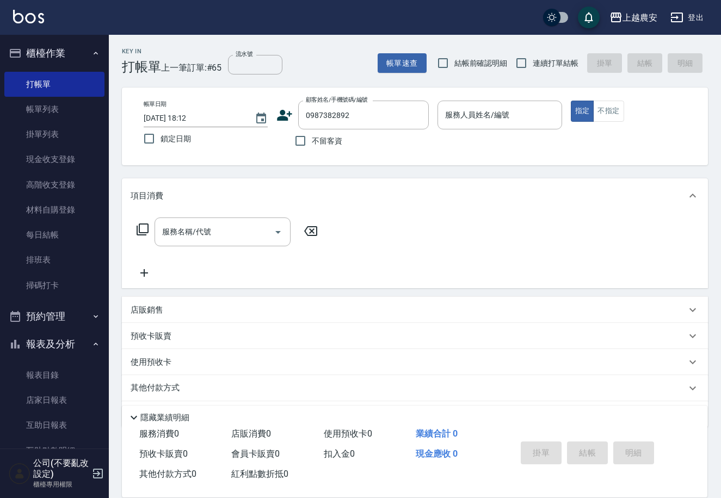
click at [285, 121] on icon at bounding box center [284, 115] width 16 height 16
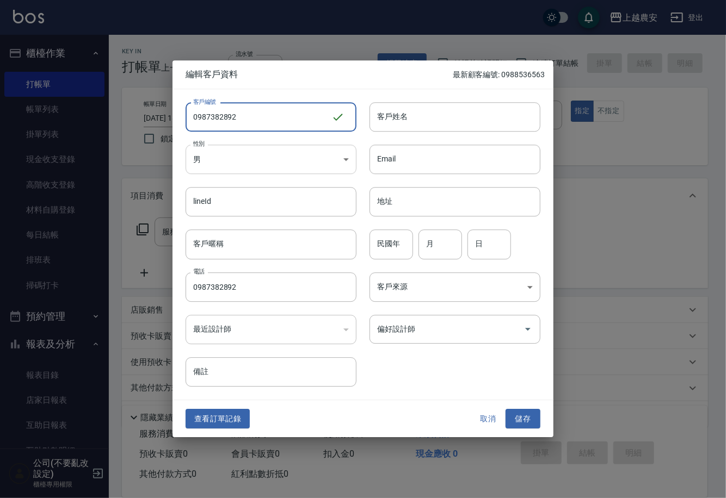
type input "0987382892"
click at [235, 166] on body "上越農安 登出 櫃檯作業 打帳單 帳單列表 掛單列表 現金收支登錄 高階收支登錄 材料自購登錄 每日結帳 排班表 掃碼打卡 預約管理 預約管理 單日預約紀錄 …" at bounding box center [363, 265] width 726 height 530
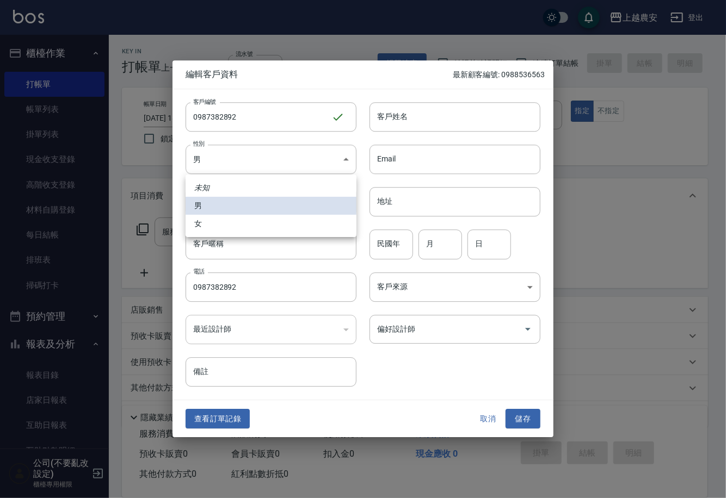
click at [235, 230] on li "女" at bounding box center [271, 224] width 171 height 18
type input "[DEMOGRAPHIC_DATA]"
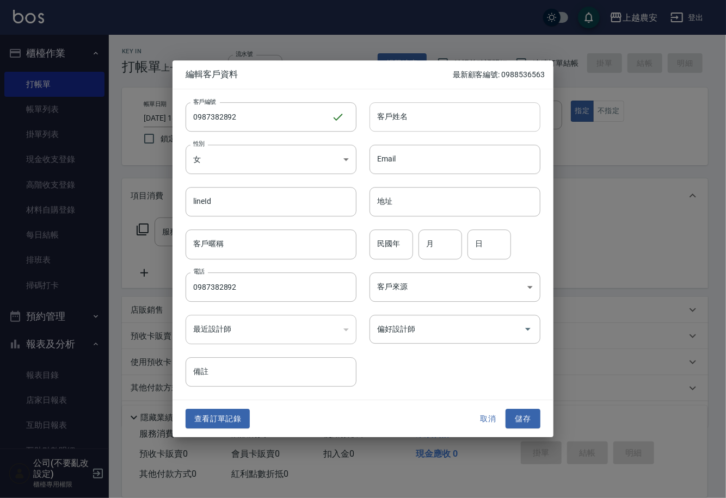
click at [415, 116] on input "客戶姓名" at bounding box center [454, 116] width 171 height 29
type input "[PERSON_NAME]"
click at [531, 416] on button "儲存" at bounding box center [522, 419] width 35 height 20
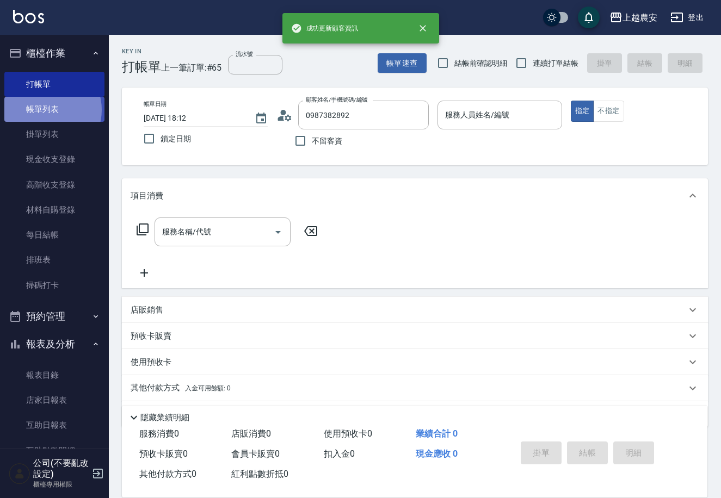
click at [45, 110] on link "帳單列表" at bounding box center [54, 109] width 100 height 25
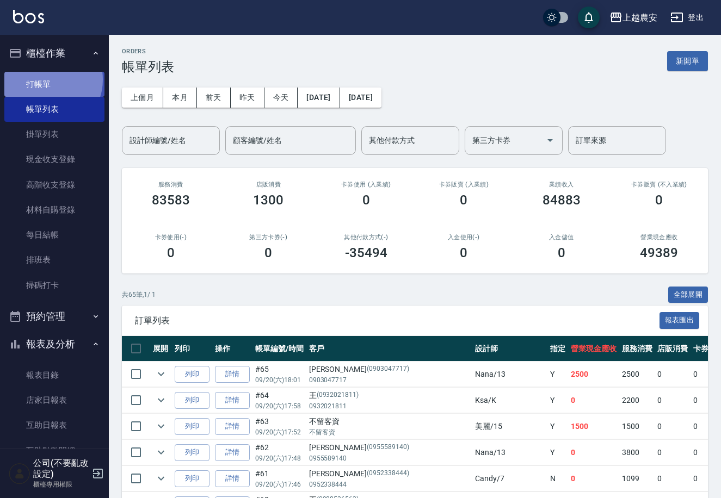
click at [47, 79] on link "打帳單" at bounding box center [54, 84] width 100 height 25
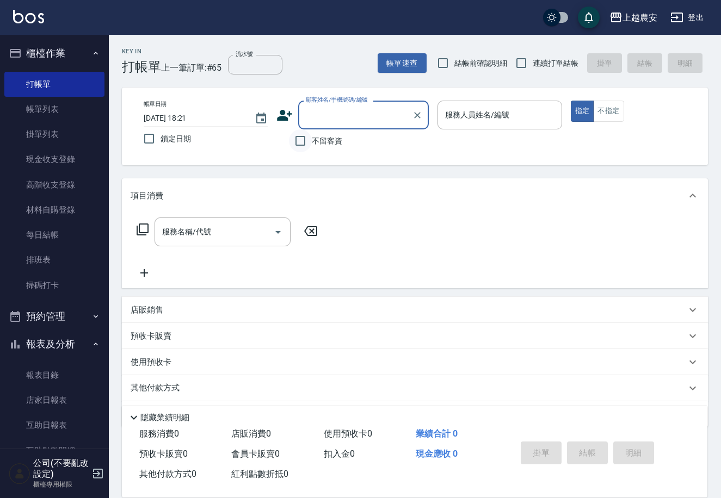
click at [304, 140] on input "不留客資" at bounding box center [300, 140] width 23 height 23
checkbox input "true"
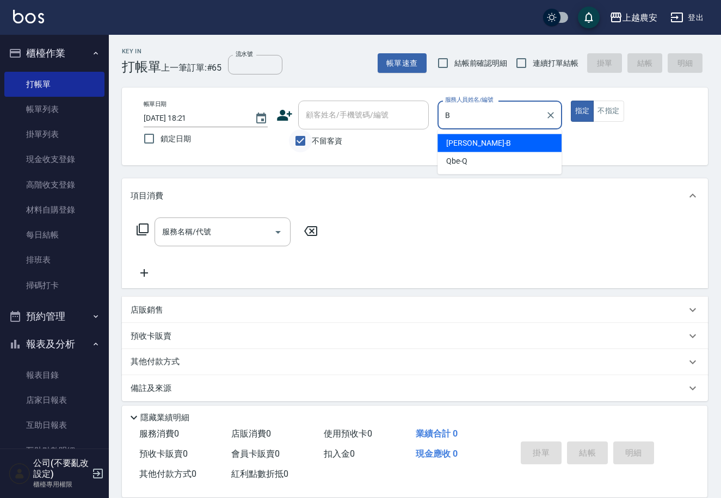
type input "美雅-B"
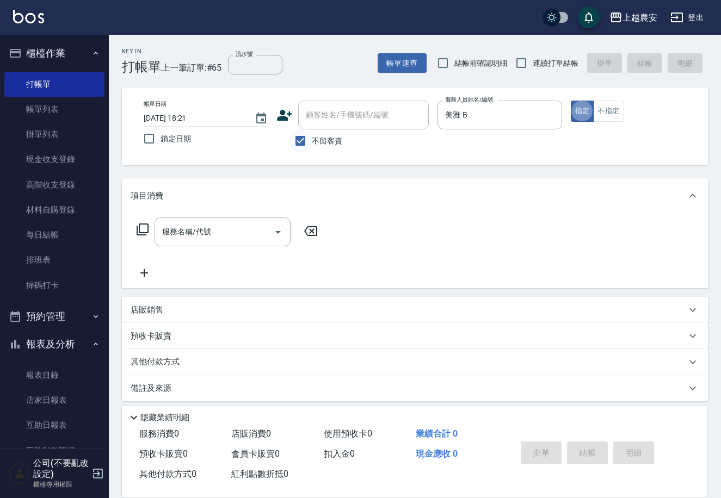
type button "true"
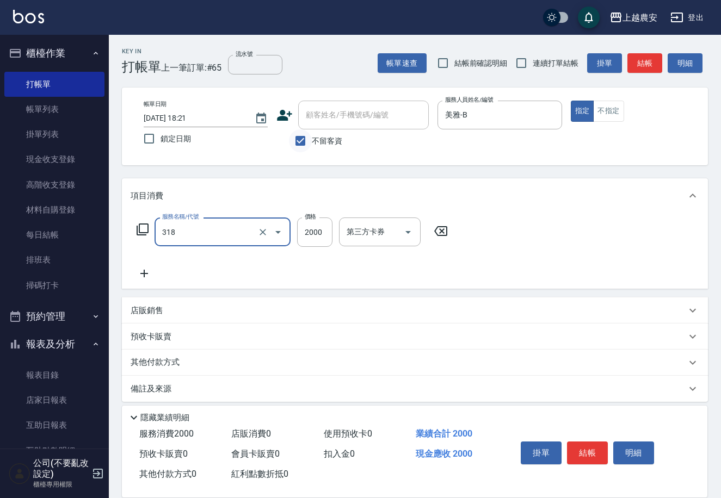
type input "燙髮1500↑(自購)(318)"
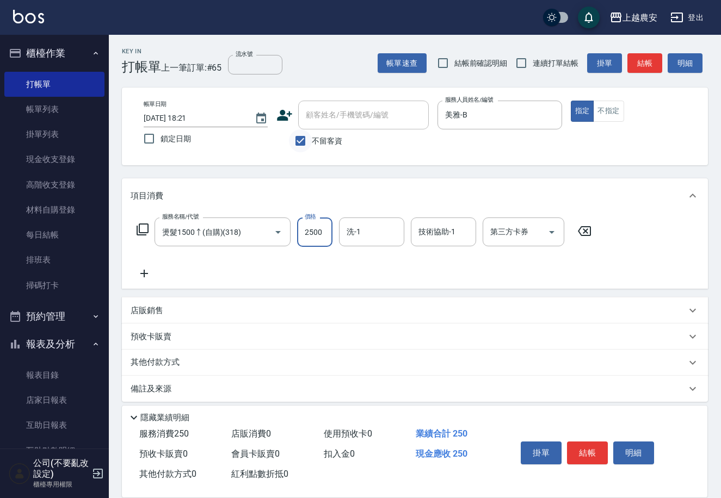
type input "2500"
type input "Elfi-39"
click at [305, 140] on input "不留客資" at bounding box center [300, 140] width 23 height 23
checkbox input "false"
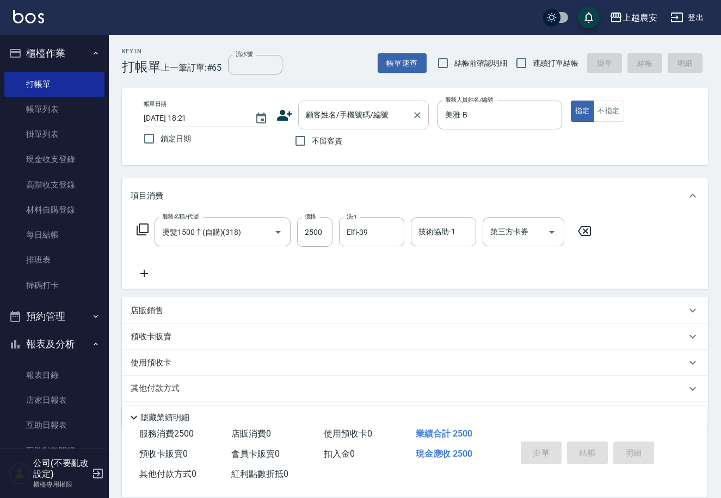
click at [312, 123] on input "顧客姓名/手機號碼/編號" at bounding box center [355, 115] width 104 height 19
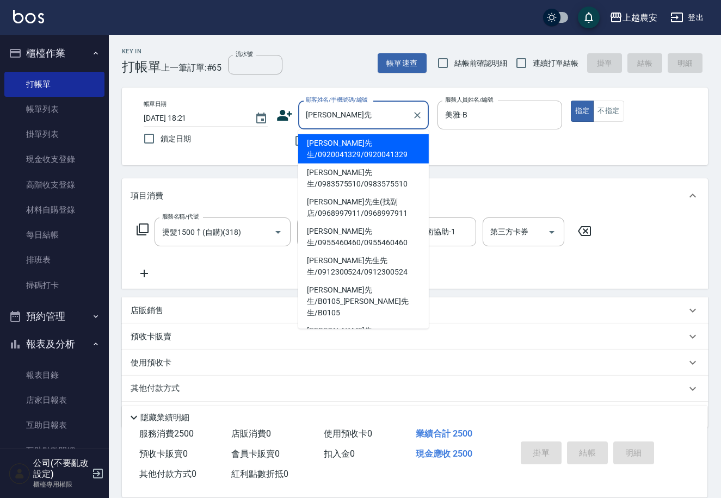
click at [323, 137] on li "[PERSON_NAME]先生/0920041329/0920041329" at bounding box center [363, 148] width 131 height 29
type input "[PERSON_NAME]先生/0920041329/0920041329"
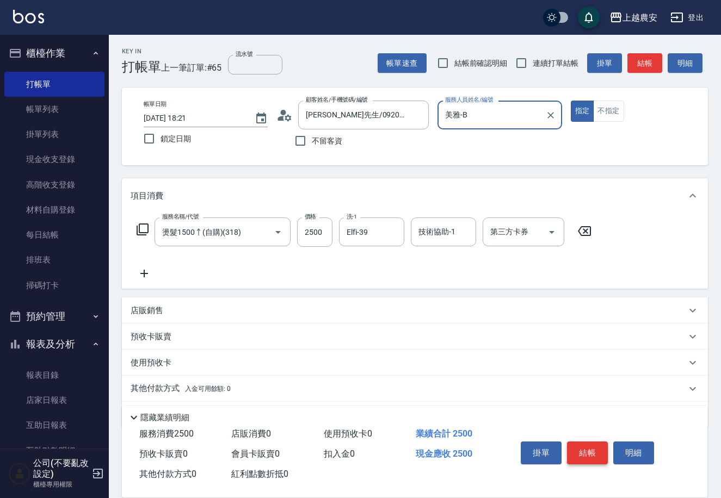
click at [585, 451] on button "結帳" at bounding box center [587, 453] width 41 height 23
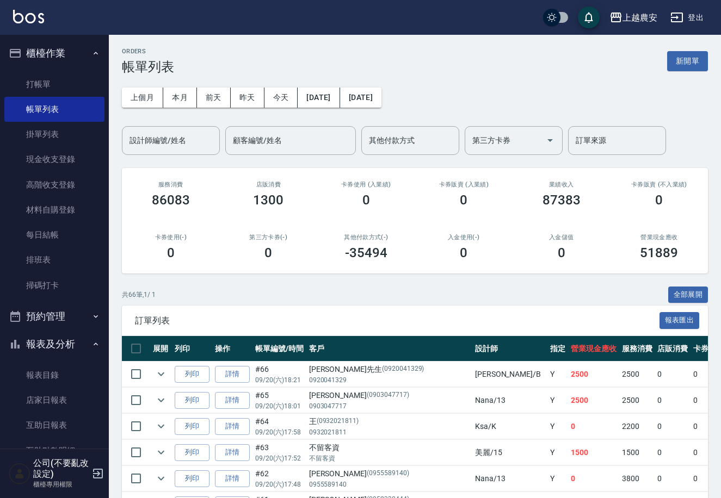
scroll to position [250, 0]
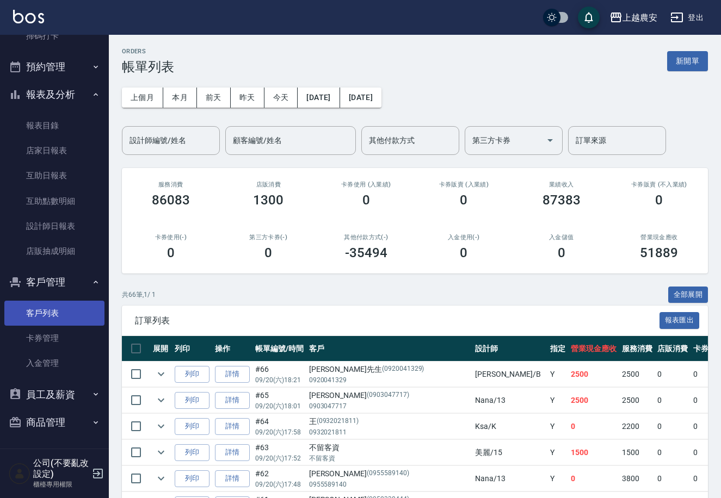
click at [53, 308] on link "客戶列表" at bounding box center [54, 313] width 100 height 25
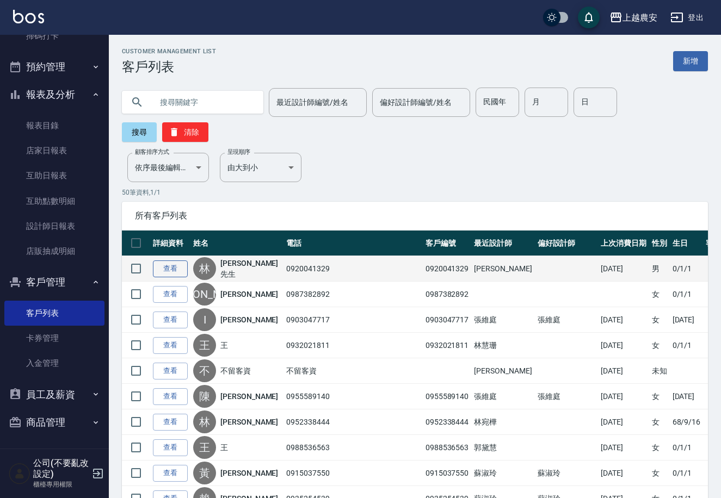
click at [172, 261] on link "查看" at bounding box center [170, 269] width 35 height 17
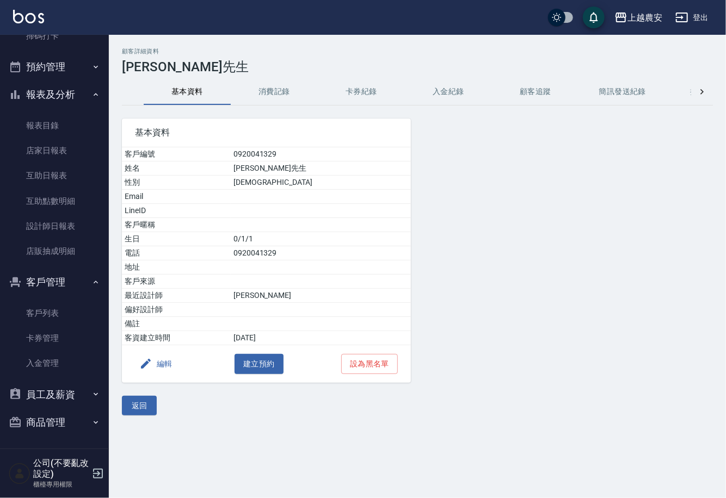
click at [276, 85] on button "消費記錄" at bounding box center [274, 92] width 87 height 26
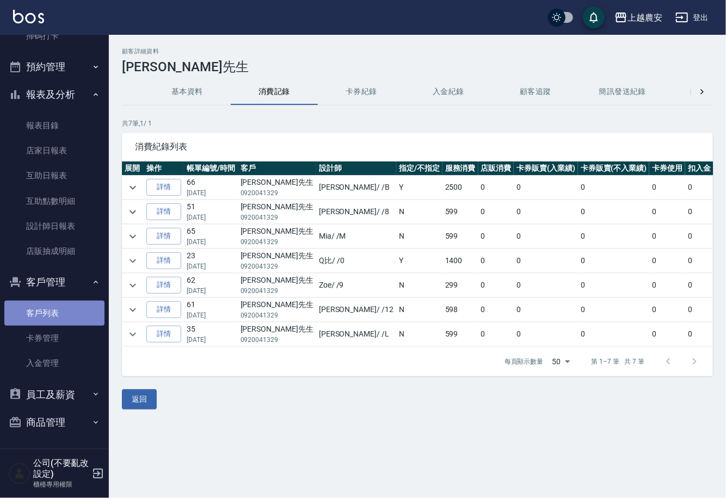
click at [60, 307] on link "客戶列表" at bounding box center [54, 313] width 100 height 25
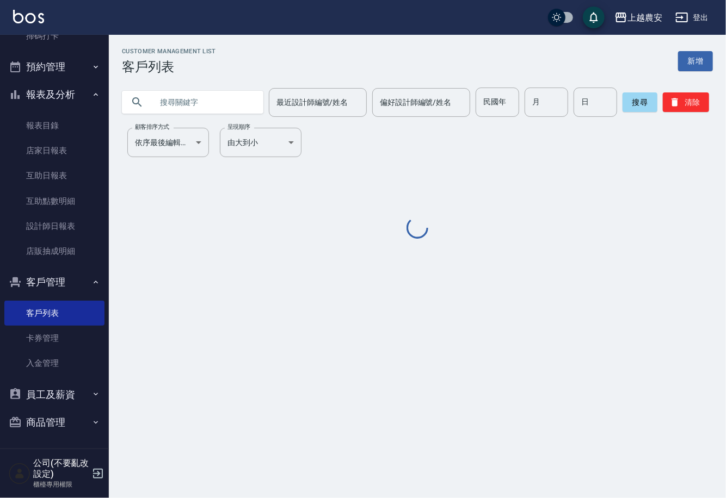
click at [207, 99] on input "text" at bounding box center [203, 102] width 102 height 29
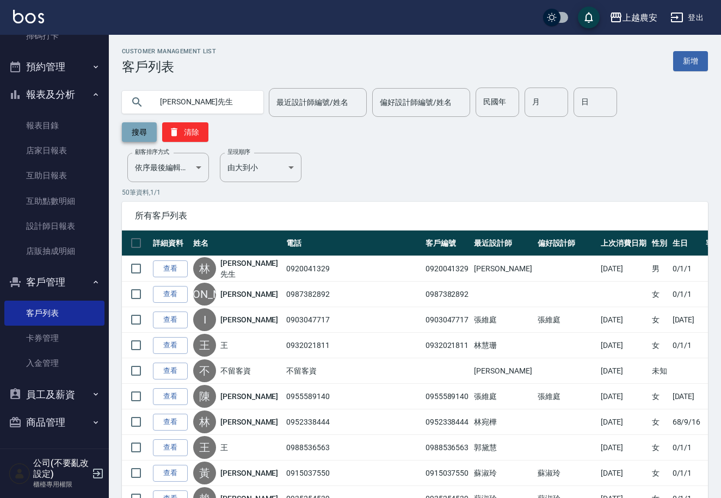
type input "[PERSON_NAME]先生"
click at [157, 122] on button "搜尋" at bounding box center [139, 132] width 35 height 20
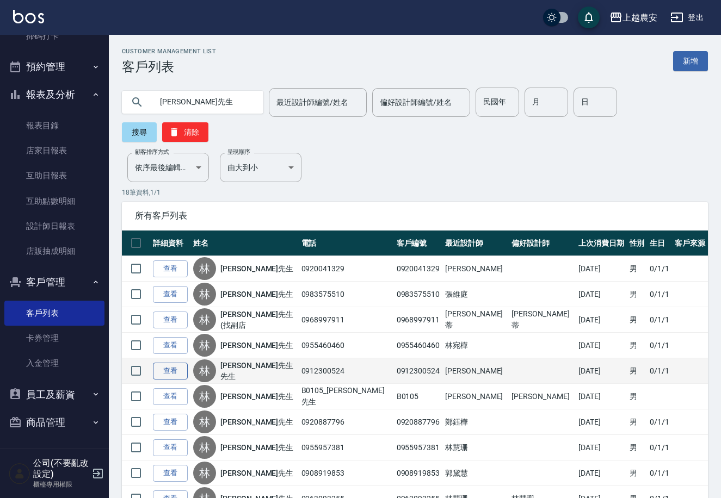
click at [164, 363] on link "查看" at bounding box center [170, 371] width 35 height 17
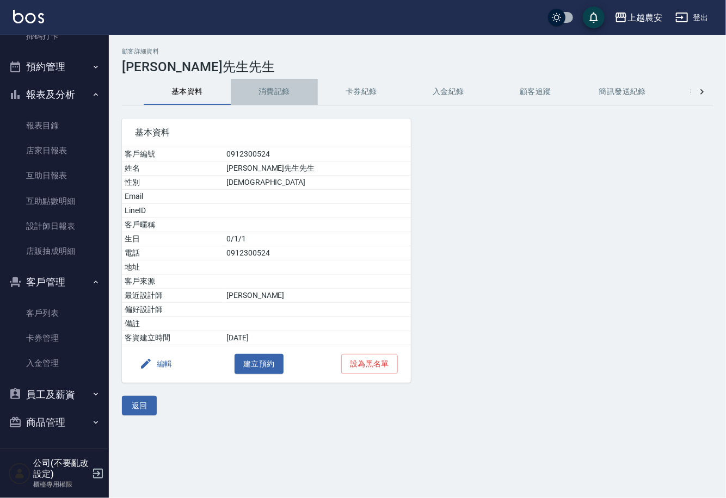
click at [277, 98] on button "消費記錄" at bounding box center [274, 92] width 87 height 26
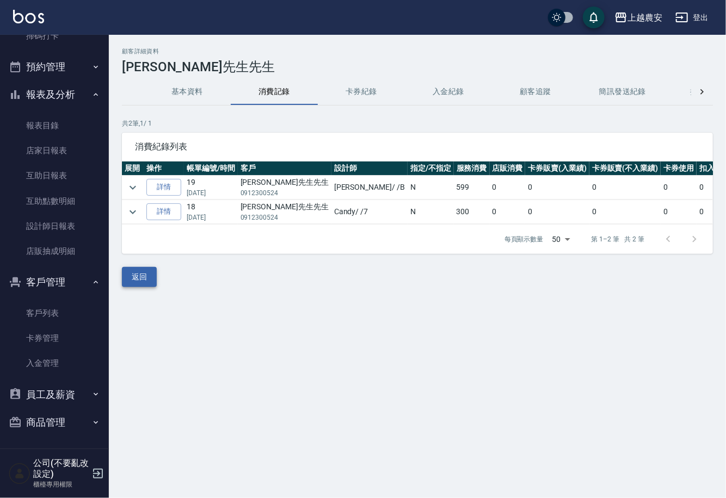
click at [127, 287] on button "返回" at bounding box center [139, 277] width 35 height 20
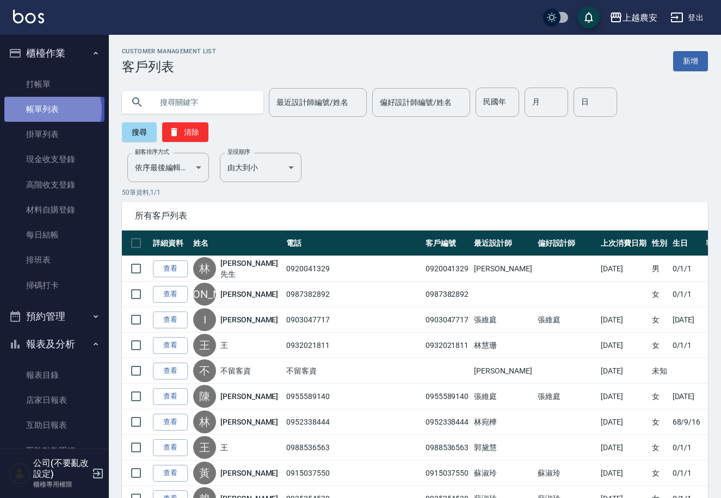
click at [48, 110] on link "帳單列表" at bounding box center [54, 109] width 100 height 25
click at [49, 104] on link "帳單列表" at bounding box center [54, 109] width 100 height 25
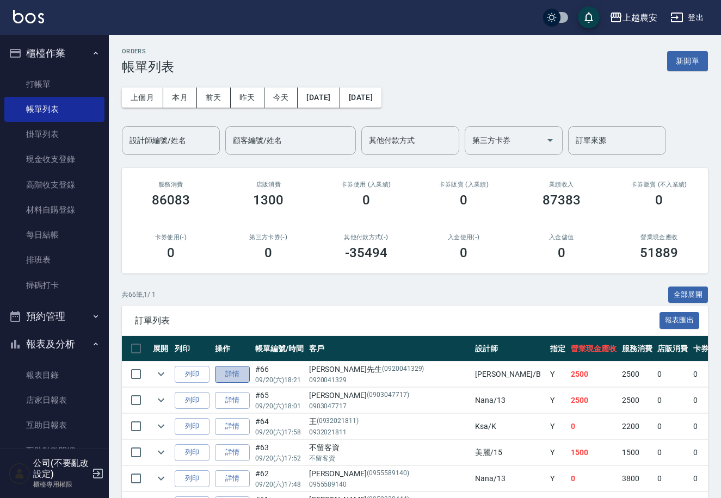
click at [232, 379] on link "詳情" at bounding box center [232, 374] width 35 height 17
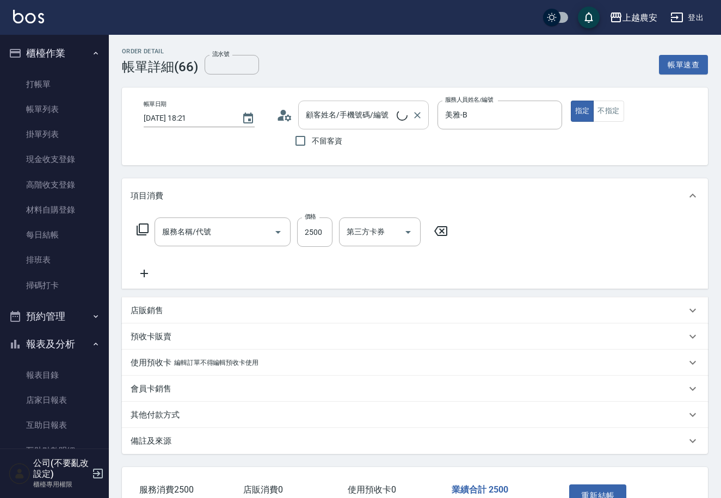
type input "2025/09/20 18:21"
type input "美雅-B"
type input "燙髮1500↑(自購)(318)"
type input "[PERSON_NAME]先生/0920041329/0920041329"
click at [412, 112] on icon "Clear" at bounding box center [417, 115] width 11 height 11
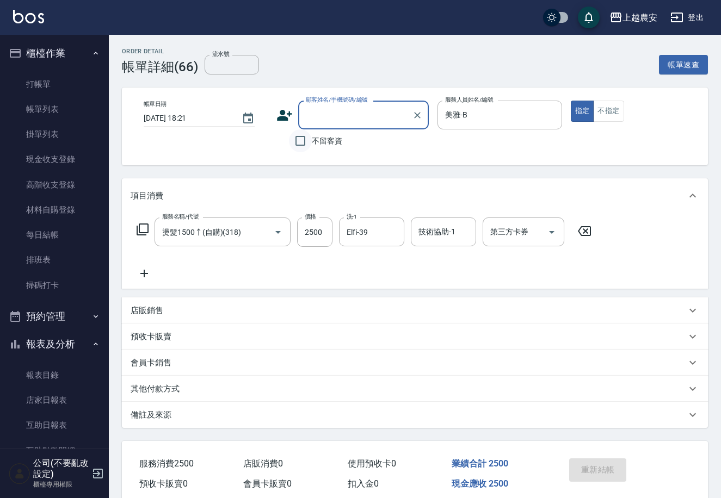
click at [301, 139] on input "不留客資" at bounding box center [300, 140] width 23 height 23
checkbox input "true"
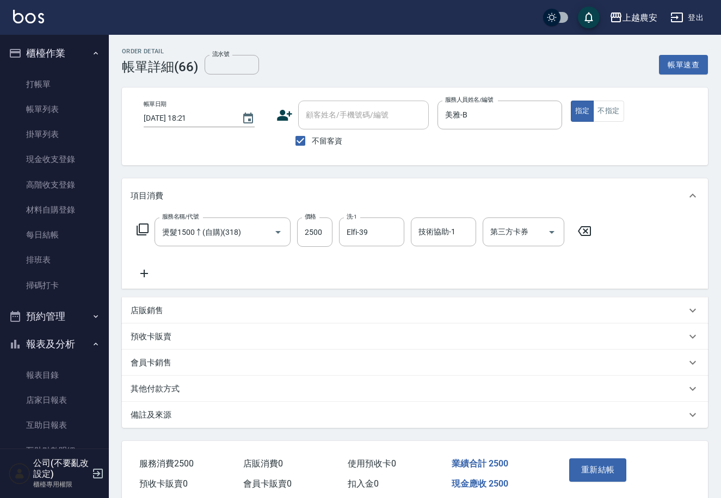
scroll to position [45, 0]
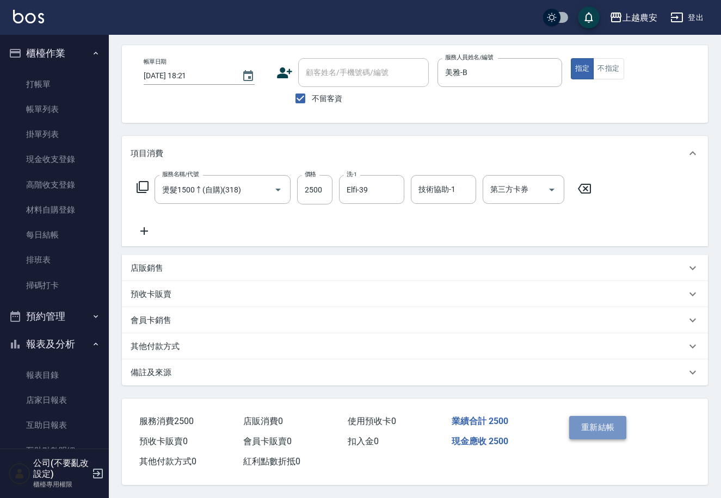
click at [605, 423] on button "重新結帳" at bounding box center [598, 427] width 58 height 23
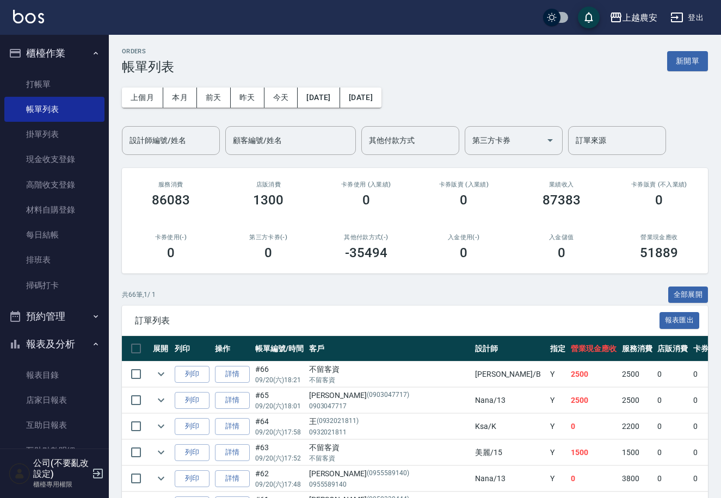
click at [102, 353] on nav "櫃檯作業 打帳單 帳單列表 掛單列表 現金收支登錄 高階收支登錄 材料自購登錄 每日結帳 排班表 掃碼打卡 預約管理 預約管理 單日預約紀錄 單週預約紀錄 報…" at bounding box center [54, 242] width 109 height 414
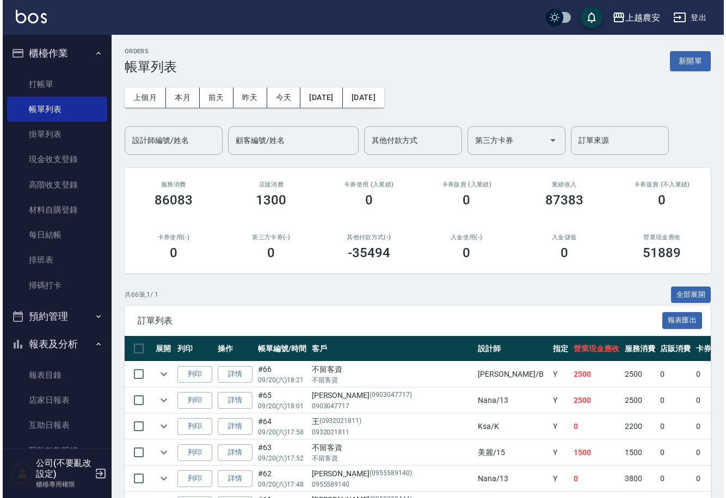
scroll to position [250, 0]
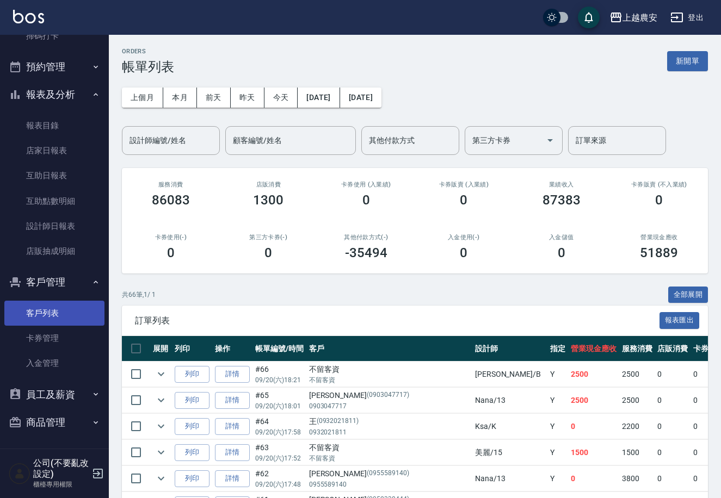
click at [53, 307] on link "客戶列表" at bounding box center [54, 313] width 100 height 25
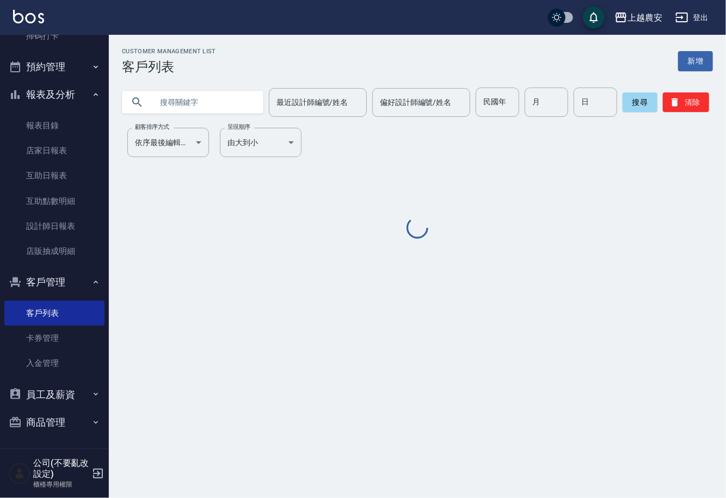
click at [205, 110] on input "text" at bounding box center [203, 102] width 102 height 29
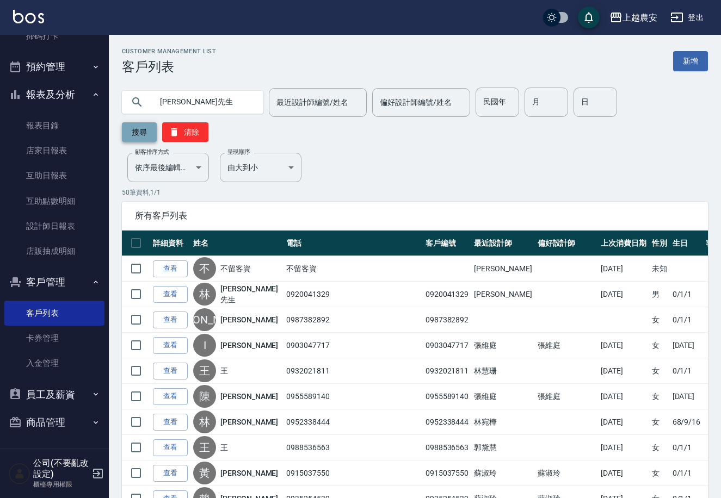
type input "[PERSON_NAME]先生"
click at [157, 122] on button "搜尋" at bounding box center [139, 132] width 35 height 20
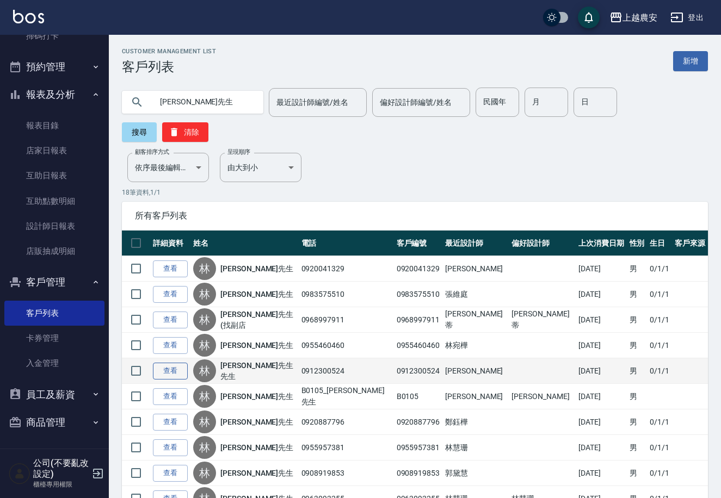
click at [171, 363] on link "查看" at bounding box center [170, 371] width 35 height 17
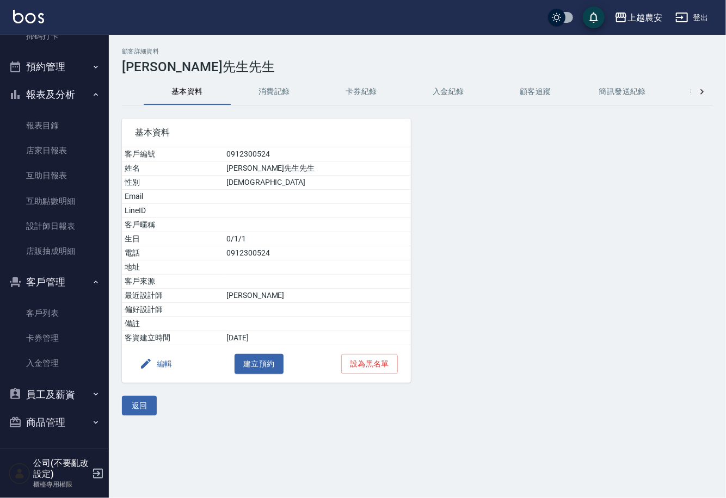
click at [164, 364] on button "編輯" at bounding box center [156, 364] width 42 height 20
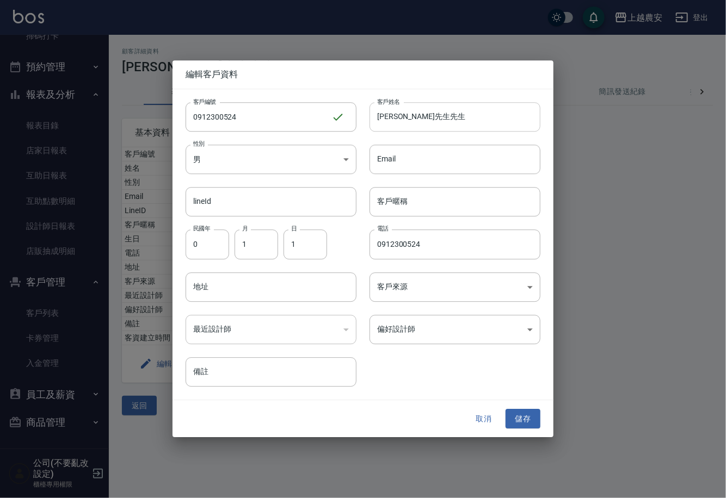
click at [429, 123] on input "林先生先生" at bounding box center [454, 116] width 171 height 29
type input "[PERSON_NAME]先生"
click at [513, 416] on button "儲存" at bounding box center [522, 419] width 35 height 20
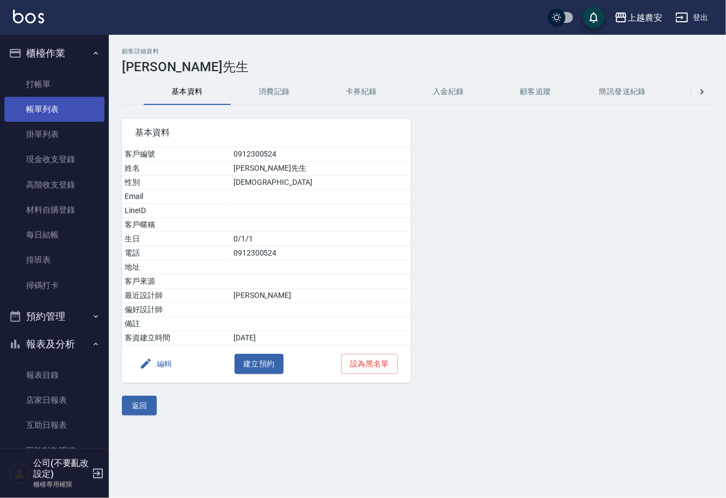
click at [35, 101] on link "帳單列表" at bounding box center [54, 109] width 100 height 25
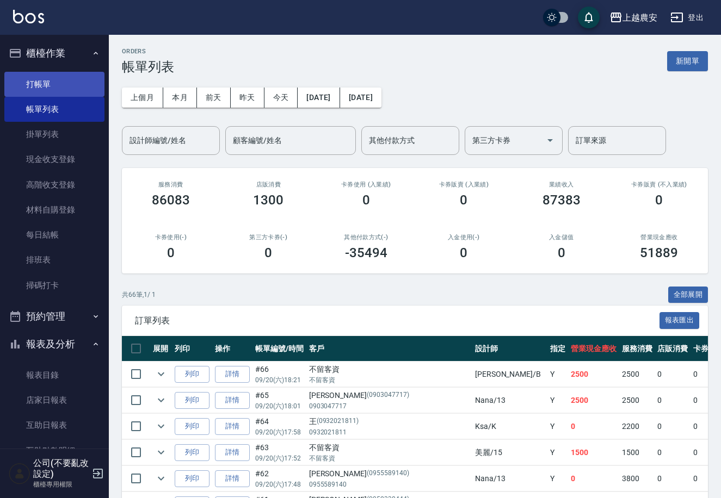
drag, startPoint x: 42, startPoint y: 79, endPoint x: 96, endPoint y: 82, distance: 53.9
click at [42, 79] on link "打帳單" at bounding box center [54, 84] width 100 height 25
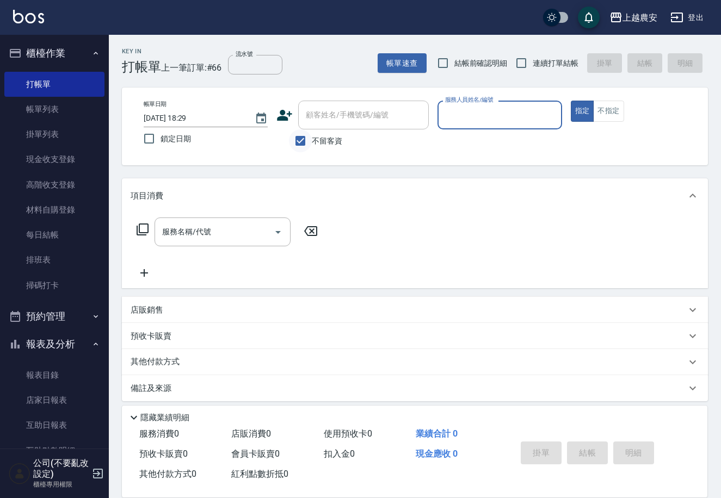
click at [304, 143] on input "不留客資" at bounding box center [300, 140] width 23 height 23
checkbox input "false"
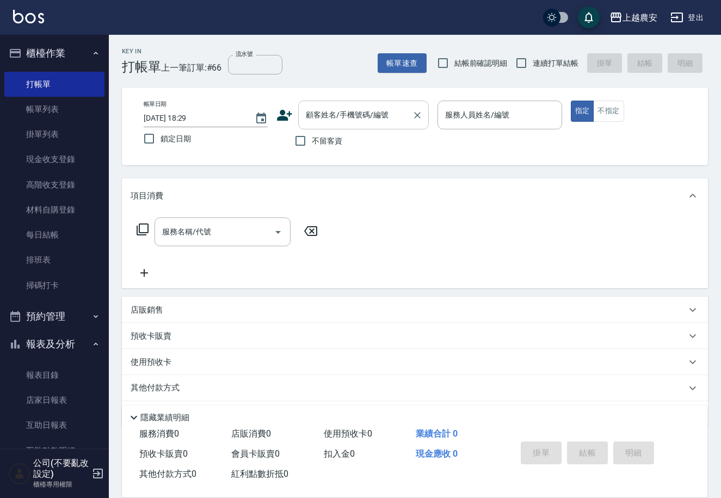
click at [311, 123] on input "顧客姓名/手機號碼/編號" at bounding box center [355, 115] width 104 height 19
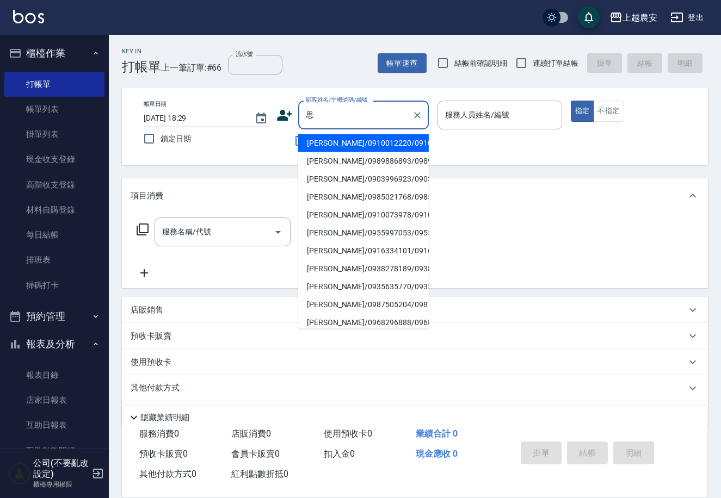
click at [332, 146] on li "[PERSON_NAME]/0910012220/0910012220" at bounding box center [363, 143] width 131 height 18
type input "[PERSON_NAME]/0910012220/0910012220"
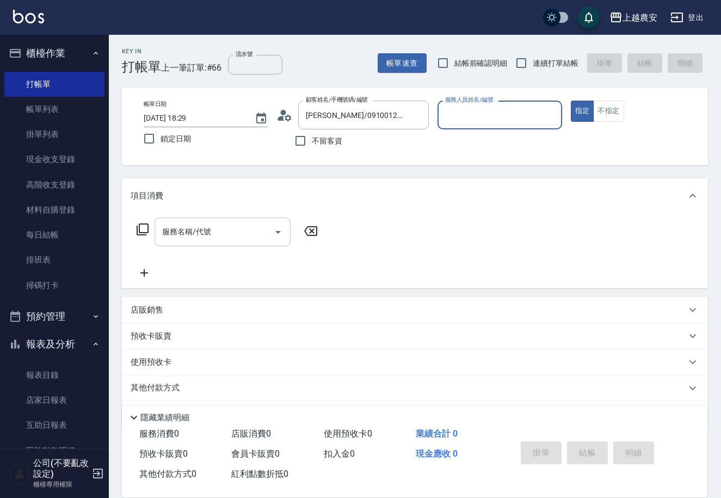
type input "美雅-B"
click at [257, 228] on input "服務名稱/代號" at bounding box center [214, 231] width 110 height 19
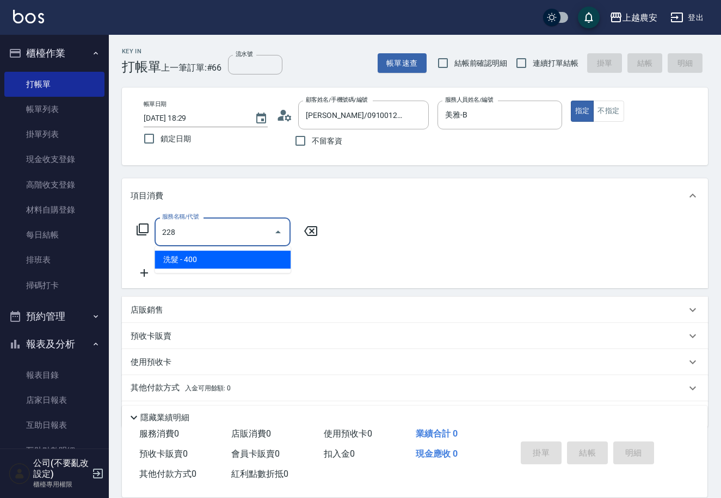
type input "洗髮(228)"
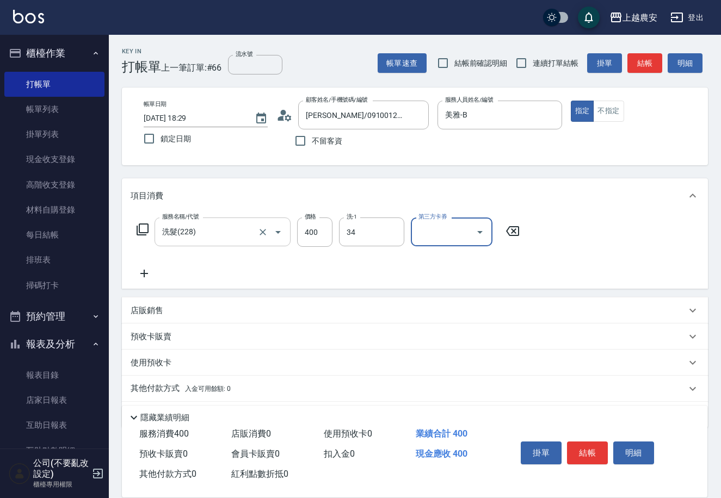
type input "酪梨-34"
click at [588, 450] on button "結帳" at bounding box center [587, 453] width 41 height 23
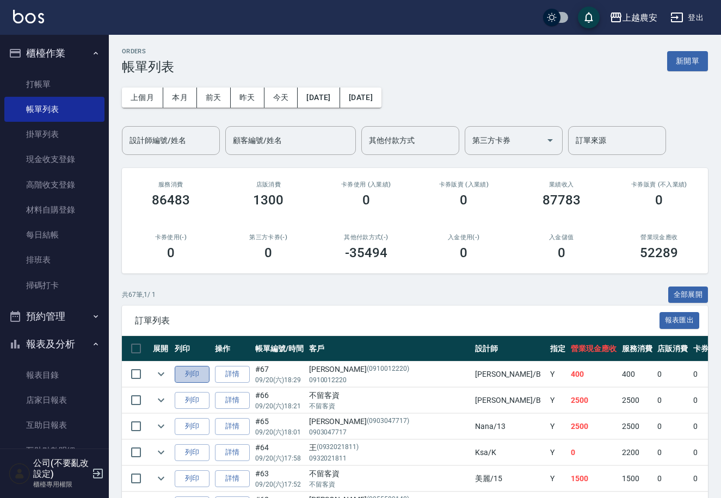
click at [189, 379] on button "列印" at bounding box center [192, 374] width 35 height 17
click at [42, 85] on link "打帳單" at bounding box center [54, 84] width 100 height 25
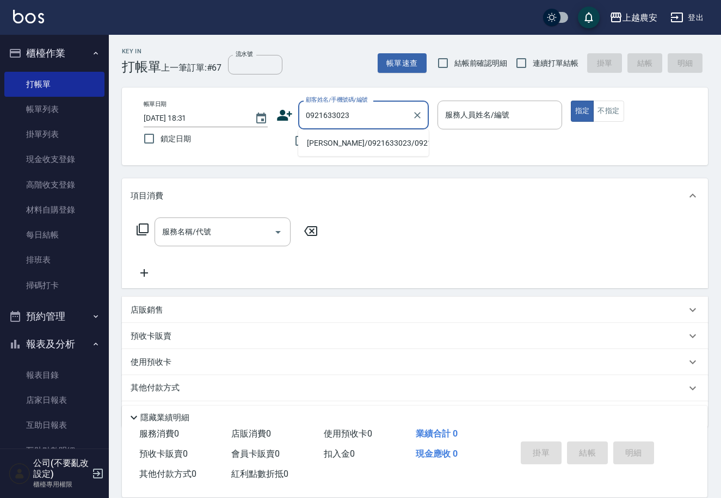
click at [362, 141] on li "[PERSON_NAME]/0921633023/0921633023" at bounding box center [363, 143] width 131 height 18
type input "[PERSON_NAME]/0921633023/0921633023"
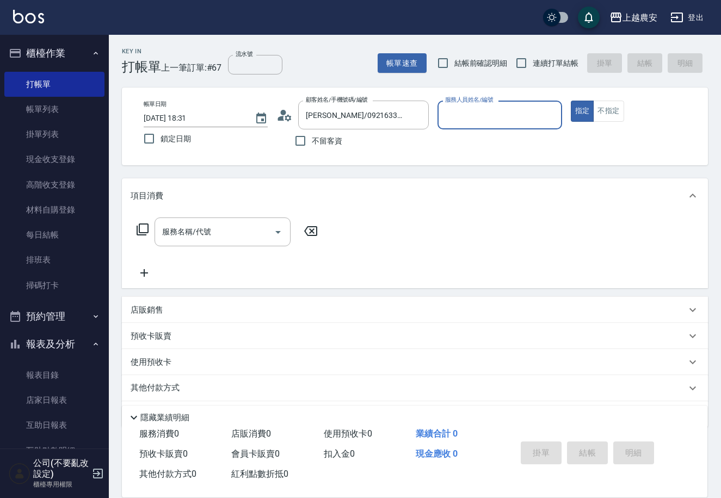
type input "Q比-0"
click at [193, 233] on div "服務名稱/代號 服務名稱/代號" at bounding box center [222, 232] width 136 height 29
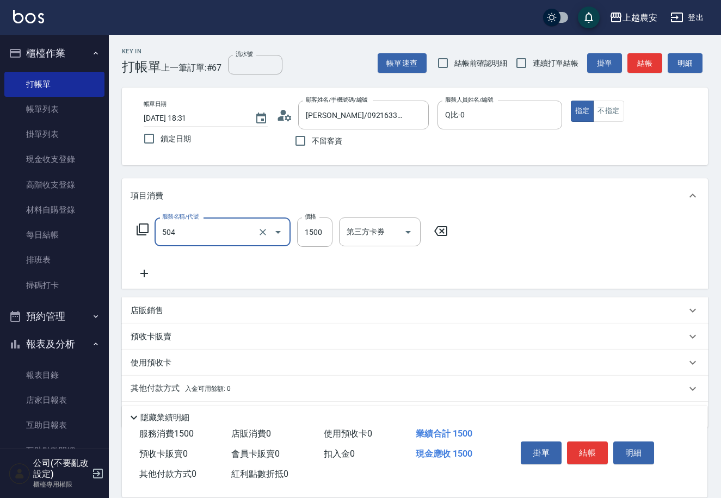
type input "染髮1500↓(504)"
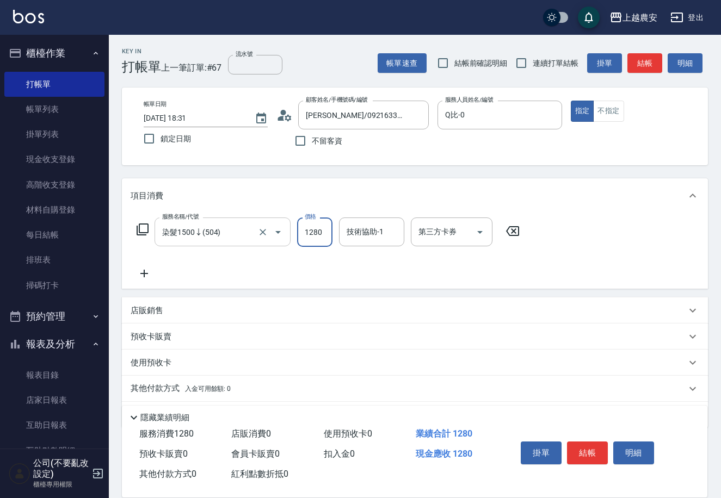
type input "1280"
type input "Elfi-39"
drag, startPoint x: 583, startPoint y: 455, endPoint x: 578, endPoint y: 446, distance: 10.5
click at [582, 449] on button "結帳" at bounding box center [587, 453] width 41 height 23
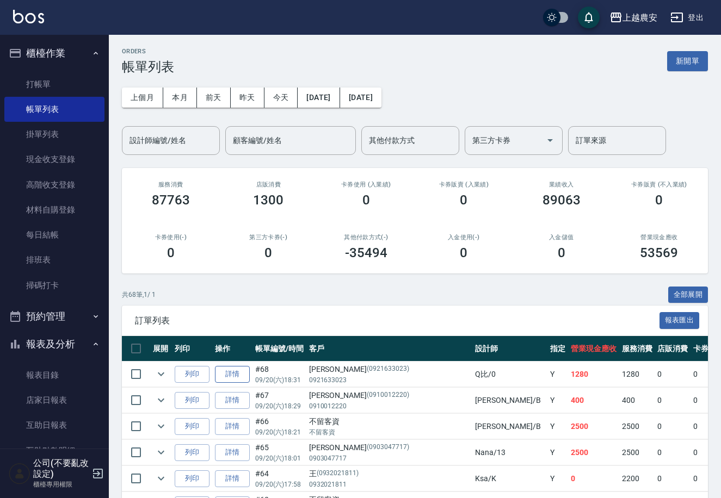
click at [238, 379] on link "詳情" at bounding box center [232, 374] width 35 height 17
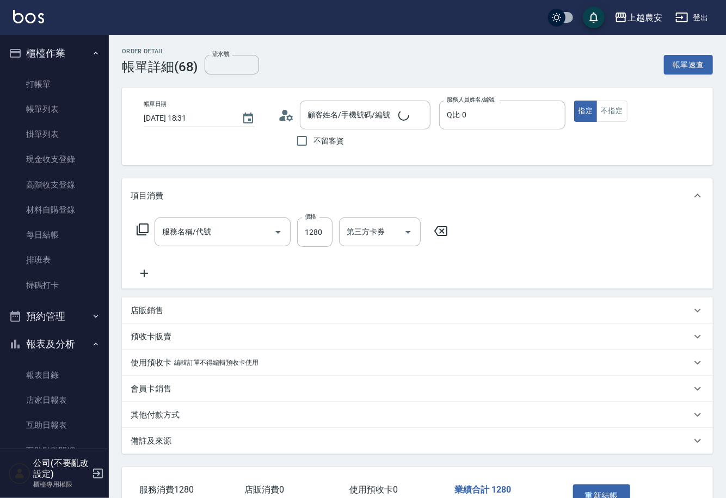
type input "2025/09/20 18:31"
type input "Q比-0"
type input "染髮1500↓(504)"
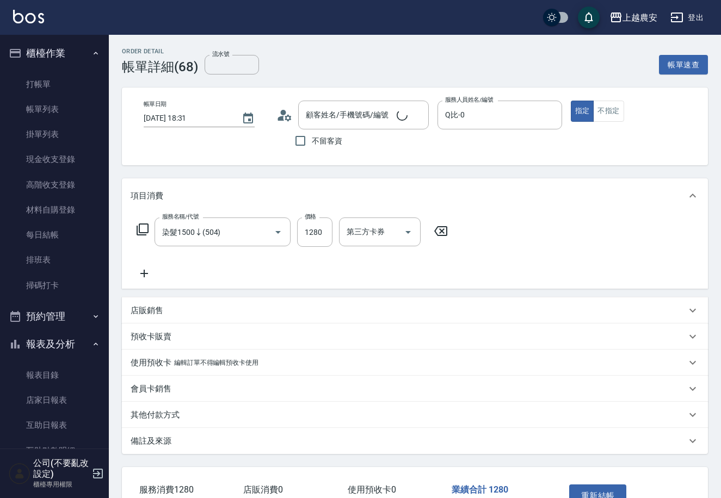
type input "[PERSON_NAME]/0921633023/0921633023"
click at [253, 230] on input "染髮1500↓(504)" at bounding box center [207, 231] width 96 height 19
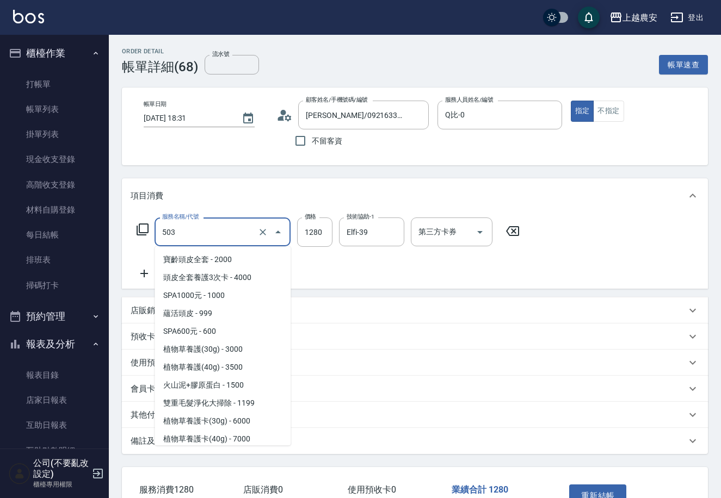
type input "染髮1500↑(503)"
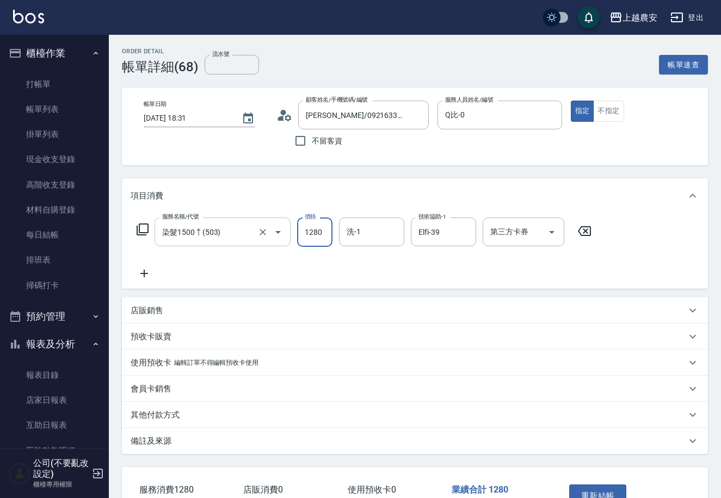
type input "1280"
type input "Elfi-39"
click at [468, 231] on icon "Clear" at bounding box center [464, 232] width 11 height 11
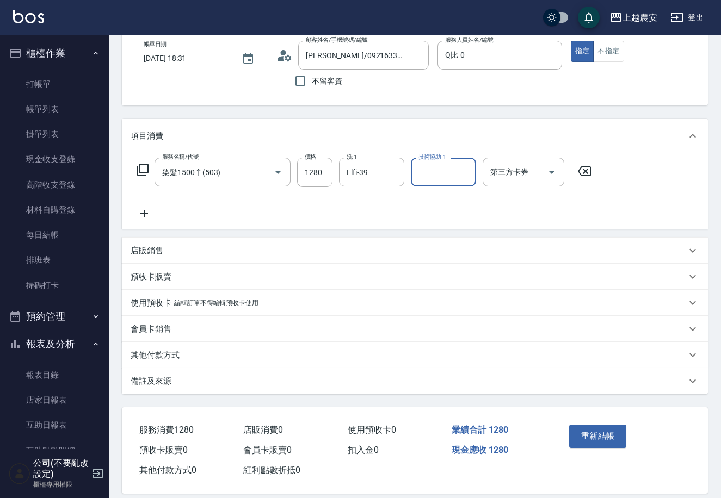
scroll to position [70, 0]
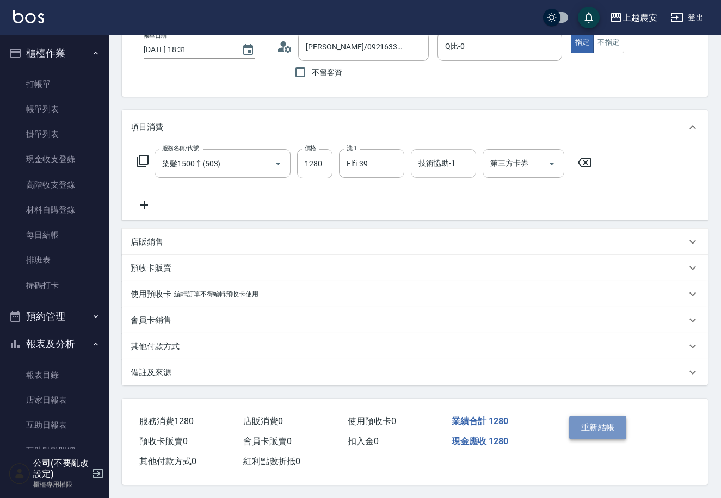
click at [599, 431] on button "重新結帳" at bounding box center [598, 427] width 58 height 23
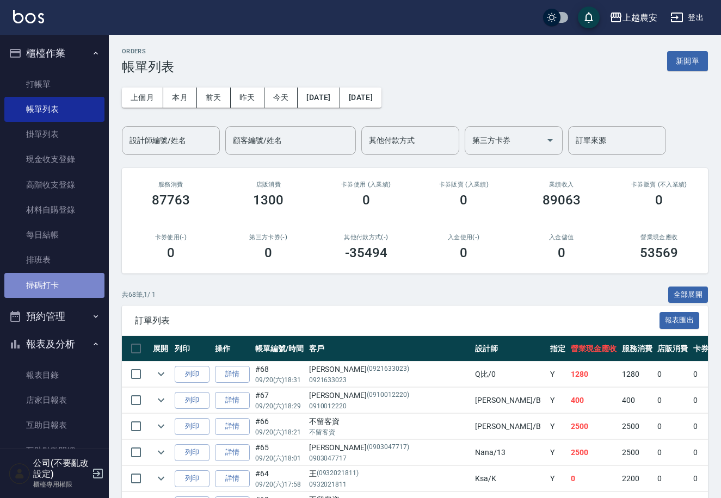
click at [56, 288] on link "掃碼打卡" at bounding box center [54, 285] width 100 height 25
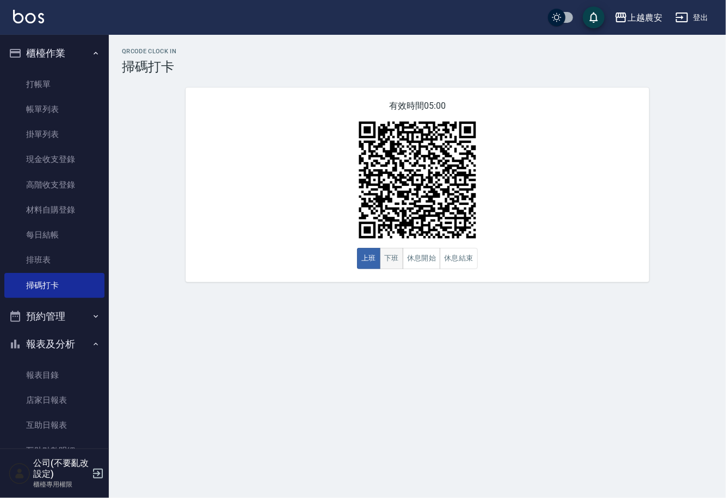
click at [391, 259] on button "下班" at bounding box center [391, 258] width 23 height 21
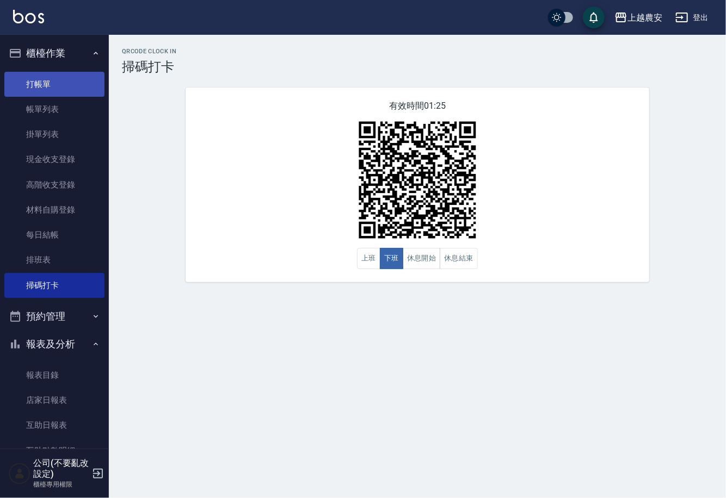
click at [42, 91] on link "打帳單" at bounding box center [54, 84] width 100 height 25
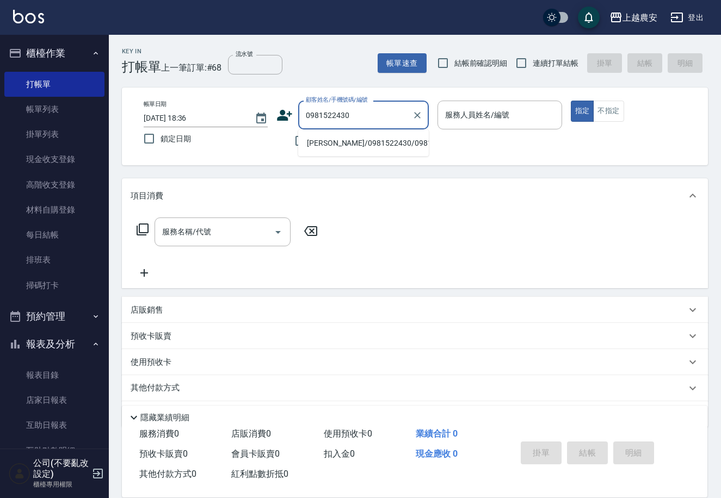
click at [347, 146] on li "[PERSON_NAME]/0981522430/0981522430" at bounding box center [363, 143] width 131 height 18
type input "[PERSON_NAME]/0981522430/0981522430"
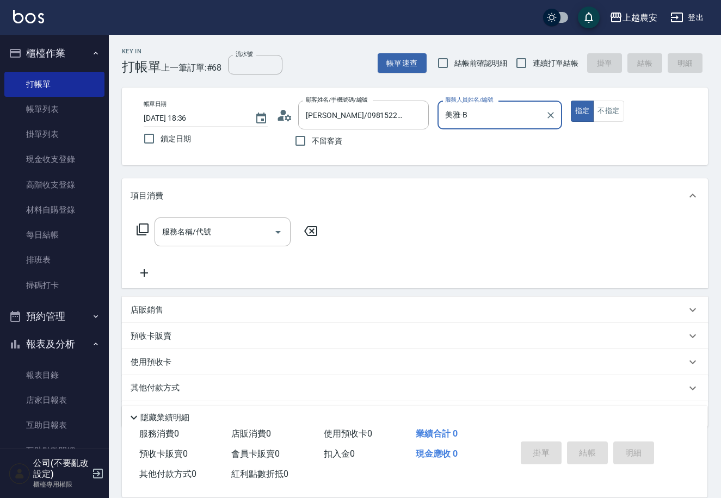
type input "美雅-B"
click at [216, 232] on input "服務名稱/代號" at bounding box center [214, 231] width 110 height 19
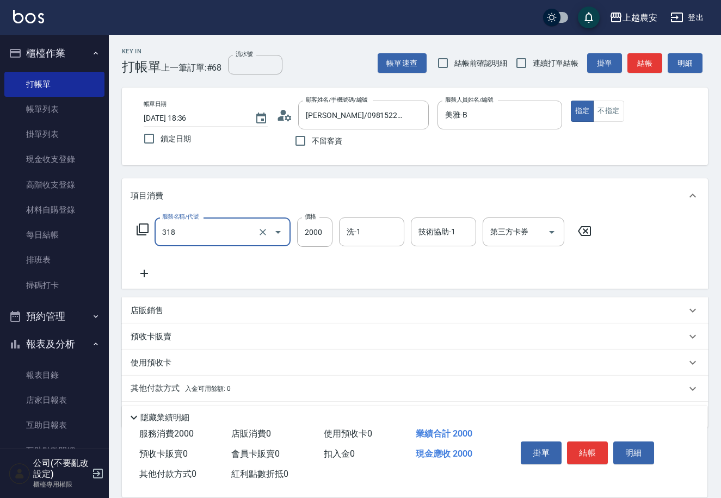
type input "燙髮1500↑(自購)(318)"
type input "4000"
type input "34"
type input "3"
type input "酪梨-34"
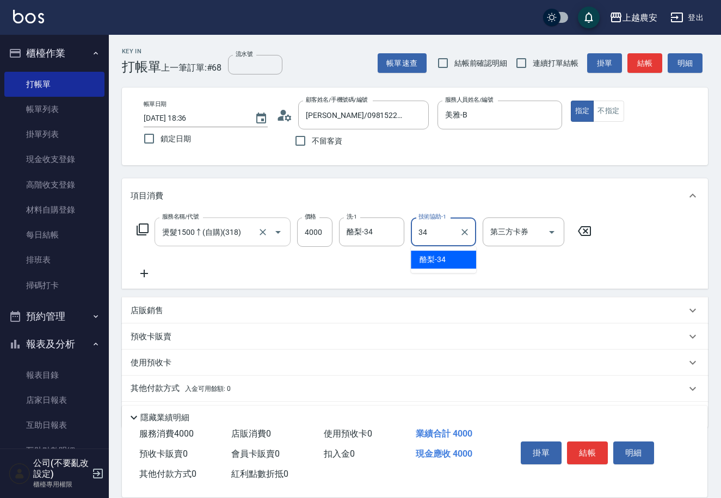
type input "酪梨-34"
drag, startPoint x: 592, startPoint y: 450, endPoint x: 586, endPoint y: 449, distance: 5.5
click at [591, 450] on button "結帳" at bounding box center [587, 453] width 41 height 23
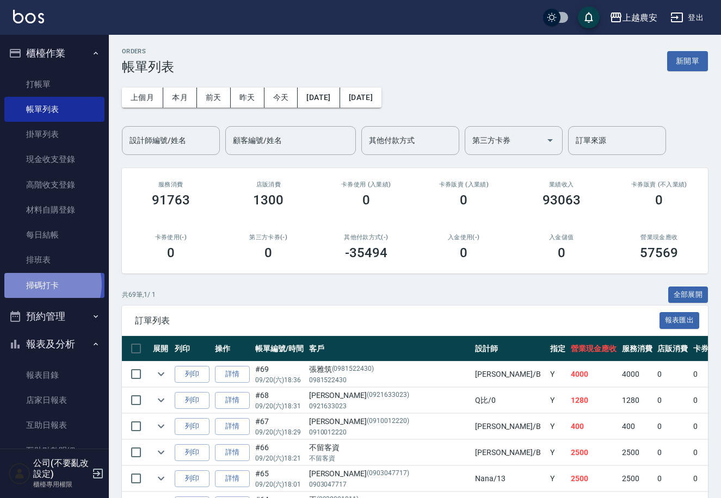
click at [50, 285] on link "掃碼打卡" at bounding box center [54, 285] width 100 height 25
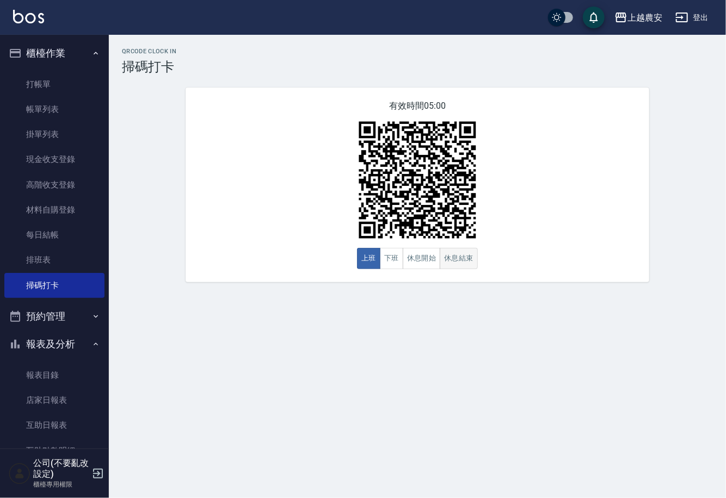
click at [456, 259] on button "休息結束" at bounding box center [459, 258] width 38 height 21
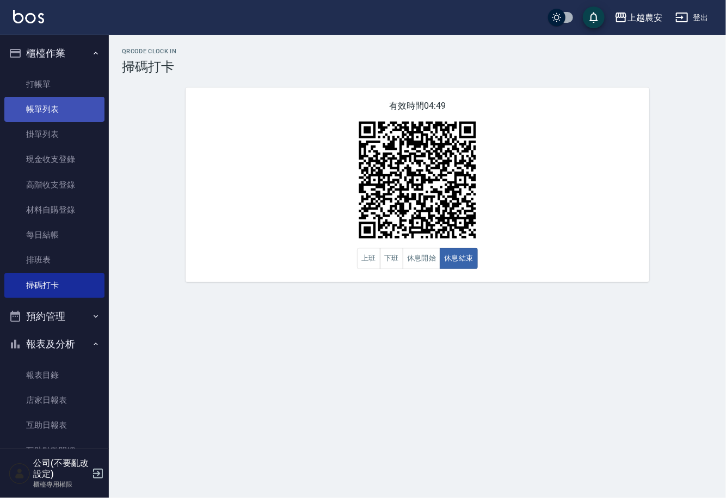
click at [64, 106] on link "帳單列表" at bounding box center [54, 109] width 100 height 25
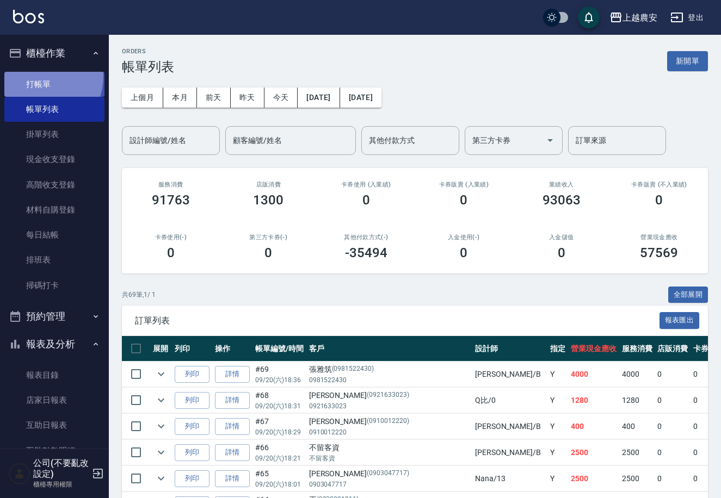
click at [36, 76] on link "打帳單" at bounding box center [54, 84] width 100 height 25
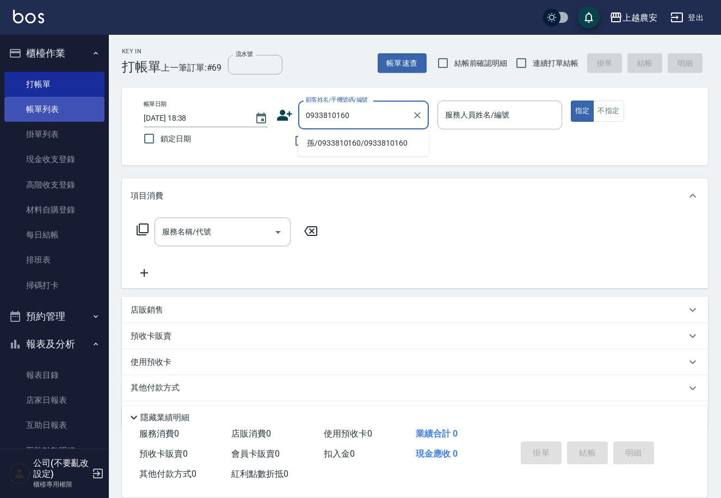
type input "0933810160"
click at [65, 108] on link "帳單列表" at bounding box center [54, 109] width 100 height 25
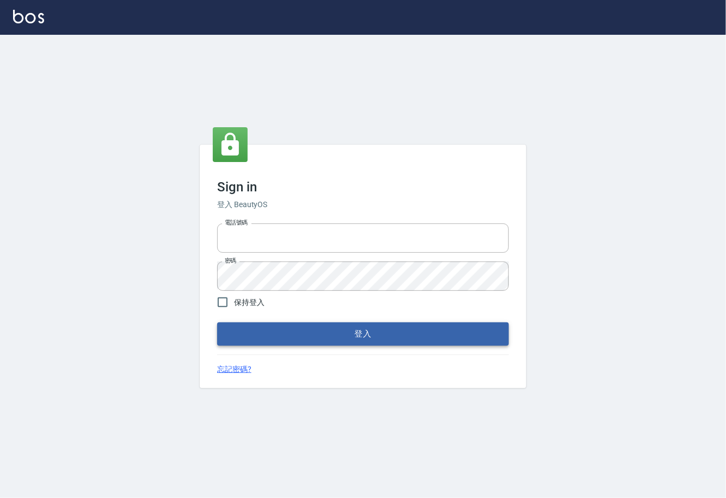
type input "0225929166"
click at [363, 337] on button "登入" at bounding box center [363, 334] width 292 height 23
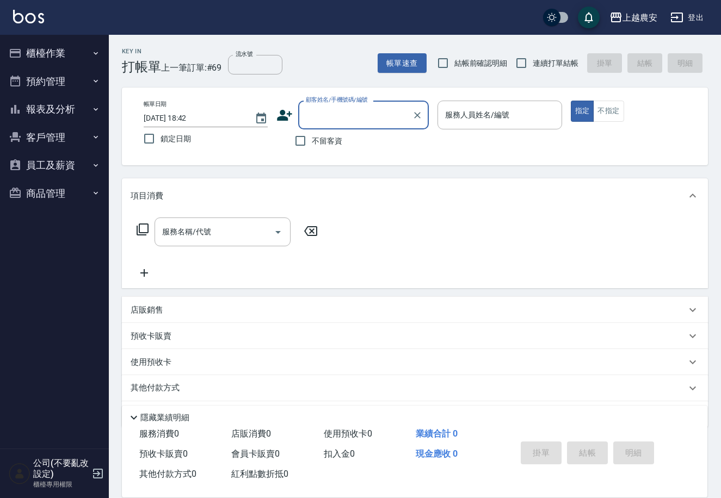
type input "5"
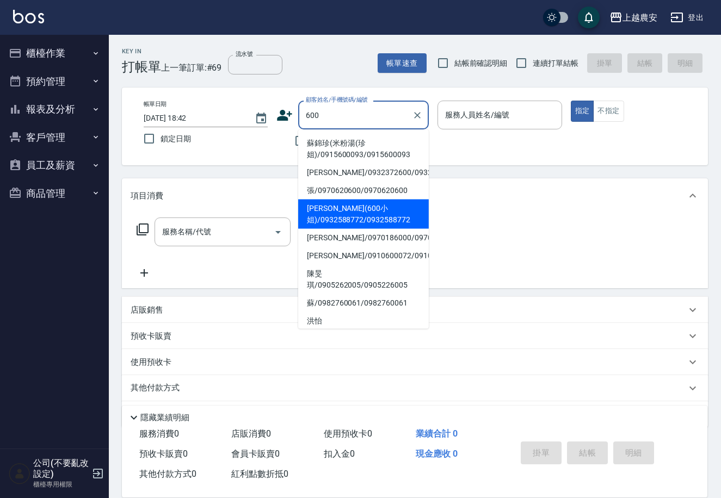
click at [324, 216] on li "[PERSON_NAME](600小姐)/0932588772/0932588772" at bounding box center [363, 214] width 131 height 29
type input "[PERSON_NAME](600小姐)/0932588772/0932588772"
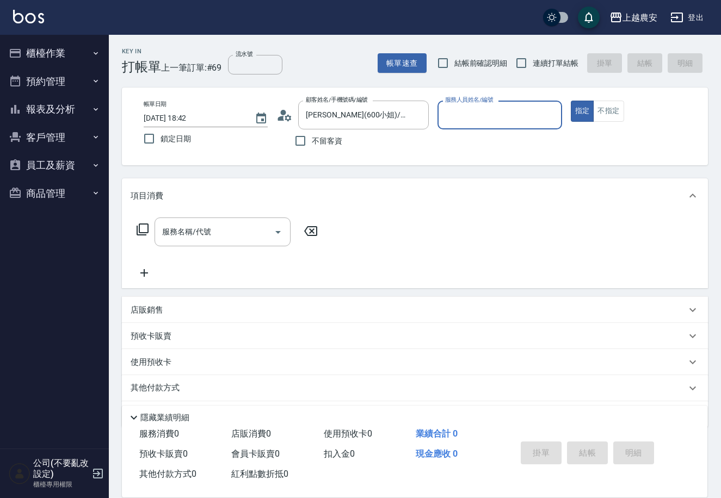
type input "Yoko-12"
click at [212, 225] on input "服務名稱/代號" at bounding box center [214, 231] width 110 height 19
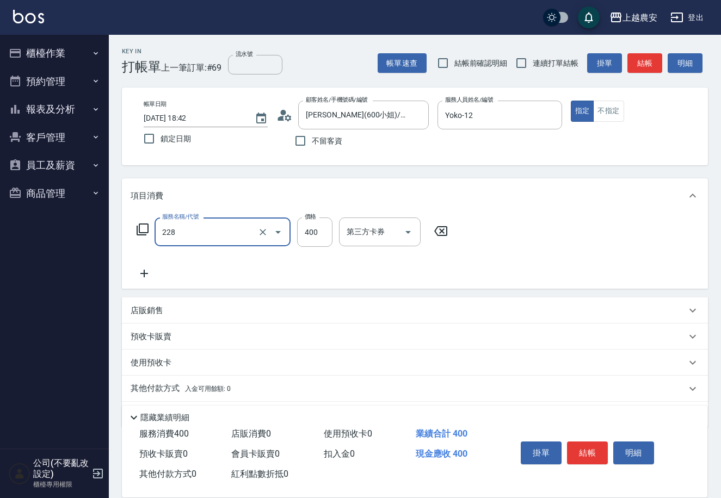
type input "洗髮(228)"
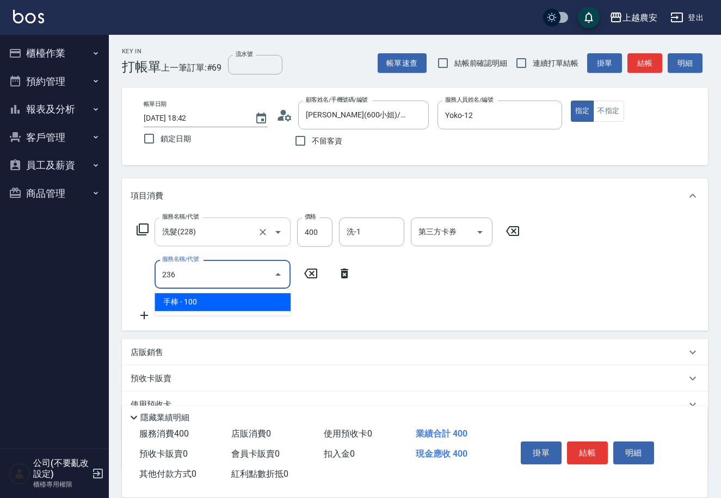
type input "手棒(236)"
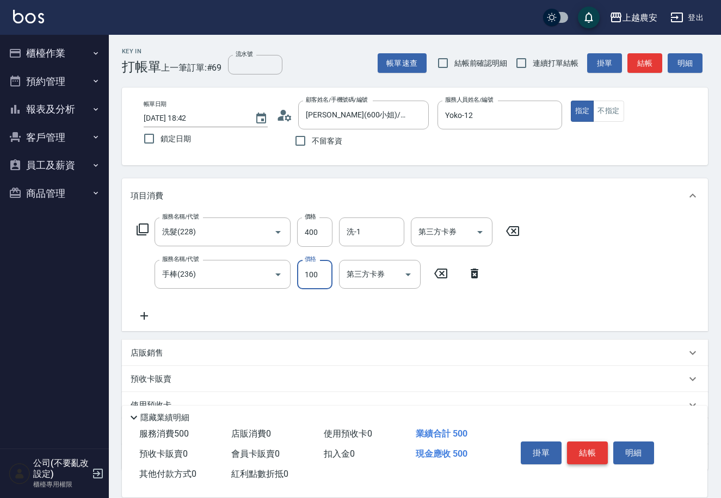
click at [573, 450] on button "結帳" at bounding box center [587, 453] width 41 height 23
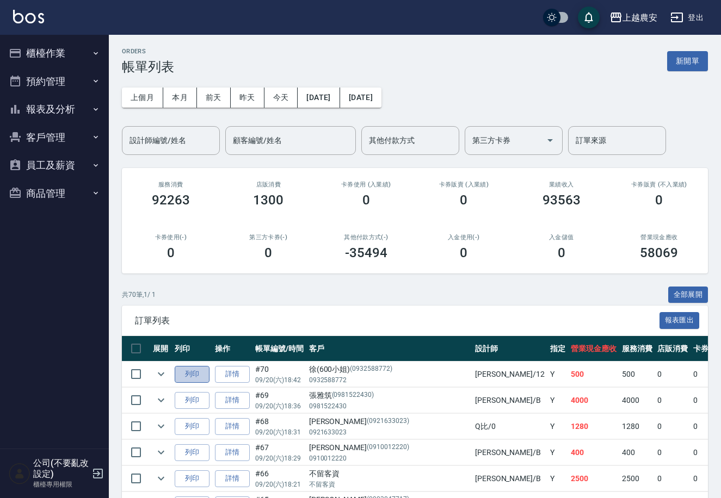
click at [197, 373] on button "列印" at bounding box center [192, 374] width 35 height 17
click at [22, 44] on button "櫃檯作業" at bounding box center [54, 53] width 100 height 28
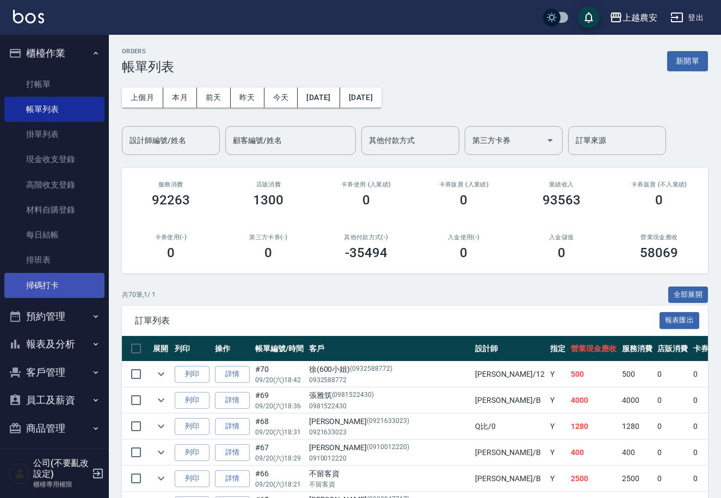
click at [48, 295] on link "掃碼打卡" at bounding box center [54, 285] width 100 height 25
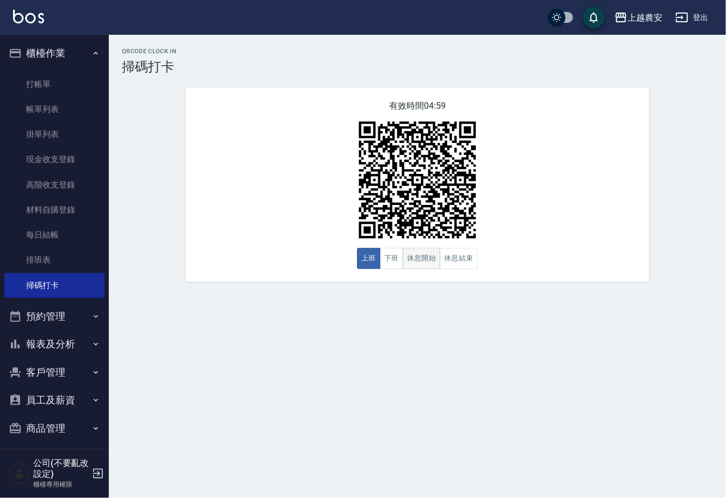
click at [406, 264] on button "休息開始" at bounding box center [422, 258] width 38 height 21
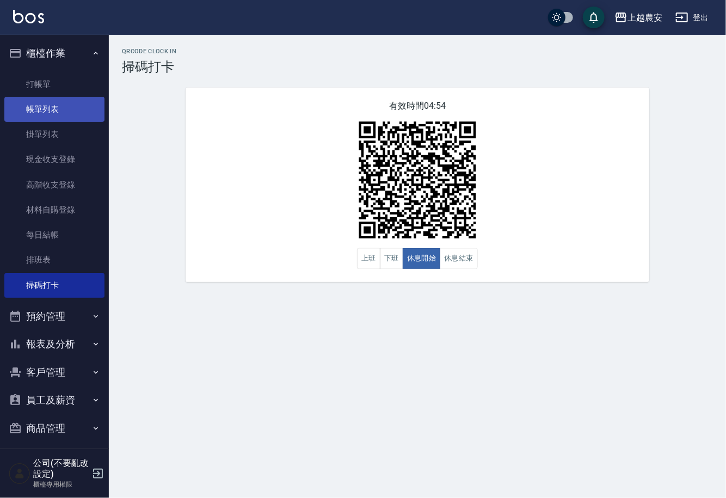
click at [63, 109] on link "帳單列表" at bounding box center [54, 109] width 100 height 25
click at [55, 110] on link "帳單列表" at bounding box center [54, 109] width 100 height 25
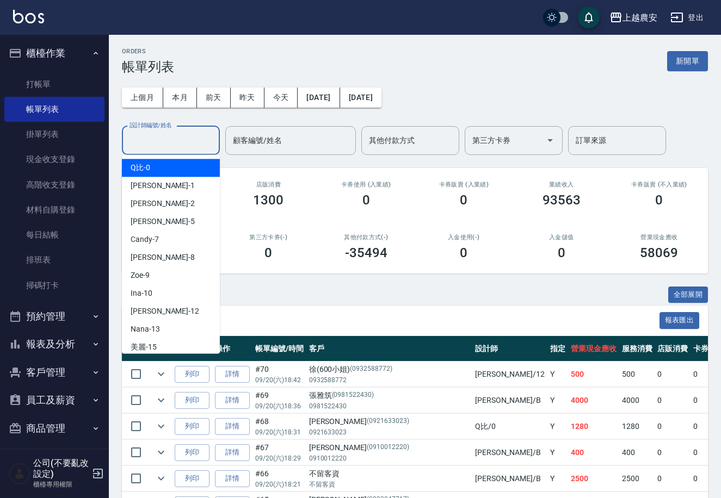
click at [178, 139] on input "設計師編號/姓名" at bounding box center [171, 140] width 88 height 19
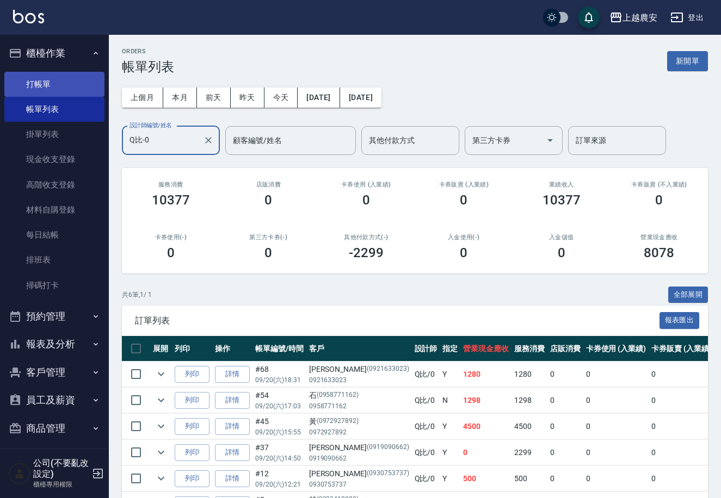
type input "Q比-0"
click at [43, 81] on link "打帳單" at bounding box center [54, 84] width 100 height 25
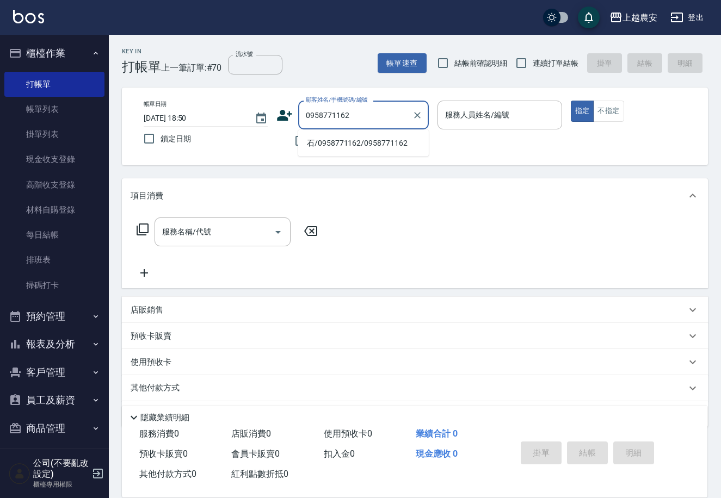
click at [364, 144] on li "石/0958771162/0958771162" at bounding box center [363, 143] width 131 height 18
type input "石/0958771162/0958771162"
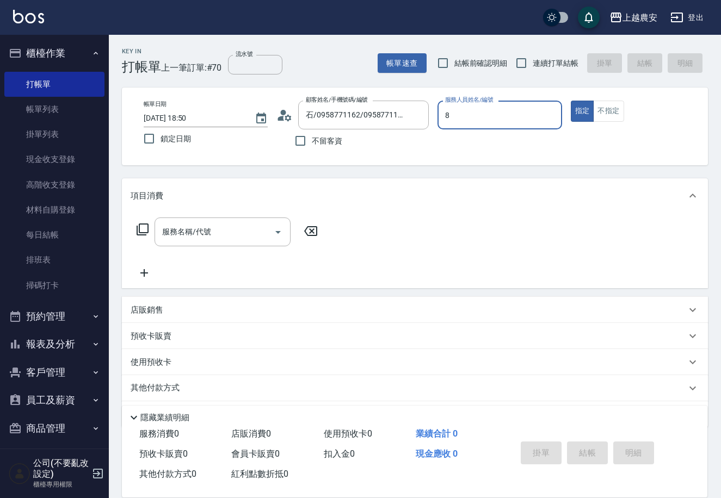
type input "黛慧-8"
type button "true"
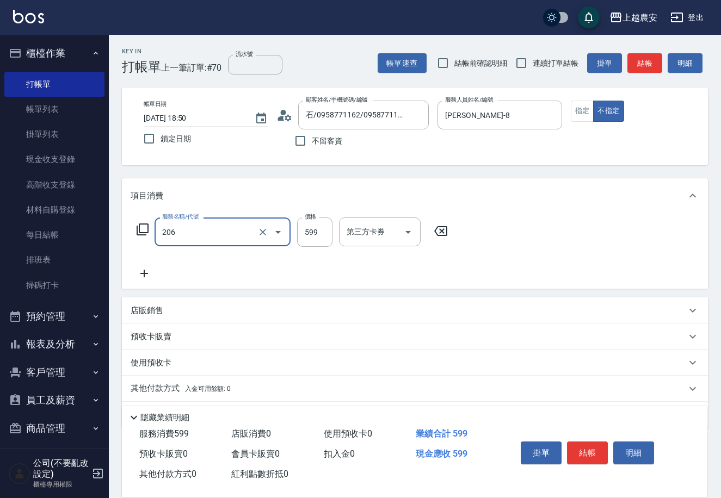
type input "洗+剪(206)"
click at [588, 450] on button "結帳" at bounding box center [587, 453] width 41 height 23
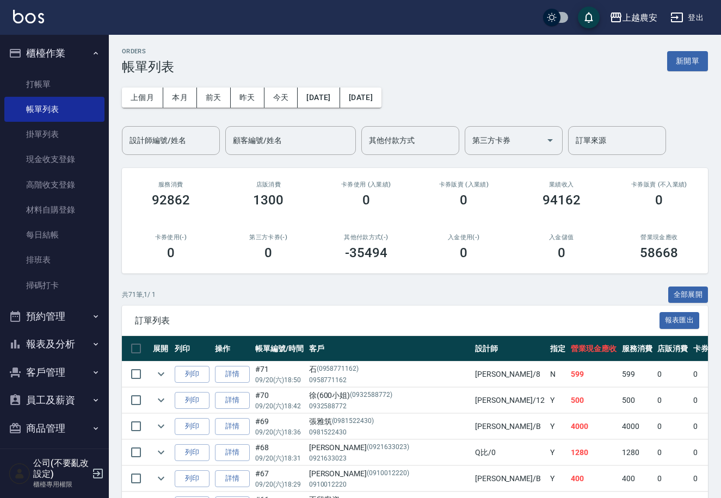
scroll to position [67, 0]
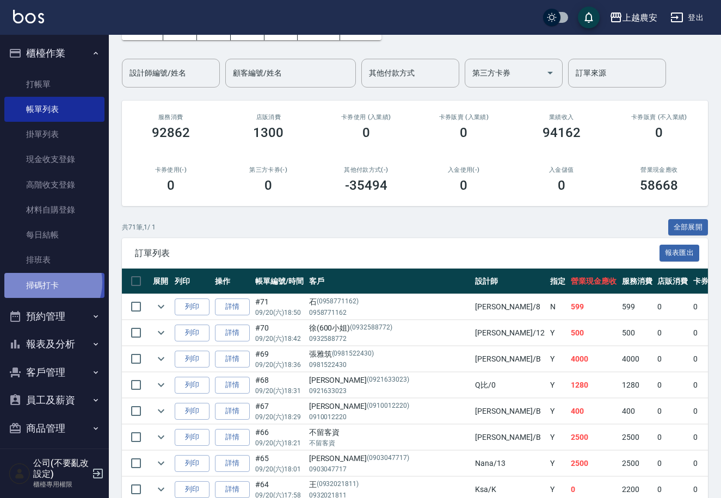
click at [49, 282] on link "掃碼打卡" at bounding box center [54, 285] width 100 height 25
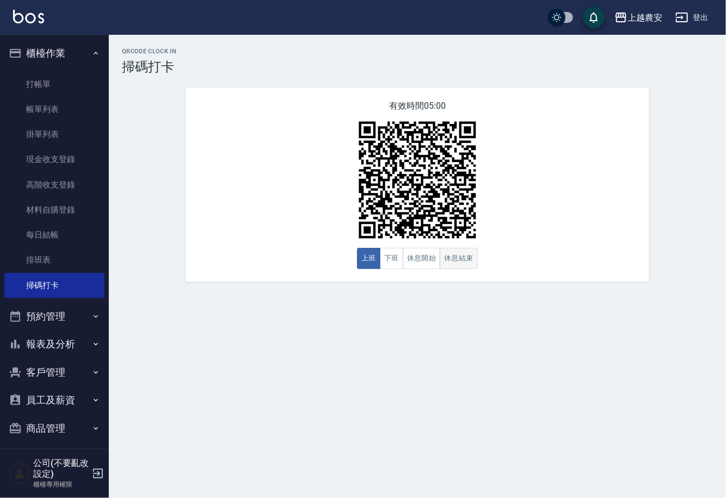
click at [459, 257] on button "休息結束" at bounding box center [459, 258] width 38 height 21
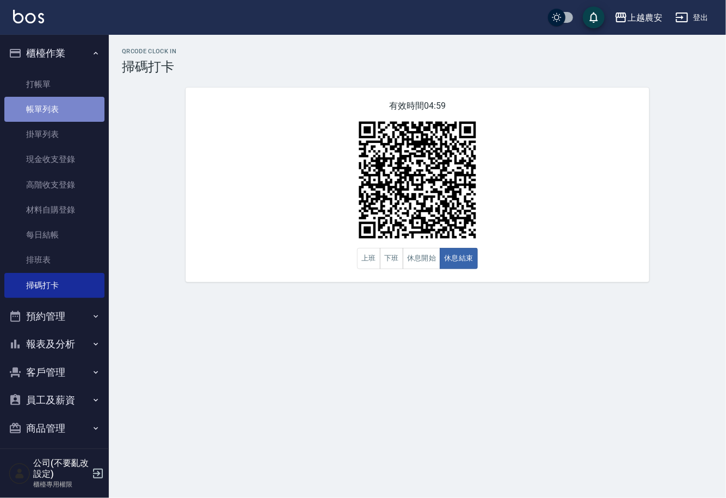
click at [60, 118] on link "帳單列表" at bounding box center [54, 109] width 100 height 25
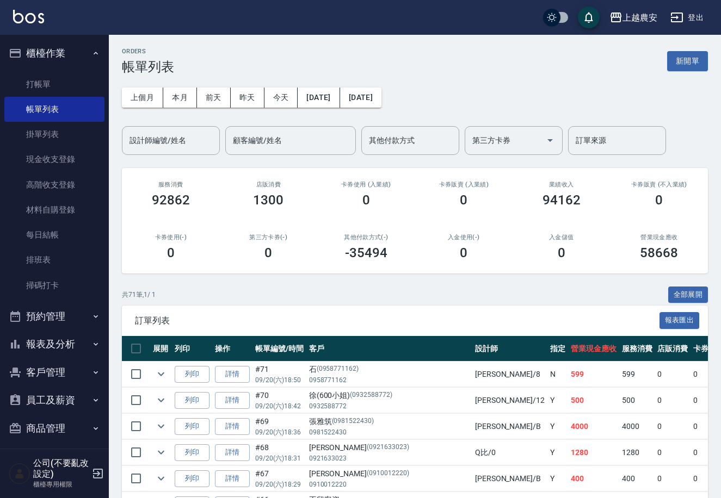
scroll to position [6, 0]
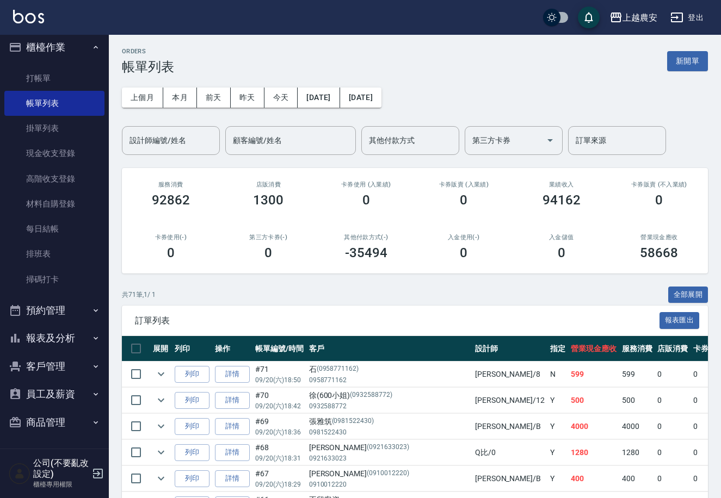
click at [53, 328] on button "報表及分析" at bounding box center [54, 338] width 100 height 28
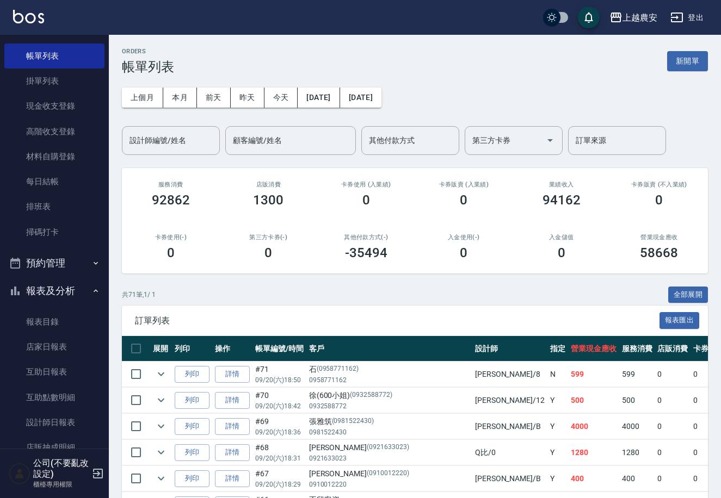
scroll to position [96, 0]
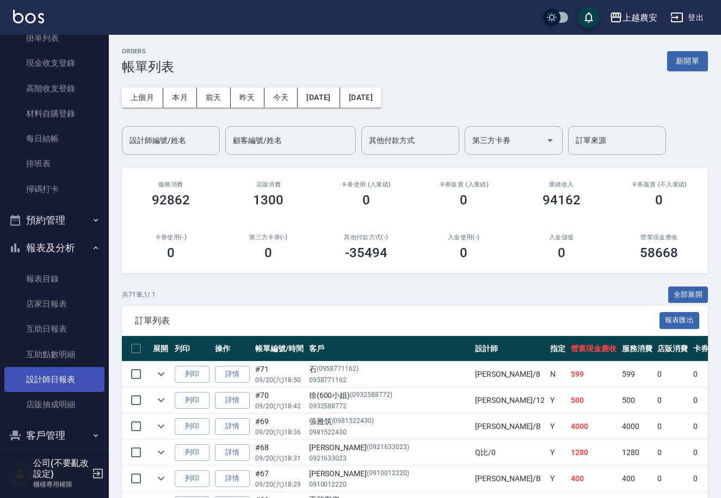
click at [77, 377] on link "設計師日報表" at bounding box center [54, 379] width 100 height 25
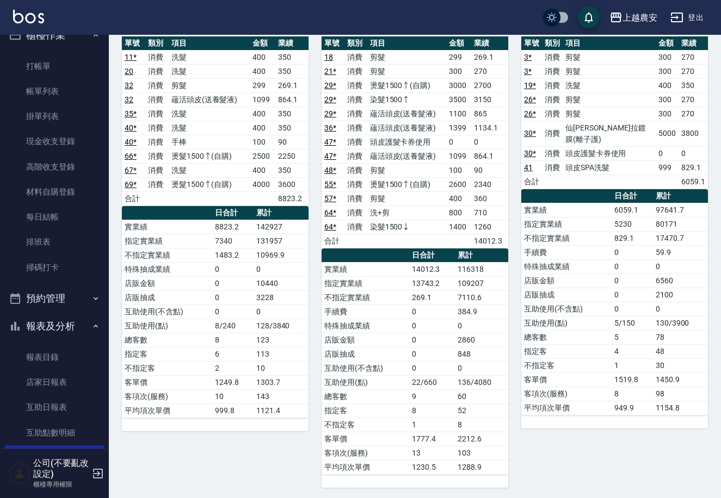
scroll to position [4, 0]
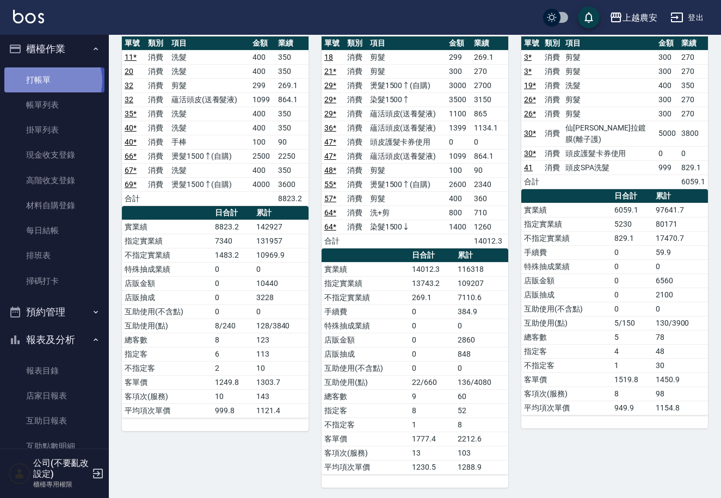
click at [52, 81] on link "打帳單" at bounding box center [54, 79] width 100 height 25
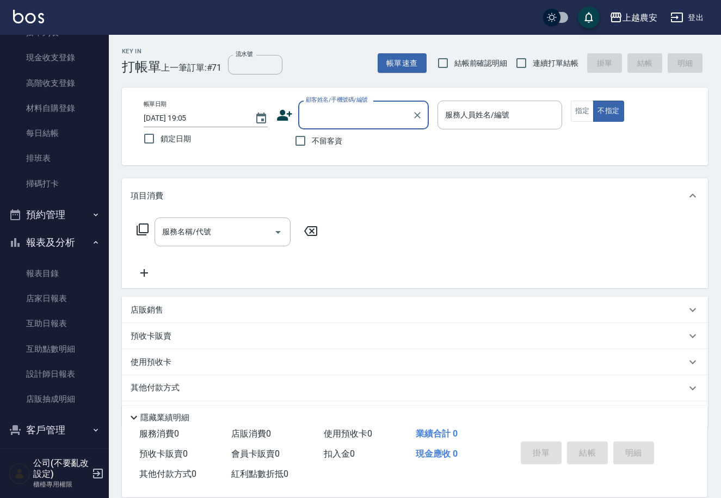
scroll to position [106, 0]
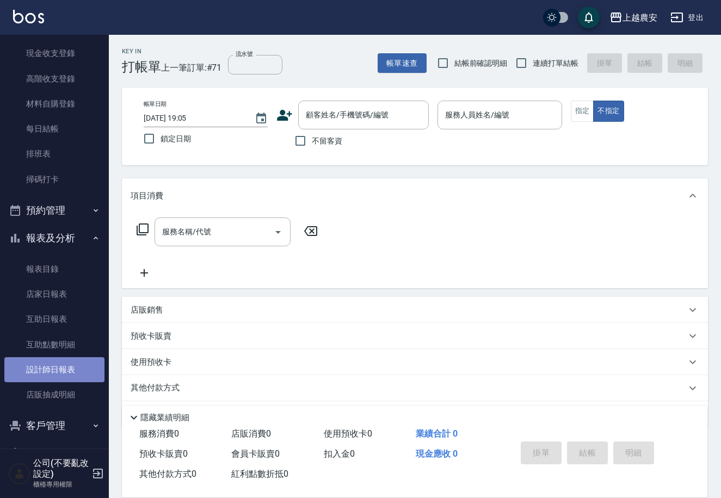
click at [63, 363] on link "設計師日報表" at bounding box center [54, 369] width 100 height 25
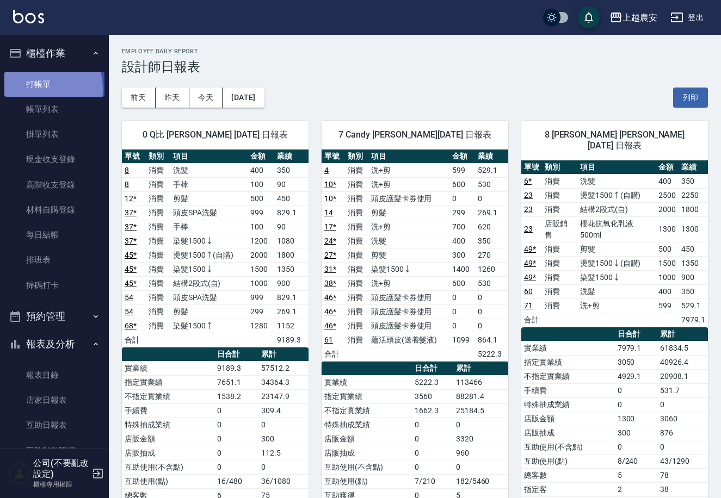
click at [32, 89] on link "打帳單" at bounding box center [54, 84] width 100 height 25
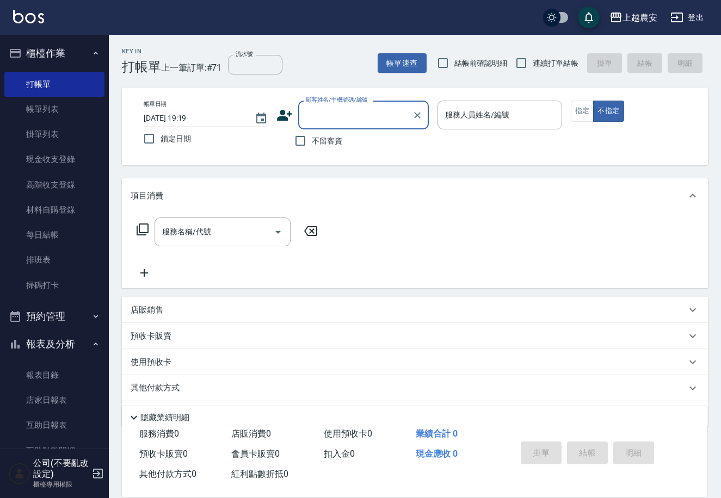
scroll to position [165, 0]
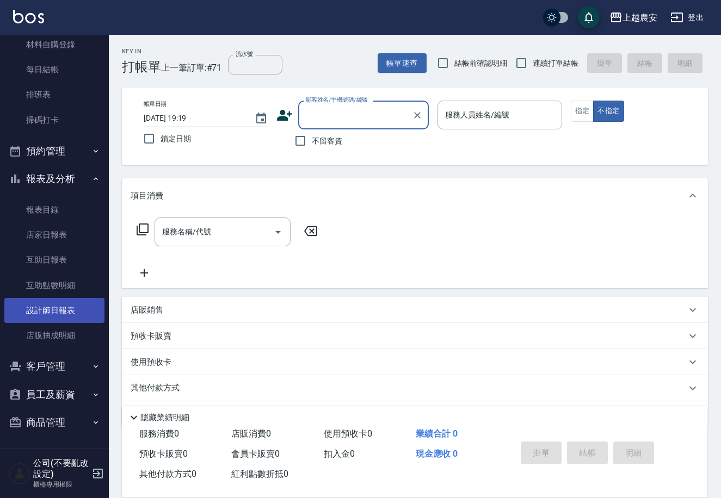
click at [34, 302] on link "設計師日報表" at bounding box center [54, 310] width 100 height 25
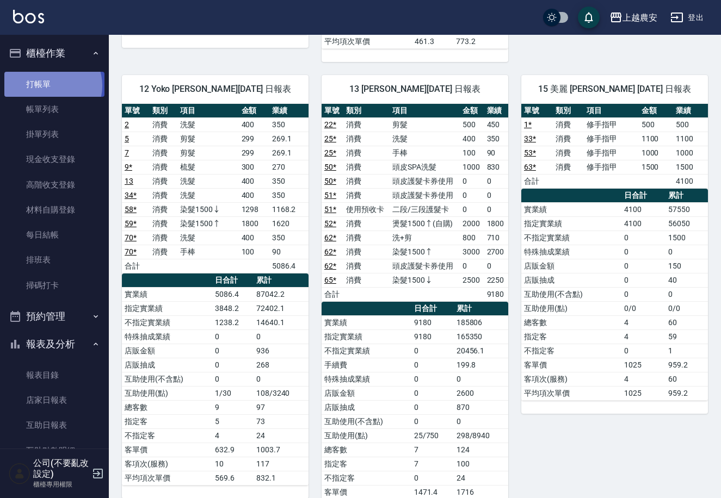
click at [50, 85] on link "打帳單" at bounding box center [54, 84] width 100 height 25
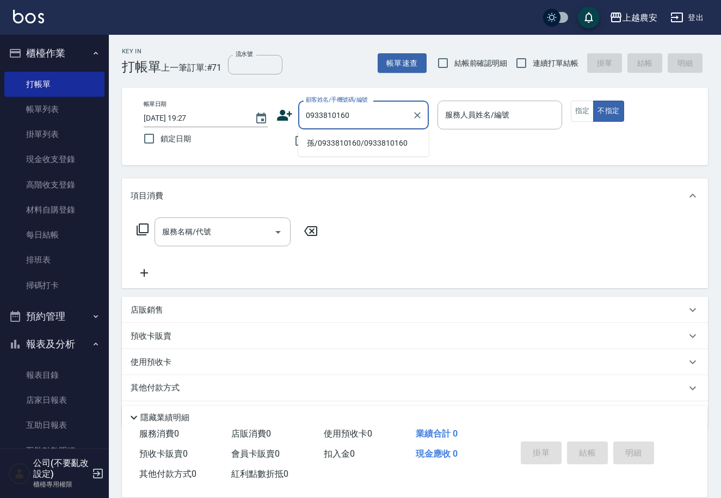
click at [330, 147] on li "孫/0933810160/0933810160" at bounding box center [363, 143] width 131 height 18
type input "孫/0933810160/0933810160"
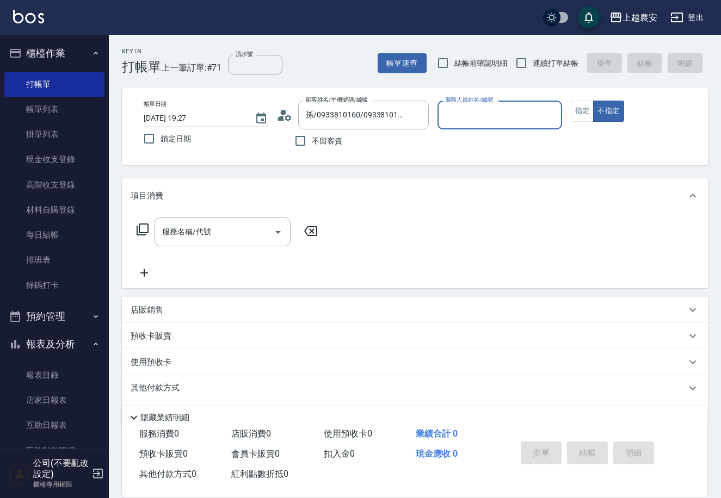
type input "Q比-0"
drag, startPoint x: 583, startPoint y: 114, endPoint x: 386, endPoint y: 198, distance: 214.0
click at [578, 114] on button "指定" at bounding box center [582, 111] width 23 height 21
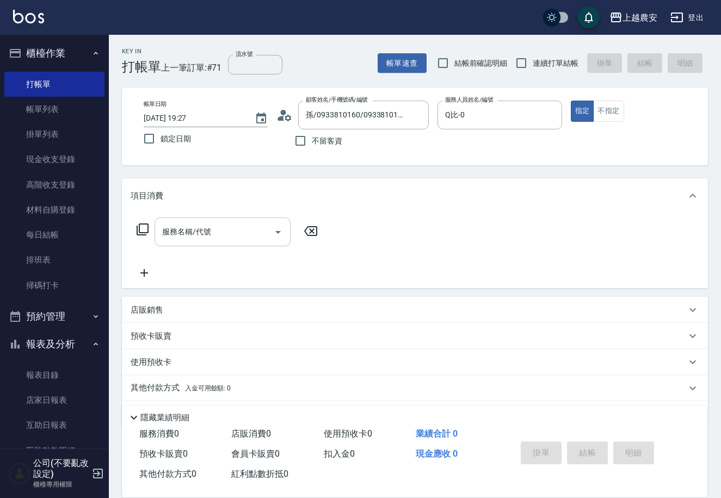
click at [229, 235] on input "服務名稱/代號" at bounding box center [214, 231] width 110 height 19
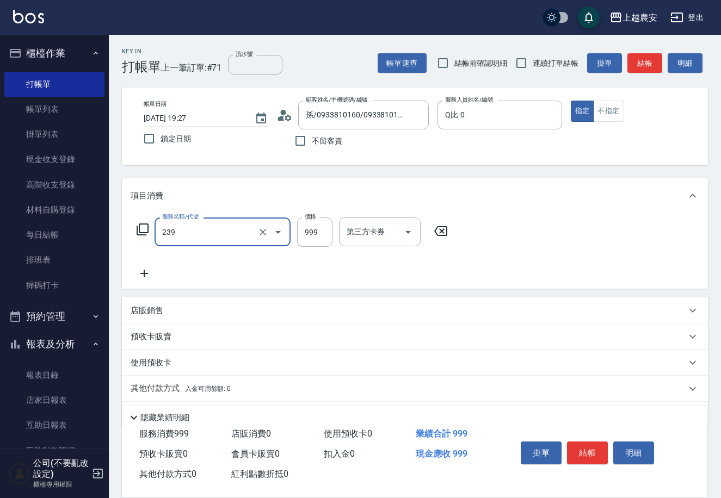
type input "頭皮SPA洗髮(239)"
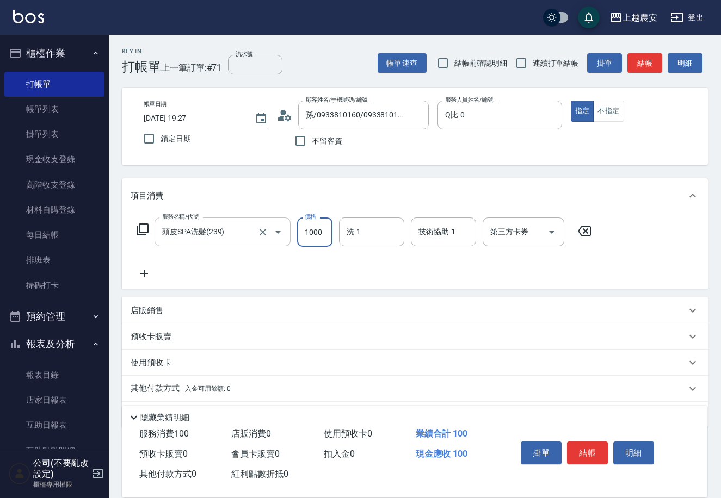
type input "1000"
type input "Elfi-39"
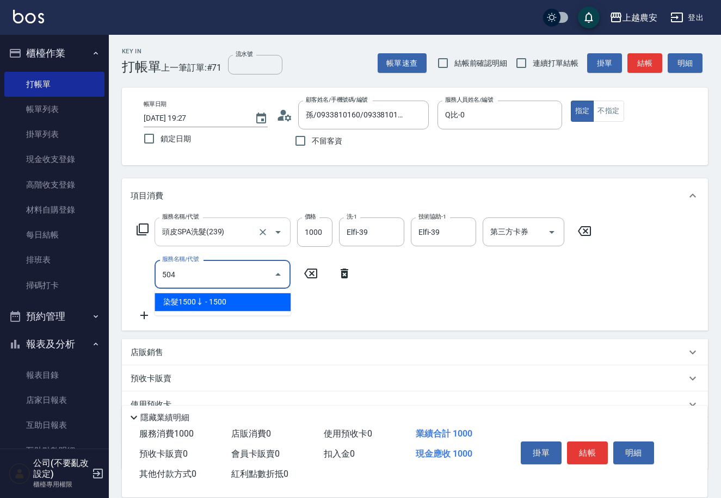
type input "染髮1500↓(504)"
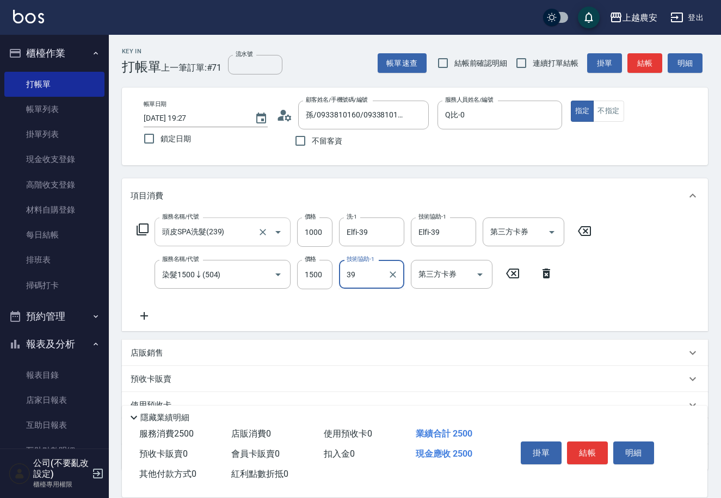
type input "Elfi-39"
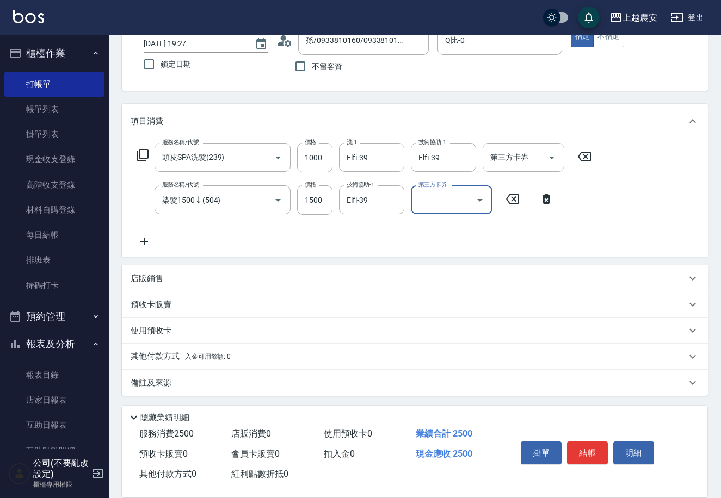
click at [193, 352] on p "其他付款方式 入金可用餘額: 0" at bounding box center [181, 357] width 100 height 12
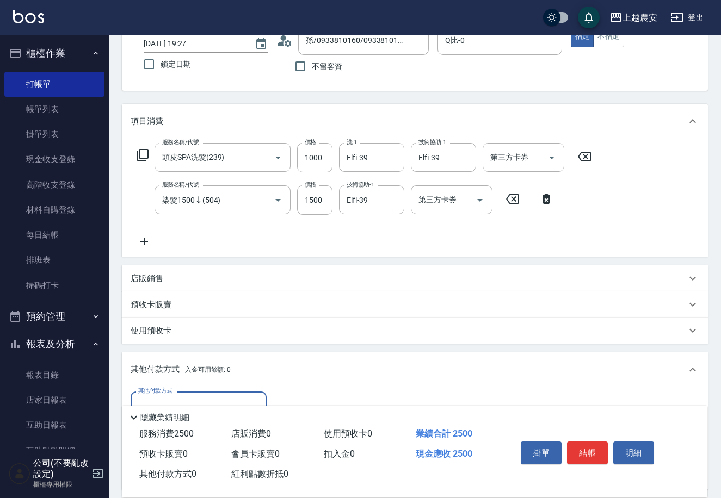
scroll to position [202, 0]
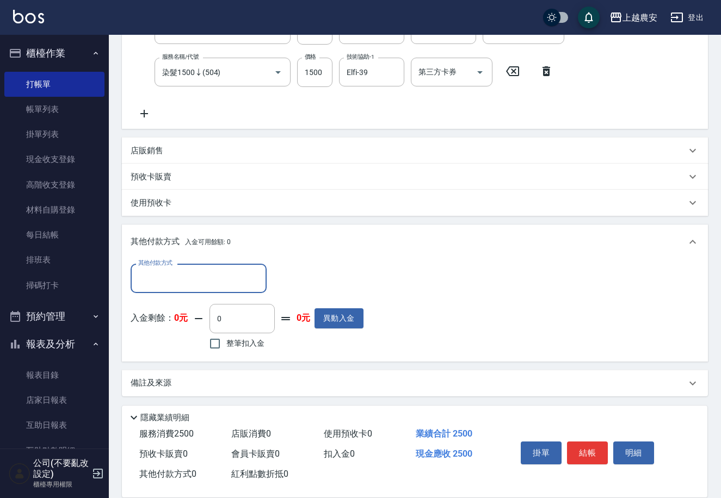
click at [170, 272] on input "其他付款方式" at bounding box center [198, 278] width 126 height 19
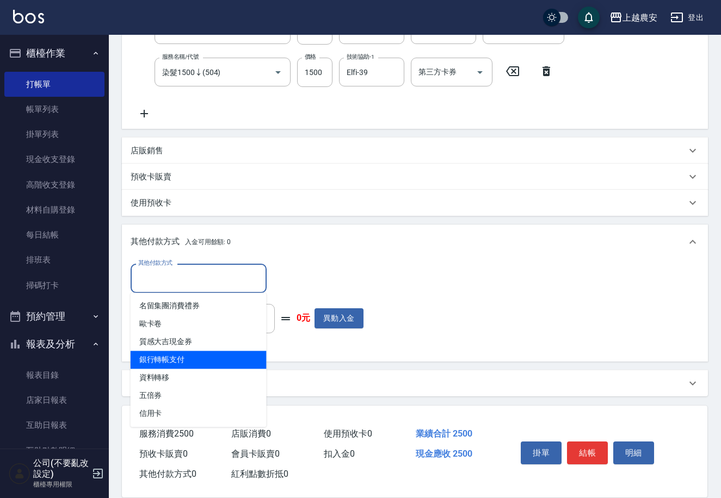
click at [187, 356] on span "銀行轉帳支付" at bounding box center [199, 360] width 136 height 18
type input "銀行轉帳支付"
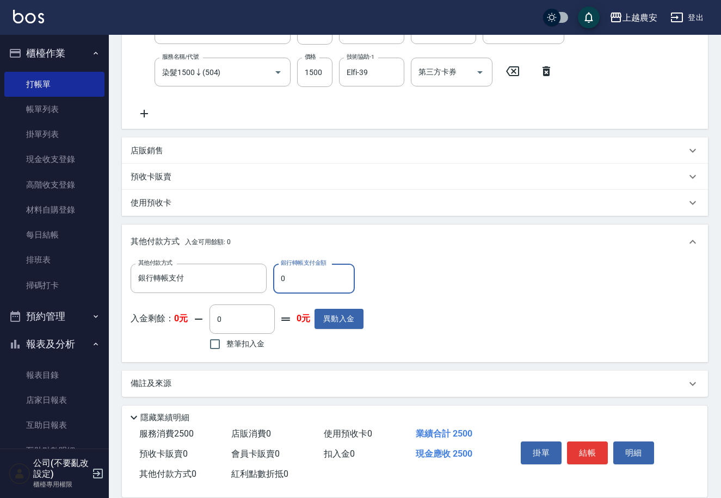
drag, startPoint x: 273, startPoint y: 281, endPoint x: 301, endPoint y: 281, distance: 28.8
click at [301, 281] on input "0" at bounding box center [314, 278] width 82 height 29
type input "2500"
click at [597, 454] on button "結帳" at bounding box center [587, 453] width 41 height 23
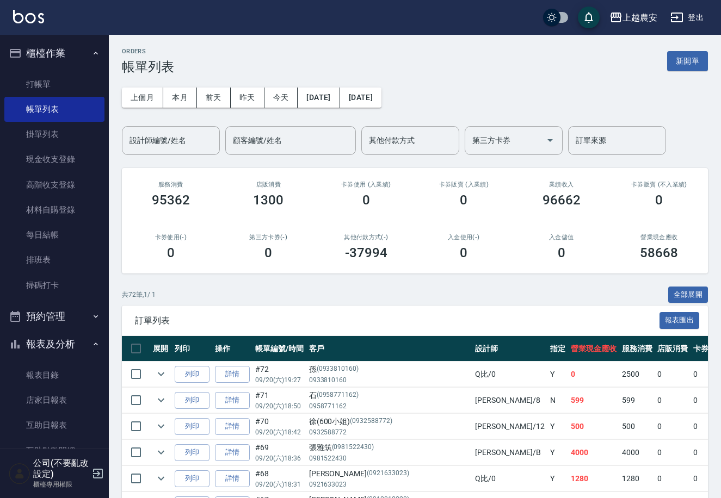
scroll to position [165, 0]
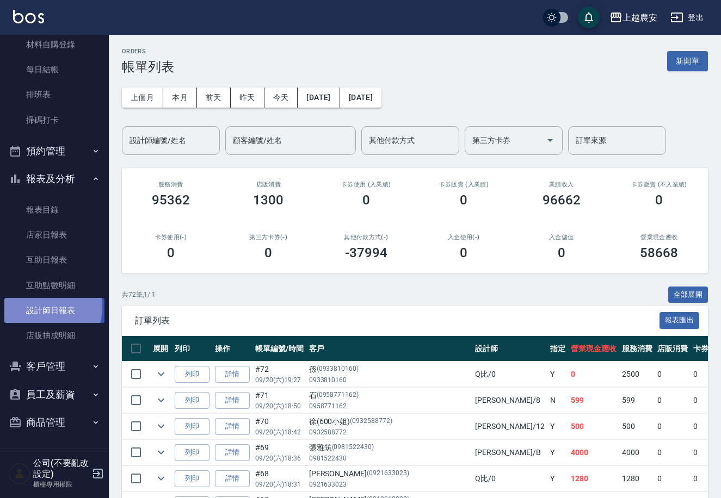
click at [41, 307] on link "設計師日報表" at bounding box center [54, 310] width 100 height 25
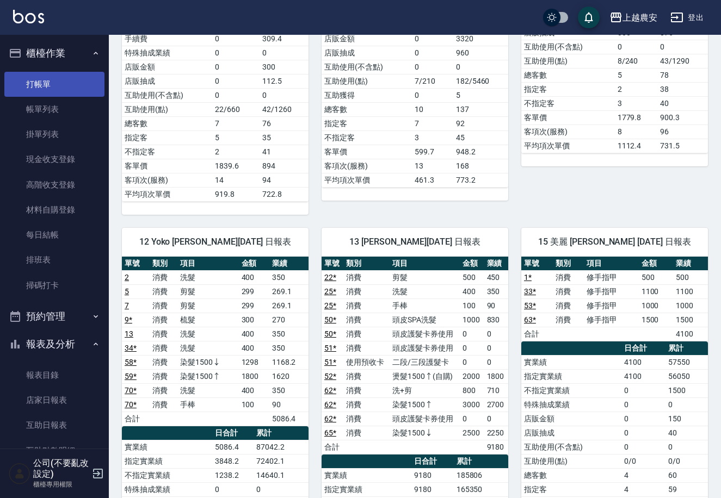
click at [47, 79] on link "打帳單" at bounding box center [54, 84] width 100 height 25
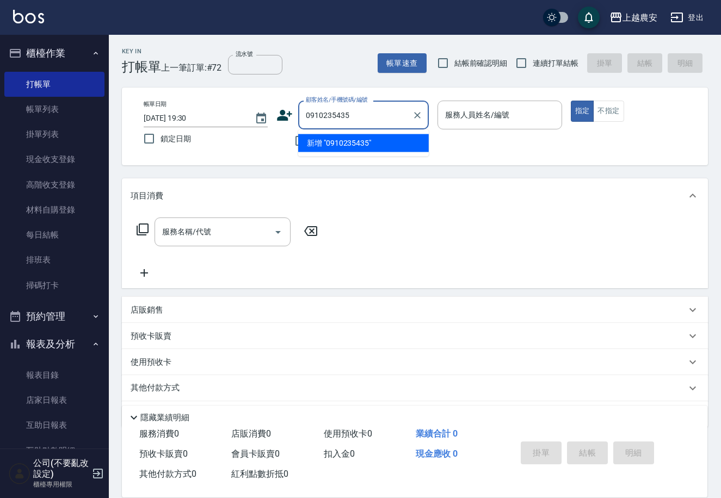
click at [340, 142] on li "新增 "0910235435"" at bounding box center [363, 143] width 131 height 18
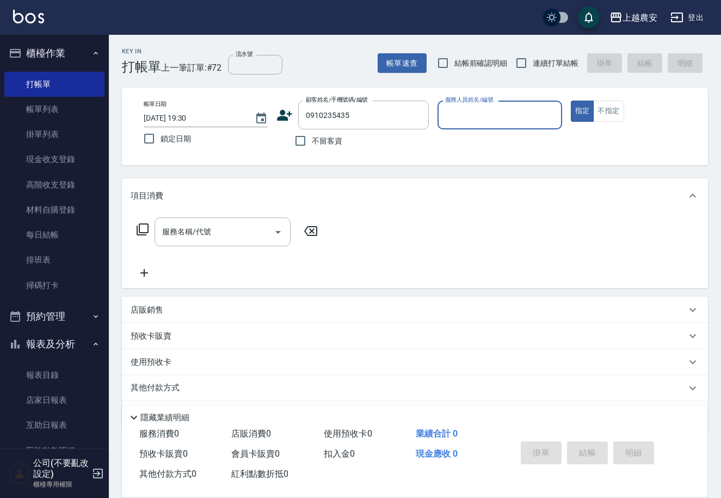
type input "0910235435"
click at [282, 116] on icon at bounding box center [284, 115] width 15 height 11
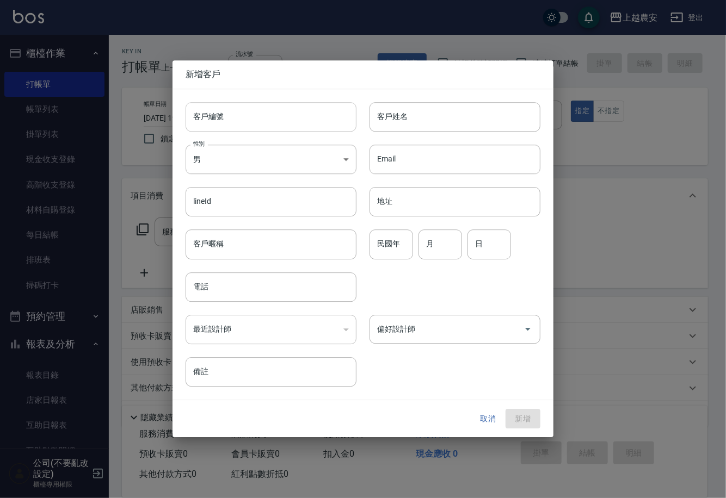
type input "0910235435"
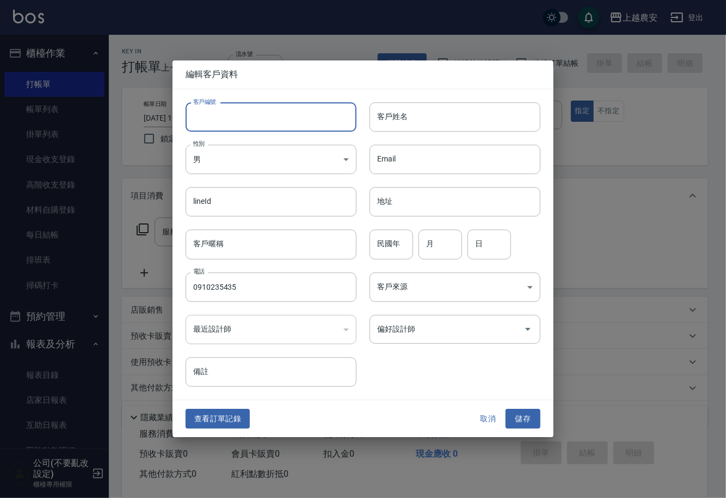
click at [280, 118] on input "客戶編號" at bounding box center [271, 116] width 171 height 29
type input "0910235435"
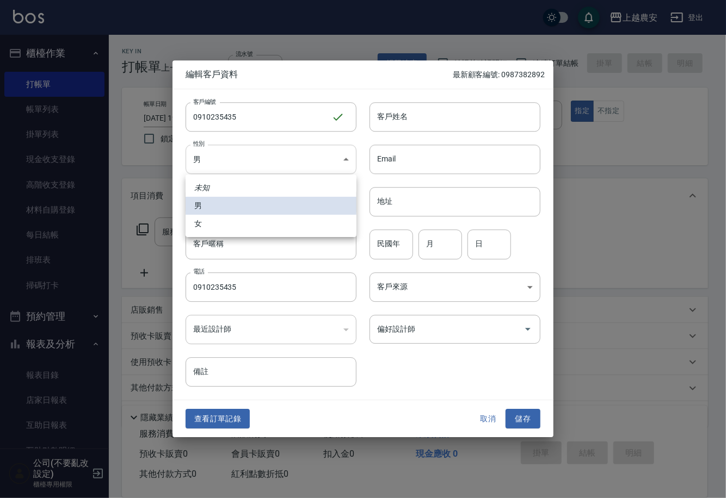
click at [227, 156] on body "上越農安 登出 櫃檯作業 打帳單 帳單列表 掛單列表 現金收支登錄 高階收支登錄 材料自購登錄 每日結帳 排班表 掃碼打卡 預約管理 預約管理 單日預約紀錄 …" at bounding box center [363, 265] width 726 height 530
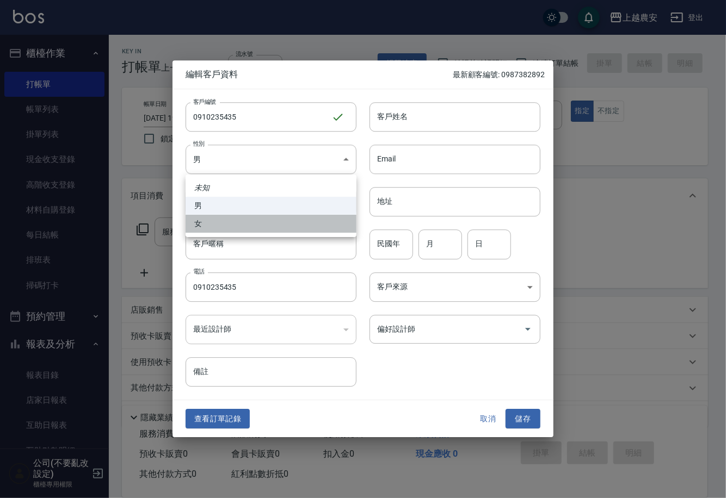
click at [231, 226] on li "女" at bounding box center [271, 224] width 171 height 18
type input "FEMALE"
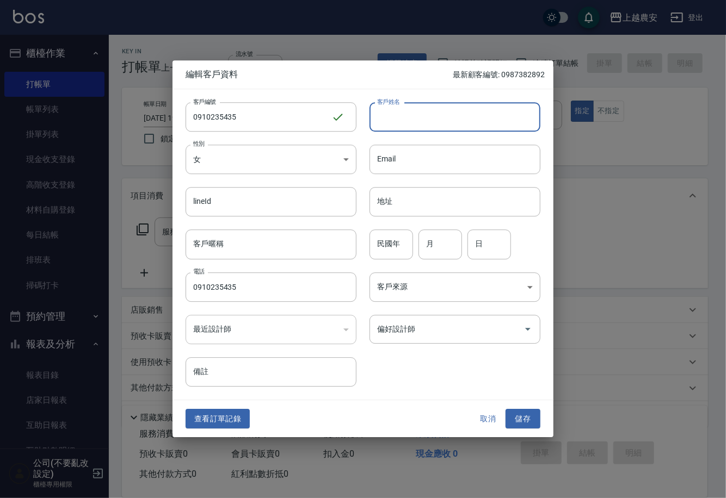
click at [400, 113] on input "客戶姓名" at bounding box center [454, 116] width 171 height 29
type input "楊"
click at [528, 417] on button "儲存" at bounding box center [522, 419] width 35 height 20
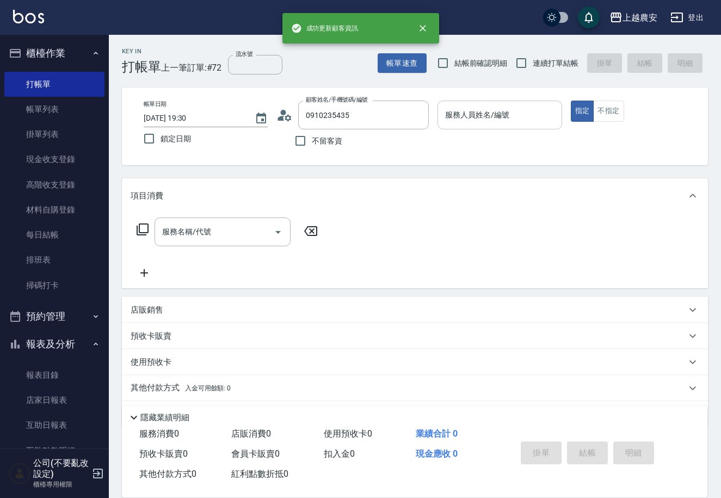
click at [491, 112] on input "服務人員姓名/編號" at bounding box center [499, 115] width 114 height 19
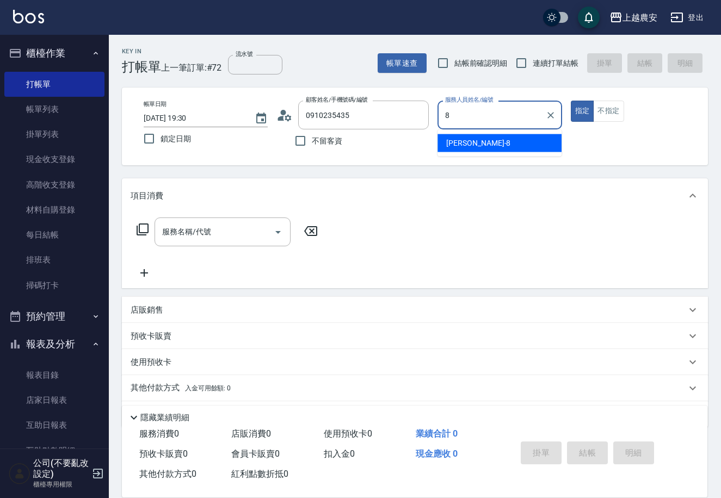
type input "黛慧-8"
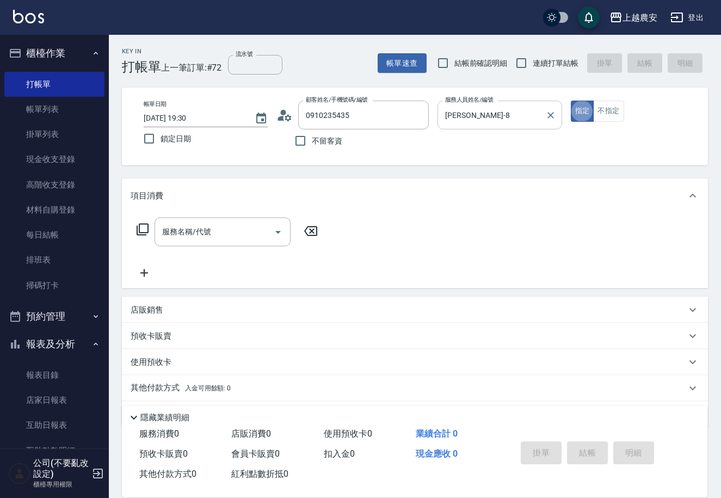
type button "true"
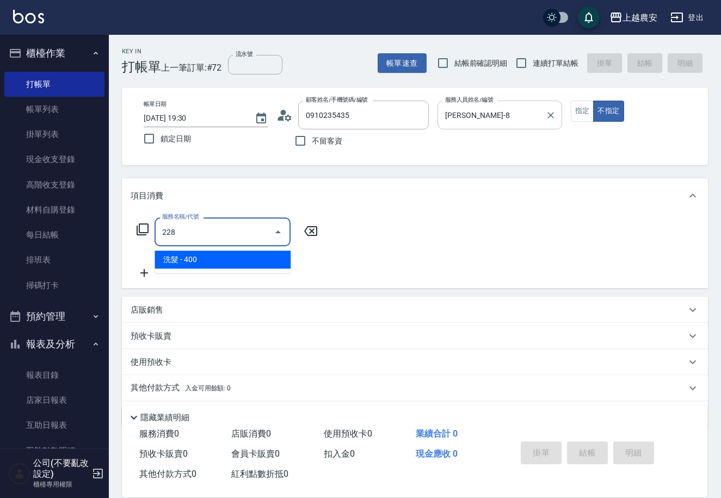
type input "洗髮(228)"
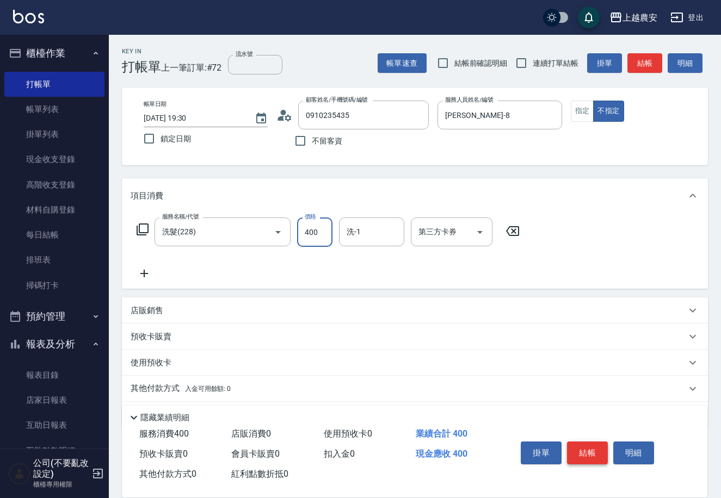
click at [591, 458] on button "結帳" at bounding box center [587, 453] width 41 height 23
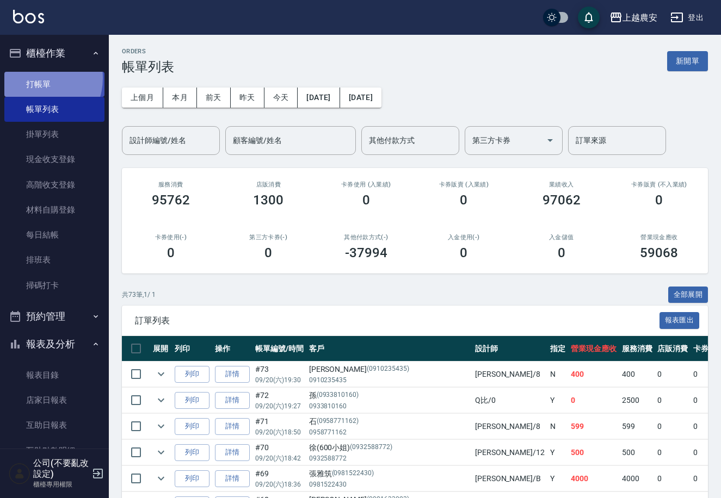
click at [34, 78] on link "打帳單" at bounding box center [54, 84] width 100 height 25
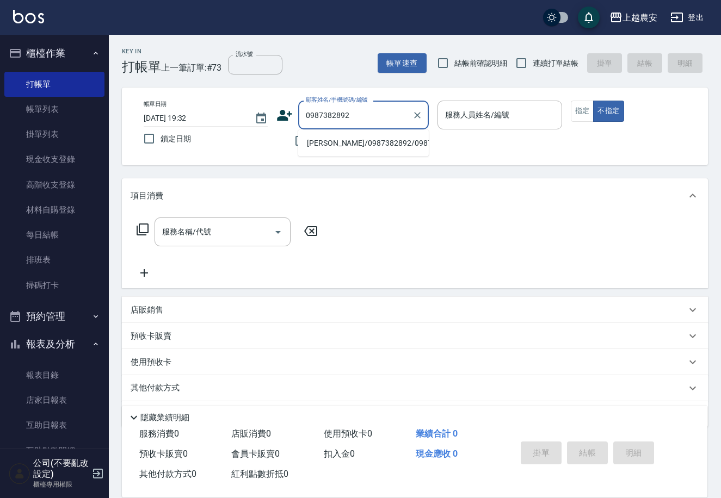
click at [313, 146] on li "楊若萱/0987382892/0987382892" at bounding box center [363, 143] width 131 height 18
type input "楊若萱/0987382892/0987382892"
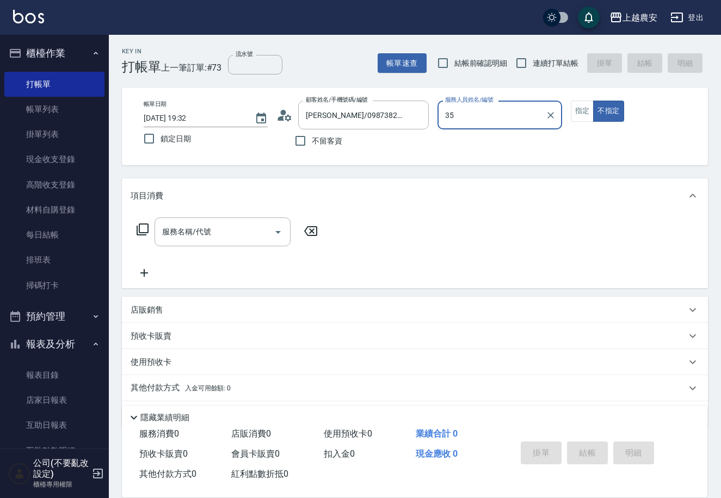
type input "大巫-35"
type button "false"
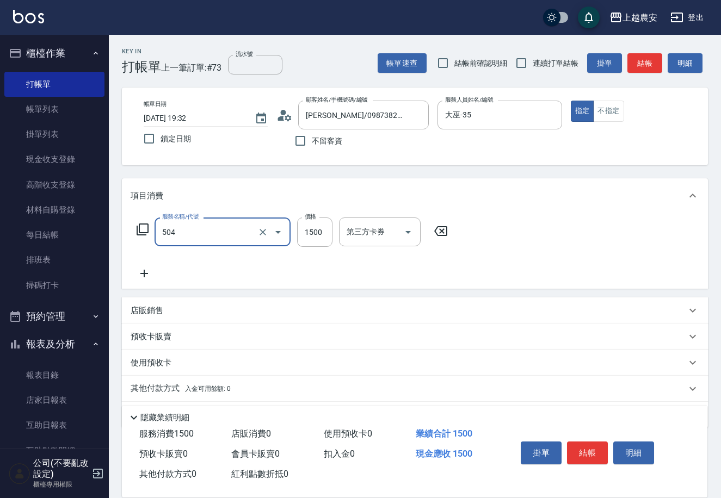
type input "染髮1500↓(504)"
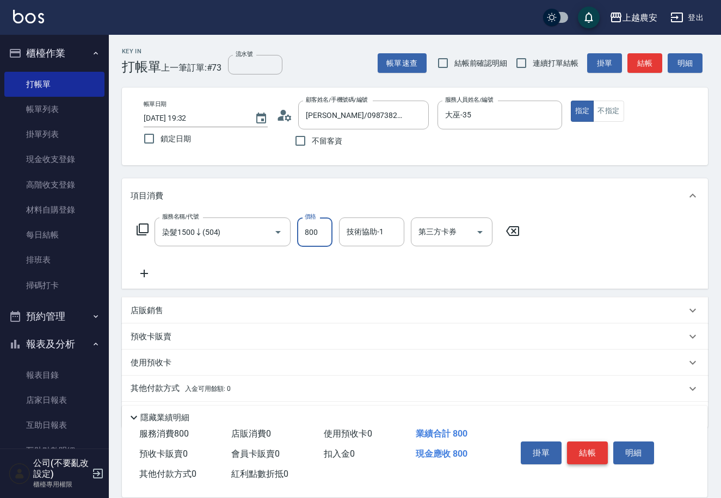
type input "800"
click at [587, 455] on button "結帳" at bounding box center [587, 453] width 41 height 23
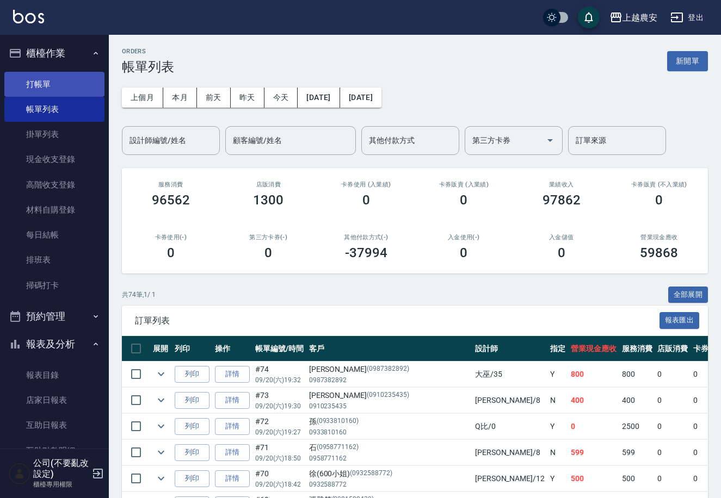
click at [32, 83] on link "打帳單" at bounding box center [54, 84] width 100 height 25
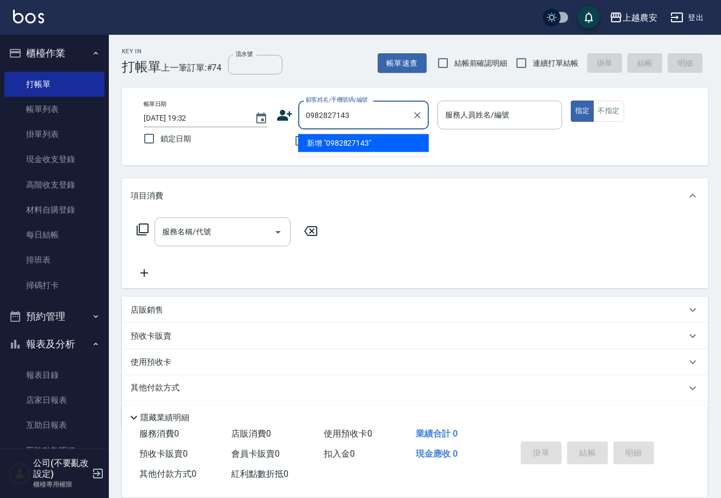
click at [345, 143] on li "新增 "0982827143"" at bounding box center [363, 143] width 131 height 18
type input "0982827143"
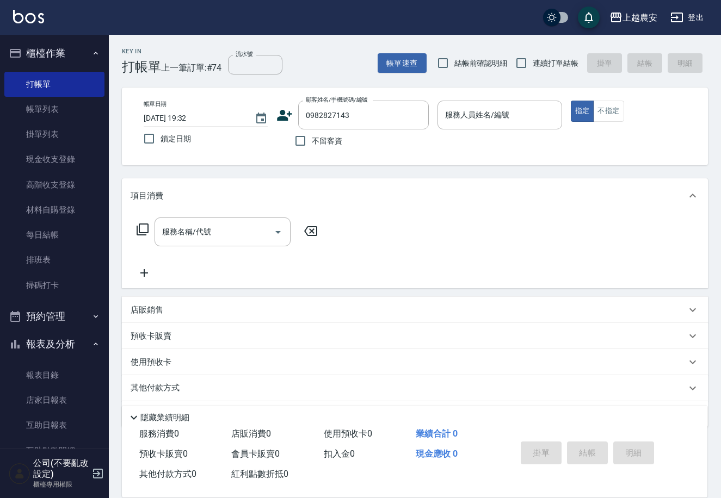
click at [280, 118] on icon at bounding box center [284, 115] width 15 height 11
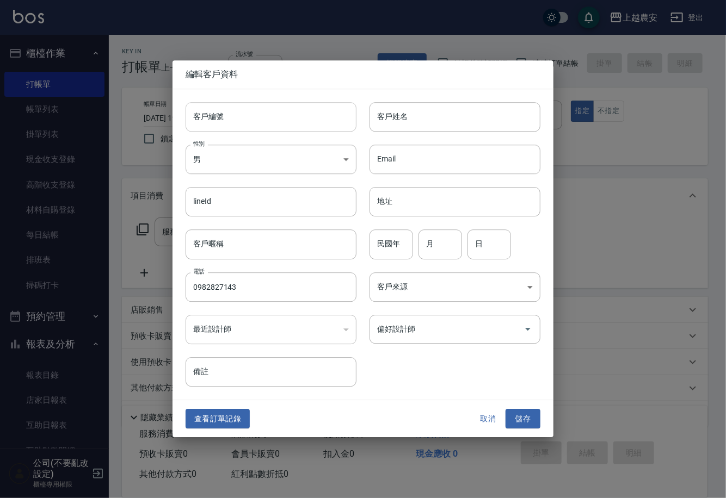
drag, startPoint x: 280, startPoint y: 118, endPoint x: 283, endPoint y: 123, distance: 6.6
click at [283, 123] on input "客戶編號" at bounding box center [271, 116] width 171 height 29
type input "0982827143"
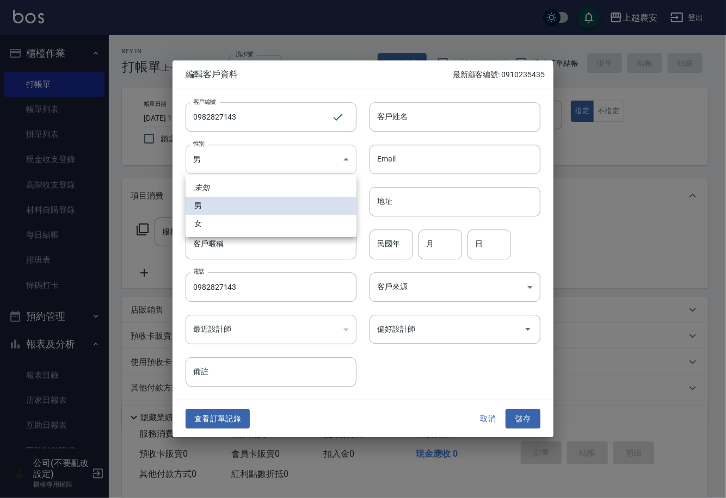
click at [214, 163] on body "上越農安 登出 櫃檯作業 打帳單 帳單列表 掛單列表 現金收支登錄 高階收支登錄 材料自購登錄 每日結帳 排班表 掃碼打卡 預約管理 預約管理 單日預約紀錄 …" at bounding box center [363, 265] width 726 height 530
click at [240, 221] on li "女" at bounding box center [271, 224] width 171 height 18
type input "FEMALE"
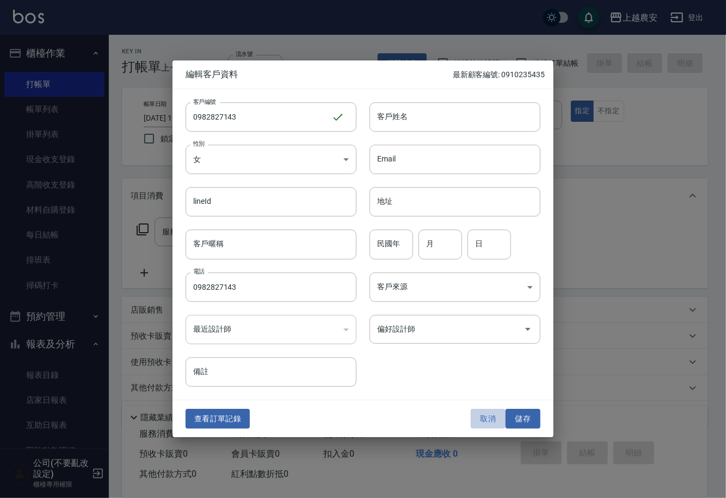
click at [490, 421] on button "取消" at bounding box center [488, 419] width 35 height 20
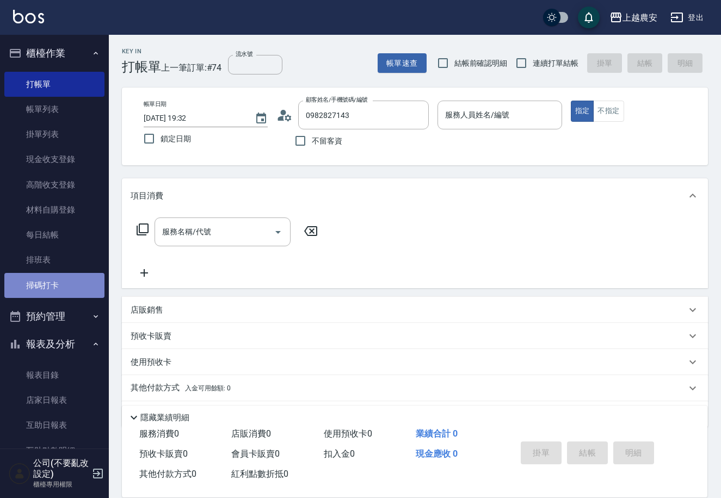
click at [59, 285] on link "掃碼打卡" at bounding box center [54, 285] width 100 height 25
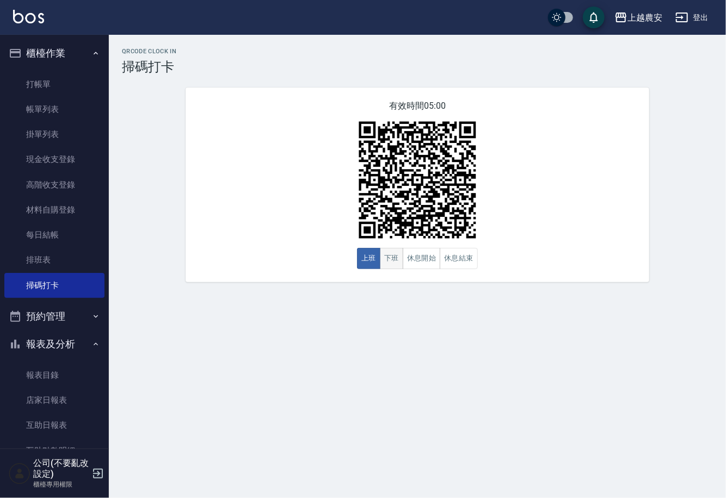
click at [394, 262] on button "下班" at bounding box center [391, 258] width 23 height 21
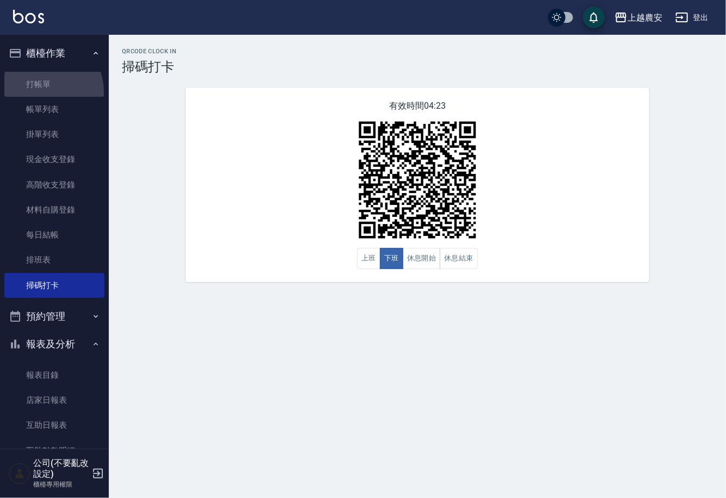
drag, startPoint x: 40, startPoint y: 92, endPoint x: 342, endPoint y: 126, distance: 304.3
click at [41, 92] on link "打帳單" at bounding box center [54, 84] width 100 height 25
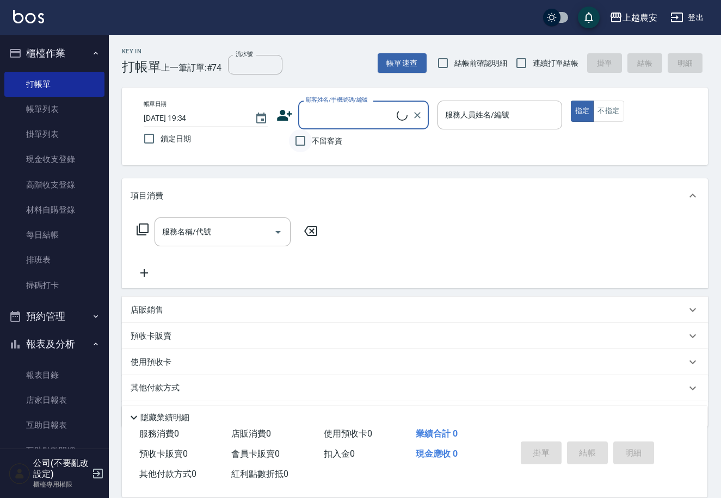
click at [295, 140] on input "不留客資" at bounding box center [300, 140] width 23 height 23
checkbox input "true"
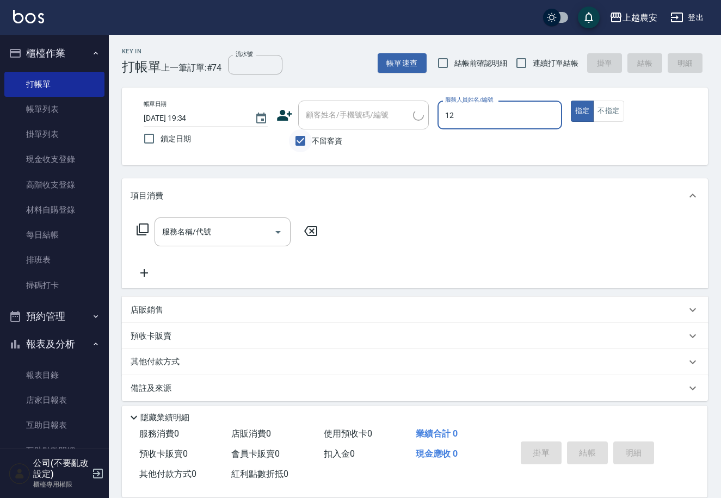
type input "12"
type button "true"
type input "Yoko-12"
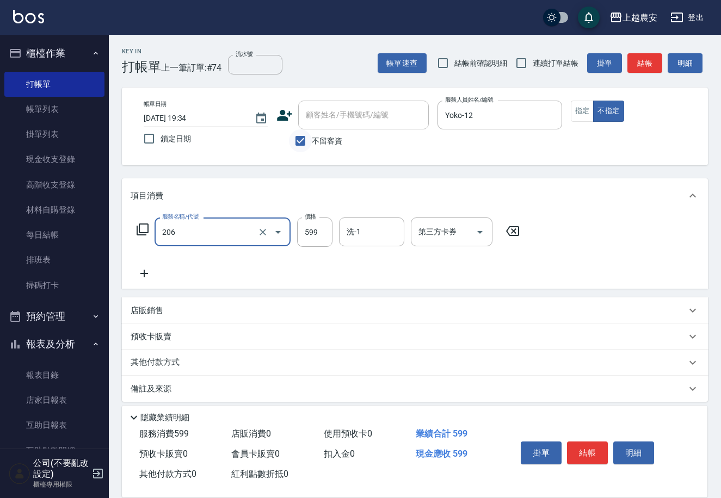
type input "洗+剪(206)"
type input "800"
click at [587, 443] on button "結帳" at bounding box center [587, 453] width 41 height 23
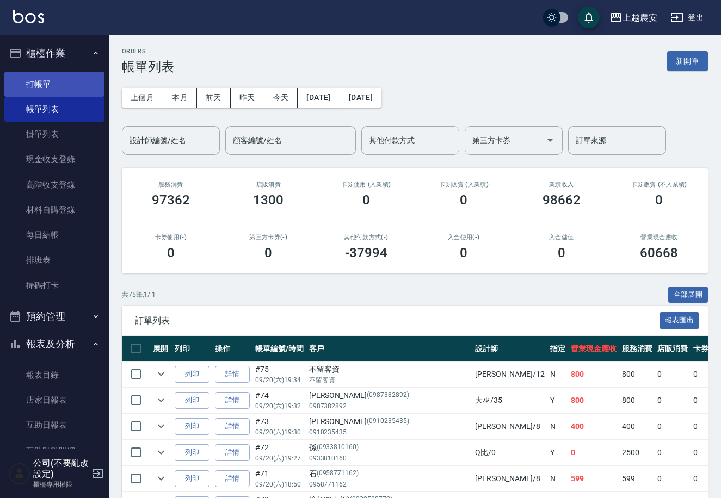
click at [46, 79] on link "打帳單" at bounding box center [54, 84] width 100 height 25
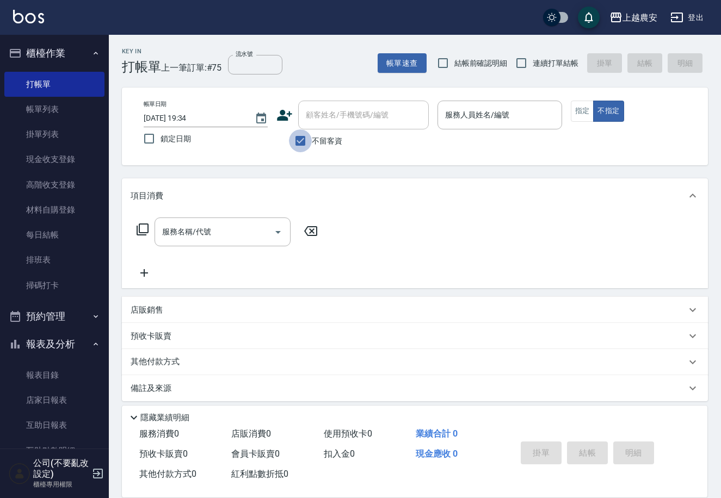
click at [298, 138] on input "不留客資" at bounding box center [300, 140] width 23 height 23
checkbox input "false"
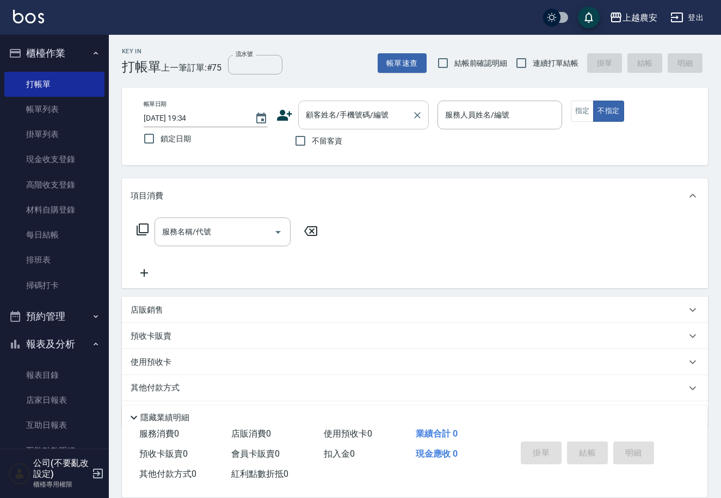
click at [314, 122] on input "顧客姓名/手機號碼/編號" at bounding box center [355, 115] width 104 height 19
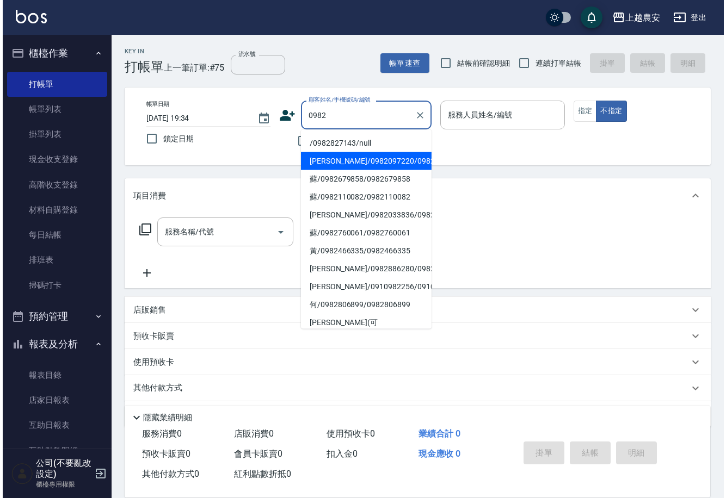
scroll to position [165, 0]
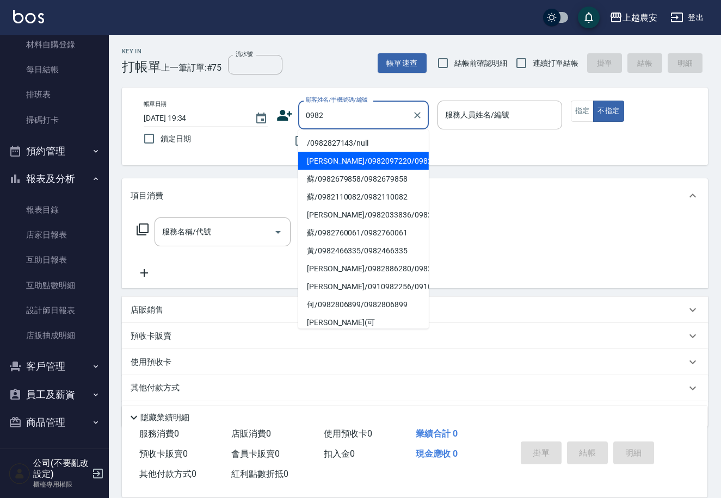
type input "0982"
click at [58, 368] on button "客戶管理" at bounding box center [54, 367] width 100 height 28
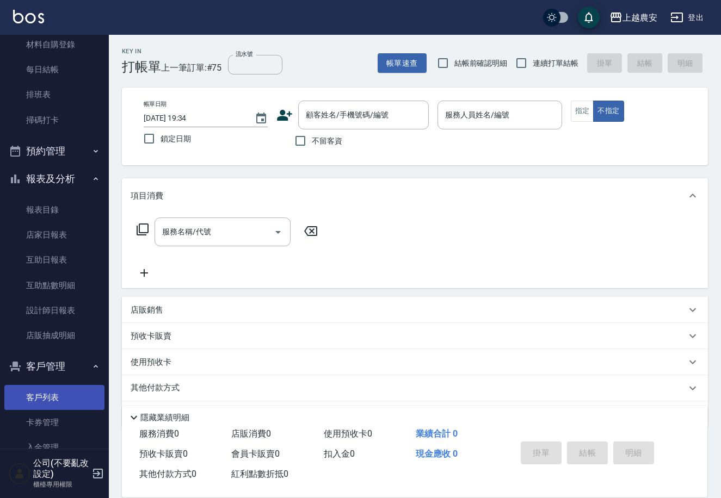
click at [48, 391] on link "客戶列表" at bounding box center [54, 397] width 100 height 25
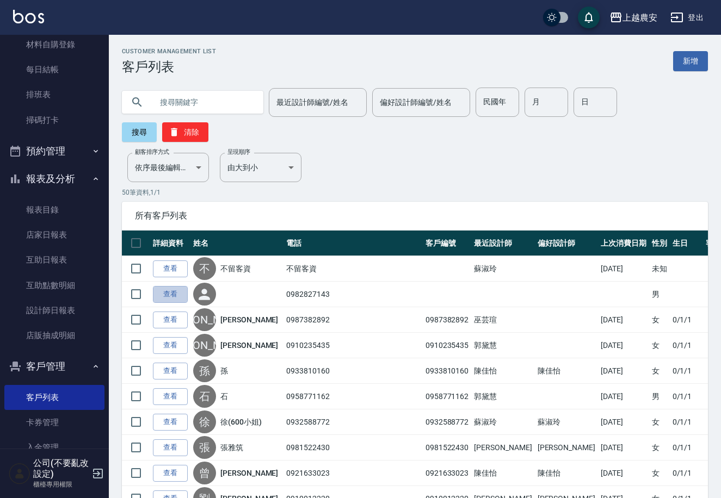
drag, startPoint x: 169, startPoint y: 273, endPoint x: 172, endPoint y: 219, distance: 53.4
click at [169, 286] on link "查看" at bounding box center [170, 294] width 35 height 17
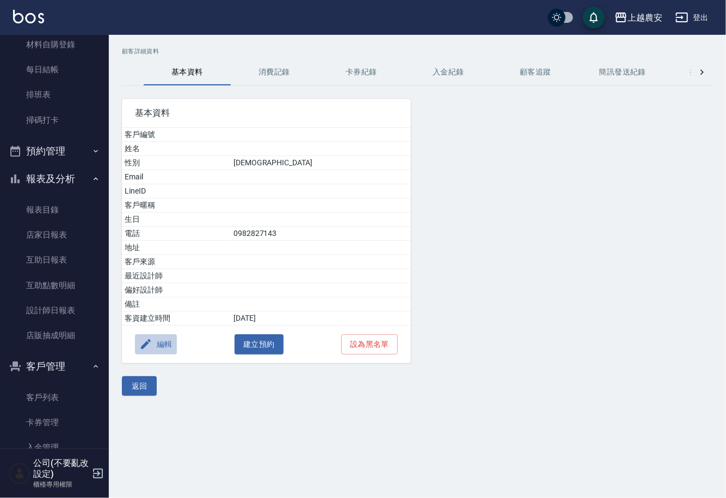
click at [167, 336] on button "編輯" at bounding box center [156, 345] width 42 height 20
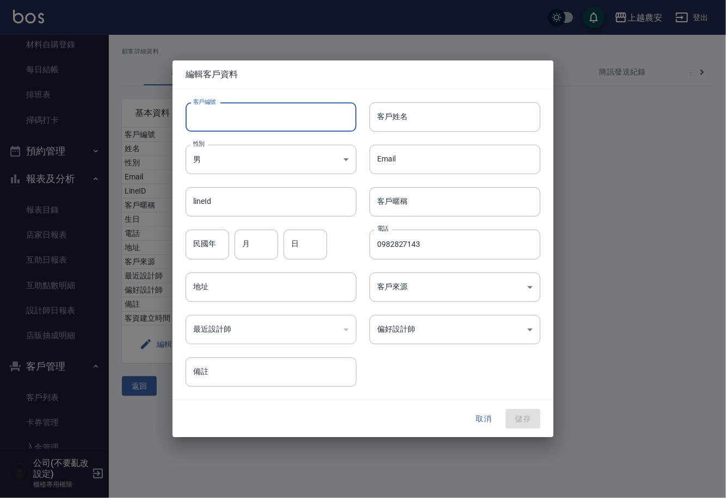
click at [224, 121] on input "客戶編號" at bounding box center [271, 116] width 171 height 29
type input "0982827143"
click at [252, 163] on body "上越農安 登出 櫃檯作業 打帳單 帳單列表 掛單列表 現金收支登錄 高階收支登錄 材料自購登錄 每日結帳 排班表 掃碼打卡 預約管理 預約管理 單日預約紀錄 …" at bounding box center [363, 249] width 726 height 498
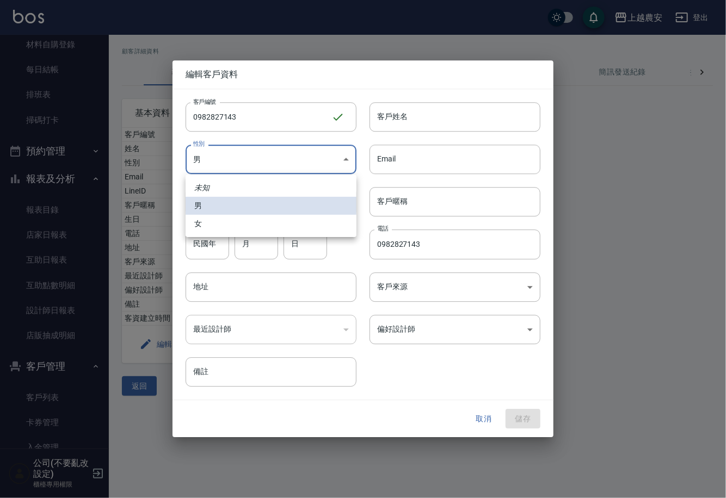
click at [239, 225] on li "女" at bounding box center [271, 224] width 171 height 18
type input "FEMALE"
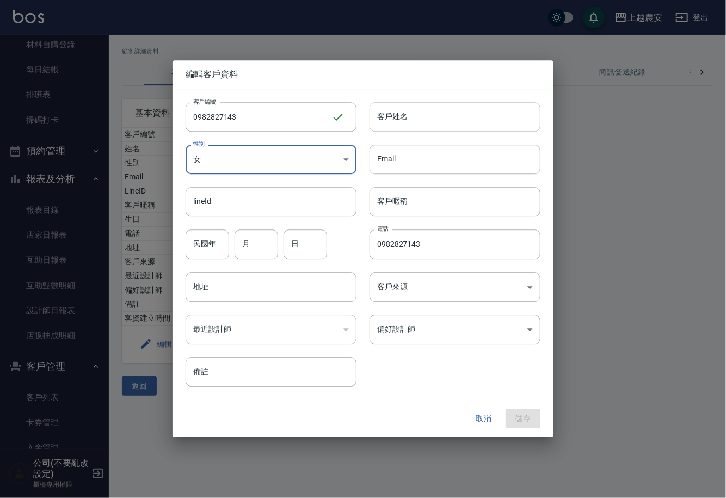
click at [395, 120] on input "客戶姓名" at bounding box center [454, 116] width 171 height 29
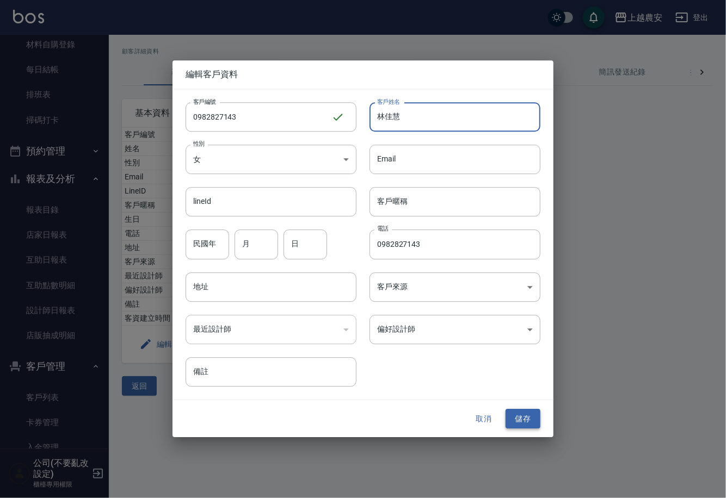
type input "林佳慧"
click at [526, 422] on button "儲存" at bounding box center [522, 419] width 35 height 20
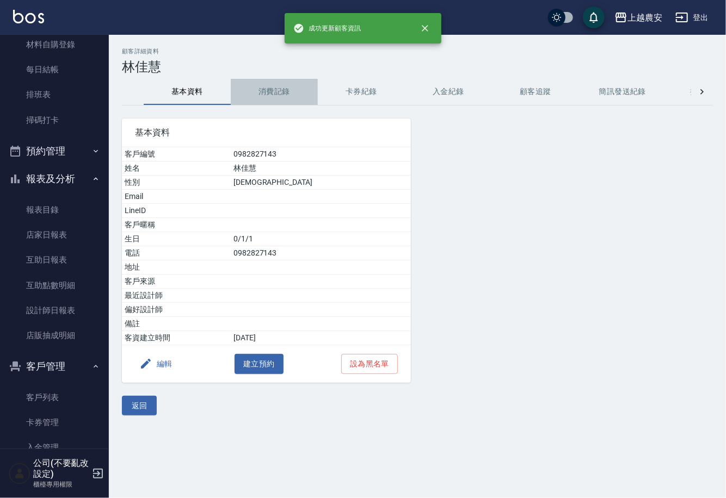
click at [261, 89] on button "消費記錄" at bounding box center [274, 92] width 87 height 26
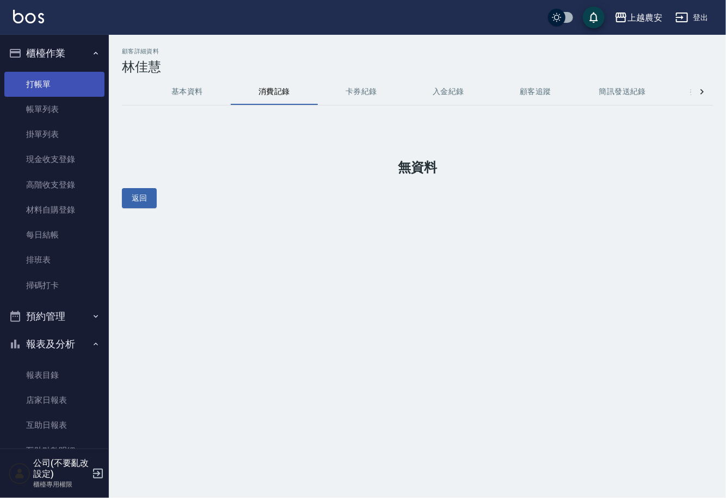
click at [59, 85] on link "打帳單" at bounding box center [54, 84] width 100 height 25
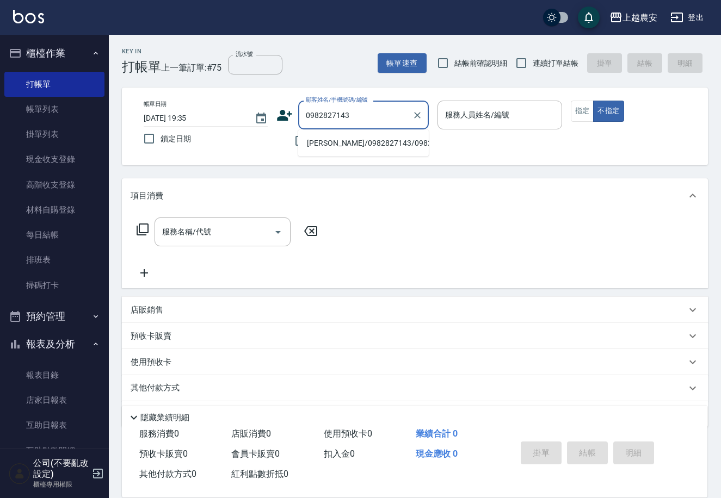
click at [330, 144] on li "林佳慧/0982827143/0982827143" at bounding box center [363, 143] width 131 height 18
type input "林佳慧/0982827143/0982827143"
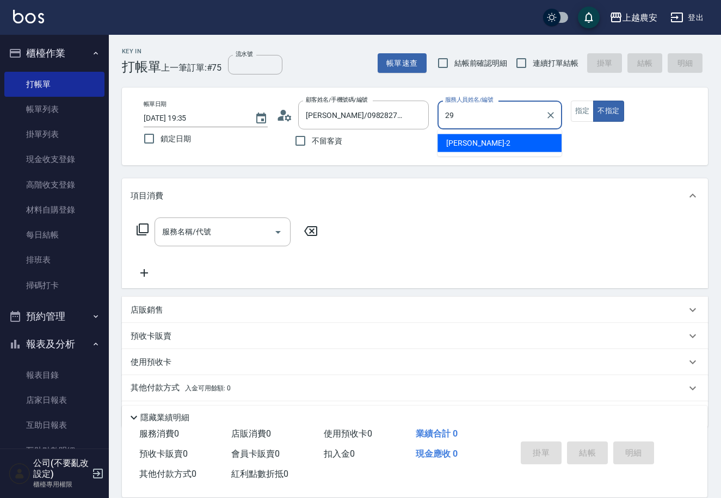
type input "楊馨茹-29"
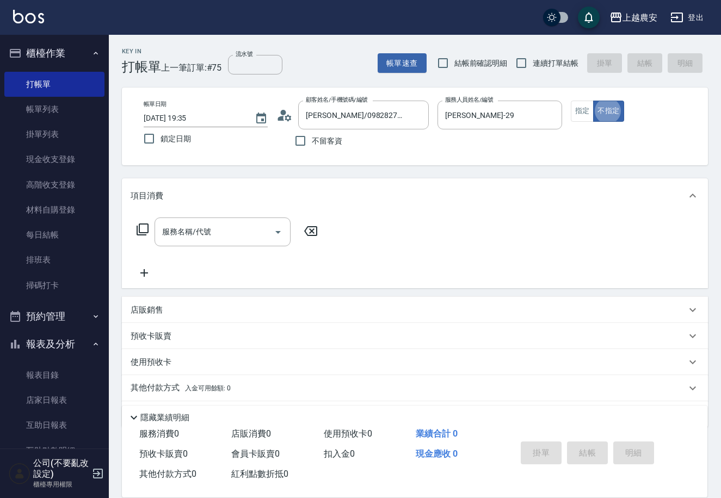
type button "false"
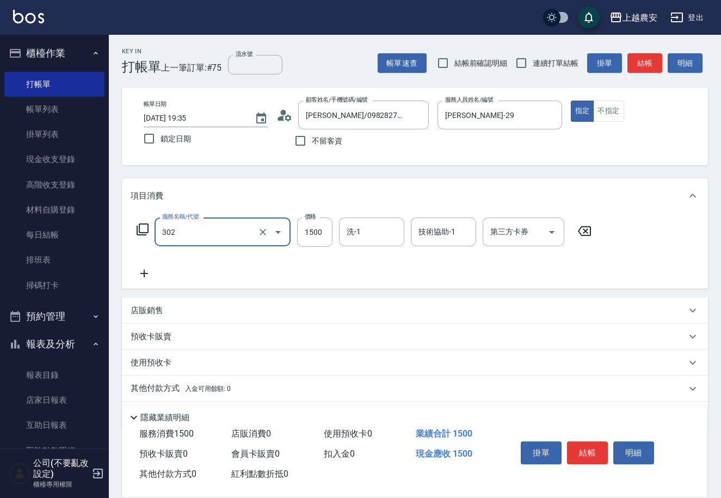
type input "燙髮1500↓(自購)(302)"
type input "1000"
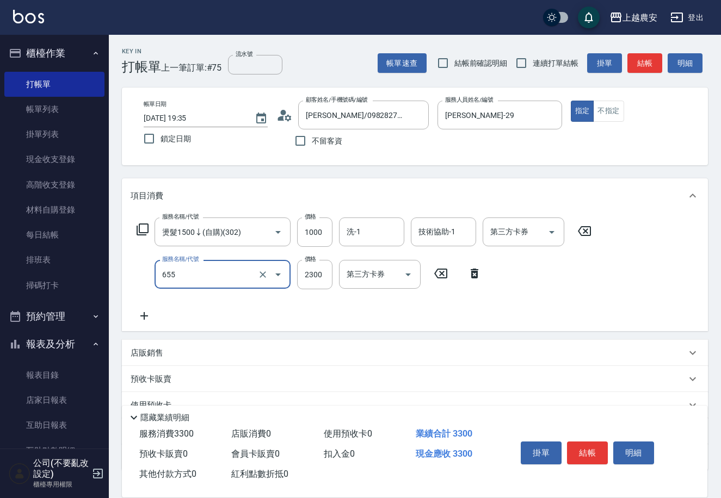
type input "結構2段式(自)(655)"
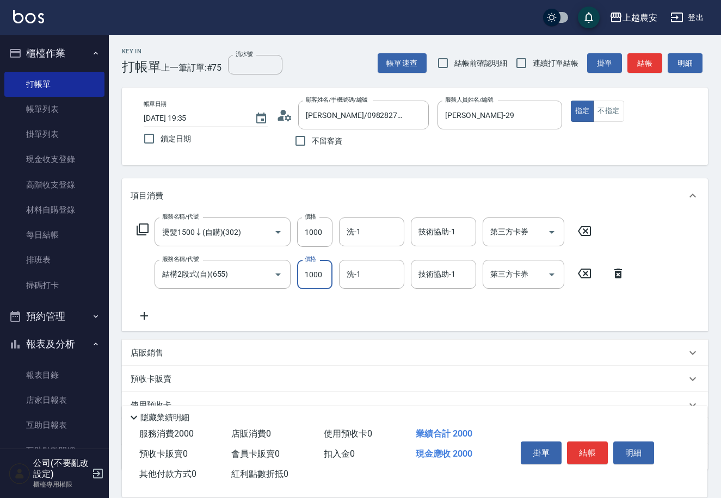
type input "1000"
click at [153, 356] on p "店販銷售" at bounding box center [147, 353] width 33 height 11
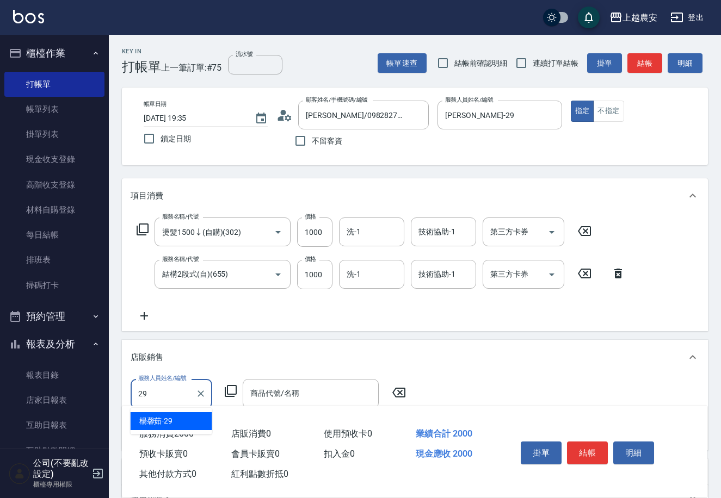
type input "楊馨茹-29"
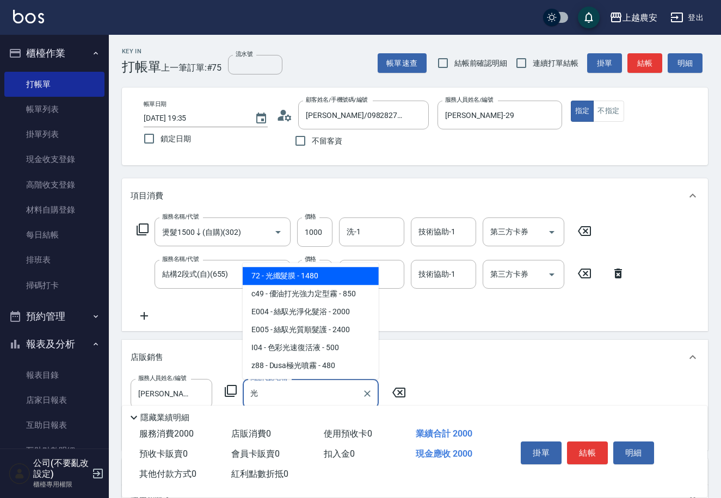
click at [325, 277] on span "72 - 光纖髮膜 - 1480" at bounding box center [311, 276] width 136 height 18
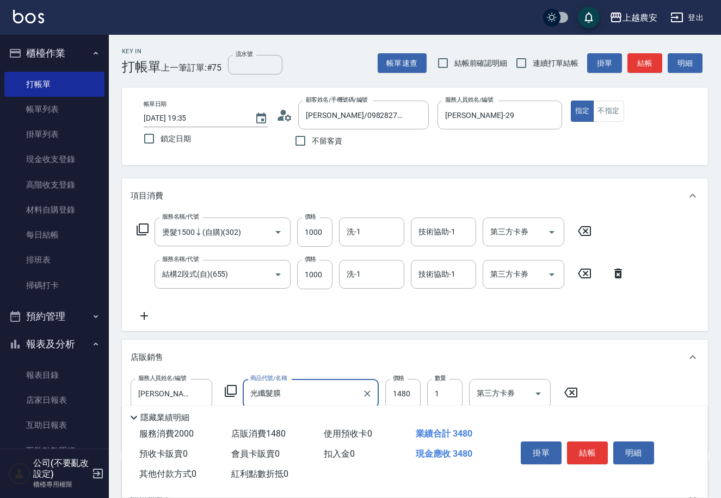
scroll to position [168, 0]
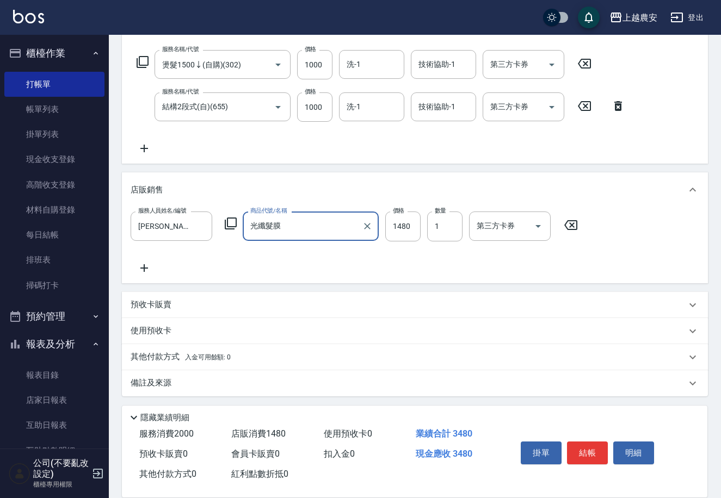
type input "光纖髮膜"
click at [160, 365] on div "其他付款方式 入金可用餘額: 0" at bounding box center [415, 357] width 586 height 26
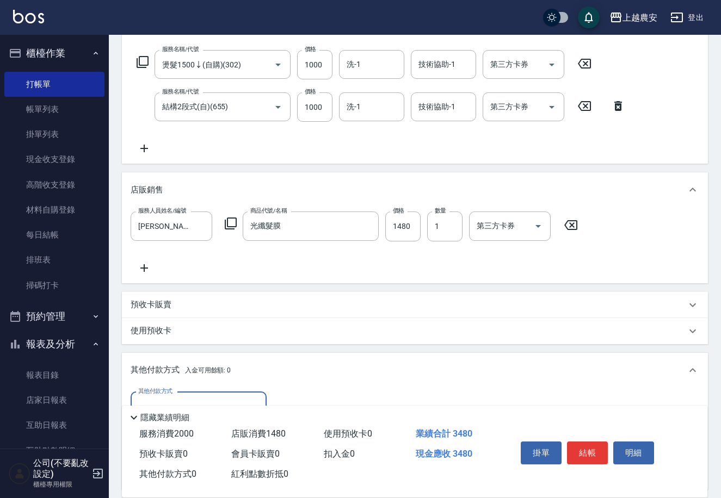
scroll to position [295, 0]
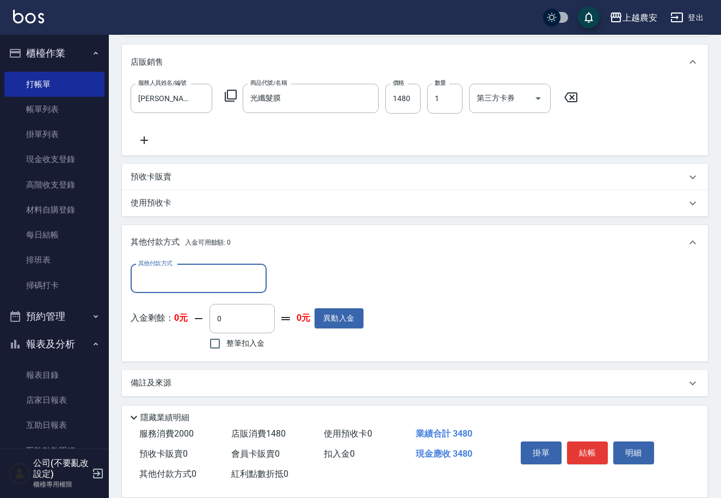
click at [153, 267] on div "其他付款方式" at bounding box center [199, 278] width 136 height 29
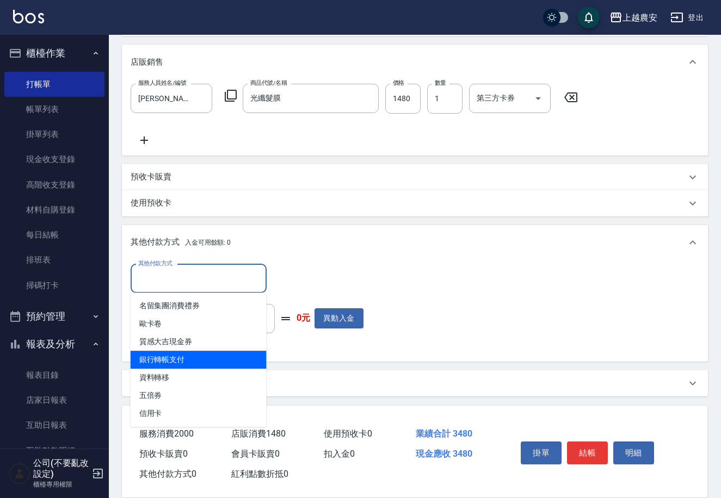
click at [173, 363] on span "銀行轉帳支付" at bounding box center [199, 360] width 136 height 18
type input "銀行轉帳支付"
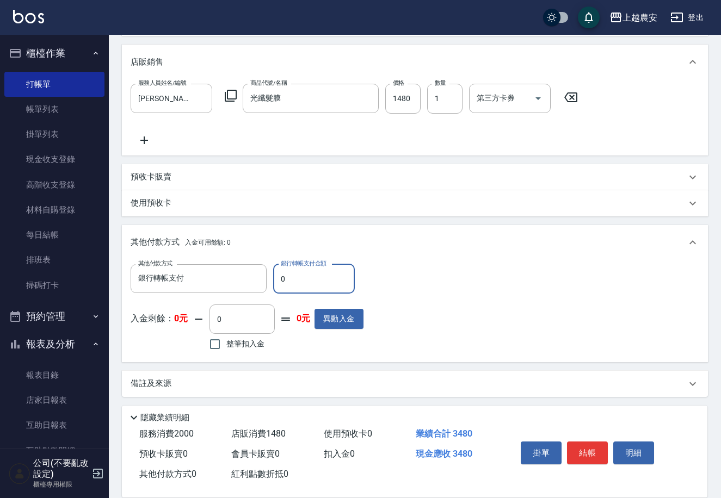
drag, startPoint x: 275, startPoint y: 285, endPoint x: 320, endPoint y: 276, distance: 46.0
click at [320, 276] on input "0" at bounding box center [314, 278] width 82 height 29
type input "3480"
click at [596, 453] on button "結帳" at bounding box center [587, 453] width 41 height 23
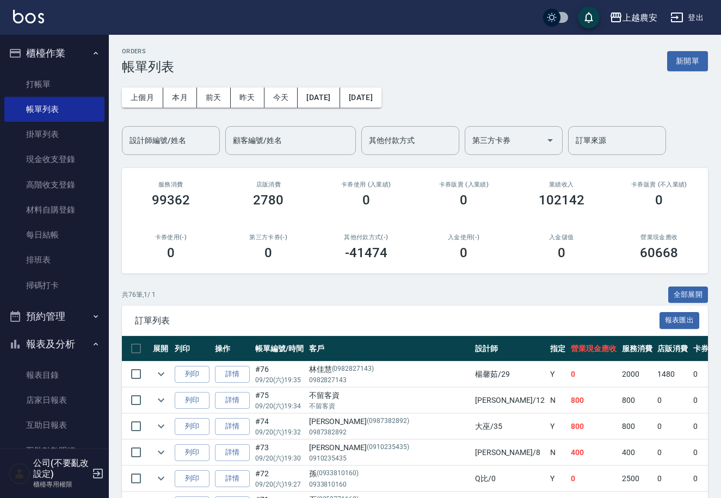
scroll to position [250, 0]
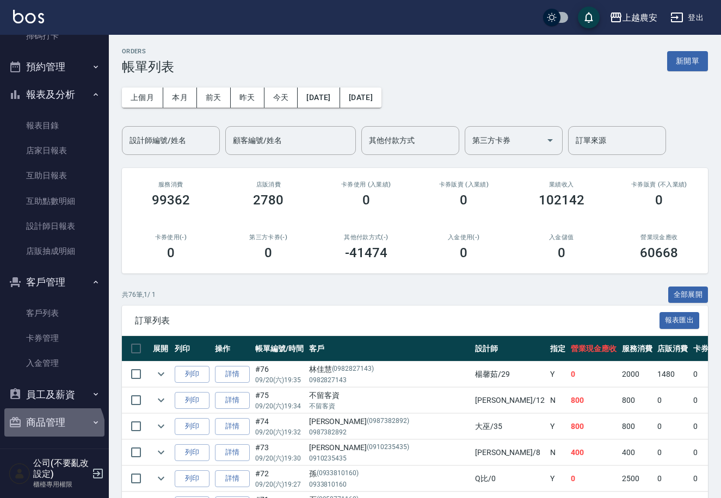
click at [52, 430] on button "商品管理" at bounding box center [54, 423] width 100 height 28
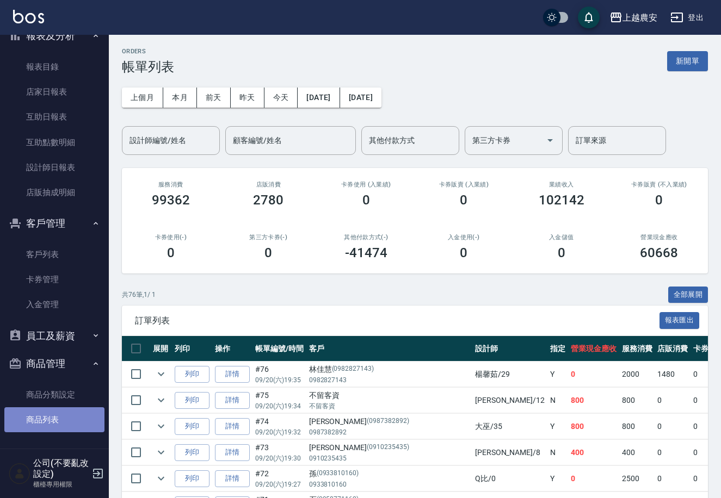
click at [60, 431] on link "商品列表" at bounding box center [54, 419] width 100 height 25
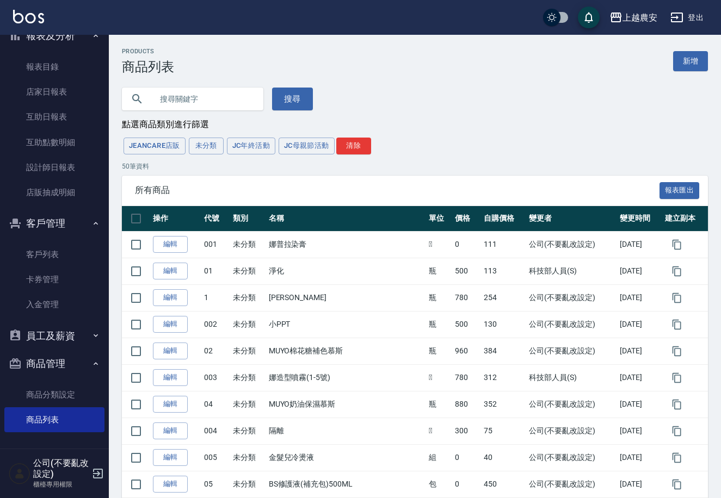
click at [186, 93] on input "text" at bounding box center [203, 98] width 102 height 29
type input "光"
click at [272, 96] on button "搜尋" at bounding box center [292, 99] width 41 height 23
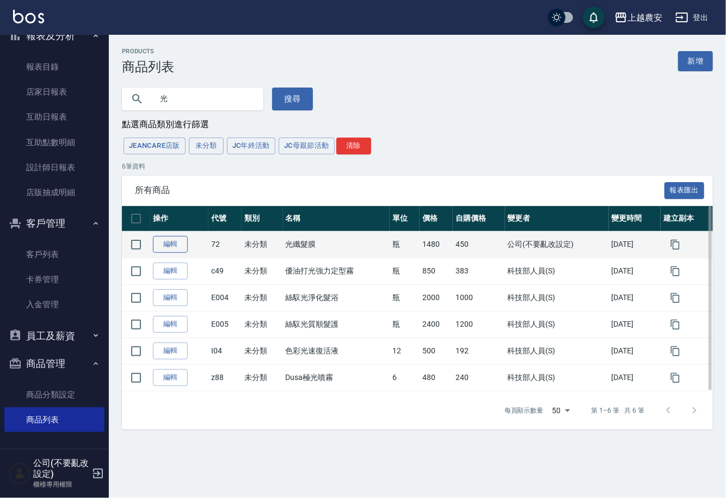
click at [170, 246] on link "編輯" at bounding box center [170, 244] width 35 height 17
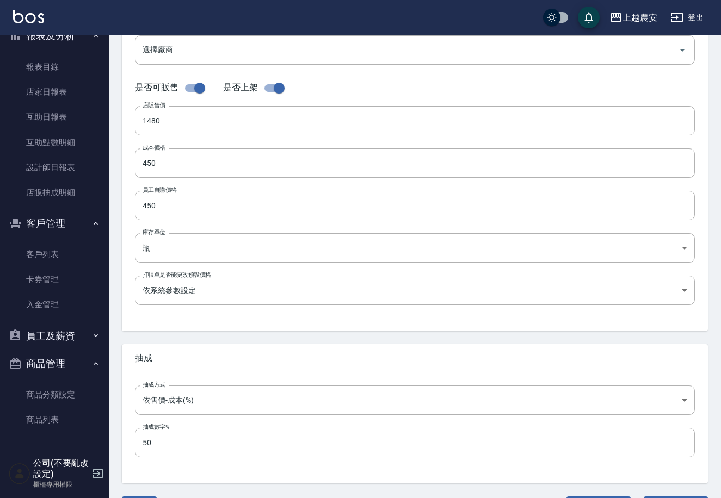
scroll to position [251, 0]
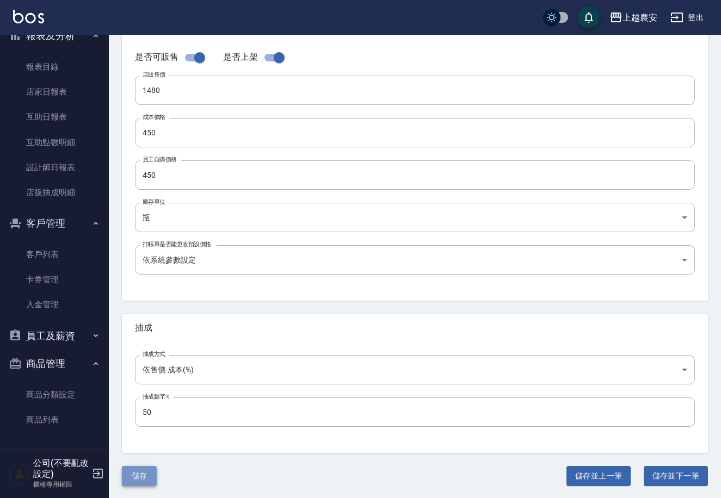
click at [132, 475] on button "儲存" at bounding box center [139, 476] width 35 height 20
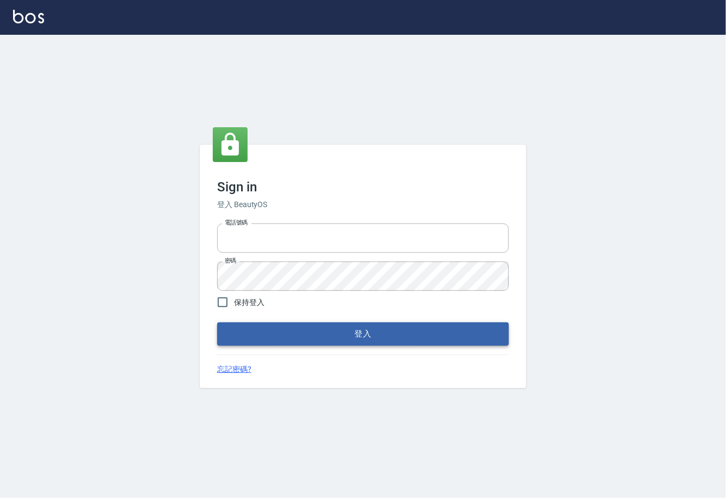
type input "0225929166"
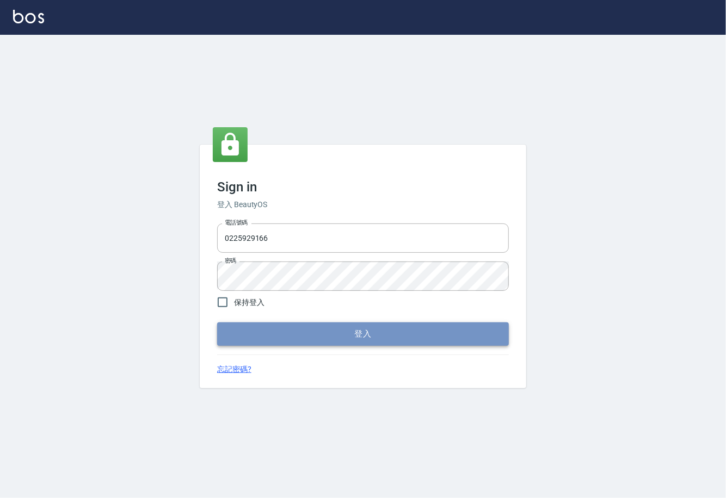
click at [366, 336] on button "登入" at bounding box center [363, 334] width 292 height 23
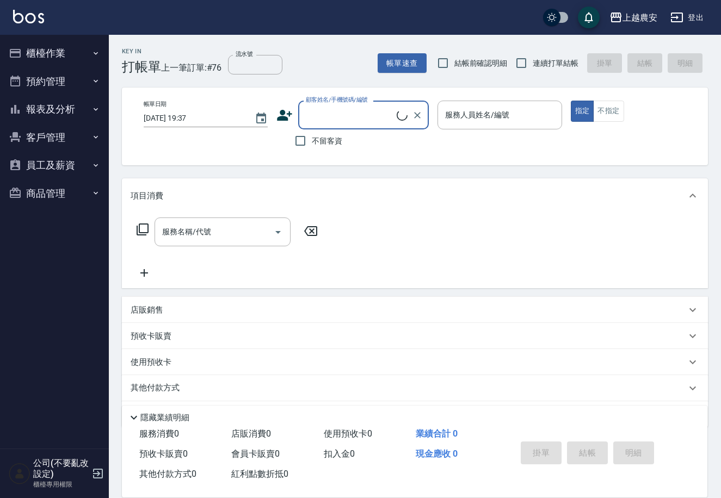
click at [41, 55] on button "櫃檯作業" at bounding box center [54, 53] width 100 height 28
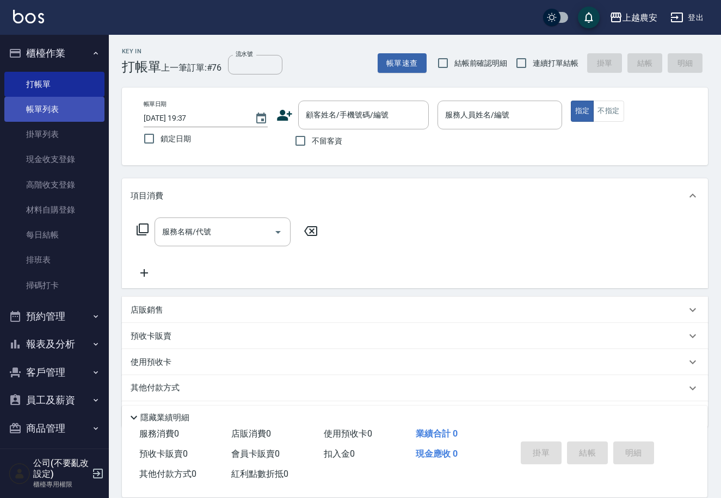
click at [52, 110] on link "帳單列表" at bounding box center [54, 109] width 100 height 25
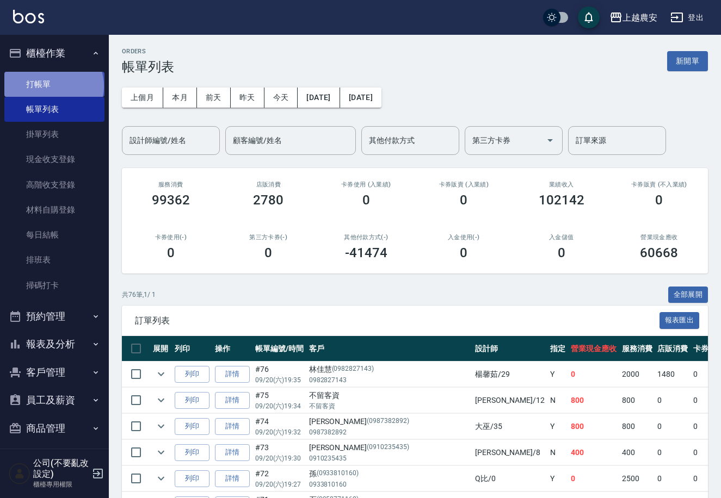
click at [53, 86] on link "打帳單" at bounding box center [54, 84] width 100 height 25
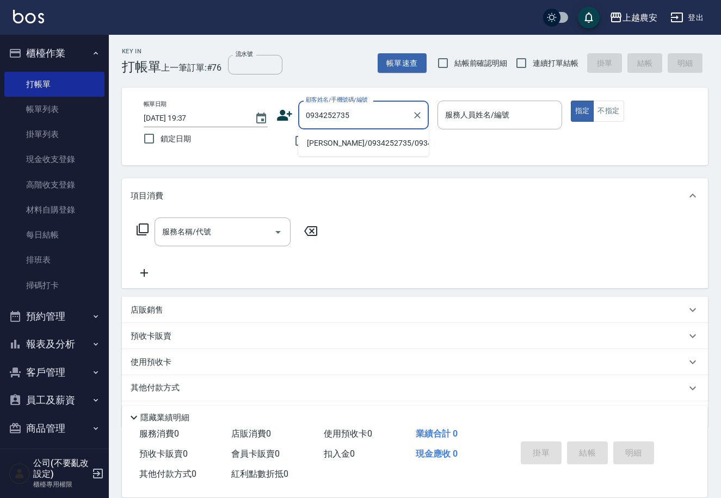
click at [344, 140] on li "[PERSON_NAME]/0934252735/0934252735" at bounding box center [363, 143] width 131 height 18
type input "[PERSON_NAME]/0934252735/0934252735"
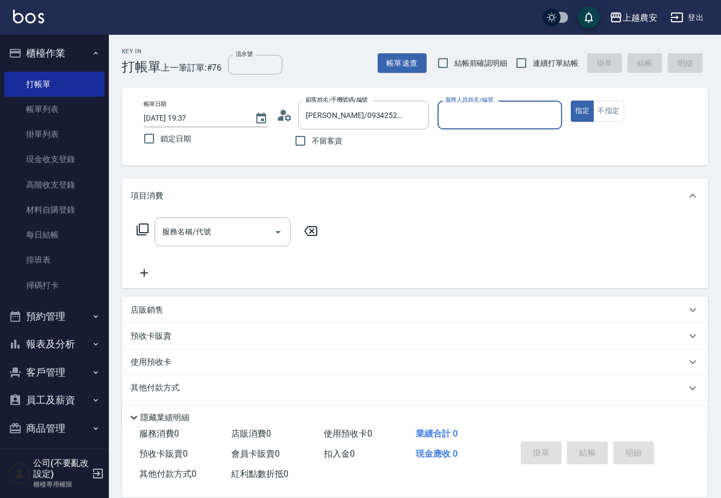
type input "Nana-13"
click at [229, 241] on input "服務名稱/代號" at bounding box center [214, 231] width 110 height 19
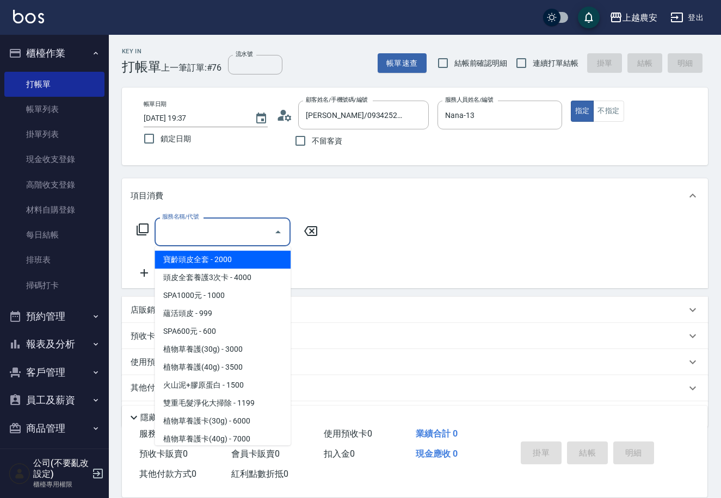
type input "0"
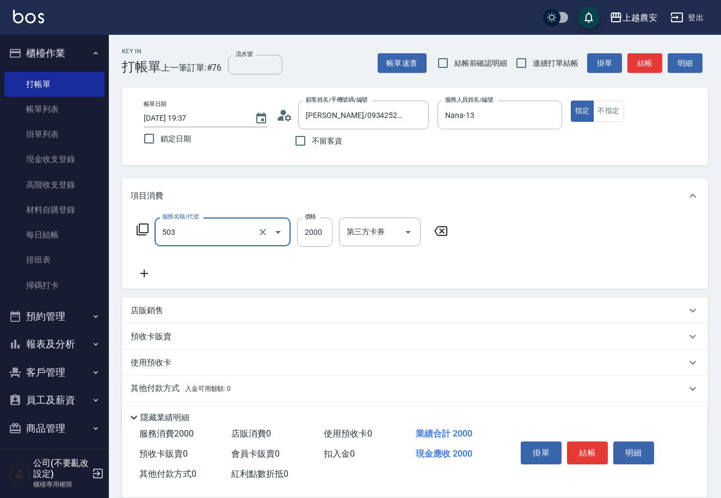
type input "染髮1500↑(503)"
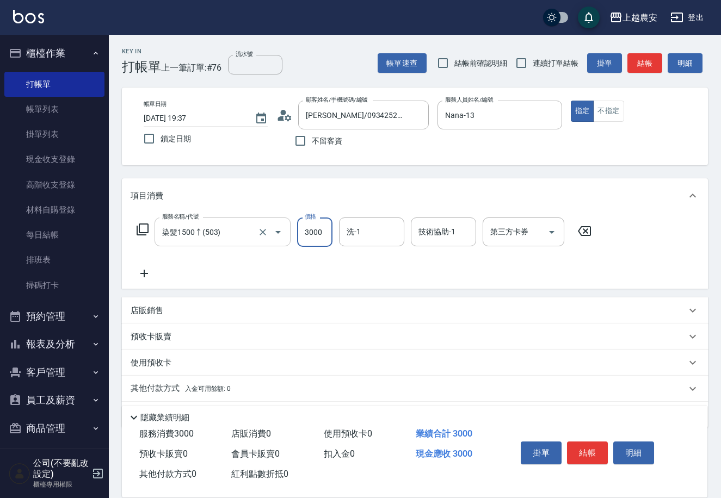
type input "3000"
type input "大巫-35"
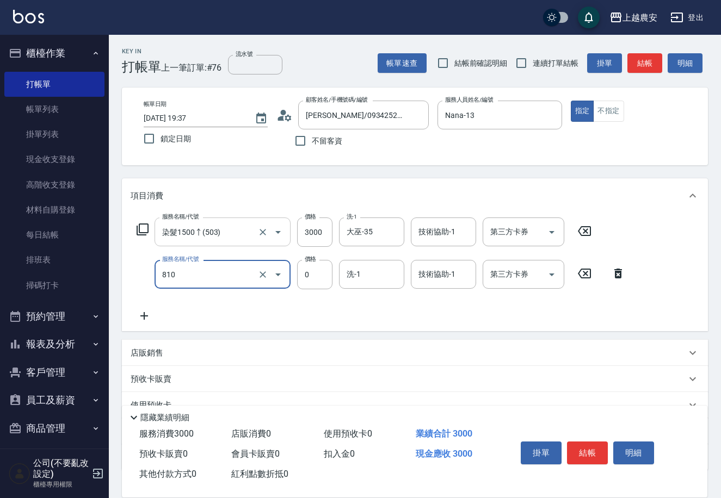
type input "頭皮護髮卡券使用(810)"
type input "大巫-35"
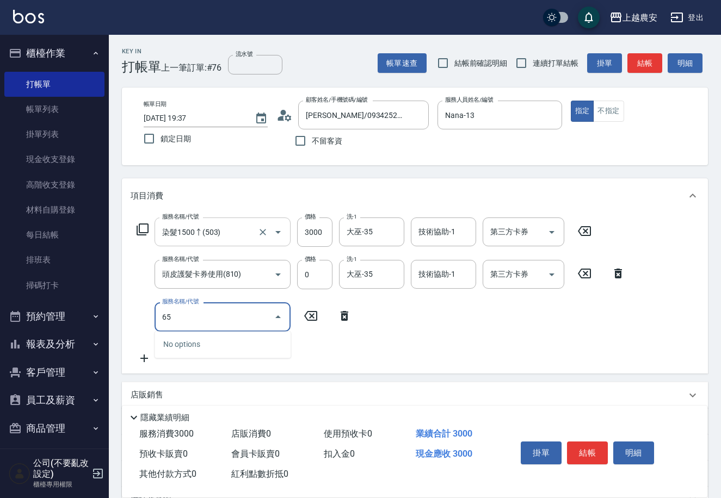
type input "6"
type input "頭皮護髮卡券使用(810)"
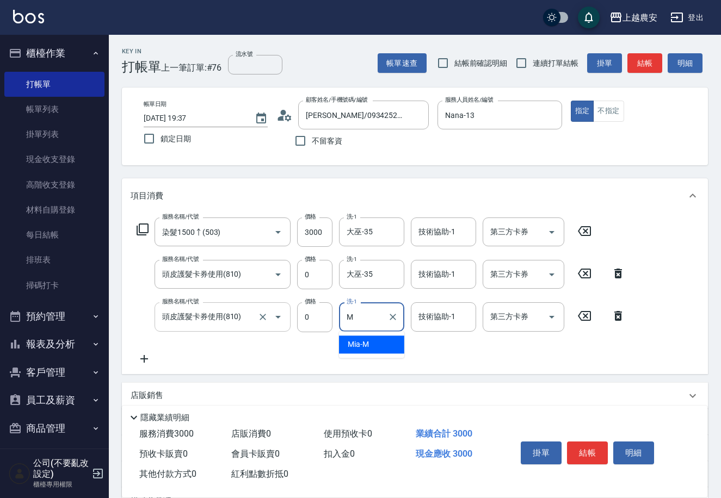
type input "Mia-M"
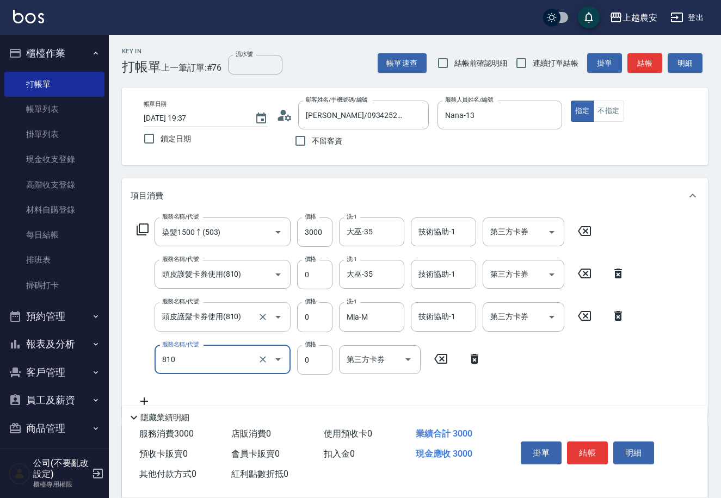
type input "頭皮護髮卡券使用(810)"
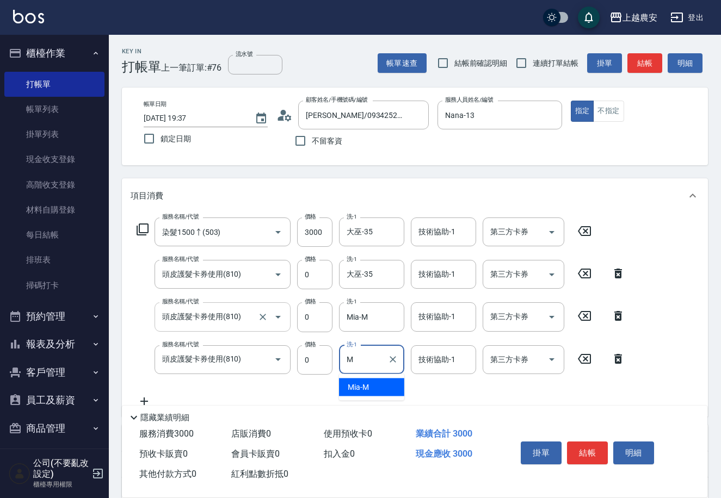
type input "Mia-M"
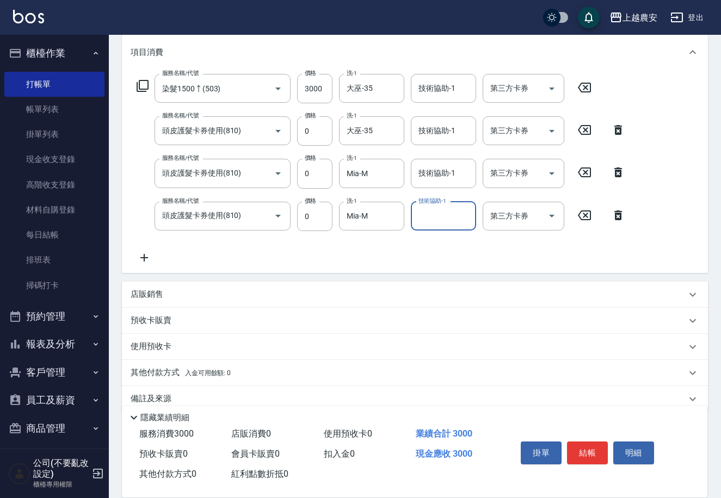
scroll to position [148, 0]
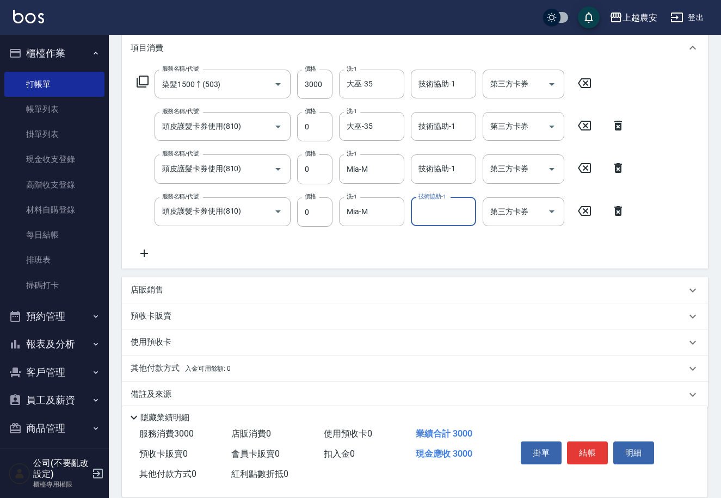
click at [144, 254] on icon at bounding box center [144, 254] width 8 height 8
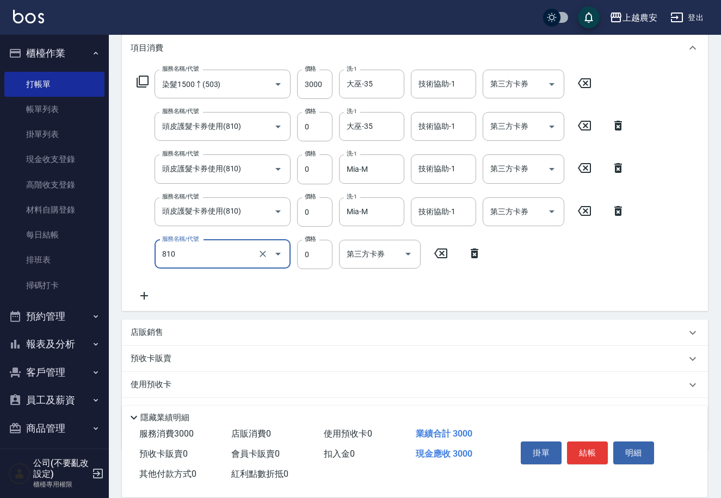
type input "頭皮護髮卡券使用(810)"
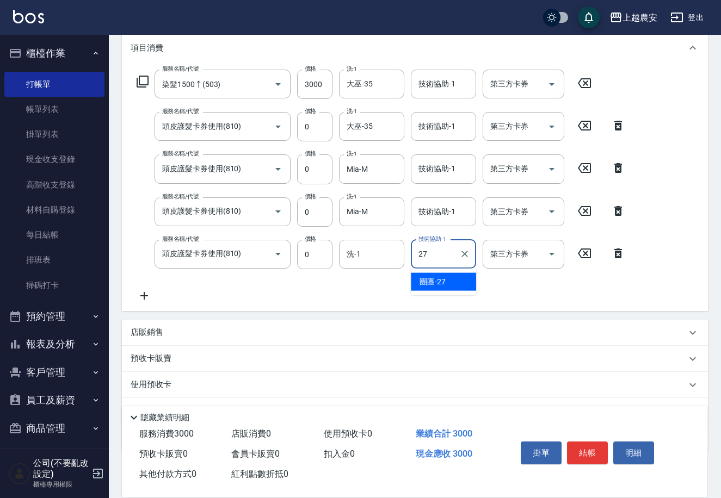
type input "團團-27"
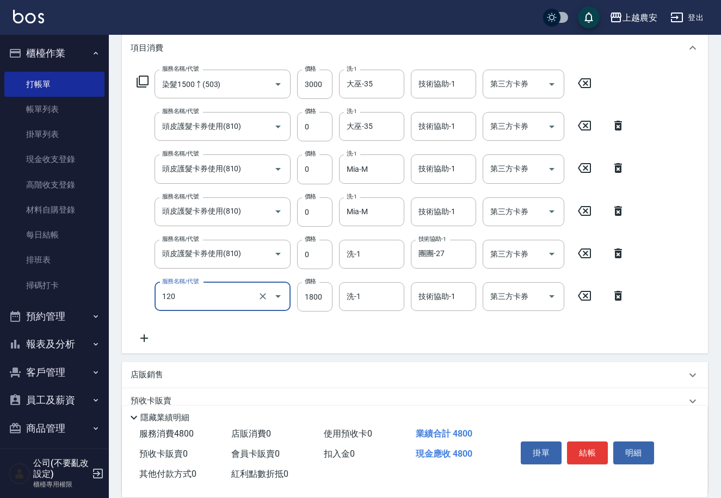
type input "洗+頭皮([PERSON_NAME]全套)(120)"
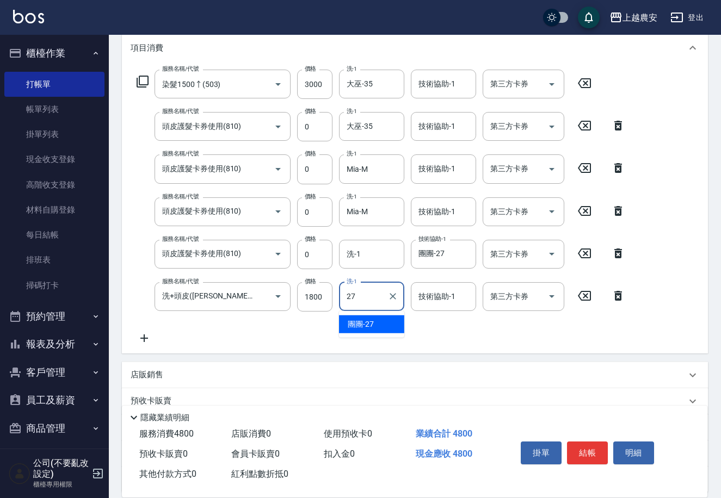
type input "27"
type input "2"
type input "團團-27"
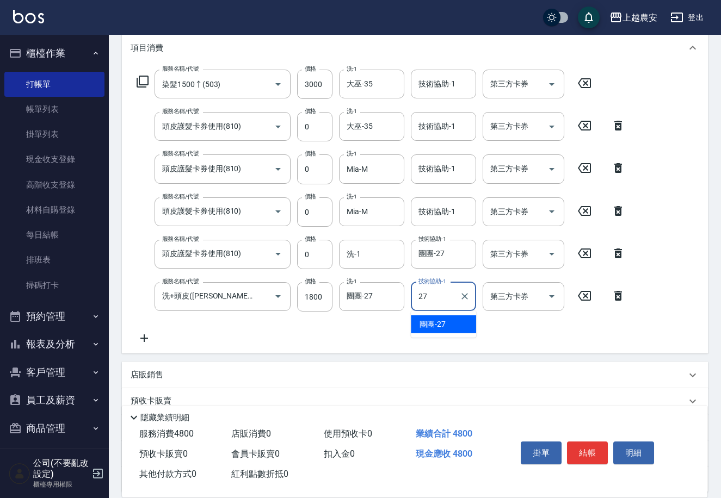
type input "團團-27"
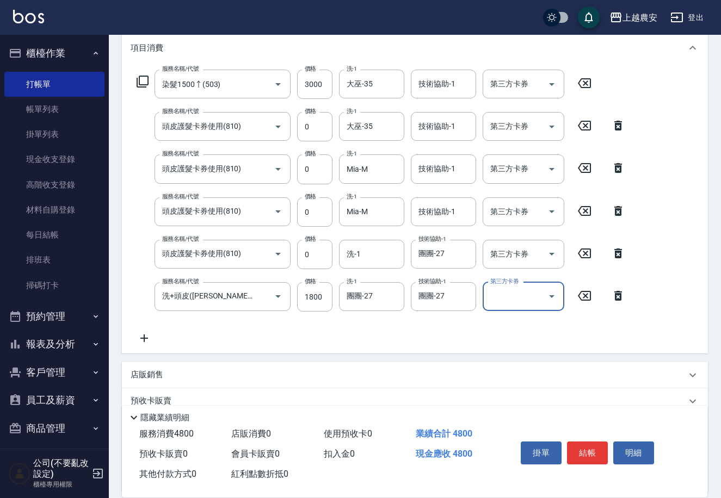
scroll to position [244, 0]
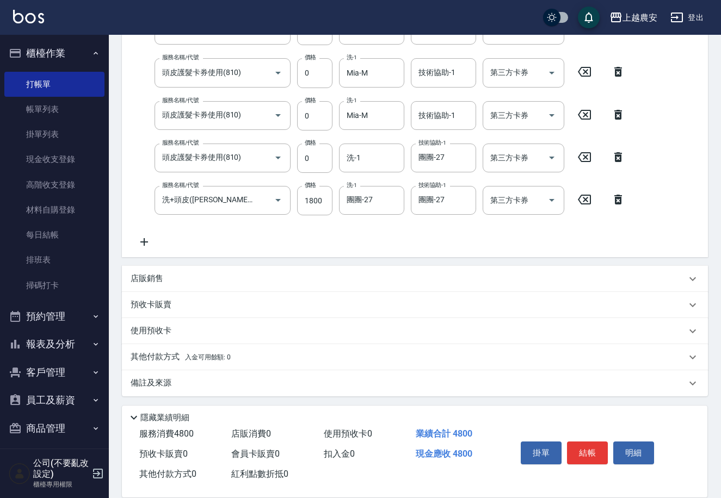
click at [191, 354] on span "入金可用餘額: 0" at bounding box center [208, 358] width 46 height 8
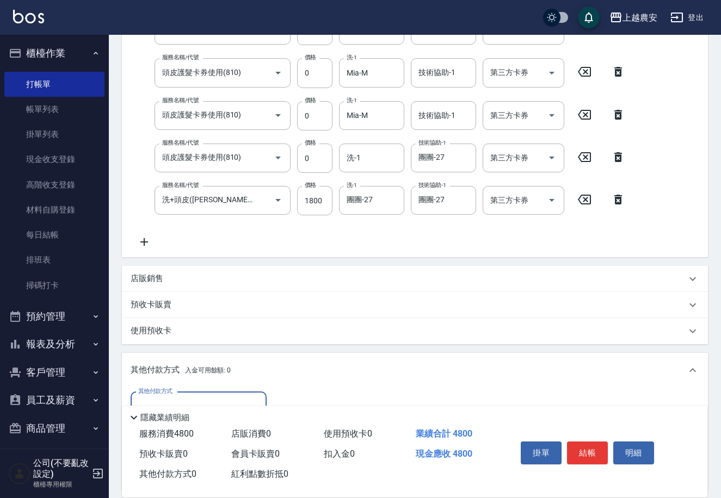
scroll to position [373, 0]
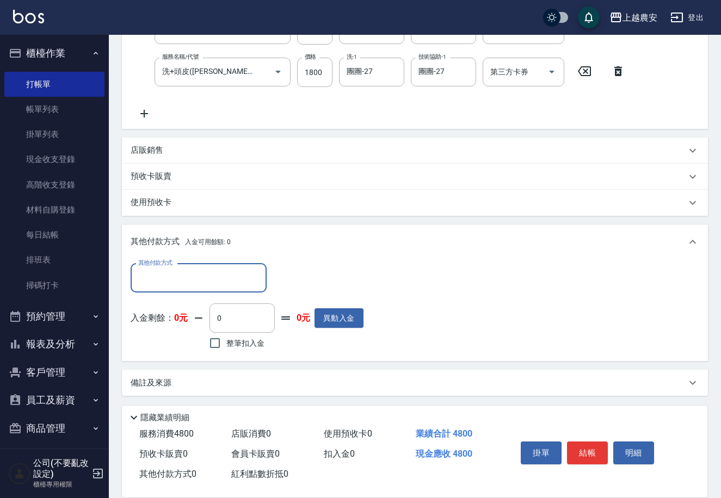
click at [178, 276] on input "其他付款方式" at bounding box center [198, 278] width 126 height 19
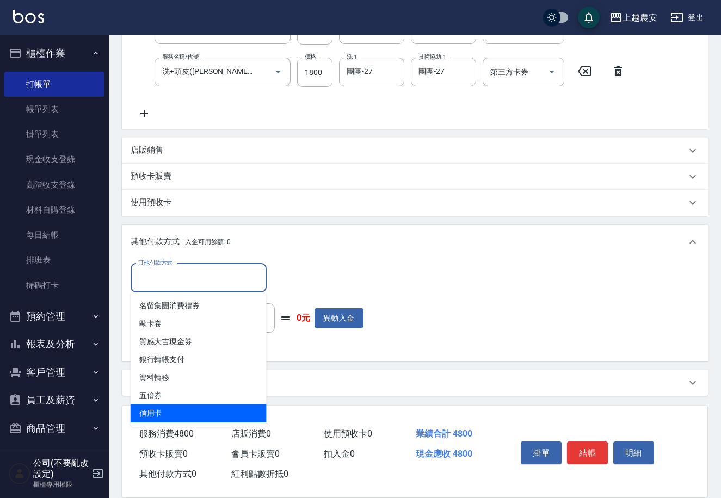
click at [178, 411] on span "信用卡" at bounding box center [199, 414] width 136 height 18
type input "信用卡"
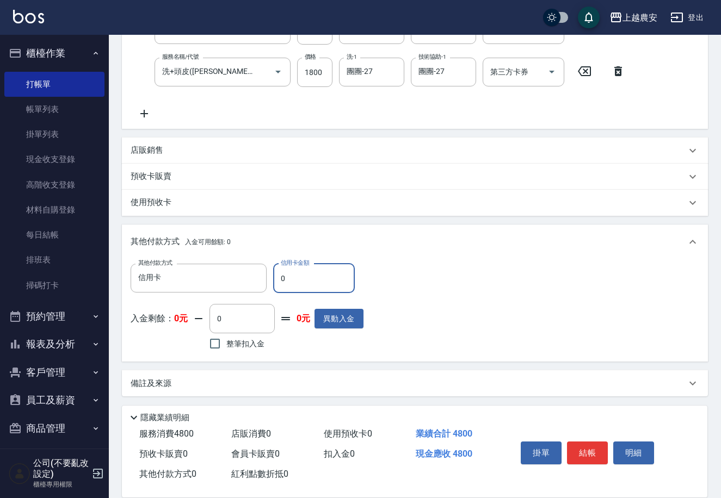
drag, startPoint x: 276, startPoint y: 285, endPoint x: 300, endPoint y: 282, distance: 24.6
click at [301, 282] on input "0" at bounding box center [314, 278] width 82 height 29
type input "4800"
click at [591, 449] on button "結帳" at bounding box center [587, 453] width 41 height 23
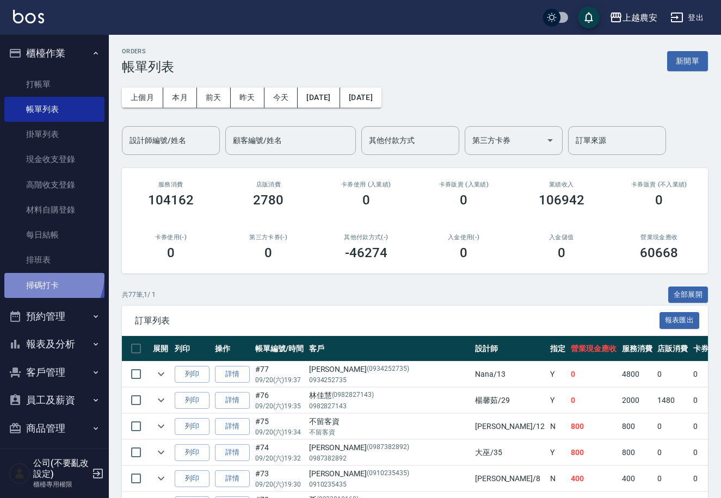
click at [41, 275] on link "掃碼打卡" at bounding box center [54, 285] width 100 height 25
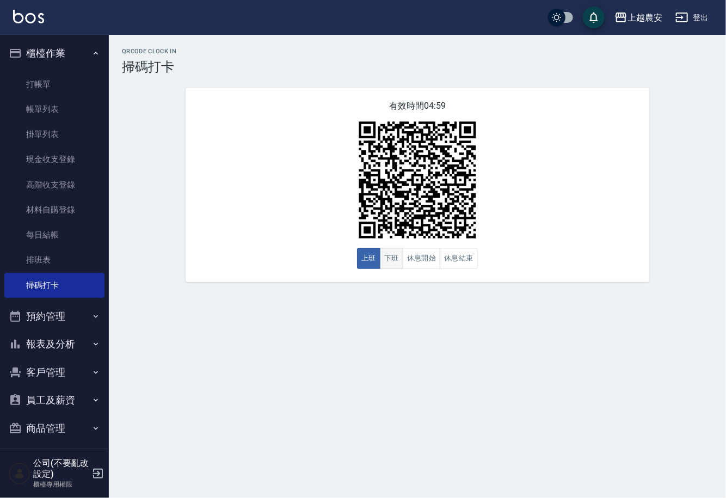
click at [389, 257] on button "下班" at bounding box center [391, 258] width 23 height 21
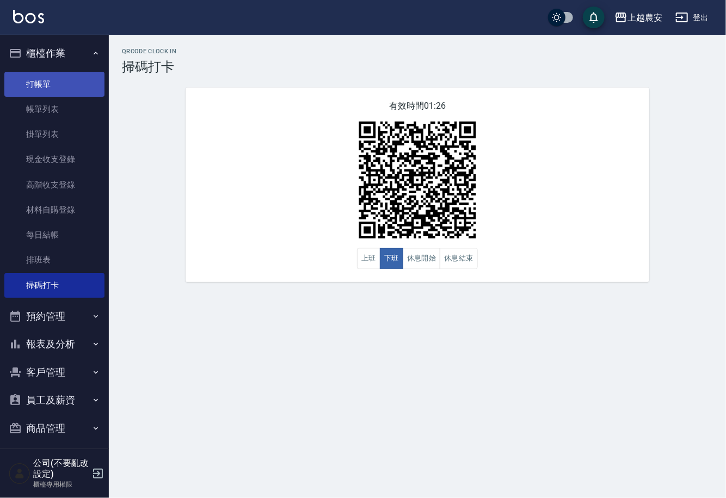
click at [45, 84] on link "打帳單" at bounding box center [54, 84] width 100 height 25
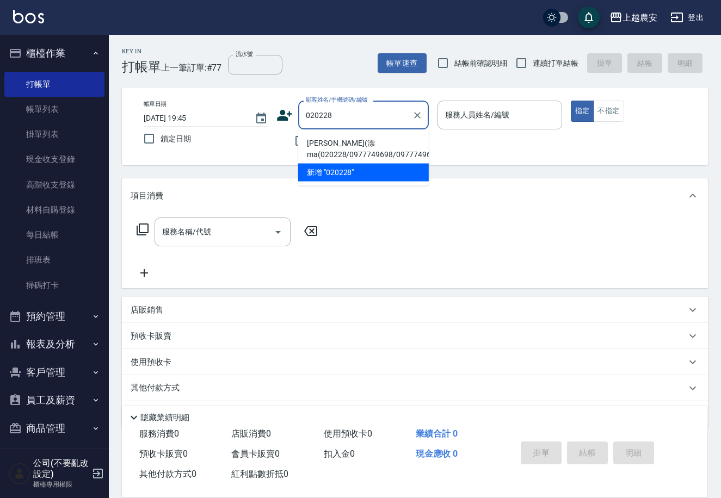
click at [318, 146] on li "[PERSON_NAME](漂ma(020228/0977749698/0977749698" at bounding box center [363, 148] width 131 height 29
type input "[PERSON_NAME](漂ma(020228/0977749698/0977749698"
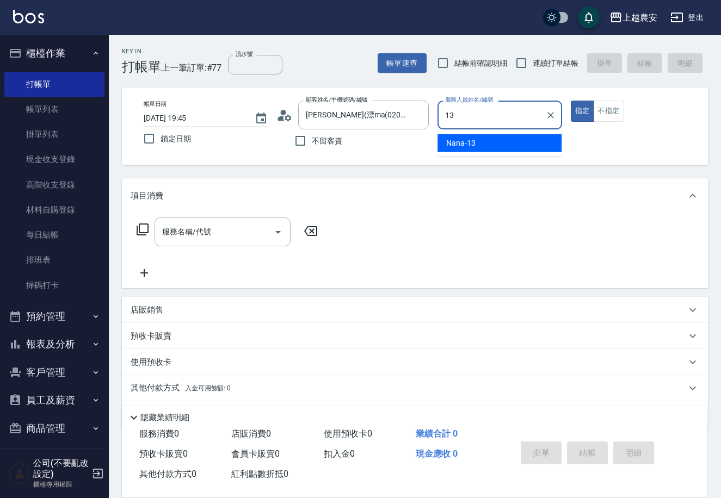
type input "Nana-13"
type button "true"
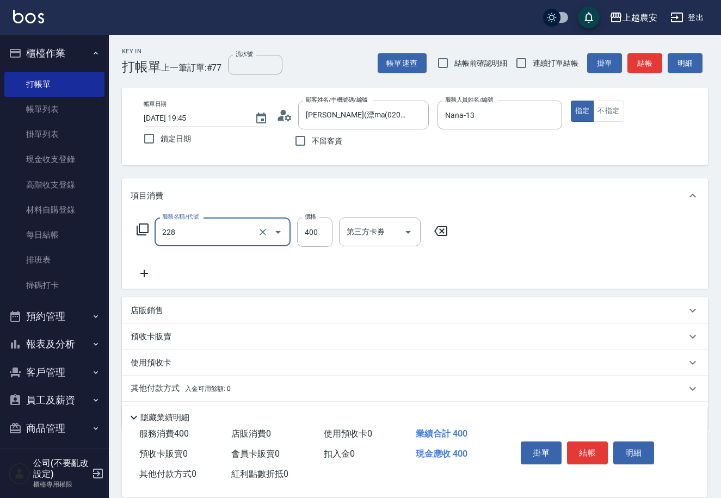
type input "洗髮(228)"
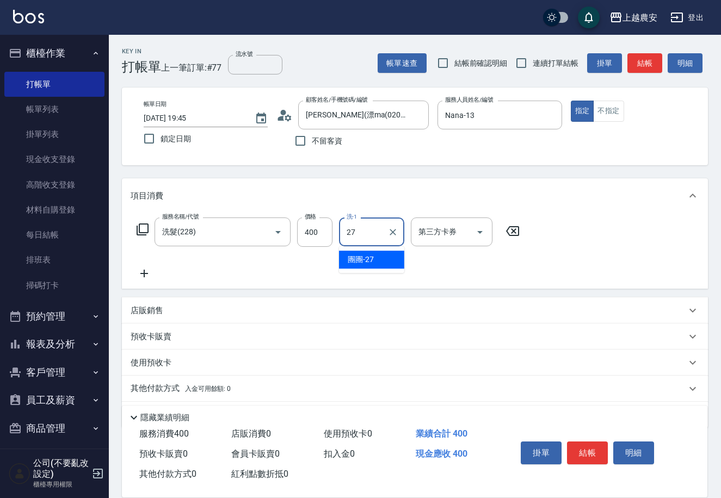
type input "團團-27"
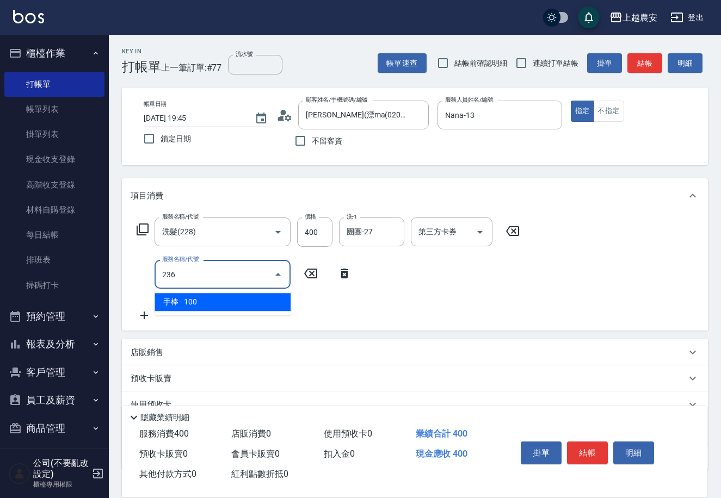
type input "手棒(236)"
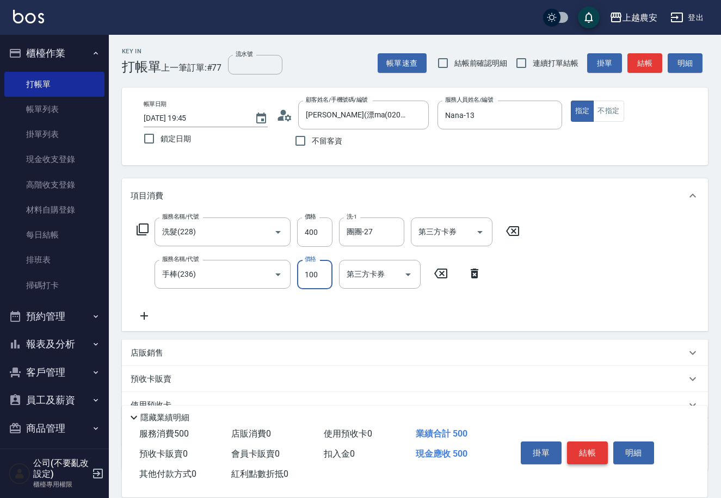
click at [589, 460] on button "結帳" at bounding box center [587, 453] width 41 height 23
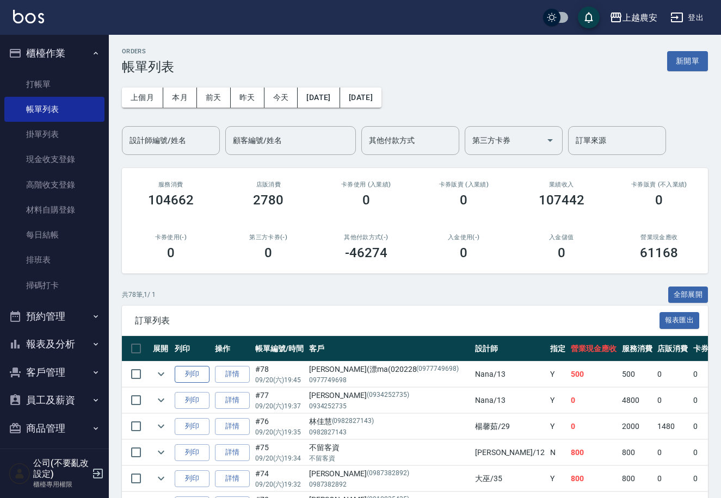
click at [195, 375] on button "列印" at bounding box center [192, 374] width 35 height 17
click at [33, 88] on link "打帳單" at bounding box center [54, 84] width 100 height 25
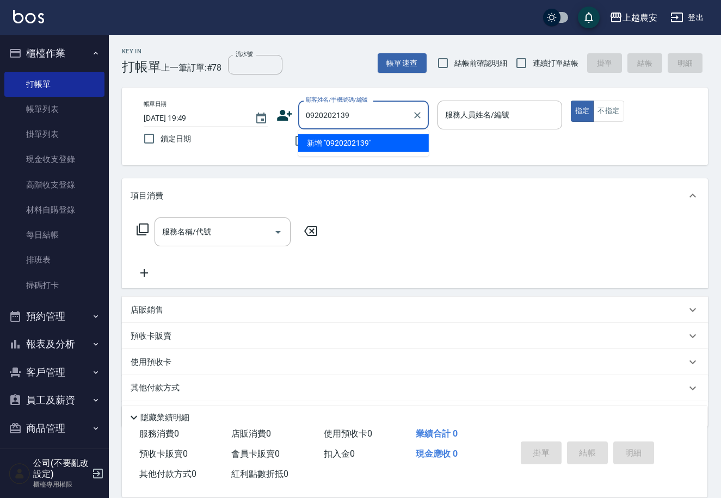
click at [344, 140] on li "新增 "0920202139"" at bounding box center [363, 143] width 131 height 18
type input "0920202139"
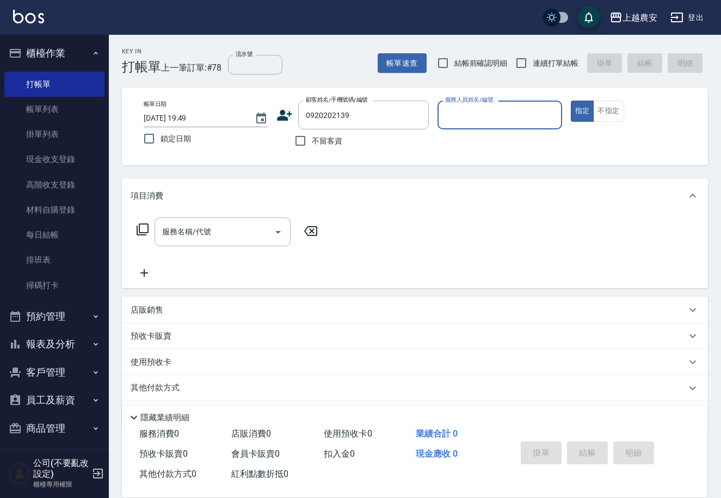
click at [282, 119] on icon at bounding box center [284, 115] width 15 height 11
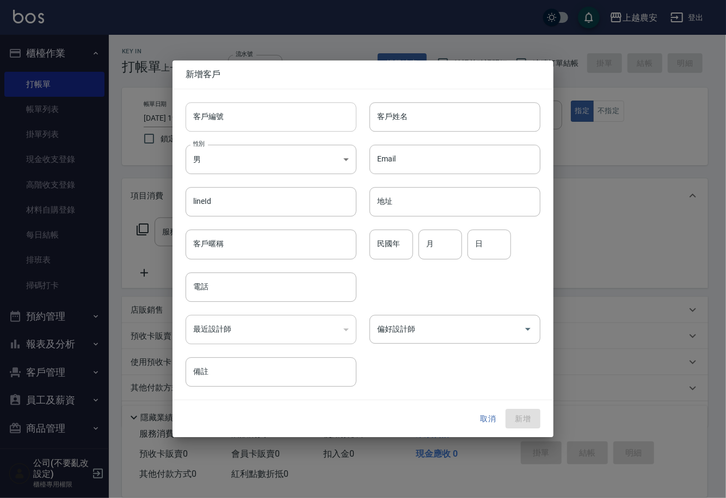
click at [282, 119] on input "客戶編號" at bounding box center [271, 116] width 171 height 29
type input "09"
type input "2"
type input "0920202139"
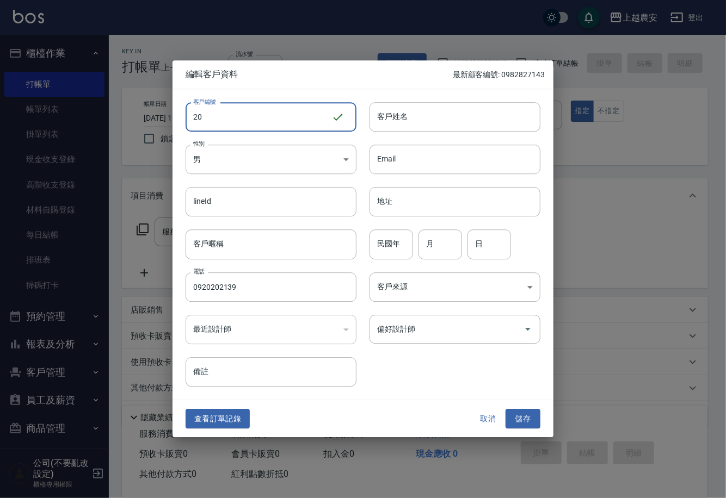
type input "2"
type input "0920202139"
click at [210, 163] on body "上越農安 登出 櫃檯作業 打帳單 帳單列表 掛單列表 現金收支登錄 高階收支登錄 材料自購登錄 每日結帳 排班表 掃碼打卡 預約管理 預約管理 單日預約紀錄 …" at bounding box center [363, 265] width 726 height 530
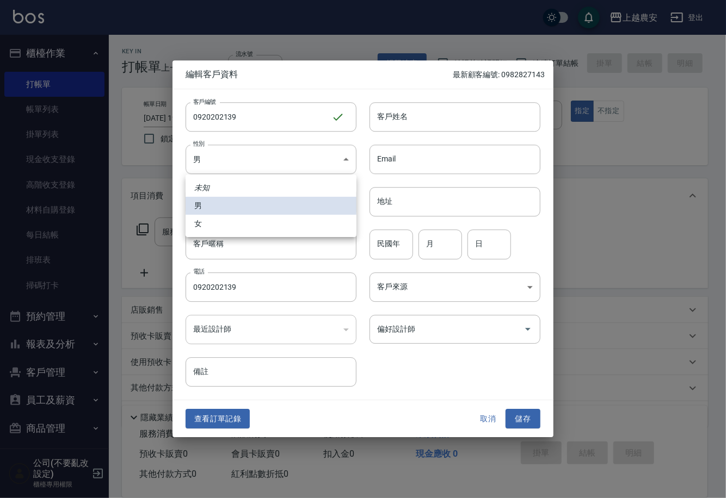
click at [235, 223] on li "女" at bounding box center [271, 224] width 171 height 18
type input "[DEMOGRAPHIC_DATA]"
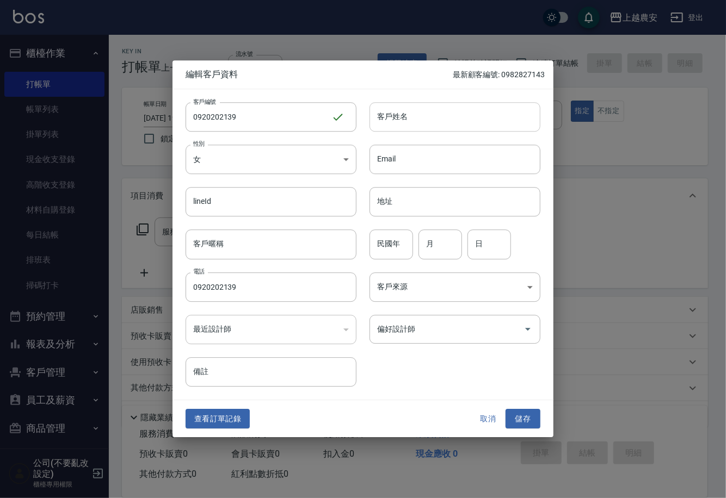
click at [434, 122] on input "客戶姓名" at bounding box center [454, 116] width 171 height 29
type input "[PERSON_NAME]"
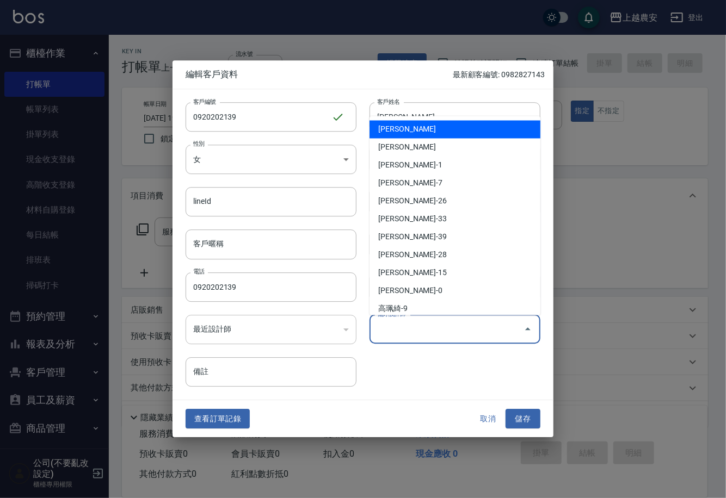
click at [431, 336] on input "偏好設計師" at bounding box center [446, 329] width 145 height 19
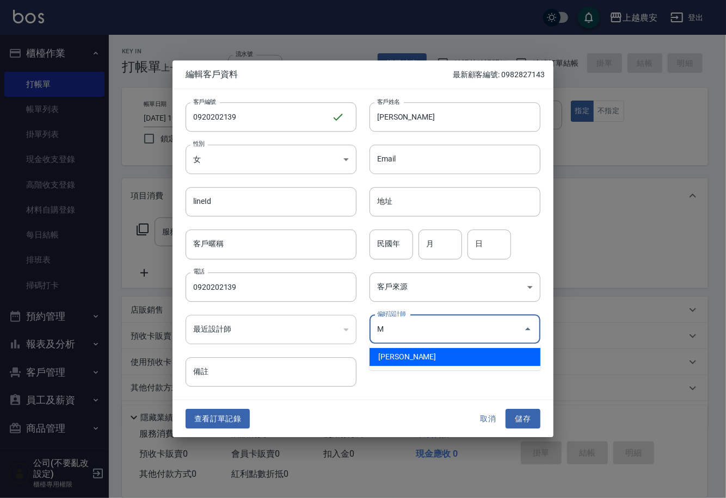
click at [413, 356] on li "[PERSON_NAME]" at bounding box center [454, 357] width 171 height 18
type input "鄭鈺樺"
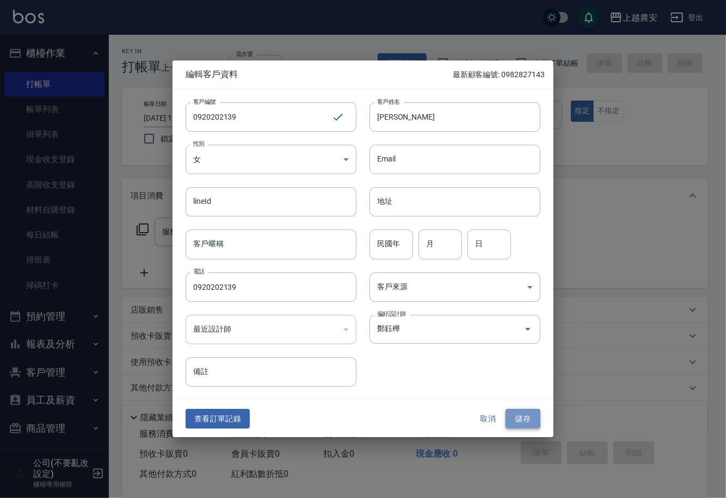
click at [523, 416] on button "儲存" at bounding box center [522, 419] width 35 height 20
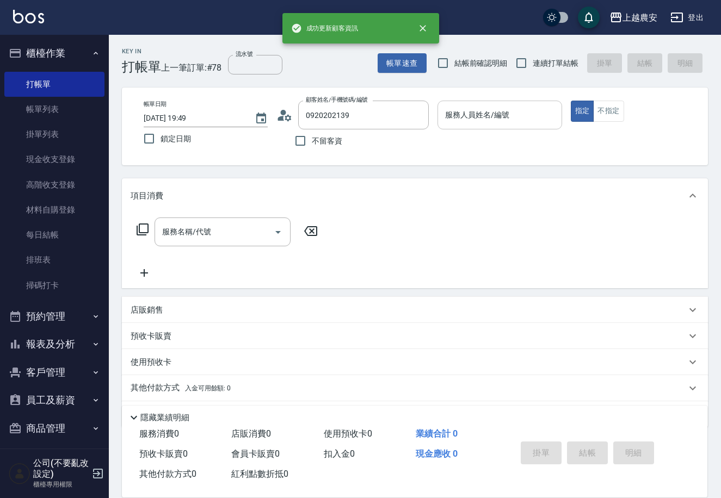
click at [514, 113] on input "服務人員姓名/編號" at bounding box center [499, 115] width 114 height 19
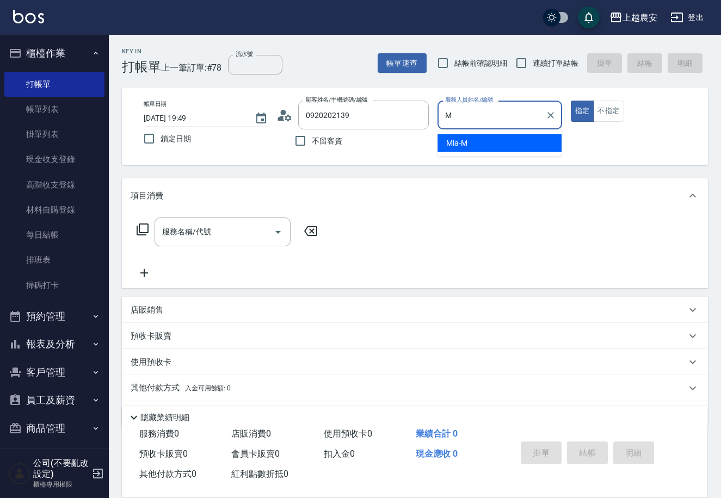
type input "Mia-M"
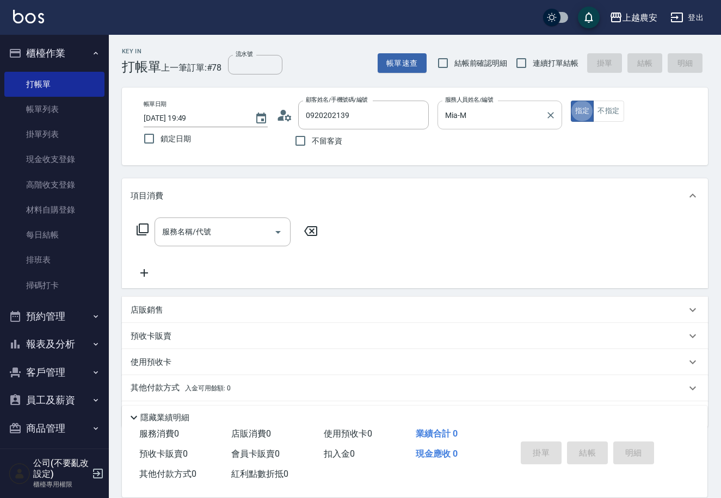
type button "true"
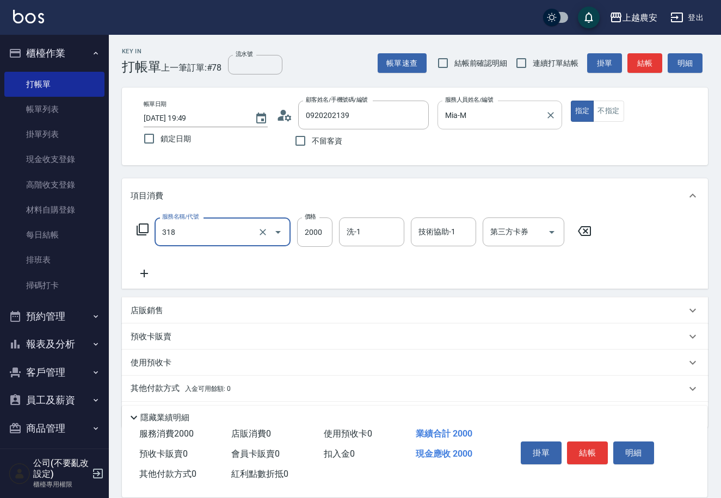
type input "燙髮1500↑(自購)(318)"
type input "2499"
type input "酪梨-34"
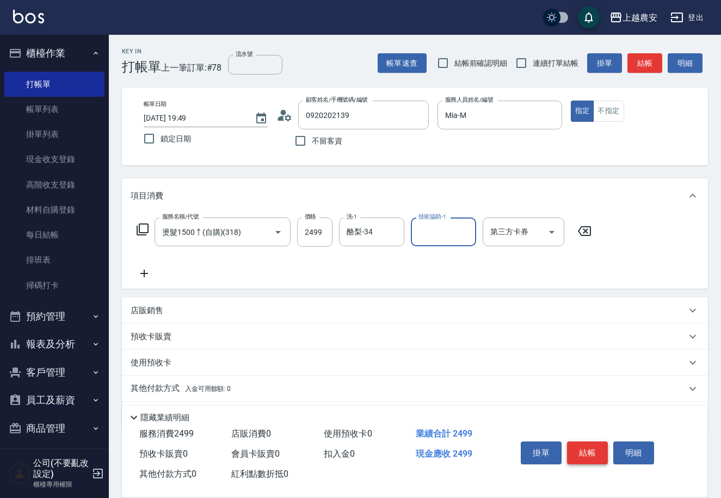
click at [592, 449] on button "結帳" at bounding box center [587, 453] width 41 height 23
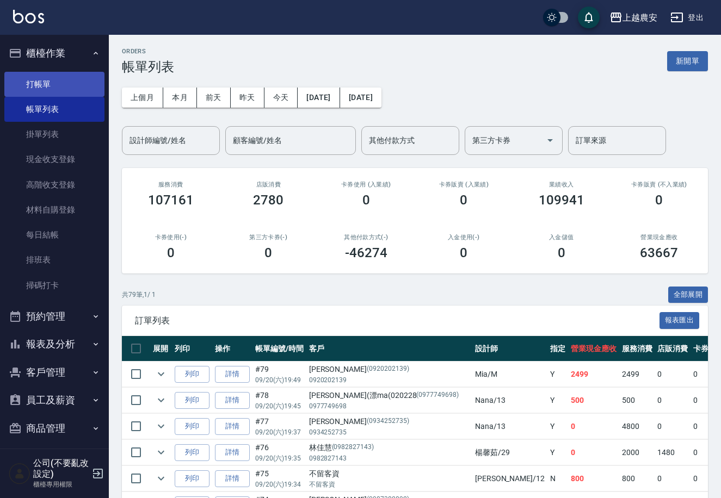
click at [46, 87] on link "打帳單" at bounding box center [54, 84] width 100 height 25
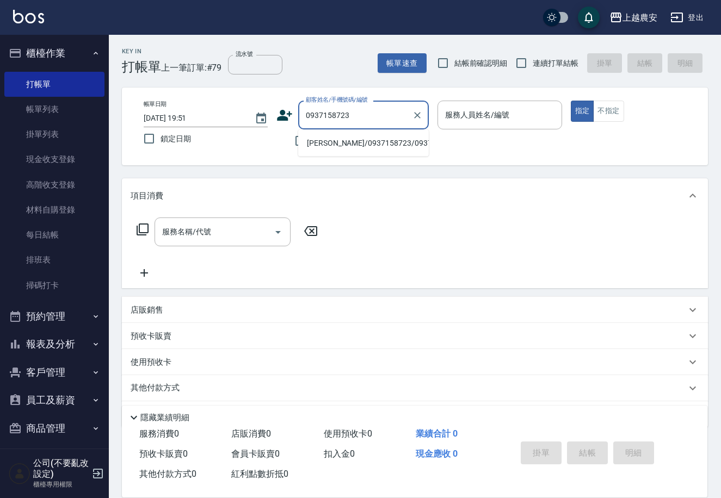
click at [347, 143] on li "[PERSON_NAME]/0937158723/0937158723" at bounding box center [363, 143] width 131 height 18
type input "[PERSON_NAME]/0937158723/0937158723"
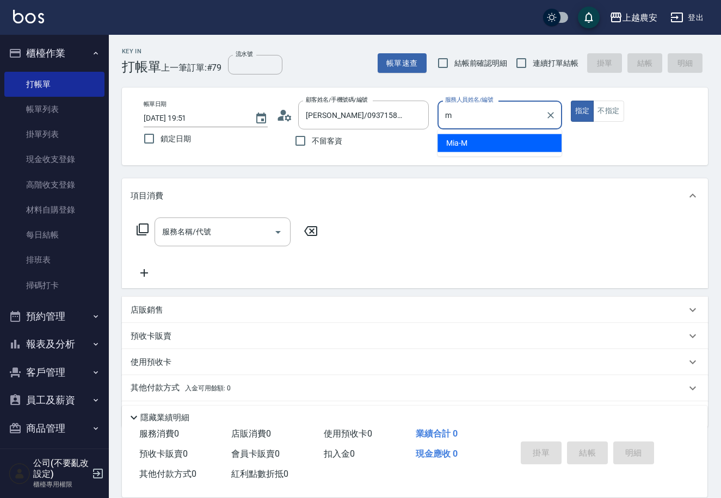
type input "Mia-M"
type button "true"
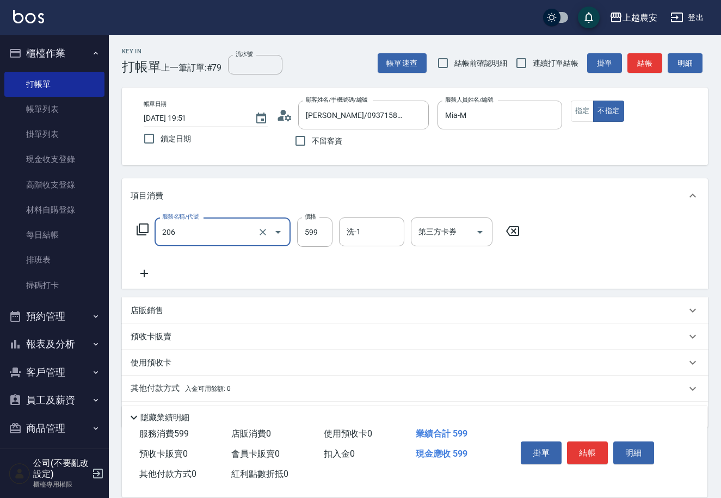
type input "洗+剪(206)"
click at [580, 448] on button "結帳" at bounding box center [587, 453] width 41 height 23
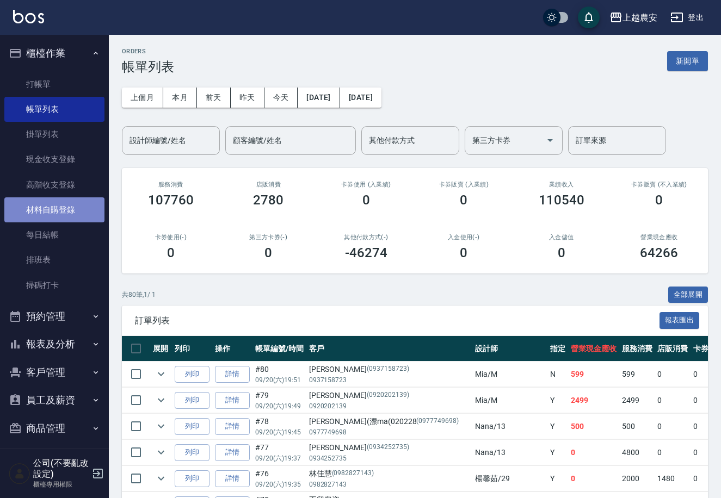
click at [81, 202] on link "材料自購登錄" at bounding box center [54, 209] width 100 height 25
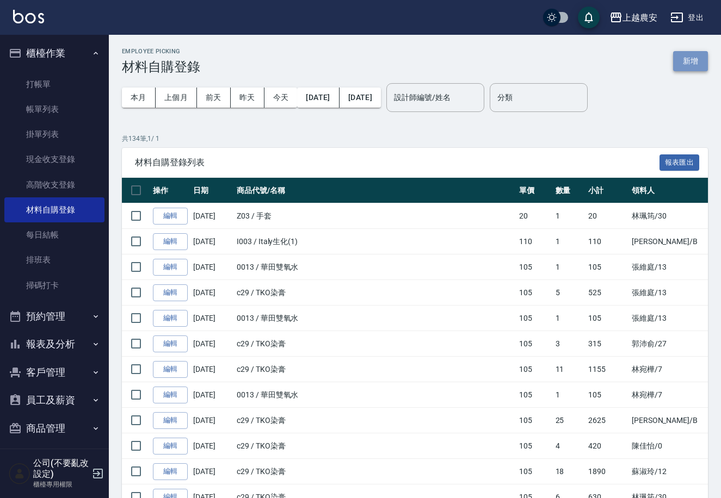
click at [691, 64] on button "新增" at bounding box center [690, 61] width 35 height 20
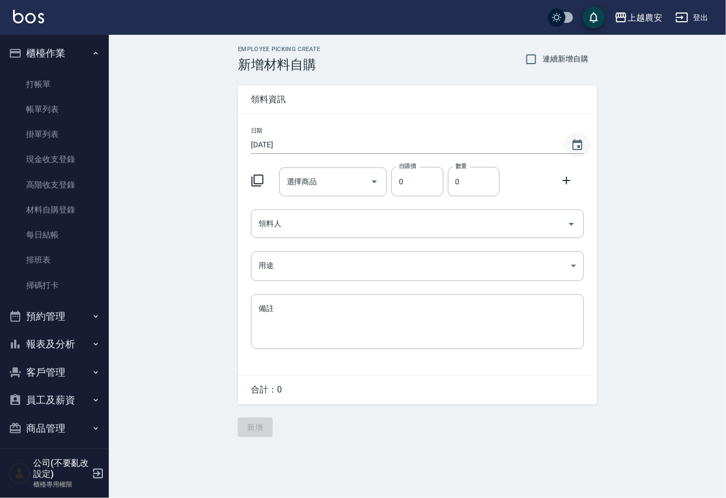
click at [574, 148] on icon "Choose date, selected date is 2025-09-20" at bounding box center [577, 145] width 13 height 13
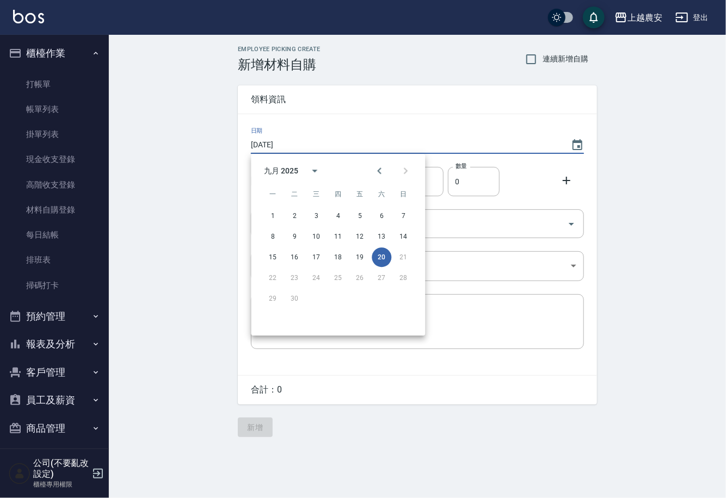
click at [386, 257] on button "20" at bounding box center [382, 258] width 20 height 20
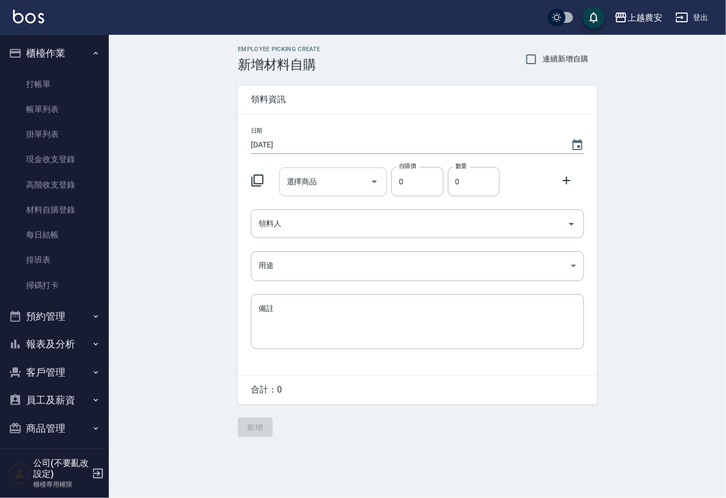
click at [306, 178] on div "選擇商品 選擇商品" at bounding box center [333, 182] width 108 height 29
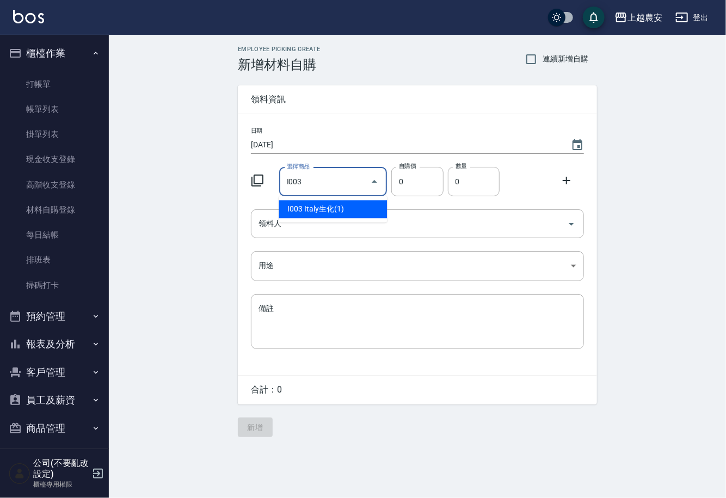
type input "Italy生化(1)"
type input "110"
type input "1"
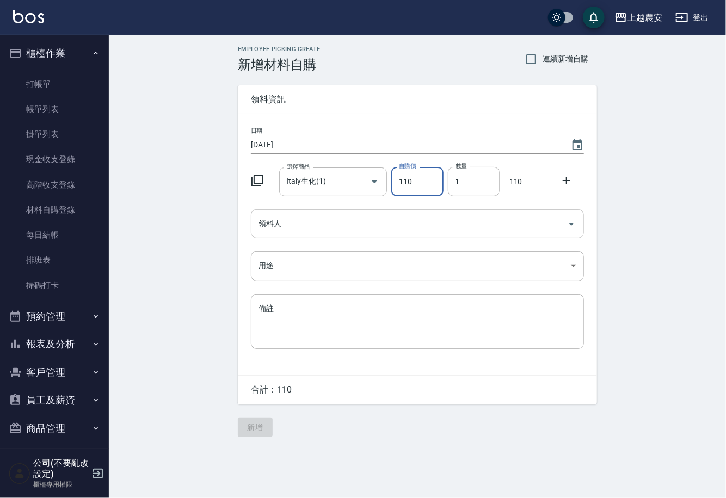
click at [324, 221] on input "領料人" at bounding box center [409, 223] width 307 height 19
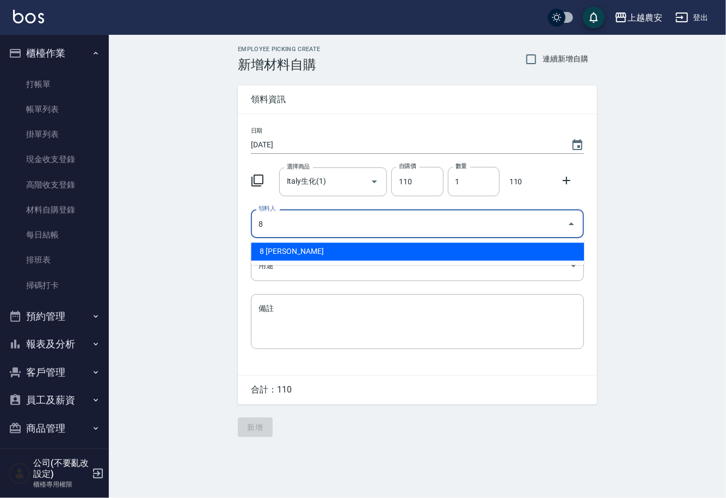
click at [275, 253] on li "8 [PERSON_NAME]" at bounding box center [417, 252] width 333 height 18
type input "8 [PERSON_NAME]"
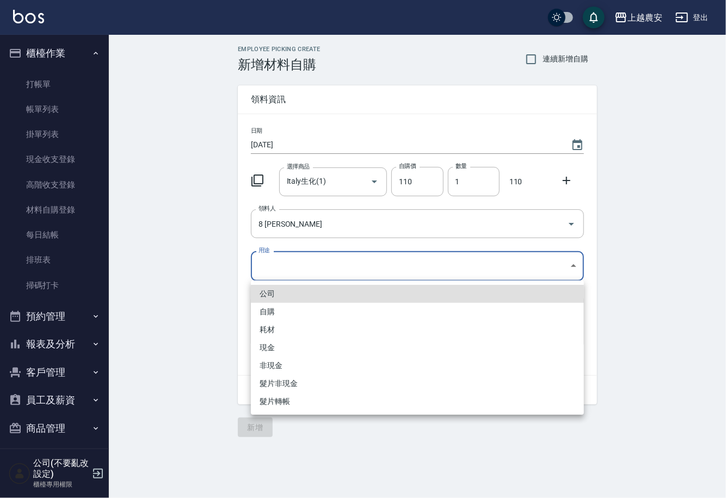
click at [270, 268] on body "上越農安 登出 櫃檯作業 打帳單 帳單列表 掛單列表 現金收支登錄 高階收支登錄 材料自購登錄 每日結帳 排班表 掃碼打卡 預約管理 預約管理 單日預約紀錄 …" at bounding box center [363, 249] width 726 height 498
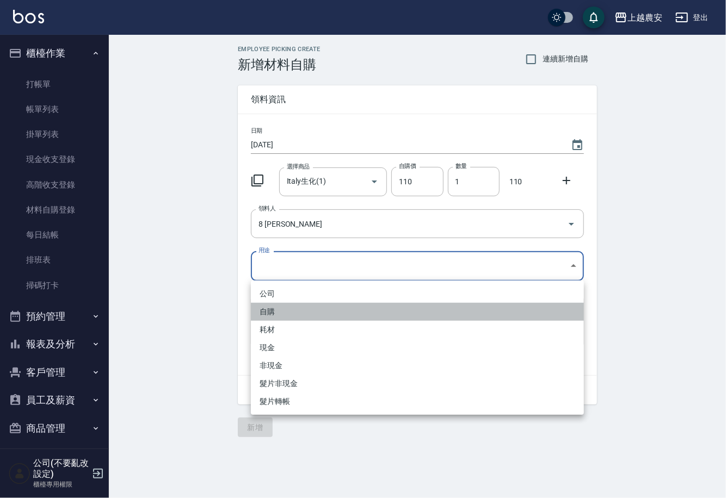
click at [264, 315] on li "自購" at bounding box center [417, 312] width 333 height 18
type input "自購"
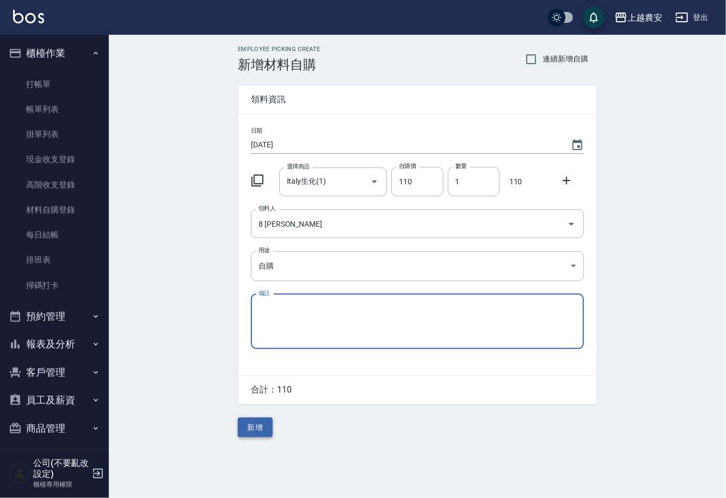
click at [265, 424] on button "新增" at bounding box center [255, 428] width 35 height 20
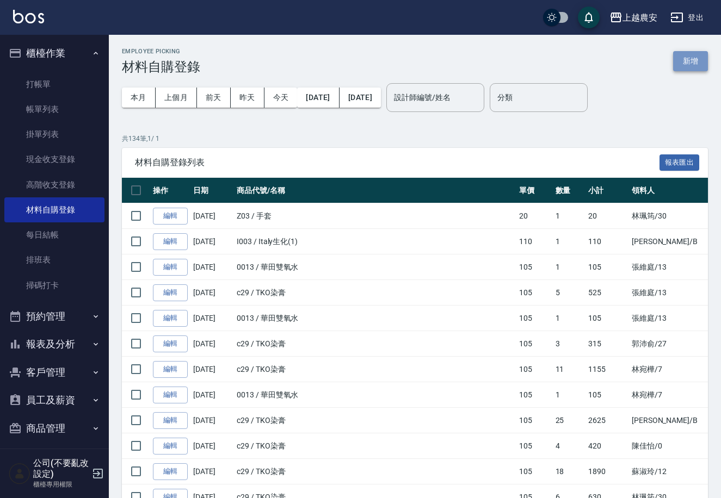
click at [682, 58] on button "新增" at bounding box center [690, 61] width 35 height 20
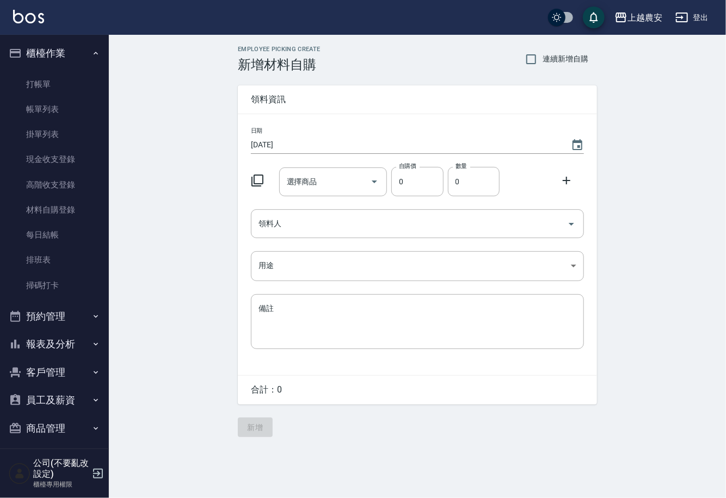
drag, startPoint x: 289, startPoint y: 196, endPoint x: 293, endPoint y: 183, distance: 13.2
click at [291, 188] on div "選擇商品" at bounding box center [333, 182] width 108 height 29
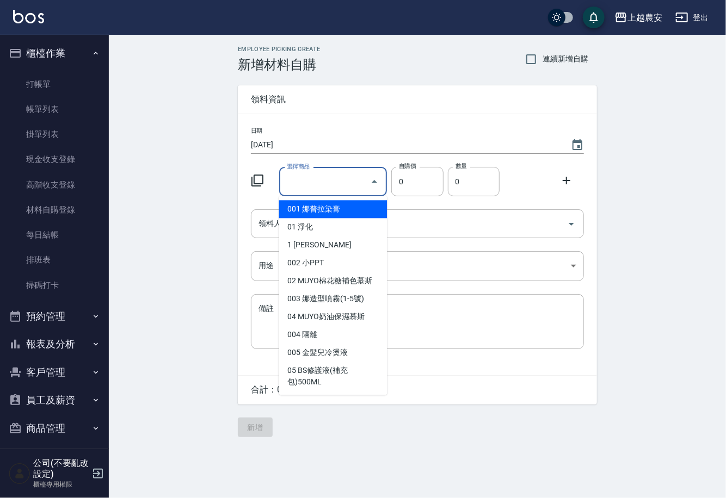
click at [293, 183] on input "選擇商品" at bounding box center [325, 181] width 82 height 19
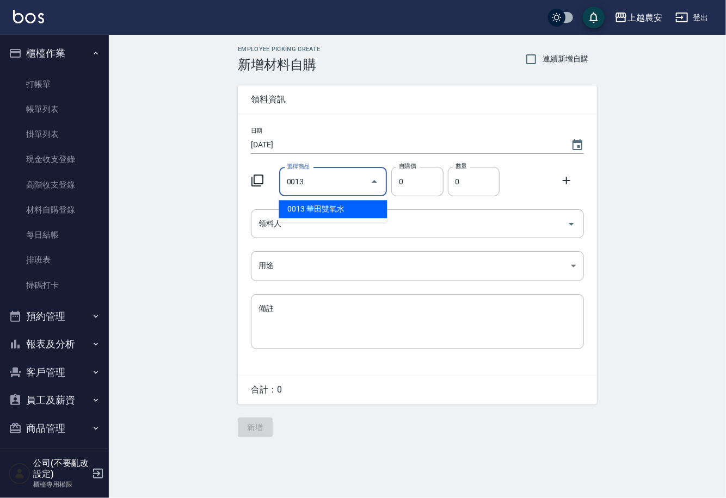
type input "華田雙氧水"
type input "105"
type input "1"
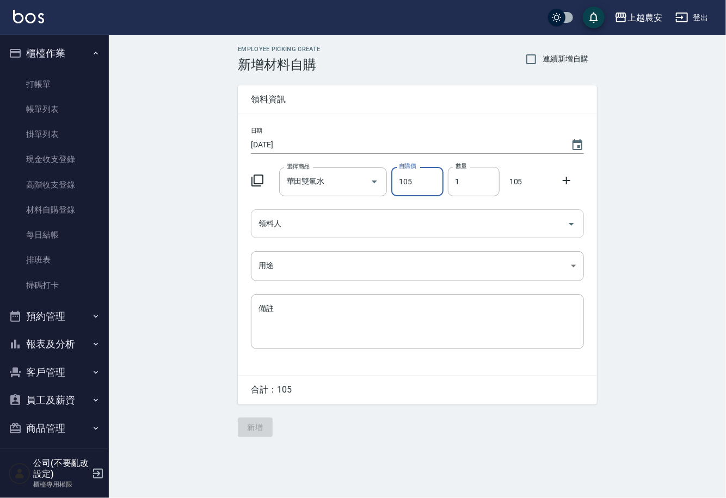
click at [299, 228] on input "領料人" at bounding box center [409, 223] width 307 height 19
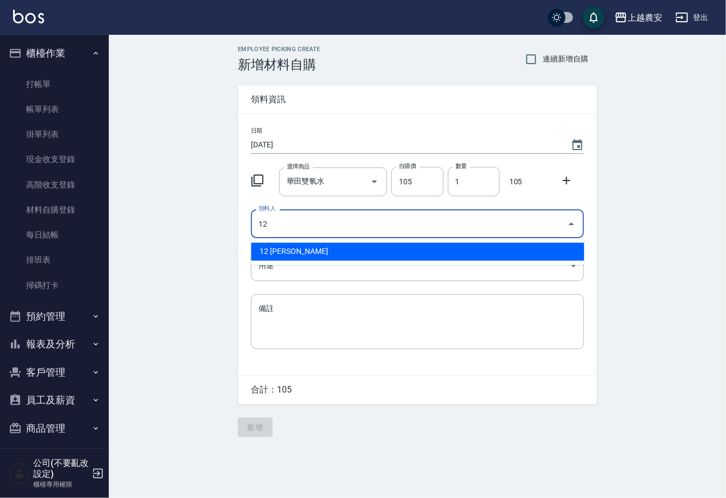
click at [284, 252] on li "12 [PERSON_NAME]" at bounding box center [417, 252] width 333 height 18
type input "12 [PERSON_NAME]"
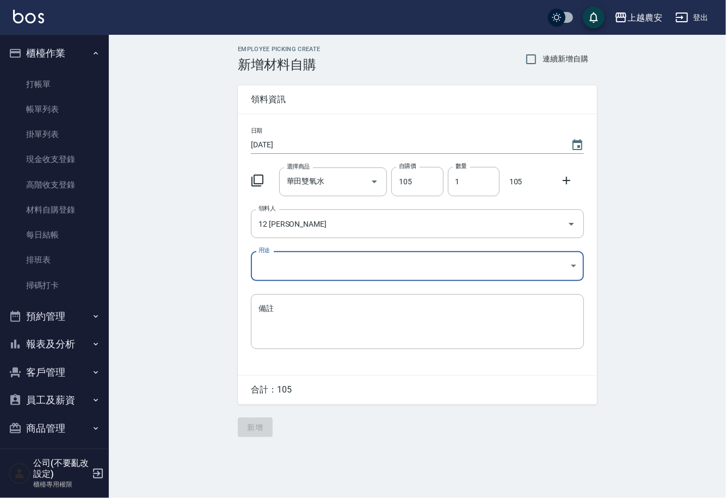
click at [278, 267] on body "上越農安 登出 櫃檯作業 打帳單 帳單列表 掛單列表 現金收支登錄 高階收支登錄 材料自購登錄 每日結帳 排班表 掃碼打卡 預約管理 預約管理 單日預約紀錄 …" at bounding box center [363, 249] width 726 height 498
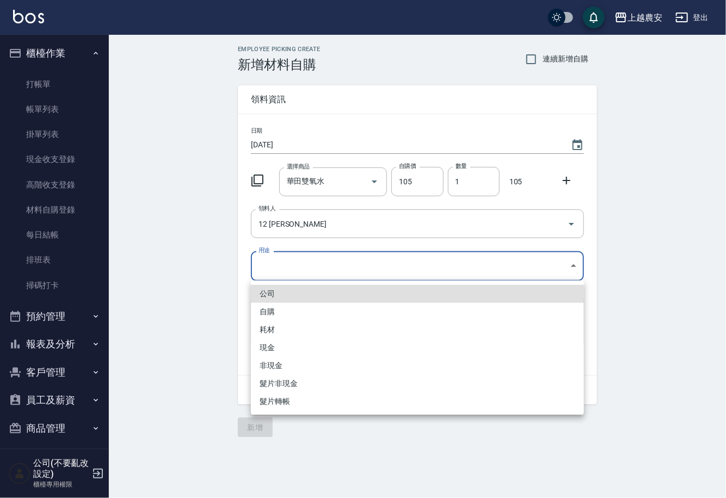
click at [267, 319] on li "自購" at bounding box center [417, 312] width 333 height 18
type input "自購"
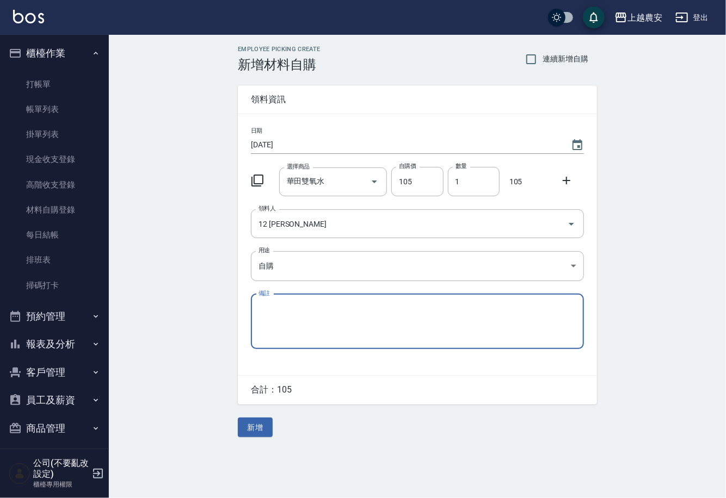
drag, startPoint x: 253, startPoint y: 432, endPoint x: 244, endPoint y: 432, distance: 9.3
click at [252, 431] on button "新增" at bounding box center [255, 428] width 35 height 20
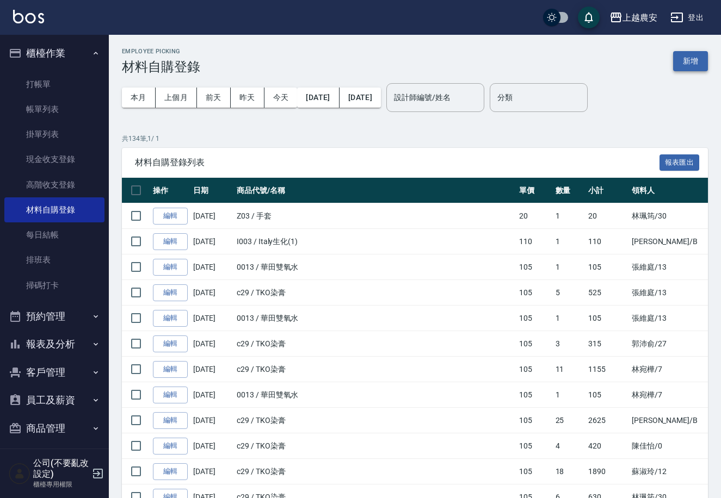
click at [684, 58] on button "新增" at bounding box center [690, 61] width 35 height 20
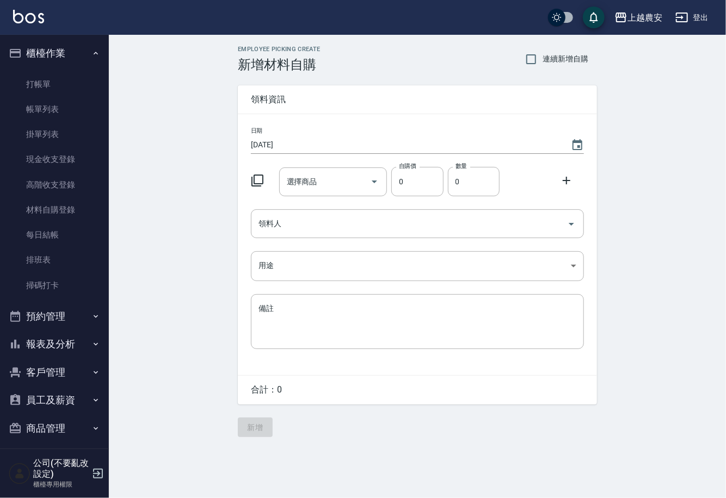
click at [296, 185] on div "選擇商品 選擇商品" at bounding box center [333, 182] width 108 height 29
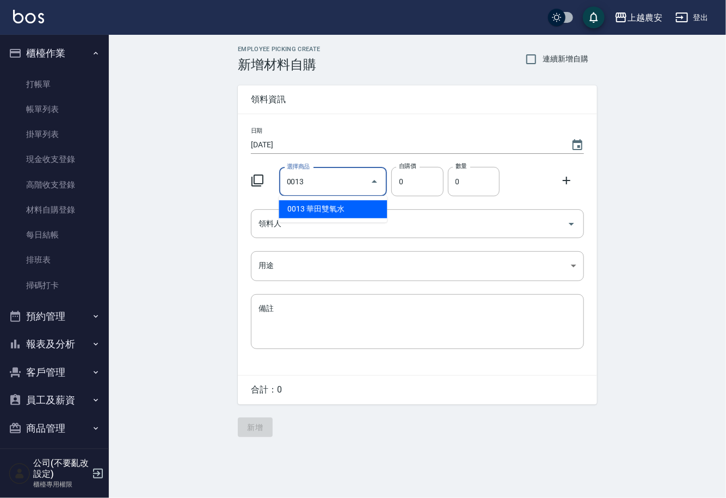
type input "華田雙氧水"
type input "105"
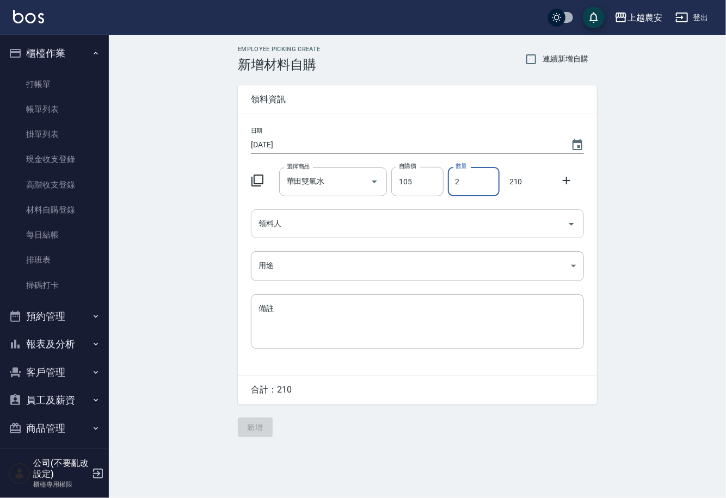
type input "2"
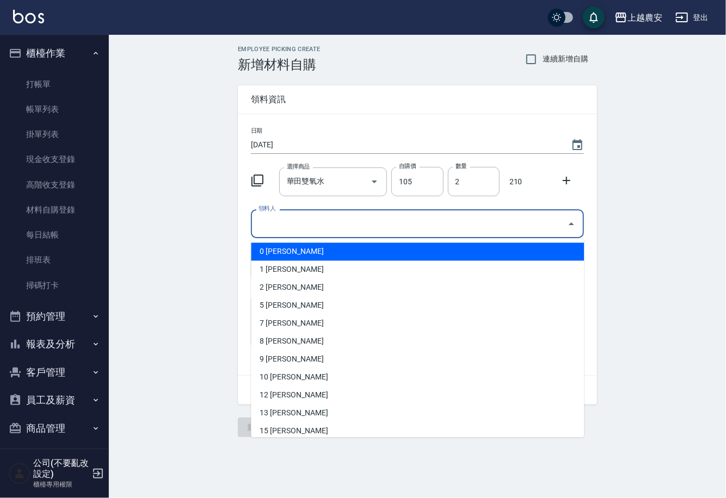
click at [306, 230] on input "領料人" at bounding box center [409, 223] width 307 height 19
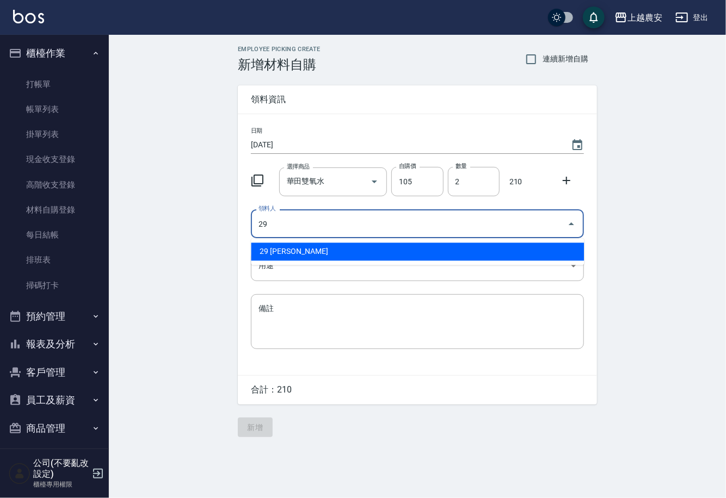
click at [281, 251] on li "29 [PERSON_NAME]" at bounding box center [417, 252] width 333 height 18
type input "29 [PERSON_NAME]"
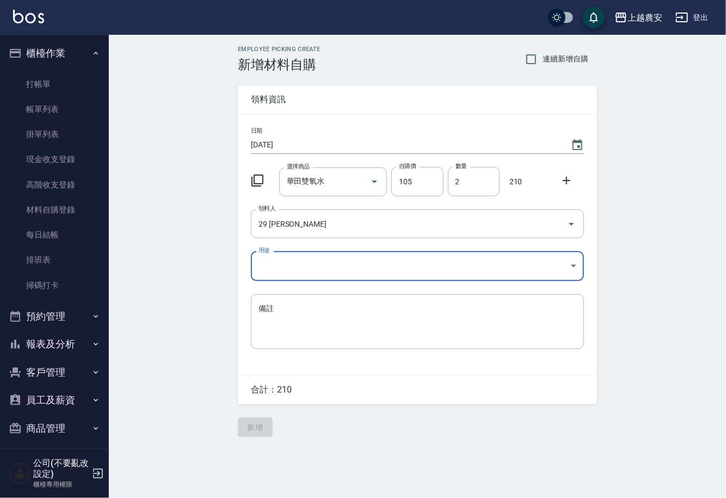
click at [270, 266] on body "上越農安 登出 櫃檯作業 打帳單 帳單列表 掛單列表 現金收支登錄 高階收支登錄 材料自購登錄 每日結帳 排班表 掃碼打卡 預約管理 預約管理 單日預約紀錄 …" at bounding box center [363, 249] width 726 height 498
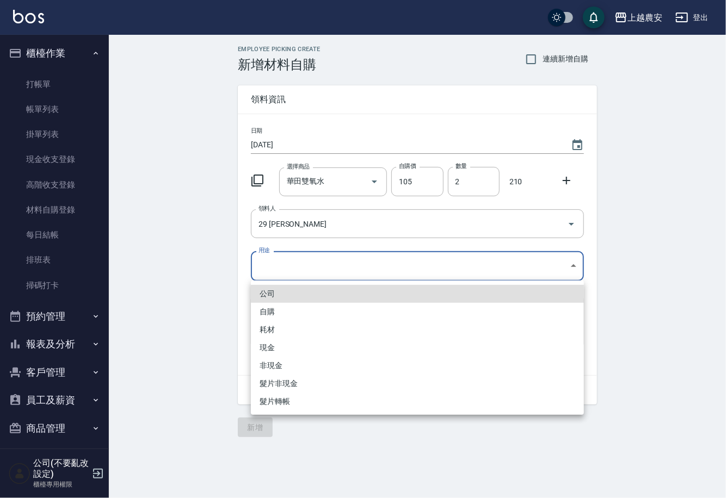
click at [272, 313] on li "自購" at bounding box center [417, 312] width 333 height 18
type input "自購"
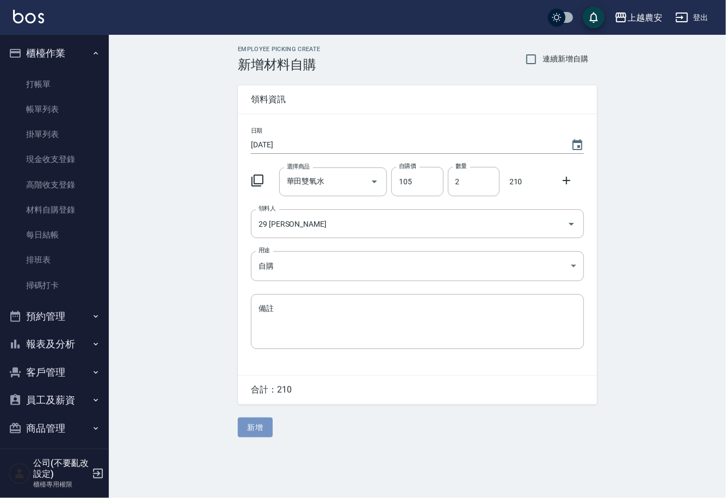
click at [256, 423] on button "新增" at bounding box center [255, 428] width 35 height 20
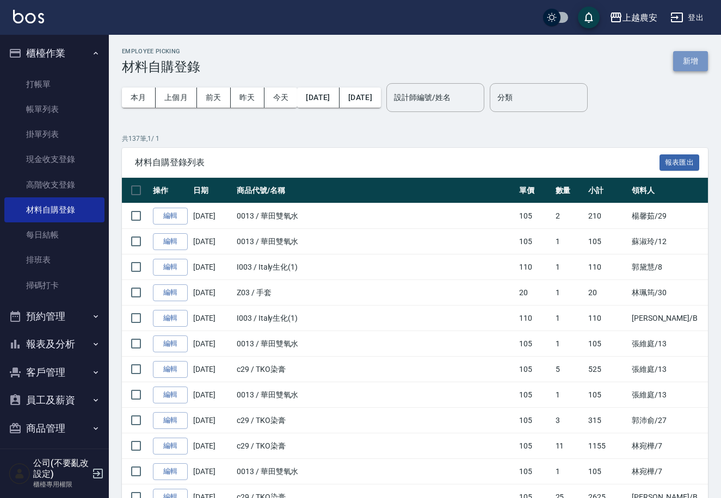
click at [687, 67] on button "新增" at bounding box center [690, 61] width 35 height 20
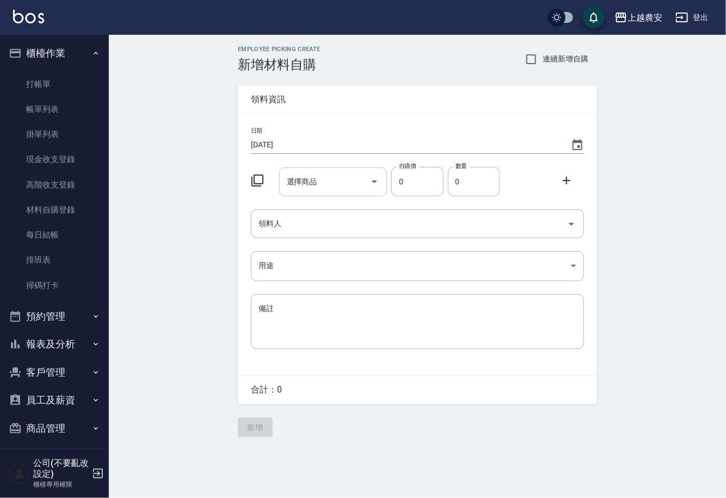
click at [327, 189] on input "選擇商品" at bounding box center [325, 181] width 82 height 19
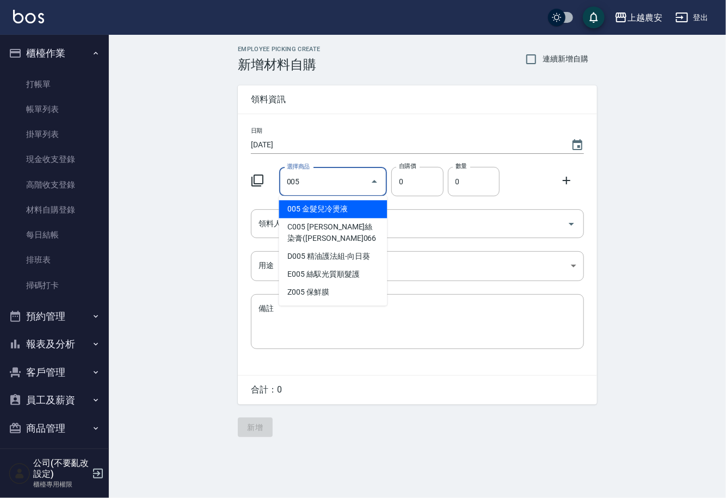
type input "金髮兒冷燙液"
type input "40"
type input "1"
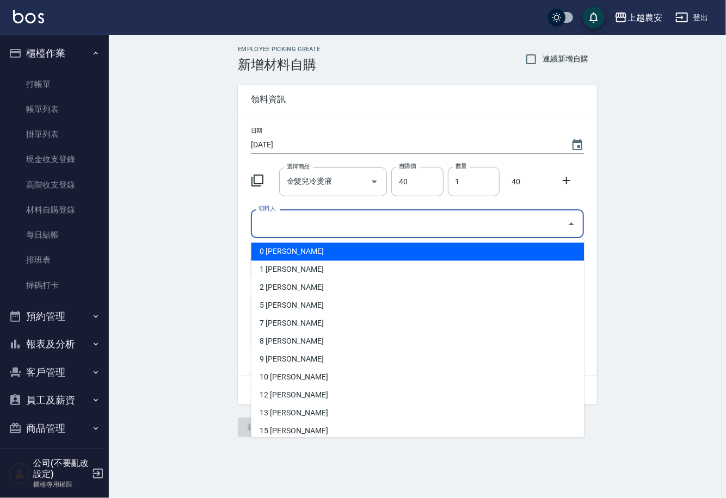
click at [314, 222] on input "領料人" at bounding box center [409, 223] width 307 height 19
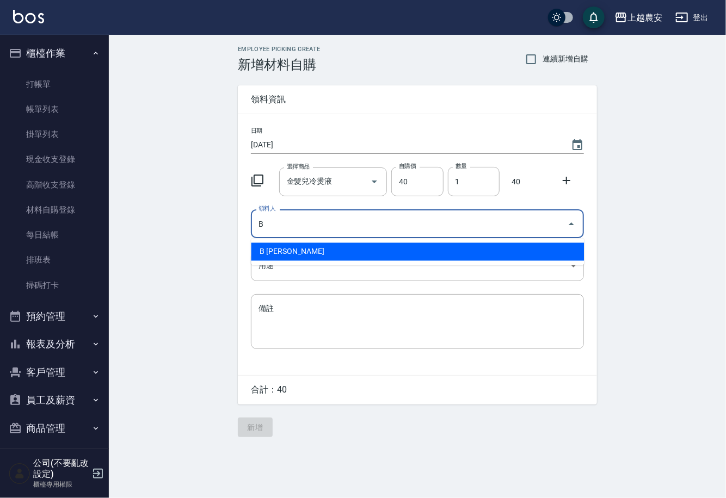
click at [282, 249] on li "B [PERSON_NAME]" at bounding box center [417, 252] width 333 height 18
type input "B [PERSON_NAME]"
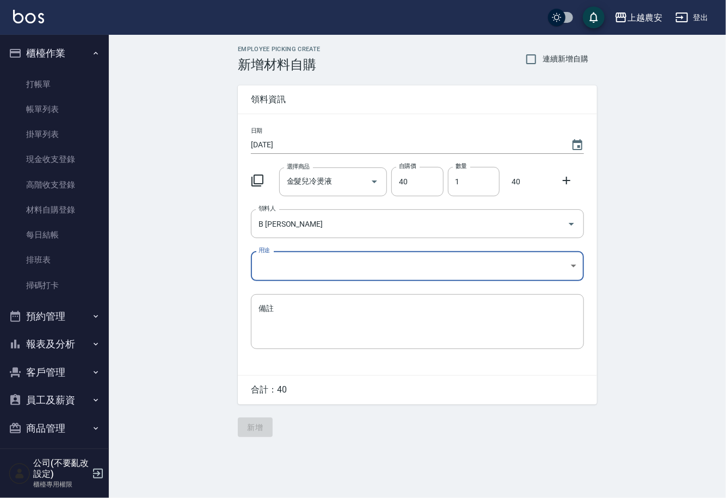
click at [267, 261] on body "上越農安 登出 櫃檯作業 打帳單 帳單列表 掛單列表 現金收支登錄 高階收支登錄 材料自購登錄 每日結帳 排班表 掃碼打卡 預約管理 預約管理 單日預約紀錄 …" at bounding box center [363, 249] width 726 height 498
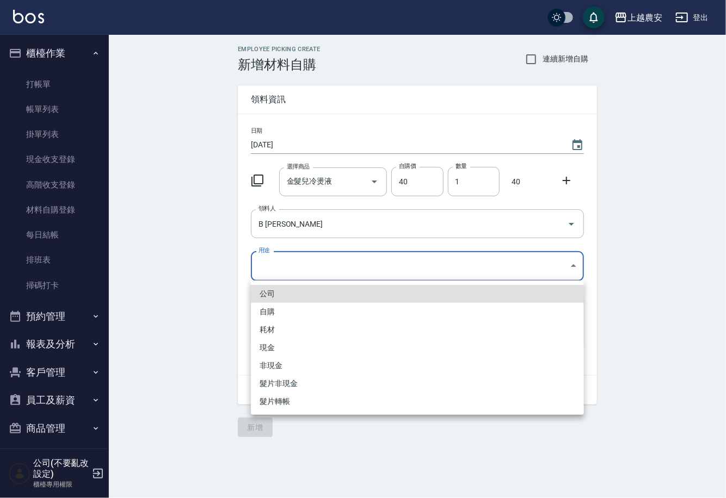
click at [267, 313] on li "自購" at bounding box center [417, 312] width 333 height 18
type input "自購"
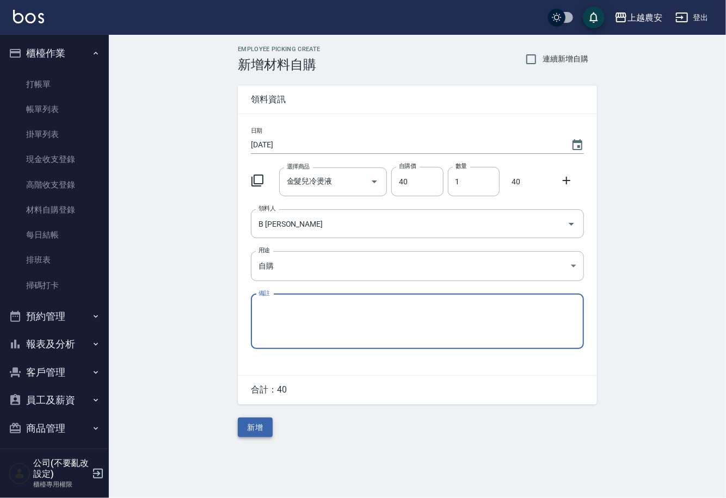
click at [254, 431] on button "新增" at bounding box center [255, 428] width 35 height 20
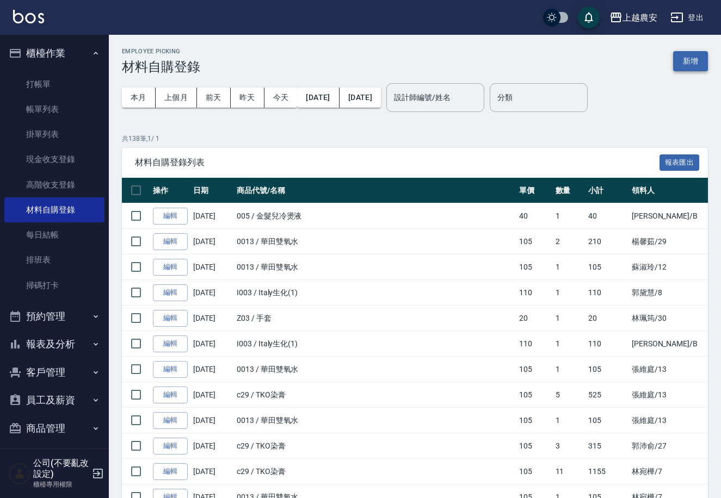
click at [687, 61] on button "新增" at bounding box center [690, 61] width 35 height 20
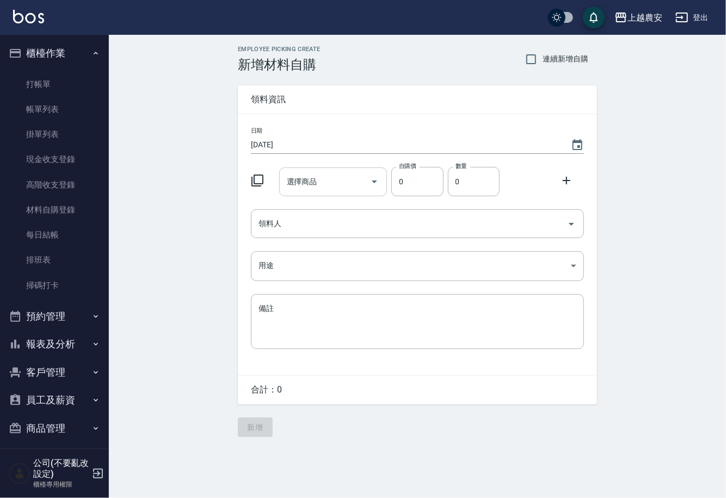
click at [336, 189] on input "選擇商品" at bounding box center [325, 181] width 82 height 19
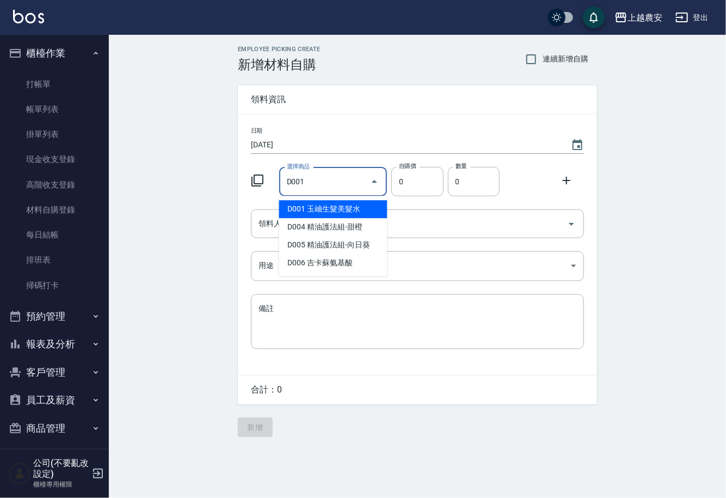
type input "玉岫生髮美髮水"
type input "700"
type input "1"
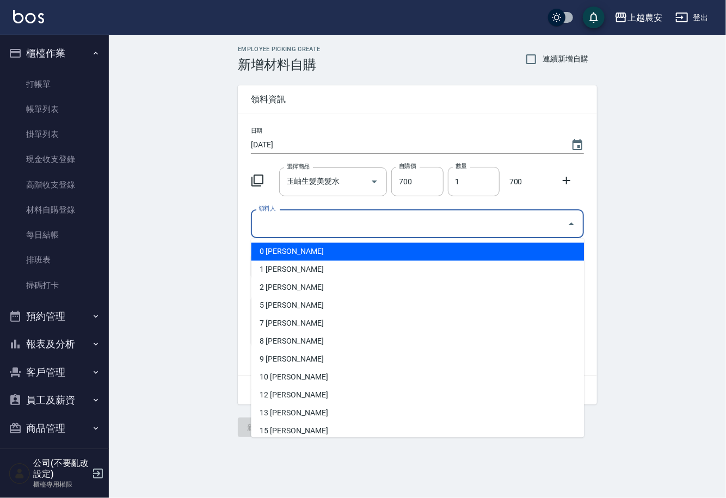
click at [282, 233] on input "領料人" at bounding box center [409, 223] width 307 height 19
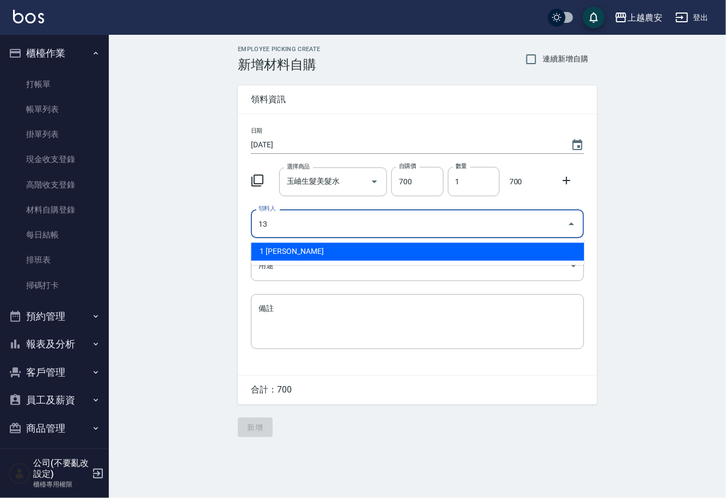
type input "13 [PERSON_NAME]"
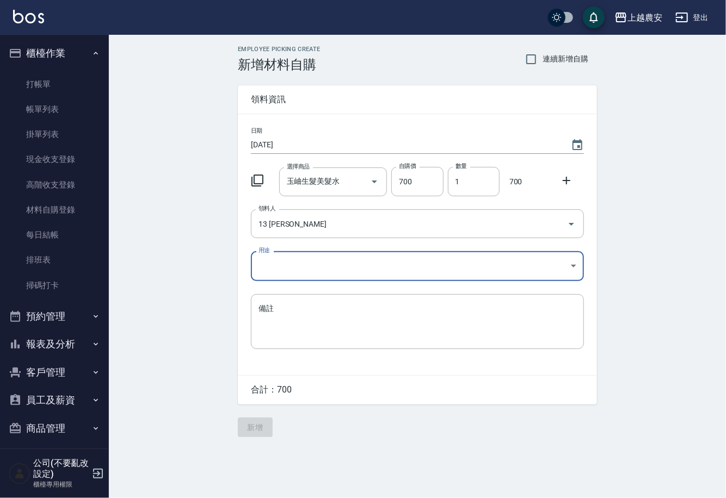
click at [279, 267] on body "上越農安 登出 櫃檯作業 打帳單 帳單列表 掛單列表 現金收支登錄 高階收支登錄 材料自購登錄 每日結帳 排班表 掃碼打卡 預約管理 預約管理 單日預約紀錄 …" at bounding box center [363, 249] width 726 height 498
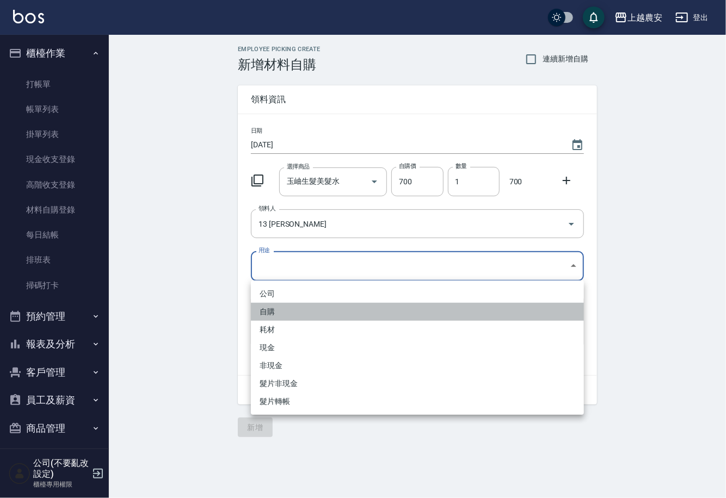
click at [275, 306] on li "自購" at bounding box center [417, 312] width 333 height 18
type input "自購"
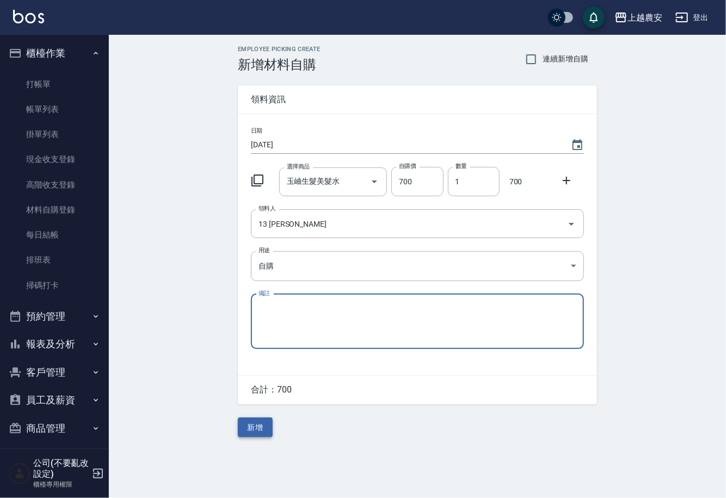
click at [248, 429] on button "新增" at bounding box center [255, 428] width 35 height 20
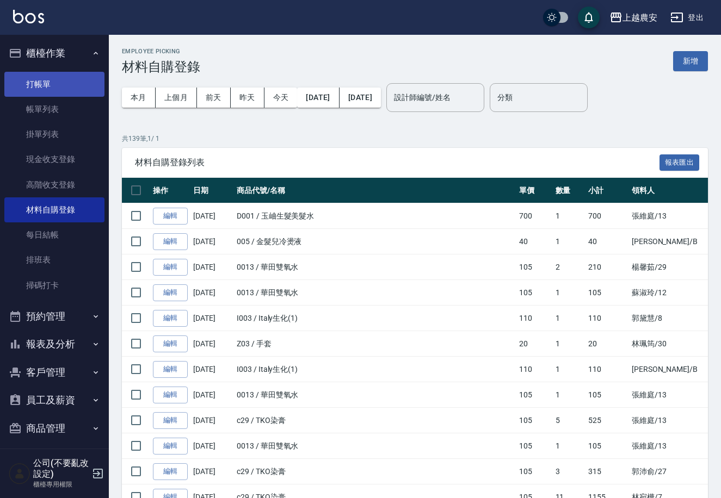
click at [59, 79] on link "打帳單" at bounding box center [54, 84] width 100 height 25
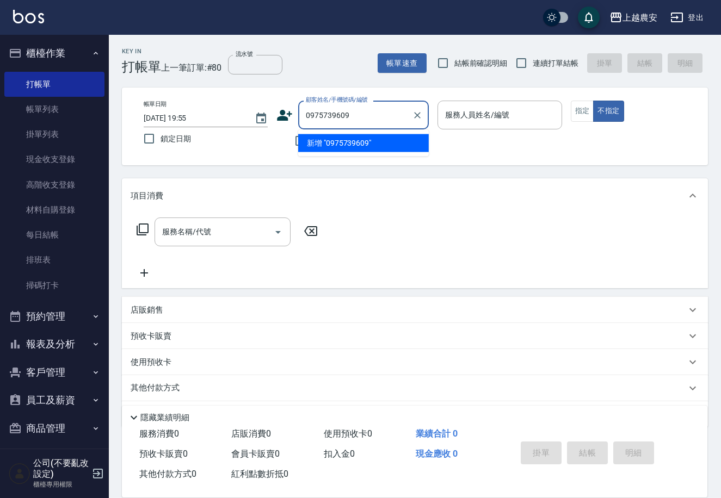
click at [350, 145] on li "新增 "0975739609"" at bounding box center [363, 143] width 131 height 18
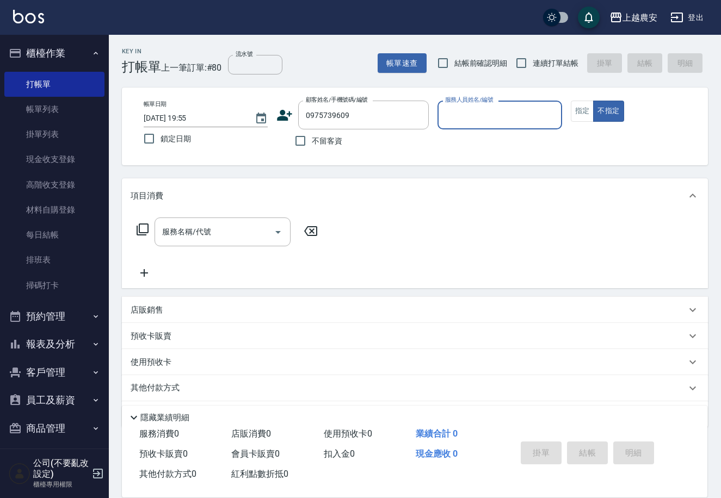
type input "0975739609"
click at [280, 113] on icon at bounding box center [284, 115] width 16 height 16
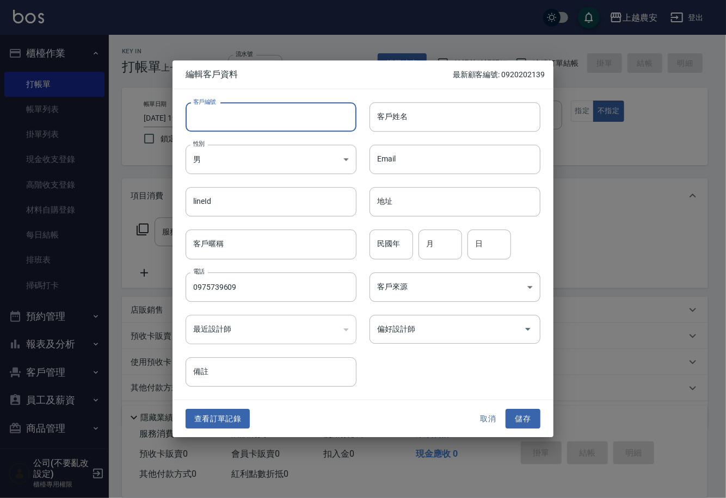
click at [278, 113] on input "客戶編號" at bounding box center [271, 116] width 171 height 29
type input "0975739609"
click at [240, 162] on body "上越農安 登出 櫃檯作業 打帳單 帳單列表 掛單列表 現金收支登錄 高階收支登錄 材料自購登錄 每日結帳 排班表 掃碼打卡 預約管理 預約管理 單日預約紀錄 …" at bounding box center [363, 265] width 726 height 530
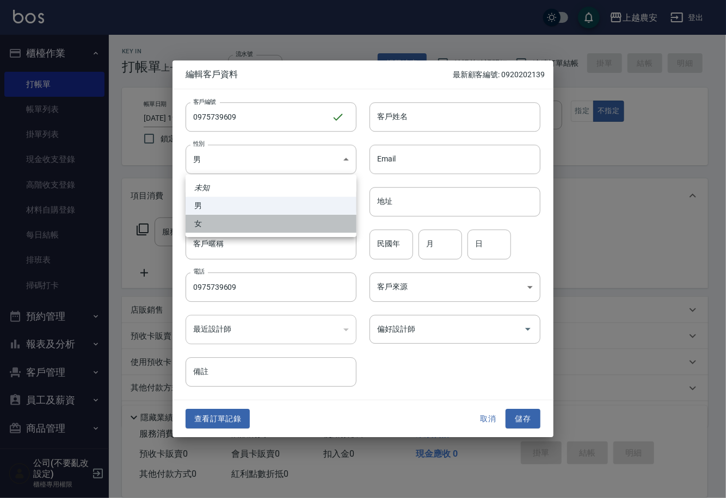
click at [242, 226] on li "女" at bounding box center [271, 224] width 171 height 18
type input "[DEMOGRAPHIC_DATA]"
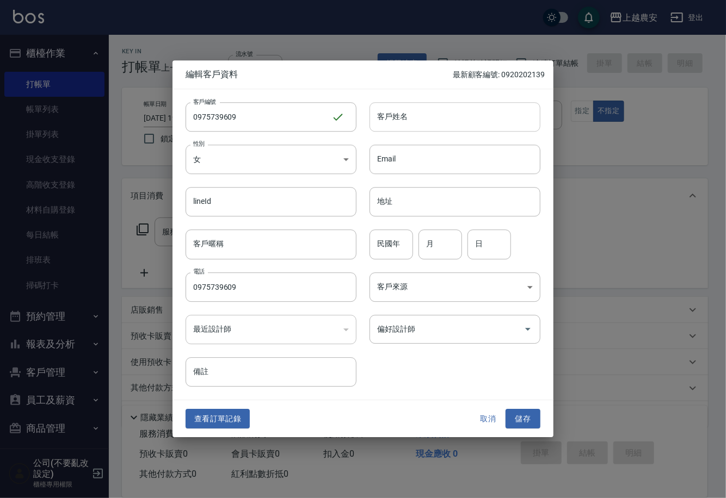
click at [436, 122] on input "客戶姓名" at bounding box center [454, 116] width 171 height 29
type input "李"
drag, startPoint x: 531, startPoint y: 428, endPoint x: 527, endPoint y: 420, distance: 8.5
click at [530, 427] on button "儲存" at bounding box center [522, 419] width 35 height 20
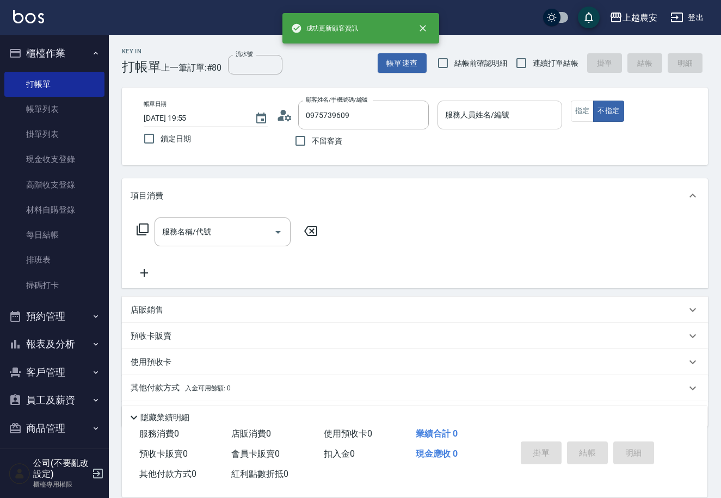
click at [502, 119] on input "服務人員姓名/編號" at bounding box center [499, 115] width 114 height 19
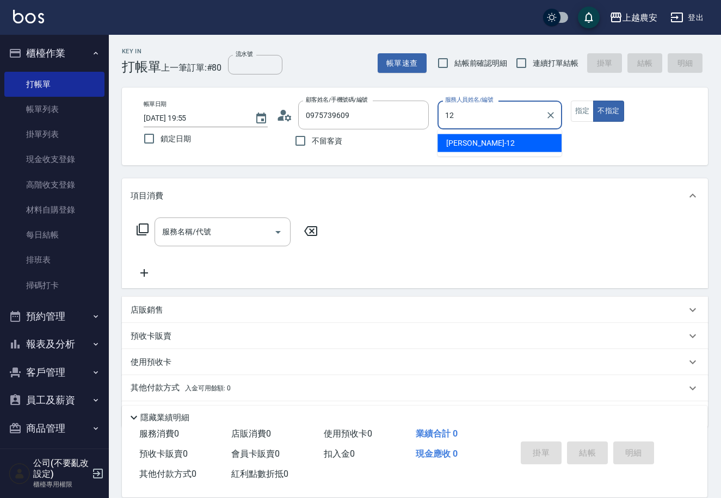
type input "12"
type button "false"
type input "Yoko-12"
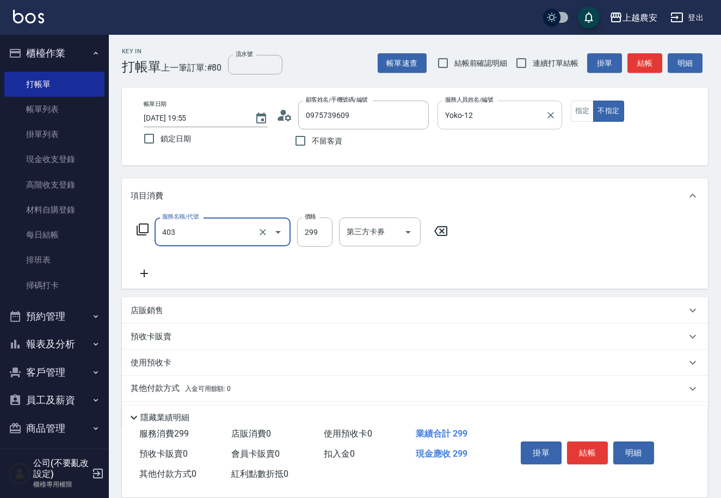
type input "剪髮(403)"
click at [585, 452] on button "結帳" at bounding box center [587, 453] width 41 height 23
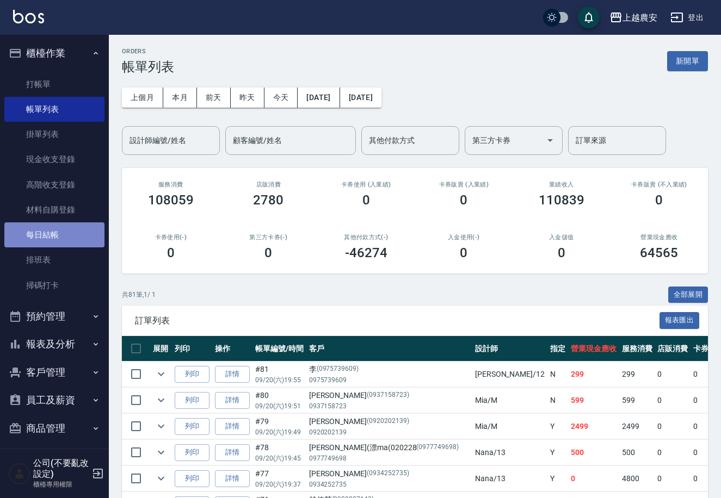
click at [64, 239] on link "每日結帳" at bounding box center [54, 234] width 100 height 25
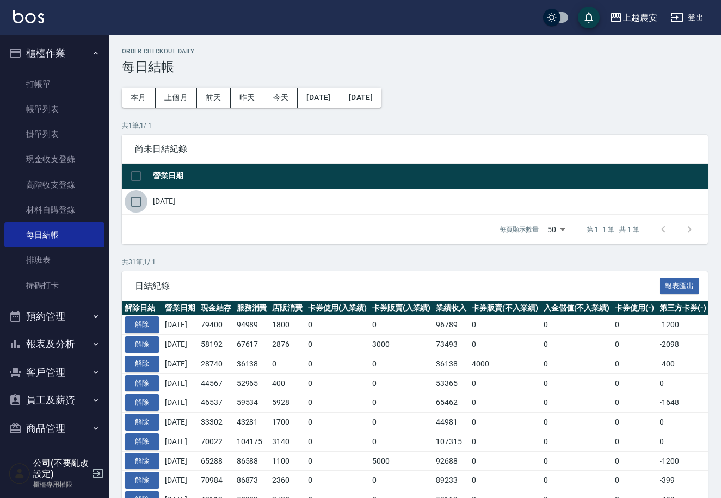
click at [133, 197] on input "checkbox" at bounding box center [136, 201] width 23 height 23
checkbox input "true"
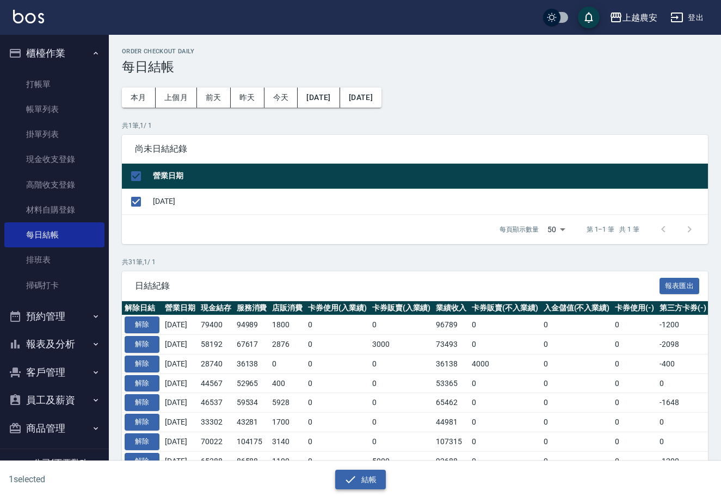
click at [357, 474] on button "結帳" at bounding box center [360, 480] width 51 height 20
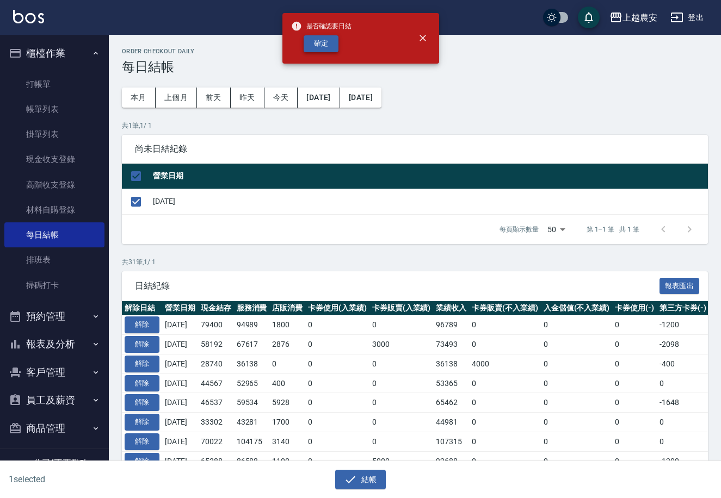
click at [323, 49] on button "確定" at bounding box center [321, 43] width 35 height 17
checkbox input "false"
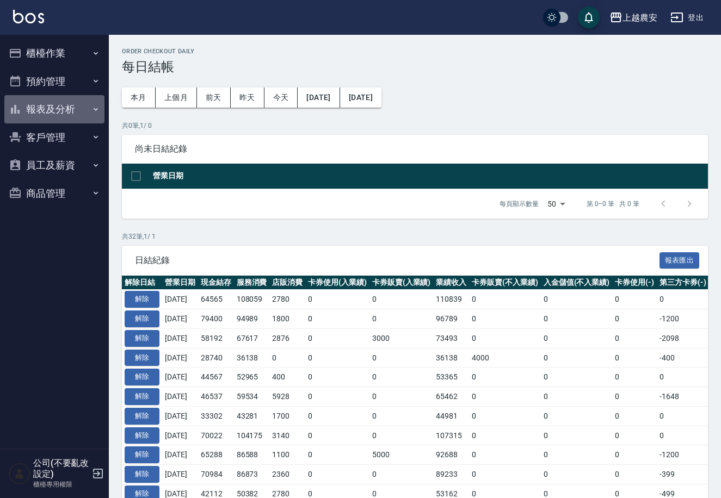
click at [50, 108] on button "報表及分析" at bounding box center [54, 109] width 100 height 28
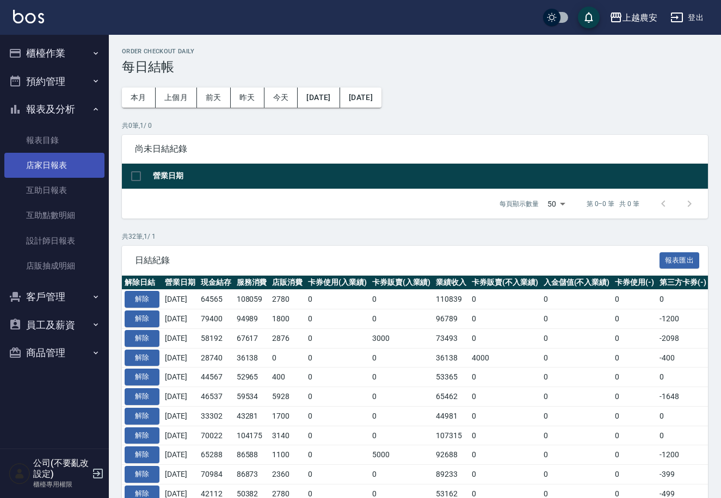
click at [47, 164] on link "店家日報表" at bounding box center [54, 165] width 100 height 25
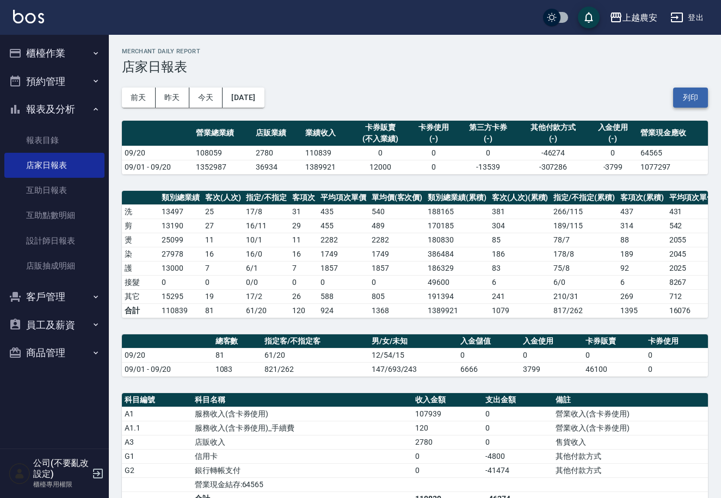
click at [697, 96] on button "列印" at bounding box center [690, 98] width 35 height 20
click at [52, 62] on button "櫃檯作業" at bounding box center [54, 53] width 100 height 28
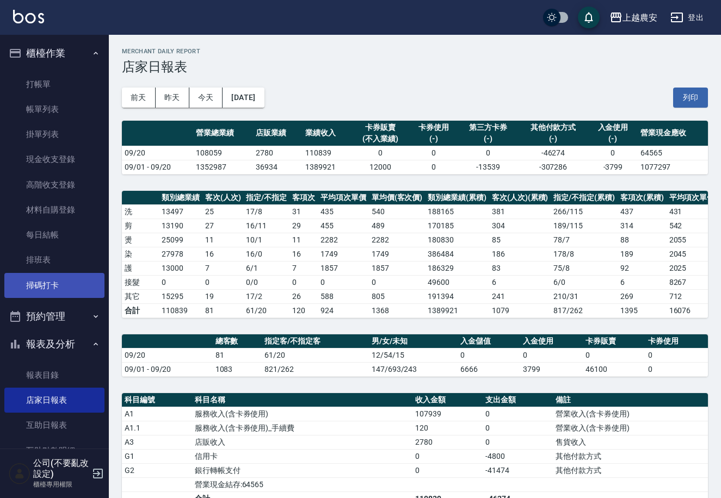
click at [63, 283] on link "掃碼打卡" at bounding box center [54, 285] width 100 height 25
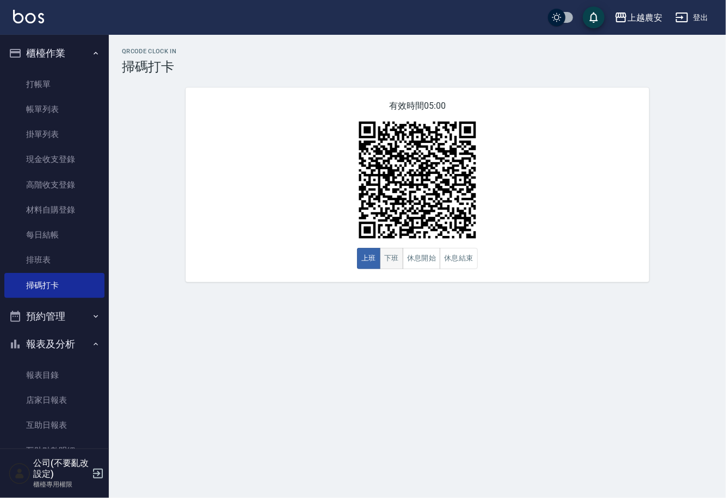
click at [388, 261] on button "下班" at bounding box center [391, 258] width 23 height 21
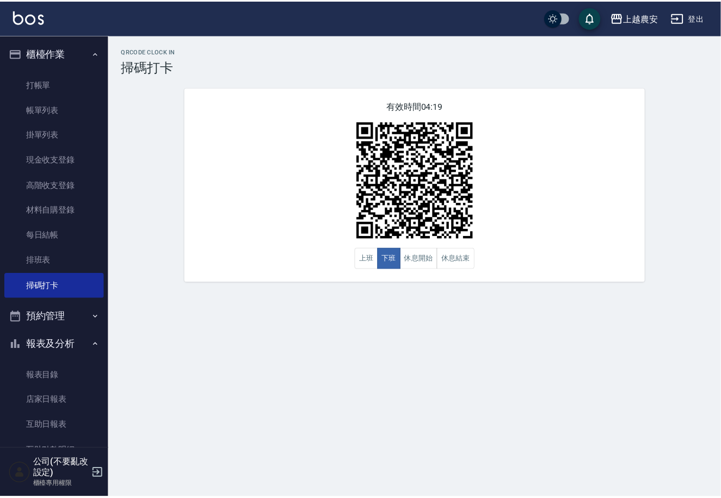
scroll to position [165, 0]
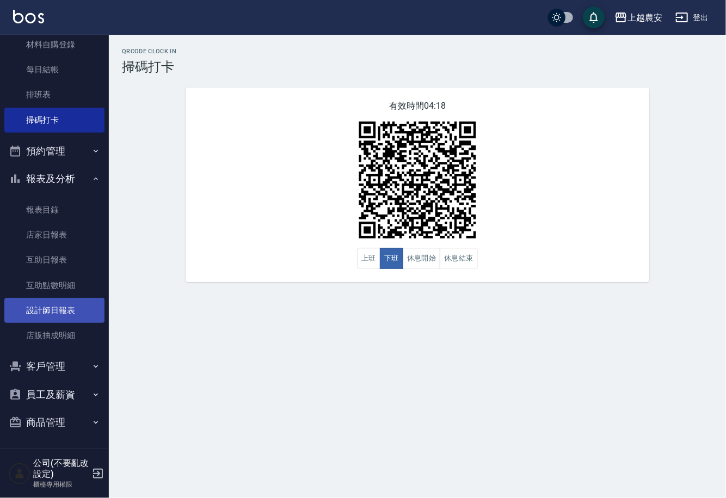
click at [45, 309] on link "設計師日報表" at bounding box center [54, 310] width 100 height 25
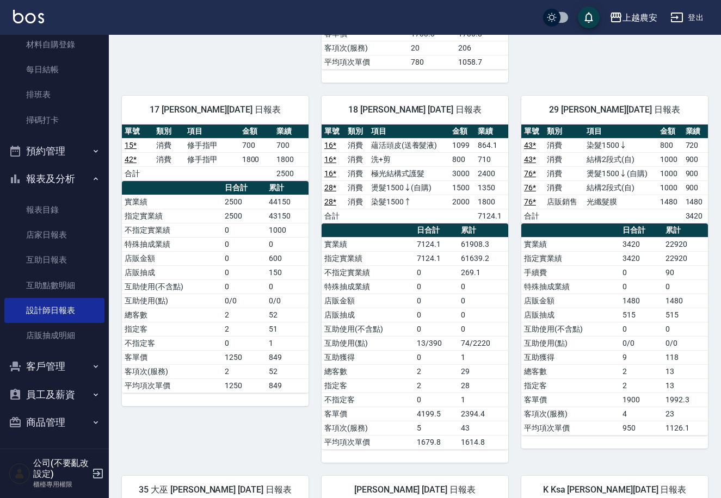
scroll to position [1148, 0]
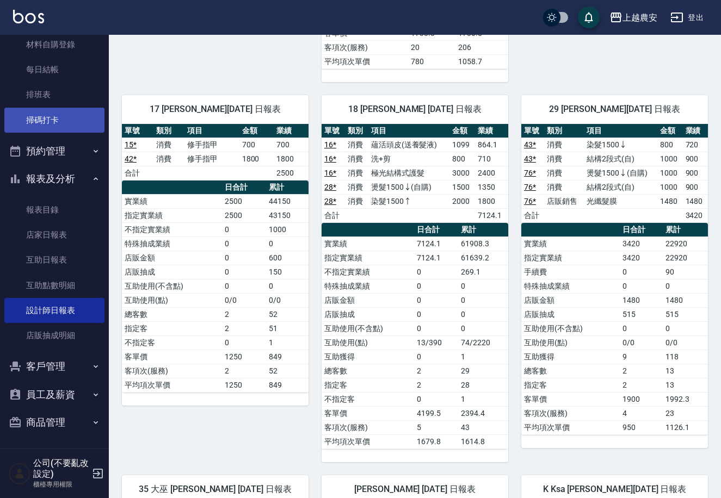
click at [58, 117] on link "掃碼打卡" at bounding box center [54, 120] width 100 height 25
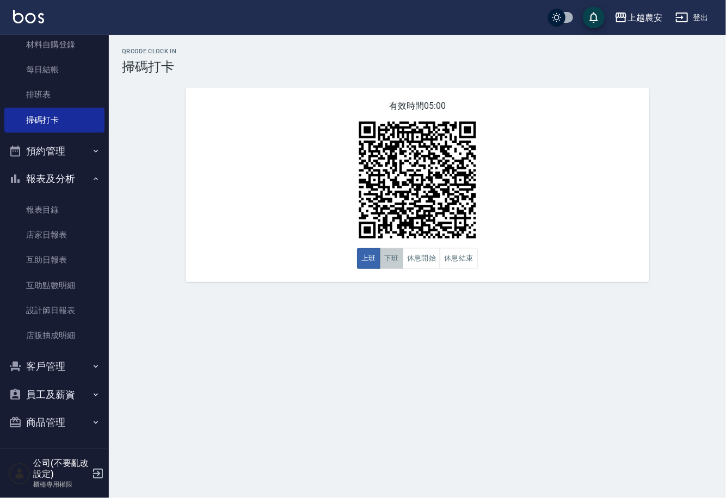
click at [390, 258] on button "下班" at bounding box center [391, 258] width 23 height 21
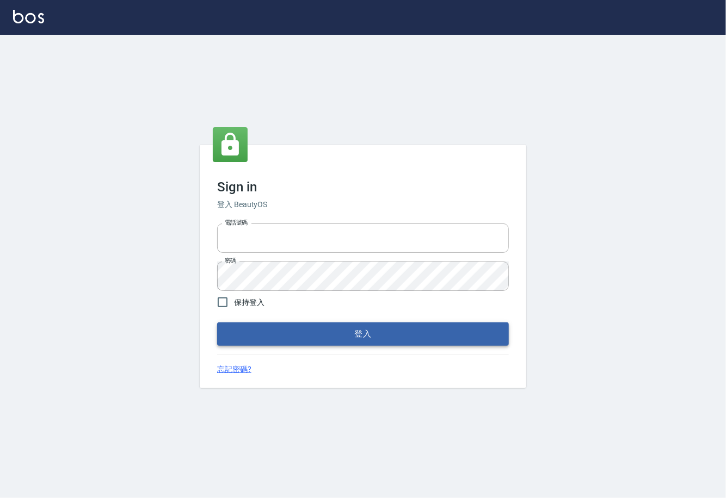
type input "0225929166"
click at [375, 340] on button "登入" at bounding box center [363, 334] width 292 height 23
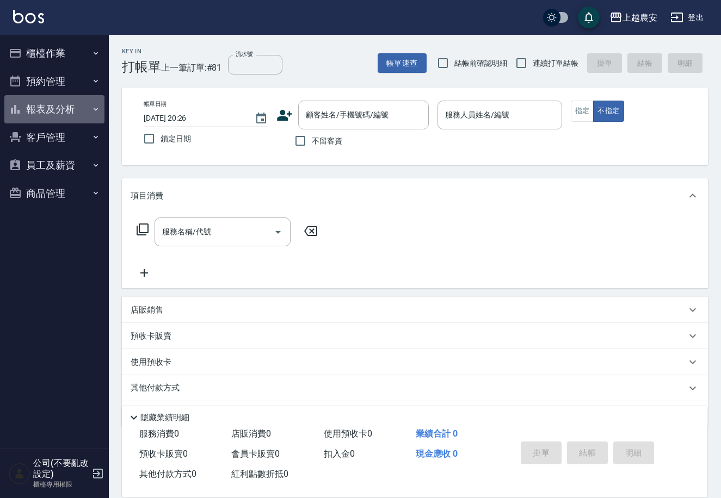
click at [44, 110] on button "報表及分析" at bounding box center [54, 109] width 100 height 28
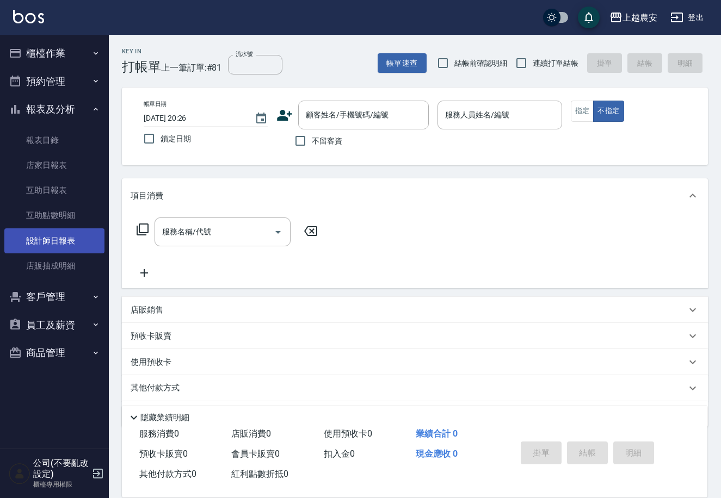
click at [71, 237] on link "設計師日報表" at bounding box center [54, 240] width 100 height 25
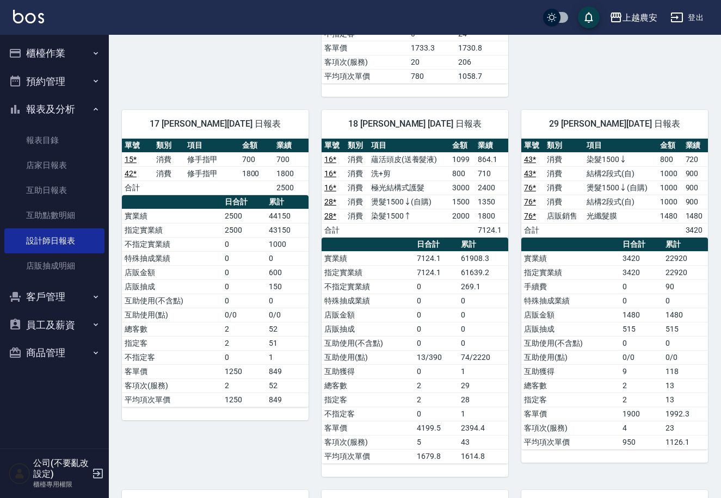
scroll to position [1145, 0]
